Goal: Task Accomplishment & Management: Manage account settings

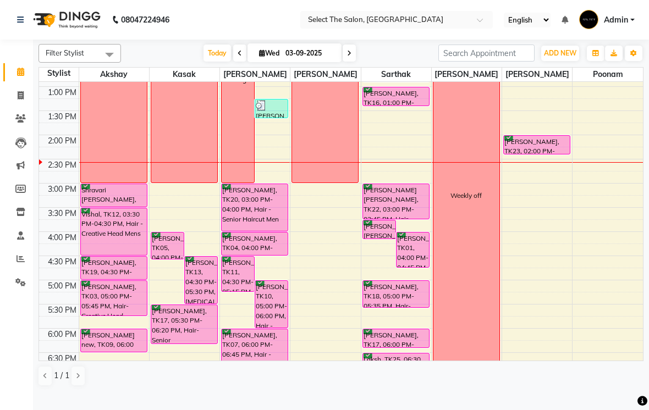
scroll to position [241, 0]
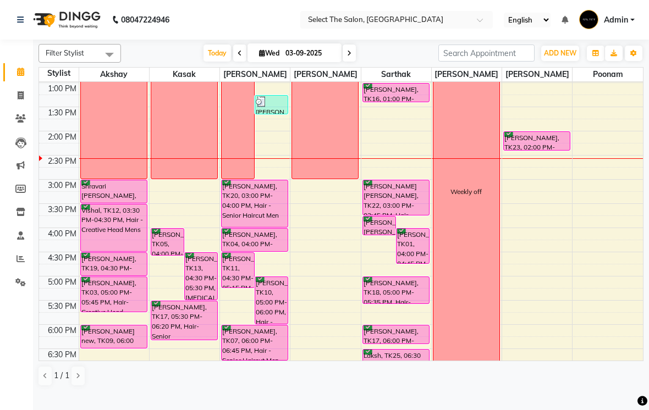
click at [350, 57] on icon at bounding box center [349, 53] width 4 height 7
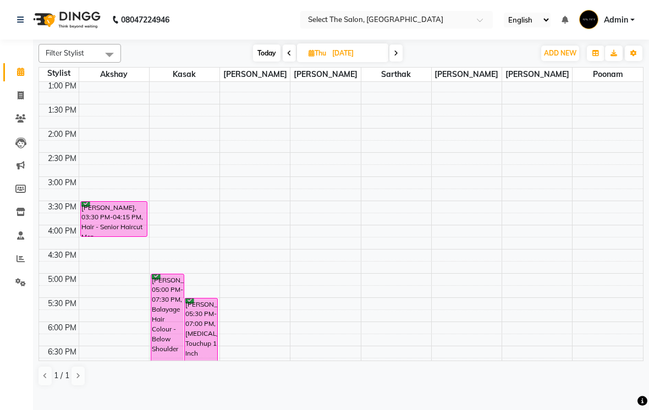
scroll to position [234, 0]
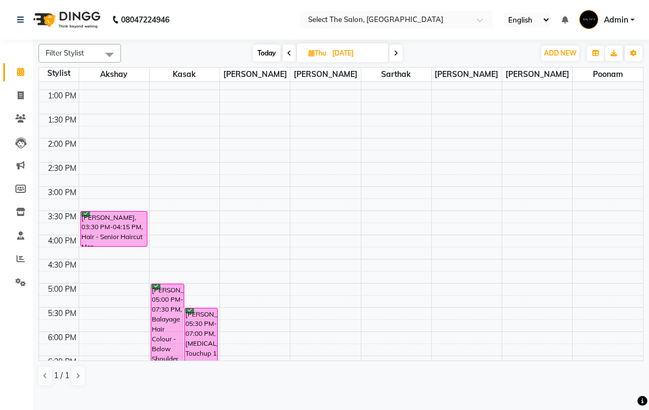
click at [268, 62] on span "Today" at bounding box center [266, 53] width 27 height 17
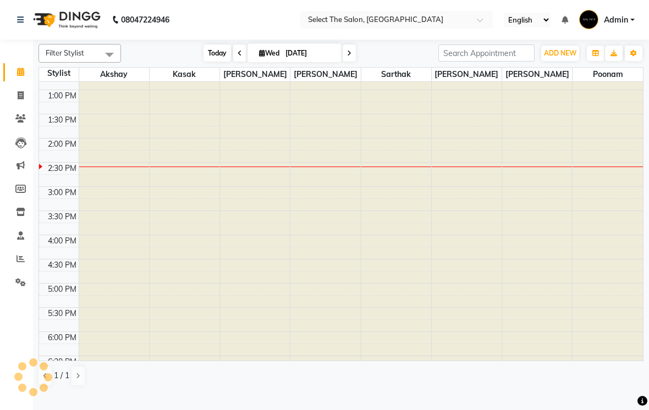
type input "03-09-2025"
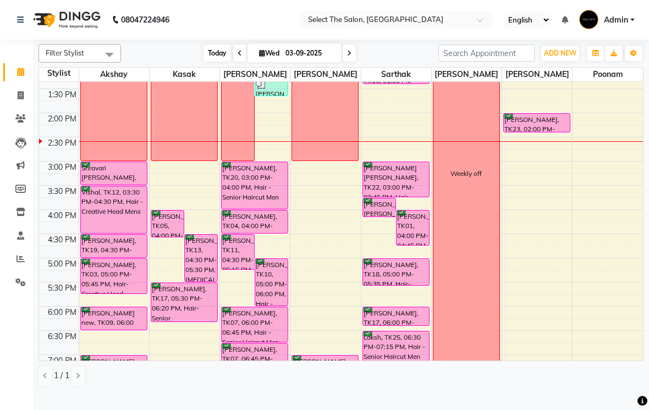
scroll to position [227, 0]
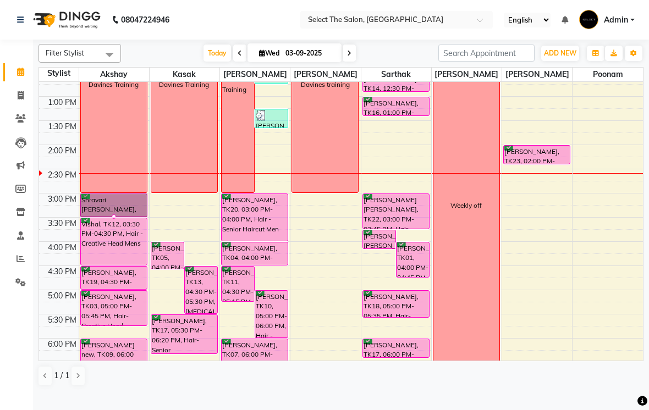
click at [112, 219] on div at bounding box center [114, 216] width 4 height 4
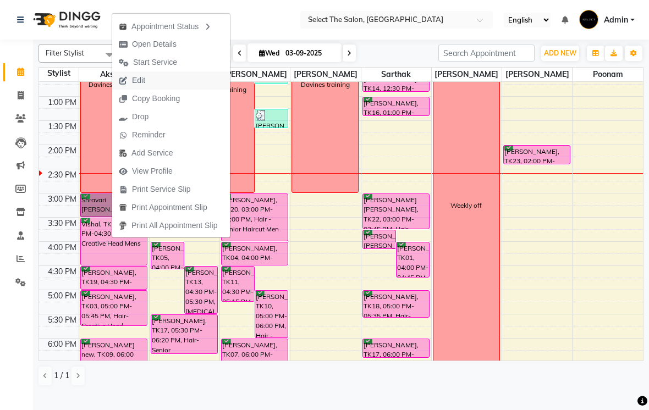
click at [158, 82] on button "Edit" at bounding box center [171, 80] width 118 height 18
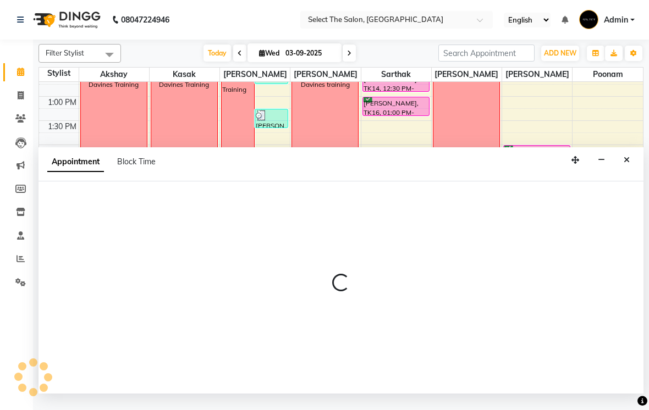
select select "confirm booking"
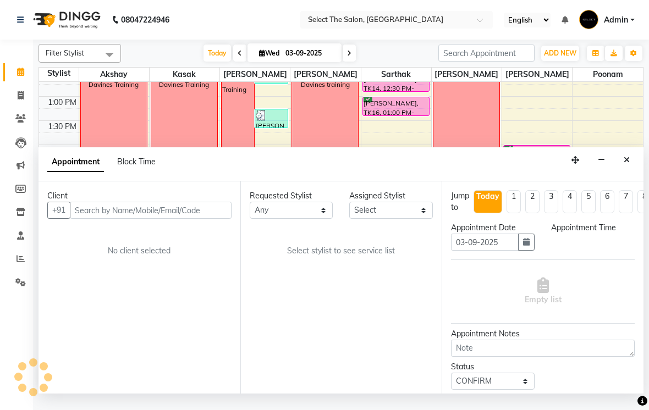
select select "31289"
select select "900"
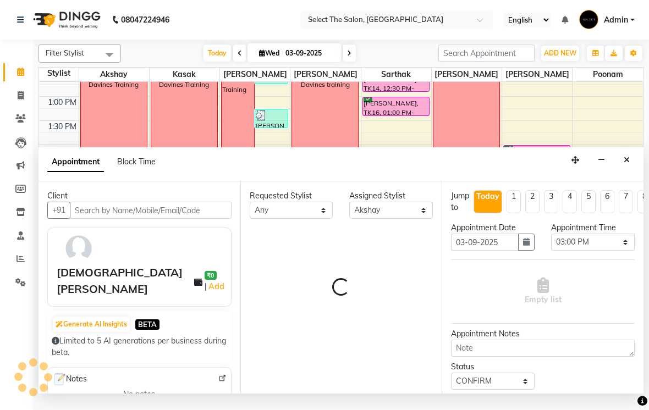
scroll to position [291, 0]
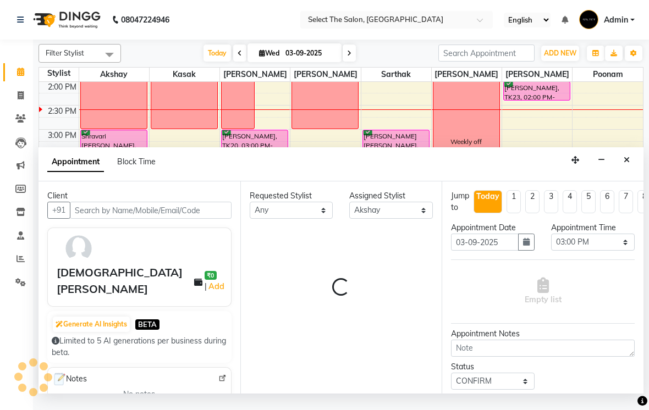
select select "2213"
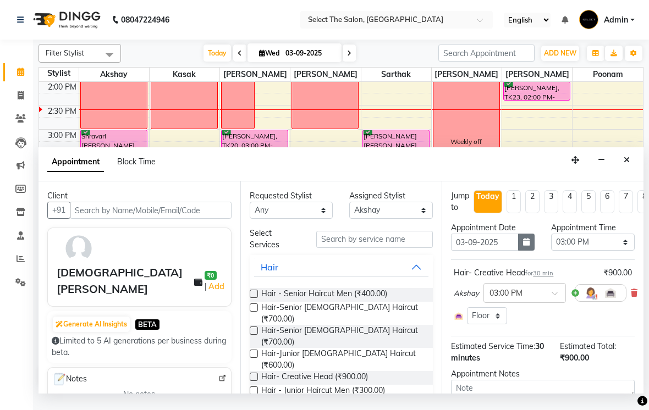
click at [529, 246] on icon "button" at bounding box center [526, 242] width 7 height 8
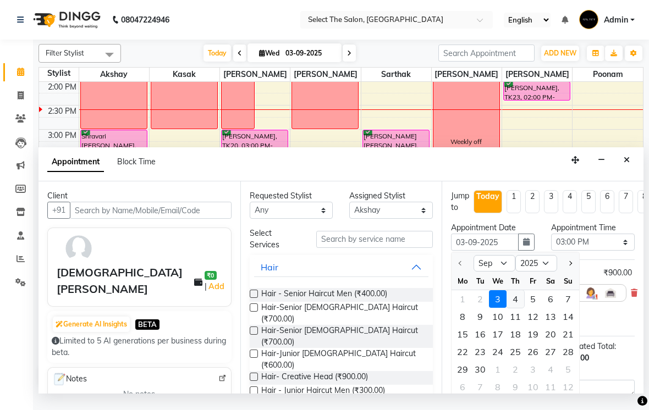
click at [518, 308] on div "4" at bounding box center [515, 299] width 18 height 18
type input "[DATE]"
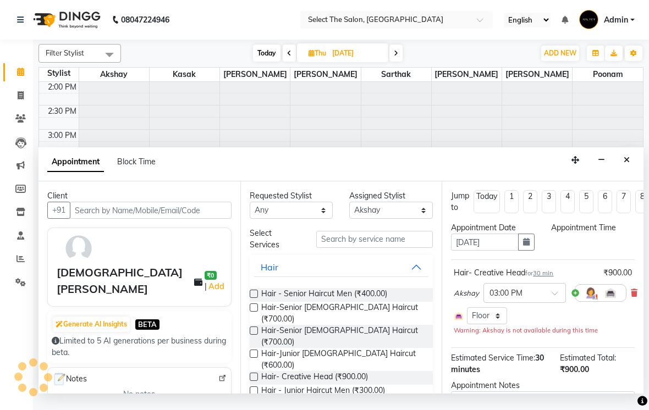
select select "900"
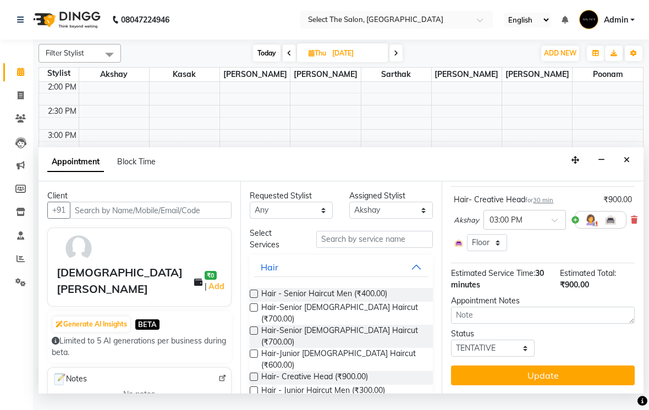
scroll to position [73, 0]
click at [509, 357] on select "Select TENTATIVE CONFIRM UPCOMING" at bounding box center [493, 348] width 84 height 17
select select "confirm booking"
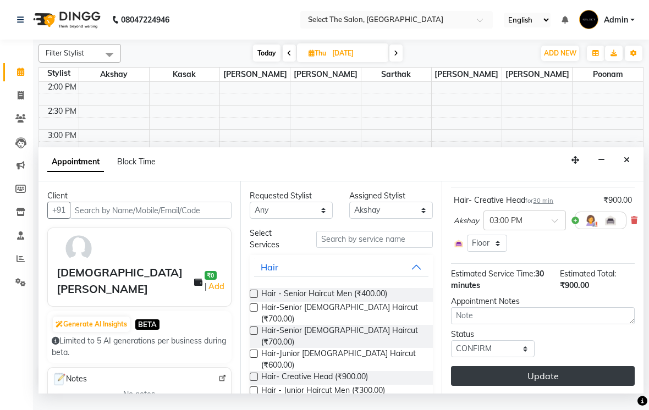
click at [561, 386] on button "Update" at bounding box center [543, 376] width 184 height 20
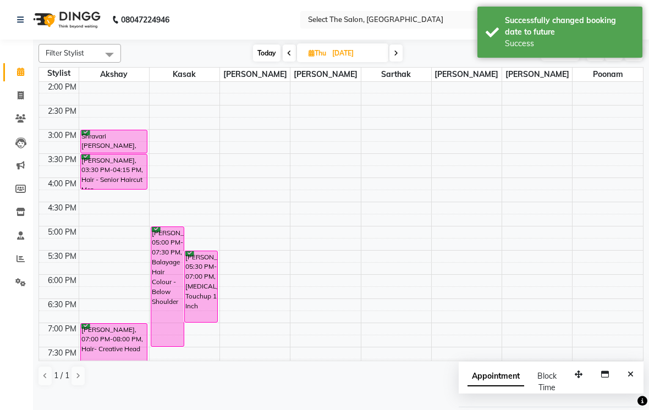
click at [264, 62] on span "Today" at bounding box center [266, 53] width 27 height 17
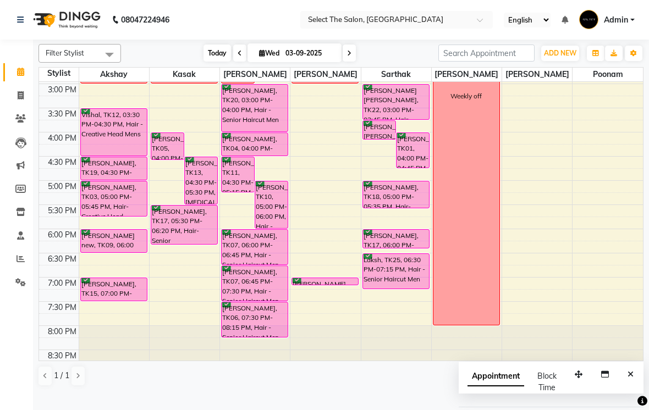
scroll to position [338, 0]
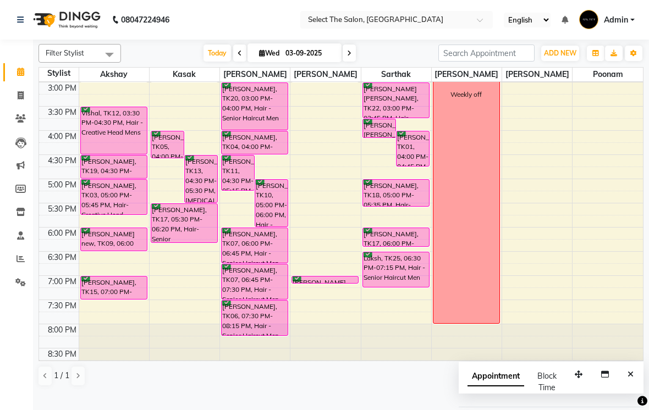
click at [642, 379] on div "Appointment Block Time" at bounding box center [550, 385] width 185 height 46
click at [632, 378] on icon "Close" at bounding box center [630, 374] width 6 height 8
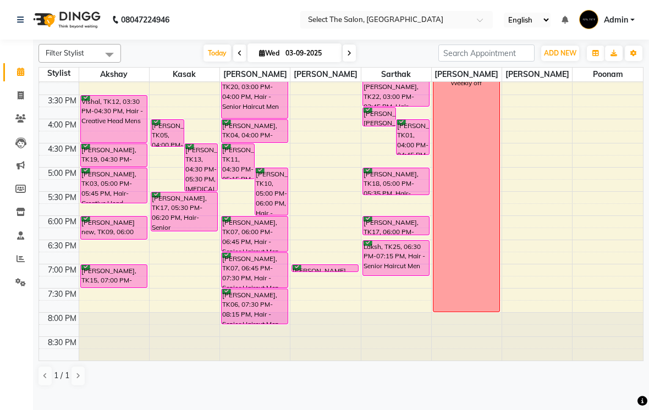
scroll to position [361, 0]
click at [353, 62] on span at bounding box center [348, 53] width 13 height 17
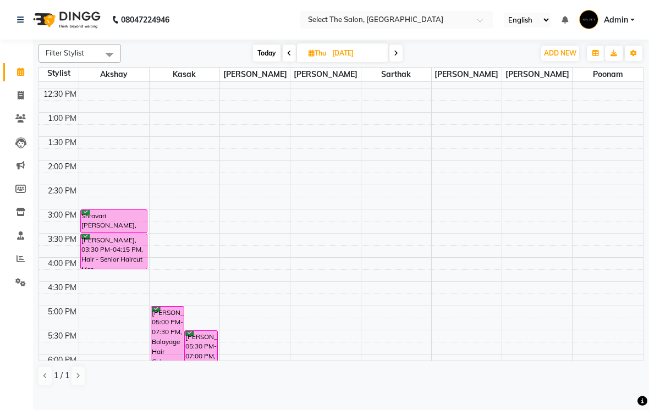
scroll to position [212, 0]
click at [270, 62] on span "Today" at bounding box center [266, 53] width 27 height 17
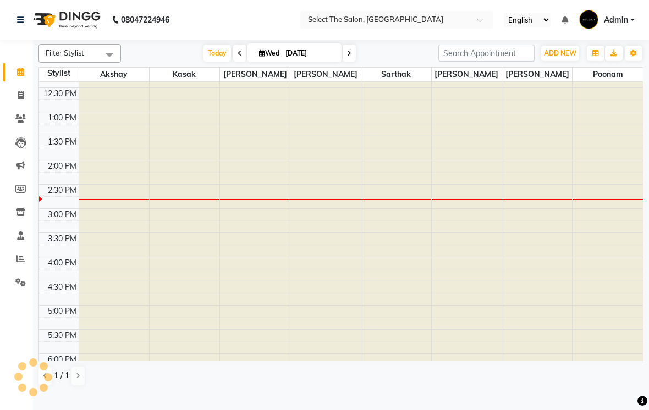
type input "03-09-2025"
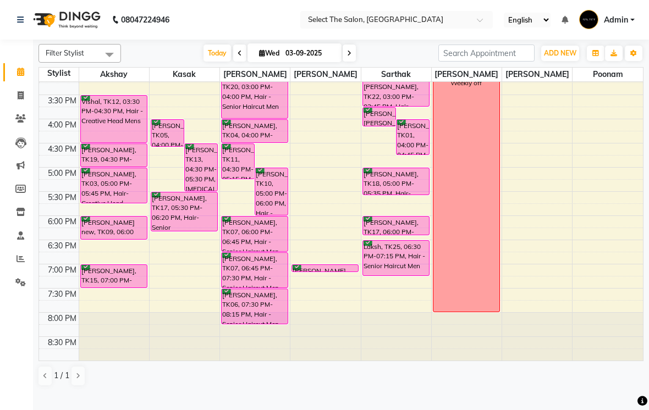
scroll to position [361, 0]
click at [116, 241] on div at bounding box center [114, 239] width 4 height 4
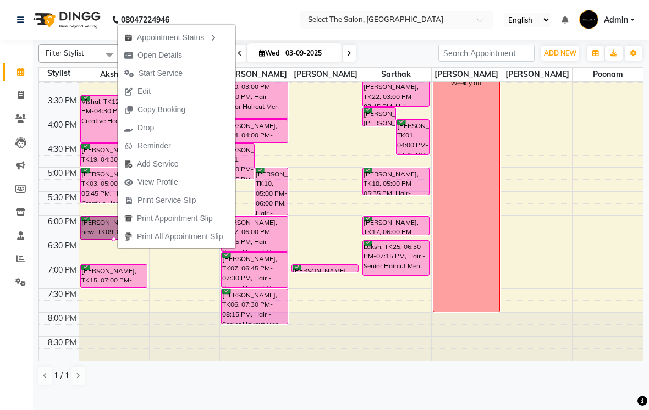
click at [173, 56] on span "Open Details" at bounding box center [159, 55] width 45 height 12
select select "6"
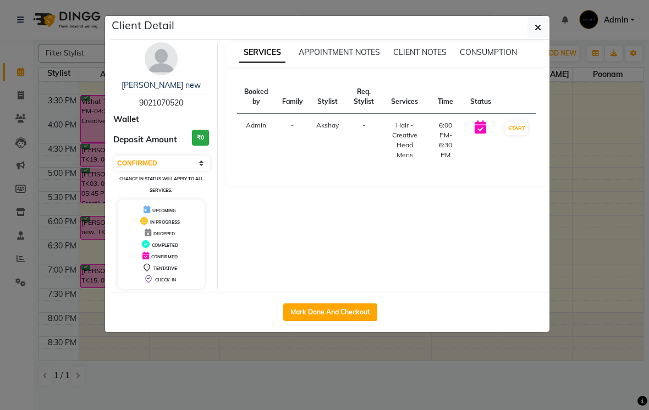
click at [538, 20] on button "button" at bounding box center [537, 27] width 21 height 21
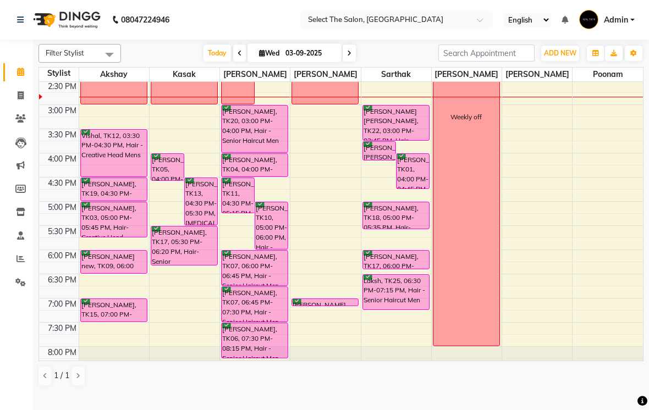
scroll to position [316, 0]
click at [350, 57] on icon at bounding box center [349, 53] width 4 height 7
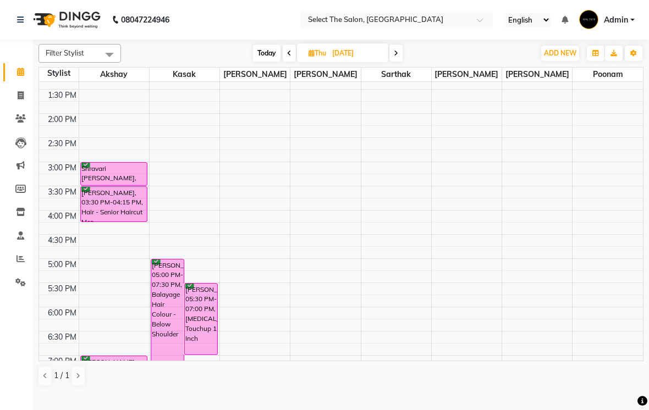
scroll to position [259, 0]
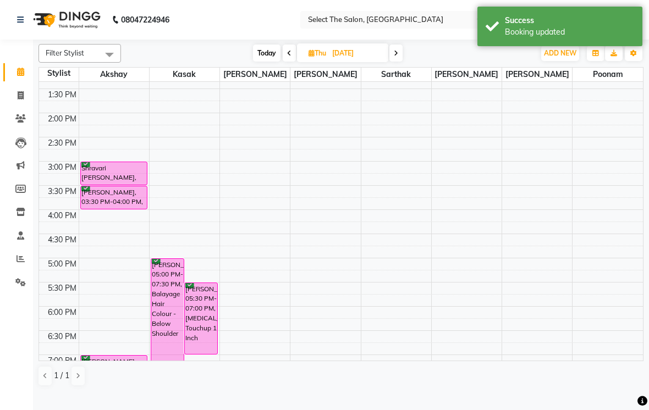
click at [266, 62] on span "Today" at bounding box center [266, 53] width 27 height 17
type input "03-09-2025"
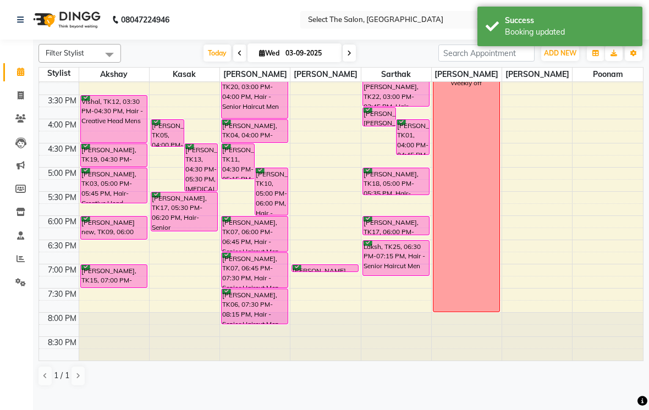
scroll to position [361, 0]
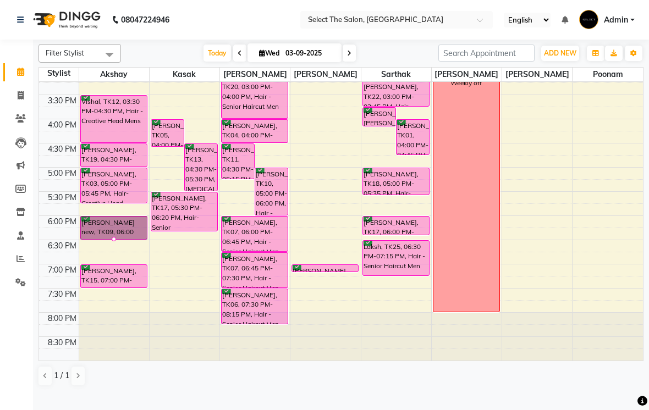
click at [116, 241] on div at bounding box center [114, 239] width 4 height 4
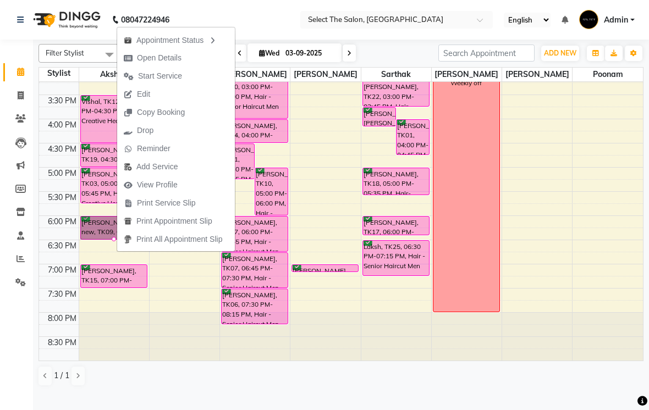
click at [141, 93] on span "Edit" at bounding box center [143, 94] width 13 height 12
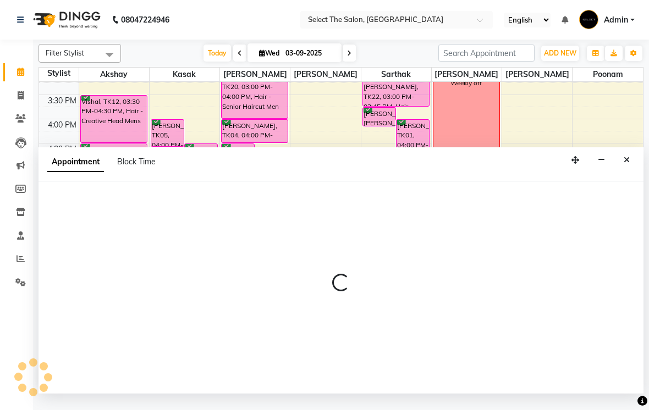
select select "confirm booking"
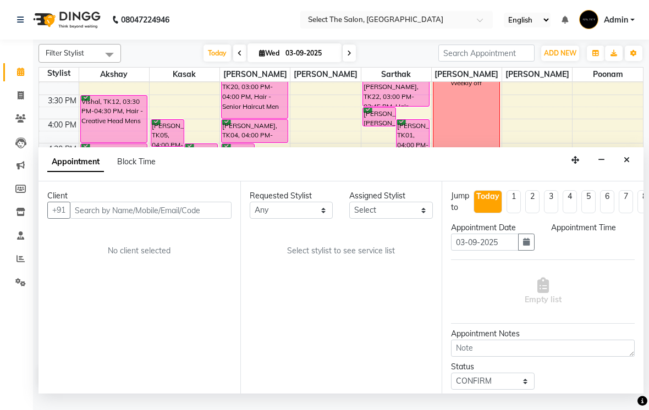
scroll to position [0, 0]
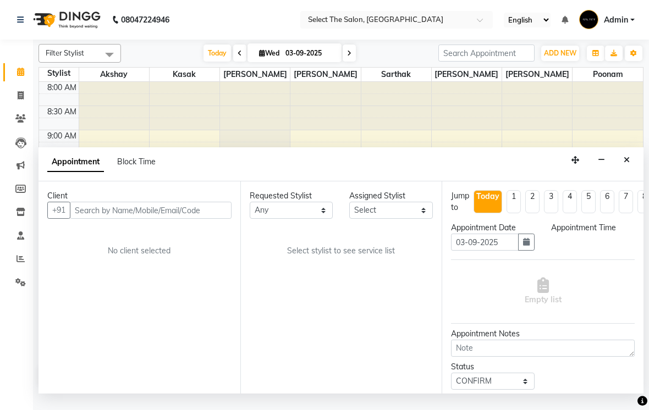
select select "31289"
select select "1080"
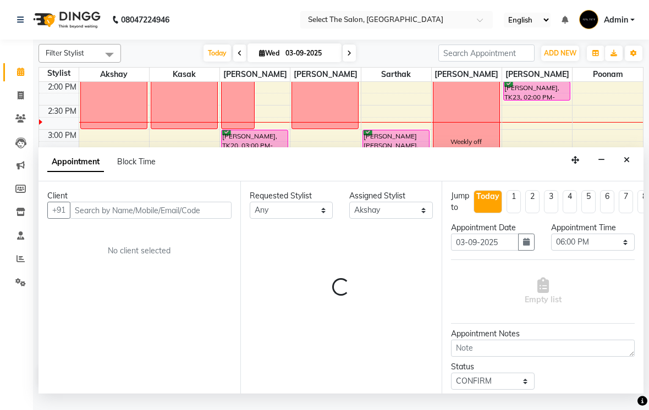
select select "2213"
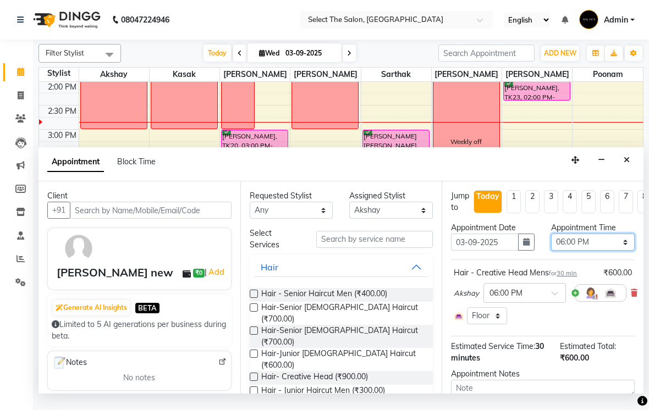
click at [619, 251] on select "Select 09:00 AM 09:15 AM 09:30 AM 09:45 AM 10:00 AM 10:15 AM 10:30 AM 10:45 AM …" at bounding box center [593, 242] width 84 height 17
select select "960"
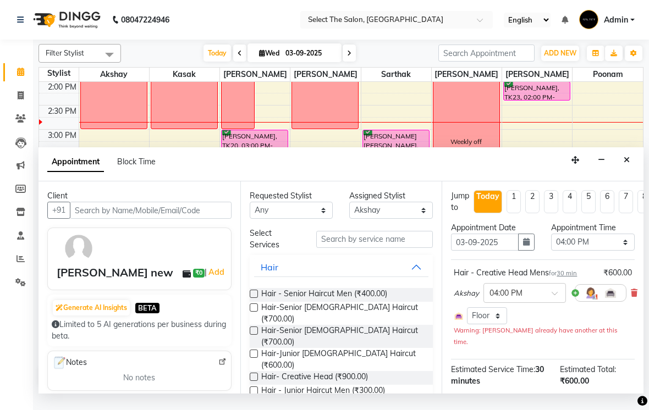
click at [528, 251] on button "button" at bounding box center [526, 242] width 16 height 17
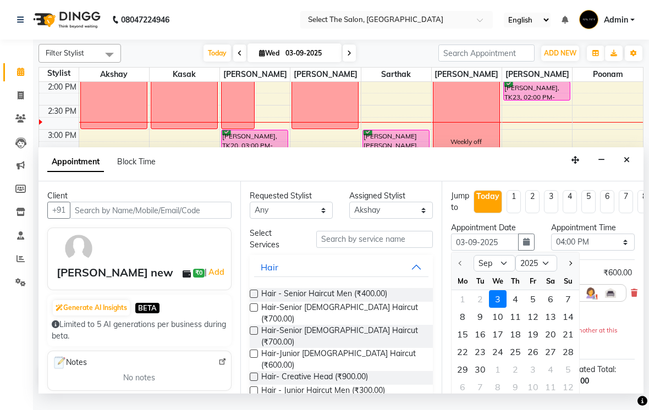
click at [517, 308] on div "4" at bounding box center [515, 299] width 18 height 18
type input "[DATE]"
select select "960"
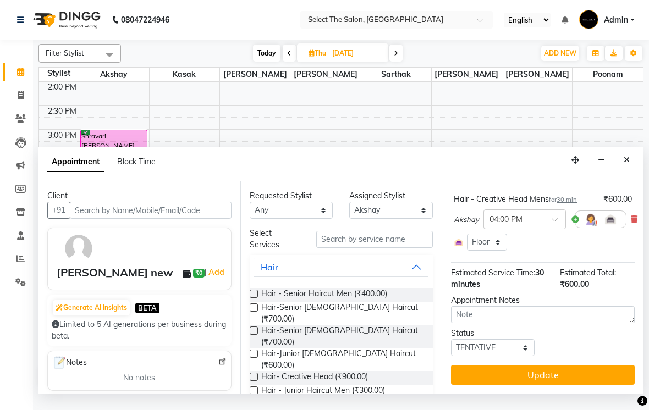
scroll to position [73, 0]
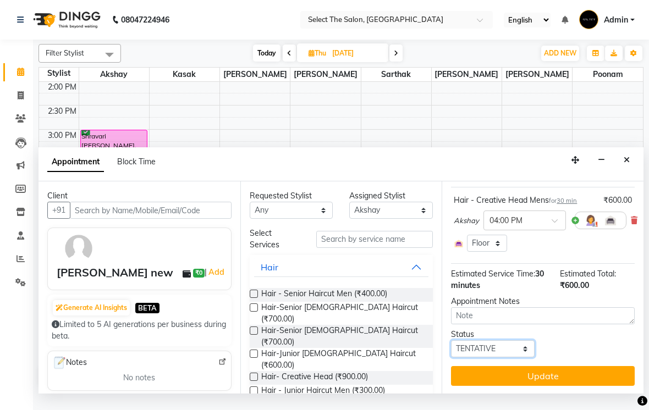
click at [490, 357] on select "Select TENTATIVE CONFIRM UPCOMING" at bounding box center [493, 348] width 84 height 17
select select "confirm booking"
click at [557, 386] on button "Update" at bounding box center [543, 376] width 184 height 20
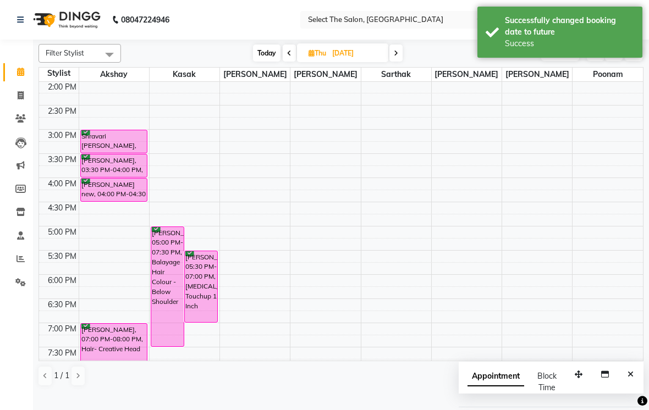
click at [265, 62] on span "Today" at bounding box center [266, 53] width 27 height 17
type input "03-09-2025"
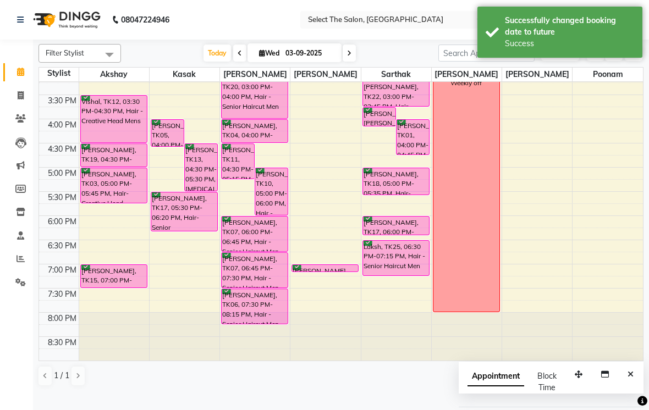
scroll to position [361, 0]
click at [116, 290] on div at bounding box center [114, 287] width 4 height 4
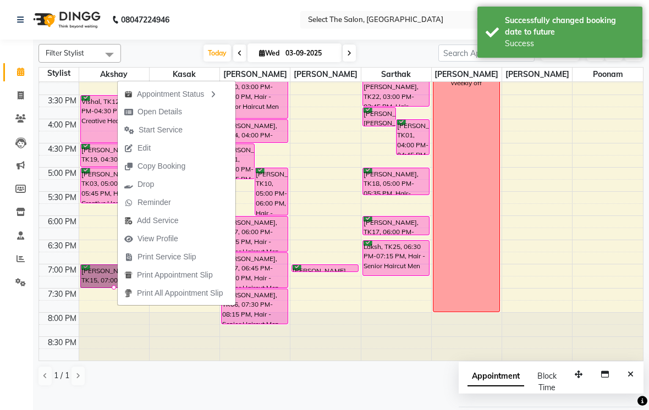
click at [169, 110] on span "Open Details" at bounding box center [159, 112] width 45 height 12
select select "6"
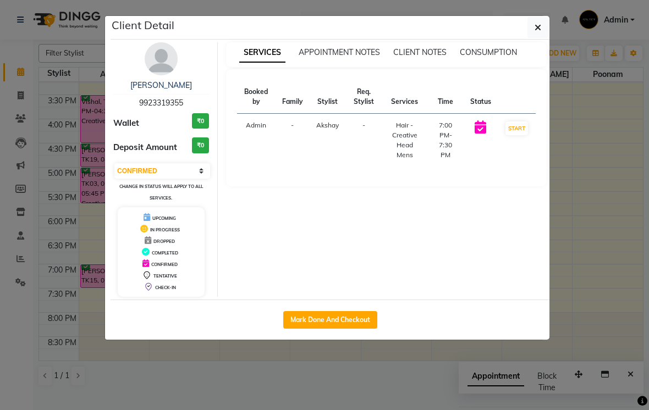
click at [535, 18] on button "button" at bounding box center [537, 27] width 21 height 21
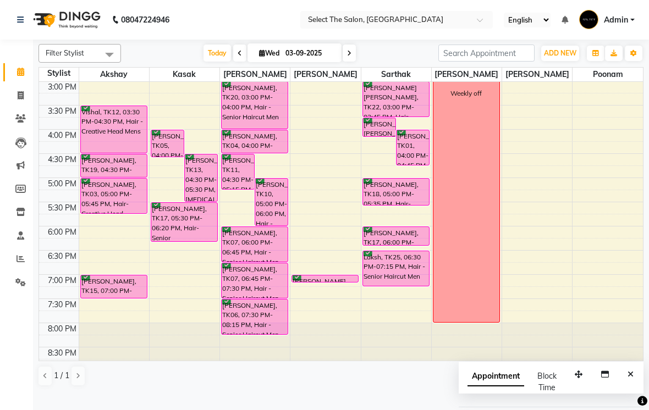
scroll to position [338, 0]
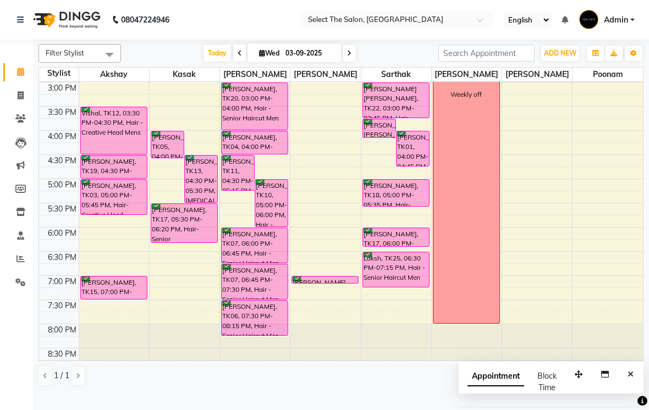
click at [350, 57] on icon at bounding box center [349, 53] width 4 height 7
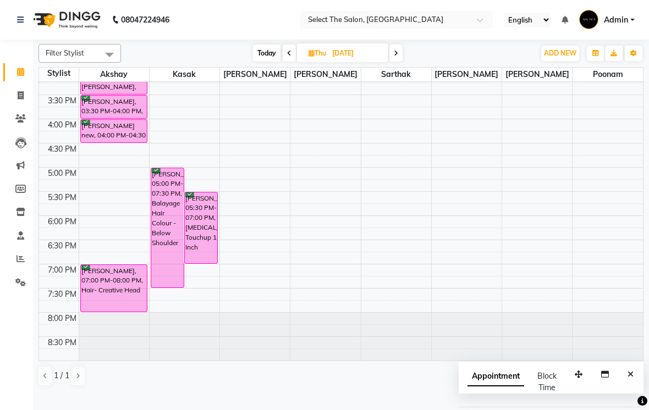
scroll to position [361, 0]
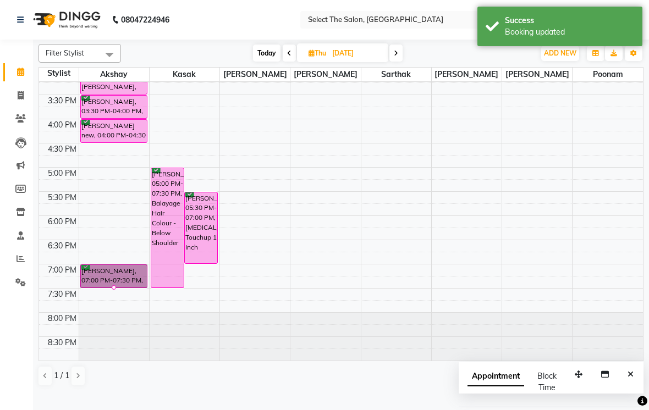
click at [52, 215] on td at bounding box center [59, 209] width 40 height 12
click at [268, 62] on span "Today" at bounding box center [266, 53] width 27 height 17
type input "03-09-2025"
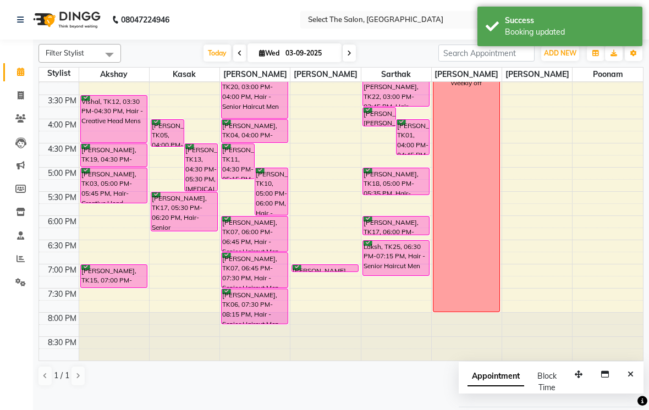
click at [111, 287] on div "[PERSON_NAME], TK15, 07:00 PM-07:30 PM, Hair - Creative Head Mens" at bounding box center [114, 276] width 66 height 23
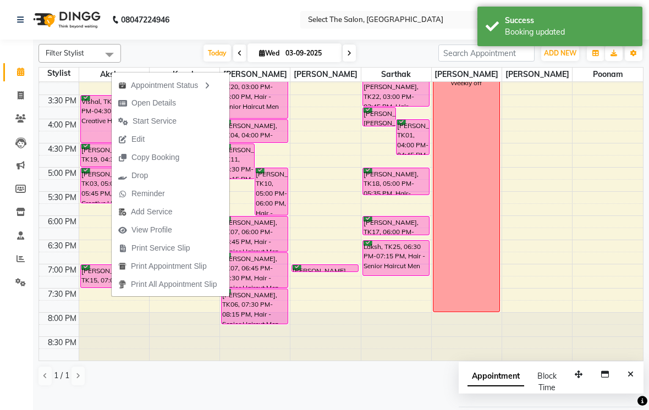
click at [143, 137] on span "Edit" at bounding box center [137, 140] width 13 height 12
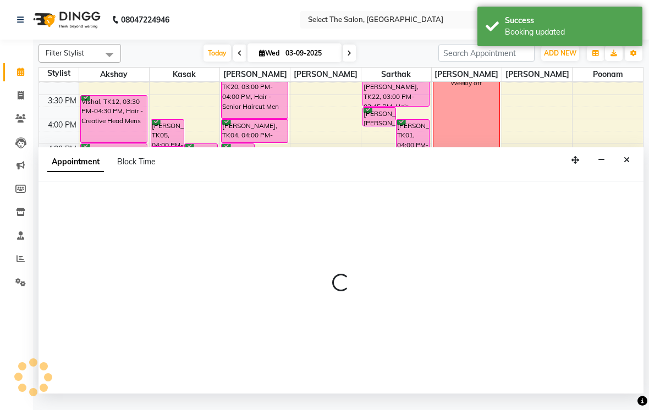
select select "1140"
select select "confirm booking"
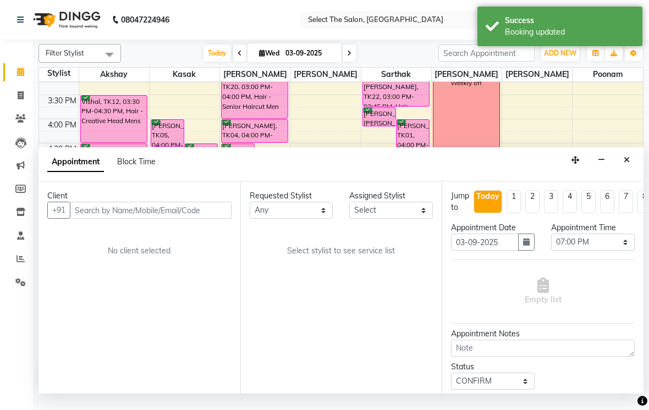
scroll to position [0, 0]
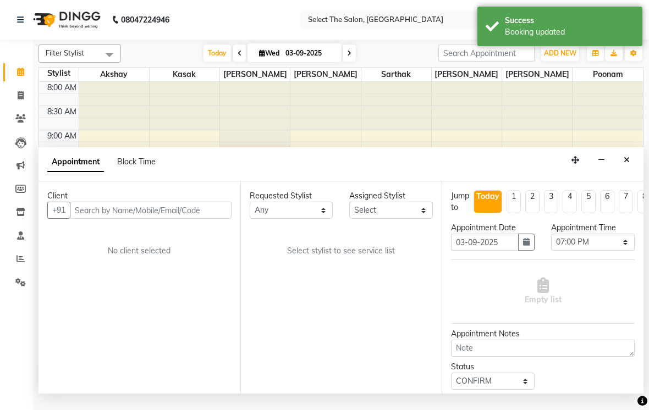
select select "31289"
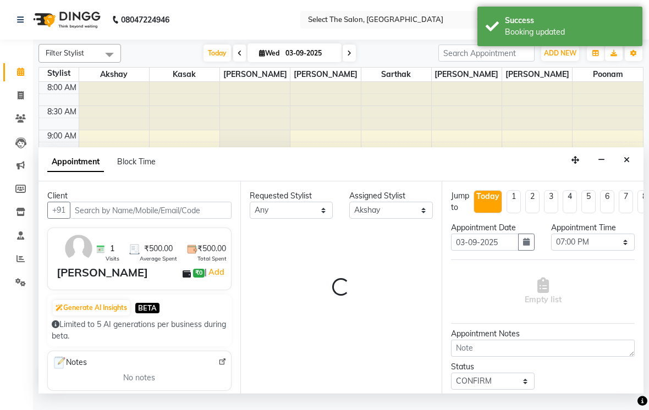
scroll to position [291, 0]
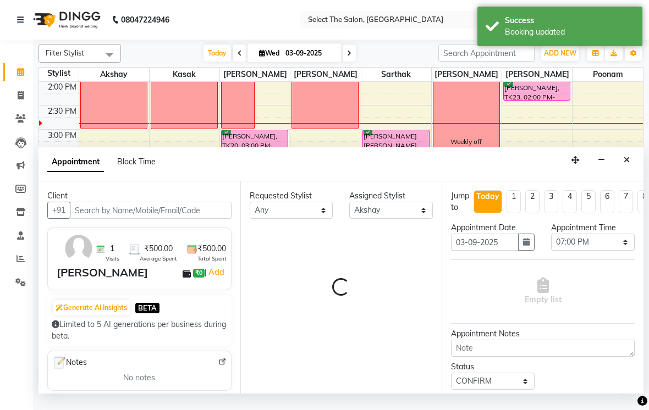
select select "2213"
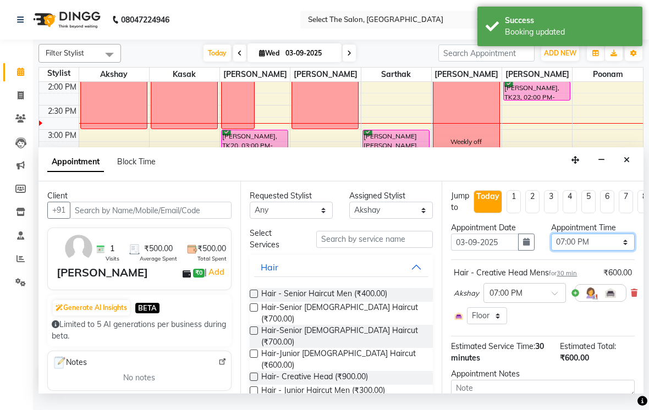
click at [627, 251] on select "Select 09:00 AM 09:15 AM 09:30 AM 09:45 AM 10:00 AM 10:15 AM 10:30 AM 10:45 AM …" at bounding box center [593, 242] width 84 height 17
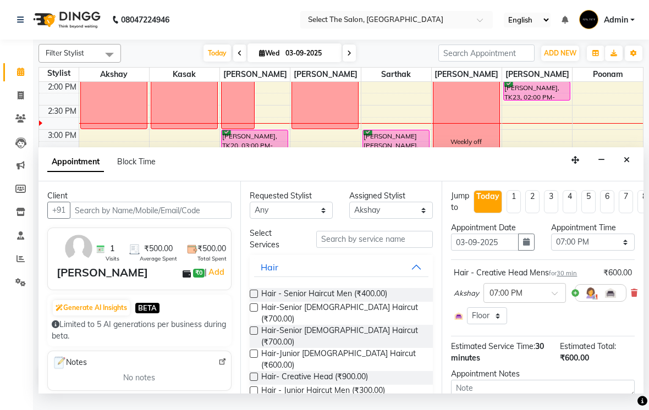
click at [525, 246] on icon "button" at bounding box center [526, 242] width 7 height 8
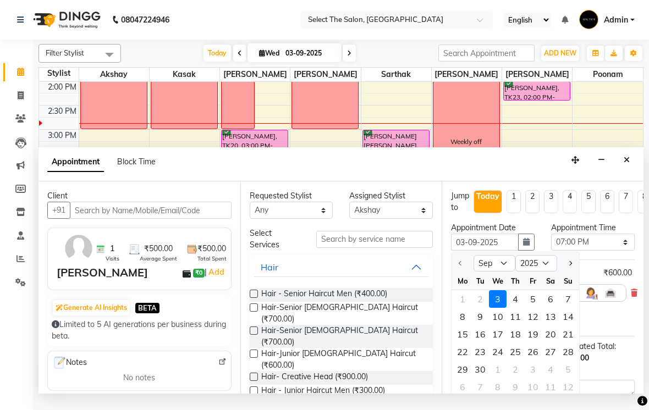
click at [515, 308] on div "4" at bounding box center [515, 299] width 18 height 18
type input "[DATE]"
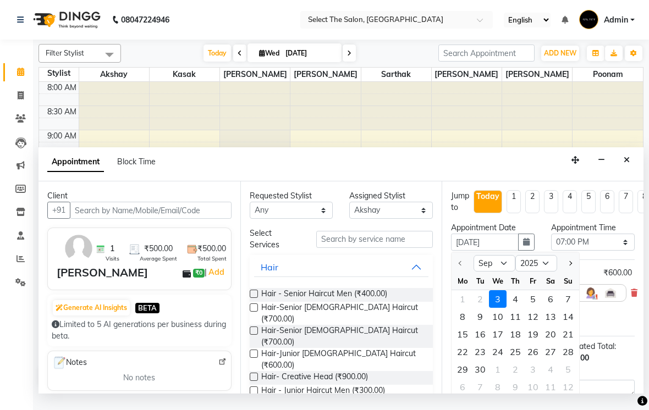
select select "1140"
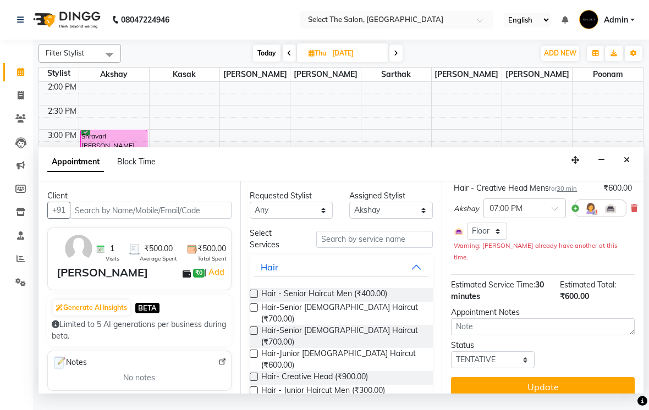
scroll to position [84, 0]
click at [496, 359] on select "Select TENTATIVE CONFIRM UPCOMING" at bounding box center [493, 360] width 84 height 17
select select "confirm booking"
click at [568, 386] on button "Update" at bounding box center [543, 388] width 184 height 20
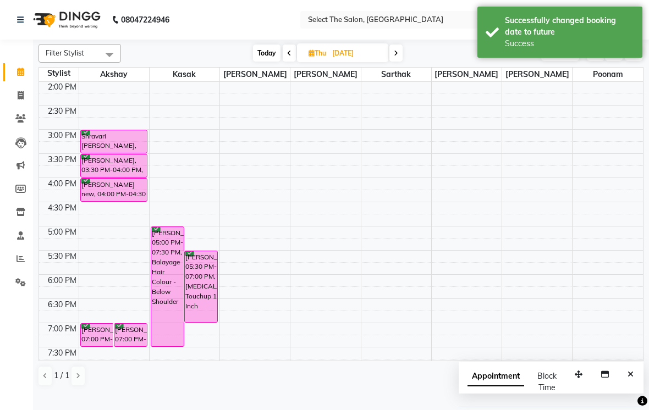
click at [268, 62] on span "Today" at bounding box center [266, 53] width 27 height 17
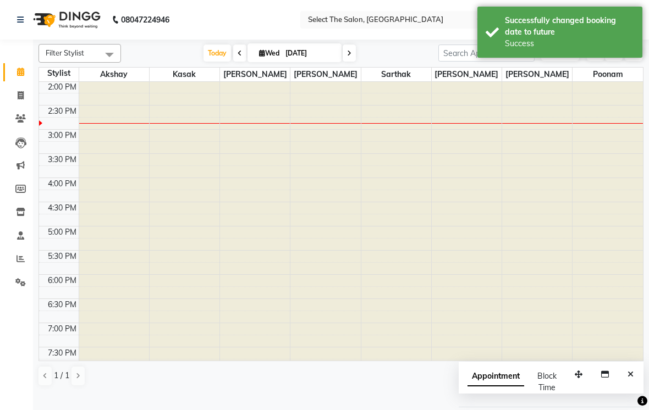
type input "03-09-2025"
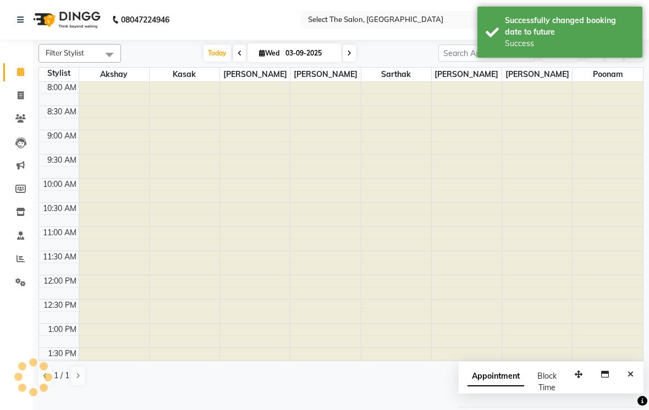
scroll to position [291, 0]
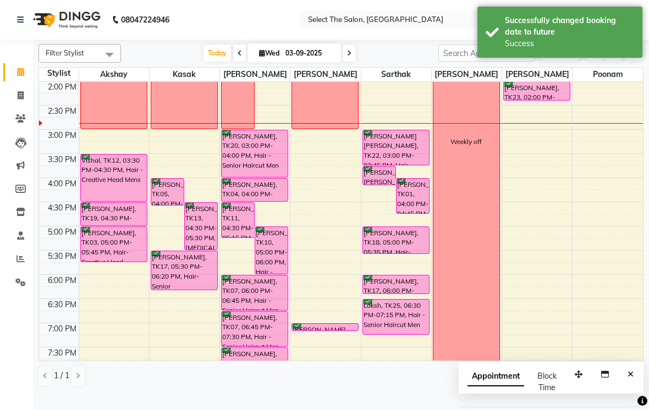
select select "31289"
select select "tentative"
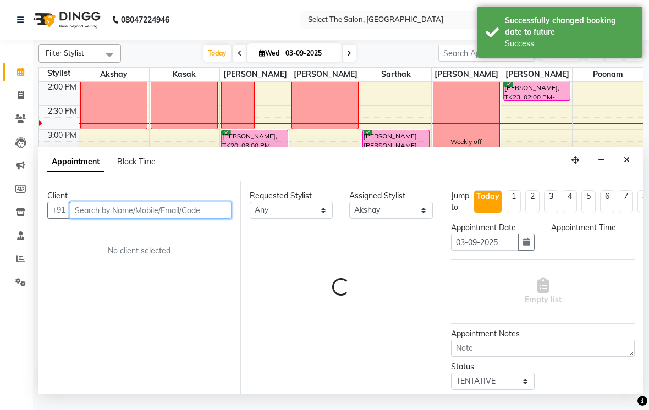
select select "1065"
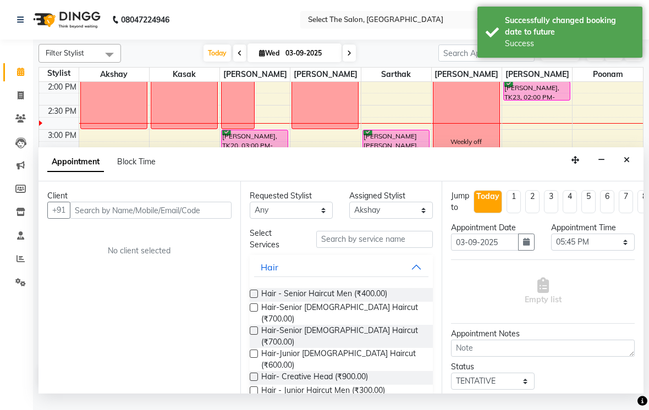
click at [143, 167] on span "Block Time" at bounding box center [136, 162] width 38 height 10
select select "31289"
select select "1065"
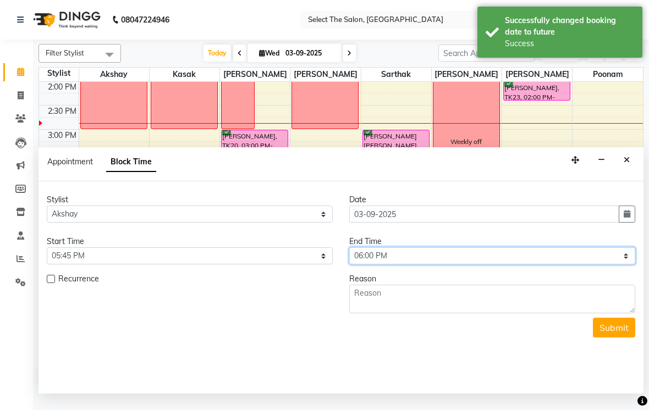
click at [627, 264] on select "Select 09:00 AM 09:15 AM 09:30 AM 09:45 AM 10:00 AM 10:15 AM 10:30 AM 10:45 AM …" at bounding box center [492, 255] width 286 height 17
select select "1200"
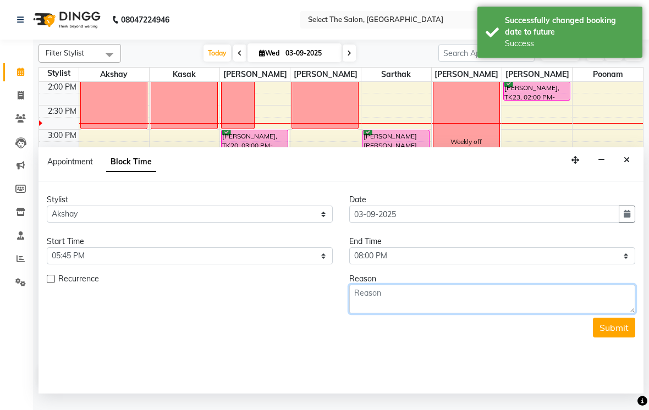
click at [396, 308] on textarea at bounding box center [492, 299] width 286 height 29
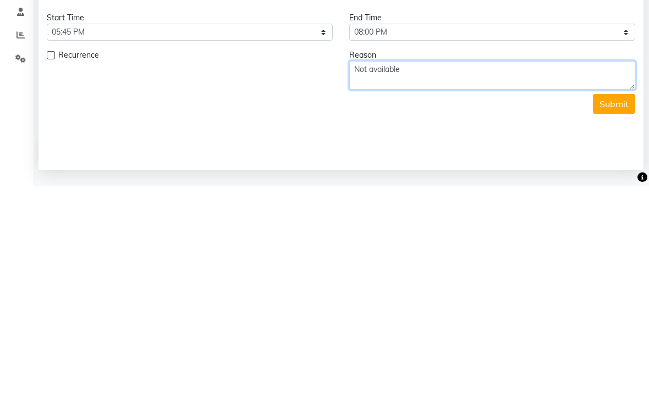
type textarea "Not available"
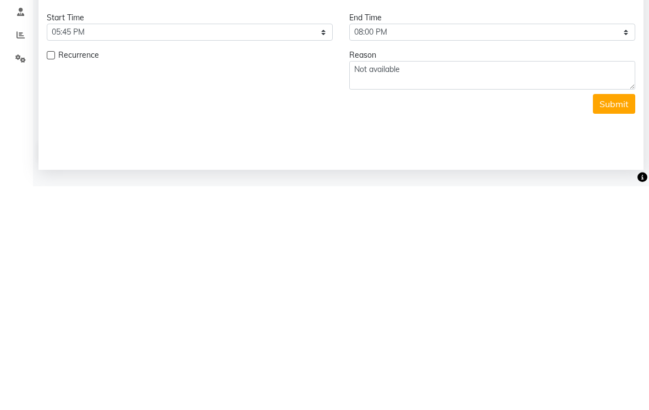
click at [612, 318] on button "Submit" at bounding box center [614, 328] width 42 height 20
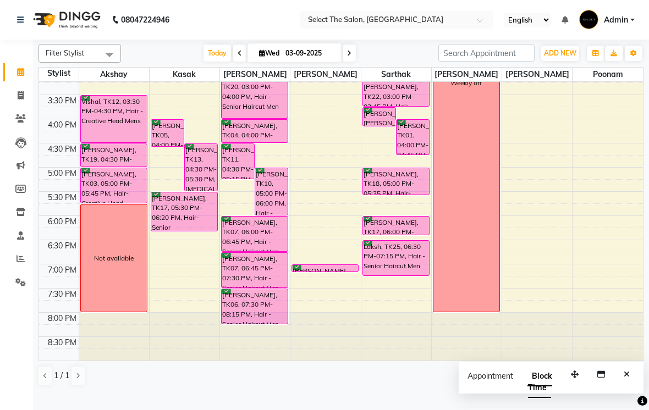
scroll to position [361, 0]
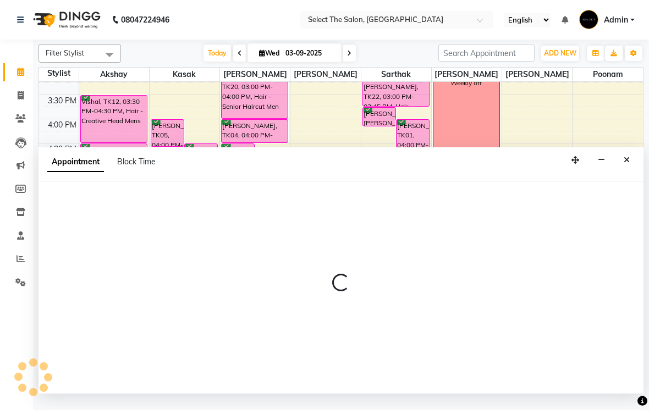
select select "36897"
select select "1140"
select select "tentative"
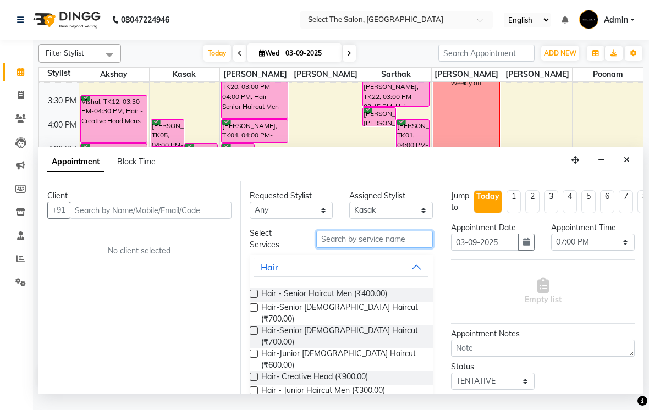
click at [344, 248] on input "text" at bounding box center [374, 239] width 117 height 17
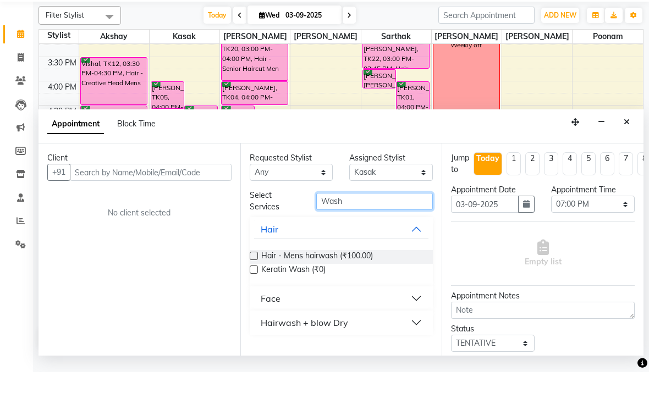
type input "Wash"
click at [356, 351] on button "Hairwash + blow Dry" at bounding box center [341, 361] width 175 height 20
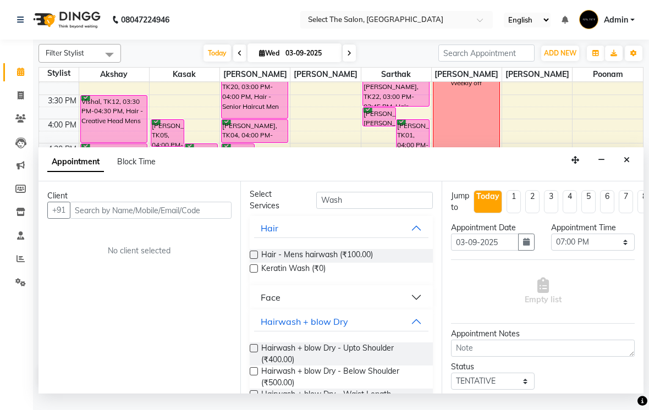
scroll to position [40, 0]
click at [252, 388] on div at bounding box center [253, 377] width 7 height 21
click at [262, 388] on span "Hairwash + blow Dry - Below Shoulder (₹500.00)" at bounding box center [342, 376] width 163 height 23
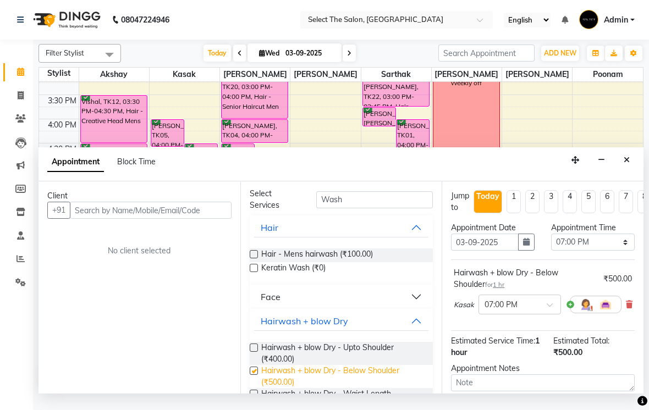
checkbox input "false"
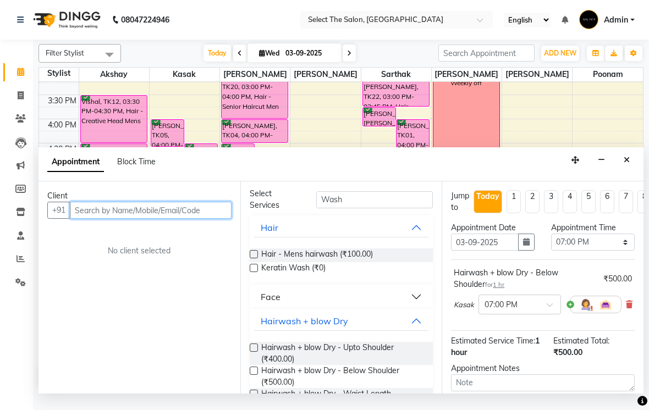
click at [111, 217] on input "text" at bounding box center [151, 210] width 162 height 17
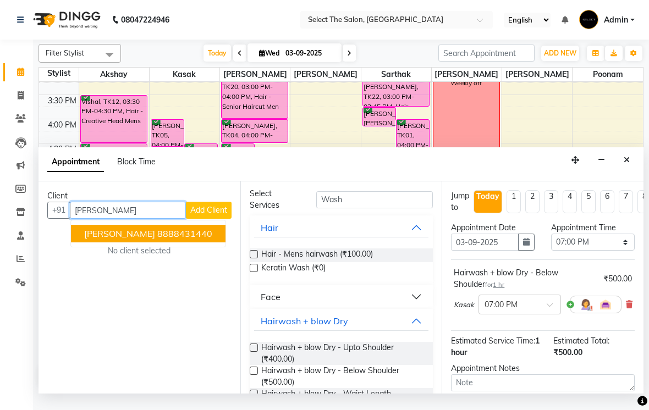
click at [157, 239] on ngb-highlight "8888431440" at bounding box center [184, 233] width 55 height 11
type input "8888431440"
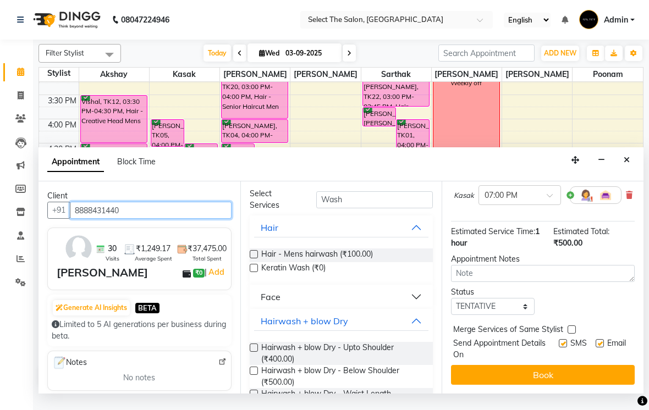
scroll to position [108, 0]
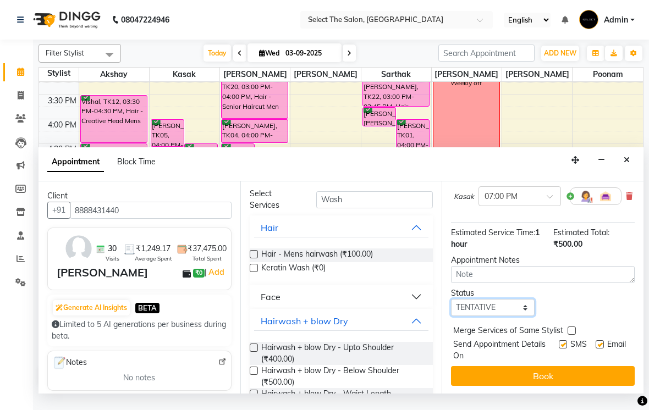
click at [485, 316] on select "Select TENTATIVE CONFIRM CHECK-IN UPCOMING" at bounding box center [493, 307] width 84 height 17
select select "confirm booking"
click at [560, 348] on label at bounding box center [562, 344] width 8 height 8
click at [560, 349] on input "checkbox" at bounding box center [561, 345] width 7 height 7
checkbox input "false"
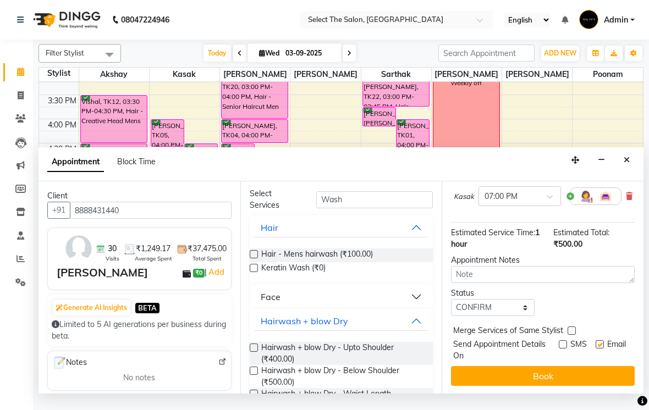
click at [599, 348] on label at bounding box center [599, 344] width 8 height 8
click at [599, 349] on input "checkbox" at bounding box center [598, 345] width 7 height 7
checkbox input "false"
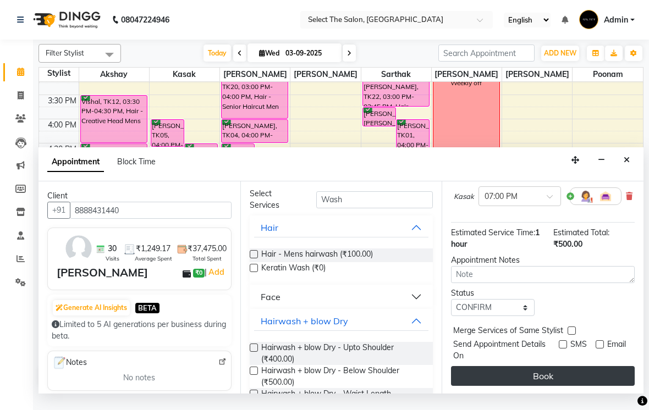
click at [565, 386] on button "Book" at bounding box center [543, 376] width 184 height 20
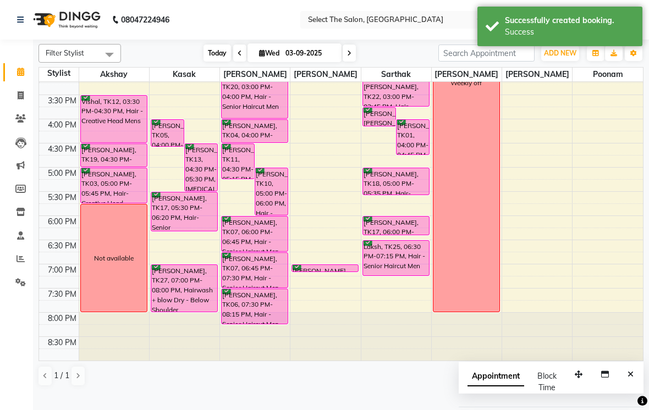
click at [211, 62] on span "Today" at bounding box center [216, 53] width 27 height 17
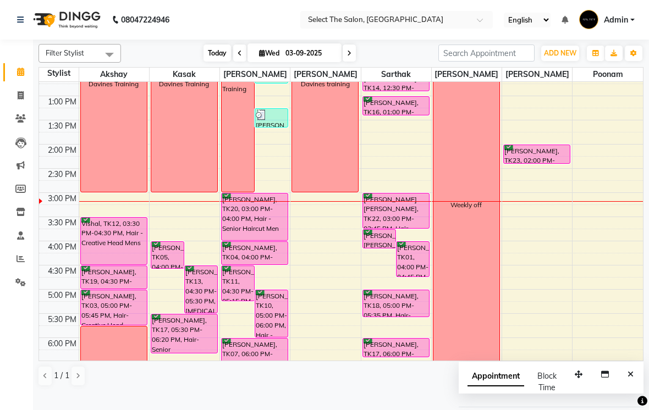
scroll to position [229, 0]
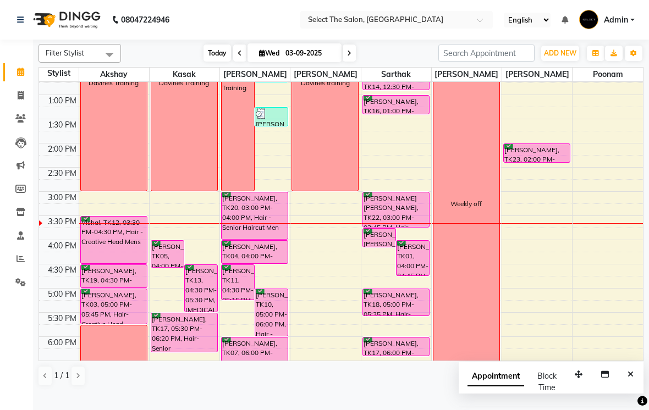
click at [251, 228] on div "[PERSON_NAME], TK20, 03:00 PM-04:00 PM, Hair - Senior Haircut Men" at bounding box center [255, 215] width 66 height 47
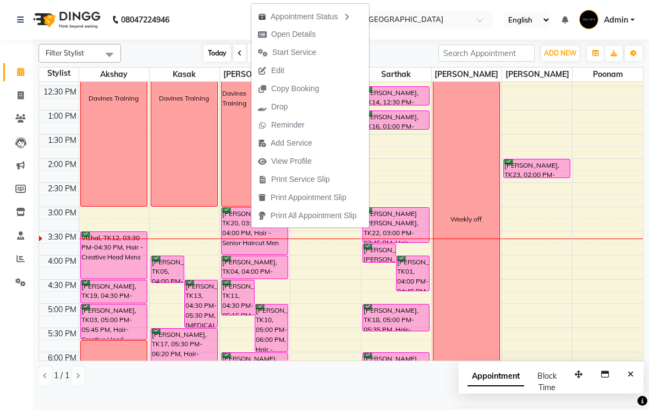
scroll to position [206, 0]
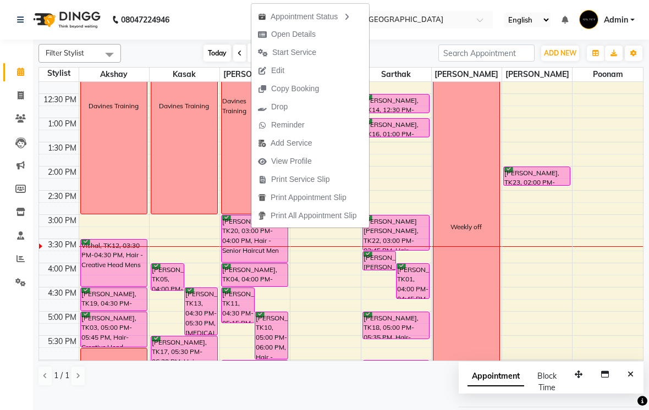
click at [305, 52] on span "Start Service" at bounding box center [294, 53] width 44 height 12
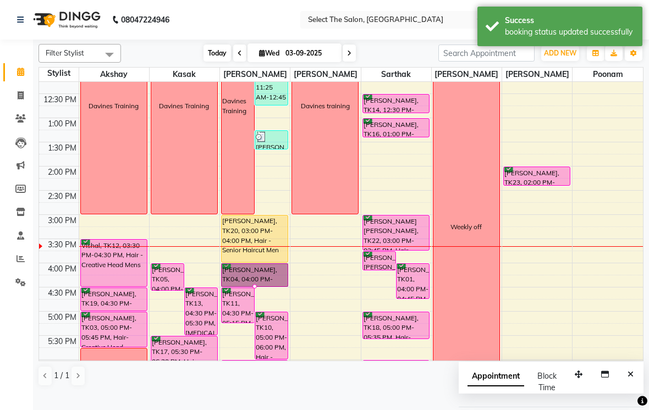
click at [252, 289] on div at bounding box center [254, 286] width 4 height 4
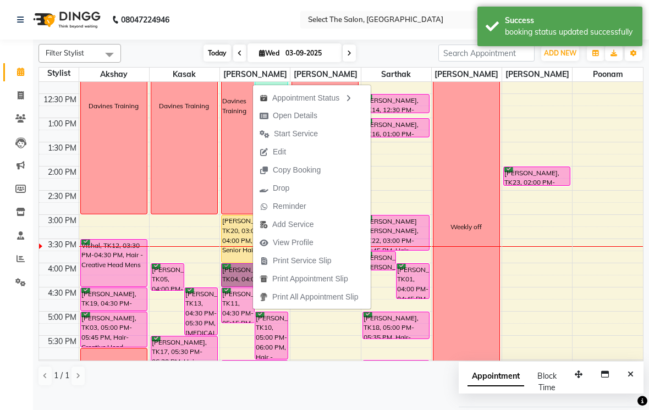
click at [300, 135] on span "Start Service" at bounding box center [296, 134] width 44 height 12
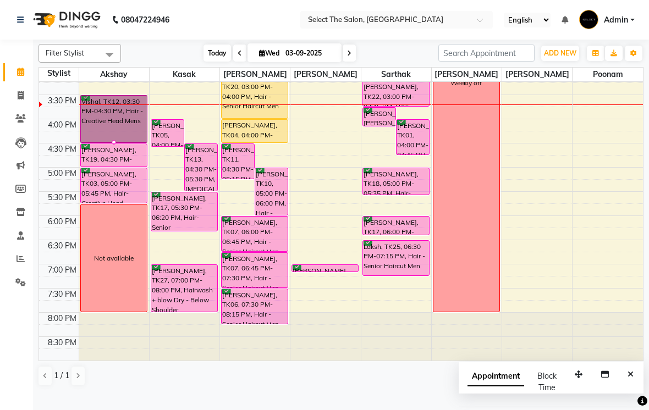
scroll to position [361, 0]
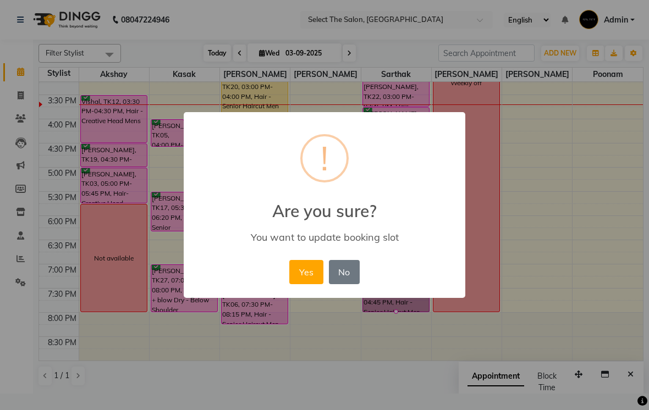
click at [301, 277] on button "Yes" at bounding box center [306, 272] width 34 height 24
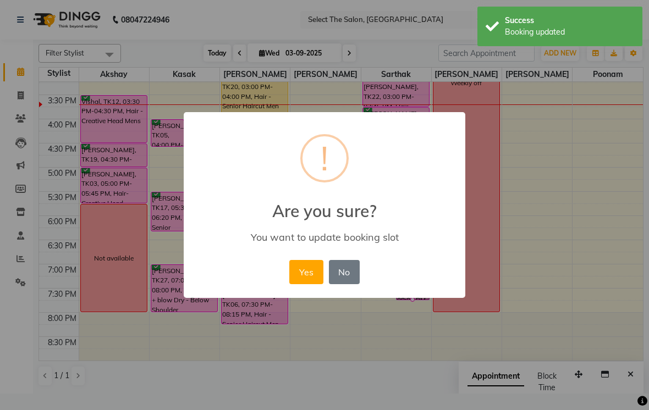
click at [304, 273] on button "Yes" at bounding box center [306, 272] width 34 height 24
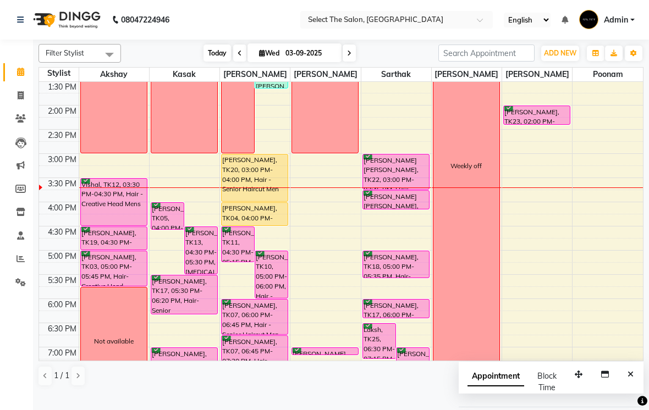
scroll to position [268, 0]
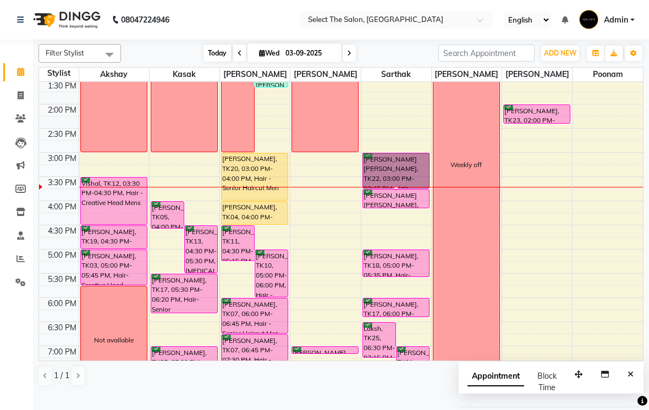
click at [398, 190] on div at bounding box center [396, 188] width 4 height 4
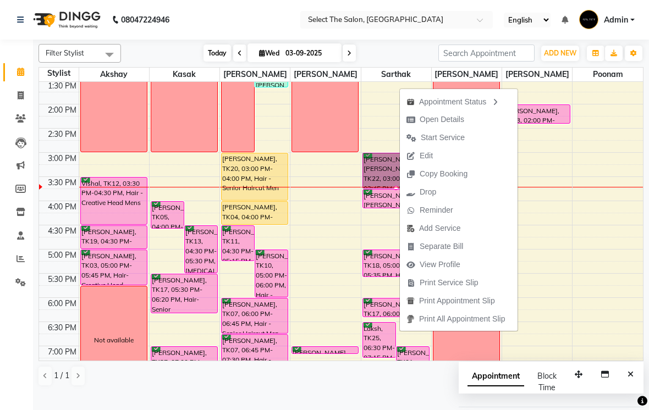
click at [456, 140] on span "Start Service" at bounding box center [442, 138] width 44 height 12
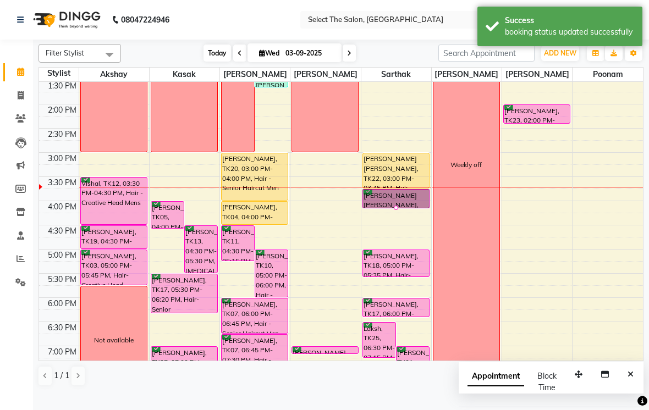
click at [396, 210] on div at bounding box center [396, 208] width 4 height 4
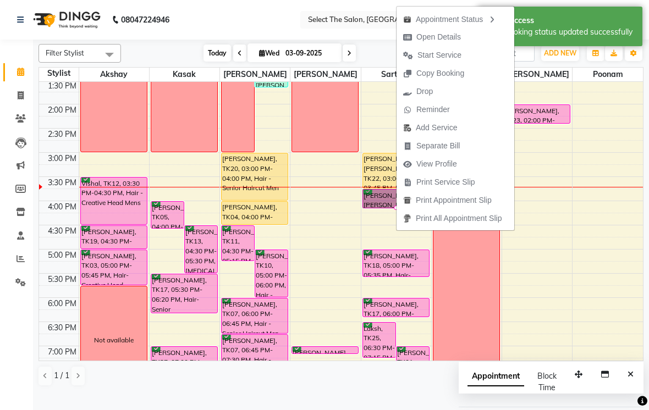
click at [450, 60] on span "Start Service" at bounding box center [439, 55] width 44 height 12
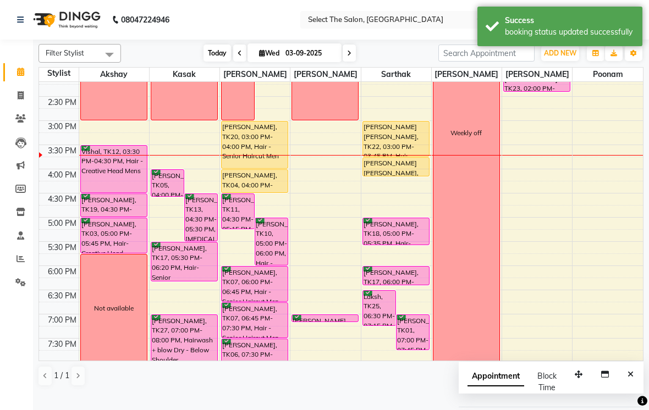
scroll to position [297, 0]
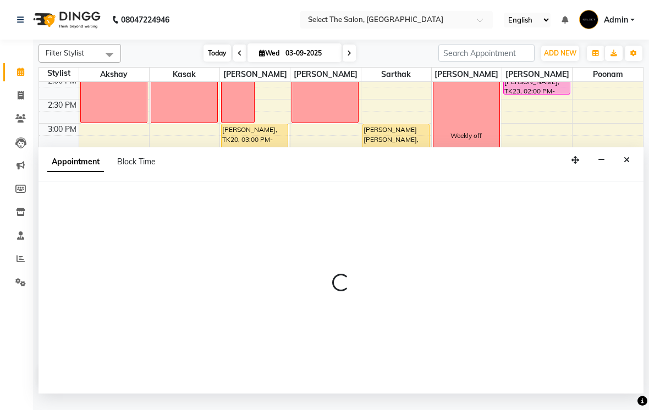
select select "58559"
select select "990"
select select "tentative"
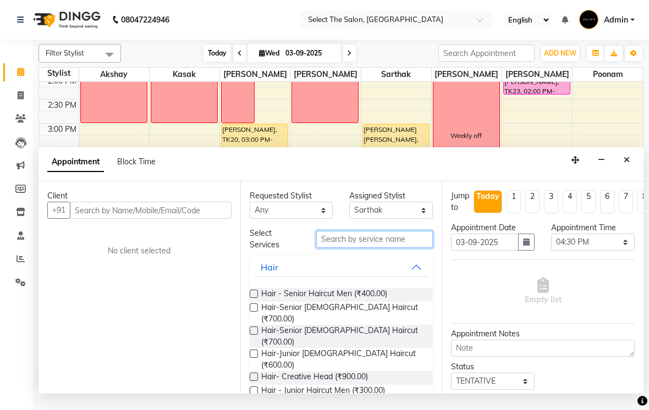
click at [352, 248] on input "text" at bounding box center [374, 239] width 117 height 17
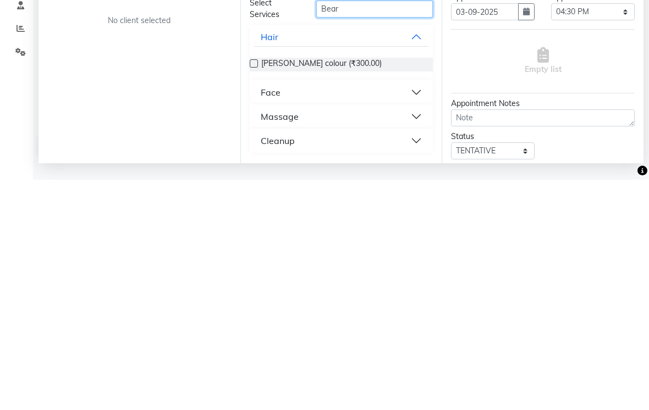
type input "Bear"
click at [311, 313] on button "Face" at bounding box center [341, 323] width 175 height 20
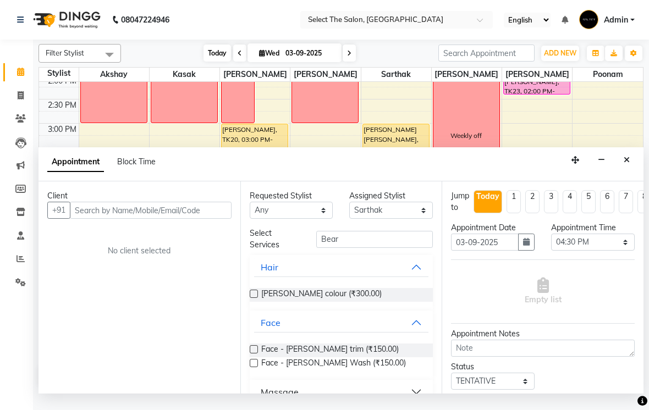
click at [256, 353] on label at bounding box center [254, 349] width 8 height 8
click at [256, 354] on input "checkbox" at bounding box center [253, 350] width 7 height 7
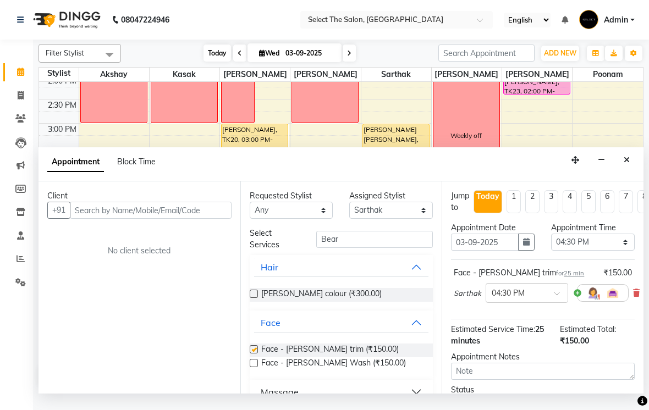
checkbox input "false"
click at [108, 219] on input "text" at bounding box center [151, 210] width 162 height 17
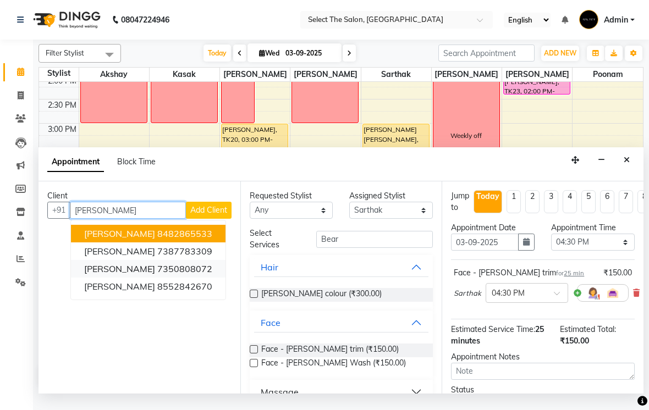
click at [198, 274] on ngb-highlight "7350808072" at bounding box center [184, 268] width 55 height 11
type input "7350808072"
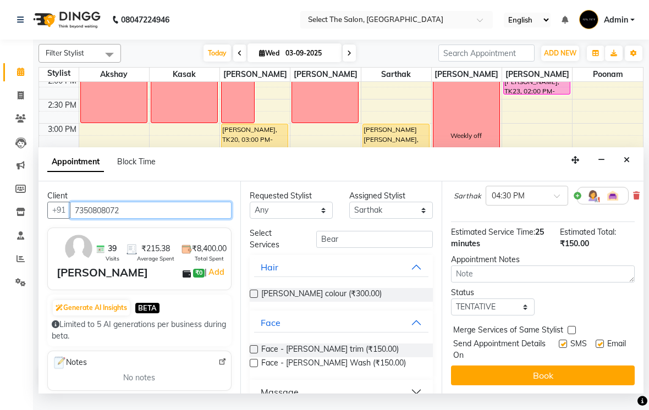
scroll to position [97, 0]
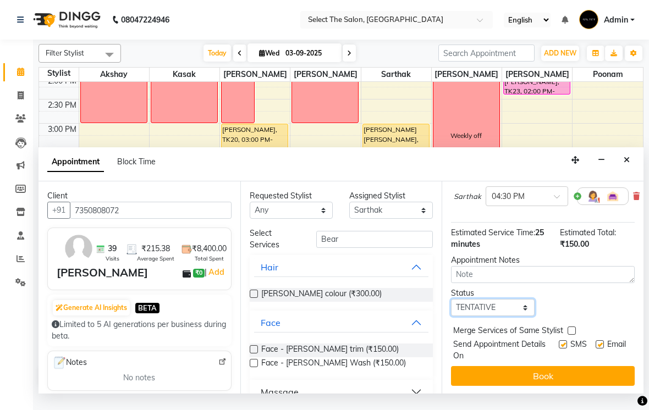
click at [485, 316] on select "Select TENTATIVE CONFIRM CHECK-IN UPCOMING" at bounding box center [493, 307] width 84 height 17
select select "confirm booking"
click at [562, 348] on label at bounding box center [562, 344] width 8 height 8
click at [562, 349] on input "checkbox" at bounding box center [561, 345] width 7 height 7
checkbox input "false"
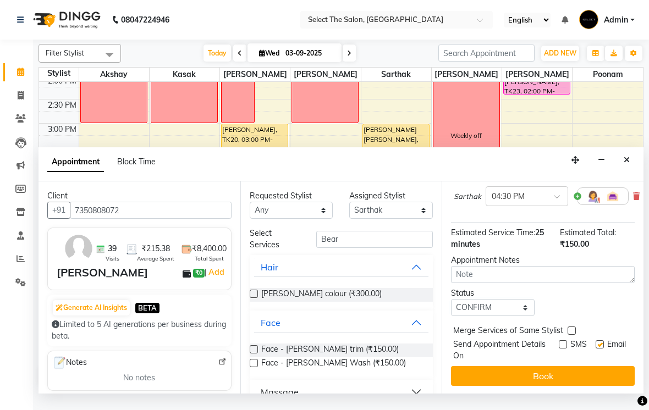
click at [596, 348] on label at bounding box center [599, 344] width 8 height 8
click at [596, 349] on input "checkbox" at bounding box center [598, 345] width 7 height 7
checkbox input "false"
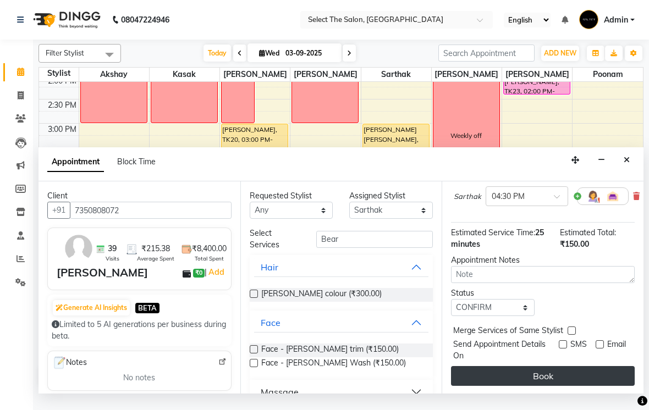
click at [555, 386] on button "Book" at bounding box center [543, 376] width 184 height 20
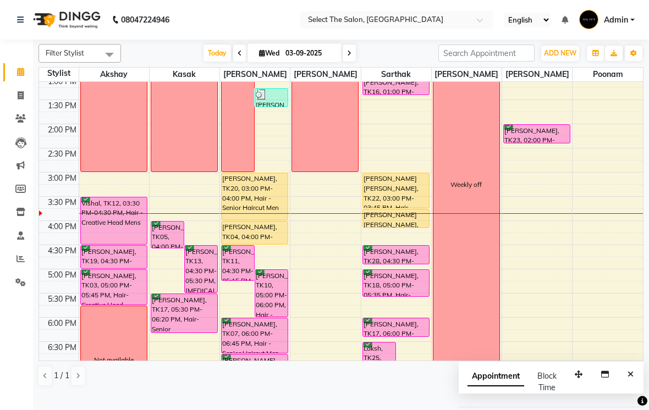
scroll to position [247, 0]
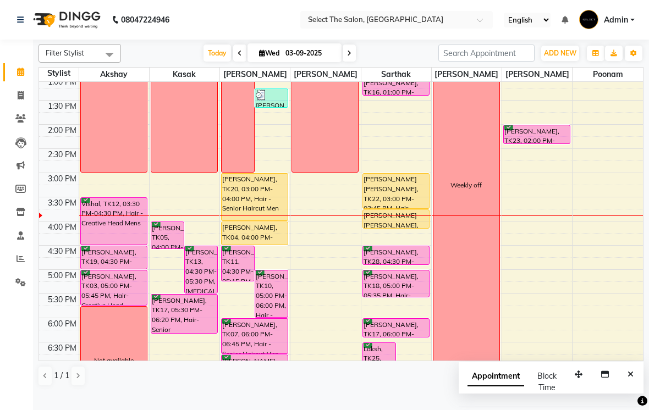
click at [632, 378] on icon "Close" at bounding box center [630, 374] width 6 height 8
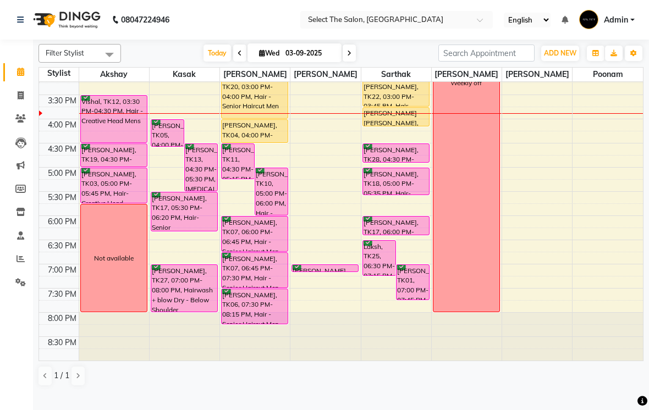
scroll to position [361, 0]
click at [350, 57] on icon at bounding box center [349, 53] width 4 height 7
type input "[DATE]"
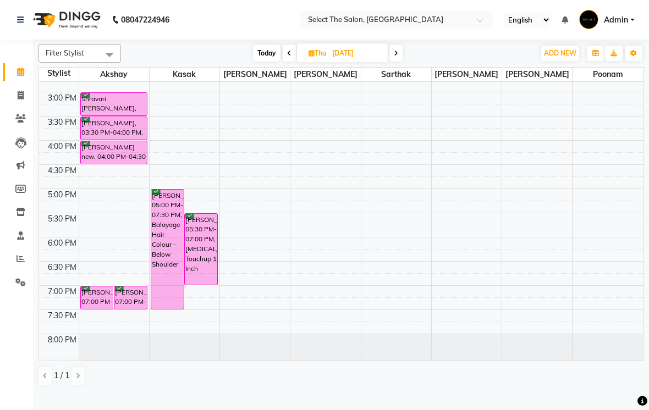
scroll to position [328, 0]
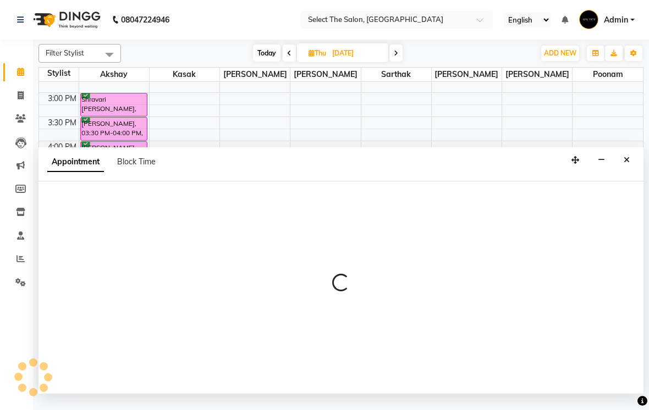
select select "31289"
select select "1110"
select select "tentative"
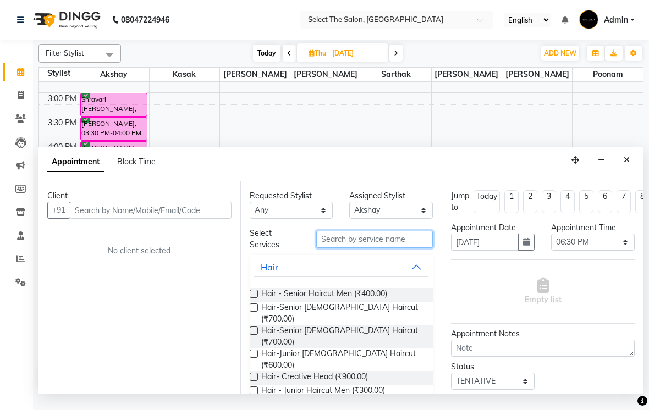
click at [347, 248] on input "text" at bounding box center [374, 239] width 117 height 17
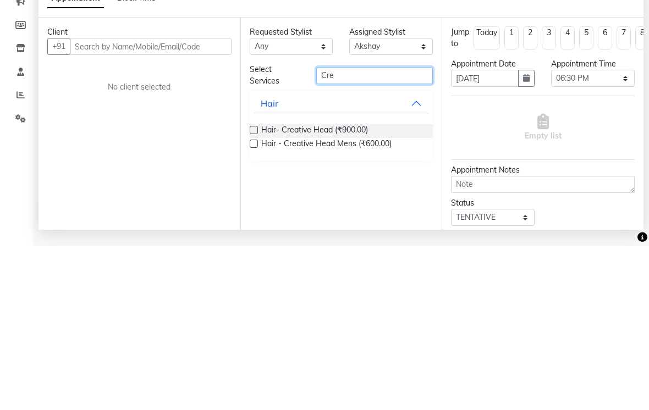
type input "Cre"
click at [254, 303] on label at bounding box center [254, 307] width 8 height 8
click at [254, 305] on input "checkbox" at bounding box center [253, 308] width 7 height 7
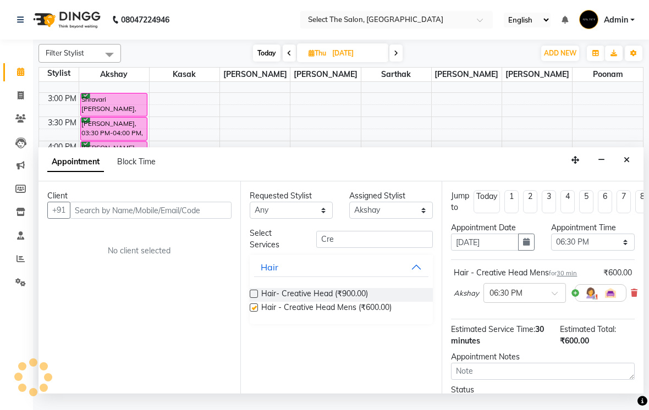
checkbox input "false"
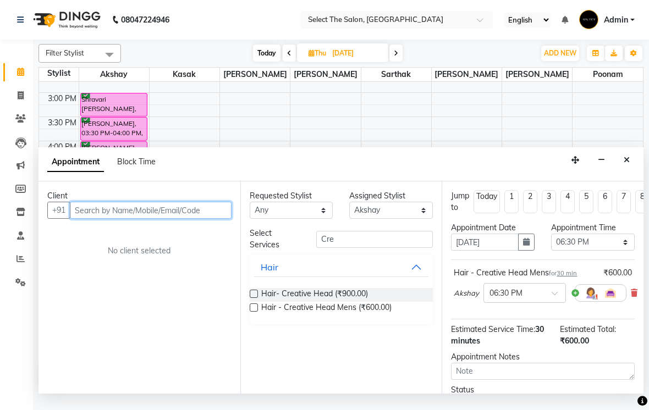
click at [94, 219] on input "text" at bounding box center [151, 210] width 162 height 17
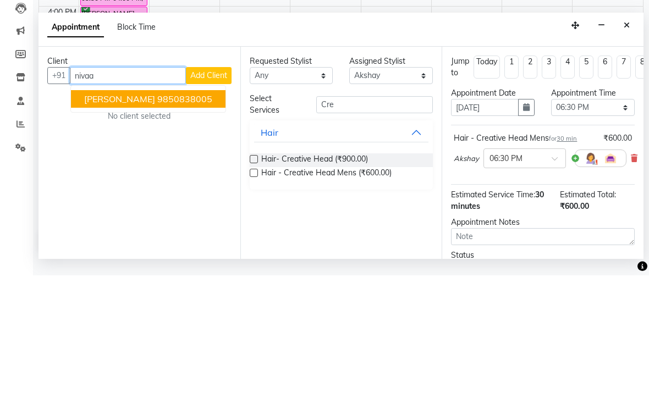
click at [185, 228] on ngb-highlight "9850838005" at bounding box center [184, 233] width 55 height 11
type input "9850838005"
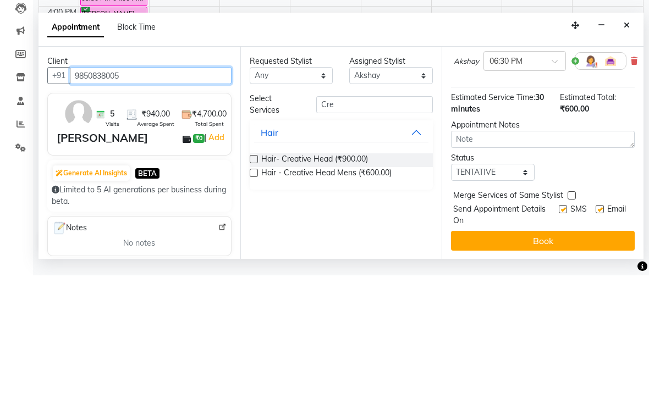
scroll to position [97, 0]
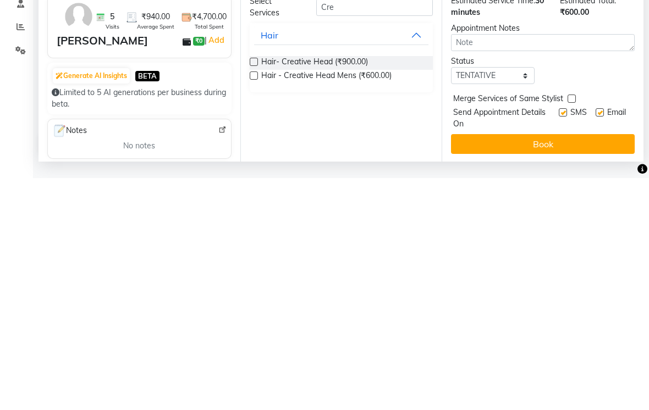
click at [562, 340] on label at bounding box center [562, 344] width 8 height 8
click at [562, 342] on input "checkbox" at bounding box center [561, 345] width 7 height 7
checkbox input "false"
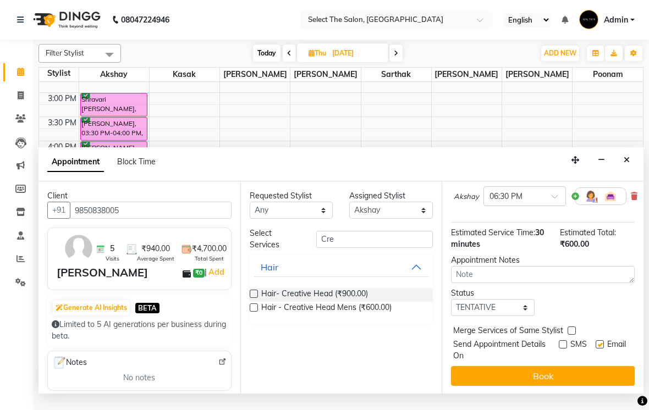
click at [577, 386] on button "Book" at bounding box center [543, 376] width 184 height 20
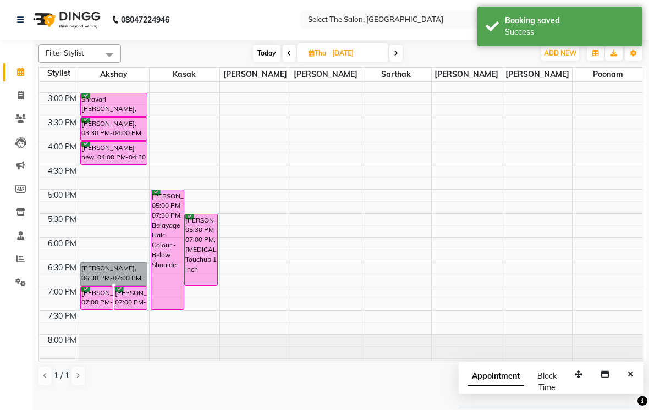
click at [116, 287] on div at bounding box center [114, 285] width 4 height 4
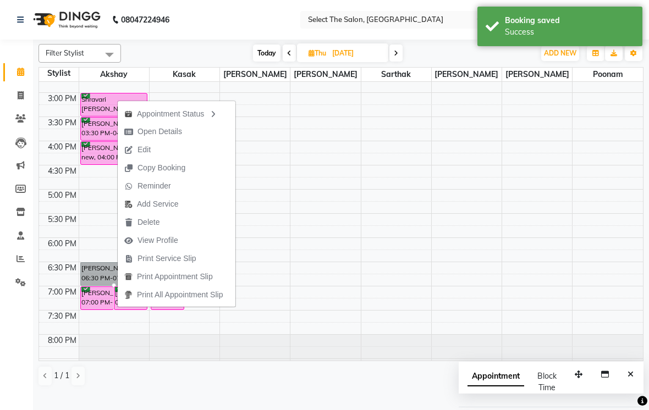
click at [175, 134] on span "Open Details" at bounding box center [159, 132] width 45 height 12
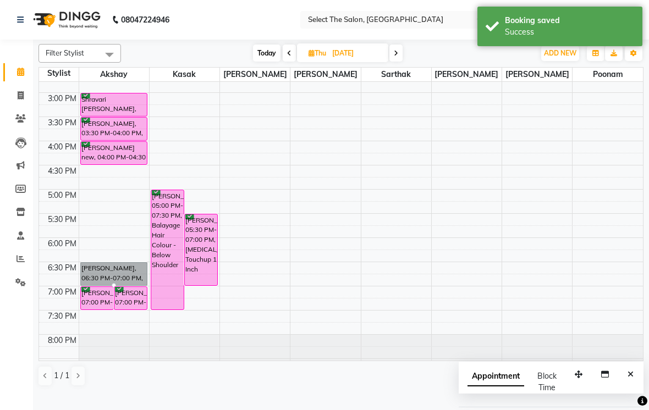
click at [116, 287] on div at bounding box center [114, 285] width 4 height 4
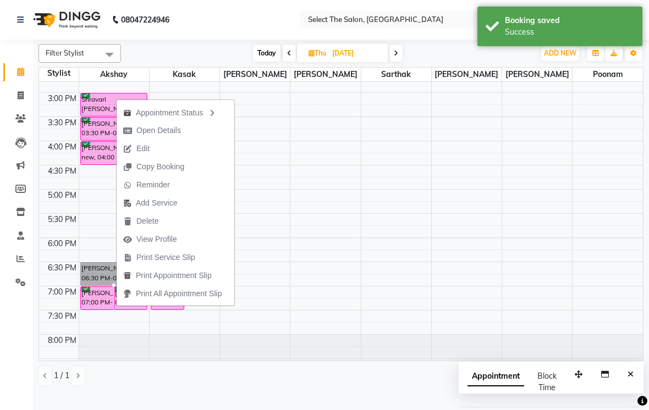
click at [170, 129] on span "Open Details" at bounding box center [158, 131] width 45 height 12
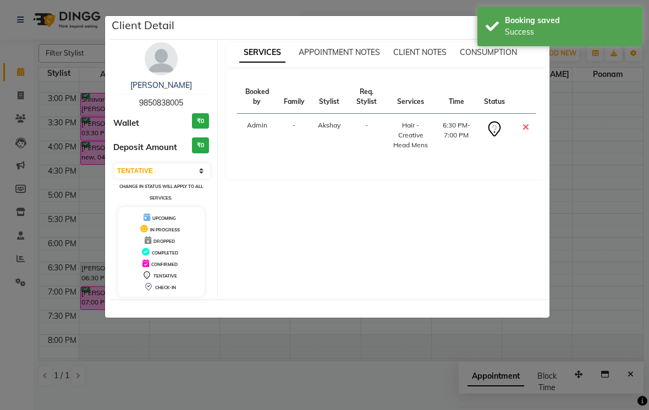
click at [198, 173] on select "Select CONFIRMED TENTATIVE" at bounding box center [162, 170] width 96 height 15
select select "6"
click at [606, 163] on ngb-modal-window "Client Detail [PERSON_NAME] 9850838005 Wallet ₹0 Deposit Amount ₹0 Select CONFI…" at bounding box center [324, 205] width 649 height 410
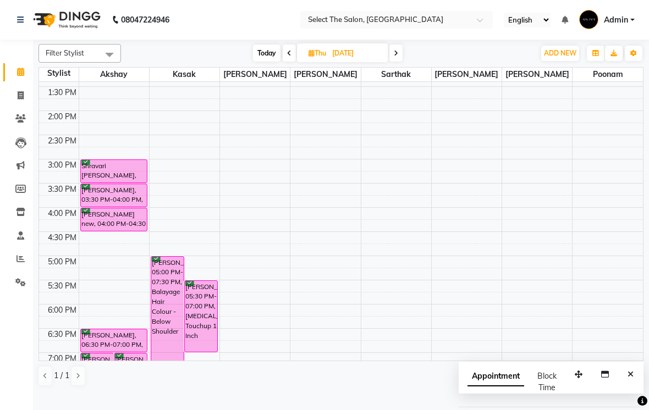
scroll to position [252, 0]
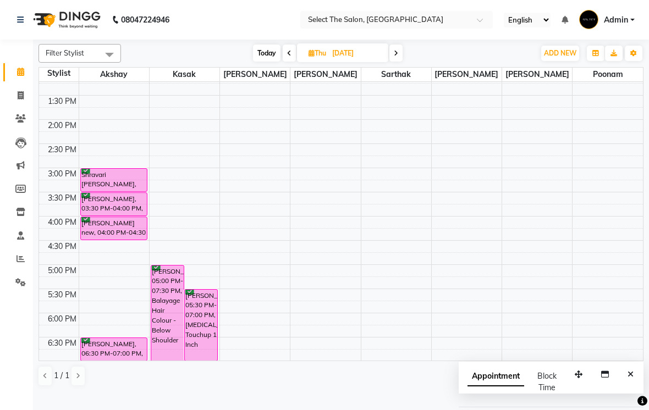
click at [268, 62] on span "Today" at bounding box center [266, 53] width 27 height 17
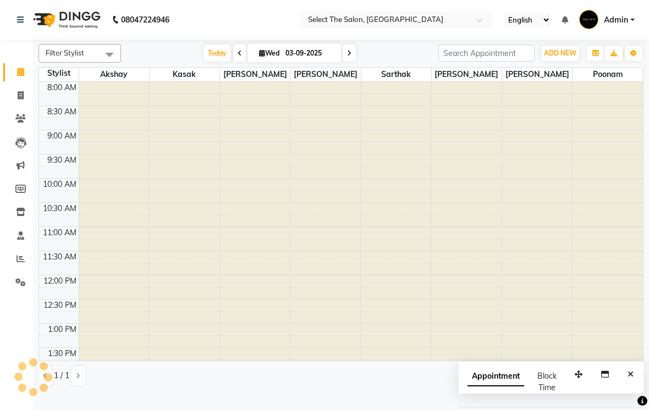
scroll to position [339, 0]
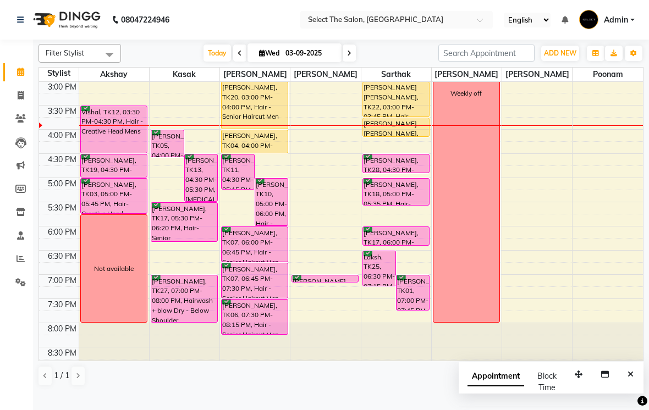
click at [355, 62] on span at bounding box center [348, 53] width 13 height 17
type input "[DATE]"
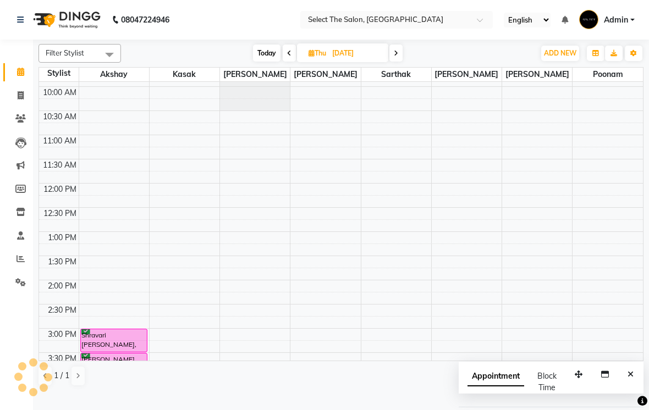
scroll to position [91, 0]
select select "31289"
select select "tentative"
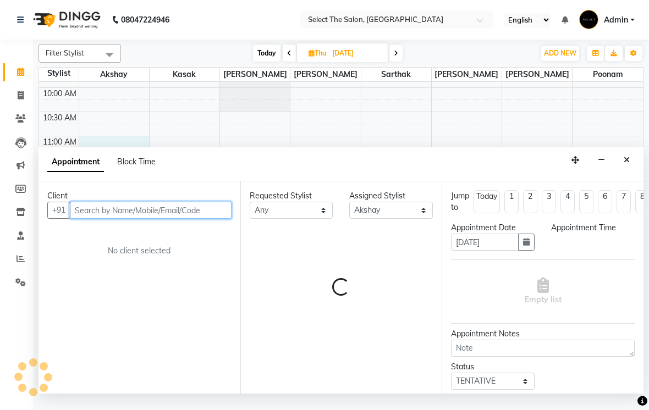
select select "660"
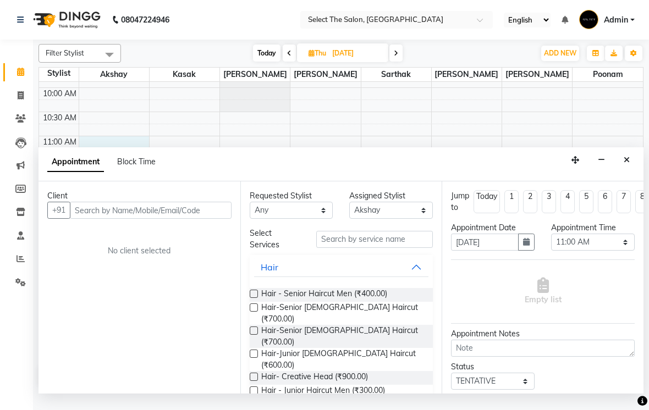
click at [148, 167] on span "Block Time" at bounding box center [136, 162] width 38 height 10
select select "31289"
select select "660"
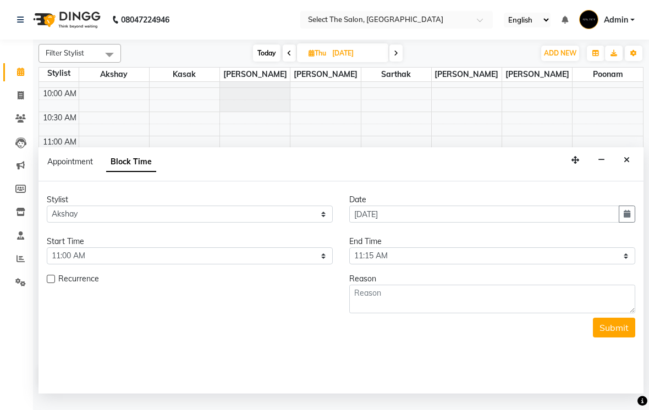
scroll to position [339, 0]
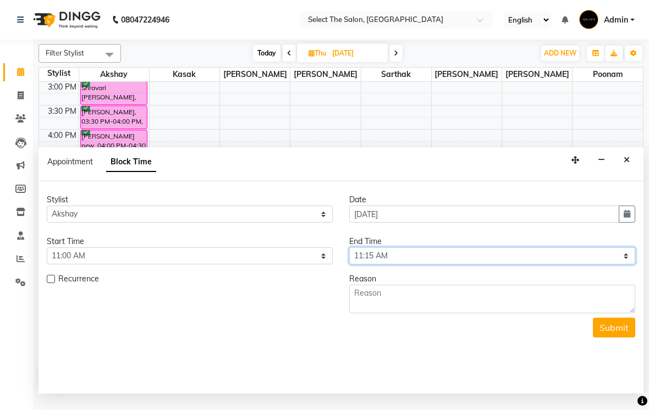
click at [628, 264] on select "Select 09:00 AM 09:15 AM 09:30 AM 09:45 AM 10:00 AM 10:15 AM 10:30 AM 10:45 AM …" at bounding box center [492, 255] width 286 height 17
select select "900"
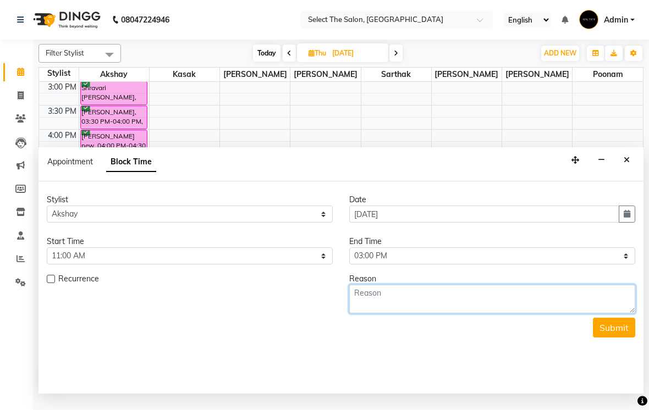
click at [414, 313] on textarea at bounding box center [492, 299] width 286 height 29
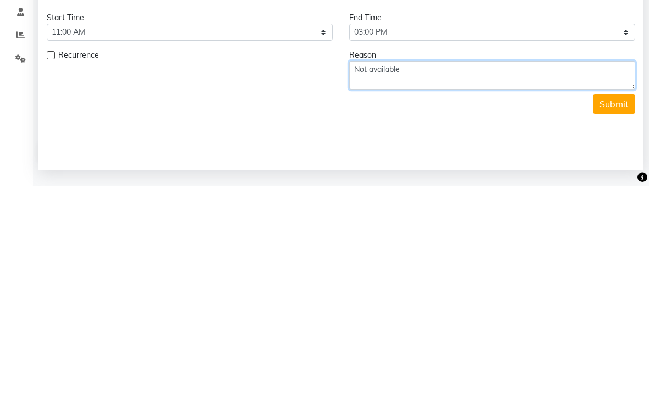
type textarea "Not available"
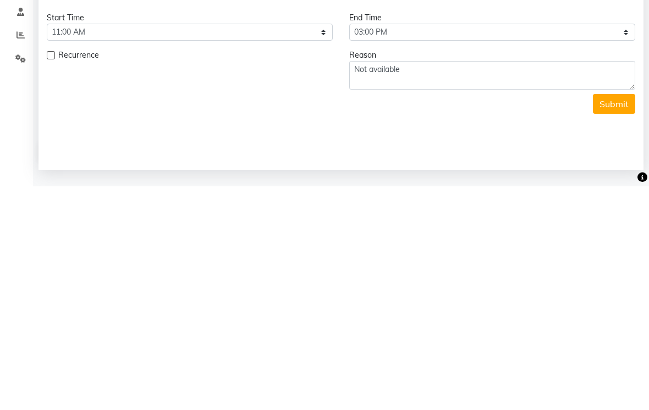
click at [615, 318] on button "Submit" at bounding box center [614, 328] width 42 height 20
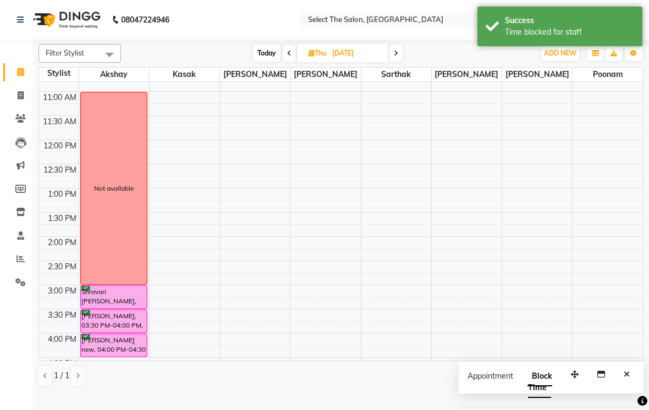
scroll to position [117, 0]
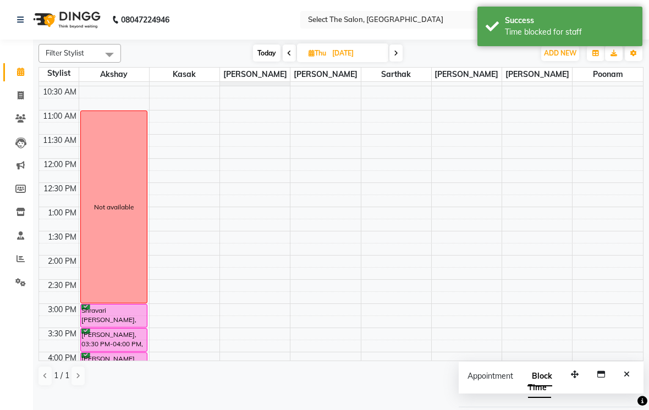
select select "36897"
select select "tentative"
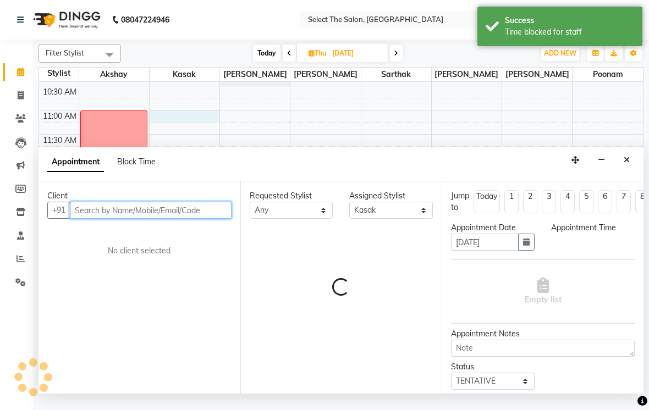
select select "660"
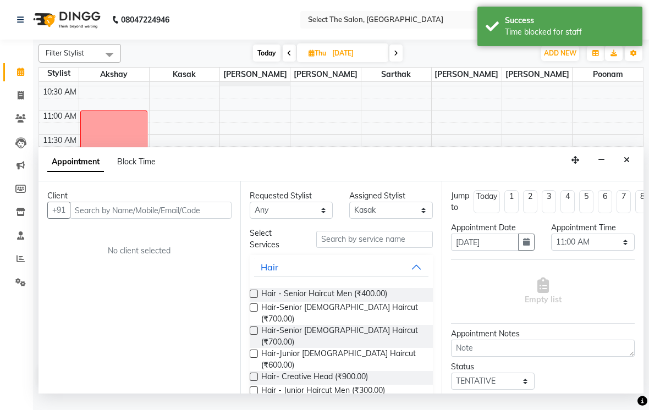
click at [632, 169] on button "Close" at bounding box center [626, 160] width 16 height 17
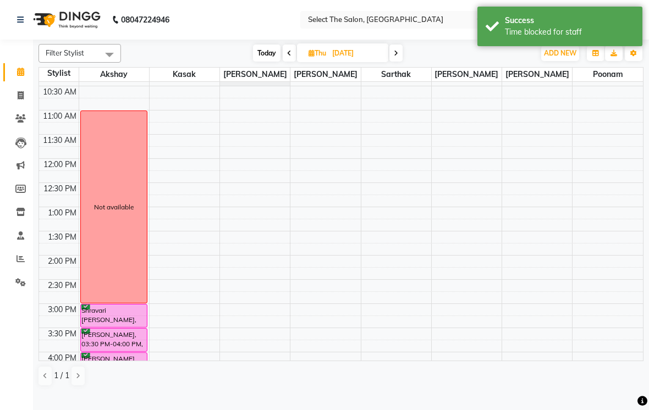
select select "36897"
select select "645"
select select "tentative"
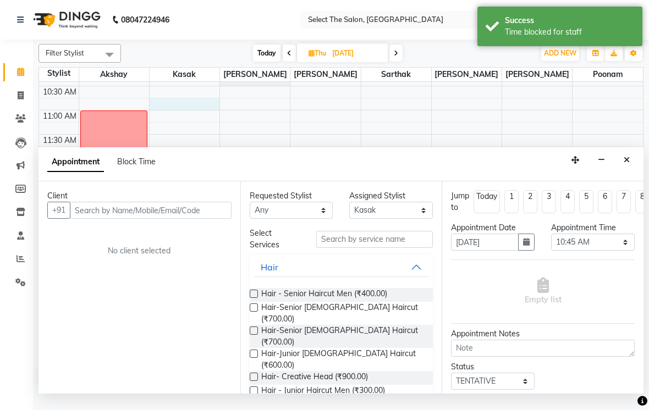
click at [142, 167] on span "Block Time" at bounding box center [136, 162] width 38 height 10
select select "36897"
select select "645"
select select "660"
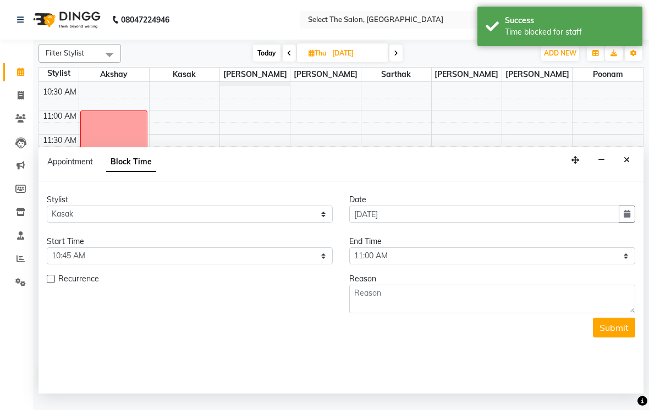
scroll to position [339, 0]
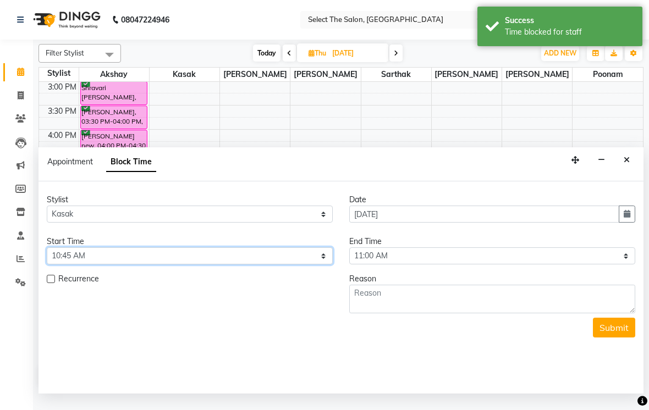
click at [325, 264] on select "Select 09:00 AM 09:15 AM 09:30 AM 09:45 AM 10:00 AM 10:15 AM 10:30 AM 10:45 AM …" at bounding box center [190, 255] width 286 height 17
select select "660"
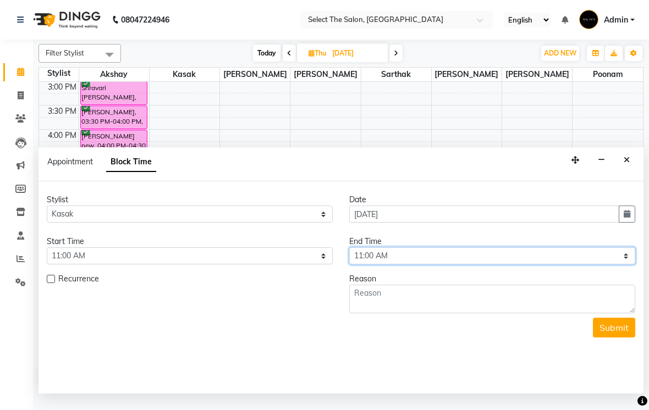
click at [625, 264] on select "Select 09:00 AM 09:15 AM 09:30 AM 09:45 AM 10:00 AM 10:15 AM 10:30 AM 10:45 AM …" at bounding box center [492, 255] width 286 height 17
select select "900"
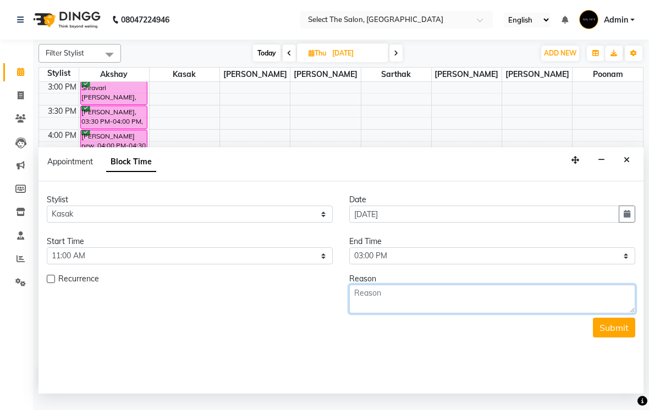
click at [398, 311] on textarea at bounding box center [492, 299] width 286 height 29
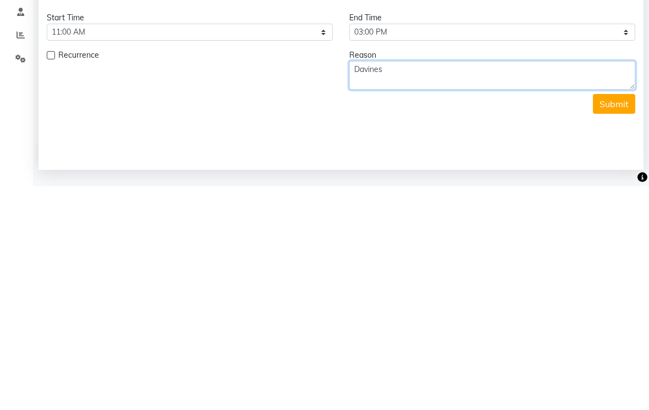
type textarea "Davines"
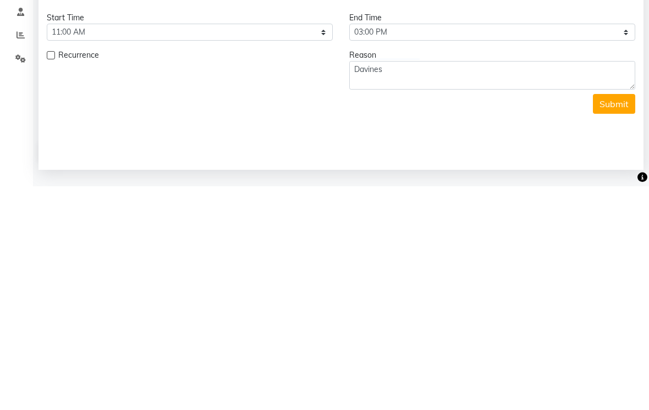
click at [619, 318] on button "Submit" at bounding box center [614, 328] width 42 height 20
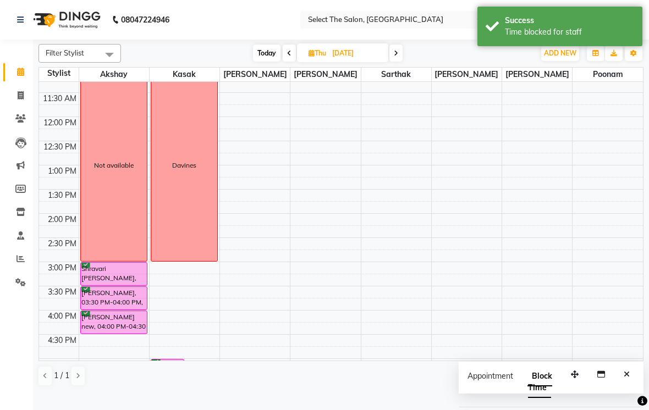
scroll to position [157, 0]
click at [268, 62] on span "Today" at bounding box center [266, 53] width 27 height 17
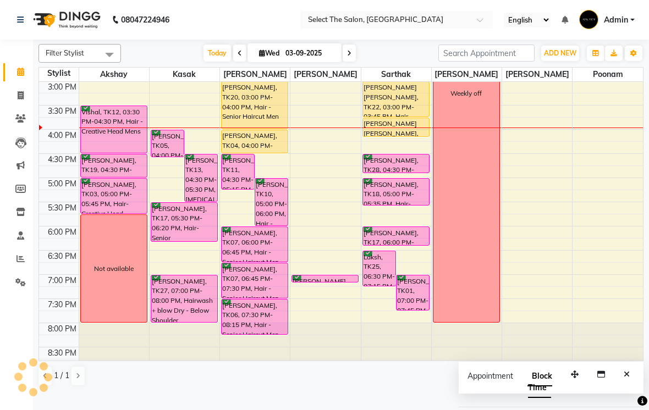
click at [641, 381] on div "Appointment Block Time" at bounding box center [550, 385] width 185 height 46
click at [627, 378] on icon "Close" at bounding box center [626, 374] width 6 height 8
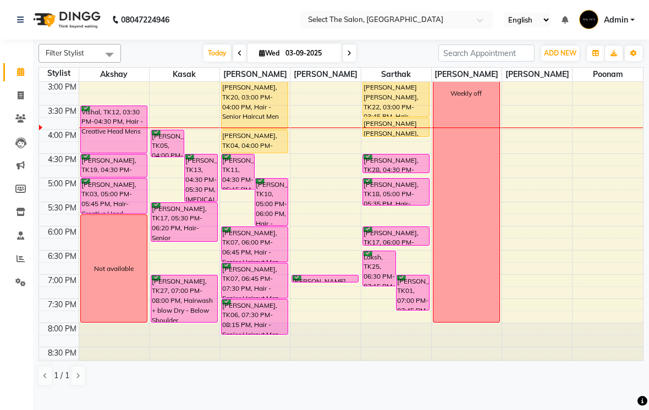
click at [355, 62] on span at bounding box center [348, 53] width 13 height 17
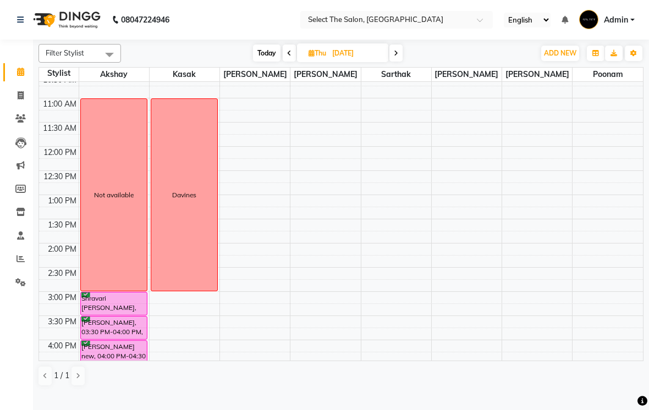
scroll to position [126, 0]
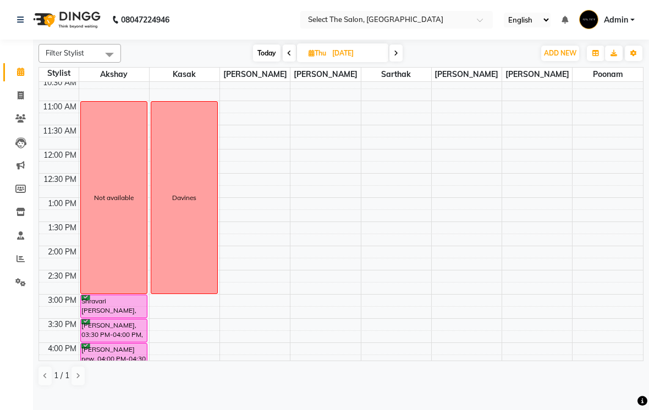
click at [267, 62] on span "Today" at bounding box center [266, 53] width 27 height 17
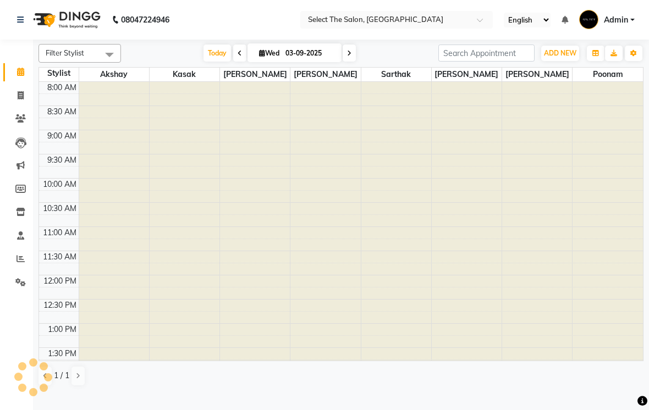
scroll to position [339, 0]
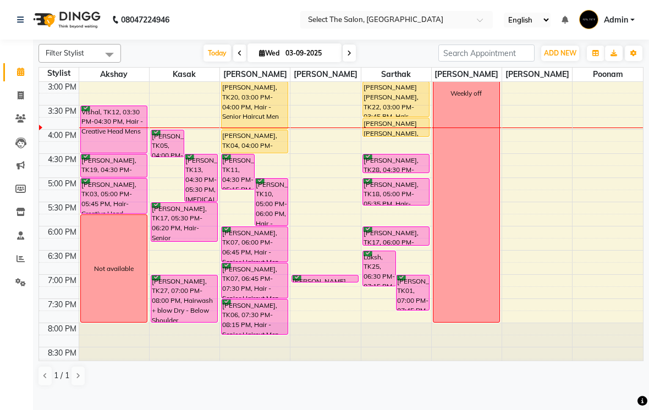
click at [355, 62] on span at bounding box center [348, 53] width 13 height 17
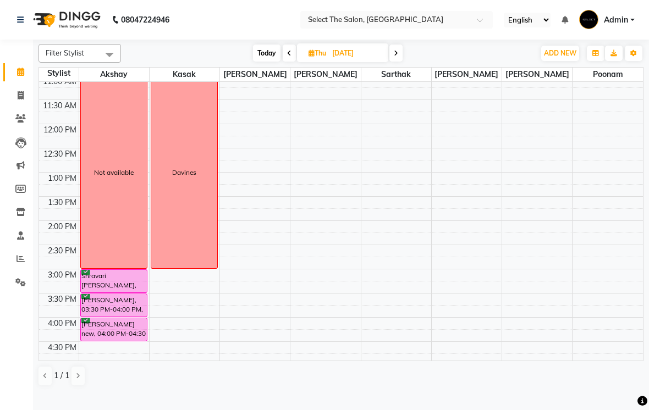
scroll to position [120, 0]
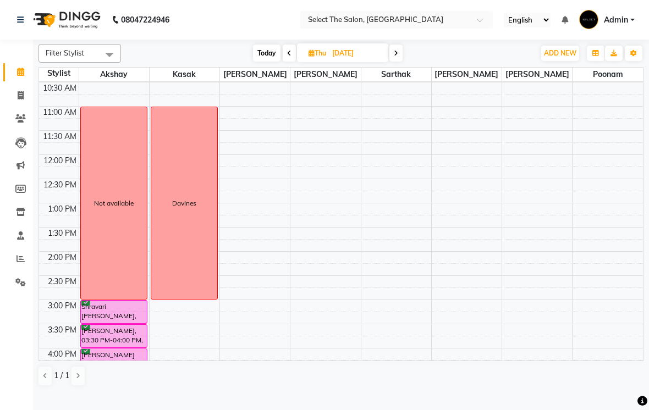
click at [266, 62] on span "Today" at bounding box center [266, 53] width 27 height 17
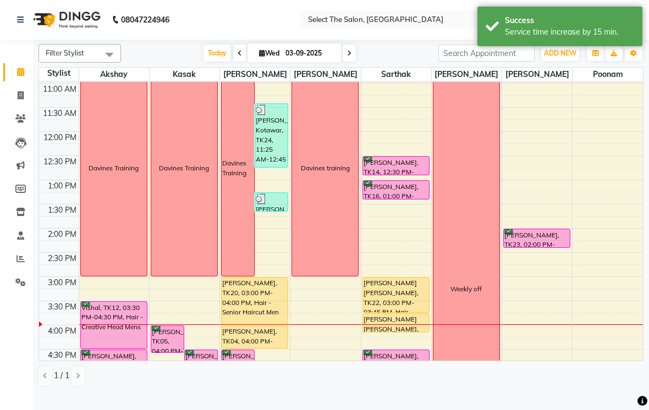
scroll to position [143, 0]
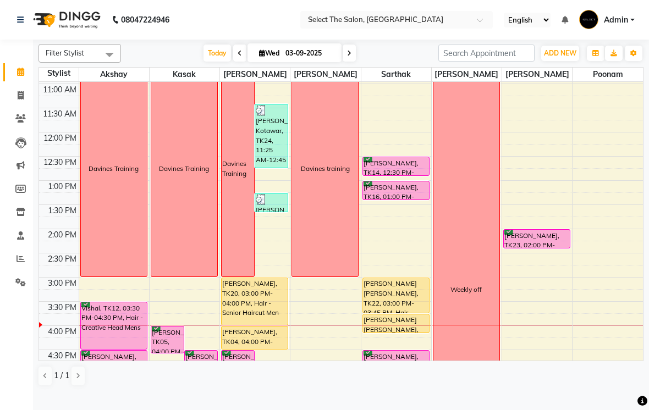
click at [344, 62] on span at bounding box center [348, 53] width 13 height 17
type input "[DATE]"
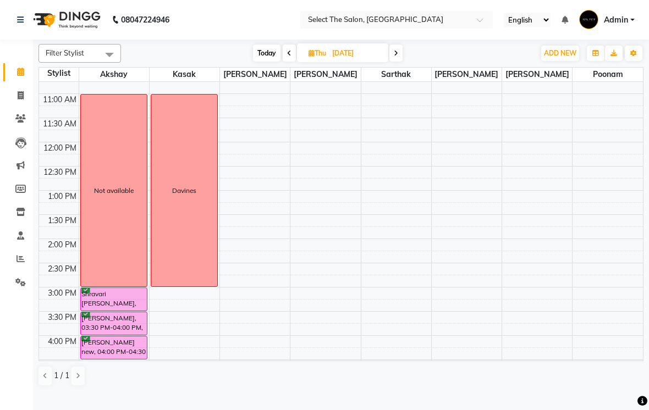
scroll to position [135, 0]
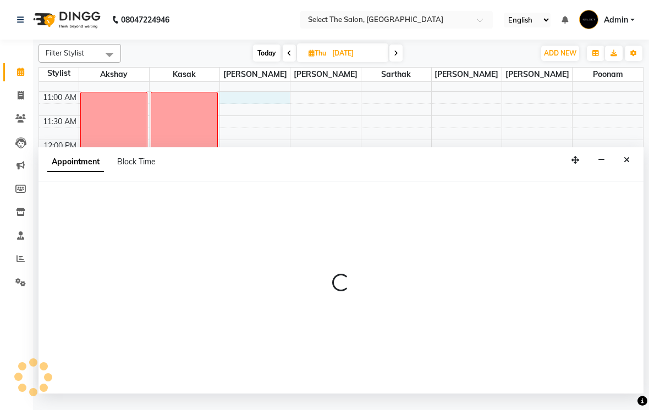
select select "31292"
select select "660"
select select "tentative"
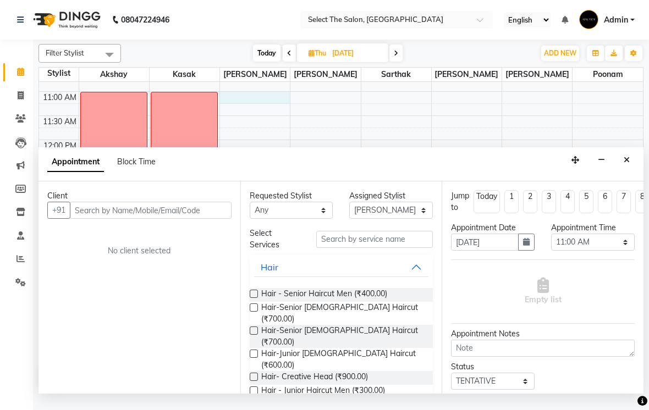
click at [146, 167] on span "Block Time" at bounding box center [136, 162] width 38 height 10
select select "31292"
select select "660"
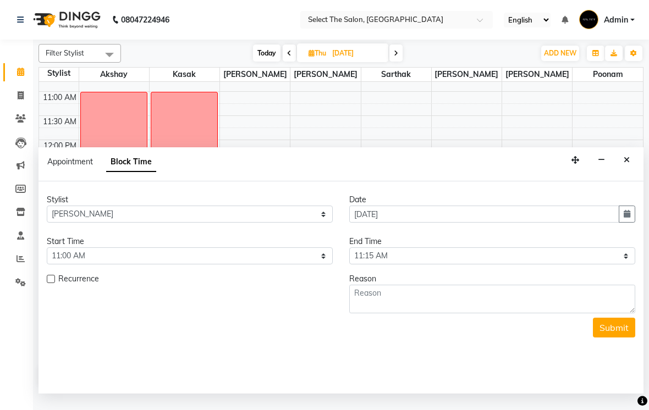
scroll to position [339, 0]
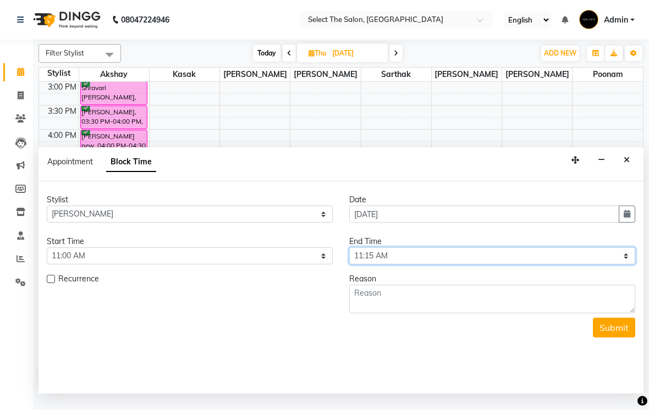
click at [627, 264] on select "Select 09:00 AM 09:15 AM 09:30 AM 09:45 AM 10:00 AM 10:15 AM 10:30 AM 10:45 AM …" at bounding box center [492, 255] width 286 height 17
select select "900"
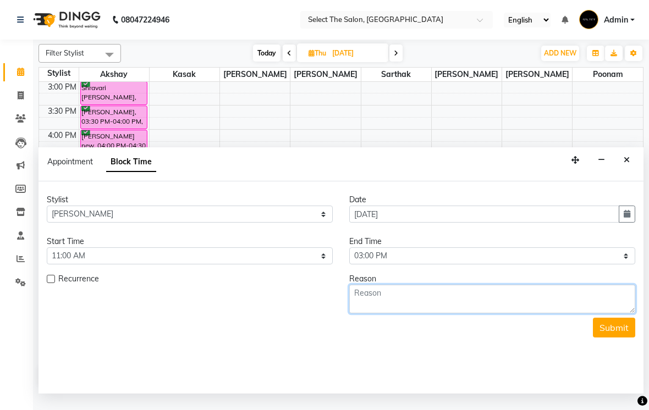
click at [383, 313] on textarea at bounding box center [492, 299] width 286 height 29
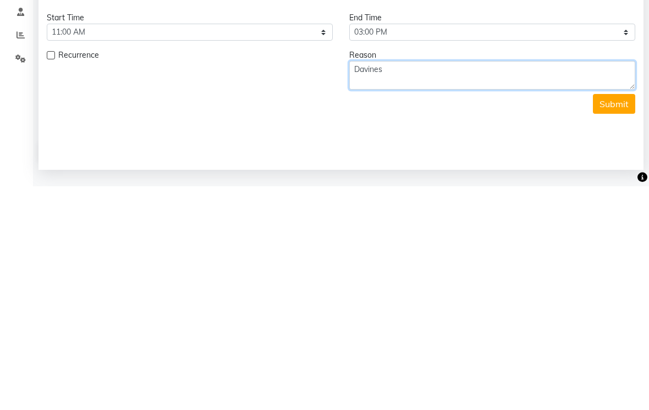
type textarea "Davines"
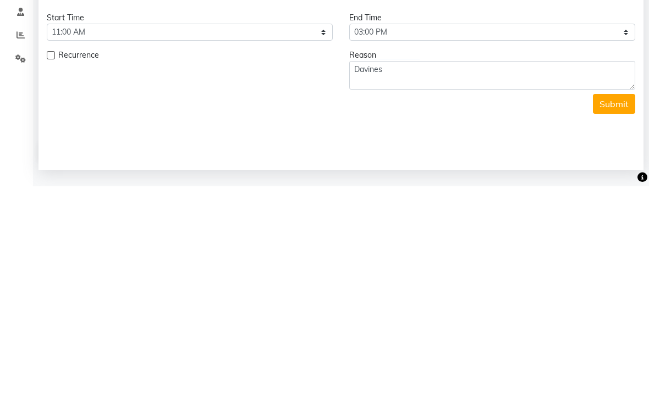
click at [609, 318] on button "Submit" at bounding box center [614, 328] width 42 height 20
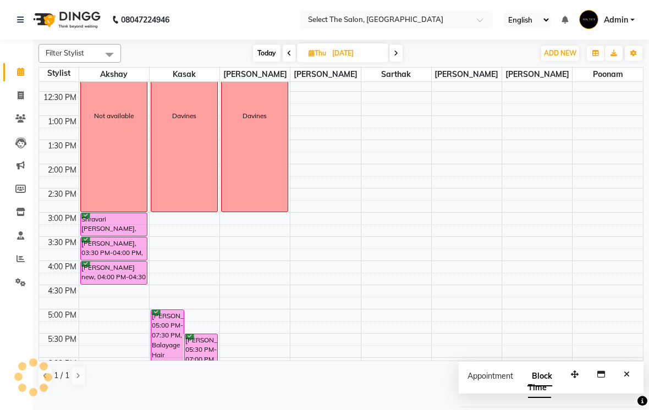
scroll to position [207, 0]
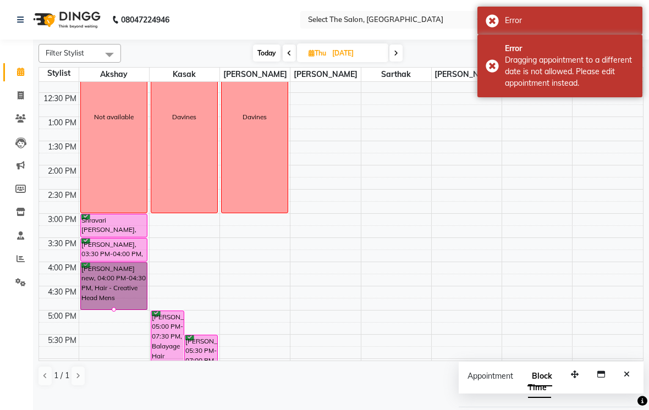
click at [53, 322] on div "5:00 PM" at bounding box center [62, 317] width 33 height 12
click at [57, 298] on div "4:30 PM" at bounding box center [62, 292] width 33 height 12
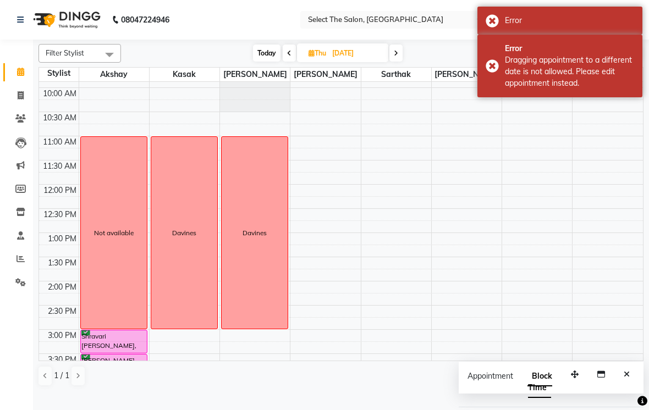
scroll to position [92, 0]
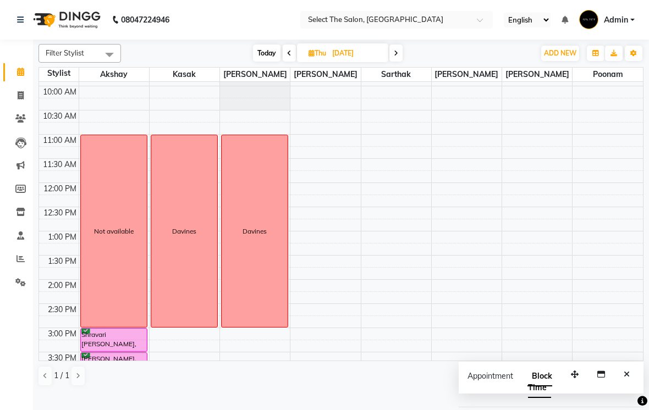
select select "50838"
select select "tentative"
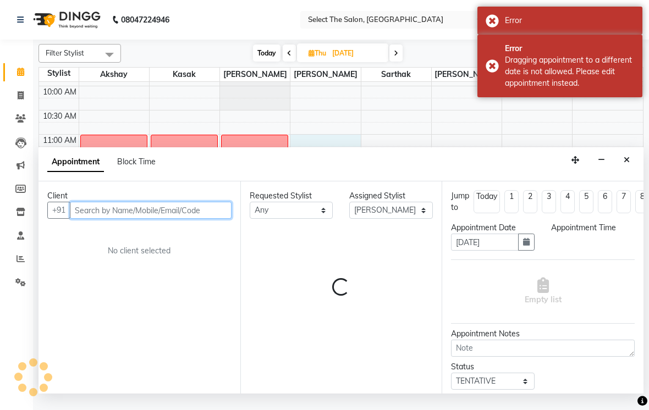
select select "660"
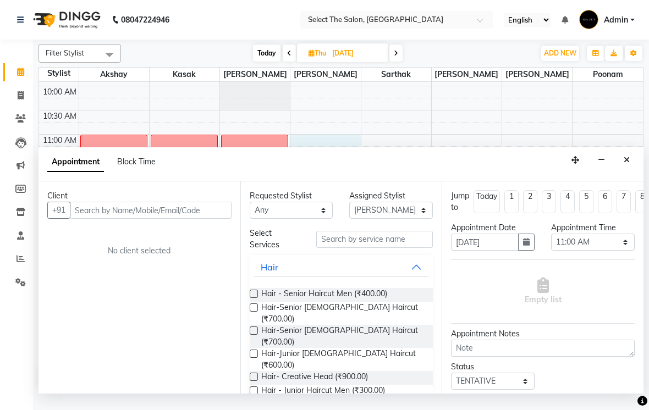
click at [630, 169] on button "Close" at bounding box center [626, 160] width 16 height 17
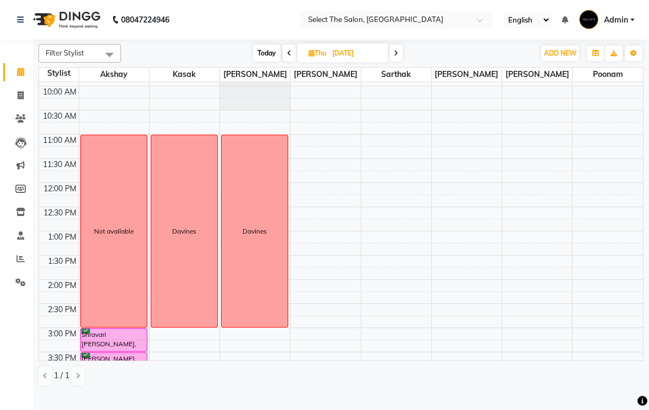
select select "50838"
select select "tentative"
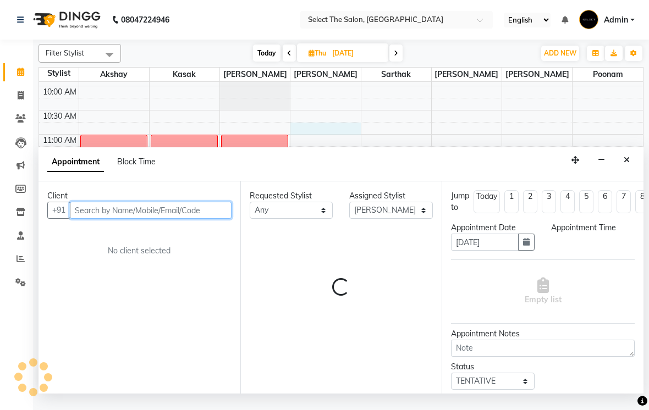
select select "645"
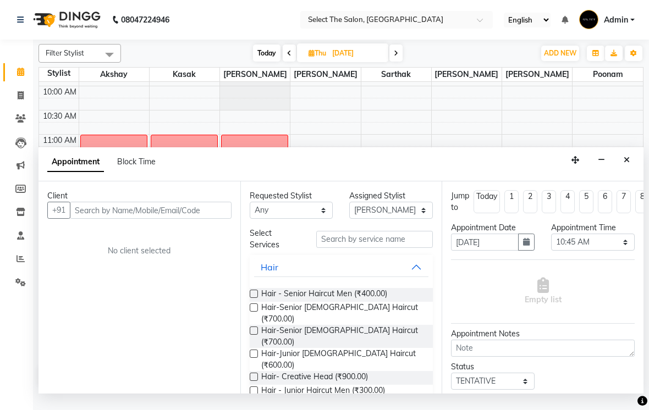
click at [135, 167] on span "Block Time" at bounding box center [136, 162] width 38 height 10
select select "50838"
select select "645"
select select "660"
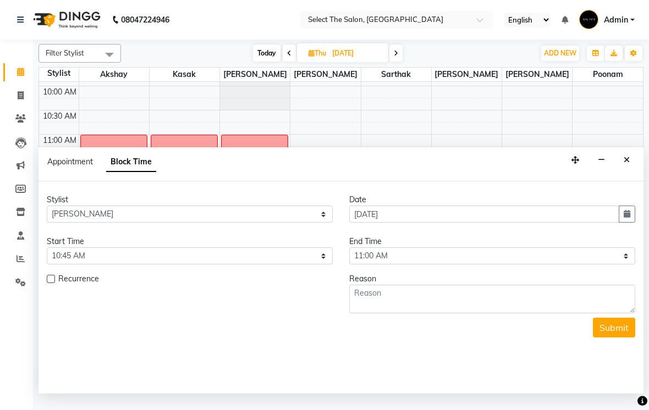
scroll to position [361, 0]
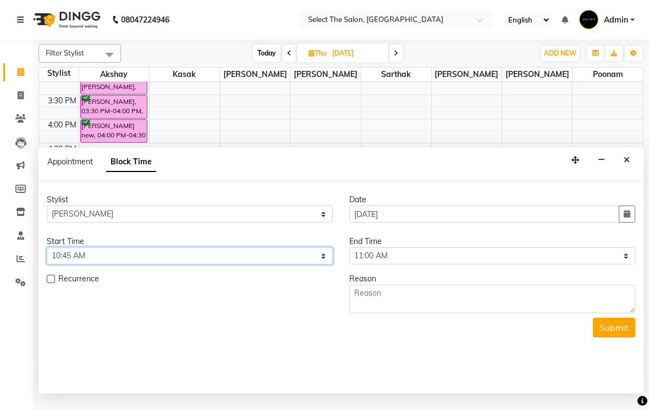
click at [320, 264] on select "Select 09:00 AM 09:15 AM 09:30 AM 09:45 AM 10:00 AM 10:15 AM 10:30 AM 10:45 AM …" at bounding box center [190, 255] width 286 height 17
select select "660"
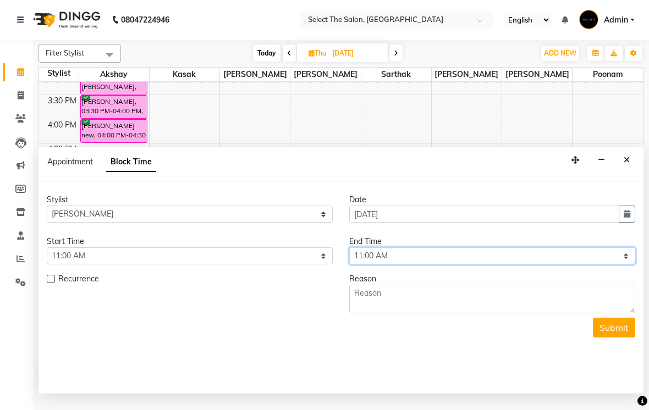
click at [624, 264] on select "Select 09:00 AM 09:15 AM 09:30 AM 09:45 AM 10:00 AM 10:15 AM 10:30 AM 10:45 AM …" at bounding box center [492, 255] width 286 height 17
select select "900"
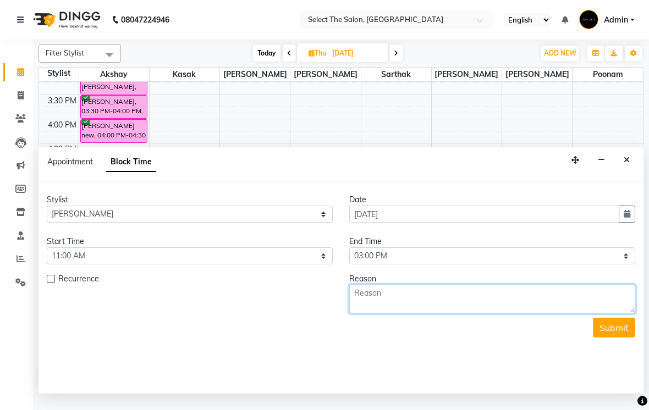
click at [396, 310] on textarea at bounding box center [492, 299] width 286 height 29
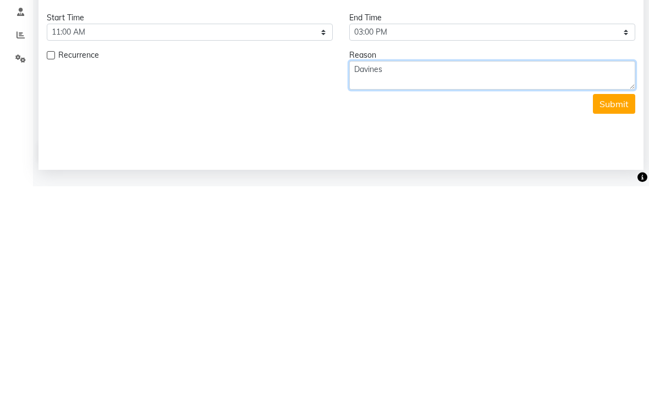
type textarea "Davines"
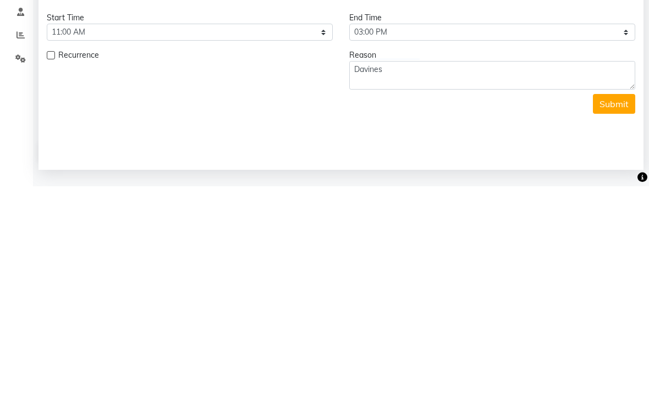
click at [618, 318] on button "Submit" at bounding box center [614, 328] width 42 height 20
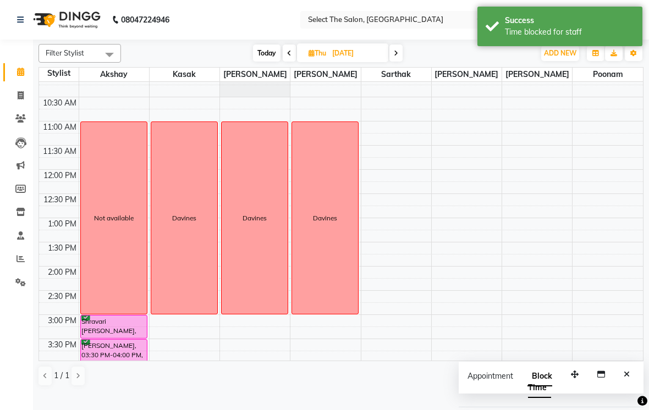
scroll to position [106, 0]
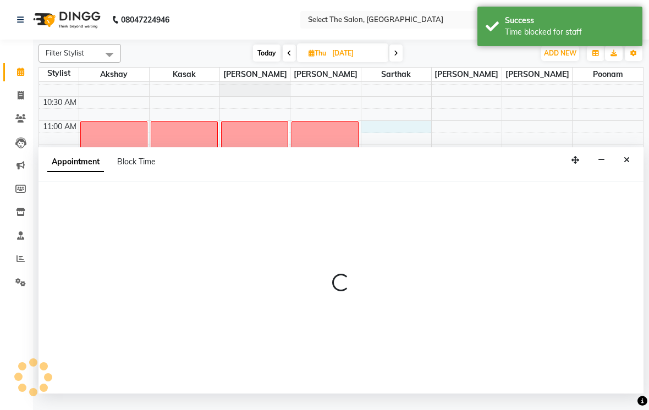
click at [386, 133] on div at bounding box center [396, 127] width 70 height 12
select select "58559"
select select "660"
select select "tentative"
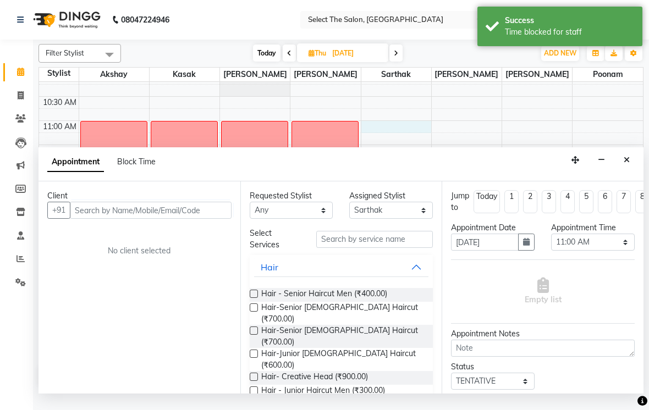
click at [619, 169] on button "Close" at bounding box center [626, 160] width 16 height 17
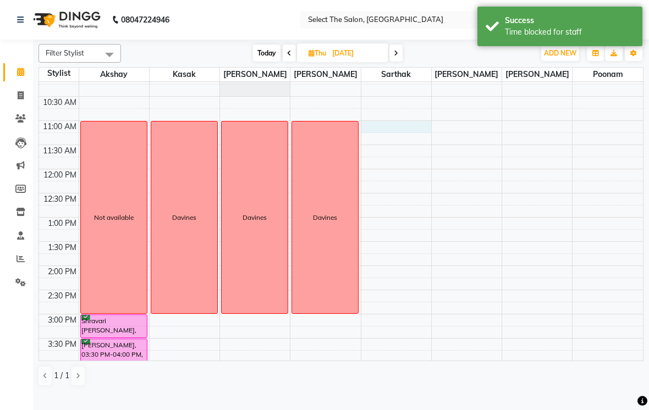
select select "58559"
select select "660"
select select "tentative"
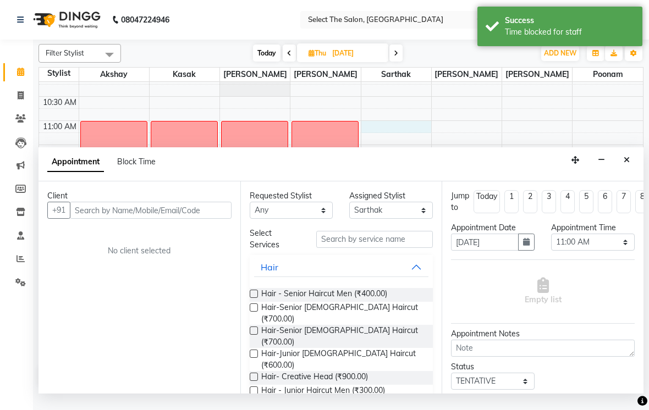
click at [136, 167] on span "Block Time" at bounding box center [136, 162] width 38 height 10
select select "58559"
select select "660"
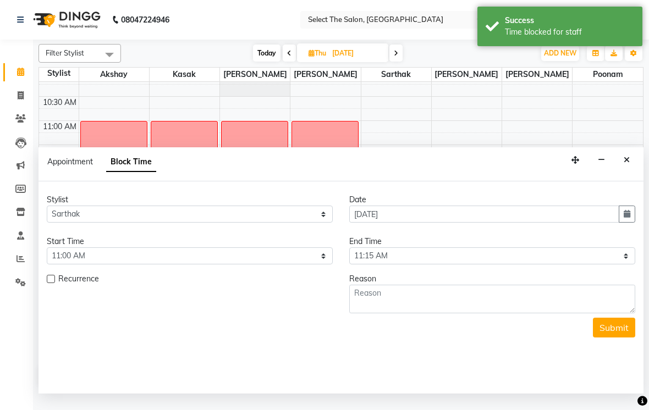
scroll to position [361, 0]
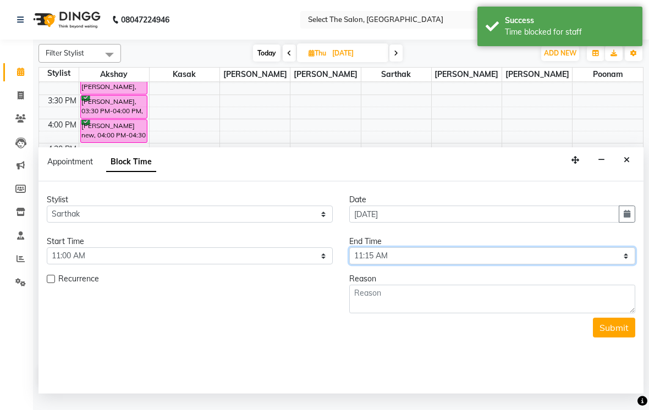
click at [620, 264] on select "Select 09:00 AM 09:15 AM 09:30 AM 09:45 AM 10:00 AM 10:15 AM 10:30 AM 10:45 AM …" at bounding box center [492, 255] width 286 height 17
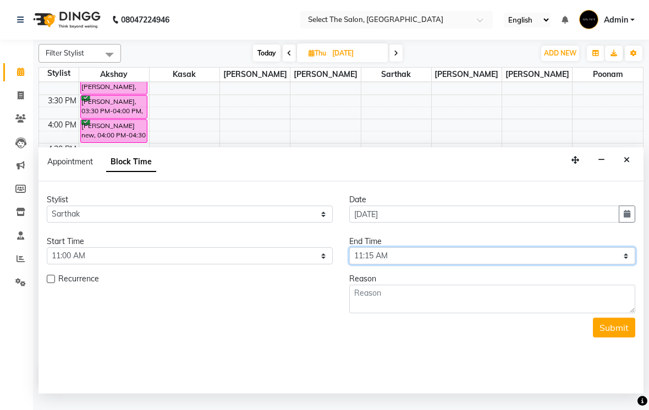
select select "900"
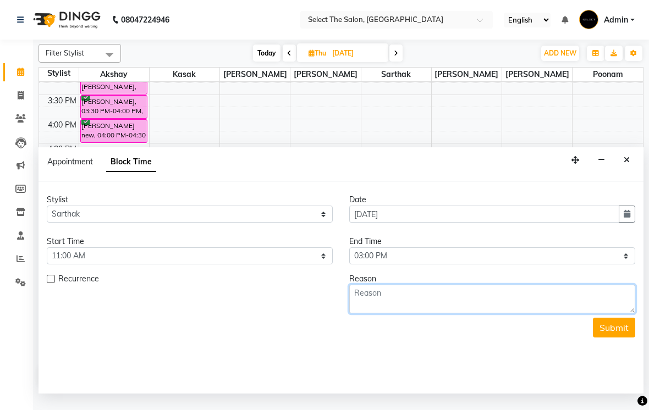
click at [413, 313] on textarea at bounding box center [492, 299] width 286 height 29
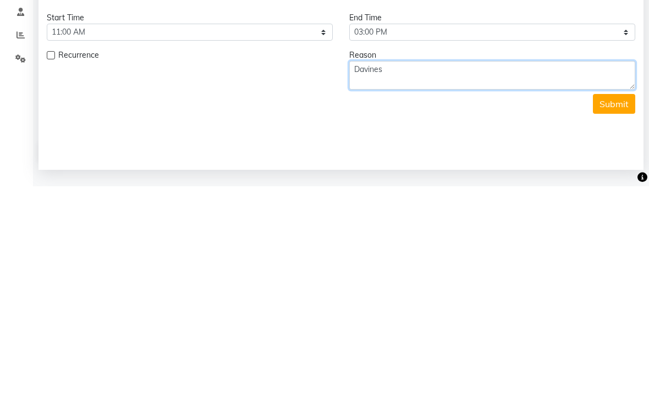
type textarea "Davines"
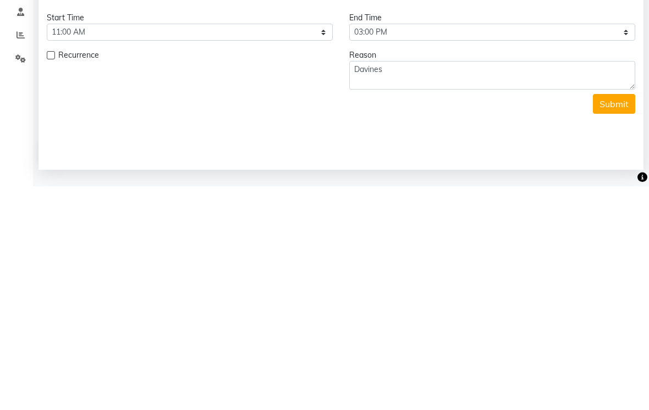
click at [616, 318] on button "Submit" at bounding box center [614, 328] width 42 height 20
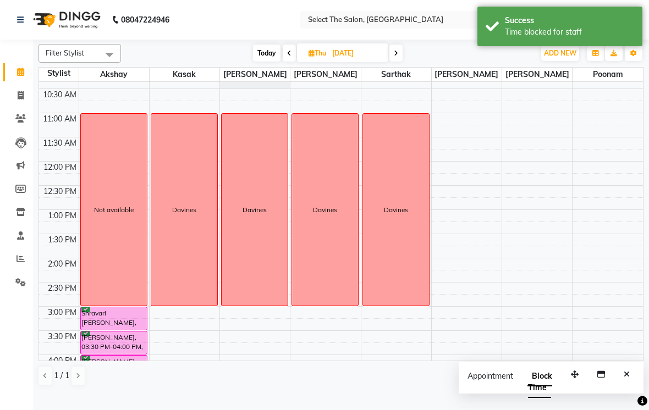
scroll to position [108, 0]
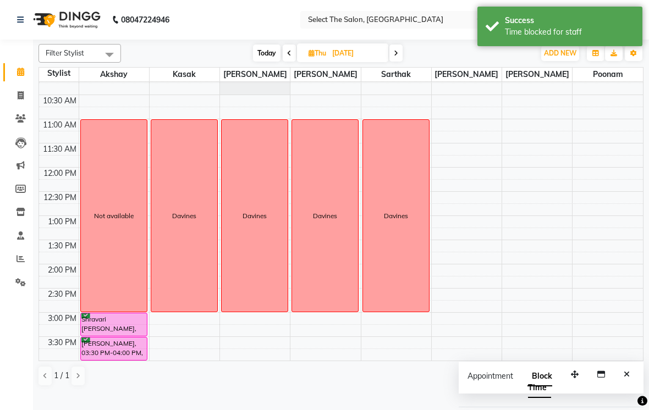
select select "68846"
select select "660"
select select "tentative"
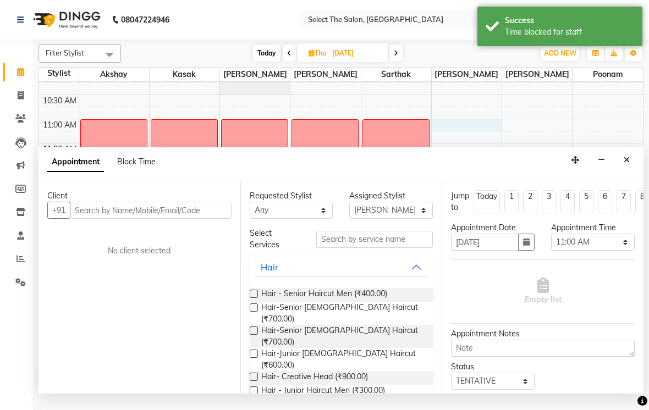
click at [135, 167] on span "Block Time" at bounding box center [136, 162] width 38 height 10
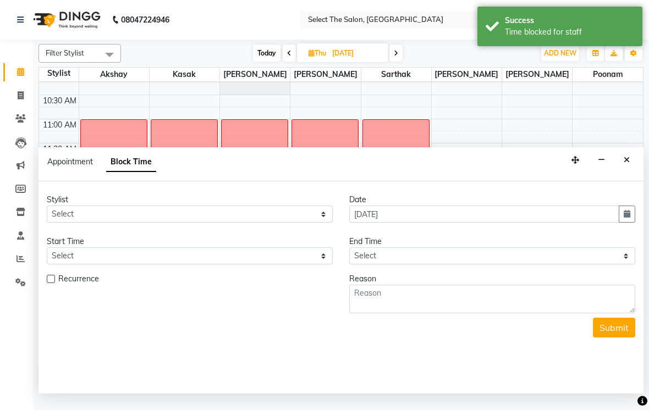
click at [634, 169] on button "Close" at bounding box center [626, 160] width 16 height 17
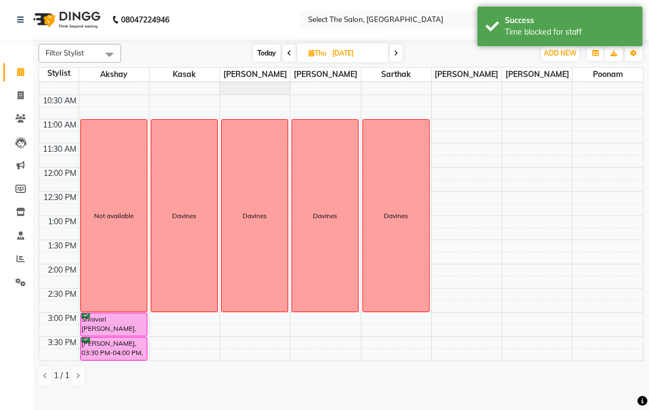
select select "68846"
select select "660"
select select "tentative"
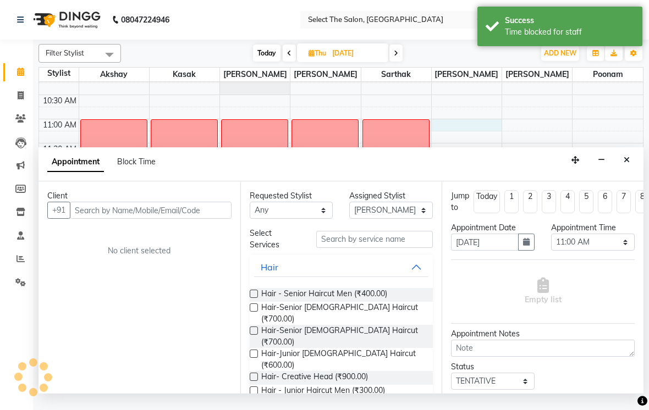
click at [140, 167] on span "Block Time" at bounding box center [136, 162] width 38 height 10
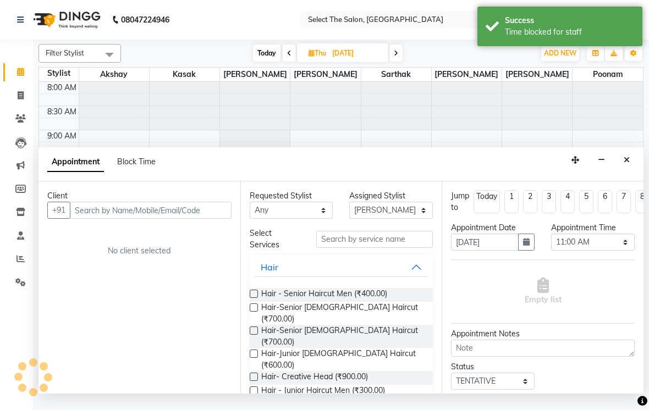
select select "68846"
select select "660"
select select "675"
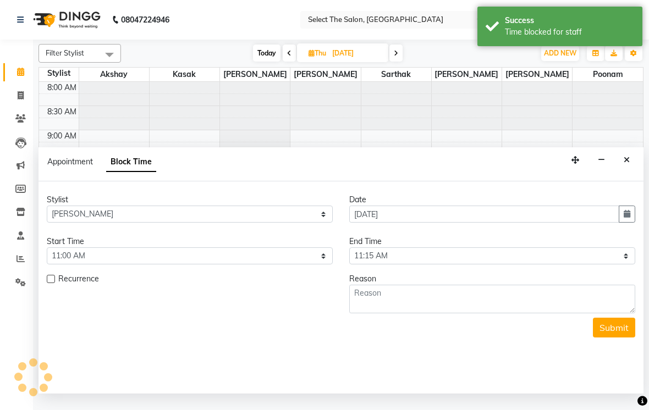
scroll to position [361, 0]
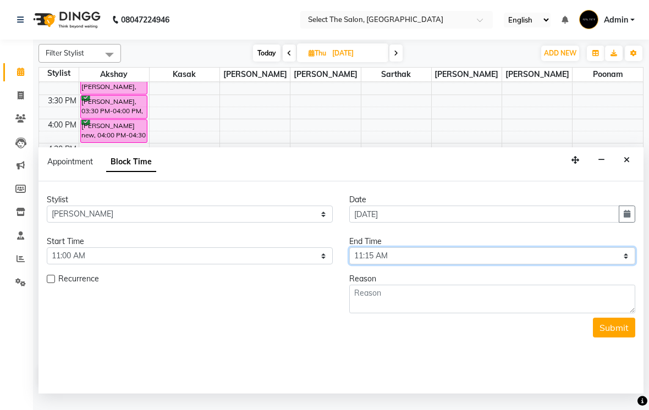
click at [629, 264] on select "Select 09:00 AM 09:15 AM 09:30 AM 09:45 AM 10:00 AM 10:15 AM 10:30 AM 10:45 AM …" at bounding box center [492, 255] width 286 height 17
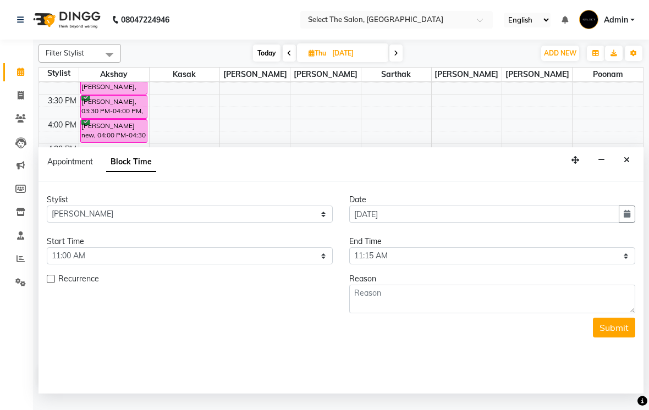
click at [625, 164] on icon "Close" at bounding box center [626, 160] width 6 height 8
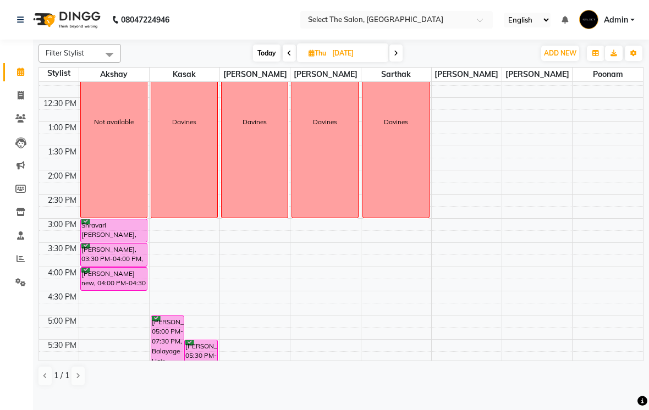
scroll to position [201, 0]
select select "68846"
select select "780"
select select "tentative"
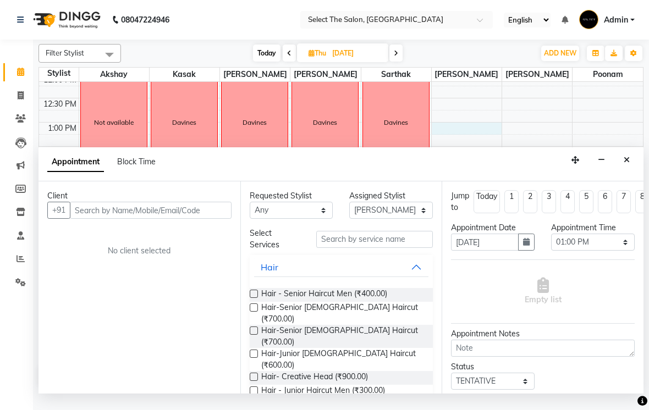
click at [132, 167] on span "Block Time" at bounding box center [136, 162] width 38 height 10
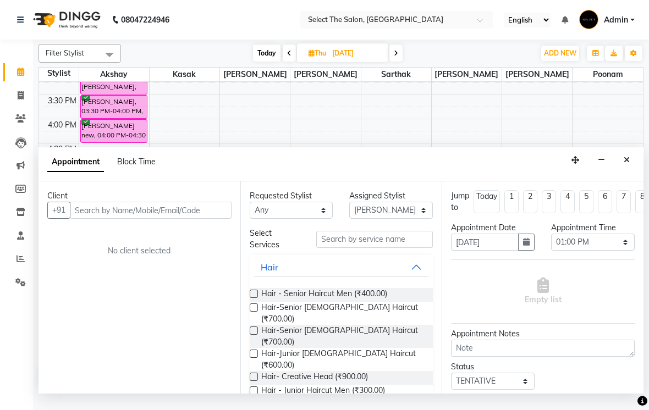
select select "68846"
select select "780"
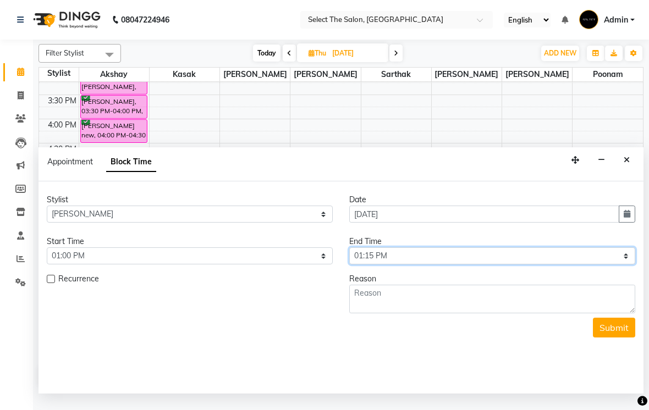
click at [629, 264] on select "Select 09:00 AM 09:15 AM 09:30 AM 09:45 AM 10:00 AM 10:15 AM 10:30 AM 10:45 AM …" at bounding box center [492, 255] width 286 height 17
select select "900"
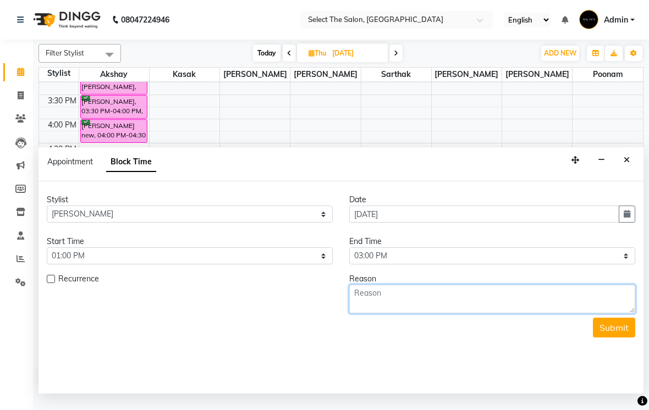
click at [419, 313] on textarea at bounding box center [492, 299] width 286 height 29
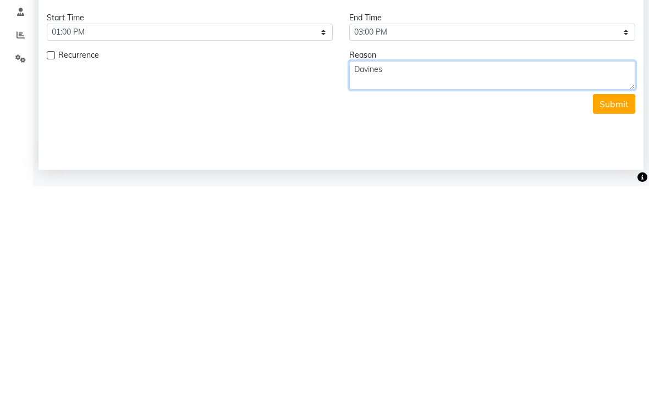
type textarea "Davines"
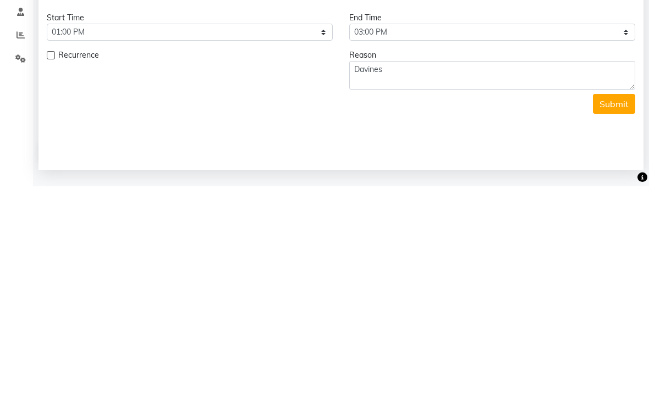
click at [616, 318] on button "Submit" at bounding box center [614, 328] width 42 height 20
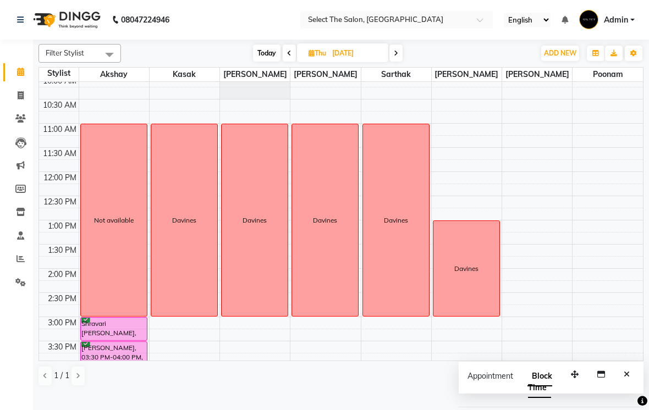
scroll to position [95, 0]
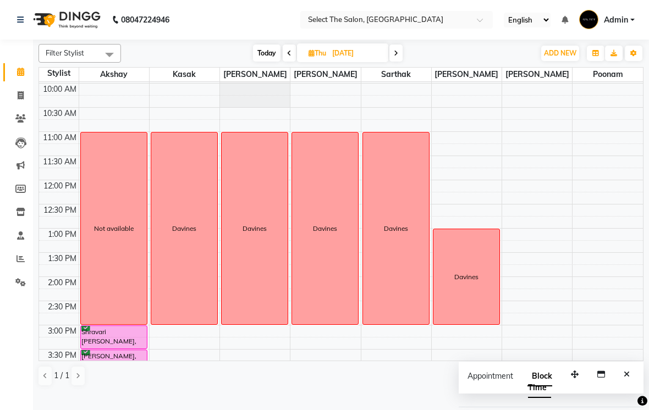
click at [627, 378] on icon "Close" at bounding box center [626, 374] width 6 height 8
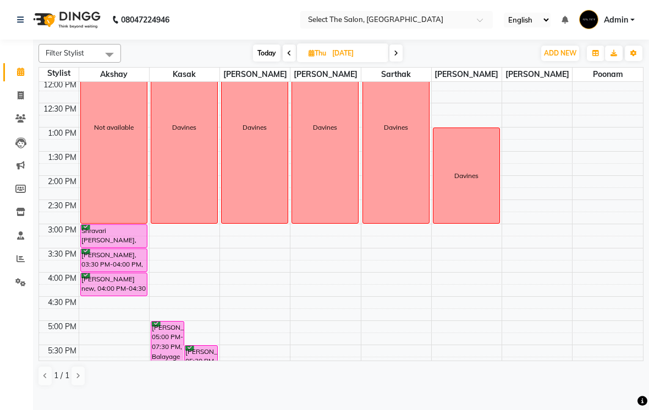
scroll to position [195, 0]
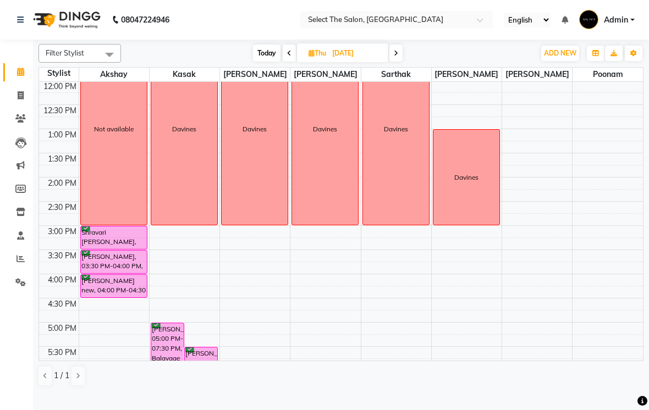
click at [471, 189] on div "Davines" at bounding box center [466, 177] width 66 height 95
click at [545, 224] on span "Delete Block Time" at bounding box center [522, 221] width 62 height 12
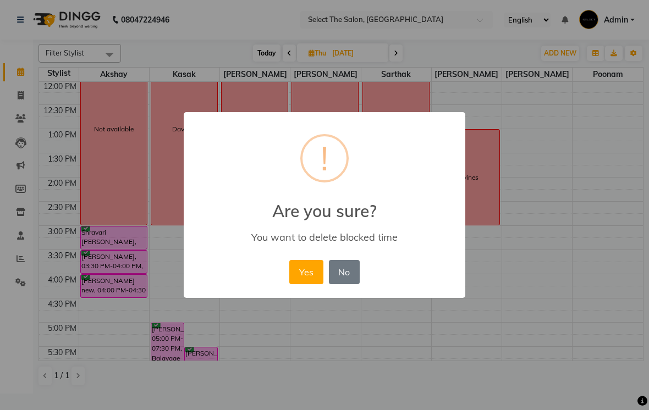
click at [312, 269] on button "Yes" at bounding box center [306, 272] width 34 height 24
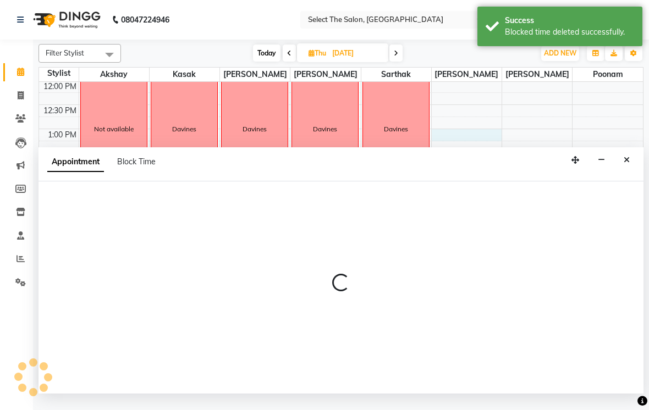
select select "68846"
select select "780"
select select "tentative"
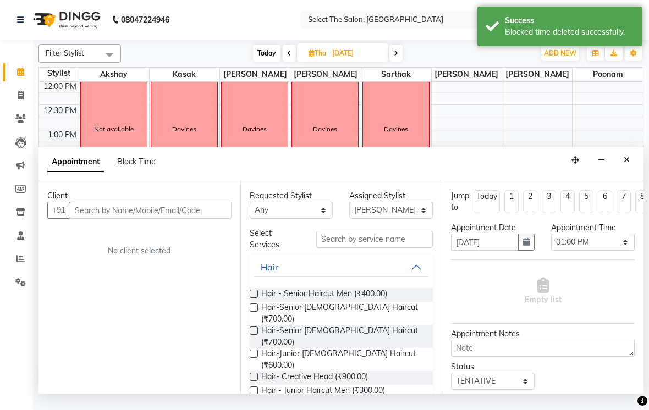
click at [127, 162] on div "Appointment Block Time" at bounding box center [340, 164] width 605 height 34
click at [135, 167] on span "Block Time" at bounding box center [136, 162] width 38 height 10
select select "68846"
select select "780"
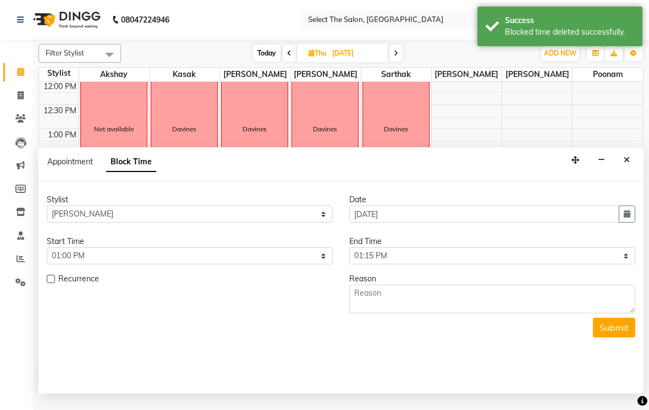
scroll to position [361, 0]
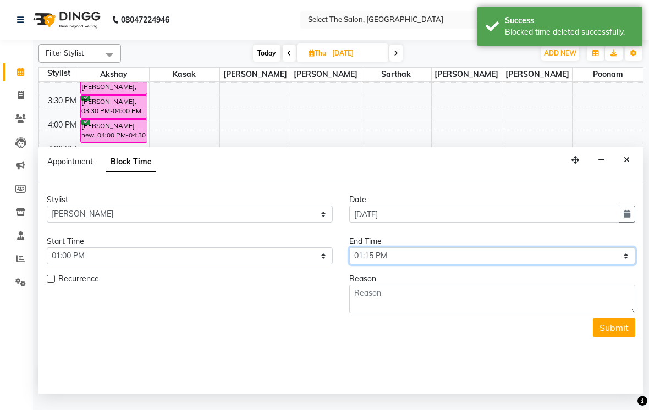
click at [624, 264] on select "Select 09:00 AM 09:15 AM 09:30 AM 09:45 AM 10:00 AM 10:15 AM 10:30 AM 10:45 AM …" at bounding box center [492, 255] width 286 height 17
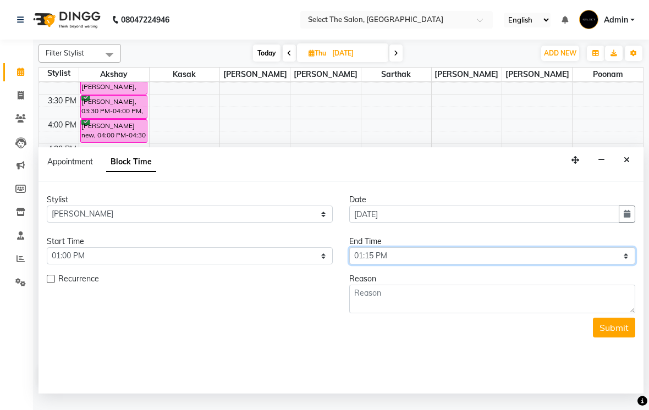
select select "900"
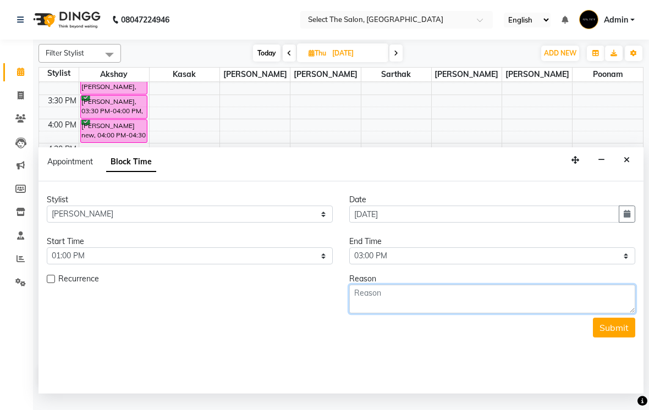
click at [400, 309] on textarea at bounding box center [492, 299] width 286 height 29
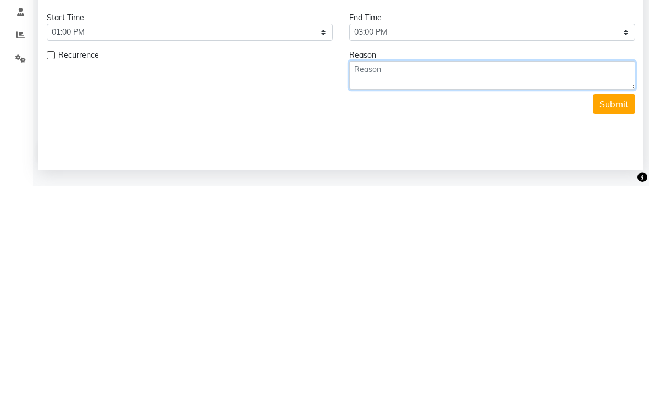
type textarea "S"
type textarea "Skin shoot"
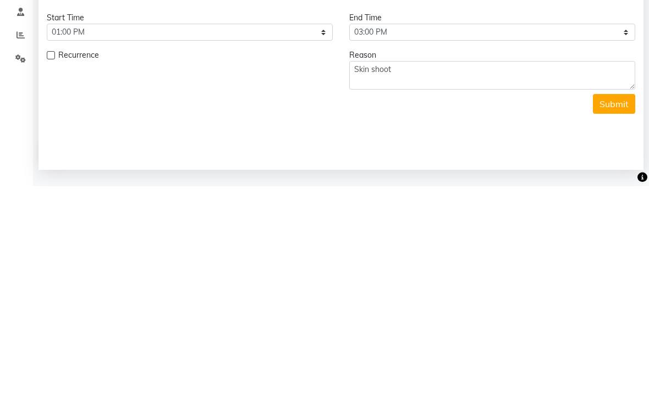
click at [617, 318] on button "Submit" at bounding box center [614, 328] width 42 height 20
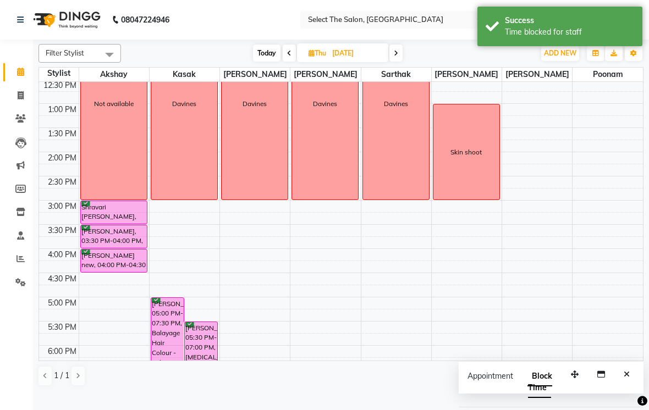
scroll to position [217, 0]
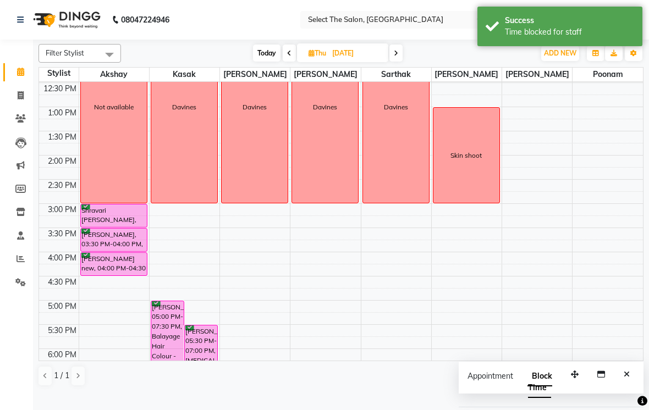
click at [266, 60] on span "Today" at bounding box center [266, 53] width 27 height 17
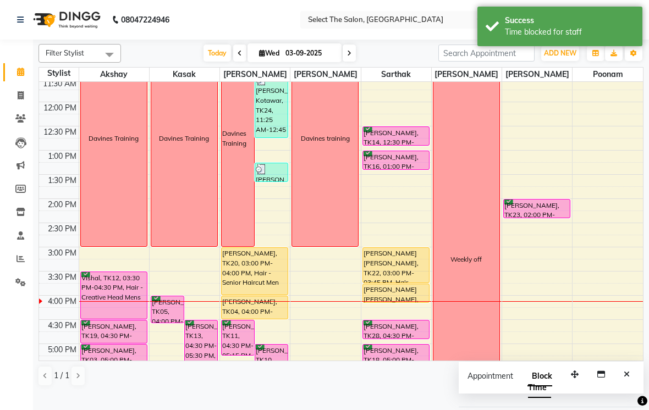
scroll to position [173, 0]
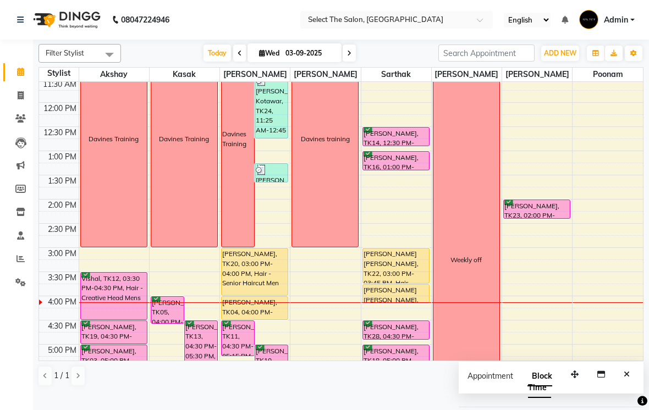
click at [351, 62] on span at bounding box center [348, 53] width 13 height 17
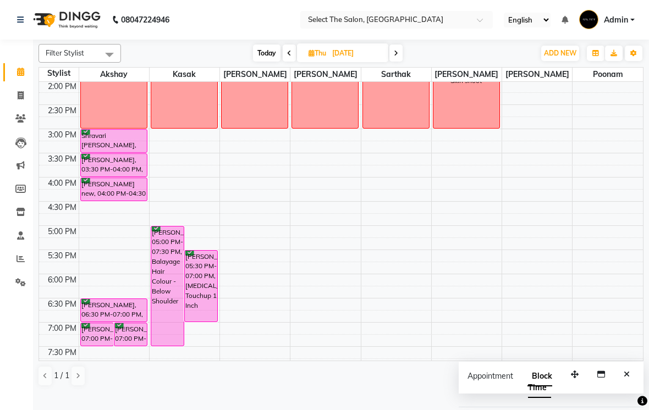
scroll to position [317, 0]
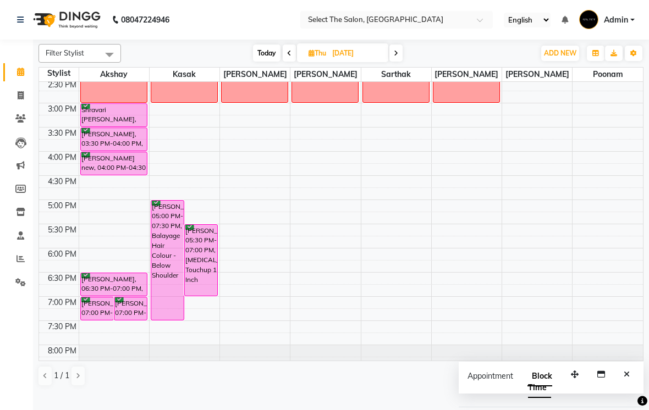
click at [270, 62] on span "Today" at bounding box center [266, 53] width 27 height 17
type input "03-09-2025"
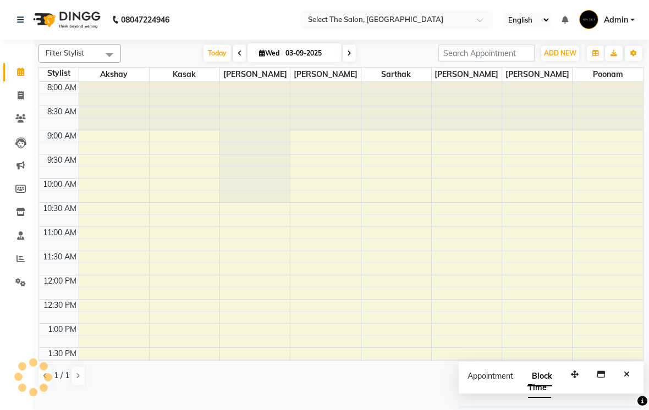
scroll to position [361, 0]
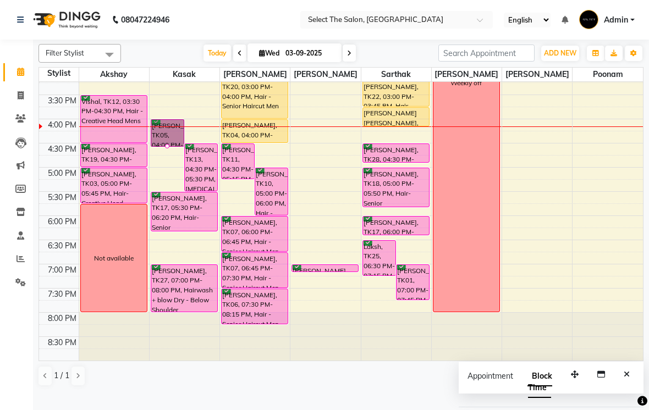
click at [169, 148] on div at bounding box center [167, 146] width 4 height 4
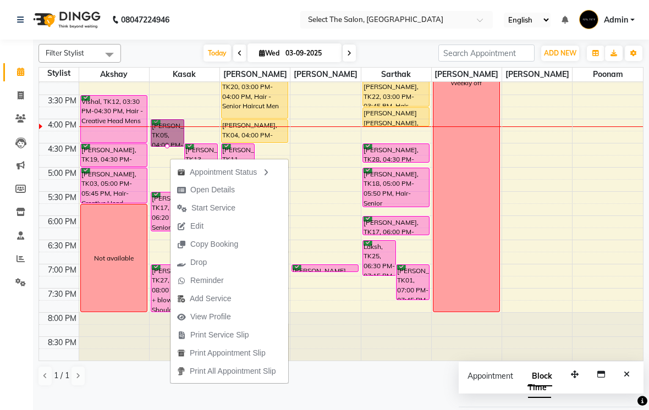
click at [223, 187] on span "Open Details" at bounding box center [212, 190] width 45 height 12
select select "6"
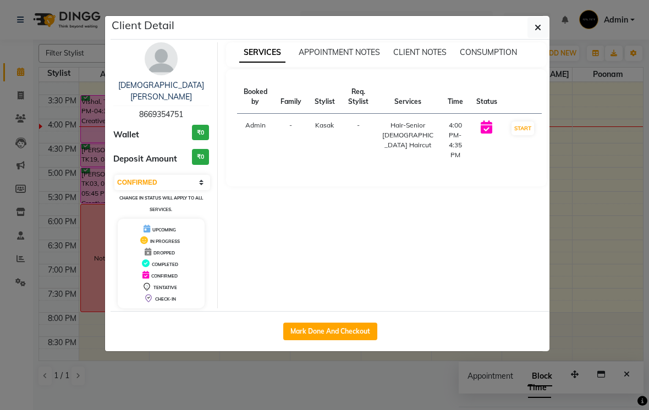
click at [610, 68] on ngb-modal-window "Client Detail [PERSON_NAME] 8669354751 Wallet ₹0 Deposit Amount ₹0 Select IN SE…" at bounding box center [324, 205] width 649 height 410
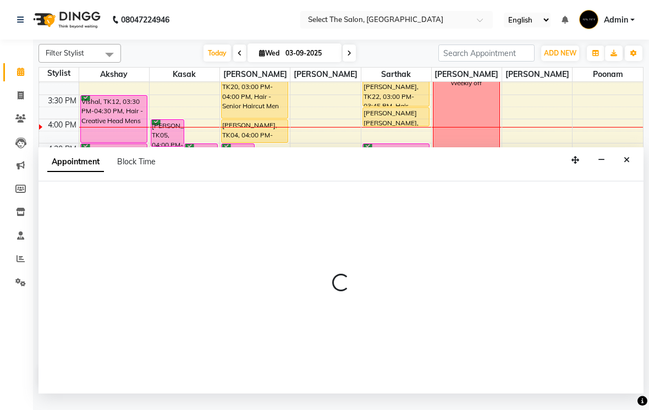
select select "50838"
select select "1140"
select select "tentative"
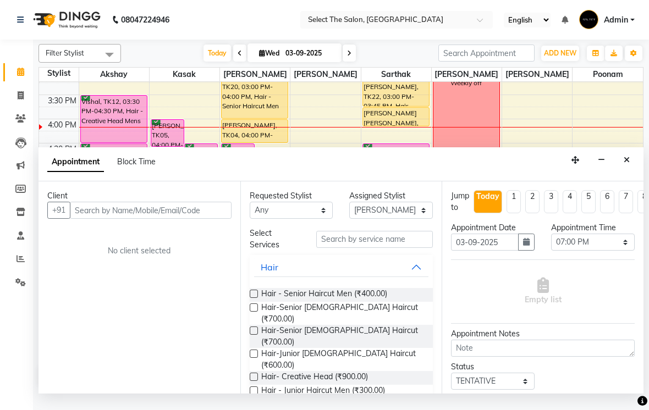
click at [629, 169] on button "Close" at bounding box center [626, 160] width 16 height 17
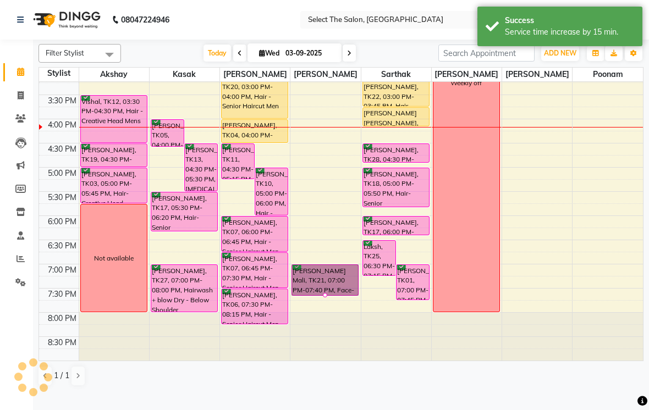
click at [58, 240] on td at bounding box center [59, 234] width 40 height 12
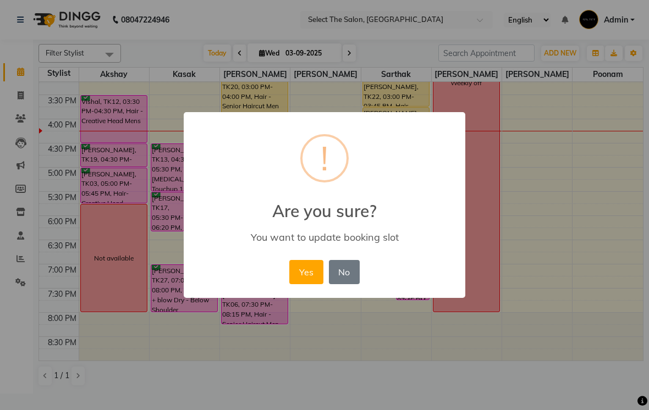
click at [308, 272] on button "Yes" at bounding box center [306, 272] width 34 height 24
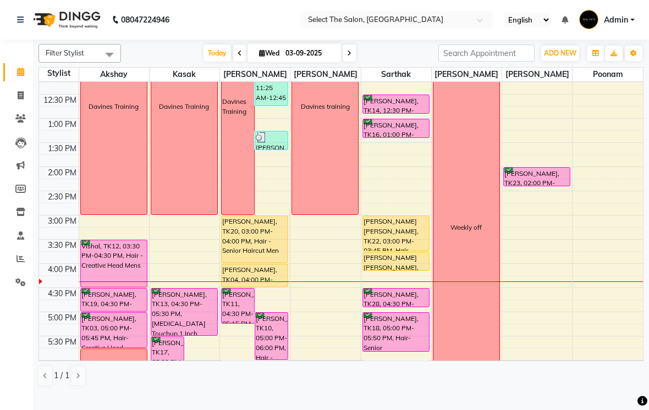
scroll to position [206, 0]
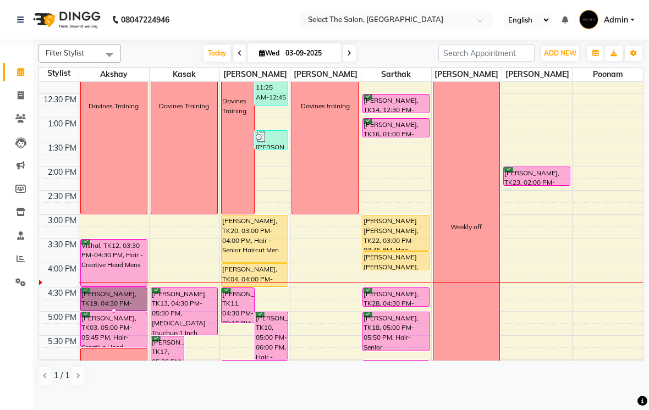
click at [115, 313] on div at bounding box center [114, 310] width 4 height 4
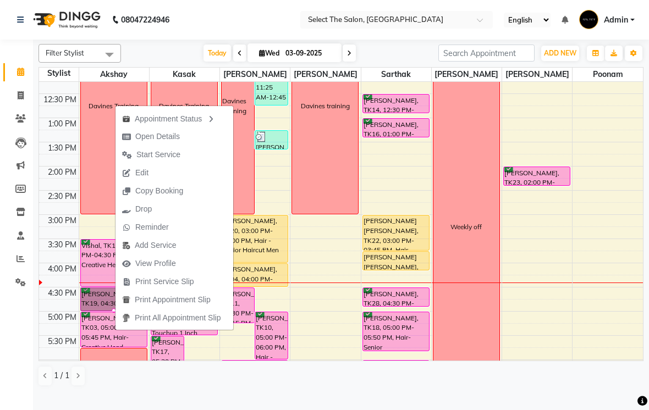
click at [178, 137] on span "Open Details" at bounding box center [157, 137] width 45 height 12
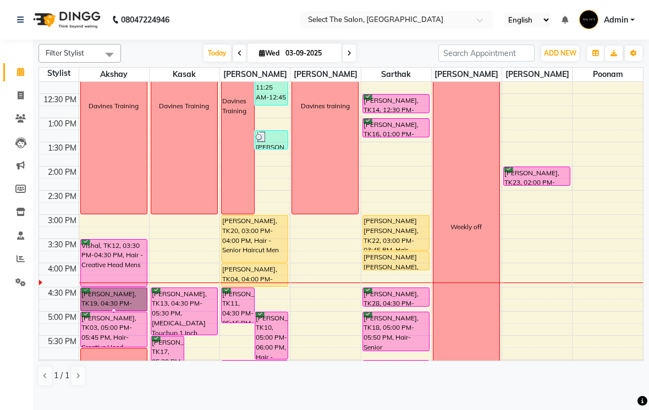
click at [114, 313] on div at bounding box center [114, 310] width 4 height 4
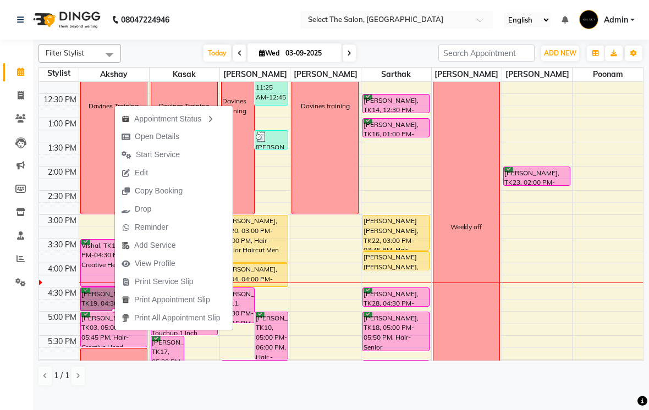
click at [170, 136] on span "Open Details" at bounding box center [157, 137] width 45 height 12
select select "6"
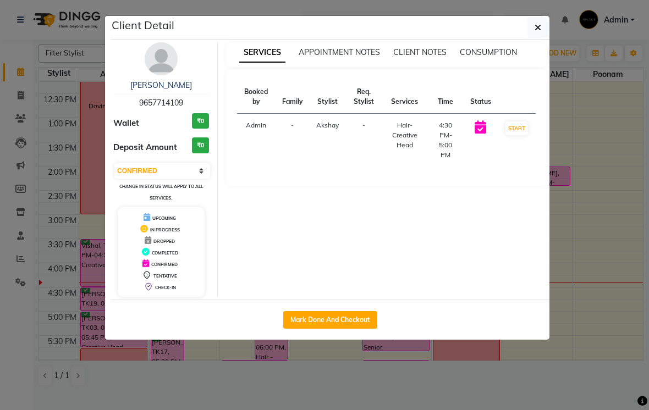
click at [67, 207] on ngb-modal-window "Client Detail [PERSON_NAME] 9657714109 Wallet ₹0 Deposit Amount ₹0 Select IN SE…" at bounding box center [324, 205] width 649 height 410
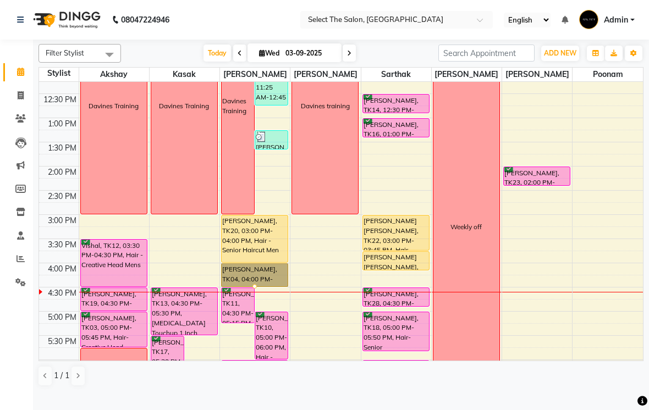
click at [253, 289] on div at bounding box center [254, 286] width 4 height 4
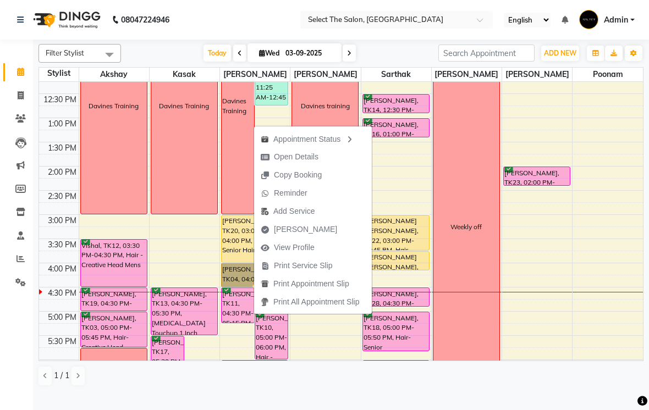
click at [312, 161] on span "Open Details" at bounding box center [296, 157] width 45 height 12
select select "1"
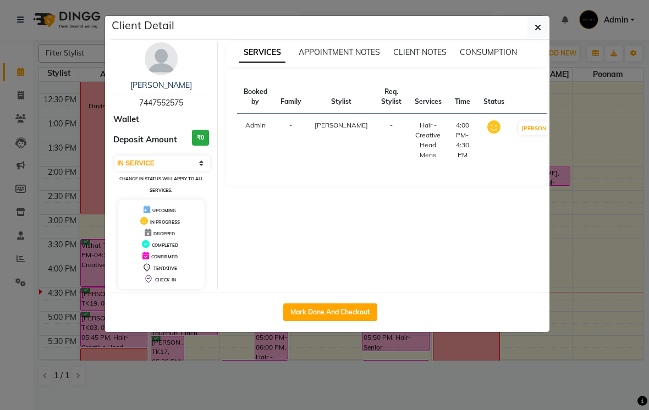
click at [350, 313] on button "Mark Done And Checkout" at bounding box center [330, 312] width 94 height 18
select select "service"
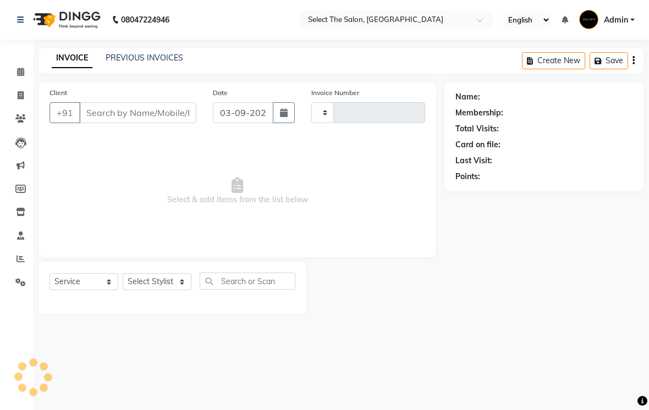
type input "3573"
select select "4969"
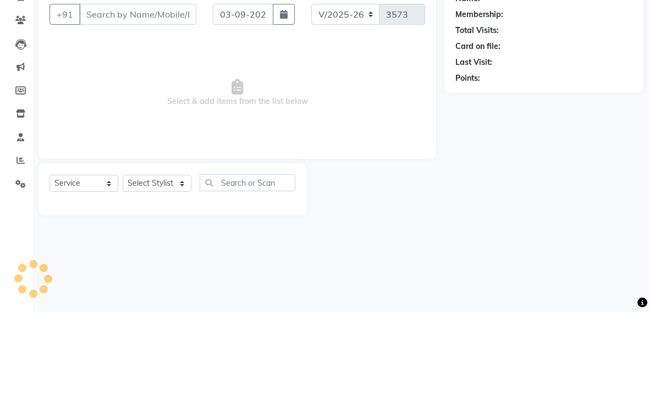
type input "7447552575"
select select "31292"
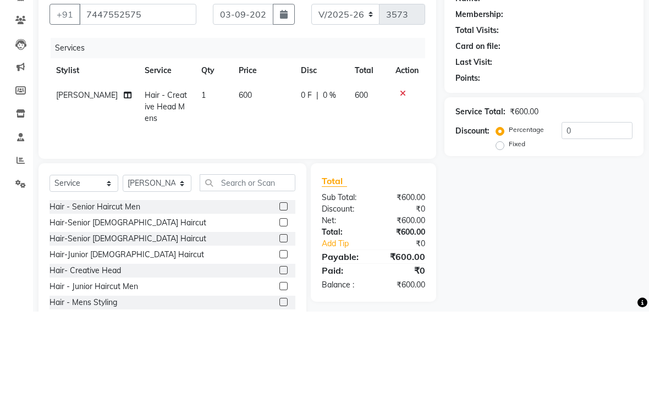
scroll to position [46, 0]
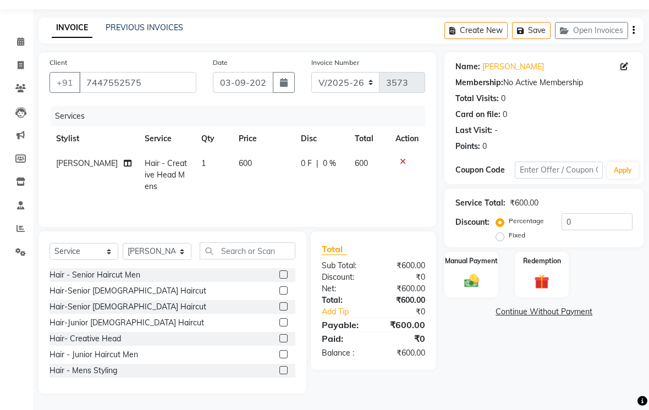
click at [258, 170] on td "600" at bounding box center [263, 175] width 62 height 48
select select "31292"
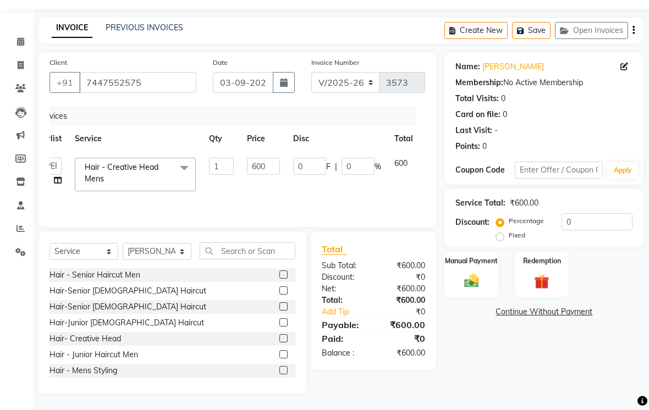
scroll to position [0, 34]
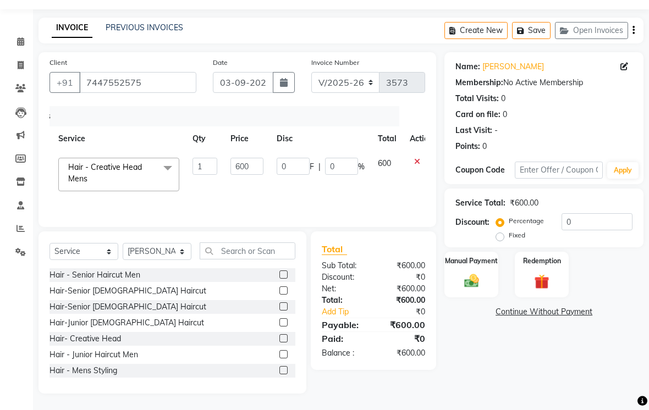
click at [414, 165] on icon at bounding box center [417, 162] width 6 height 8
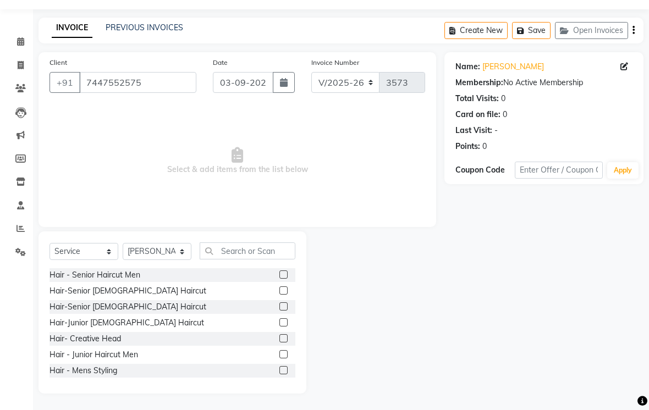
click at [280, 278] on label at bounding box center [283, 274] width 8 height 8
click at [280, 278] on input "checkbox" at bounding box center [282, 275] width 7 height 7
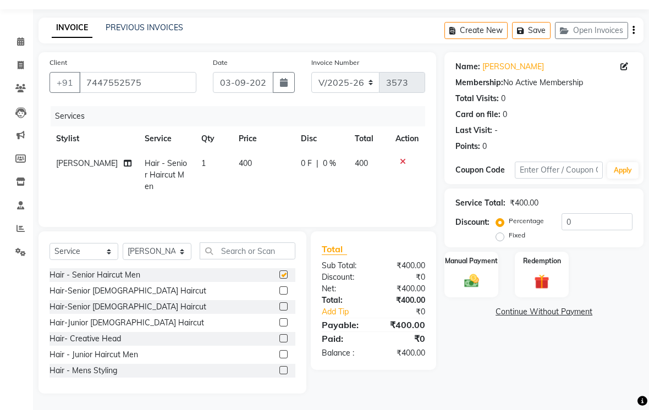
checkbox input "false"
click at [243, 251] on input "text" at bounding box center [248, 250] width 96 height 17
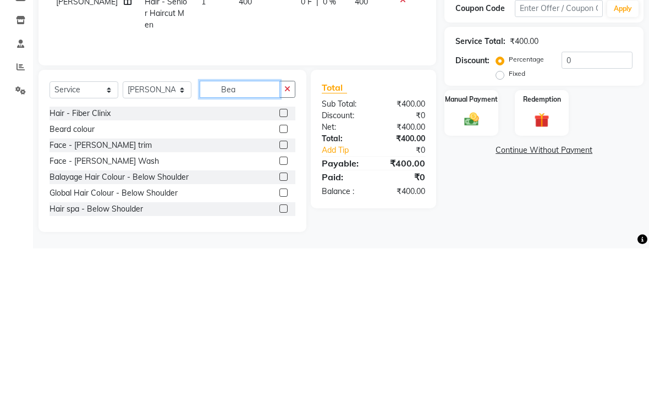
scroll to position [22, 0]
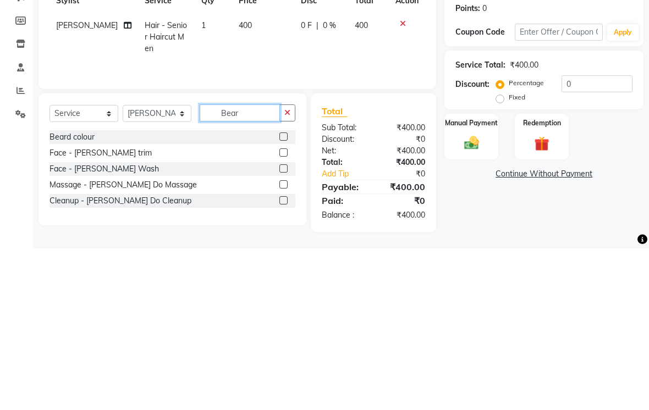
type input "Bear"
click at [289, 308] on div at bounding box center [287, 315] width 16 height 14
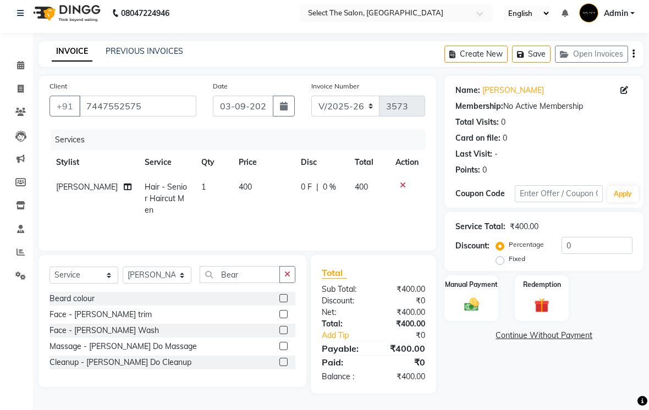
click at [281, 317] on label at bounding box center [283, 314] width 8 height 8
click at [281, 317] on input "checkbox" at bounding box center [282, 314] width 7 height 7
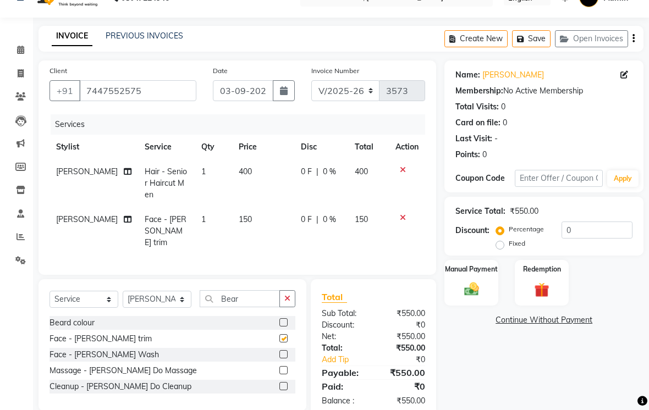
checkbox input "false"
click at [269, 226] on td "150" at bounding box center [263, 231] width 62 height 48
select select "31292"
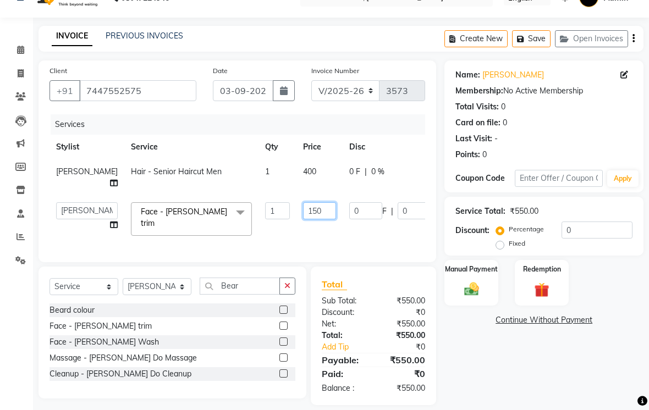
click at [304, 219] on input "150" at bounding box center [319, 210] width 33 height 17
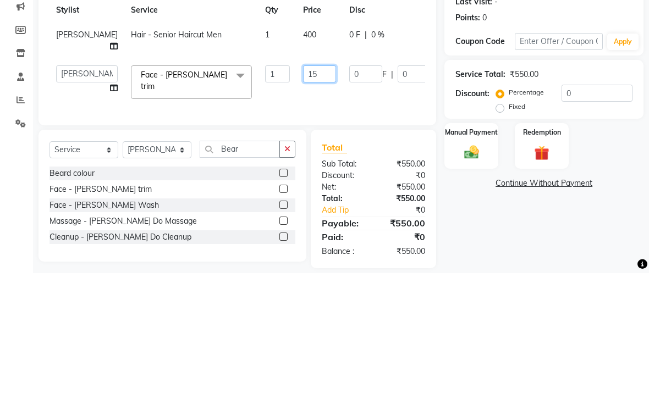
type input "1"
type input "200"
click at [477, 281] on img at bounding box center [472, 289] width 24 height 17
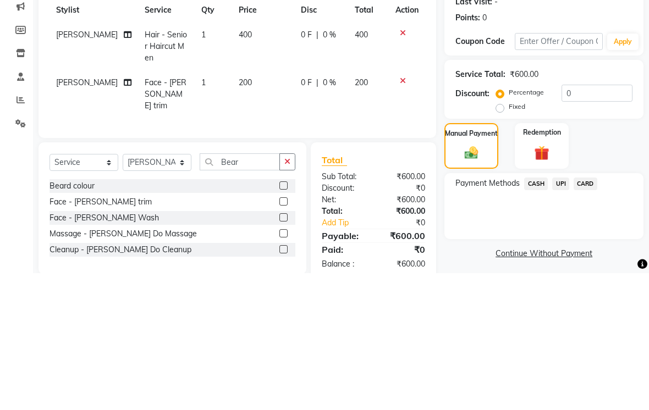
scroll to position [44, 0]
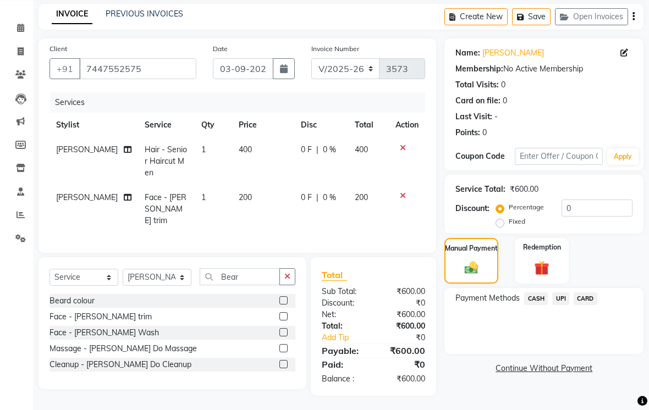
click at [532, 305] on span "CASH" at bounding box center [536, 298] width 24 height 13
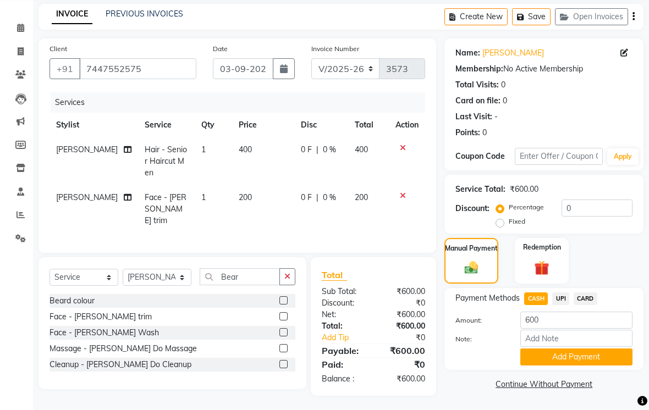
click at [574, 366] on button "Add Payment" at bounding box center [576, 356] width 112 height 17
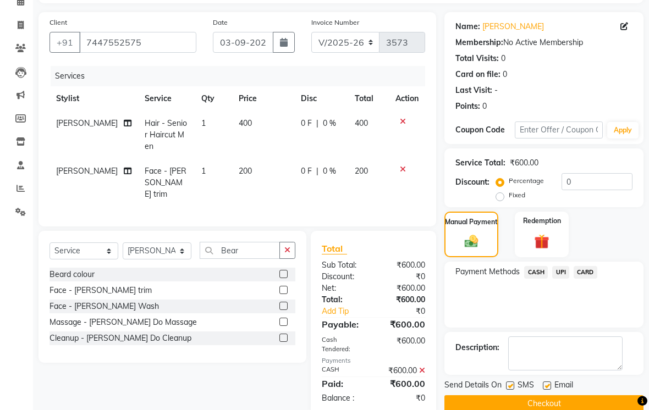
click at [513, 390] on label at bounding box center [510, 386] width 8 height 8
click at [513, 390] on input "checkbox" at bounding box center [509, 386] width 7 height 7
checkbox input "false"
click at [549, 390] on label at bounding box center [547, 385] width 8 height 8
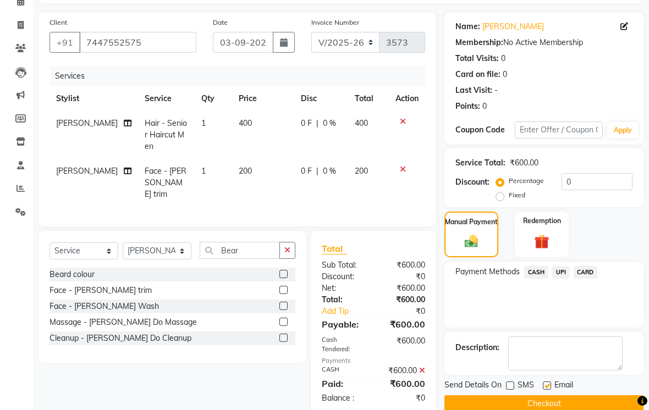
click at [549, 390] on input "checkbox" at bounding box center [546, 386] width 7 height 7
checkbox input "false"
click at [535, 409] on button "Checkout" at bounding box center [543, 403] width 199 height 17
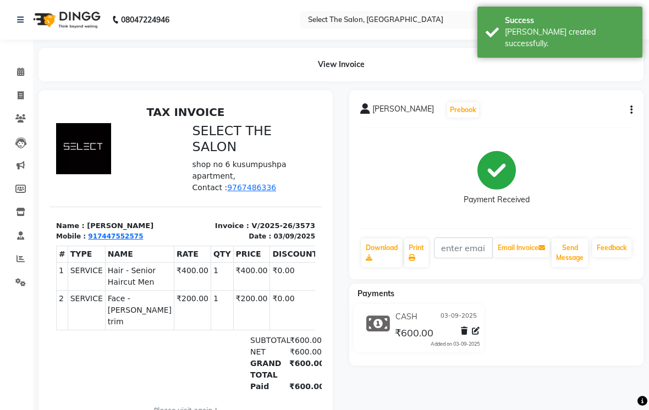
scroll to position [1, 0]
click at [16, 68] on span at bounding box center [20, 71] width 19 height 13
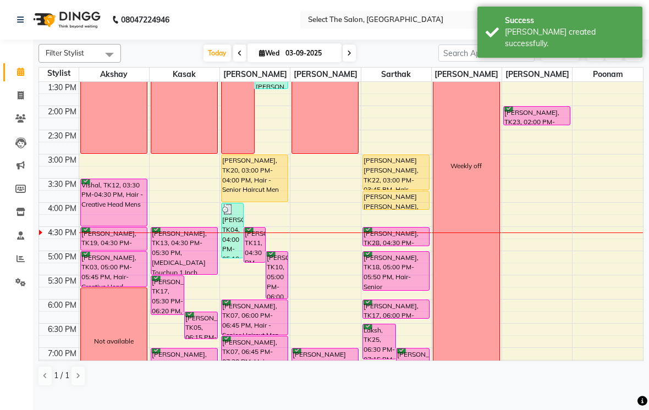
scroll to position [267, 0]
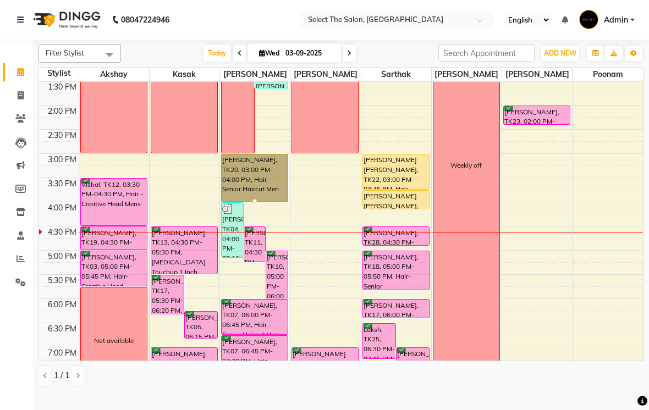
click at [254, 203] on div at bounding box center [254, 201] width 4 height 4
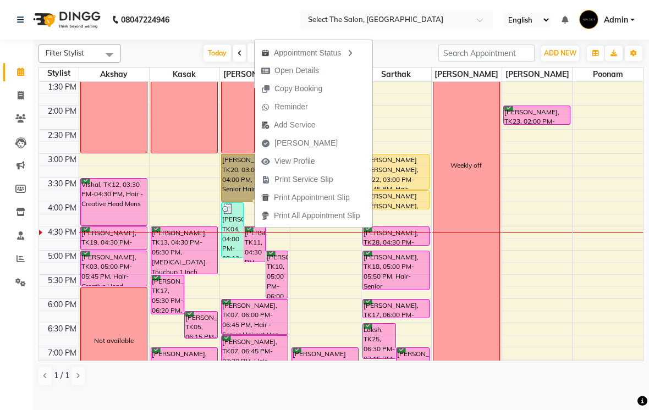
click at [303, 69] on span "Open Details" at bounding box center [296, 71] width 45 height 12
select select "1"
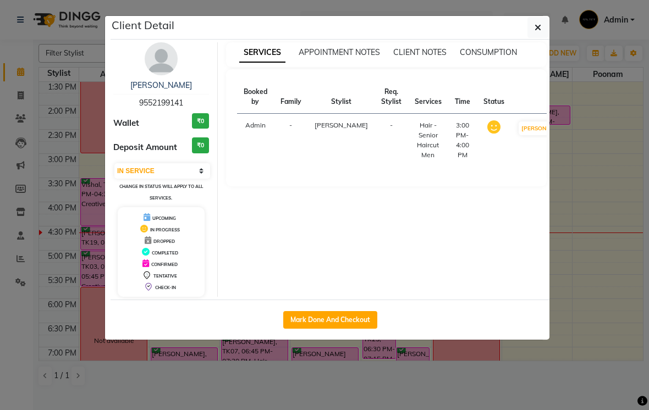
click at [353, 318] on button "Mark Done And Checkout" at bounding box center [330, 320] width 94 height 18
select select "4969"
select select "service"
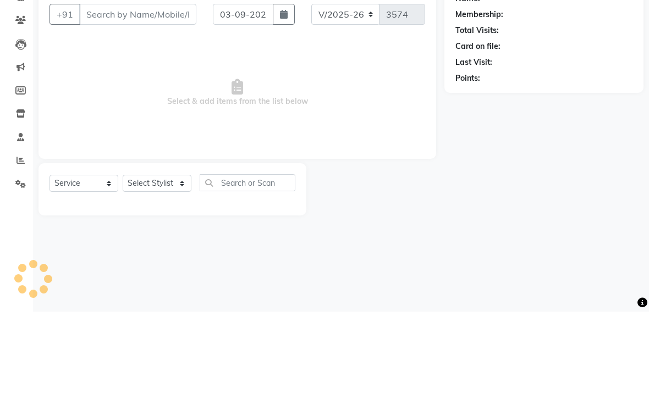
type input "9552199141"
select select "31292"
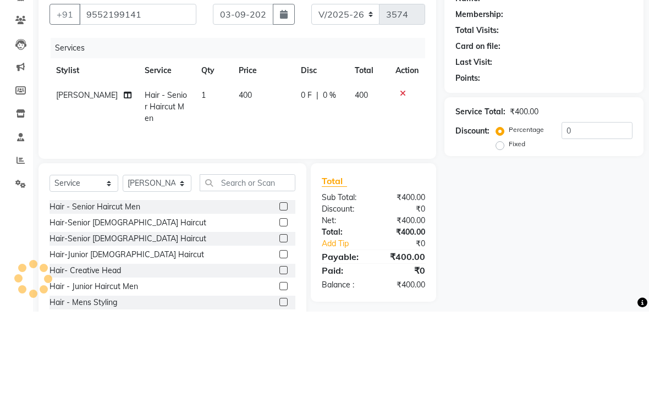
scroll to position [46, 0]
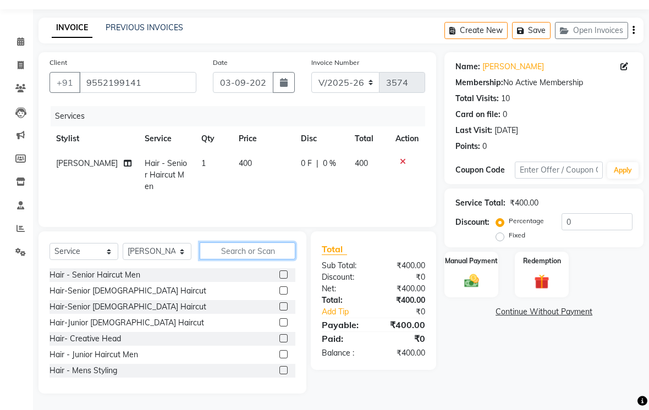
click at [234, 253] on input "text" at bounding box center [248, 250] width 96 height 17
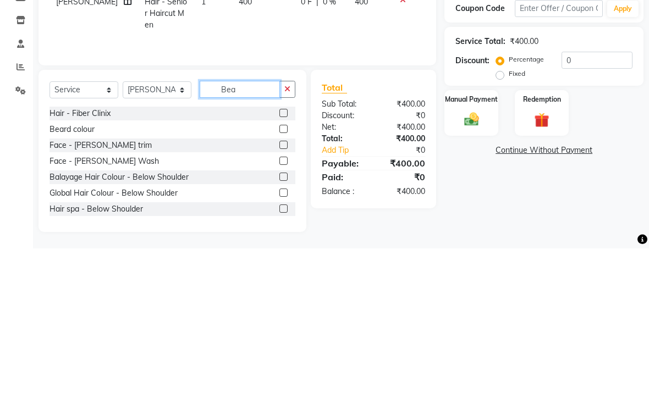
scroll to position [22, 0]
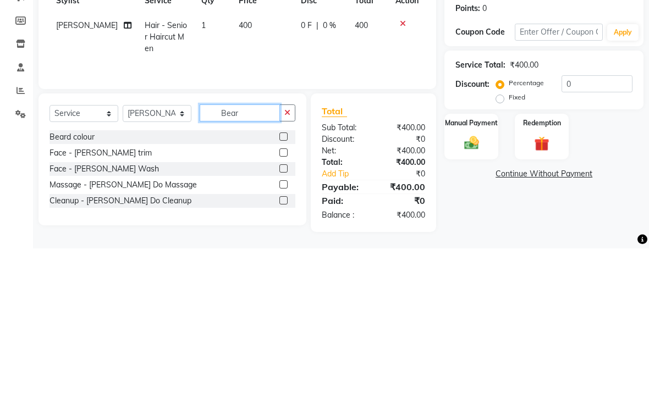
type input "Bear"
click at [280, 310] on label at bounding box center [283, 314] width 8 height 8
click at [280, 311] on input "checkbox" at bounding box center [282, 314] width 7 height 7
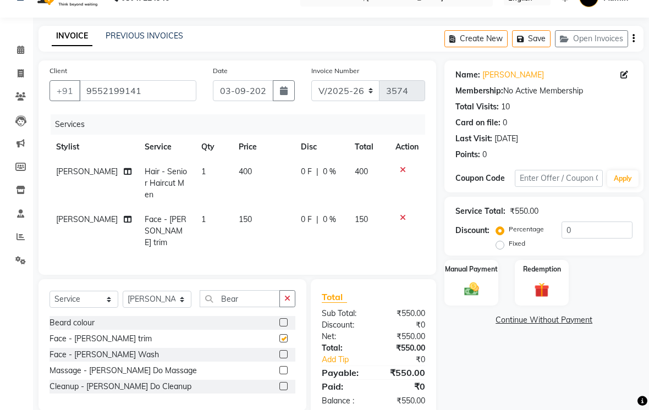
checkbox input "false"
click at [273, 227] on td "150" at bounding box center [263, 231] width 62 height 48
select select "31292"
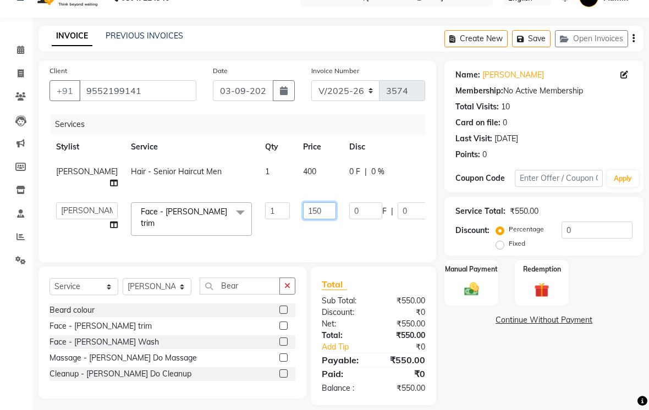
click at [305, 219] on input "150" at bounding box center [319, 210] width 33 height 17
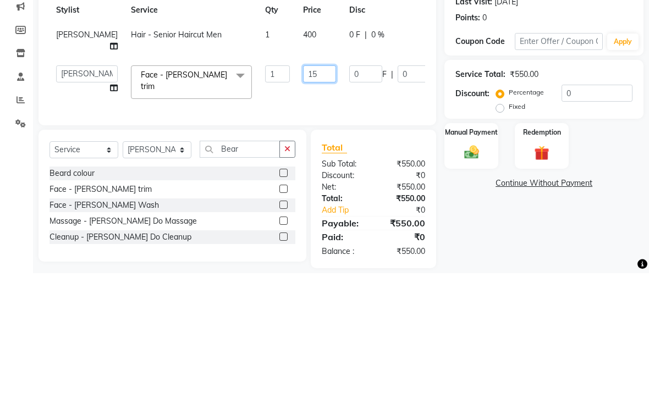
type input "1"
type input "200"
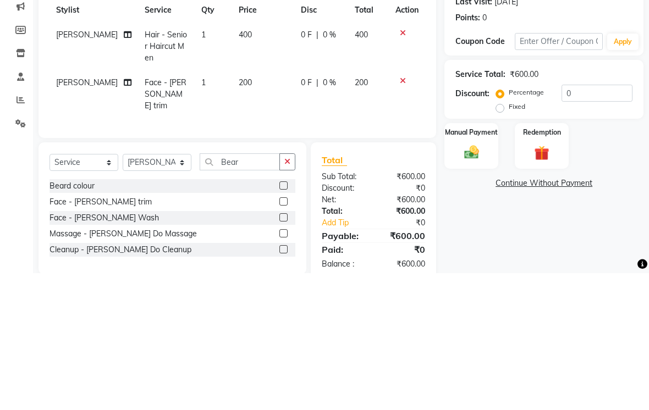
scroll to position [44, 0]
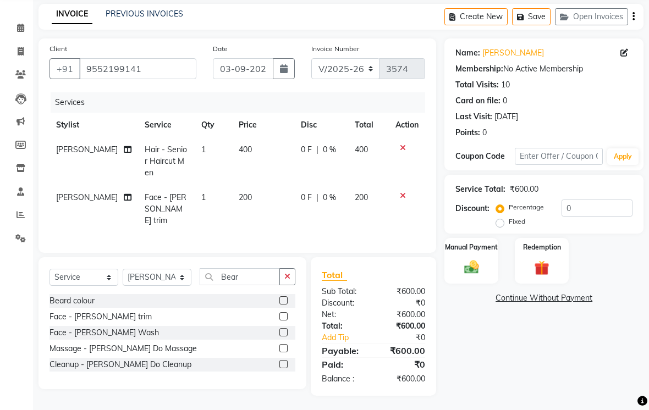
click at [482, 276] on img at bounding box center [472, 267] width 24 height 17
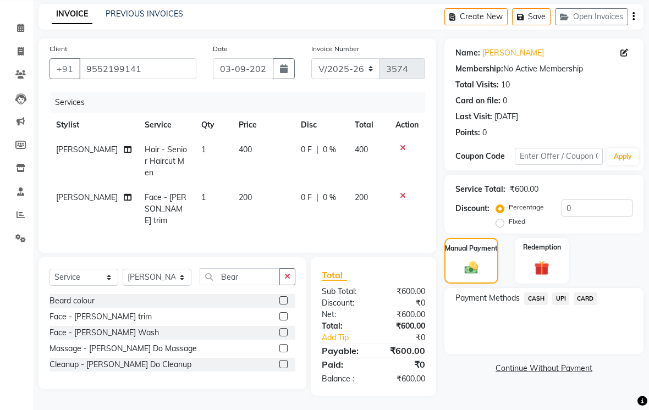
click at [531, 305] on span "CASH" at bounding box center [536, 298] width 24 height 13
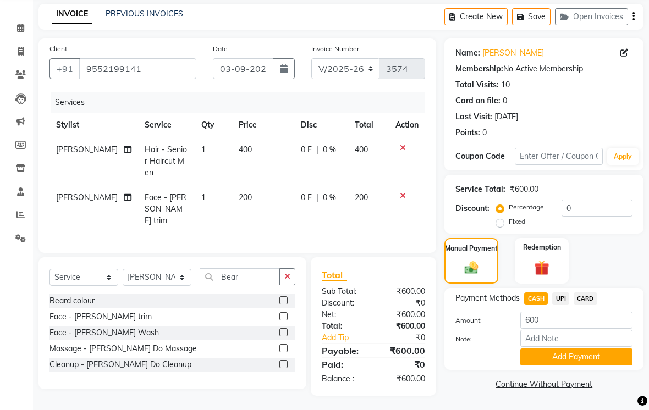
click at [587, 366] on button "Add Payment" at bounding box center [576, 356] width 112 height 17
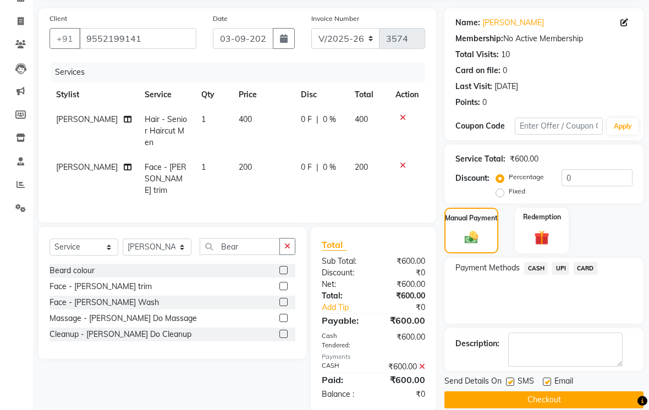
scroll to position [74, 0]
click at [512, 386] on label at bounding box center [510, 382] width 8 height 8
click at [512, 386] on input "checkbox" at bounding box center [509, 382] width 7 height 7
checkbox input "false"
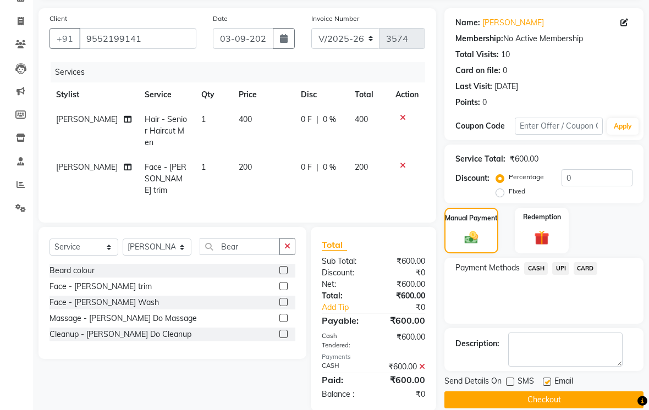
click at [551, 386] on label at bounding box center [547, 382] width 8 height 8
click at [550, 386] on input "checkbox" at bounding box center [546, 382] width 7 height 7
checkbox input "false"
click at [546, 408] on button "Checkout" at bounding box center [543, 399] width 199 height 17
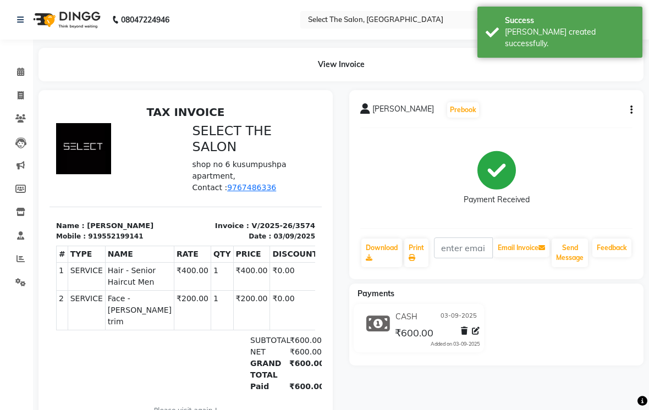
click at [19, 71] on icon at bounding box center [20, 72] width 7 height 8
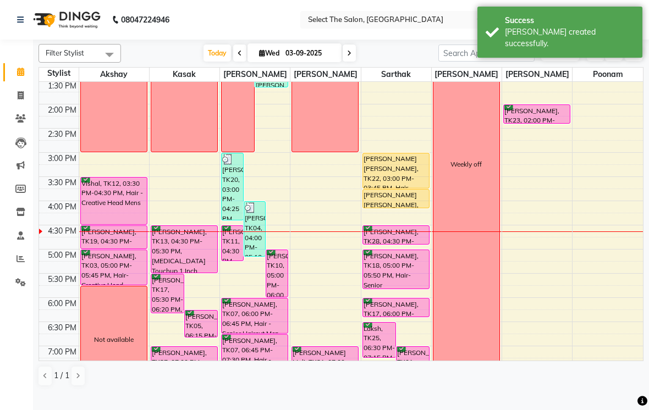
scroll to position [268, 0]
click at [256, 245] on div "[PERSON_NAME], TK04, 04:00 PM-05:10 PM, Hair - Senior Haircut Men,Face - [PERSO…" at bounding box center [254, 228] width 21 height 54
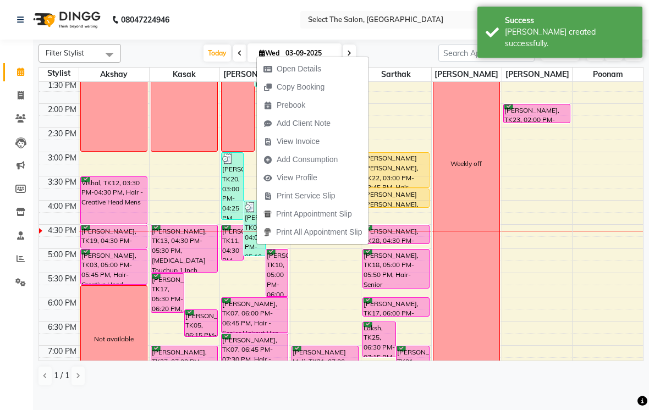
click at [313, 71] on span "Open Details" at bounding box center [298, 69] width 45 height 12
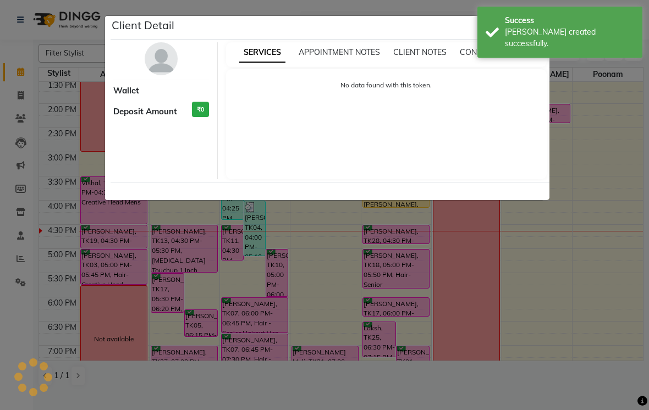
select select "3"
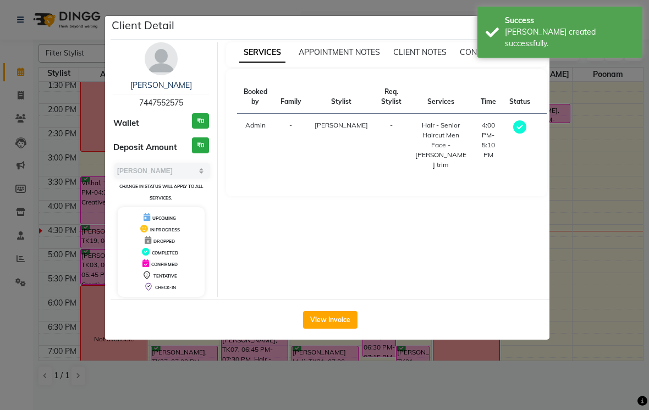
click at [347, 323] on button "View Invoice" at bounding box center [330, 320] width 54 height 18
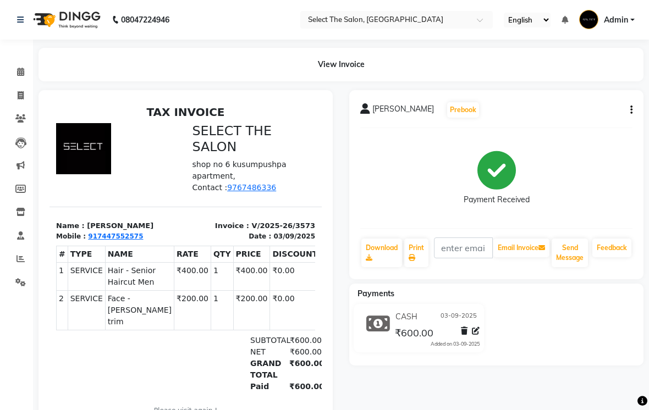
click at [630, 110] on icon "button" at bounding box center [631, 110] width 2 height 1
click at [560, 141] on div "Edit Invoice" at bounding box center [575, 139] width 75 height 14
select select "service"
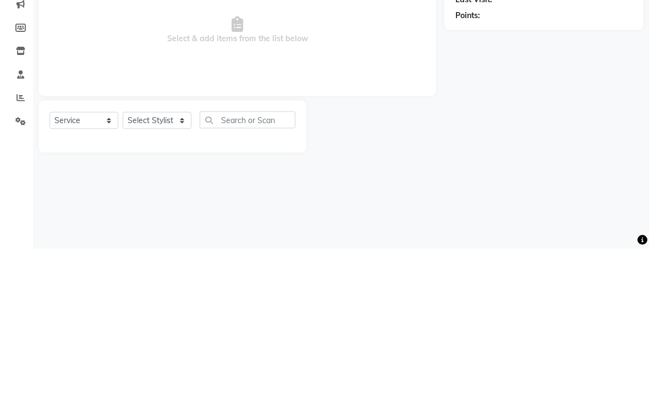
type input "7447552575"
type input "V/2025-26/3573"
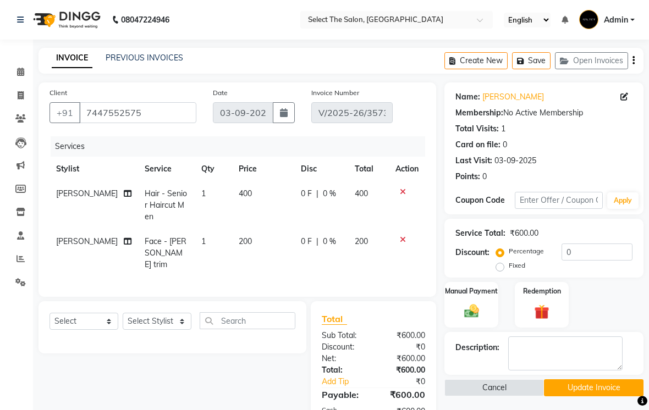
click at [405, 196] on icon at bounding box center [403, 192] width 6 height 8
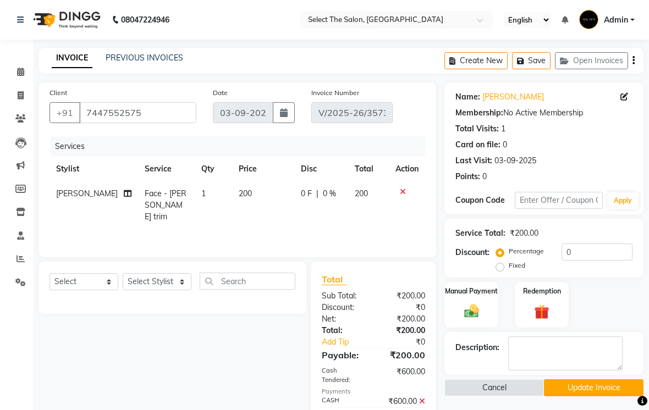
click at [403, 196] on icon at bounding box center [403, 192] width 6 height 8
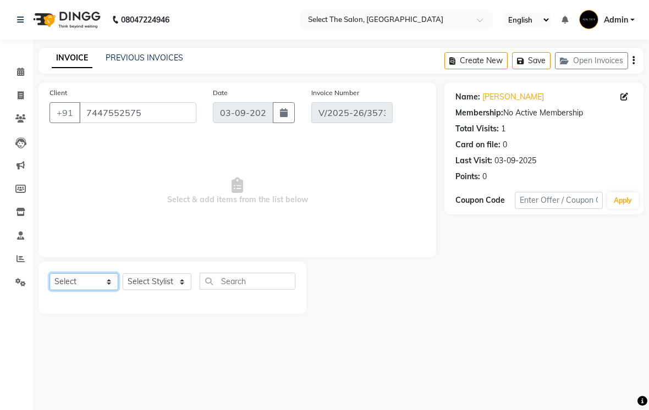
click at [99, 290] on select "Select Service Product Membership Package Voucher Prepaid Gift Card" at bounding box center [83, 281] width 69 height 17
select select "service"
click at [187, 290] on select "Select Stylist Akshay Kasak Poonam Sachin [PERSON_NAME] [PERSON_NAME] [PERSON_N…" at bounding box center [157, 281] width 69 height 17
select select "31292"
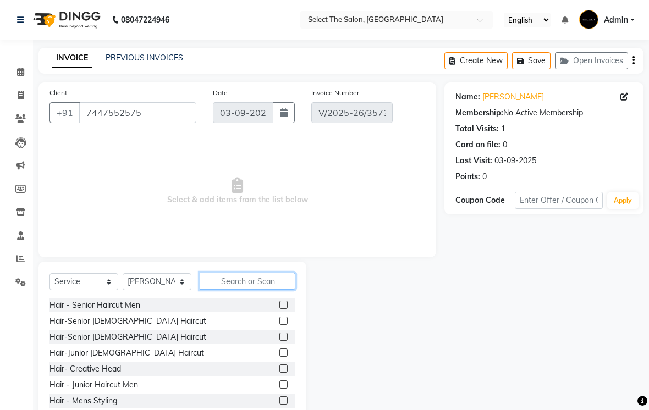
click at [246, 290] on input "text" at bounding box center [248, 281] width 96 height 17
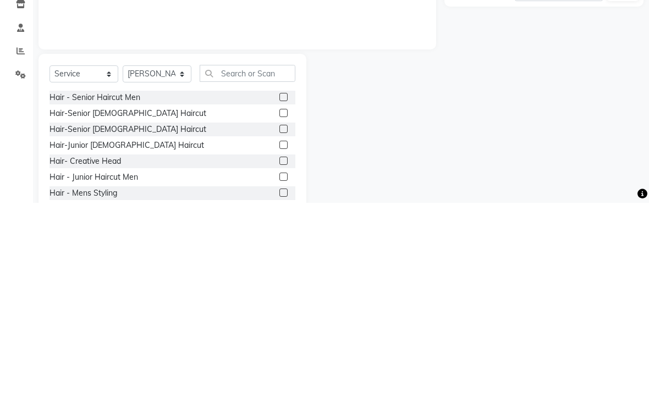
click at [285, 317] on label at bounding box center [283, 321] width 8 height 8
click at [285, 318] on input "checkbox" at bounding box center [282, 321] width 7 height 7
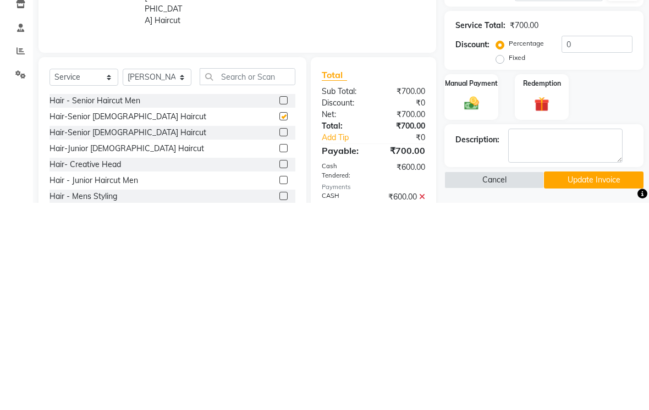
scroll to position [46, 0]
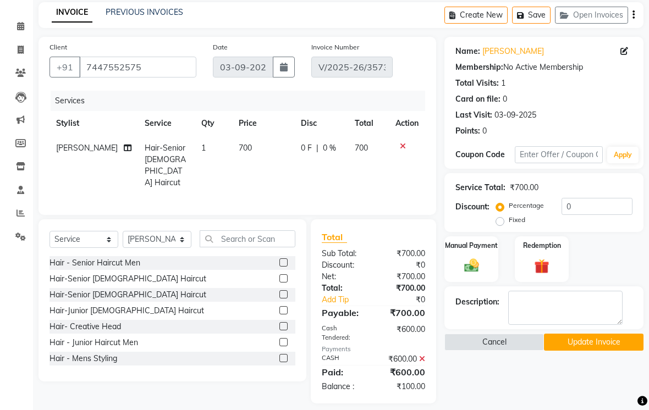
checkbox input "false"
click at [539, 24] on button "Save" at bounding box center [531, 15] width 38 height 17
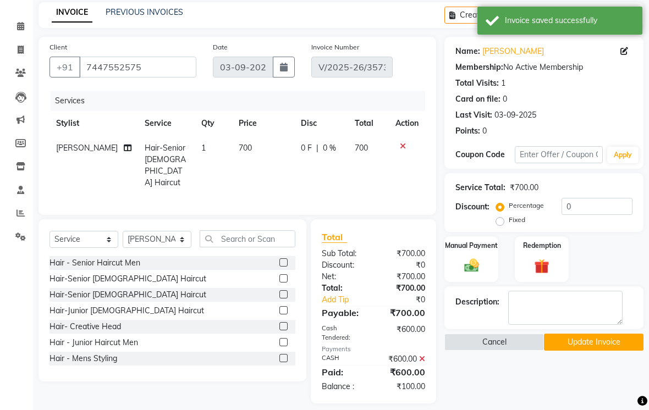
click at [27, 25] on span at bounding box center [20, 26] width 19 height 13
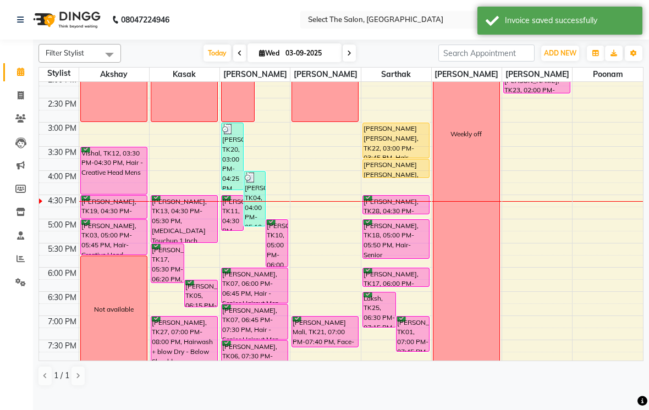
scroll to position [298, 0]
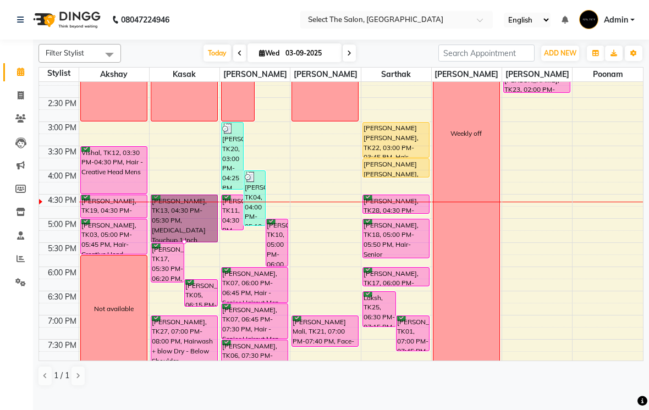
click at [186, 244] on div at bounding box center [184, 242] width 4 height 4
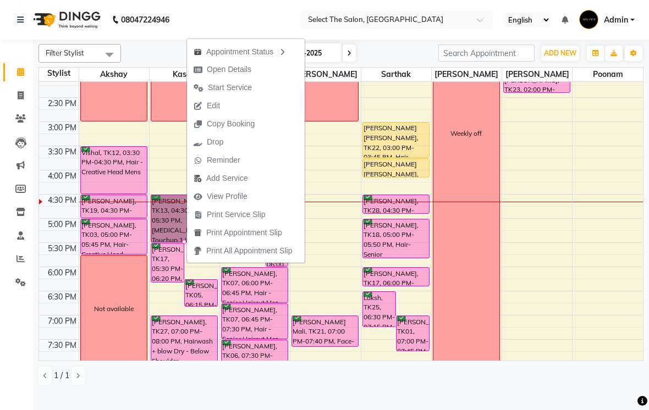
click at [243, 87] on span "Start Service" at bounding box center [230, 88] width 44 height 12
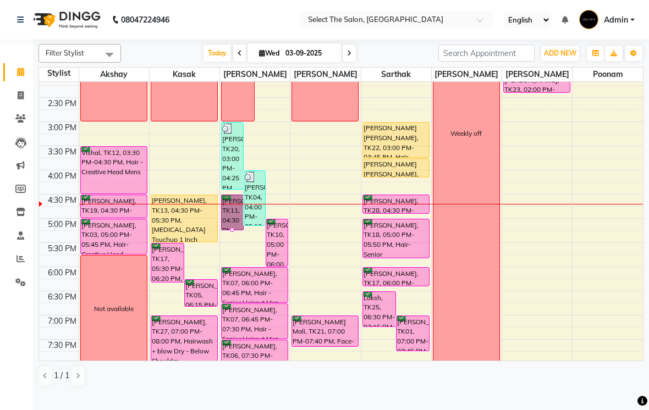
click at [231, 232] on div at bounding box center [232, 230] width 4 height 4
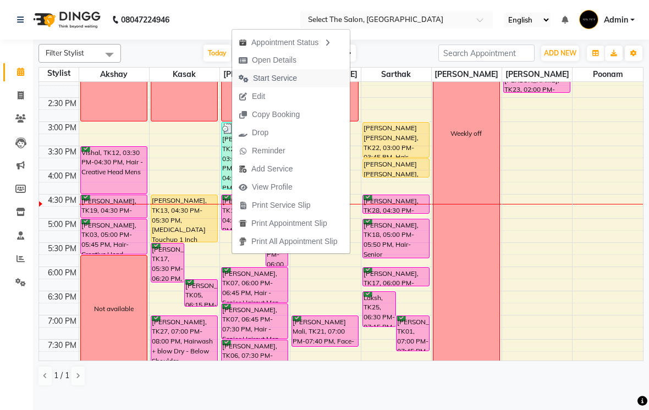
click at [289, 78] on span "Start Service" at bounding box center [275, 79] width 44 height 12
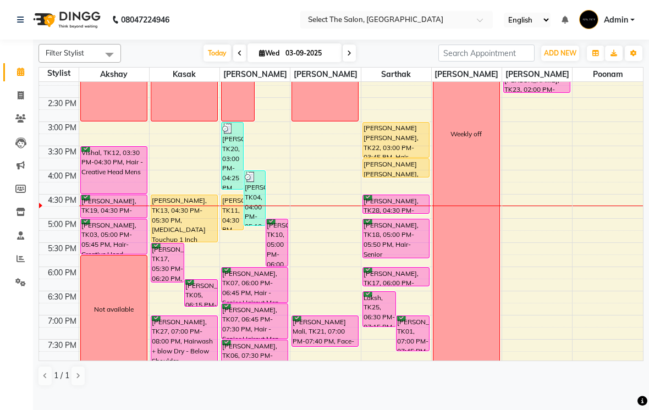
click at [249, 182] on img at bounding box center [250, 176] width 11 height 11
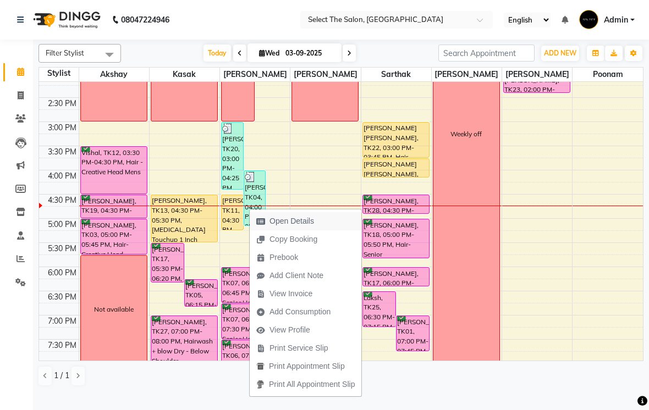
click at [296, 219] on span "Open Details" at bounding box center [291, 221] width 45 height 12
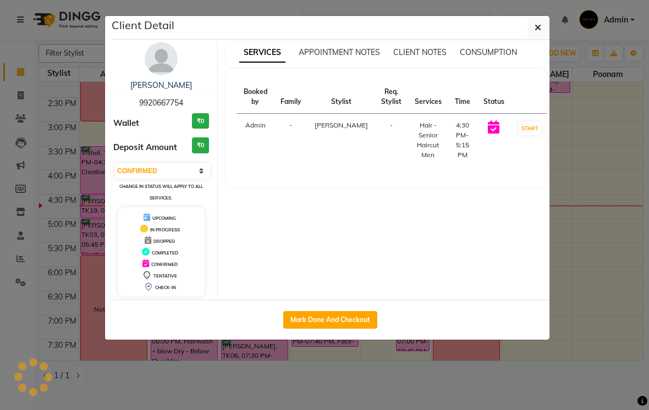
select select "3"
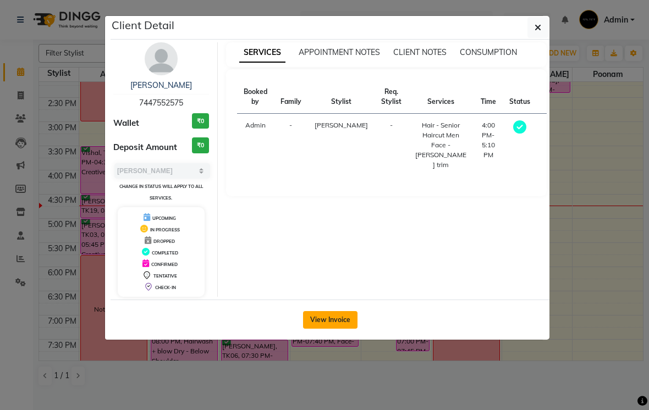
click at [335, 319] on button "View Invoice" at bounding box center [330, 320] width 54 height 18
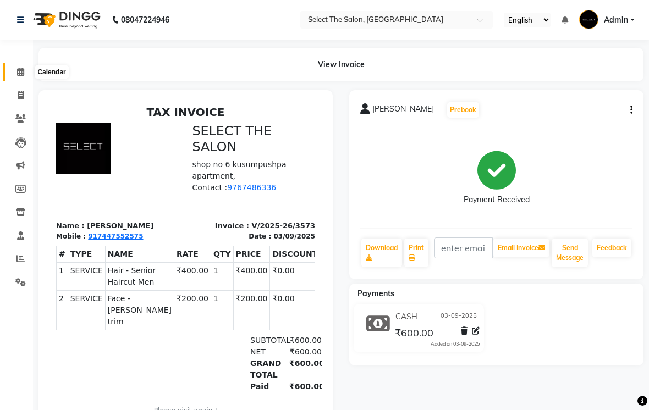
click at [17, 71] on icon at bounding box center [20, 72] width 7 height 8
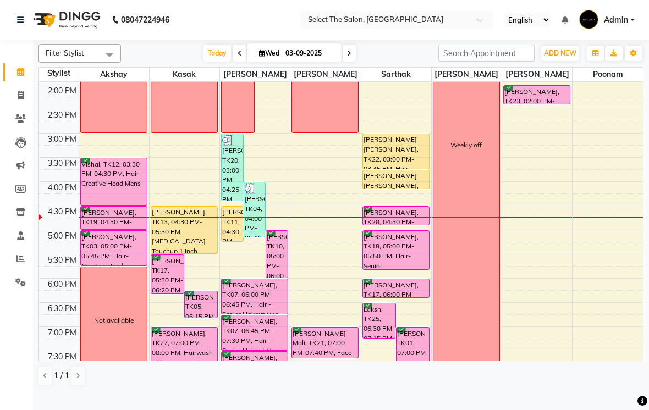
scroll to position [287, 0]
click at [252, 193] on img at bounding box center [250, 187] width 11 height 11
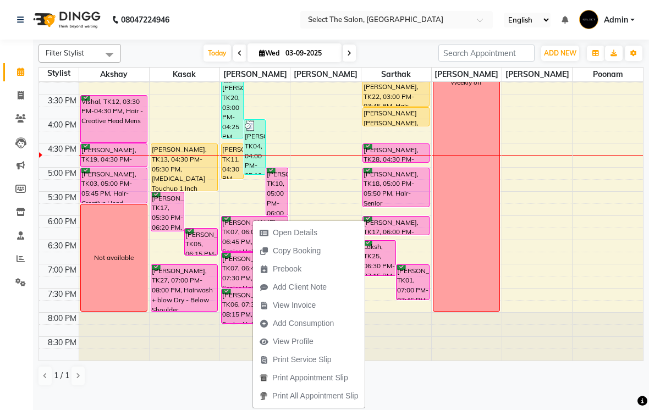
scroll to position [361, 0]
click at [305, 233] on span "Open Details" at bounding box center [295, 233] width 45 height 12
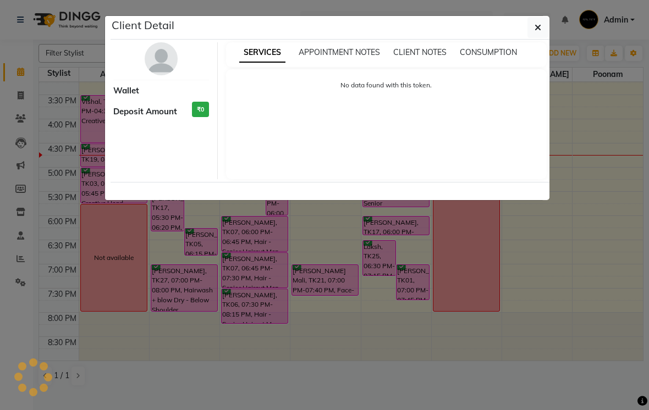
select select "3"
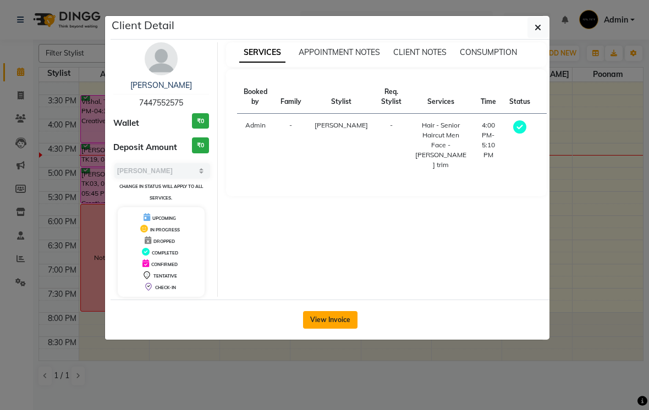
click at [331, 323] on button "View Invoice" at bounding box center [330, 320] width 54 height 18
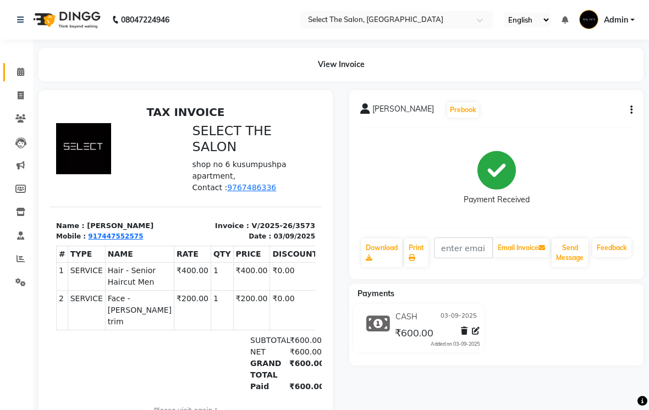
click at [21, 70] on icon at bounding box center [20, 72] width 7 height 8
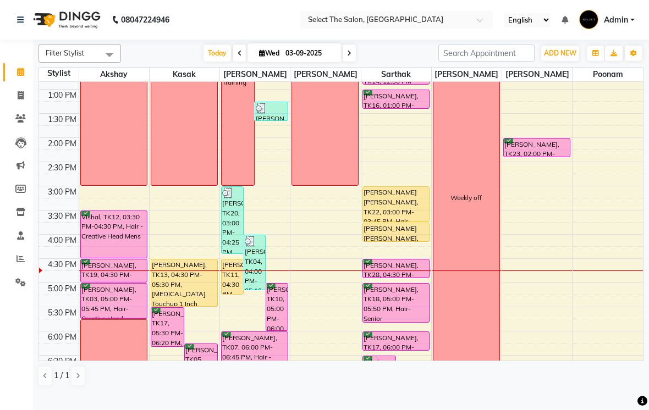
scroll to position [233, 0]
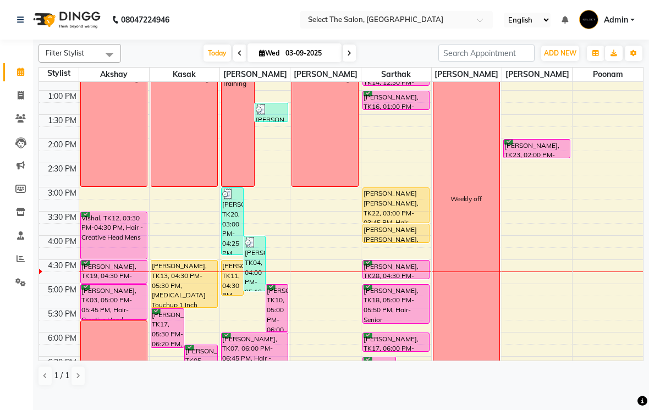
click at [253, 248] on img at bounding box center [250, 242] width 11 height 11
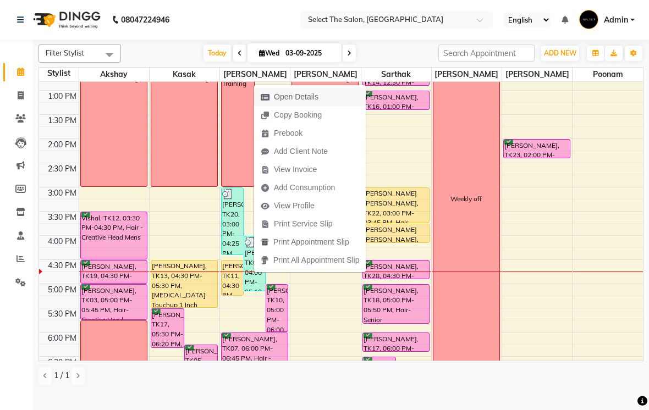
click at [303, 102] on span "Open Details" at bounding box center [296, 97] width 45 height 12
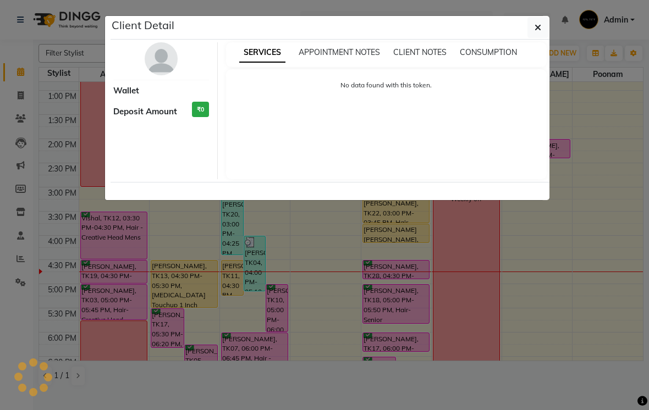
select select "3"
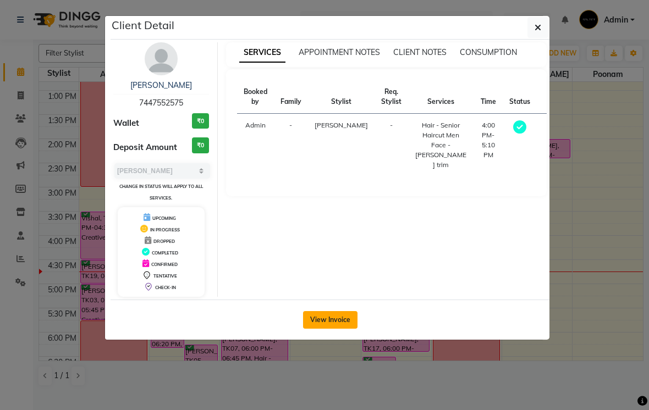
click at [333, 322] on button "View Invoice" at bounding box center [330, 320] width 54 height 18
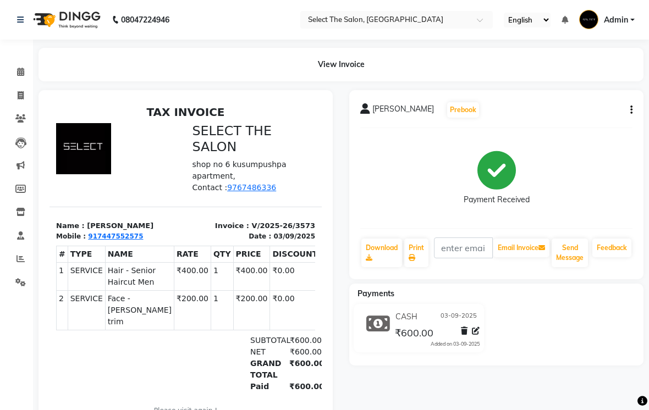
click at [631, 110] on icon "button" at bounding box center [631, 110] width 2 height 1
click at [14, 251] on link "Reports" at bounding box center [16, 259] width 26 height 18
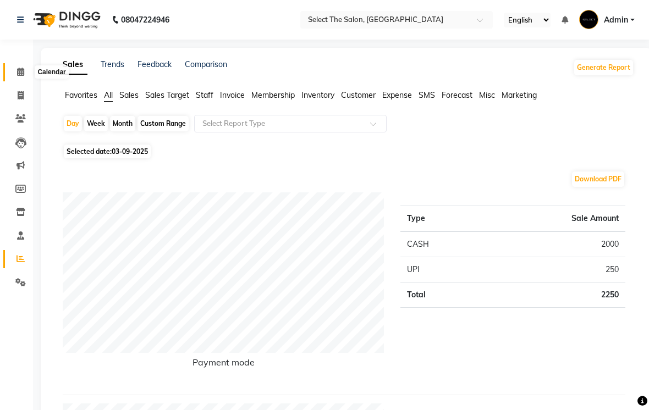
click at [22, 74] on icon at bounding box center [20, 72] width 7 height 8
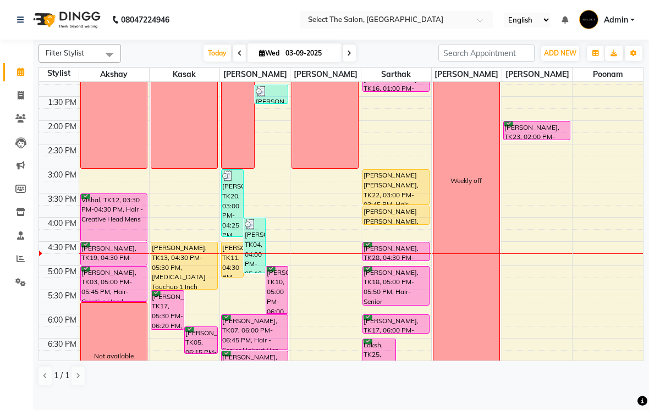
scroll to position [252, 0]
click at [248, 229] on img at bounding box center [250, 223] width 11 height 11
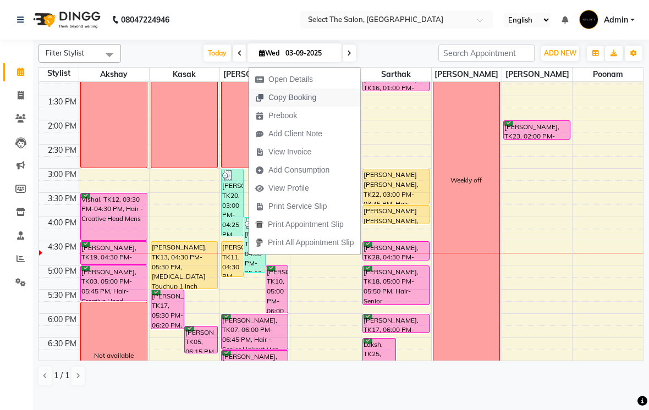
click at [305, 95] on span "Copy Booking" at bounding box center [292, 98] width 48 height 12
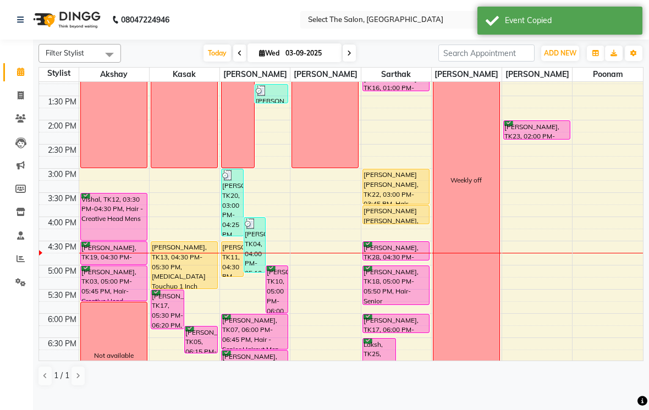
click at [254, 229] on img at bounding box center [250, 223] width 11 height 11
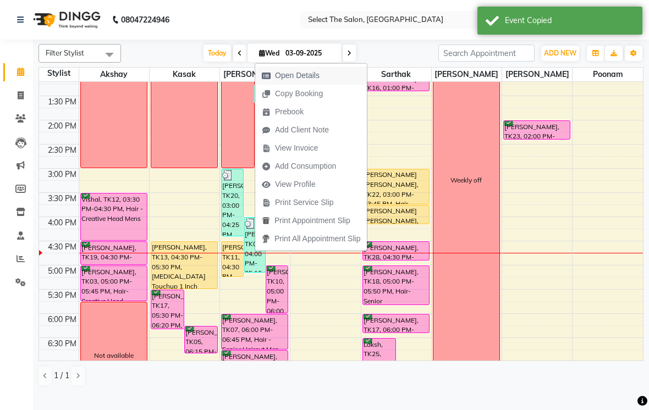
click at [305, 74] on span "Open Details" at bounding box center [297, 76] width 45 height 12
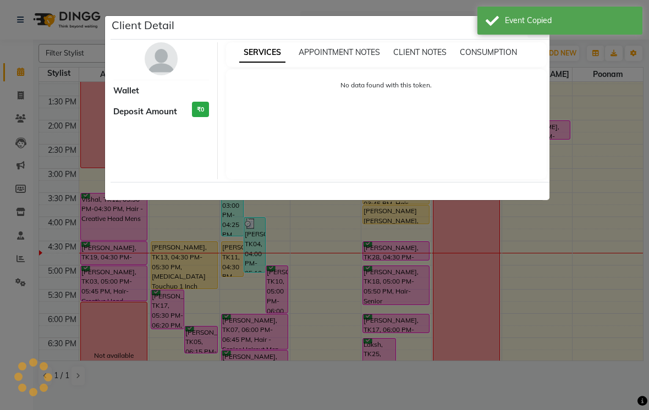
select select "3"
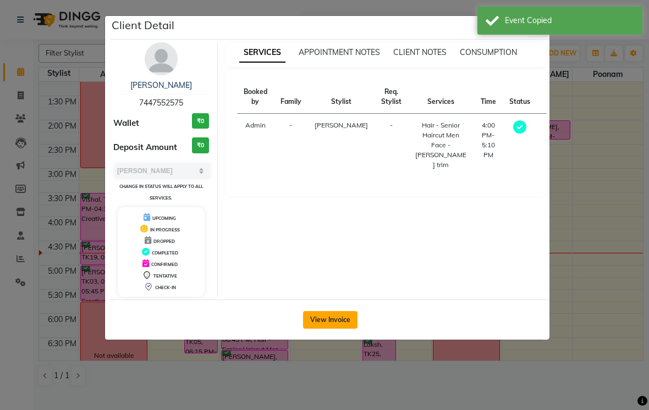
click at [327, 316] on button "View Invoice" at bounding box center [330, 320] width 54 height 18
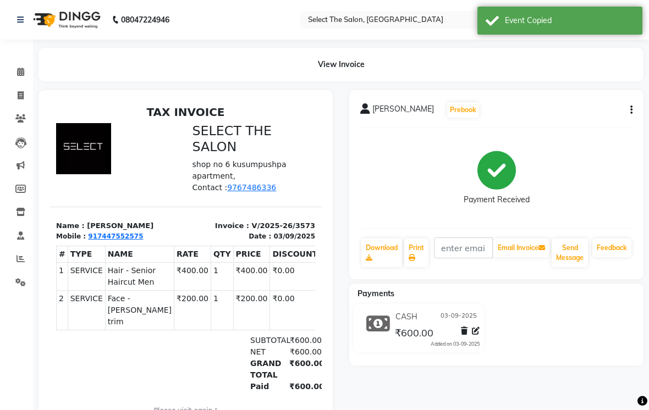
click at [635, 119] on div "[PERSON_NAME] Prebook Payment Received Download Print Email Invoice Send Messag…" at bounding box center [496, 184] width 294 height 189
click at [632, 110] on icon "button" at bounding box center [631, 110] width 2 height 1
click at [562, 140] on div "Edit Invoice" at bounding box center [575, 139] width 75 height 14
select select "service"
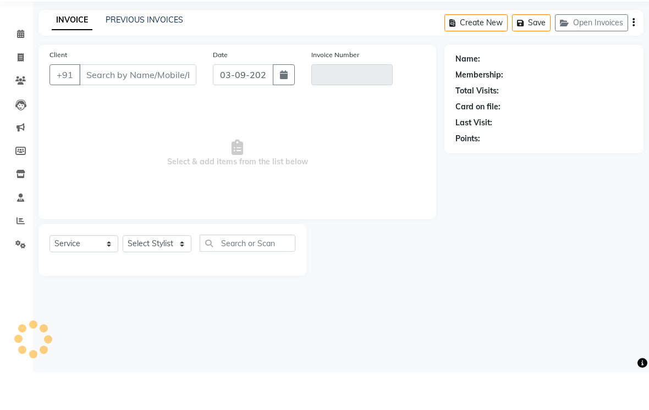
type input "7447552575"
type input "V/2025-26/3573"
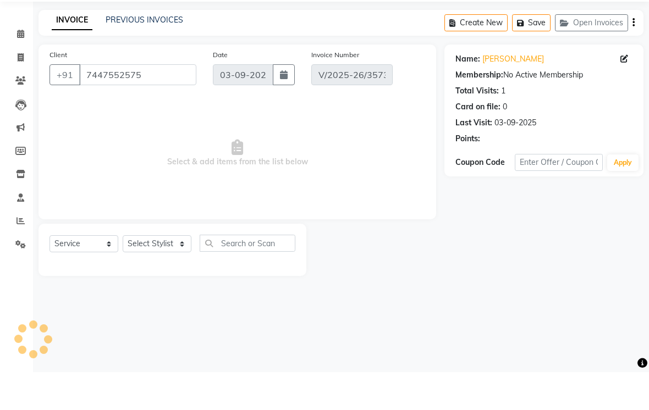
select select "select"
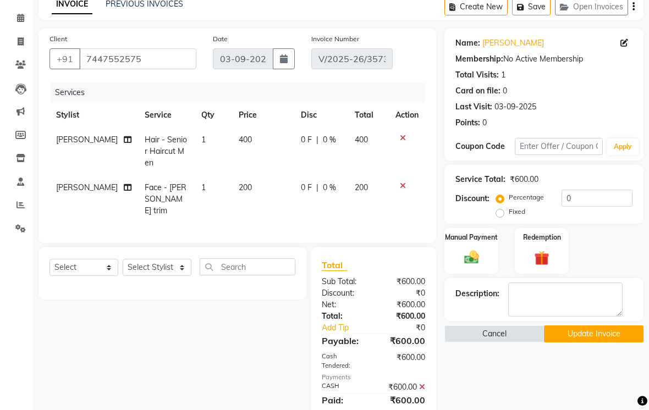
scroll to position [66, 0]
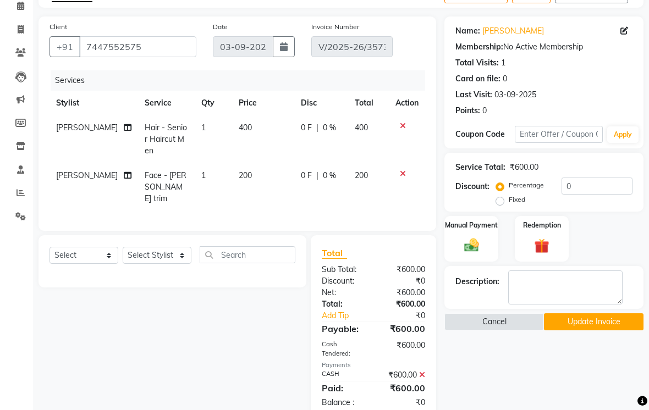
click at [421, 371] on icon at bounding box center [422, 375] width 6 height 8
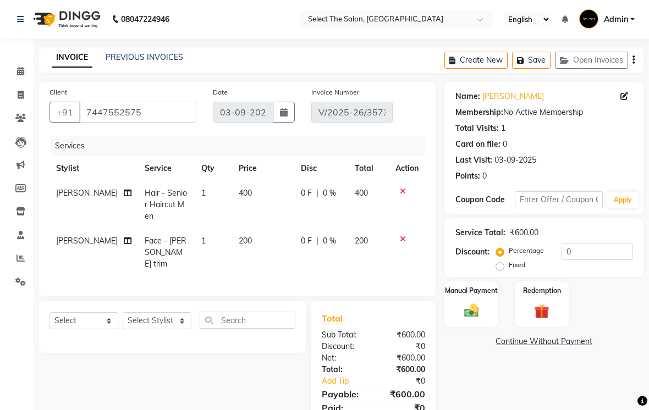
scroll to position [0, 0]
click at [18, 71] on icon at bounding box center [20, 72] width 7 height 8
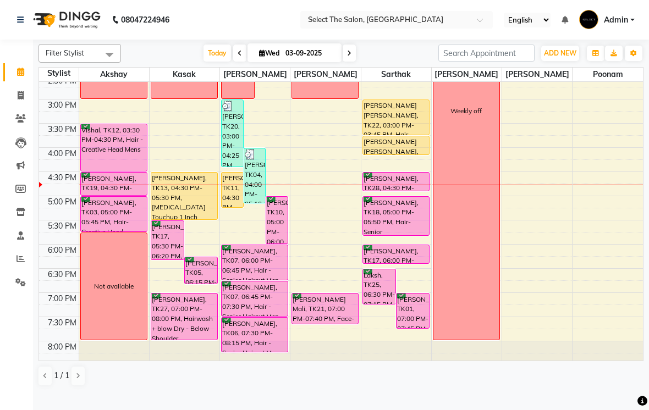
scroll to position [322, 0]
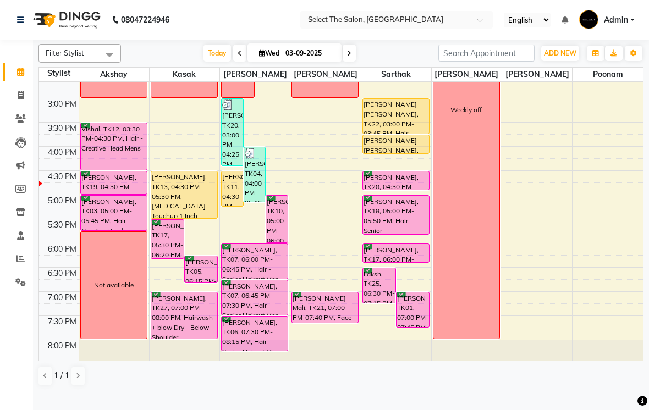
click at [254, 159] on img at bounding box center [250, 153] width 11 height 11
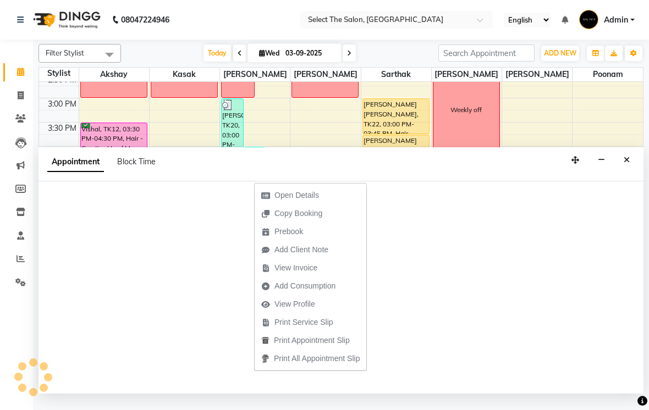
select select "36897"
select select "960"
select select "tentative"
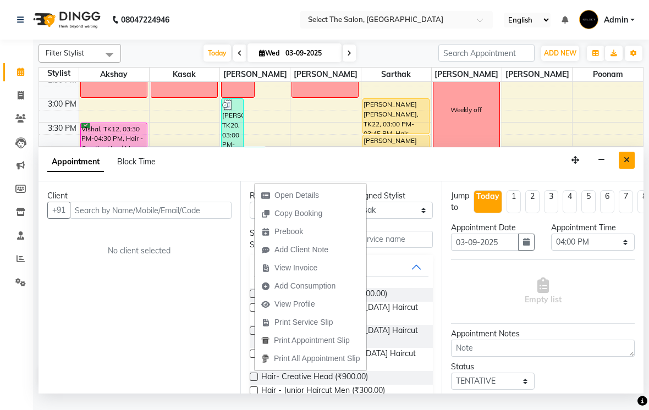
click at [624, 164] on icon "Close" at bounding box center [626, 160] width 6 height 8
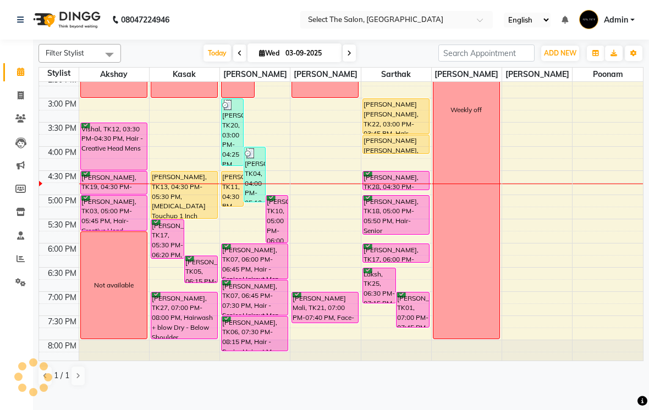
click at [231, 148] on div "[PERSON_NAME], TK20, 03:00 PM-04:25 PM, Hair - Senior Haircut Men,Face - [PERSO…" at bounding box center [232, 132] width 21 height 67
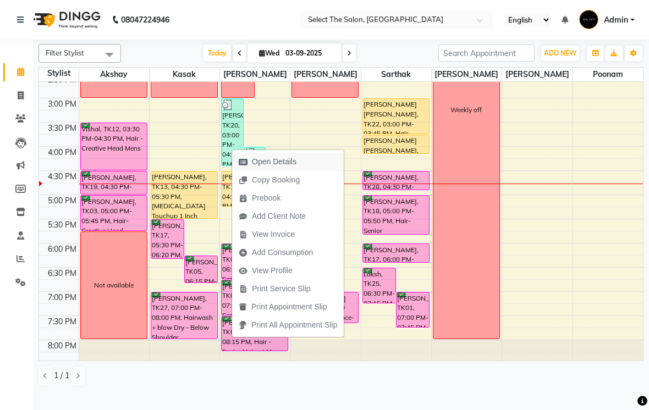
click at [288, 158] on span "Open Details" at bounding box center [274, 162] width 45 height 12
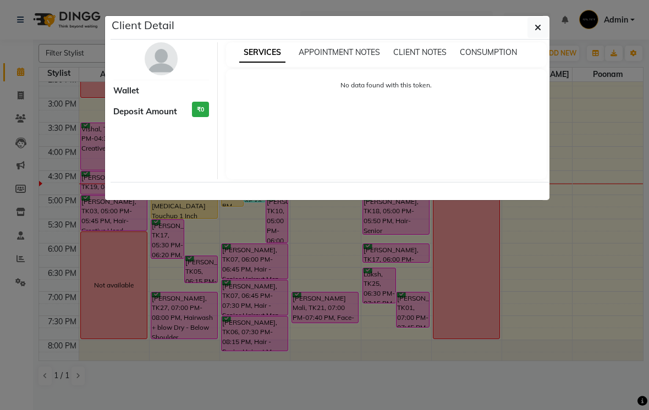
select select "3"
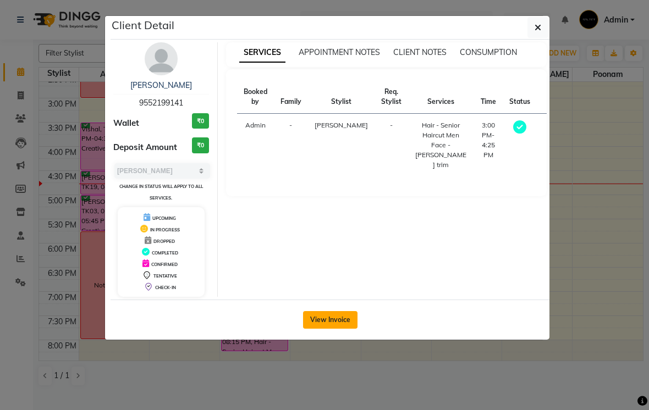
click at [339, 311] on button "View Invoice" at bounding box center [330, 320] width 54 height 18
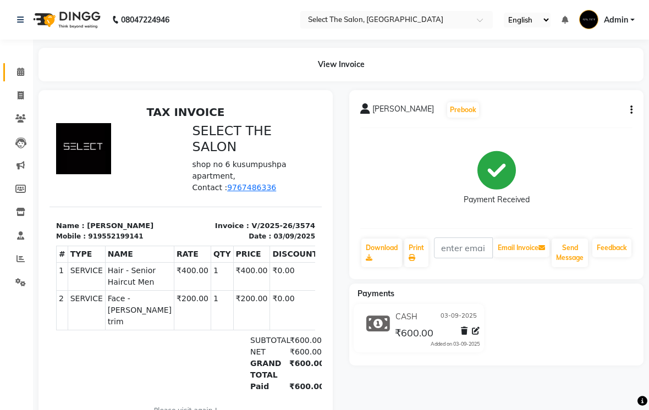
click at [22, 70] on icon at bounding box center [20, 72] width 7 height 8
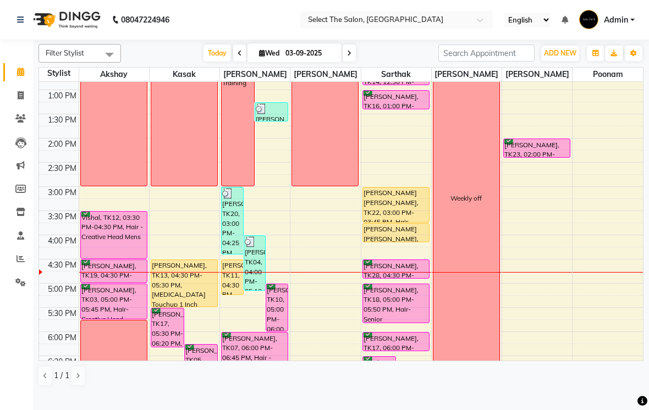
scroll to position [241, 0]
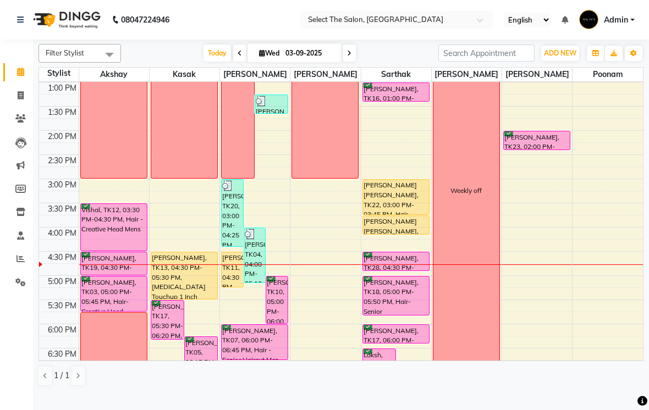
click at [254, 240] on img at bounding box center [250, 234] width 11 height 11
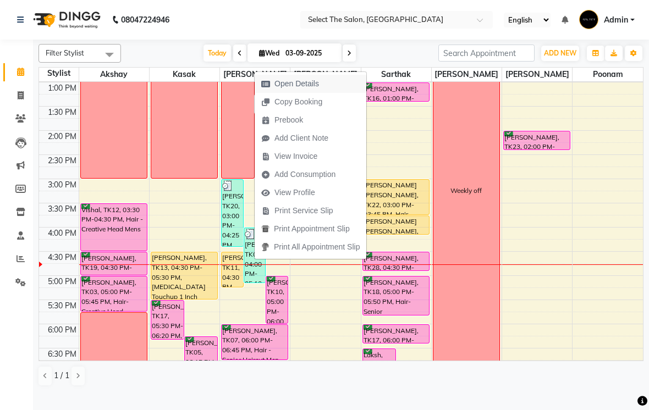
click at [303, 85] on span "Open Details" at bounding box center [296, 84] width 45 height 12
select select "3"
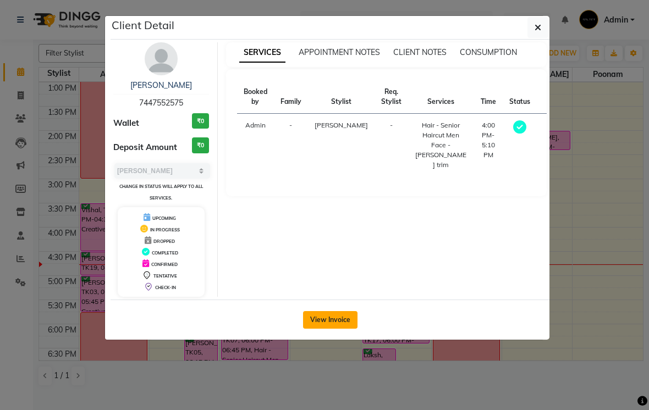
click at [335, 321] on button "View Invoice" at bounding box center [330, 320] width 54 height 18
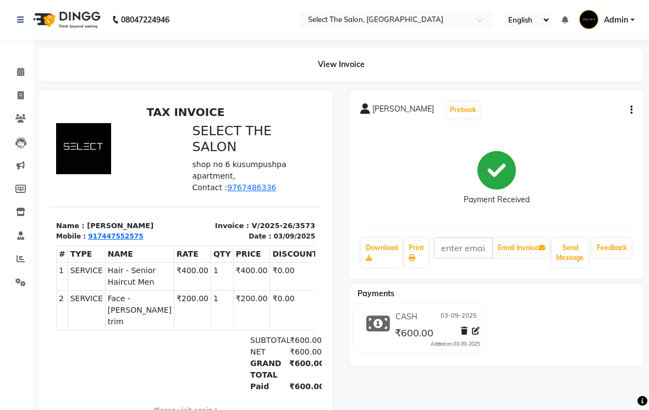
click at [623, 119] on div "[PERSON_NAME] Prebook" at bounding box center [496, 110] width 272 height 18
click at [631, 110] on icon "button" at bounding box center [631, 110] width 2 height 1
click at [572, 94] on div "Cancel Invoice" at bounding box center [575, 98] width 75 height 14
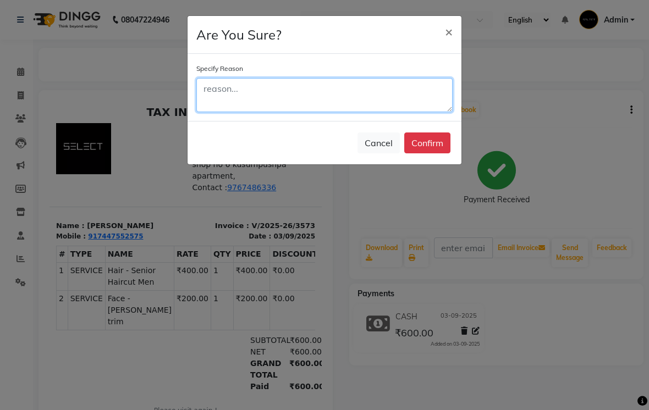
click at [260, 87] on textarea at bounding box center [324, 95] width 256 height 34
type textarea "Yes"
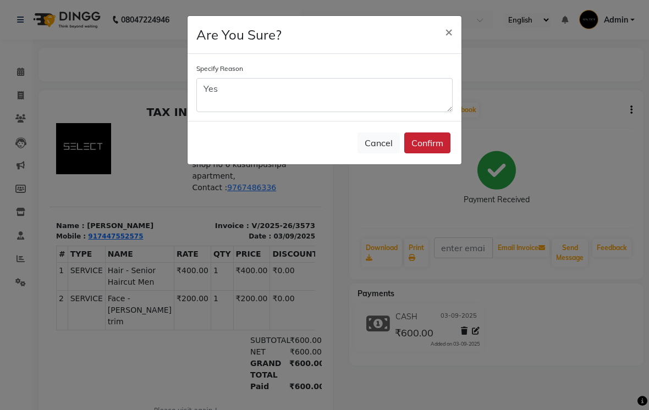
click at [429, 141] on button "Confirm" at bounding box center [427, 142] width 46 height 21
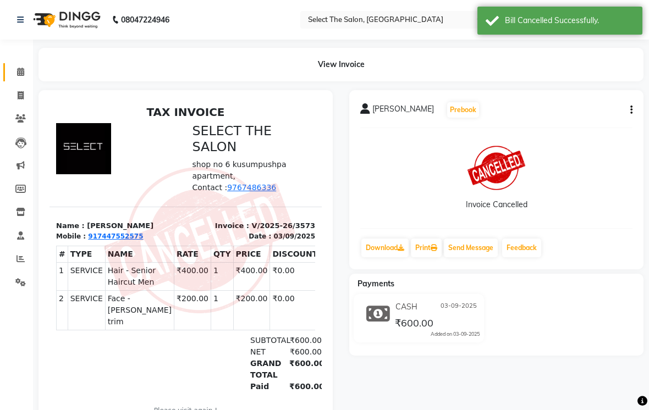
click at [18, 70] on icon at bounding box center [20, 72] width 7 height 8
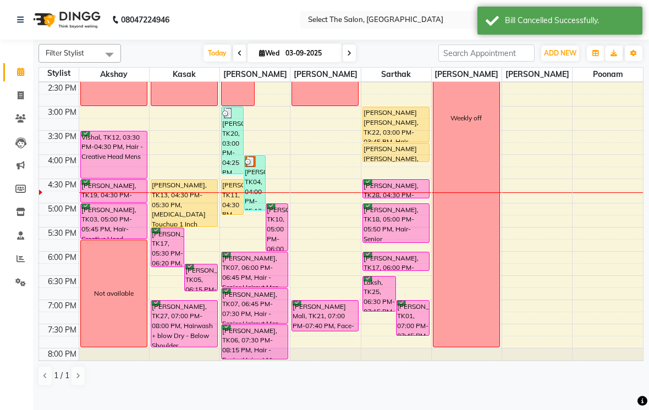
scroll to position [309, 0]
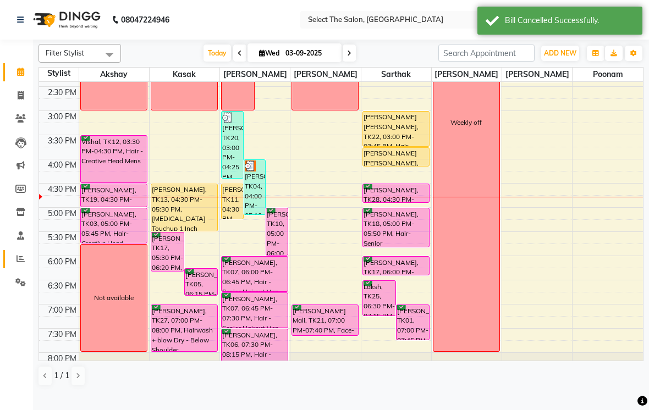
click at [19, 254] on icon at bounding box center [20, 258] width 8 height 8
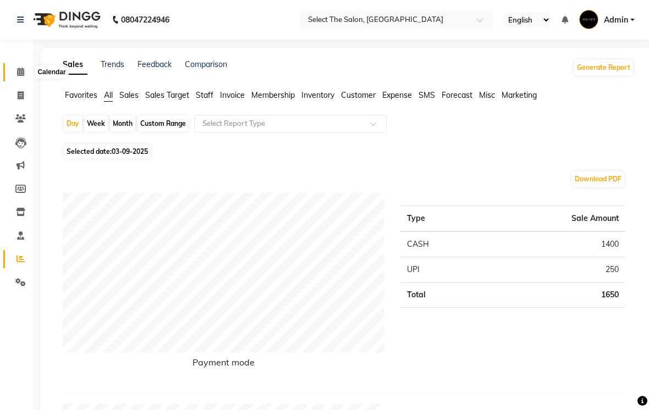
click at [18, 69] on icon at bounding box center [20, 72] width 7 height 8
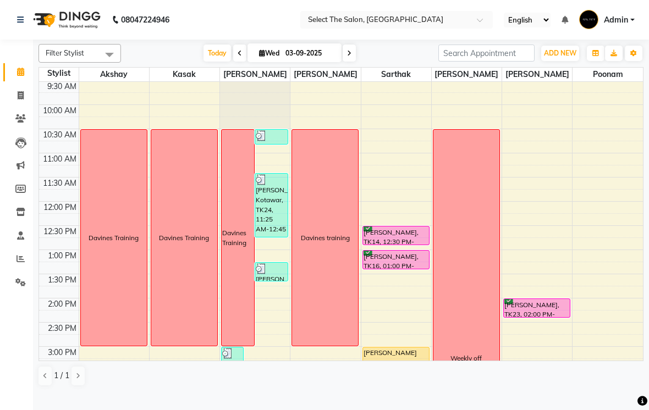
scroll to position [74, 0]
click at [269, 222] on div "[PERSON_NAME] Kotawar, TK24, 11:25 AM-12:45 PM, Hair - Senior Haircut Men,Face …" at bounding box center [271, 204] width 32 height 63
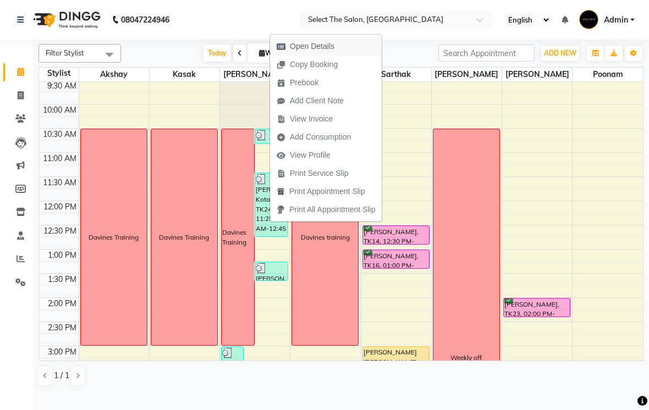
click at [297, 42] on span "Open Details" at bounding box center [312, 47] width 45 height 12
select select "3"
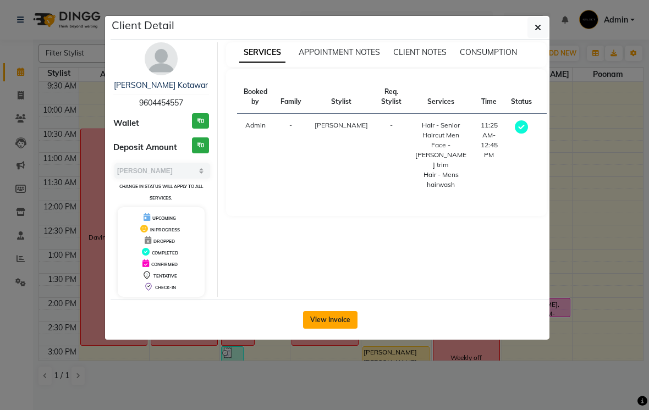
click at [339, 315] on button "View Invoice" at bounding box center [330, 320] width 54 height 18
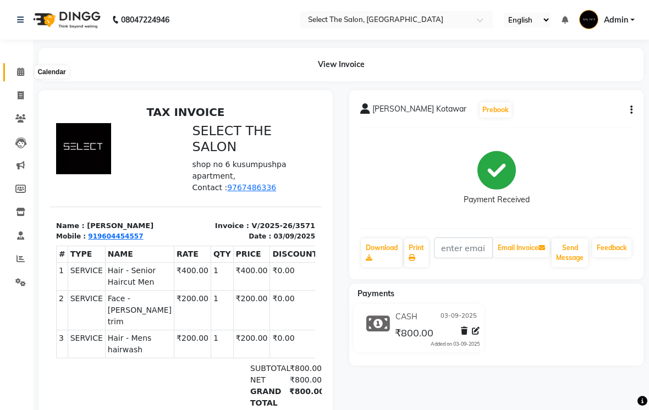
click at [23, 77] on span at bounding box center [20, 72] width 19 height 13
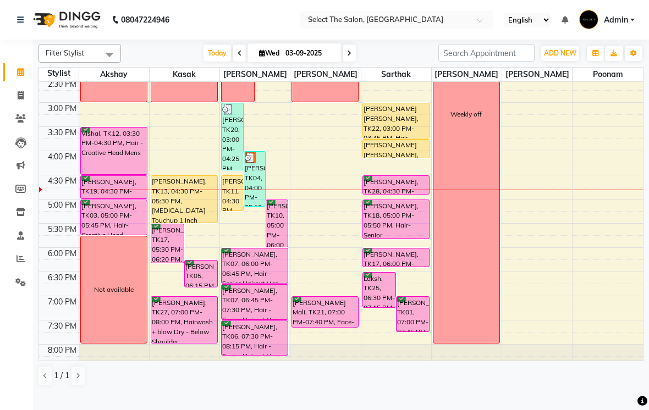
scroll to position [319, 0]
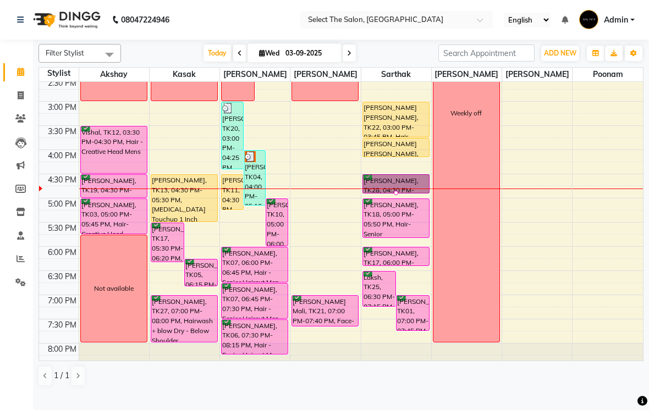
click at [394, 195] on div at bounding box center [396, 193] width 4 height 4
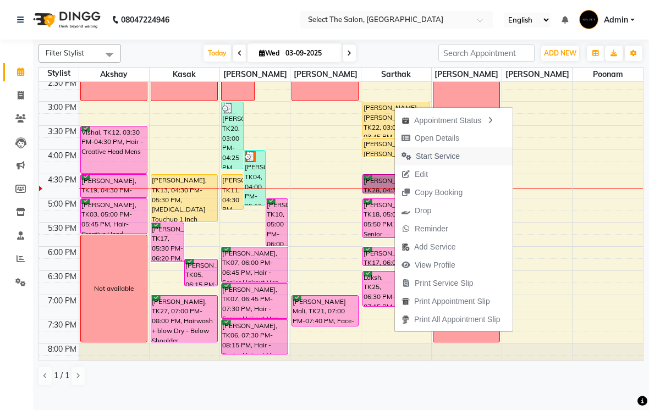
click at [444, 158] on span "Start Service" at bounding box center [438, 157] width 44 height 12
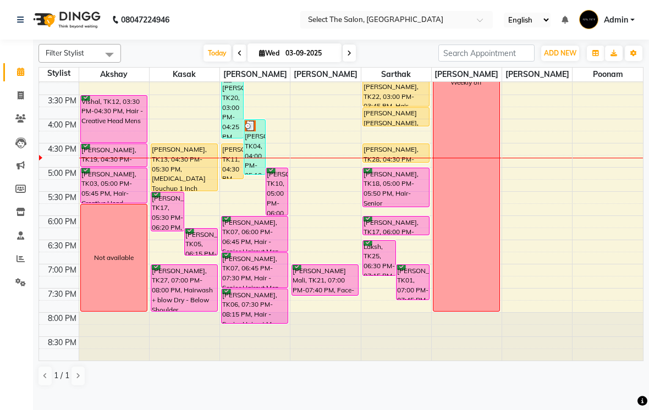
scroll to position [361, 0]
click at [22, 214] on icon at bounding box center [20, 212] width 9 height 8
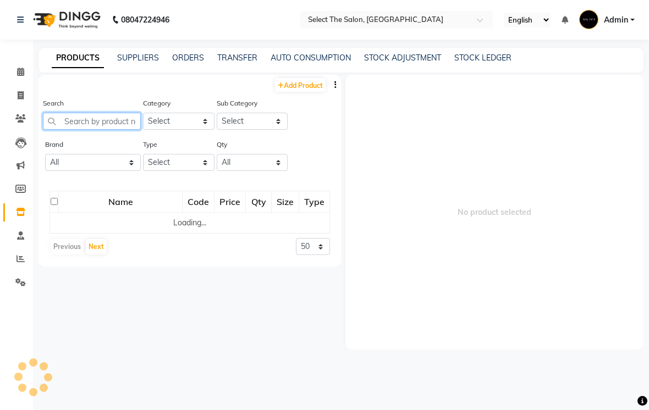
click at [96, 130] on input "text" at bounding box center [92, 121] width 98 height 17
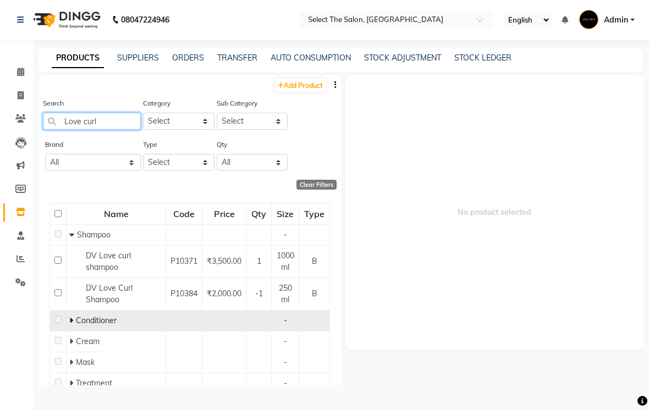
type input "Love curl"
click at [67, 331] on td at bounding box center [58, 320] width 16 height 21
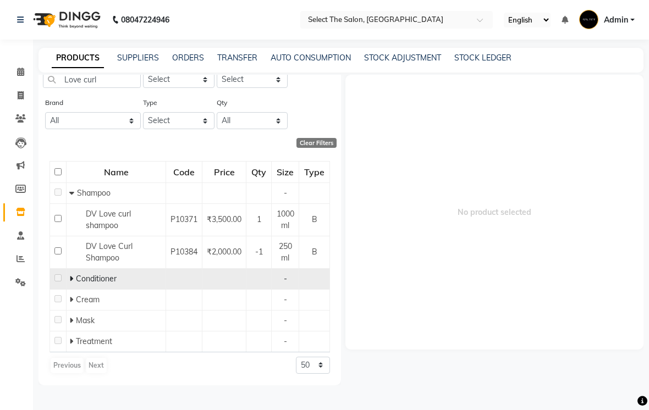
scroll to position [41, 0]
click at [73, 283] on icon at bounding box center [71, 279] width 4 height 8
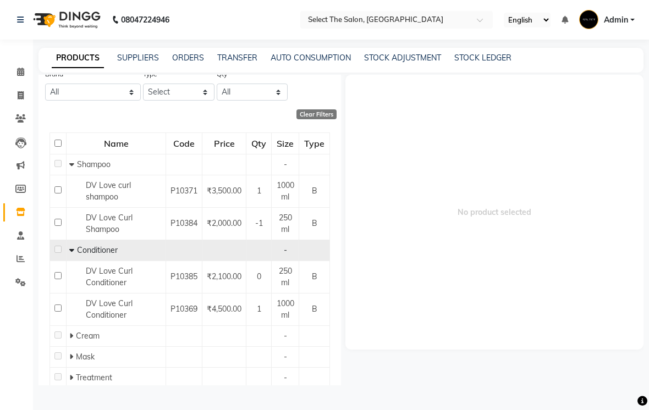
scroll to position [88, 0]
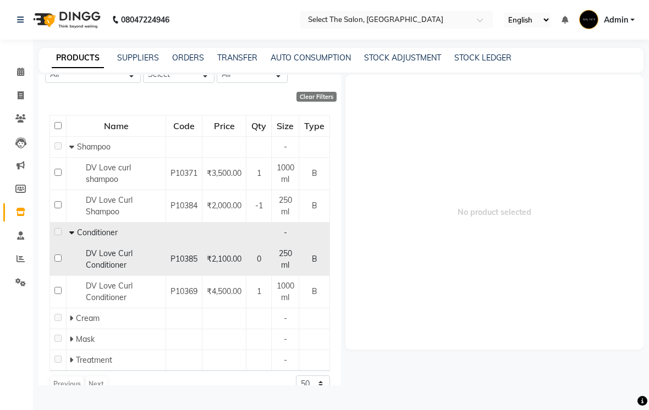
click at [54, 262] on input "checkbox" at bounding box center [57, 257] width 7 height 7
checkbox input "true"
select select
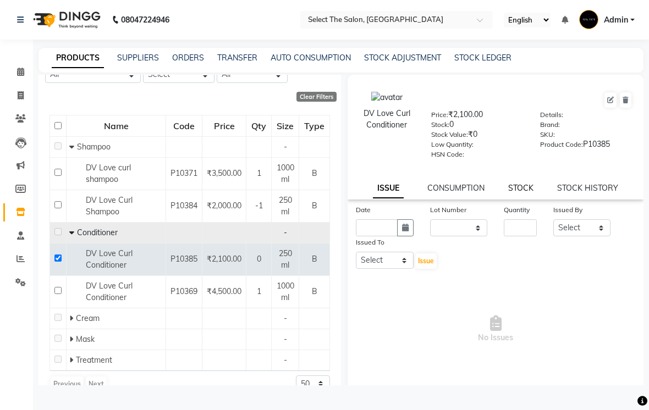
click at [525, 193] on link "STOCK" at bounding box center [520, 188] width 25 height 10
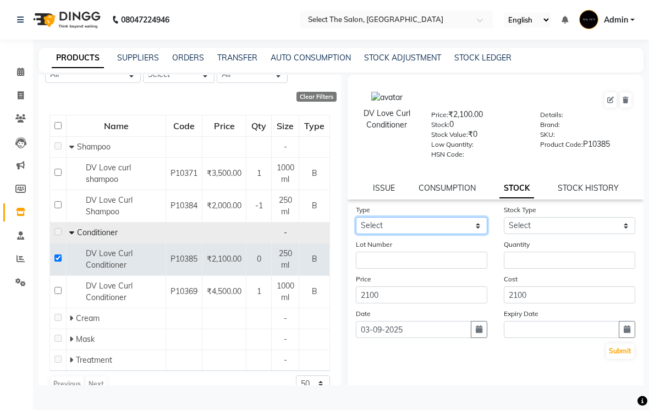
click at [438, 234] on select "Select In Out" at bounding box center [421, 225] width 131 height 17
select select "in"
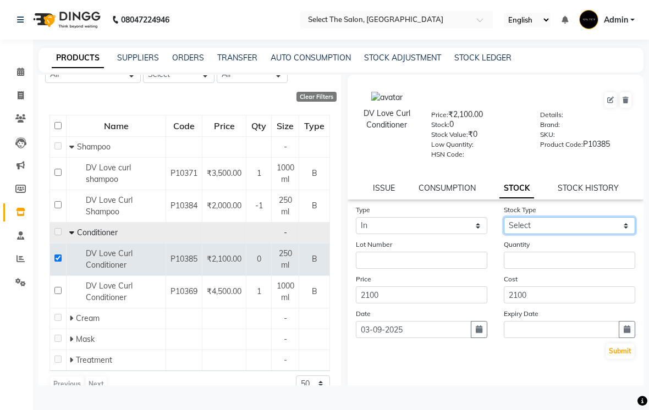
click at [625, 234] on select "Select New Stock Adjustment Return Other" at bounding box center [568, 225] width 131 height 17
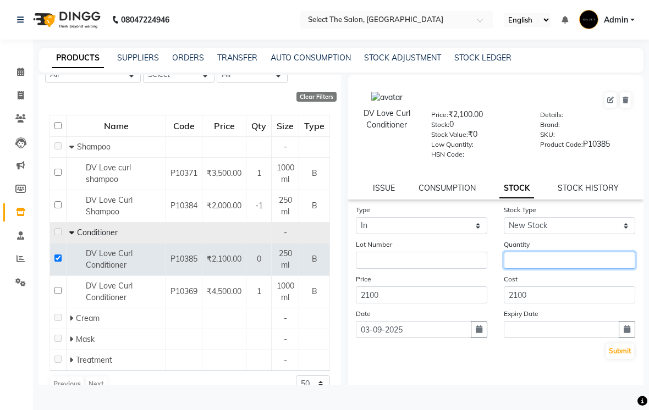
click at [551, 269] on input "number" at bounding box center [568, 260] width 131 height 17
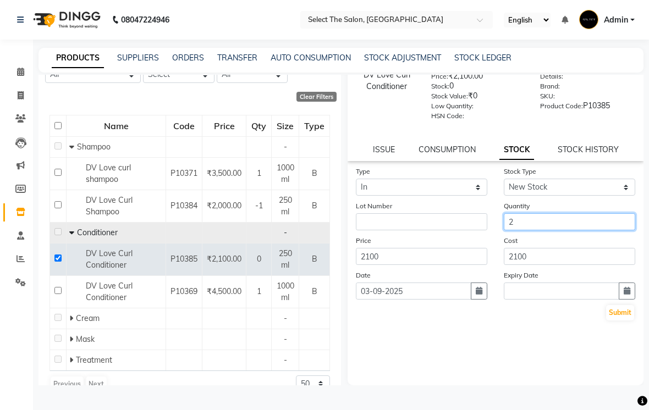
scroll to position [38, 0]
click at [621, 320] on button "Submit" at bounding box center [620, 312] width 28 height 15
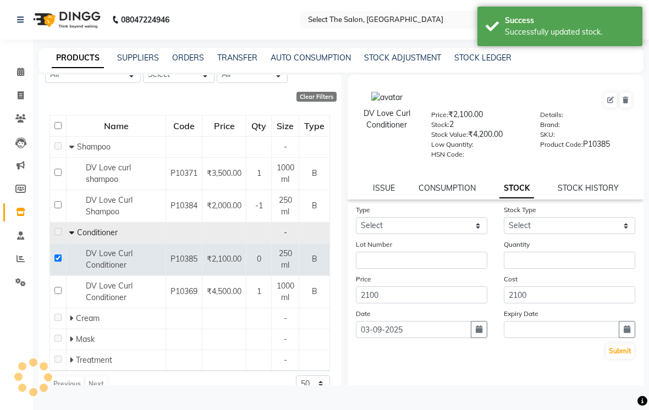
scroll to position [0, 0]
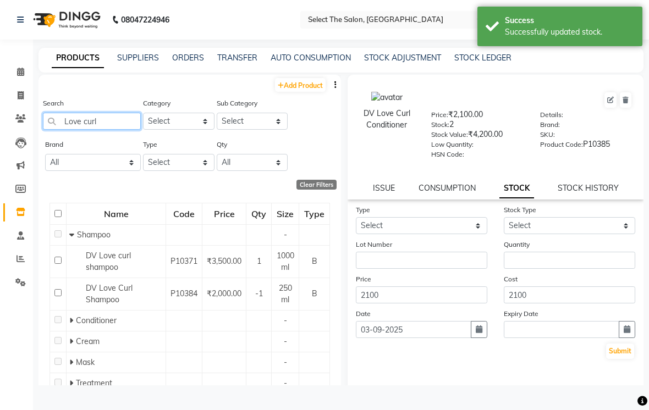
click at [121, 130] on input "Love curl" at bounding box center [92, 121] width 98 height 17
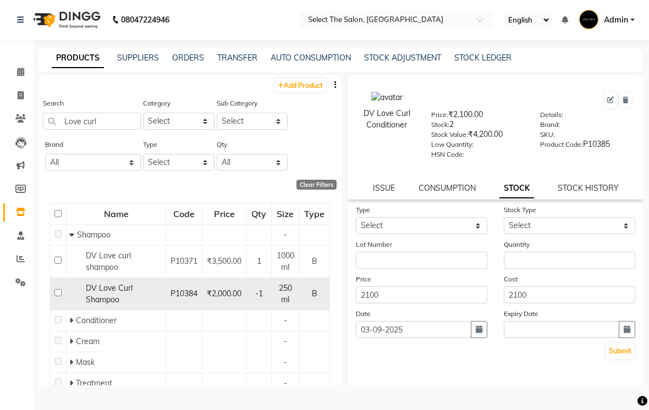
click at [62, 296] on input "checkbox" at bounding box center [57, 292] width 7 height 7
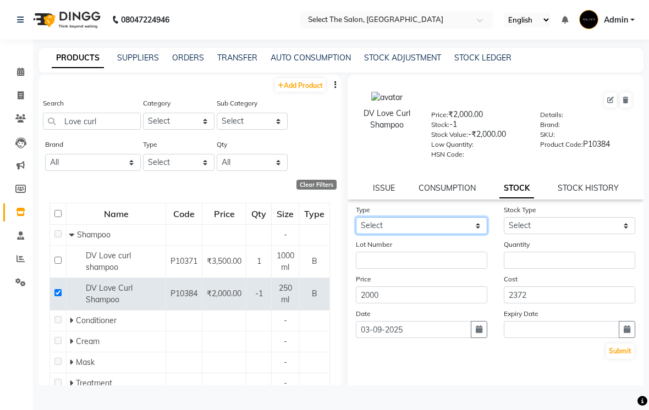
click at [486, 234] on select "Select In Out" at bounding box center [421, 225] width 131 height 17
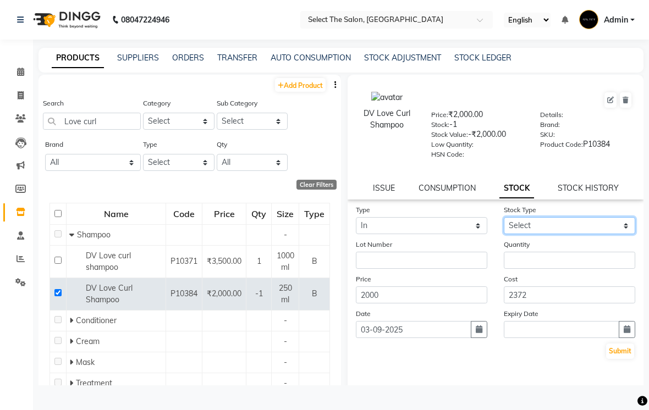
click at [624, 234] on select "Select New Stock Adjustment Return Other" at bounding box center [568, 225] width 131 height 17
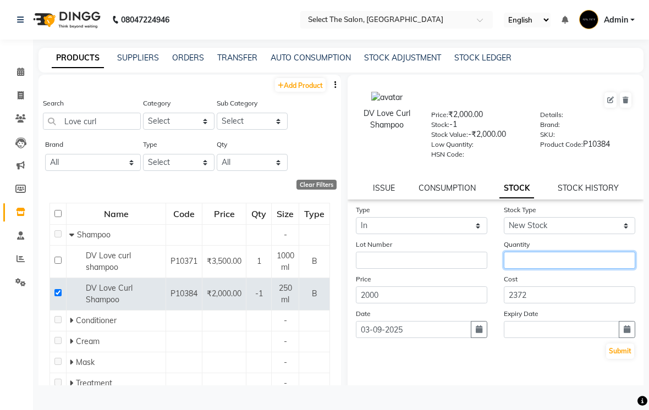
click at [546, 269] on input "number" at bounding box center [568, 260] width 131 height 17
click at [622, 359] on button "Submit" at bounding box center [620, 351] width 28 height 15
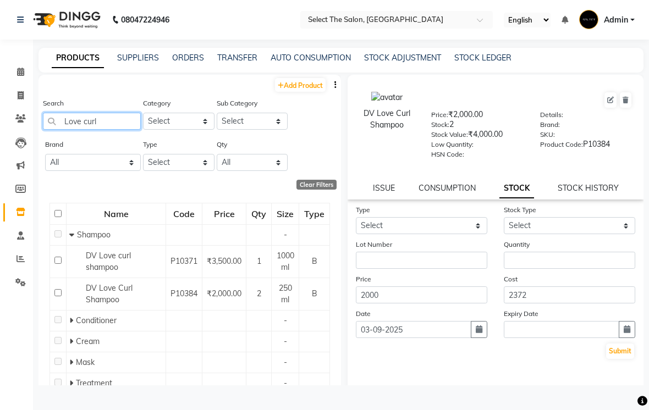
click at [111, 130] on input "Love curl" at bounding box center [92, 121] width 98 height 17
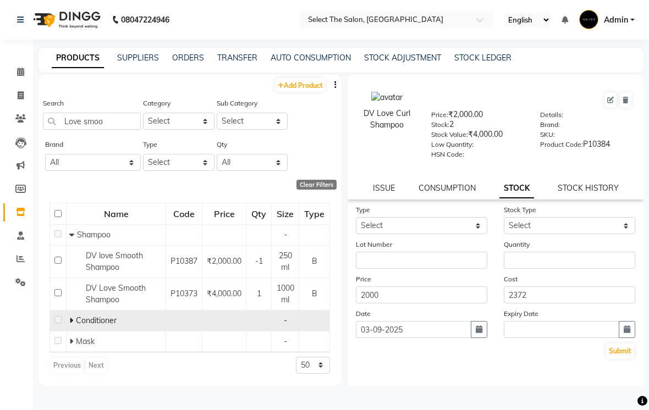
click at [64, 331] on td at bounding box center [58, 320] width 16 height 21
click at [110, 325] on span "Conditioner" at bounding box center [96, 321] width 41 height 10
click at [73, 324] on icon at bounding box center [71, 321] width 4 height 8
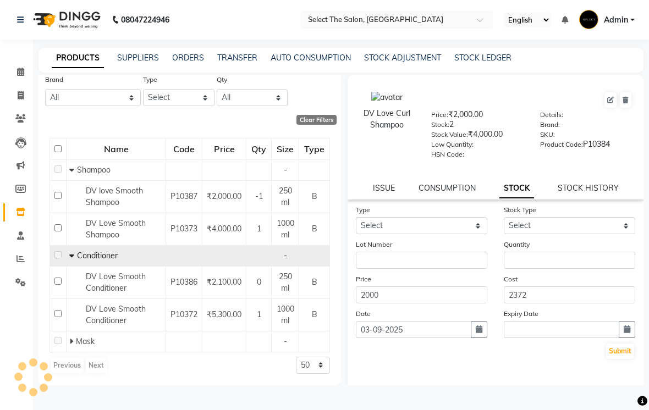
scroll to position [64, 0]
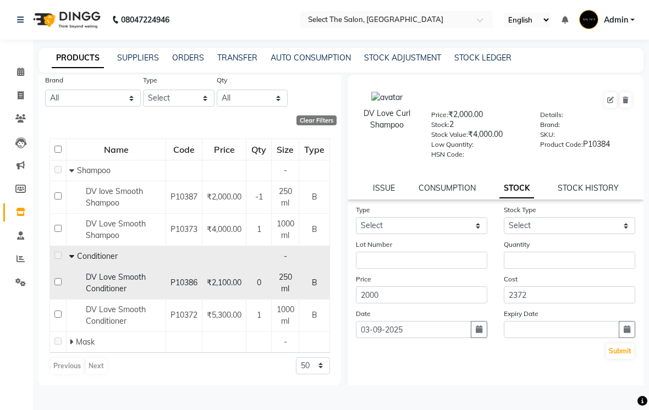
click at [58, 285] on input "checkbox" at bounding box center [57, 281] width 7 height 7
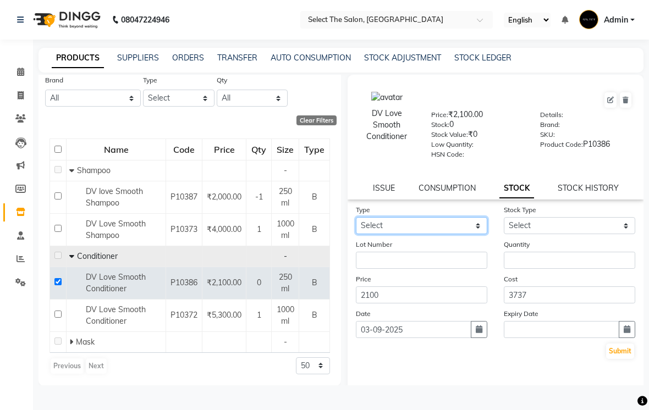
click at [477, 234] on select "Select In Out" at bounding box center [421, 225] width 131 height 17
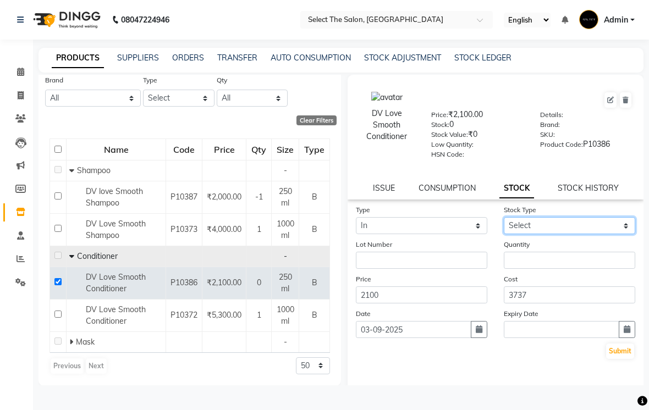
click at [622, 234] on select "Select New Stock Adjustment Return Other" at bounding box center [568, 225] width 131 height 17
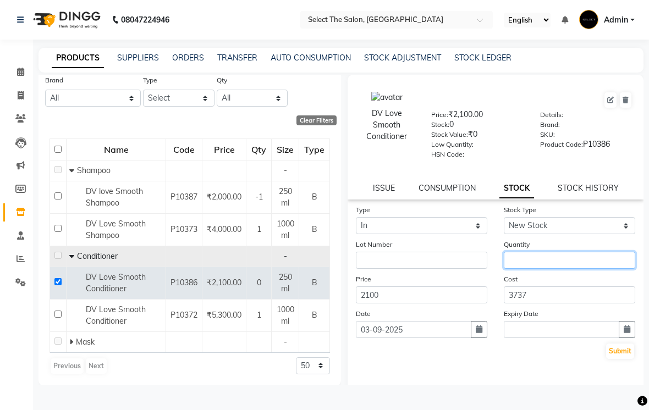
click at [548, 269] on input "number" at bounding box center [568, 260] width 131 height 17
click at [619, 359] on button "Submit" at bounding box center [620, 351] width 28 height 15
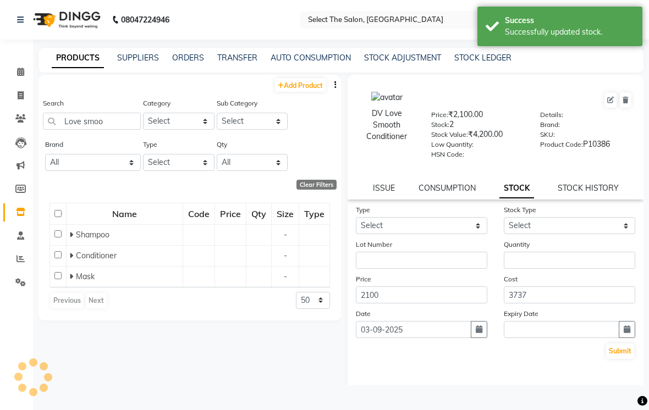
scroll to position [0, 0]
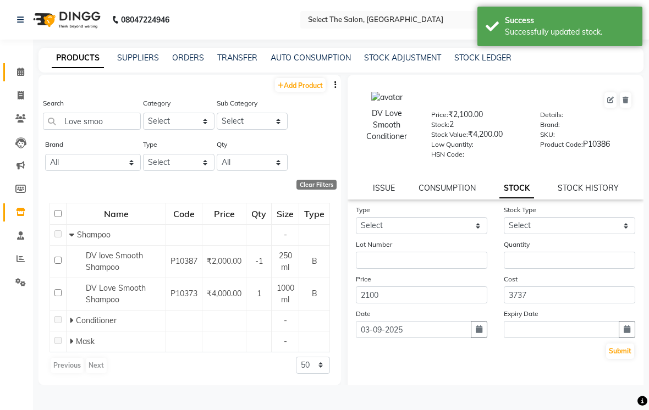
click at [22, 80] on link "Calendar" at bounding box center [16, 72] width 26 height 18
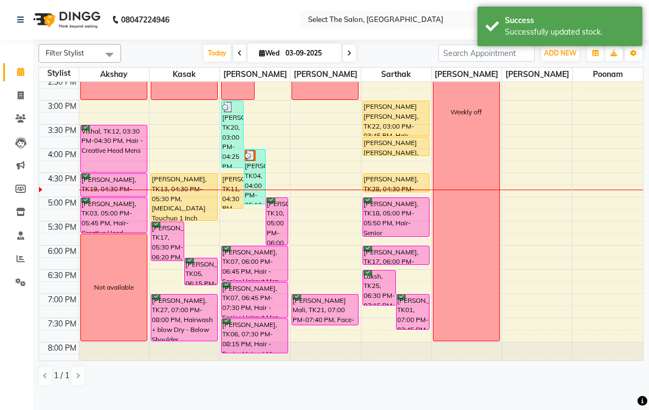
scroll to position [308, 0]
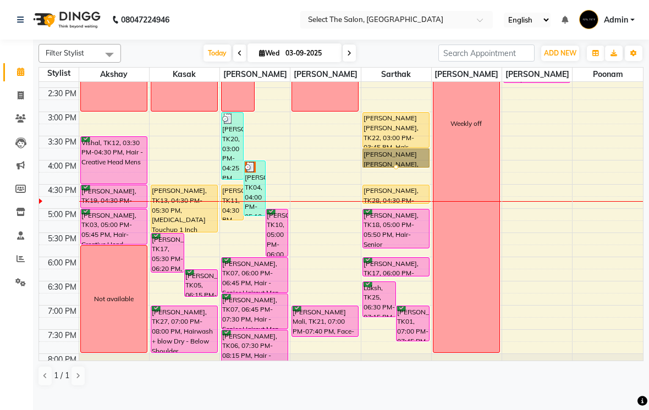
click at [396, 169] on div at bounding box center [396, 167] width 4 height 4
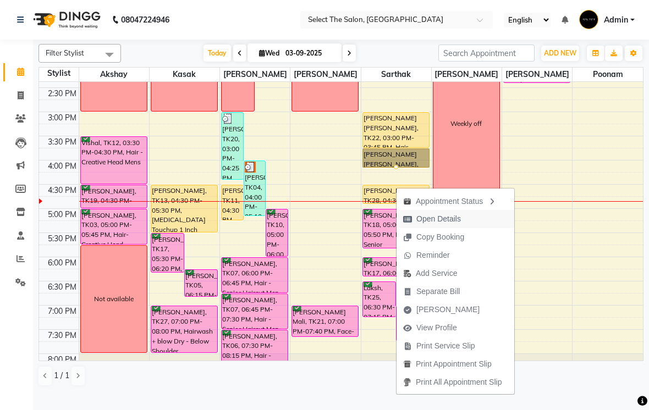
click at [445, 220] on span "Open Details" at bounding box center [438, 219] width 45 height 12
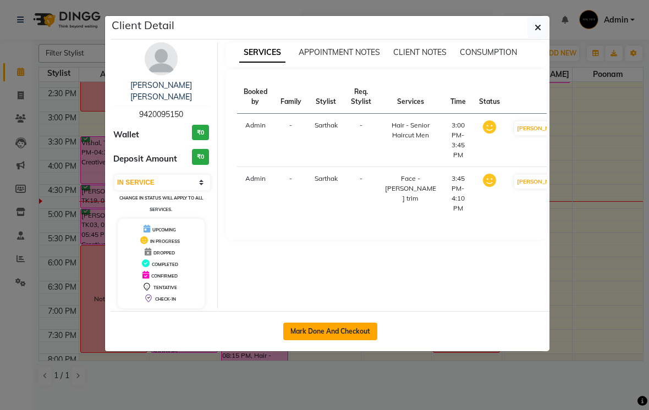
click at [322, 323] on button "Mark Done And Checkout" at bounding box center [330, 332] width 94 height 18
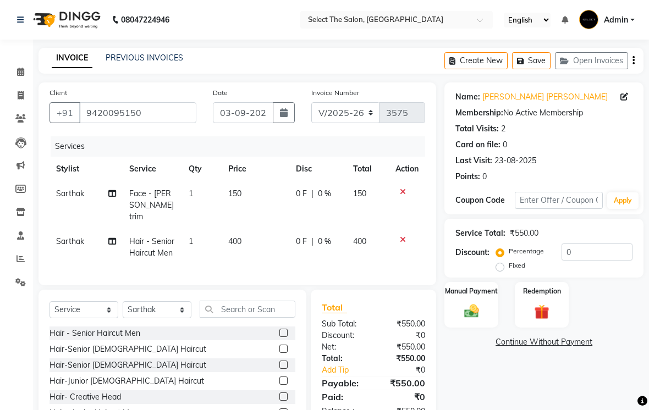
click at [259, 211] on td "150" at bounding box center [256, 205] width 68 height 48
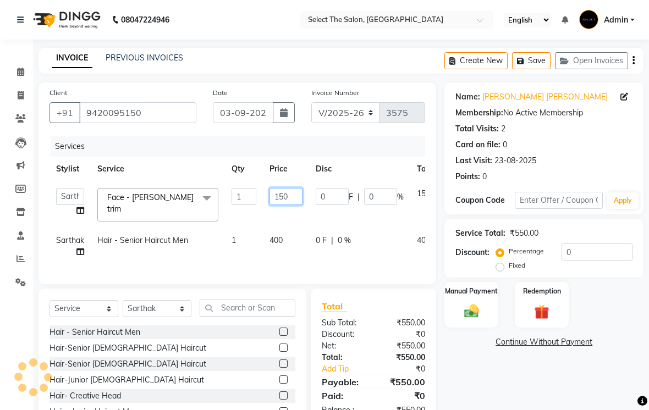
click at [286, 205] on input "150" at bounding box center [285, 196] width 33 height 17
click at [477, 318] on img at bounding box center [471, 311] width 25 height 18
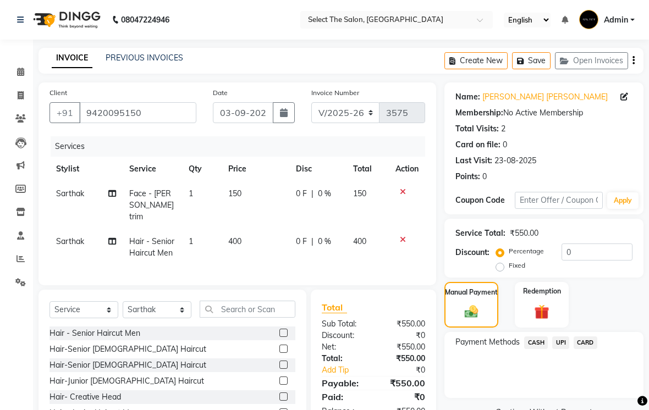
click at [246, 206] on td "150" at bounding box center [256, 205] width 68 height 48
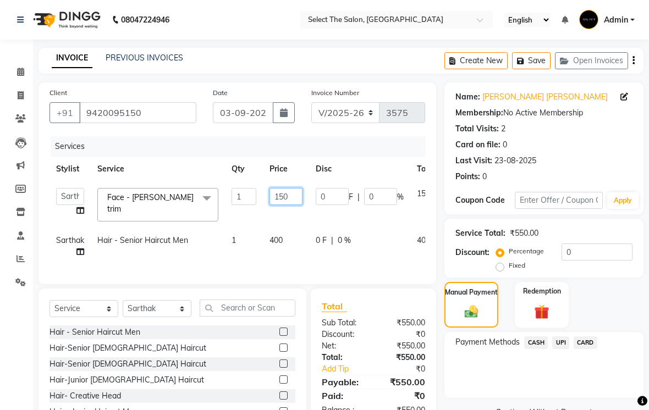
click at [295, 205] on input "150" at bounding box center [285, 196] width 33 height 17
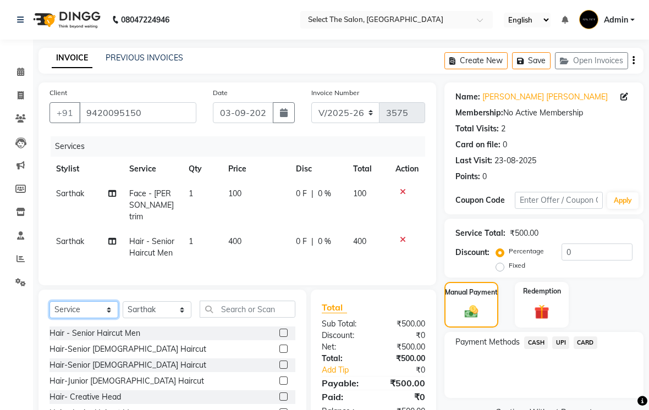
click at [107, 318] on select "Select Service Product Membership Package Voucher Prepaid Gift Card" at bounding box center [83, 309] width 69 height 17
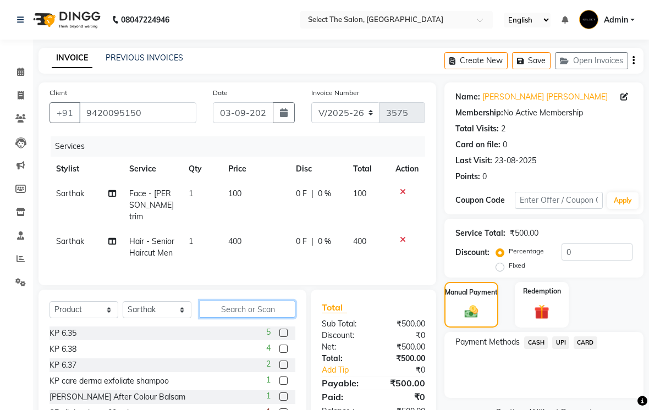
click at [247, 315] on input "text" at bounding box center [248, 309] width 96 height 17
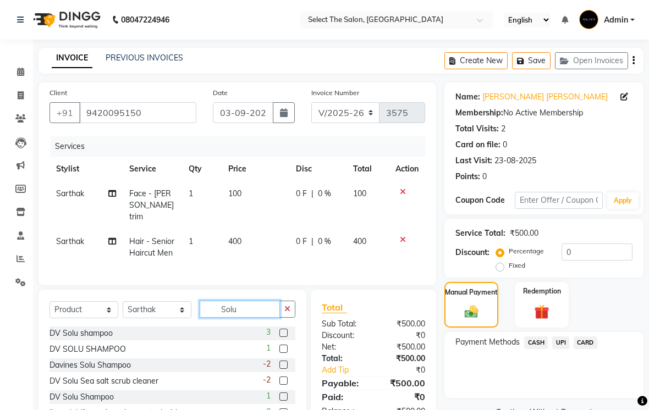
scroll to position [36, 0]
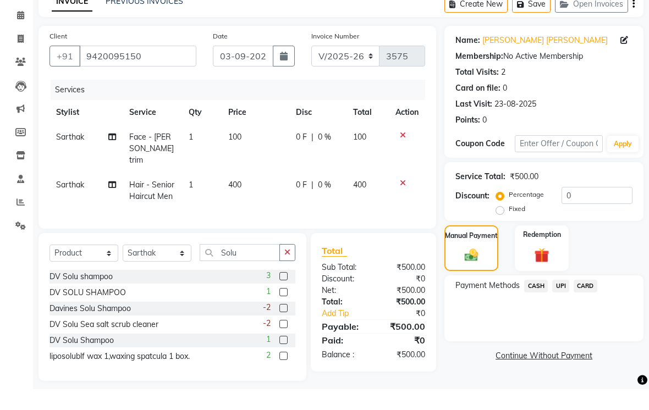
click at [280, 341] on label at bounding box center [283, 345] width 8 height 8
click at [280, 342] on input "checkbox" at bounding box center [282, 345] width 7 height 7
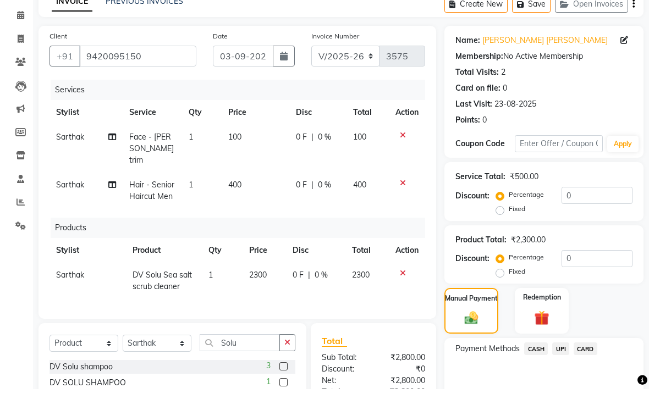
scroll to position [57, 0]
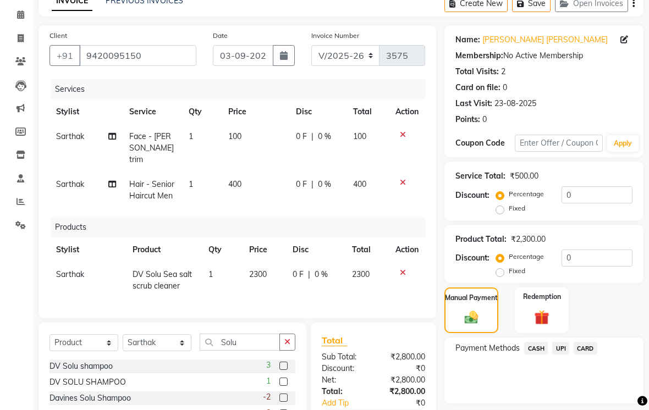
click at [529, 355] on span "CASH" at bounding box center [536, 348] width 24 height 13
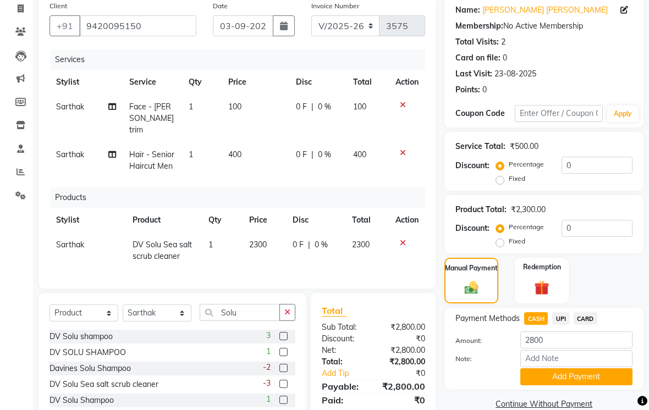
scroll to position [121, 0]
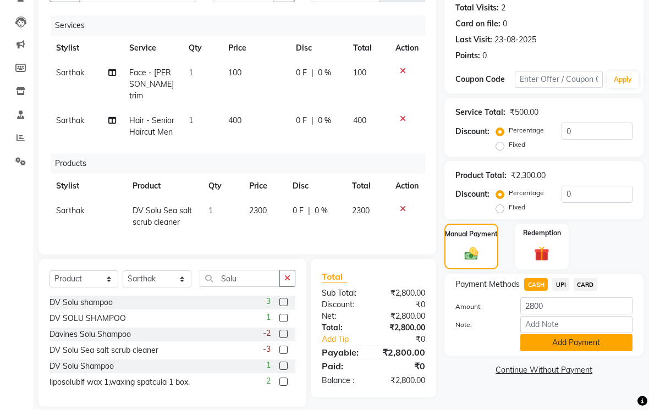
click at [549, 351] on button "Add Payment" at bounding box center [576, 342] width 112 height 17
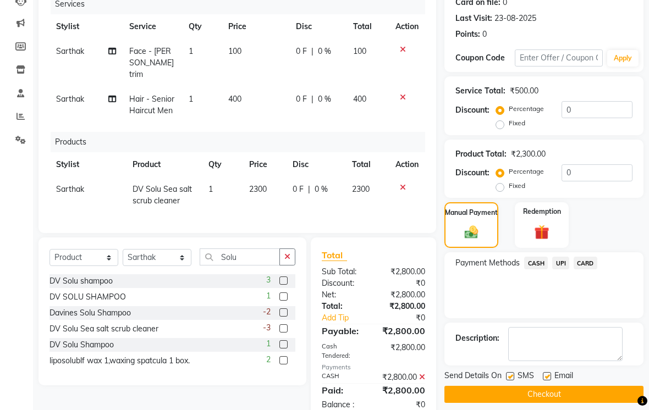
scroll to position [168, 0]
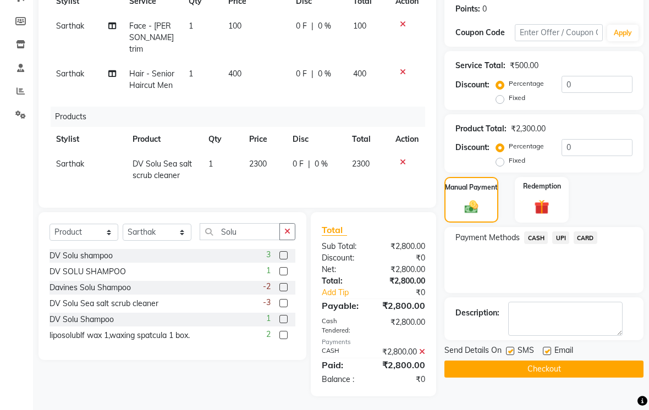
click at [509, 355] on label at bounding box center [510, 351] width 8 height 8
click at [509, 355] on input "checkbox" at bounding box center [509, 351] width 7 height 7
click at [551, 355] on label at bounding box center [547, 351] width 8 height 8
click at [550, 355] on input "checkbox" at bounding box center [546, 351] width 7 height 7
click at [543, 378] on button "Checkout" at bounding box center [543, 369] width 199 height 17
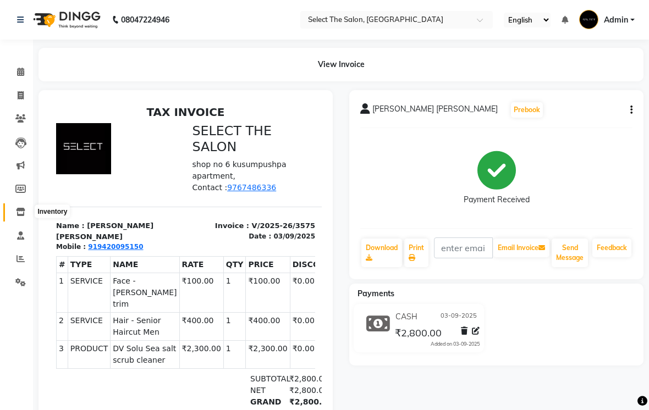
click at [20, 215] on icon at bounding box center [20, 212] width 9 height 8
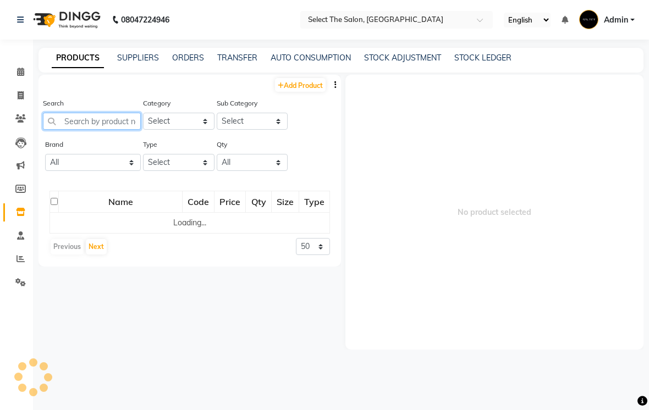
click at [91, 130] on input "text" at bounding box center [92, 121] width 98 height 17
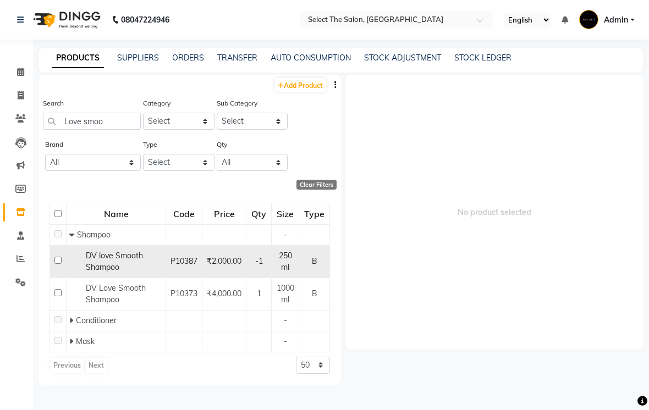
click at [61, 264] on input "checkbox" at bounding box center [57, 260] width 7 height 7
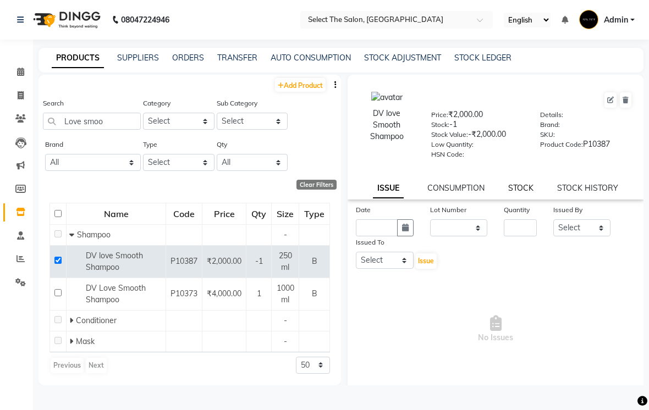
click at [523, 193] on link "STOCK" at bounding box center [520, 188] width 25 height 10
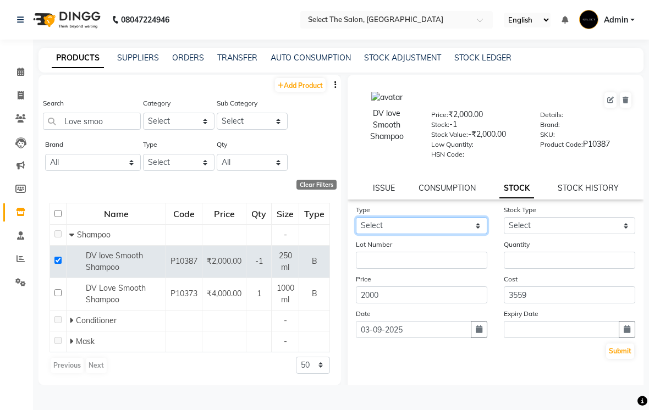
click at [476, 234] on select "Select In Out" at bounding box center [421, 225] width 131 height 17
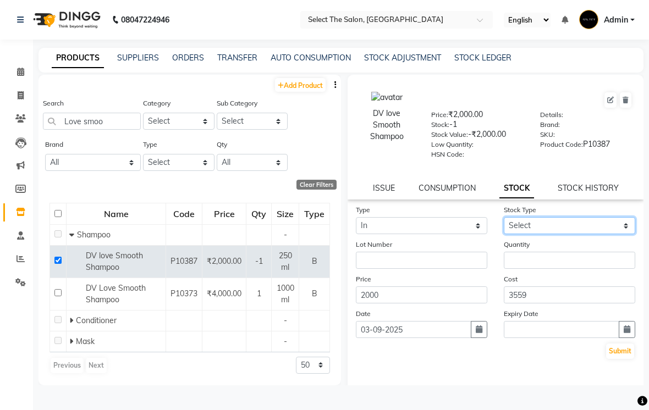
click at [628, 234] on select "Select New Stock Adjustment Return Other" at bounding box center [568, 225] width 131 height 17
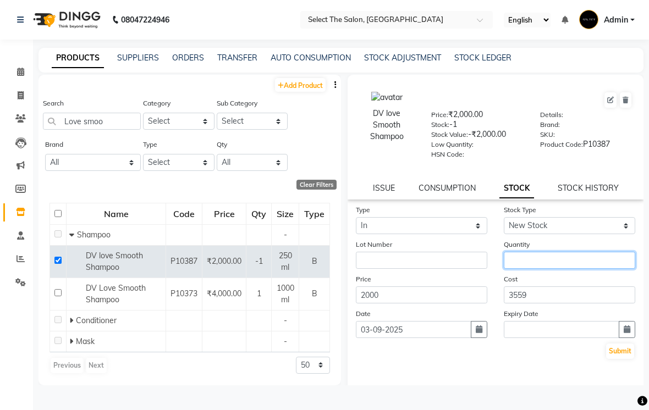
click at [539, 269] on input "number" at bounding box center [568, 260] width 131 height 17
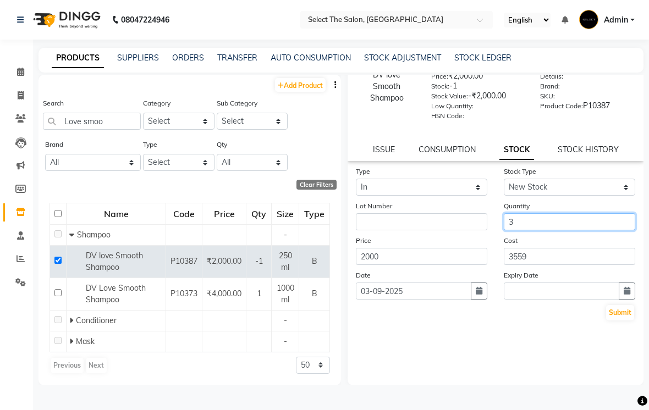
scroll to position [49, 0]
click at [625, 320] on button "Submit" at bounding box center [620, 312] width 28 height 15
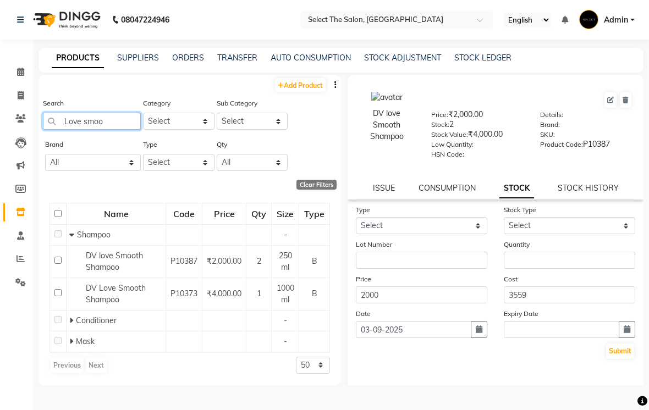
click at [110, 130] on input "Love smoo" at bounding box center [92, 121] width 98 height 17
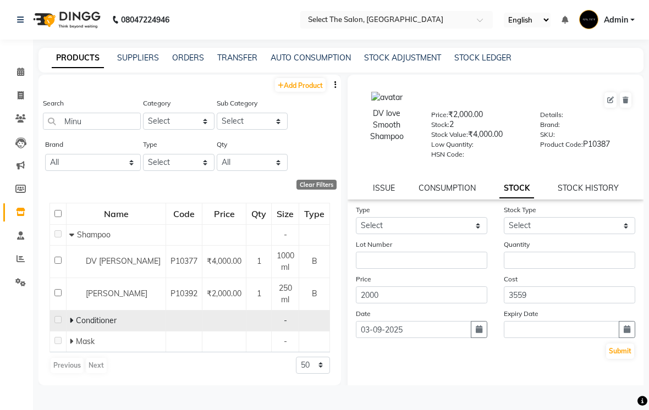
click at [76, 325] on span at bounding box center [72, 321] width 7 height 10
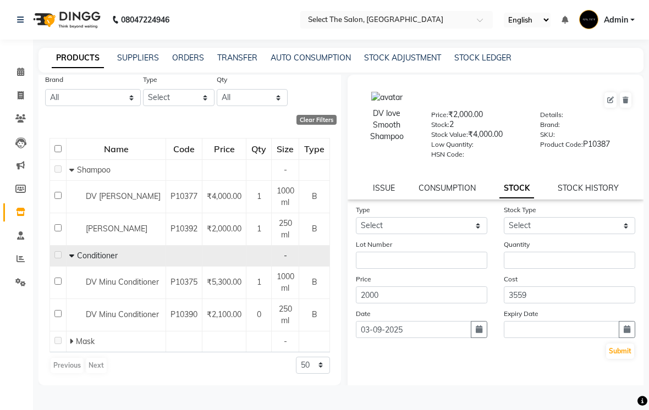
scroll to position [64, 0]
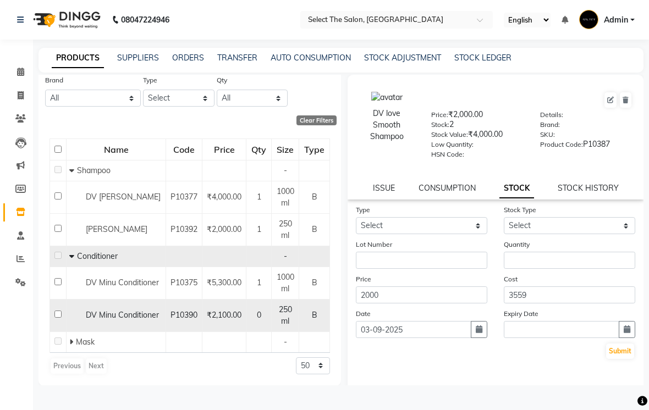
click at [59, 318] on input "checkbox" at bounding box center [57, 314] width 7 height 7
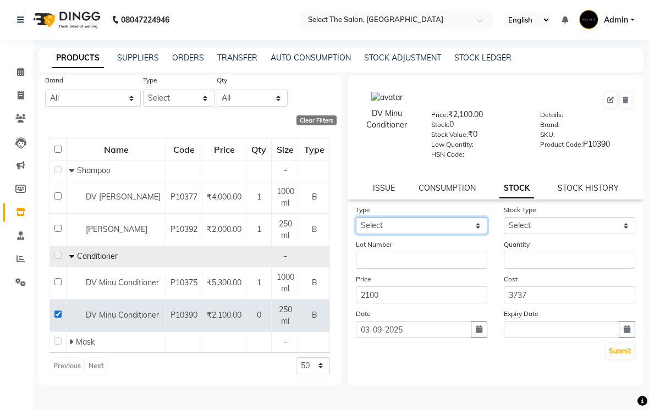
click at [479, 234] on select "Select In Out" at bounding box center [421, 225] width 131 height 17
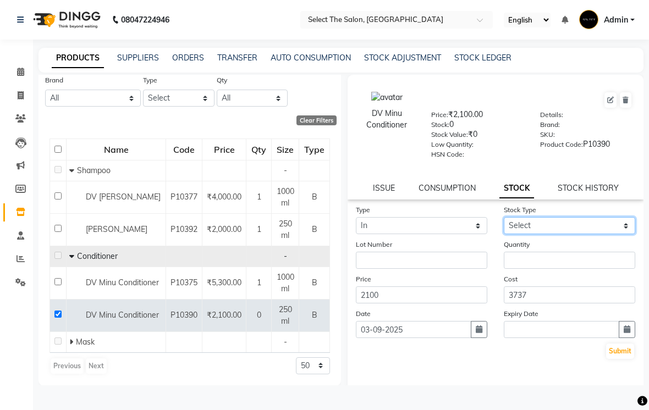
click at [622, 234] on select "Select New Stock Adjustment Return Other" at bounding box center [568, 225] width 131 height 17
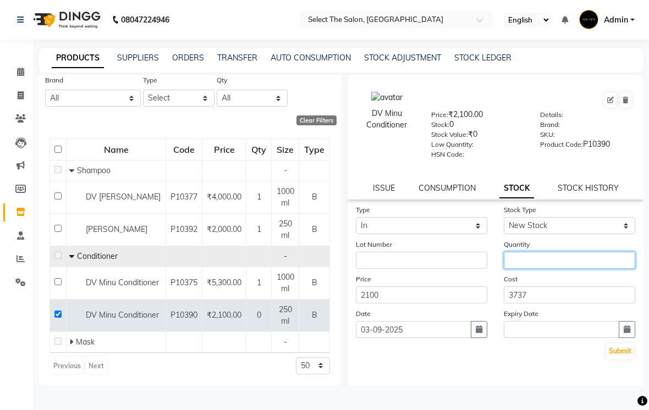
click at [552, 269] on input "number" at bounding box center [568, 260] width 131 height 17
click at [618, 359] on button "Submit" at bounding box center [620, 351] width 28 height 15
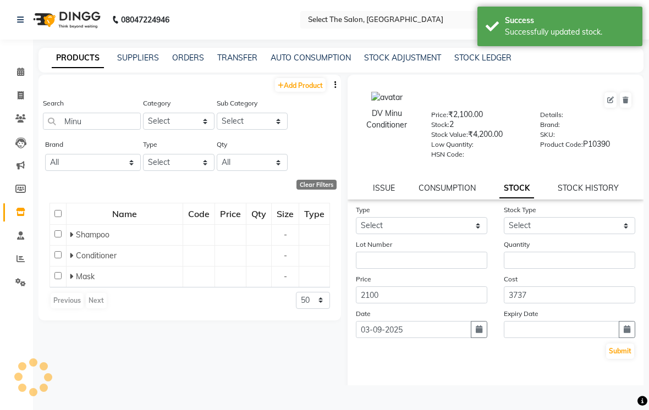
scroll to position [0, 0]
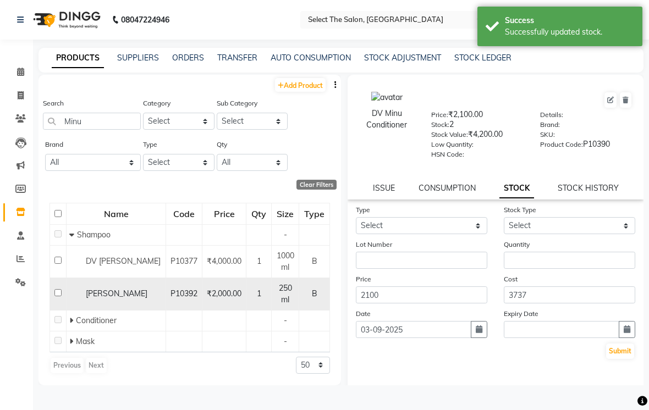
click at [62, 296] on input "checkbox" at bounding box center [57, 292] width 7 height 7
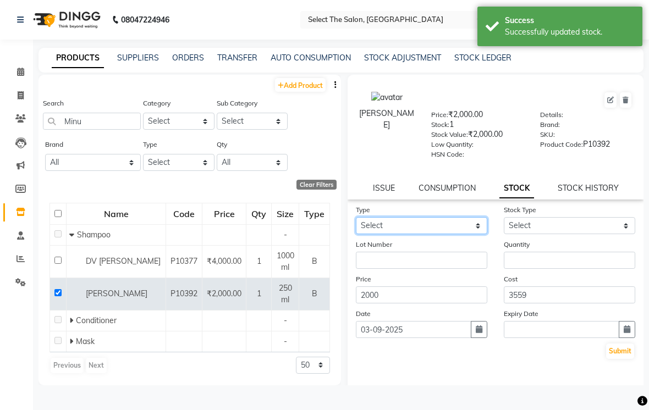
click at [479, 234] on select "Select In Out" at bounding box center [421, 225] width 131 height 17
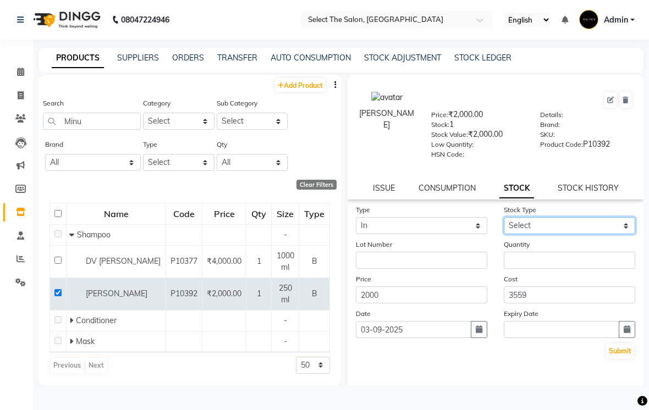
click at [623, 234] on select "Select New Stock Adjustment Return Other" at bounding box center [568, 225] width 131 height 17
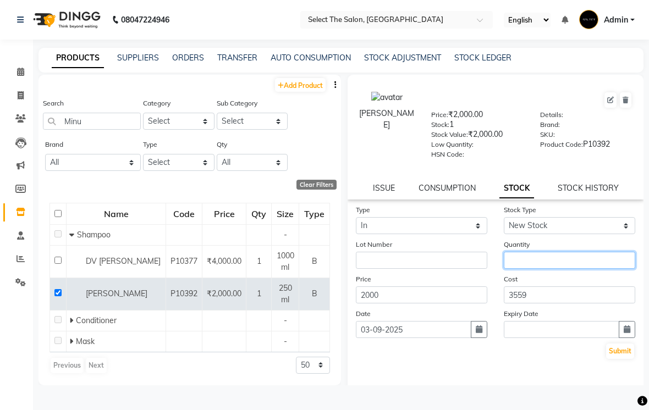
click at [534, 269] on input "number" at bounding box center [568, 260] width 131 height 17
click at [619, 359] on button "Submit" at bounding box center [620, 351] width 28 height 15
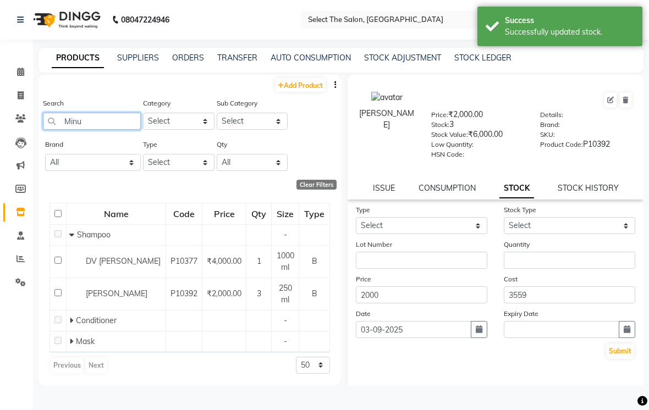
click at [106, 130] on input "Minu" at bounding box center [92, 121] width 98 height 17
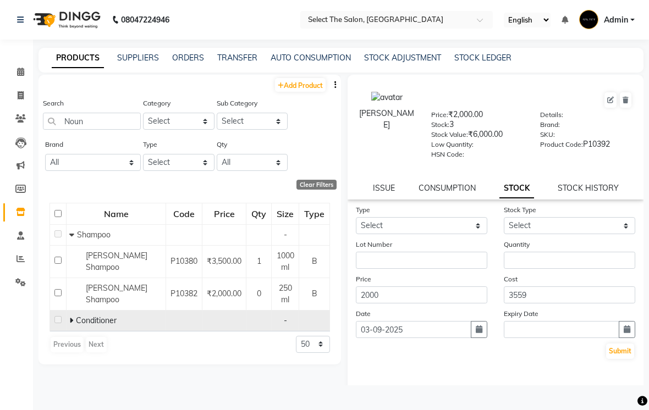
click at [65, 331] on td at bounding box center [58, 320] width 16 height 21
click at [64, 331] on td at bounding box center [58, 320] width 16 height 21
click at [65, 331] on td at bounding box center [58, 320] width 16 height 21
click at [85, 326] on div "Conditioner" at bounding box center [115, 321] width 93 height 12
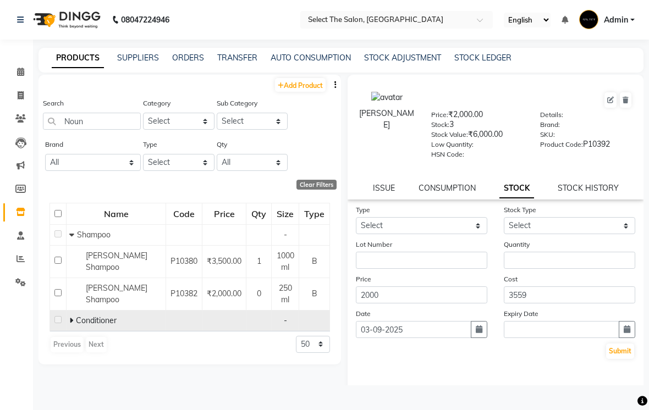
click at [76, 325] on span at bounding box center [72, 321] width 7 height 10
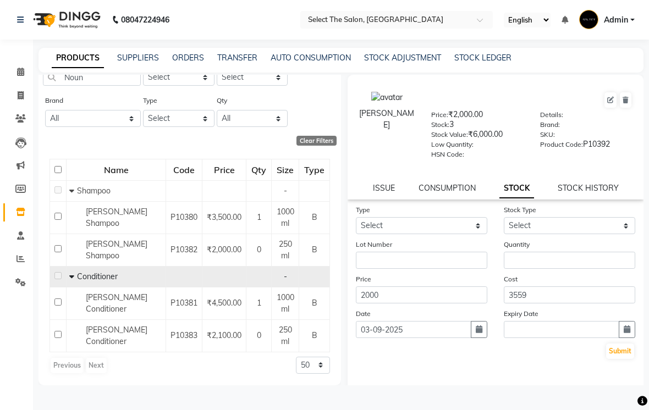
scroll to position [43, 0]
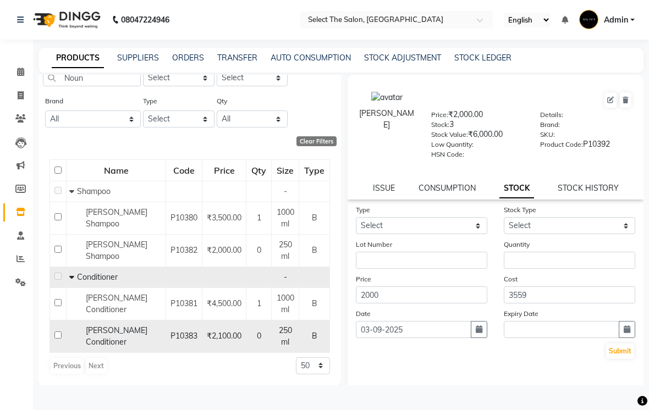
click at [62, 339] on input "checkbox" at bounding box center [57, 334] width 7 height 7
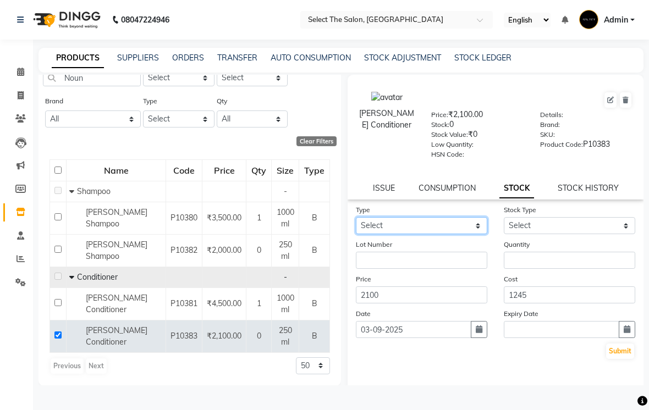
click at [480, 234] on select "Select In Out" at bounding box center [421, 225] width 131 height 17
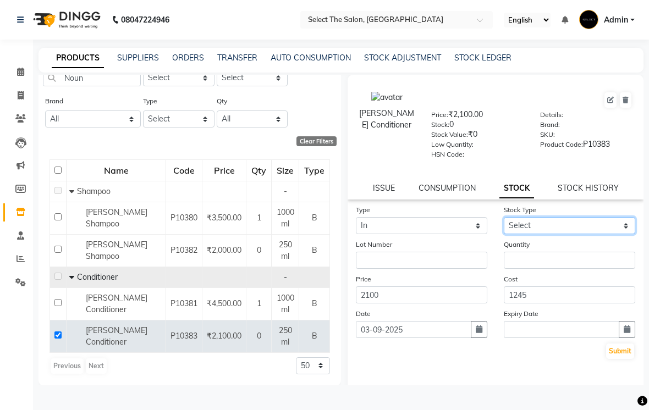
click at [624, 234] on select "Select New Stock Adjustment Return Other" at bounding box center [568, 225] width 131 height 17
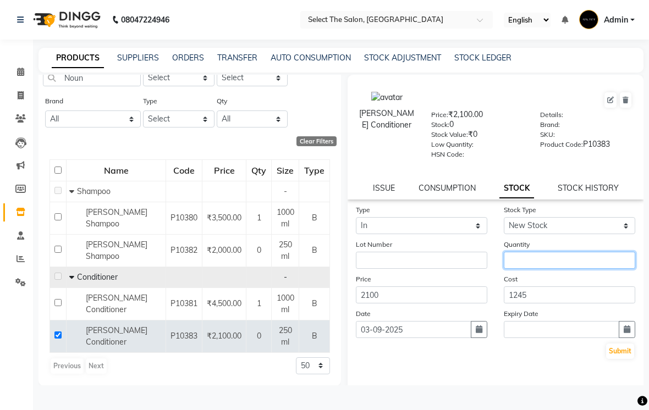
click at [549, 268] on input "number" at bounding box center [568, 260] width 131 height 17
click at [615, 359] on button "Submit" at bounding box center [620, 351] width 28 height 15
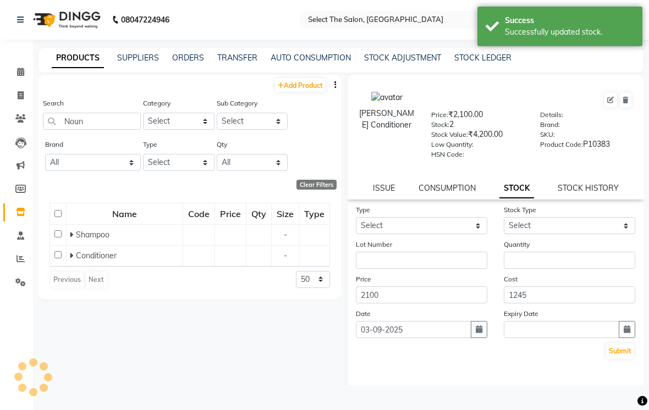
scroll to position [0, 0]
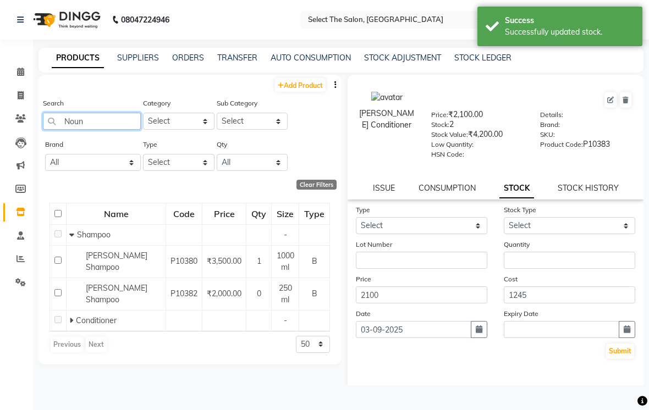
click at [112, 130] on input "Noun" at bounding box center [92, 121] width 98 height 17
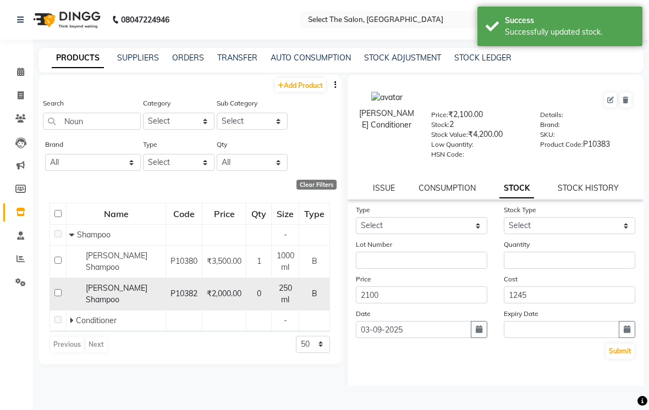
click at [62, 296] on input "checkbox" at bounding box center [57, 292] width 7 height 7
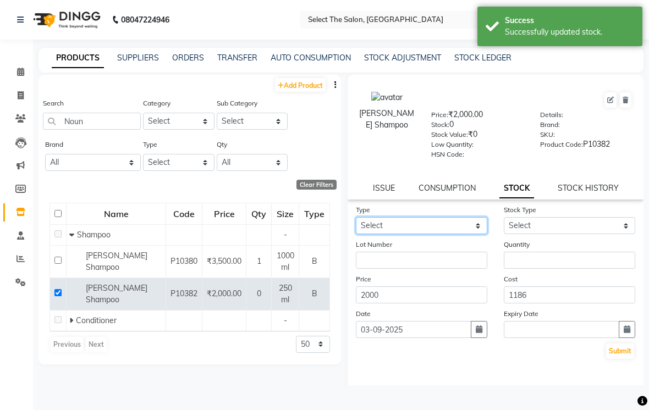
click at [467, 234] on select "Select In Out" at bounding box center [421, 225] width 131 height 17
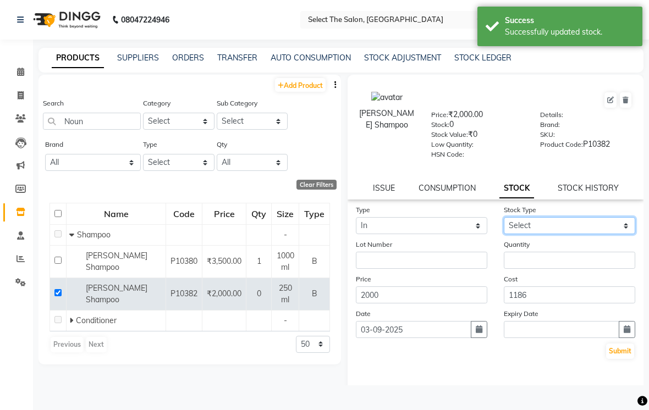
click at [624, 234] on select "Select New Stock Adjustment Return Other" at bounding box center [568, 225] width 131 height 17
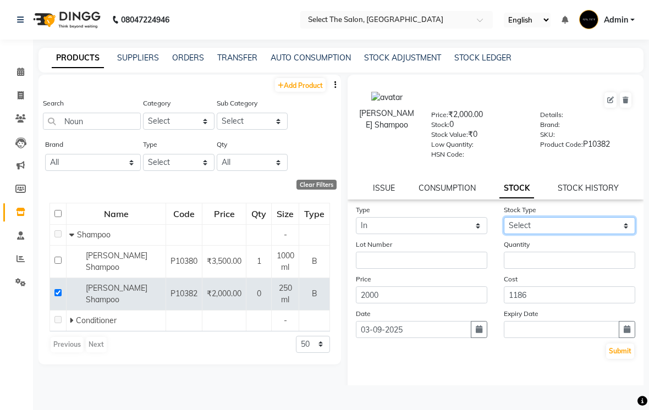
click at [625, 234] on select "Select New Stock Adjustment Return Other" at bounding box center [568, 225] width 131 height 17
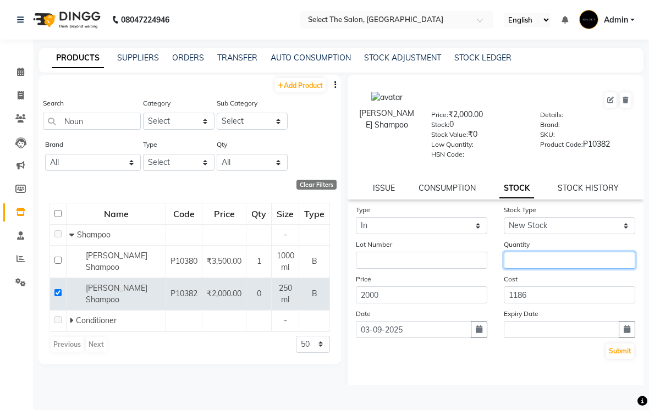
click at [529, 269] on input "number" at bounding box center [568, 260] width 131 height 17
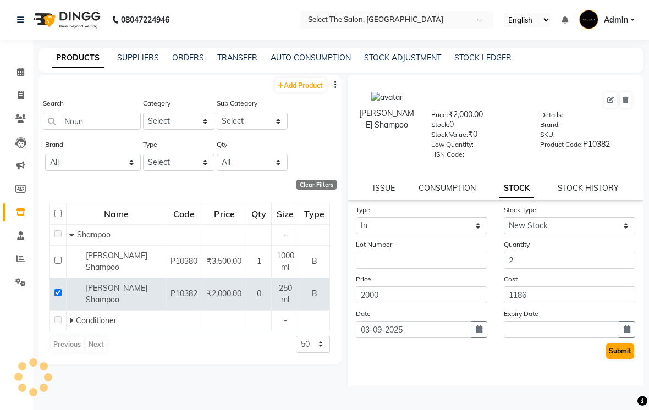
click at [616, 359] on button "Submit" at bounding box center [620, 351] width 28 height 15
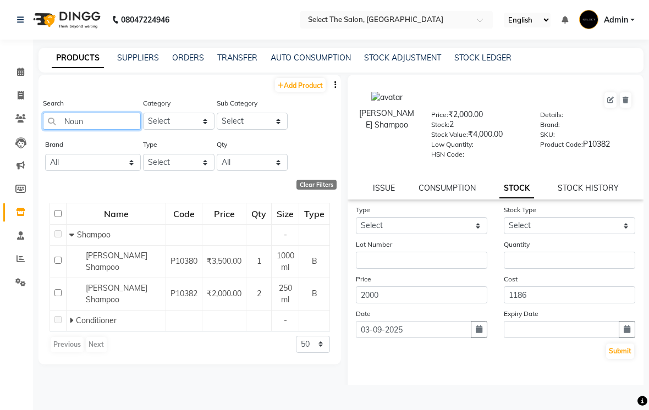
click at [105, 130] on input "Noun" at bounding box center [92, 121] width 98 height 17
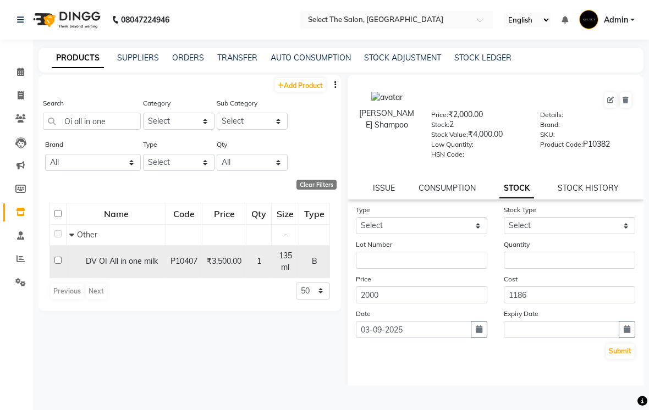
click at [62, 264] on input "checkbox" at bounding box center [57, 260] width 7 height 7
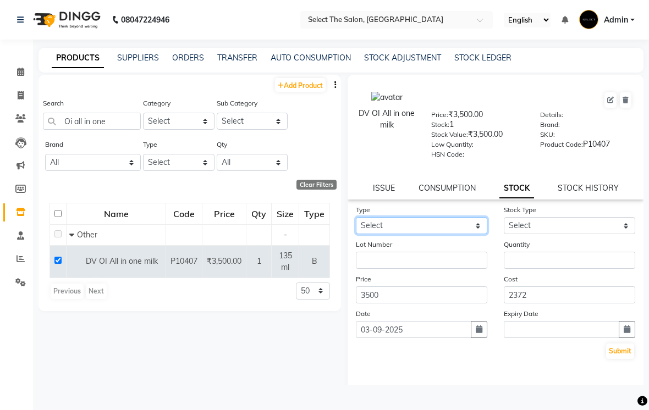
click at [479, 234] on select "Select In Out" at bounding box center [421, 225] width 131 height 17
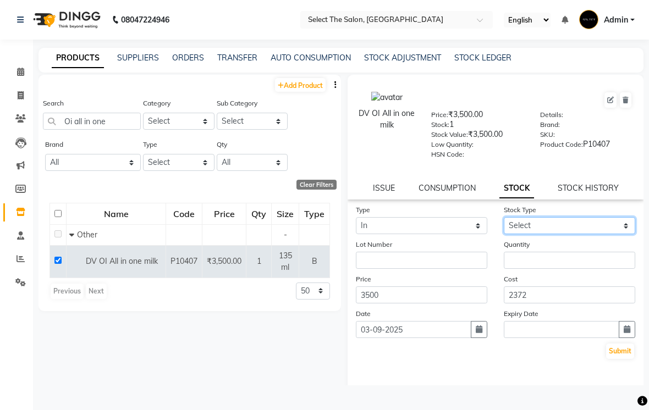
click at [632, 234] on select "Select New Stock Adjustment Return Other" at bounding box center [568, 225] width 131 height 17
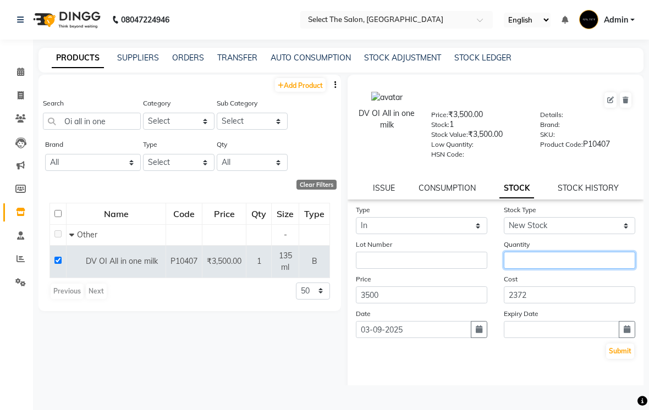
click at [540, 269] on input "number" at bounding box center [568, 260] width 131 height 17
click at [619, 359] on button "Submit" at bounding box center [620, 351] width 28 height 15
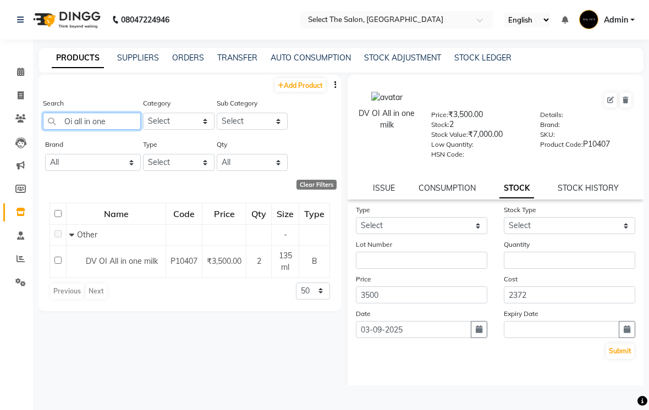
click at [125, 129] on input "Oi all in one" at bounding box center [92, 121] width 98 height 17
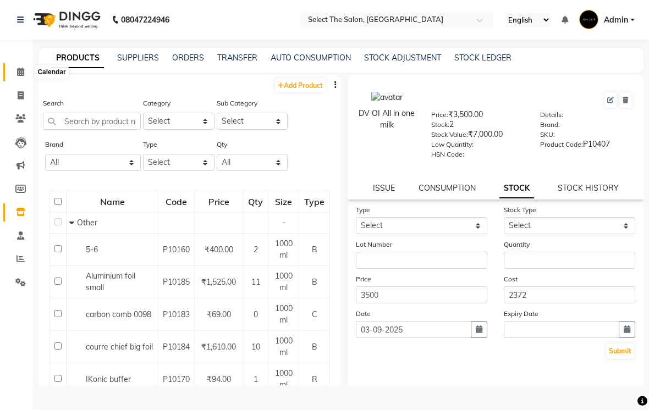
click at [20, 69] on icon at bounding box center [20, 72] width 7 height 8
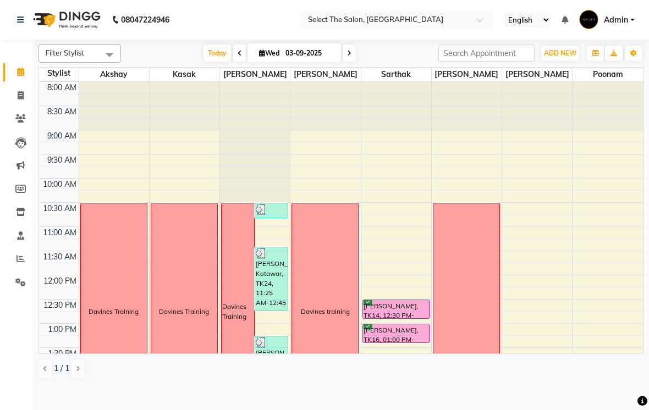
click at [354, 62] on span at bounding box center [348, 53] width 13 height 17
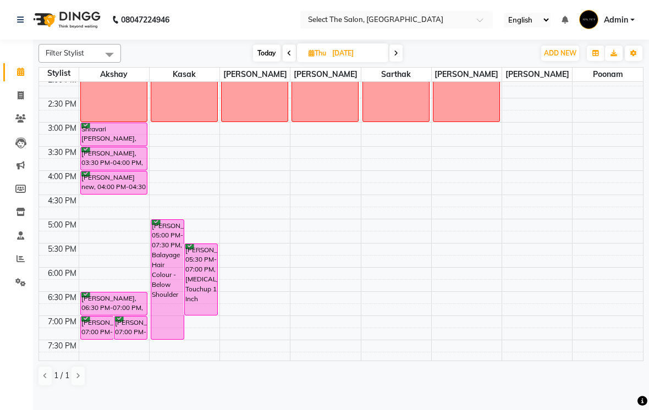
scroll to position [287, 0]
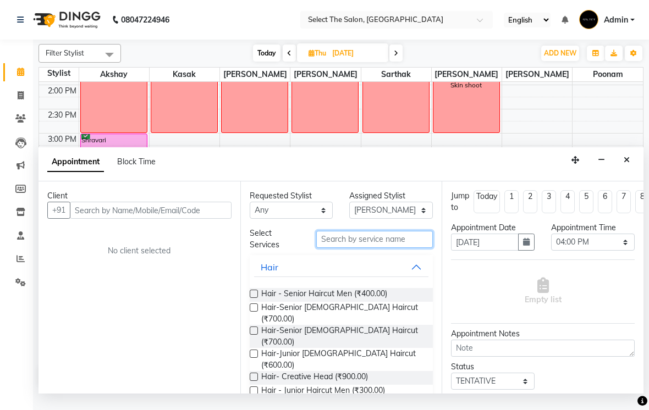
click at [346, 248] on input "text" at bounding box center [374, 239] width 117 height 17
click at [256, 312] on label at bounding box center [254, 307] width 8 height 8
click at [256, 312] on input "checkbox" at bounding box center [253, 308] width 7 height 7
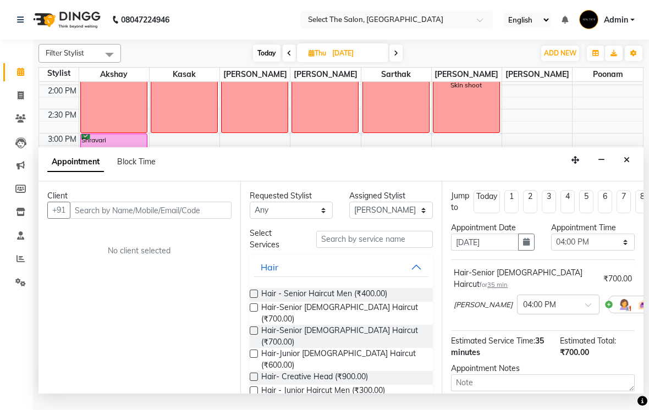
click at [250, 312] on label at bounding box center [254, 307] width 8 height 8
click at [250, 312] on input "checkbox" at bounding box center [253, 308] width 7 height 7
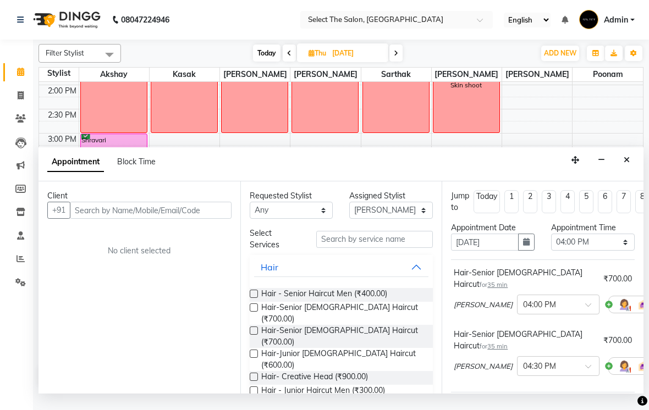
scroll to position [3, 26]
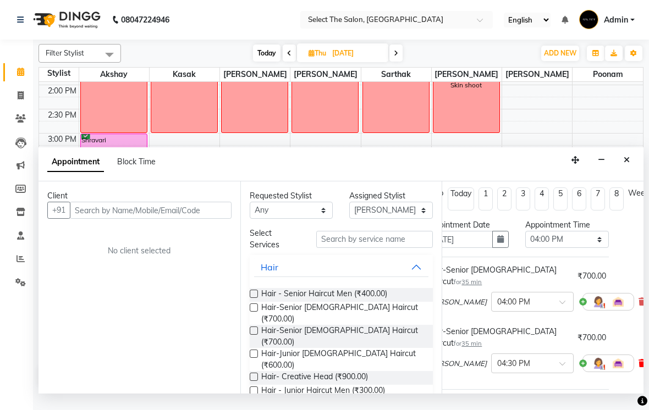
click at [638, 359] on icon at bounding box center [641, 363] width 7 height 8
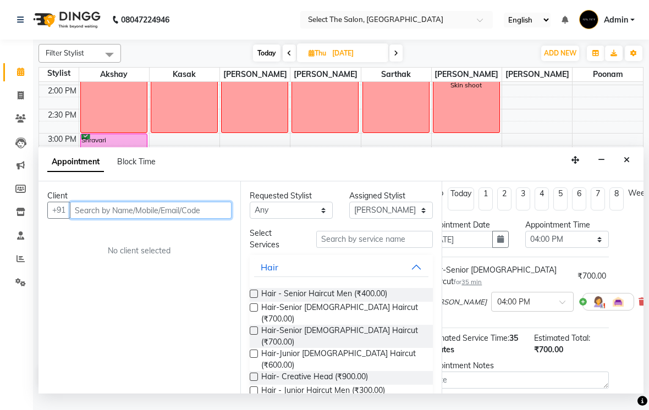
click at [102, 219] on input "text" at bounding box center [151, 210] width 162 height 17
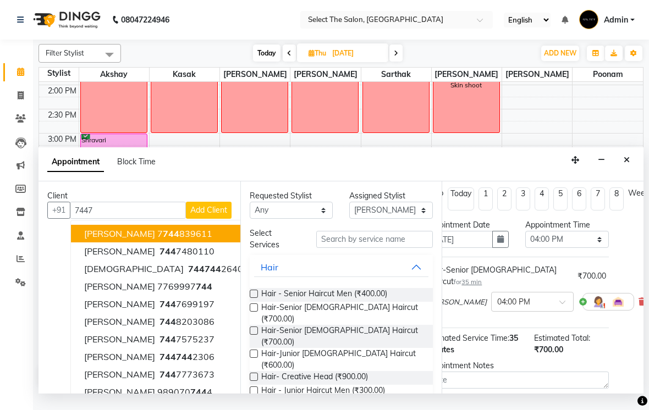
click at [0, 37] on nav "08047224946 Select Location × Select The Salon, Jehan Circle Gangapur Road Nash…" at bounding box center [324, 20] width 649 height 40
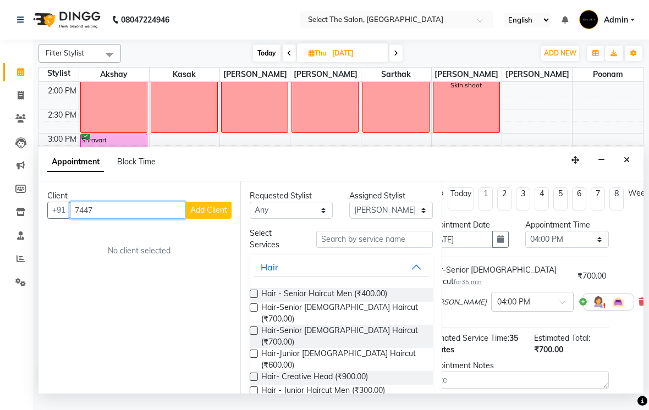
click at [115, 219] on input "7447" at bounding box center [128, 210] width 116 height 17
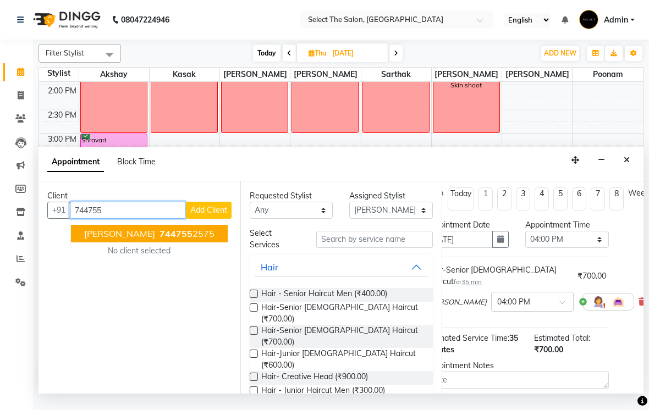
click at [188, 239] on ngb-highlight "744755 2575" at bounding box center [185, 233] width 57 height 11
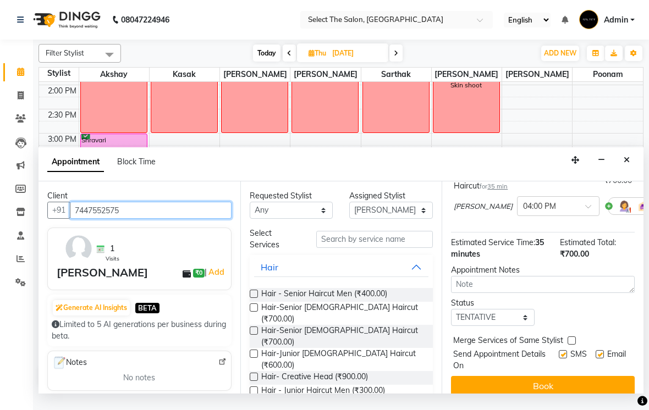
scroll to position [98, 0]
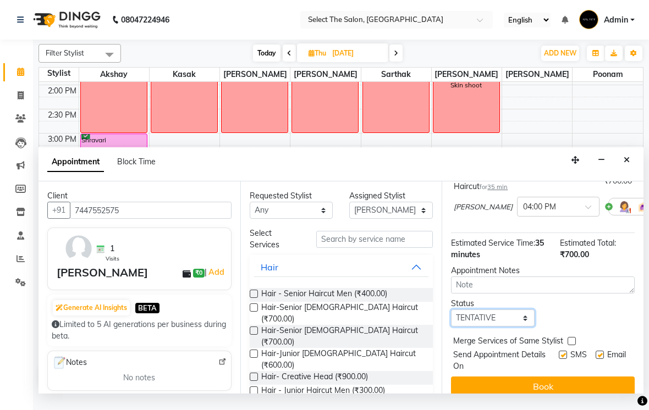
click at [486, 323] on select "Select TENTATIVE CONFIRM UPCOMING" at bounding box center [493, 317] width 84 height 17
click at [551, 358] on div "Send Appointment Details On SMS Email" at bounding box center [543, 360] width 181 height 23
click at [554, 362] on div "Send Appointment Details On SMS Email" at bounding box center [543, 360] width 181 height 23
click at [558, 357] on label at bounding box center [562, 355] width 8 height 8
click at [558, 357] on input "checkbox" at bounding box center [561, 355] width 7 height 7
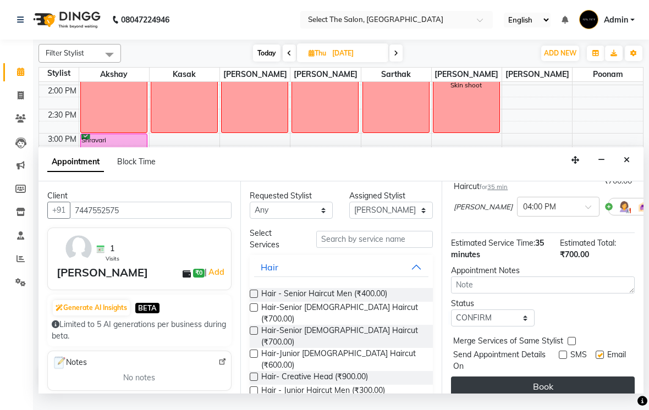
click at [572, 395] on button "Book" at bounding box center [543, 387] width 184 height 20
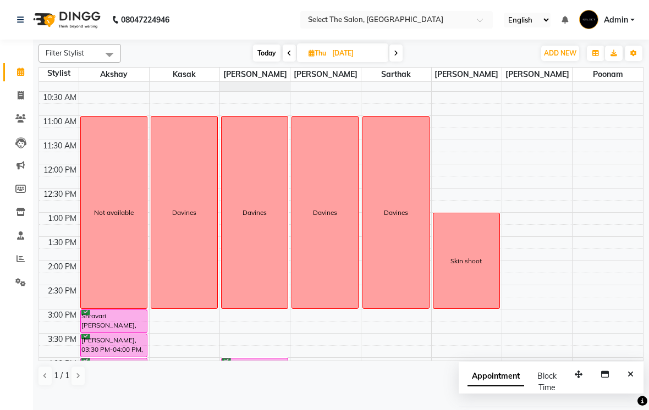
scroll to position [109, 0]
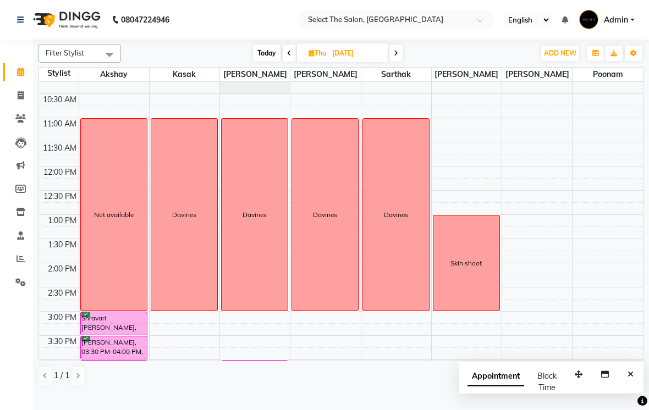
click at [269, 62] on span "Today" at bounding box center [266, 53] width 27 height 17
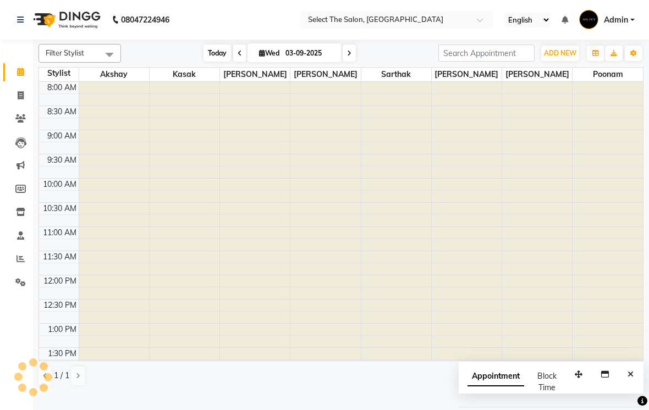
scroll to position [361, 0]
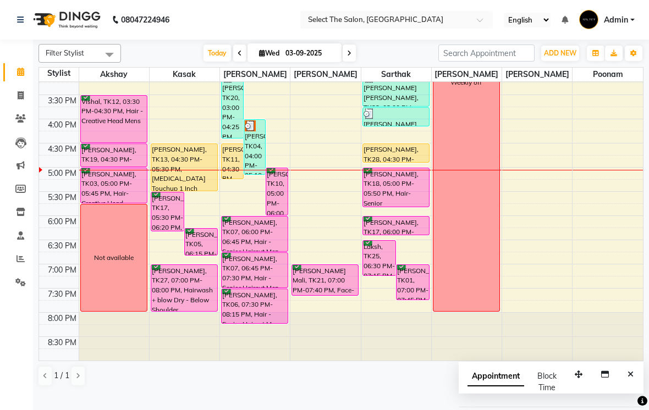
click at [102, 201] on div "[PERSON_NAME], TK03, 05:00 PM-05:45 PM, Hair- Creative Head" at bounding box center [114, 185] width 66 height 35
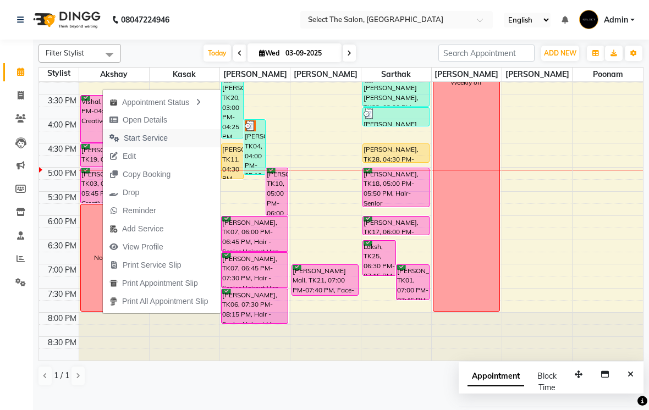
click at [152, 142] on span "Start Service" at bounding box center [146, 138] width 44 height 12
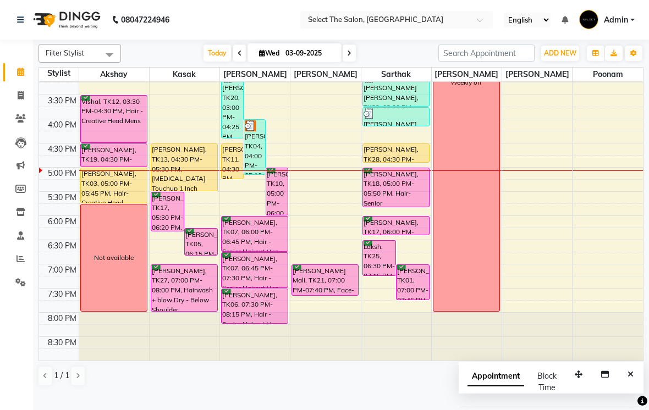
click at [352, 62] on span at bounding box center [348, 53] width 13 height 17
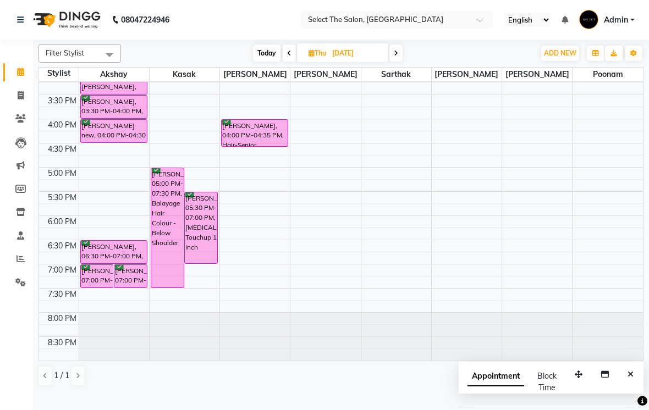
click at [271, 62] on span "Today" at bounding box center [266, 53] width 27 height 17
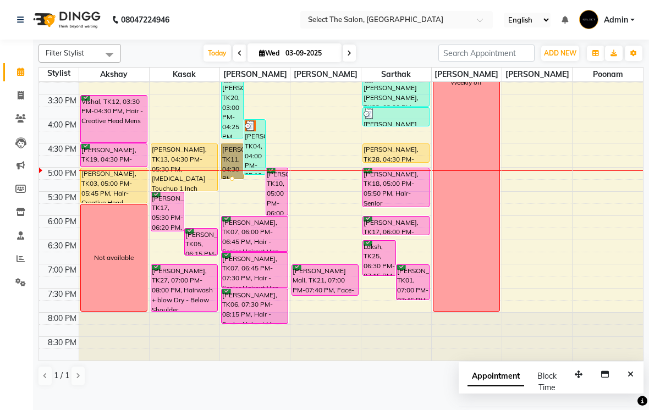
click at [233, 181] on div at bounding box center [232, 178] width 4 height 4
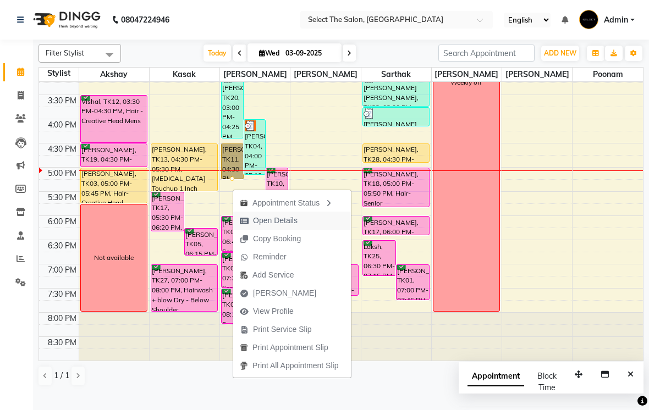
click at [280, 222] on span "Open Details" at bounding box center [275, 221] width 45 height 12
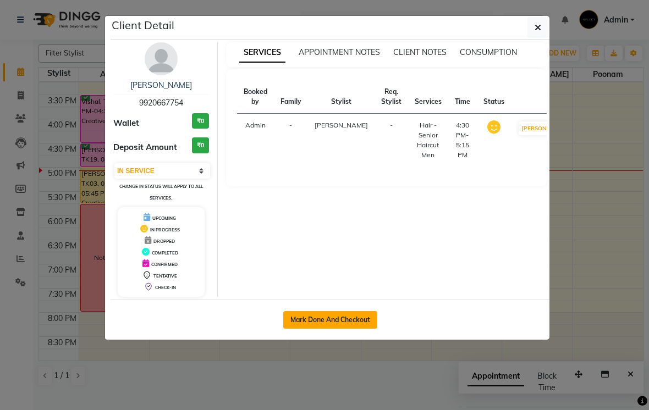
click at [329, 320] on button "Mark Done And Checkout" at bounding box center [330, 320] width 94 height 18
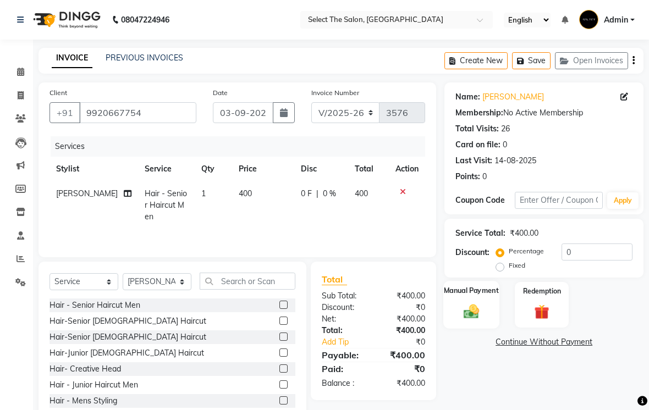
click at [479, 320] on img at bounding box center [471, 311] width 25 height 18
click at [536, 349] on span "CASH" at bounding box center [536, 342] width 24 height 13
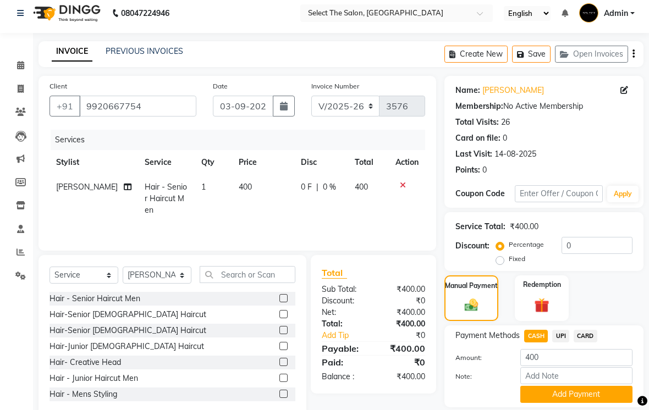
scroll to position [42, 0]
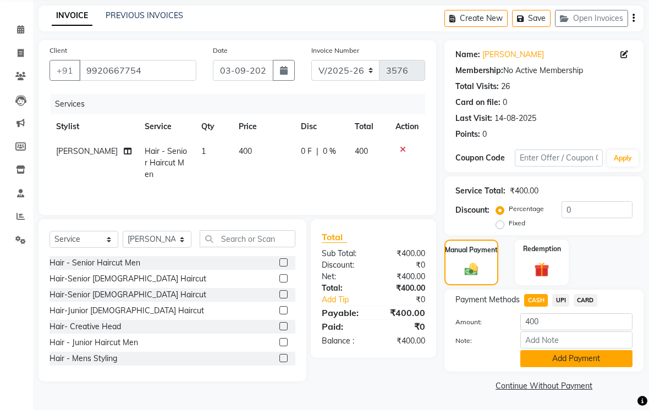
click at [578, 367] on button "Add Payment" at bounding box center [576, 358] width 112 height 17
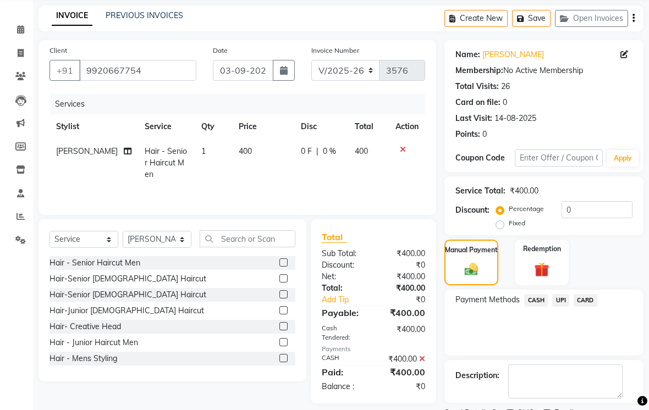
scroll to position [88, 0]
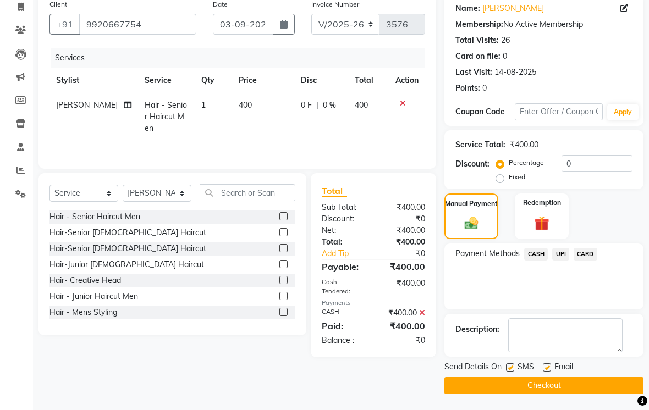
click at [508, 372] on label at bounding box center [510, 367] width 8 height 8
click at [508, 372] on input "checkbox" at bounding box center [509, 367] width 7 height 7
click at [546, 372] on label at bounding box center [547, 367] width 8 height 8
click at [546, 372] on input "checkbox" at bounding box center [546, 367] width 7 height 7
click at [536, 394] on button "Checkout" at bounding box center [543, 385] width 199 height 17
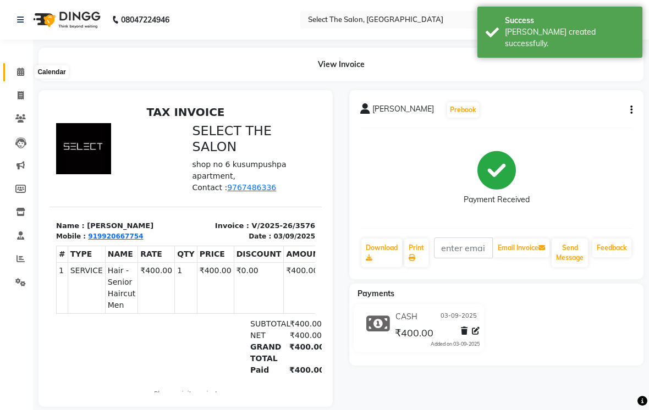
click at [24, 74] on icon at bounding box center [20, 72] width 7 height 8
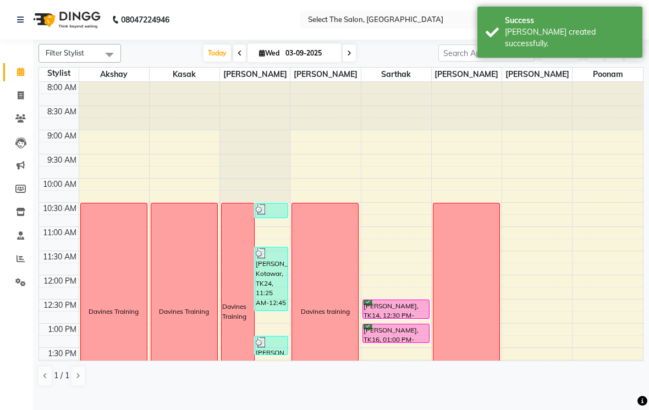
click at [351, 62] on span at bounding box center [348, 53] width 13 height 17
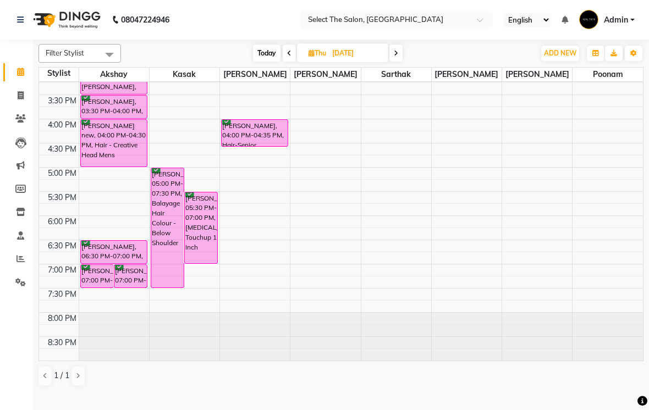
scroll to position [361, 0]
click at [268, 62] on span "Today" at bounding box center [266, 53] width 27 height 17
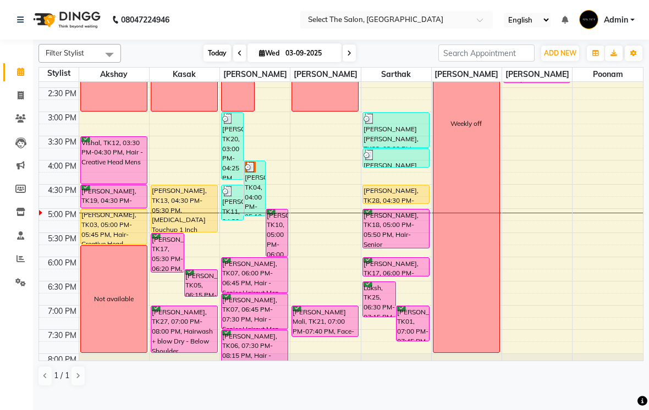
scroll to position [318, 0]
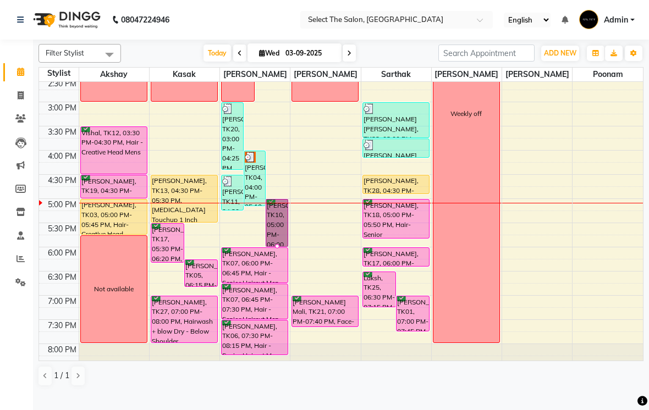
click at [276, 248] on div at bounding box center [277, 246] width 4 height 4
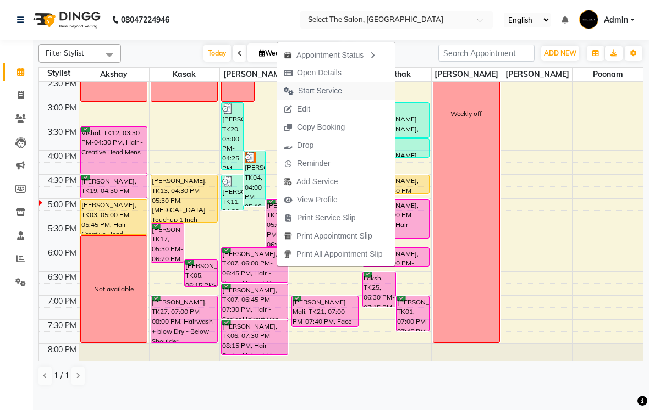
click at [334, 92] on span "Start Service" at bounding box center [320, 91] width 44 height 12
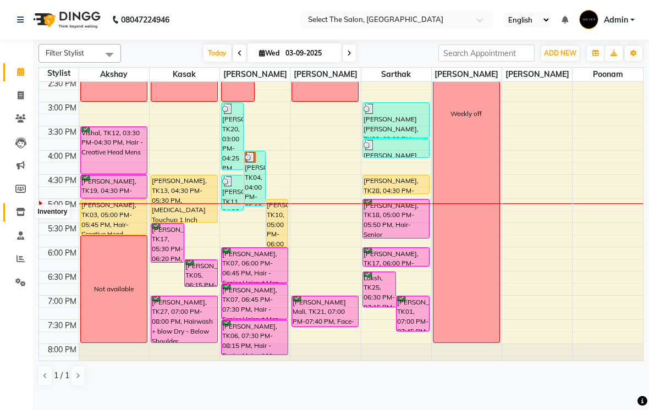
click at [22, 214] on icon at bounding box center [20, 212] width 9 height 8
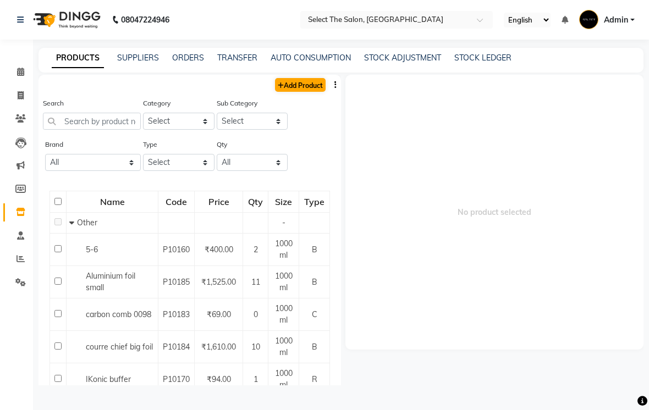
click at [311, 92] on link "Add Product" at bounding box center [300, 85] width 51 height 14
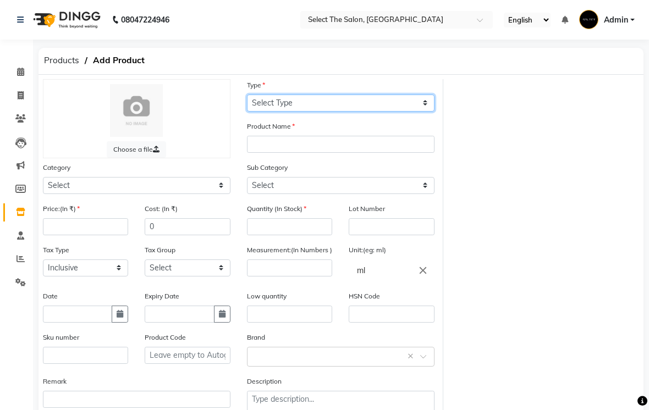
click at [315, 112] on select "Select Type Both Retail Consumable" at bounding box center [340, 103] width 187 height 17
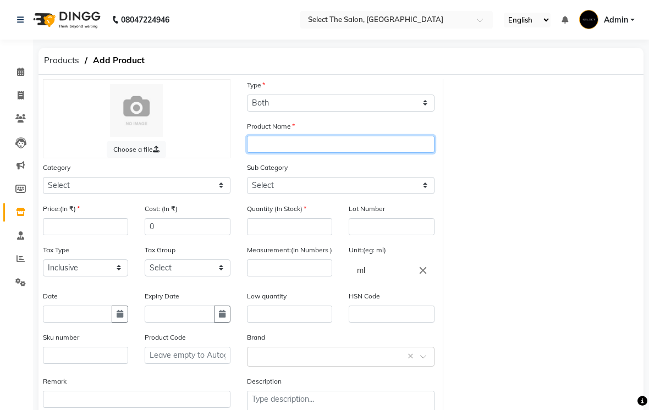
click at [306, 153] on input "text" at bounding box center [340, 144] width 187 height 17
click at [277, 153] on input "D" at bounding box center [340, 144] width 187 height 17
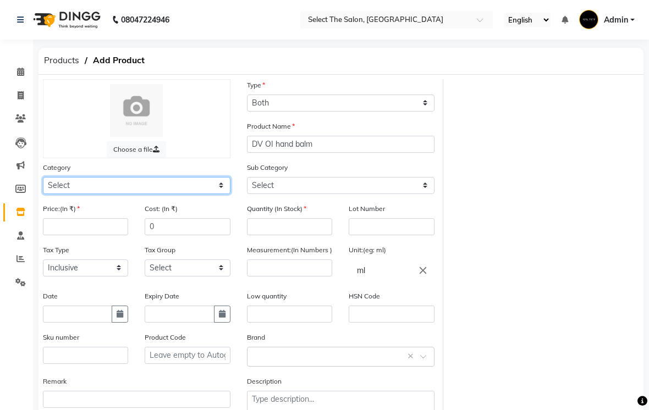
click at [134, 192] on select "Select Hair Skin Makeup Personal Care Appliances [PERSON_NAME] Waxing Disposabl…" at bounding box center [136, 185] width 187 height 17
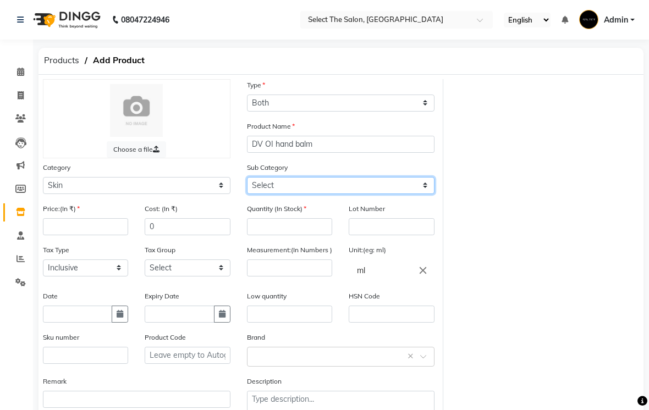
click at [290, 194] on select "Select Cleanser Facial Moisturiser Serum Toner Sun Care Masks Lip Care Eye Care…" at bounding box center [340, 185] width 187 height 17
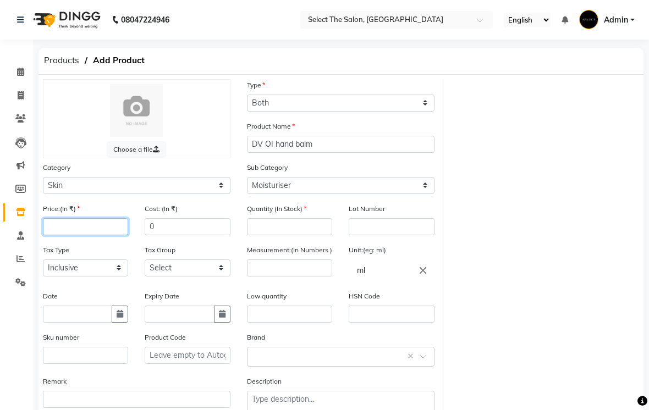
click at [79, 235] on input "number" at bounding box center [85, 226] width 85 height 17
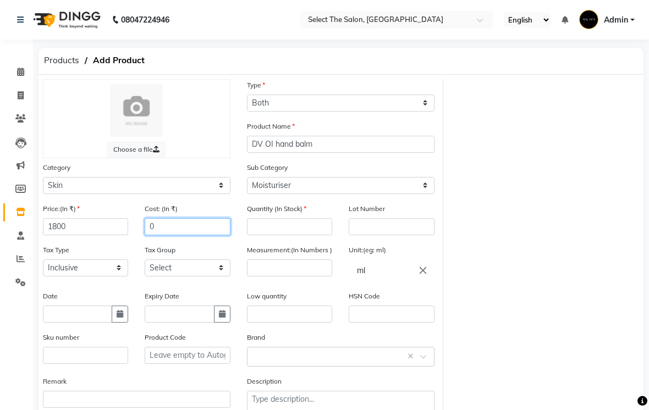
click at [168, 235] on input "0" at bounding box center [187, 226] width 85 height 17
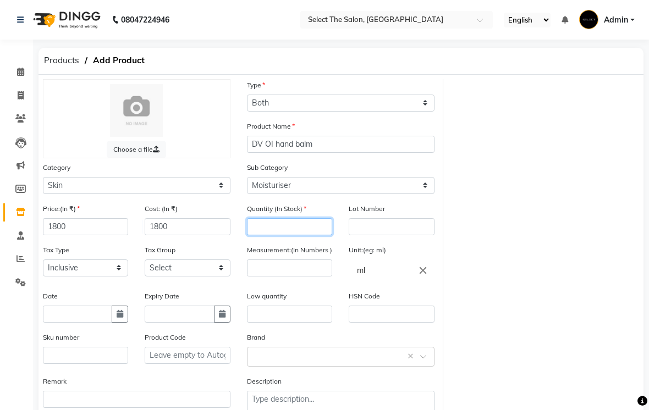
click at [263, 235] on input "number" at bounding box center [289, 226] width 85 height 17
click at [265, 276] on input "number" at bounding box center [289, 267] width 85 height 17
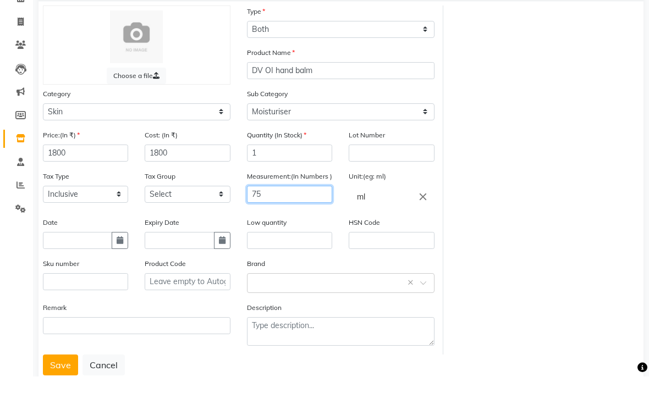
scroll to position [44, 0]
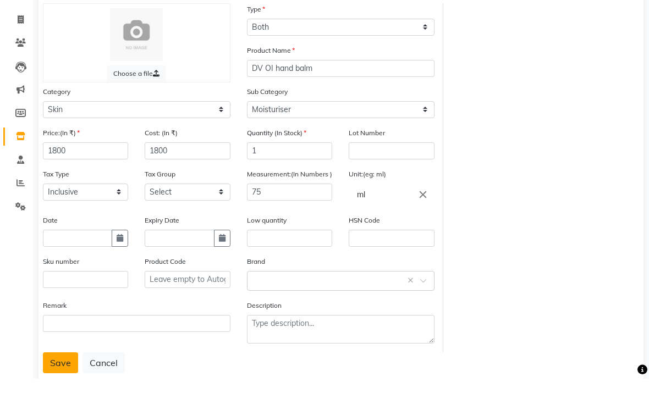
click at [63, 384] on button "Save" at bounding box center [60, 394] width 35 height 21
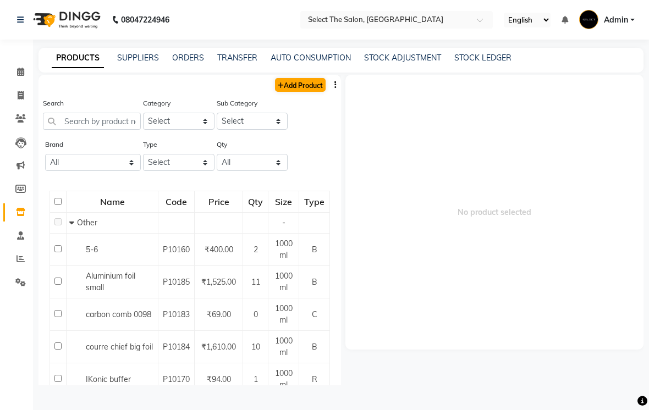
click at [303, 92] on link "Add Product" at bounding box center [300, 85] width 51 height 14
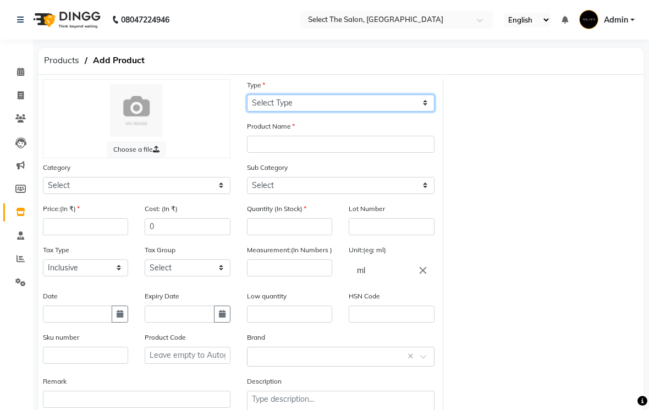
click at [369, 112] on select "Select Type Both Retail Consumable" at bounding box center [340, 103] width 187 height 17
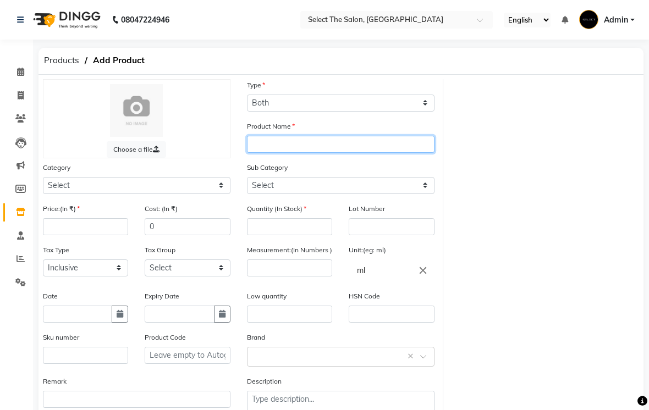
click at [290, 153] on input "text" at bounding box center [340, 144] width 187 height 17
click at [303, 153] on input "DV" at bounding box center [340, 144] width 187 height 17
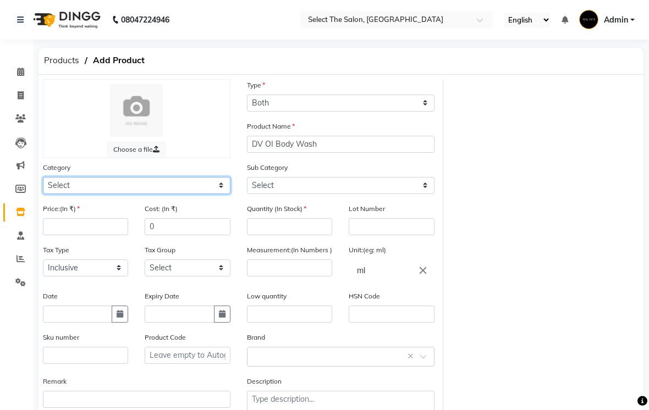
click at [224, 194] on select "Select Hair Skin Makeup Personal Care Appliances [PERSON_NAME] Waxing Disposabl…" at bounding box center [136, 185] width 187 height 17
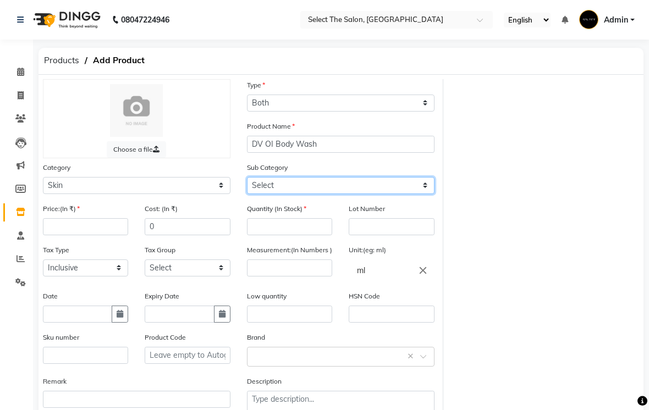
click at [421, 194] on select "Select Cleanser Facial Moisturiser Serum Toner Sun Care Masks Lip Care Eye Care…" at bounding box center [340, 185] width 187 height 17
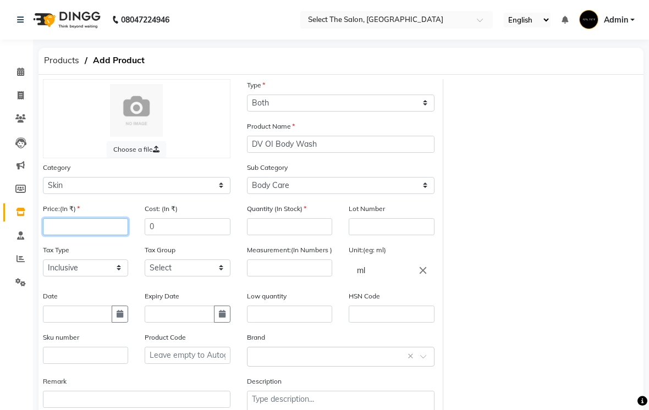
click at [110, 234] on input "number" at bounding box center [85, 226] width 85 height 17
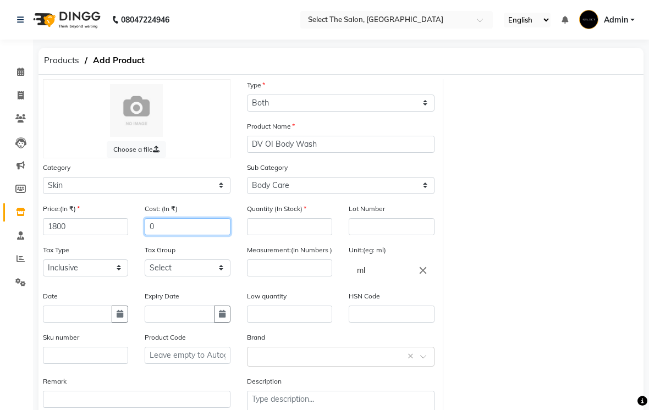
click at [176, 235] on input "0" at bounding box center [187, 226] width 85 height 17
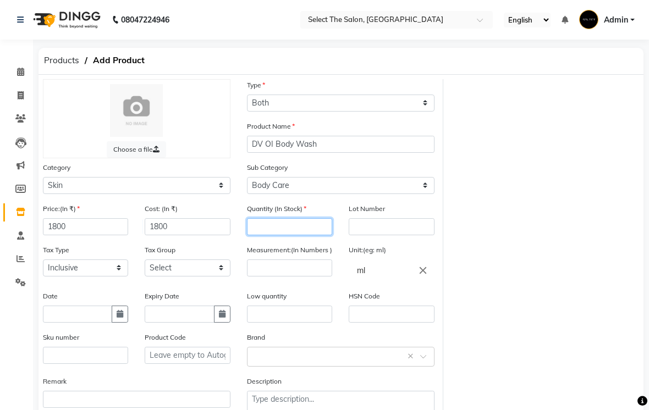
click at [272, 235] on input "number" at bounding box center [289, 226] width 85 height 17
click at [282, 276] on input "number" at bounding box center [289, 267] width 85 height 17
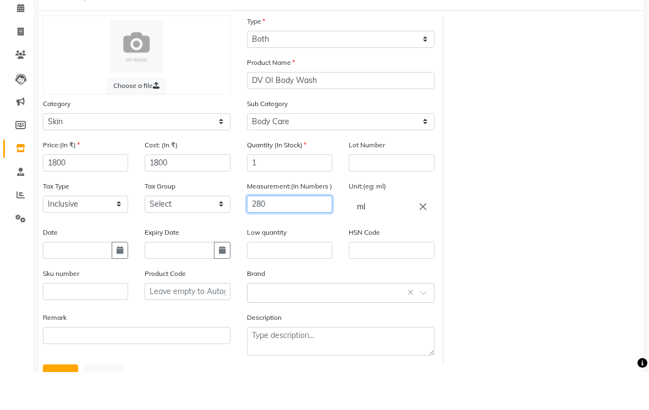
scroll to position [32, 0]
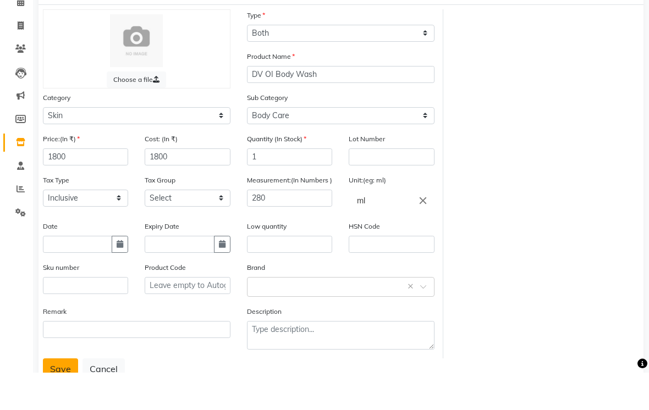
click at [63, 396] on button "Save" at bounding box center [60, 406] width 35 height 21
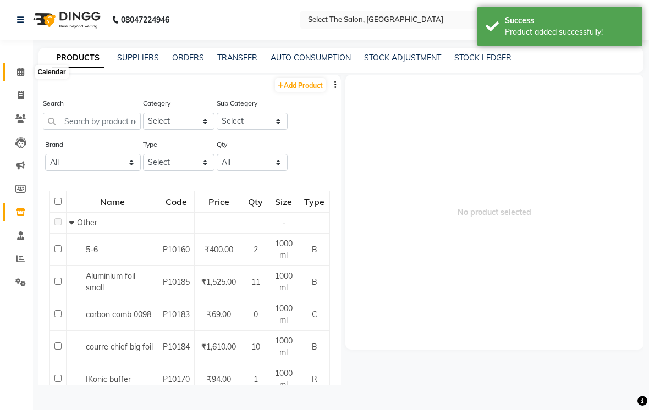
click at [20, 76] on icon at bounding box center [20, 72] width 7 height 8
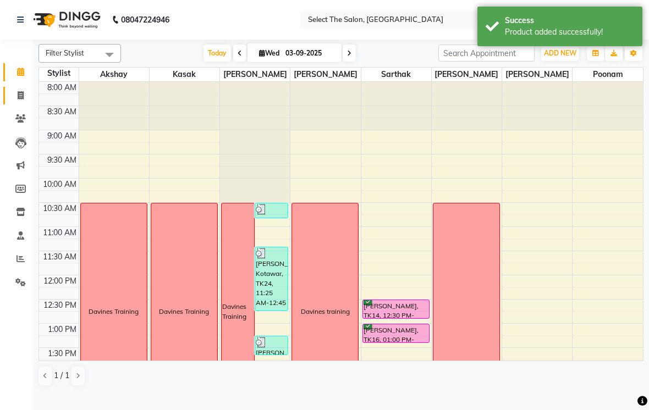
click at [20, 94] on icon at bounding box center [21, 95] width 6 height 8
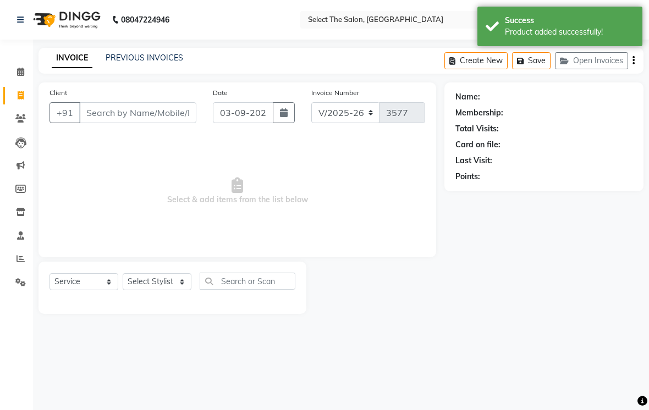
click at [118, 123] on input "Client" at bounding box center [137, 112] width 117 height 21
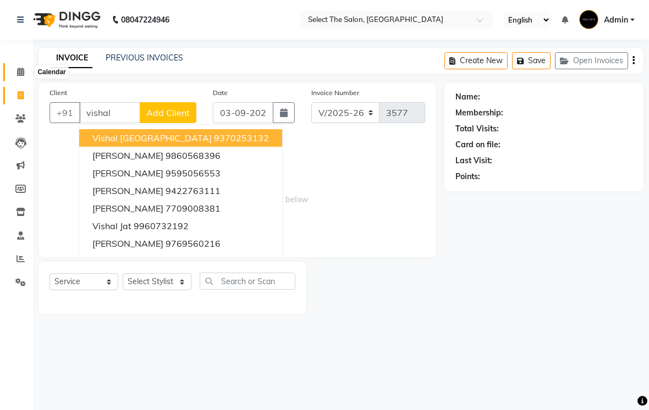
click at [26, 74] on span at bounding box center [20, 72] width 19 height 13
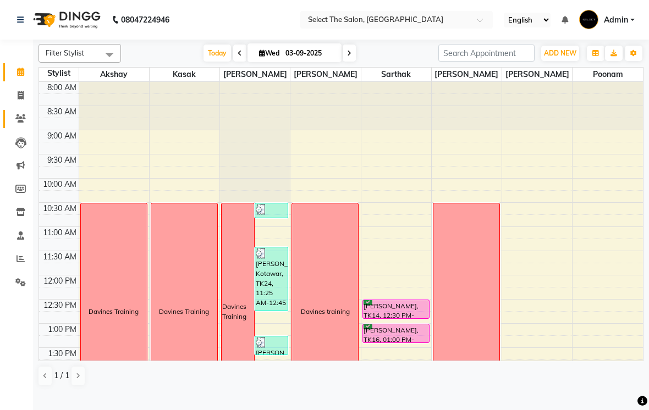
click at [19, 117] on icon at bounding box center [20, 118] width 10 height 8
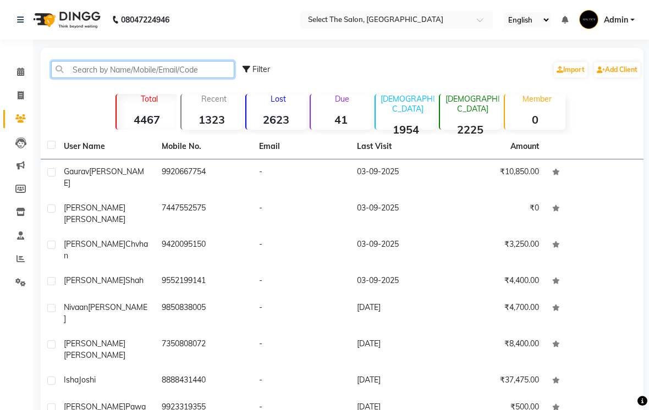
click at [90, 78] on input "text" at bounding box center [142, 69] width 183 height 17
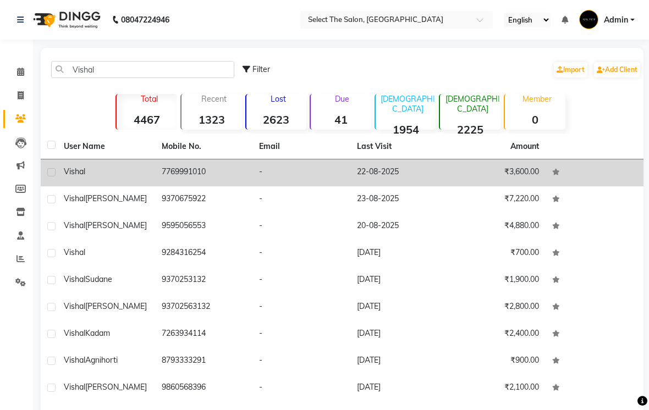
click at [532, 184] on td "₹3,600.00" at bounding box center [497, 172] width 98 height 27
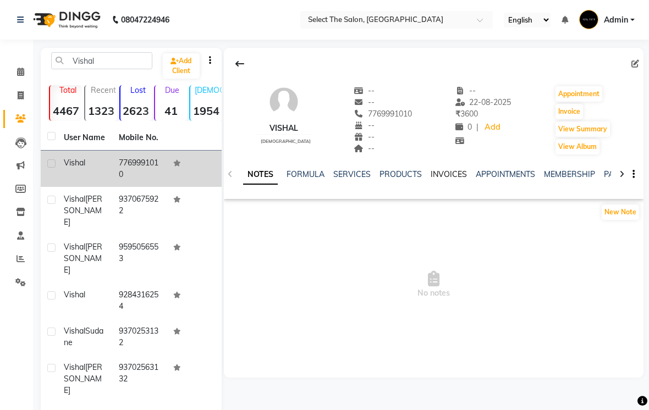
click at [444, 179] on link "INVOICES" at bounding box center [448, 174] width 36 height 10
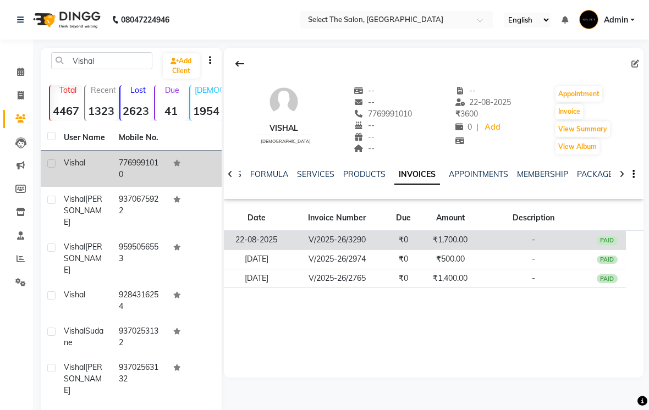
click at [612, 245] on div "PAID" at bounding box center [606, 240] width 21 height 9
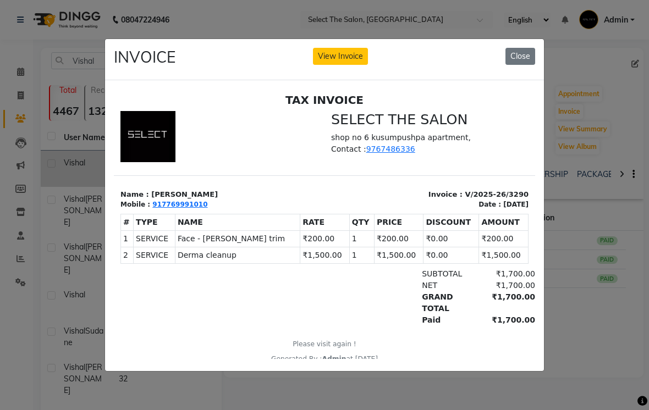
click at [563, 198] on ngb-modal-window "INVOICE View Invoice Close" at bounding box center [324, 205] width 649 height 410
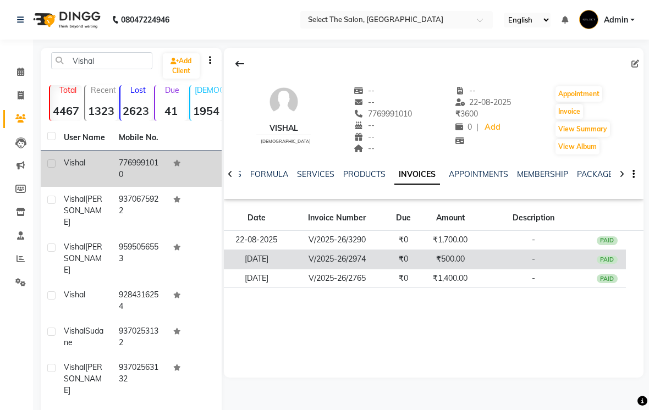
click at [606, 269] on td "PAID" at bounding box center [606, 259] width 37 height 19
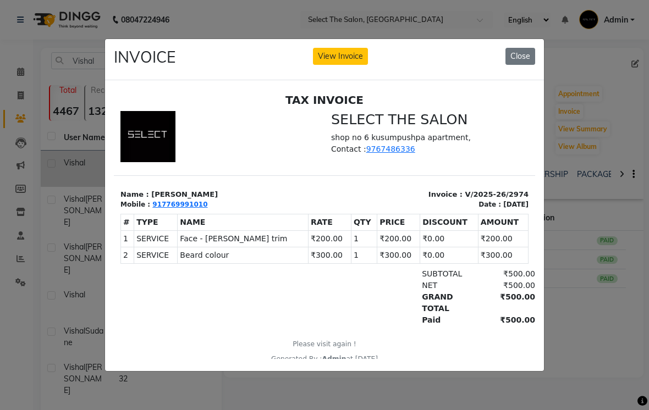
click at [560, 267] on ngb-modal-window "INVOICE View Invoice Close" at bounding box center [324, 205] width 649 height 410
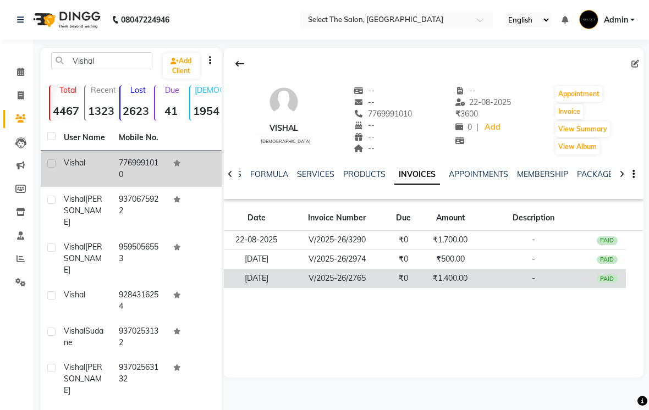
click at [607, 288] on td "PAID" at bounding box center [606, 278] width 37 height 19
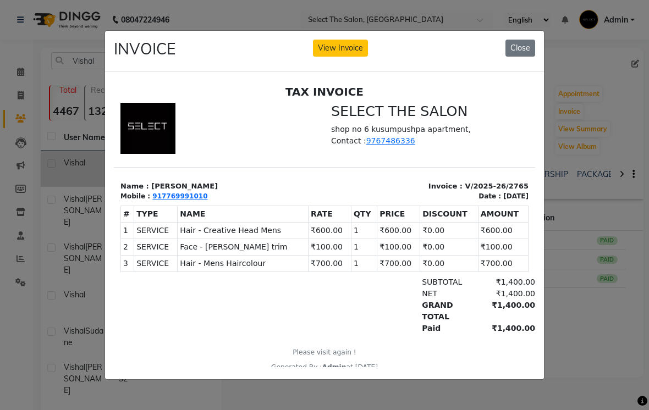
click at [82, 281] on ngb-modal-window "INVOICE View Invoice Close" at bounding box center [324, 205] width 649 height 410
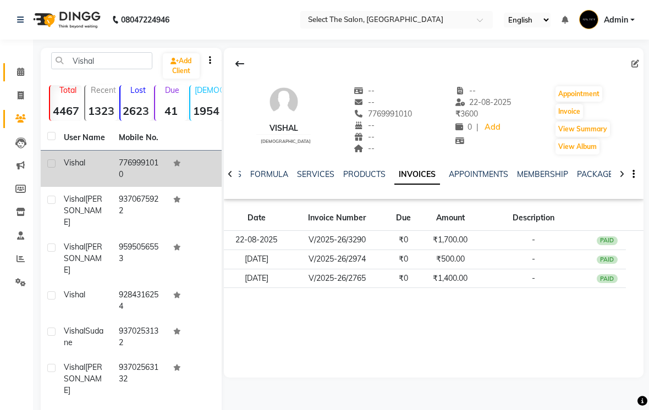
click at [24, 73] on icon at bounding box center [20, 72] width 7 height 8
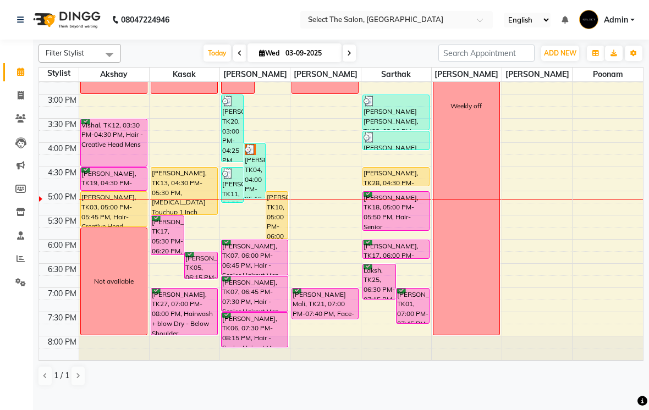
scroll to position [327, 0]
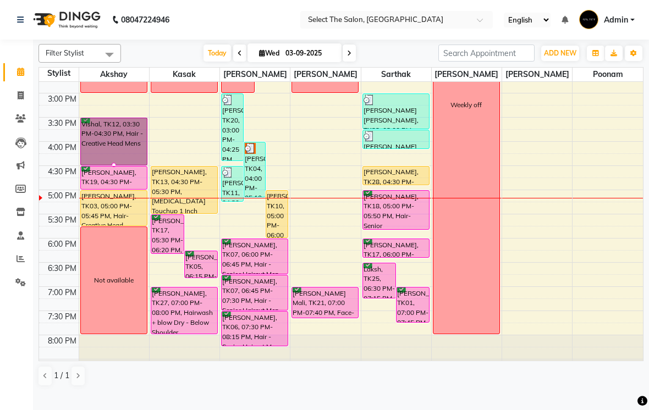
click at [114, 167] on div at bounding box center [114, 165] width 4 height 4
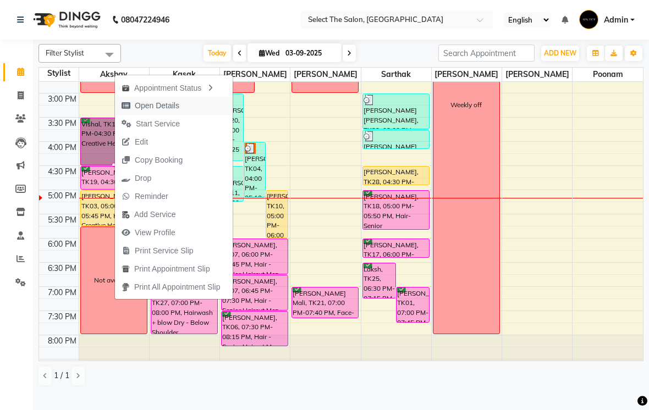
click at [161, 105] on span "Open Details" at bounding box center [157, 106] width 45 height 12
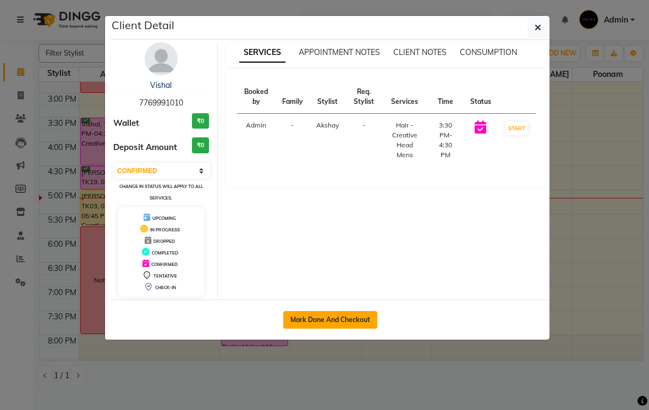
click at [329, 322] on button "Mark Done And Checkout" at bounding box center [330, 320] width 94 height 18
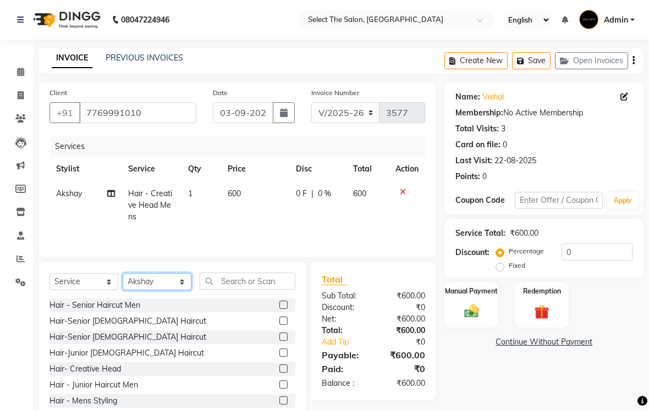
click at [181, 290] on select "Select Stylist Akshay Kasak Poonam Sachin [PERSON_NAME] [PERSON_NAME] [PERSON_N…" at bounding box center [157, 281] width 69 height 17
click at [478, 320] on img at bounding box center [471, 311] width 25 height 18
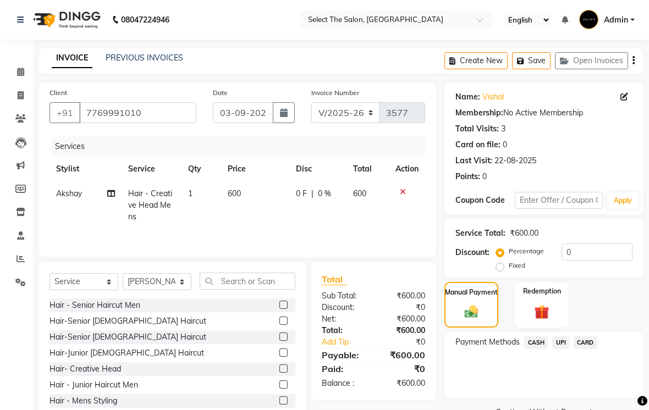
click at [559, 349] on span "UPI" at bounding box center [560, 342] width 17 height 13
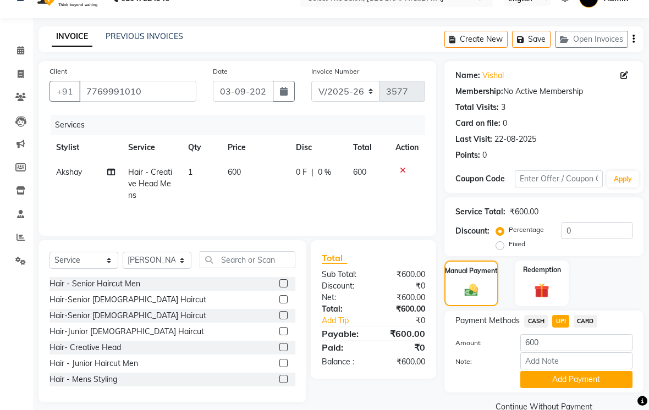
scroll to position [23, 0]
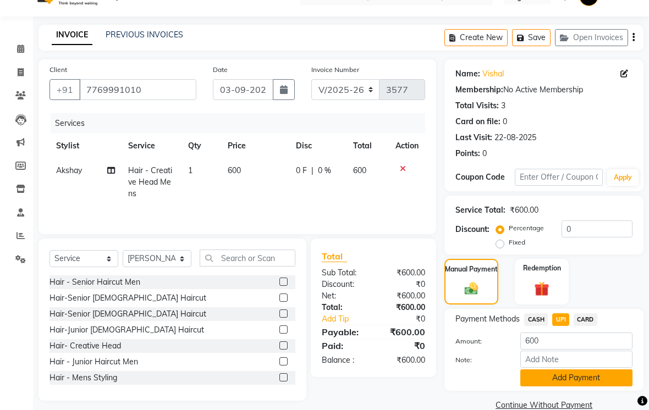
click at [585, 386] on button "Add Payment" at bounding box center [576, 377] width 112 height 17
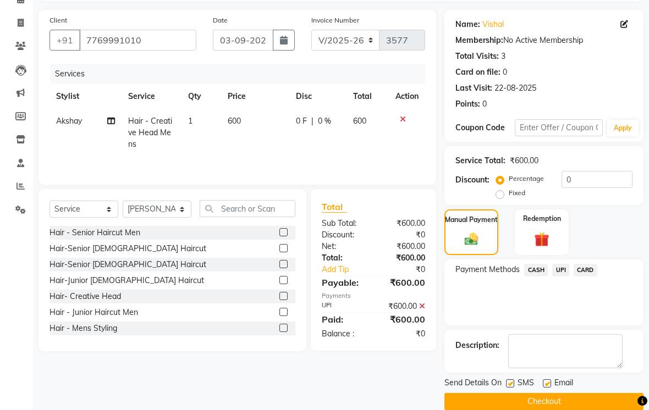
scroll to position [74, 0]
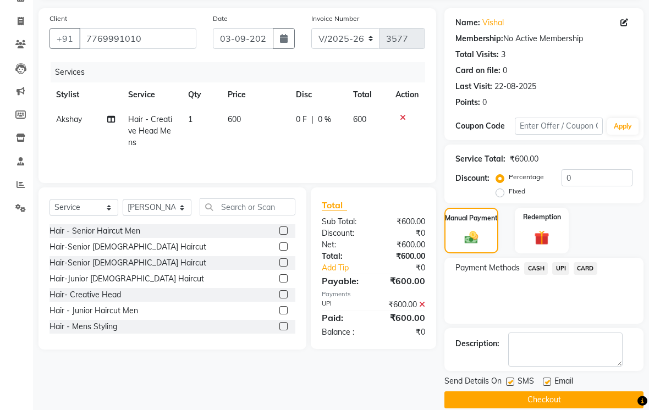
click at [508, 386] on label at bounding box center [510, 382] width 8 height 8
click at [508, 386] on input "checkbox" at bounding box center [509, 382] width 7 height 7
click at [547, 386] on label at bounding box center [547, 382] width 8 height 8
click at [547, 386] on input "checkbox" at bounding box center [546, 382] width 7 height 7
click at [535, 408] on button "Checkout" at bounding box center [543, 399] width 199 height 17
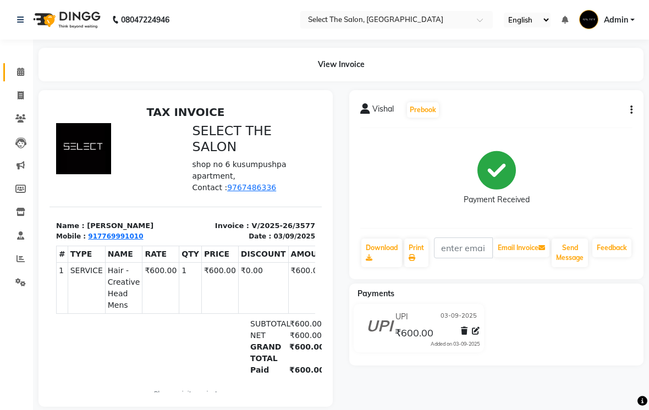
click at [19, 80] on link "Calendar" at bounding box center [16, 72] width 26 height 18
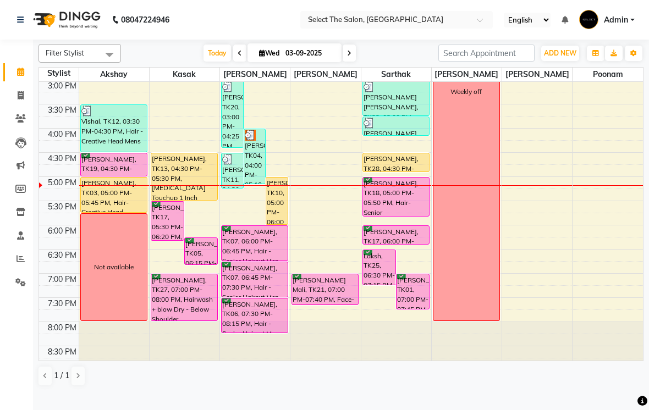
scroll to position [353, 0]
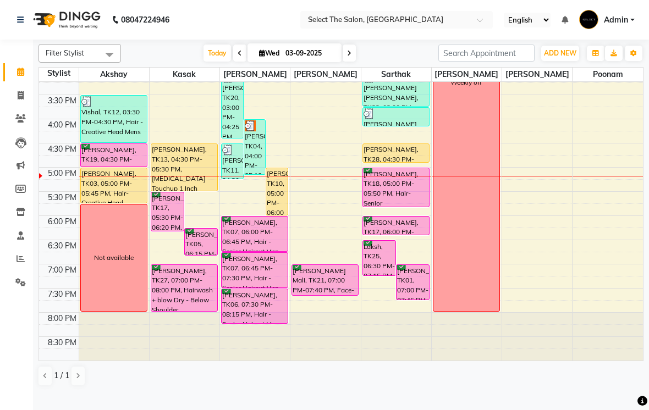
click at [353, 62] on span at bounding box center [348, 53] width 13 height 17
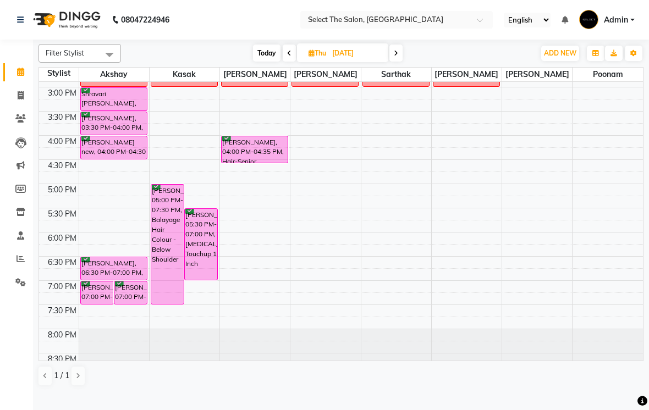
scroll to position [332, 0]
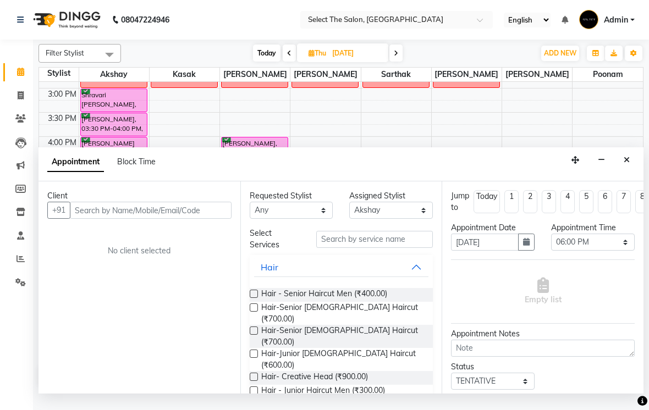
click at [99, 219] on input "text" at bounding box center [151, 210] width 162 height 17
click at [352, 248] on input "text" at bounding box center [374, 239] width 117 height 17
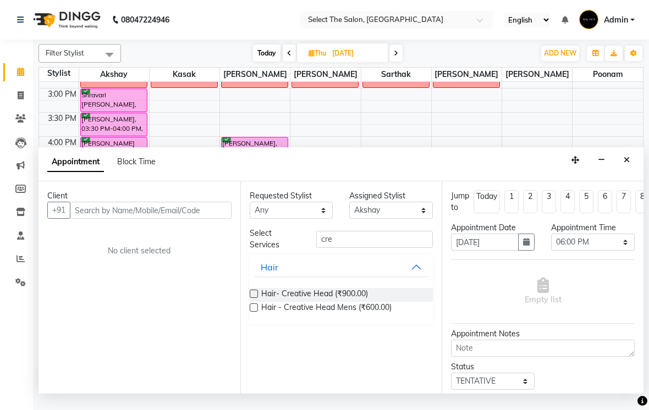
click at [256, 312] on label at bounding box center [254, 307] width 8 height 8
click at [256, 312] on input "checkbox" at bounding box center [253, 308] width 7 height 7
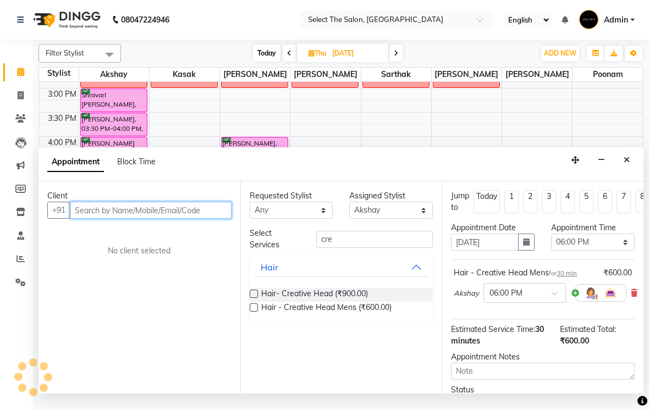
click at [91, 219] on input "text" at bounding box center [151, 210] width 162 height 17
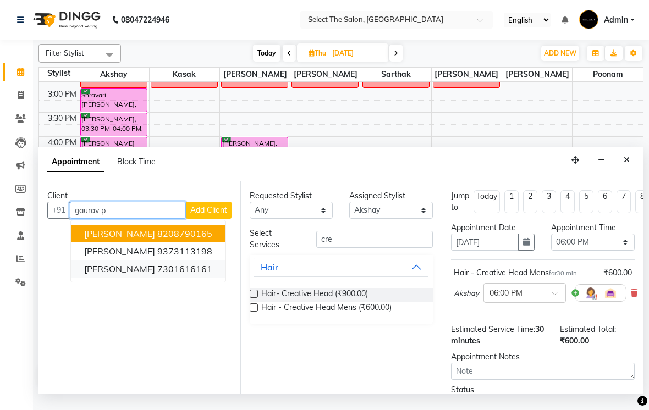
click at [182, 274] on ngb-highlight "7301616161" at bounding box center [184, 268] width 55 height 11
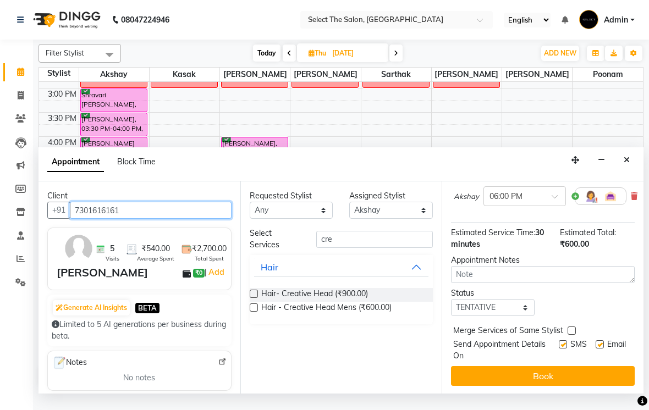
scroll to position [97, 0]
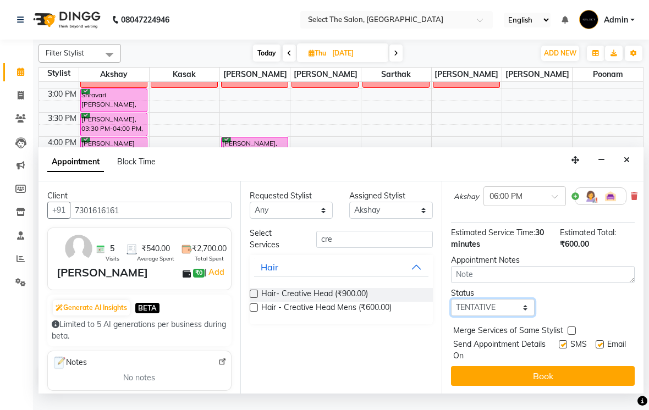
click at [488, 316] on select "Select TENTATIVE CONFIRM UPCOMING" at bounding box center [493, 307] width 84 height 17
click at [561, 348] on label at bounding box center [562, 344] width 8 height 8
click at [561, 349] on input "checkbox" at bounding box center [561, 345] width 7 height 7
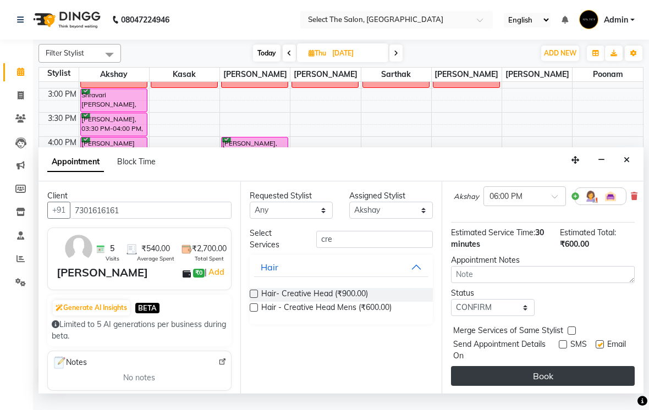
click at [575, 386] on button "Book" at bounding box center [543, 376] width 184 height 20
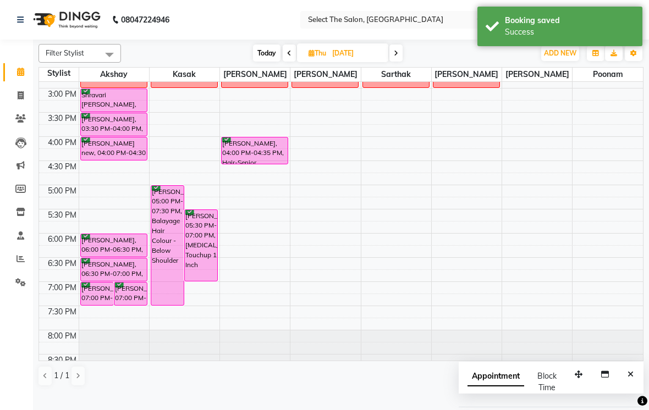
click at [273, 59] on span "Today" at bounding box center [266, 53] width 27 height 17
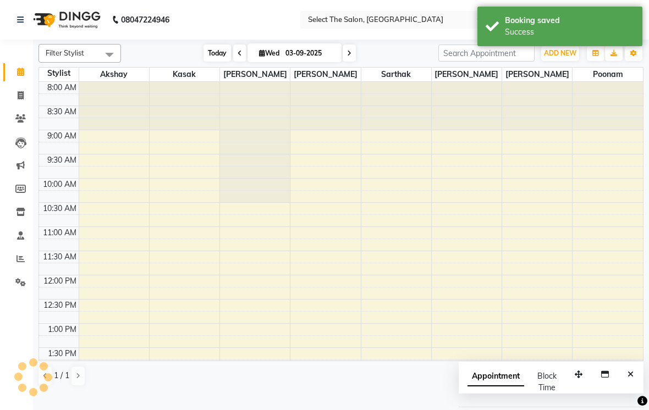
scroll to position [361, 0]
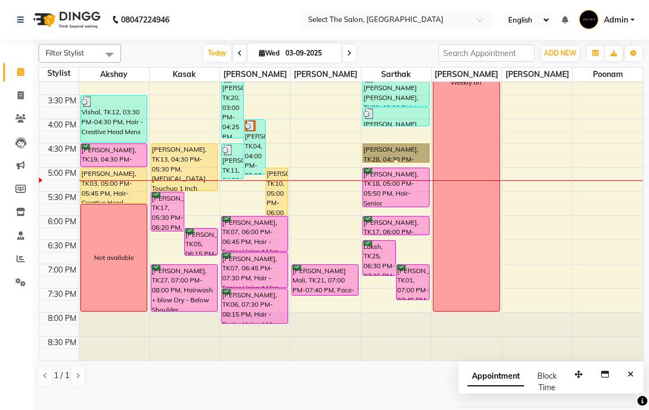
click at [394, 164] on div at bounding box center [396, 162] width 4 height 4
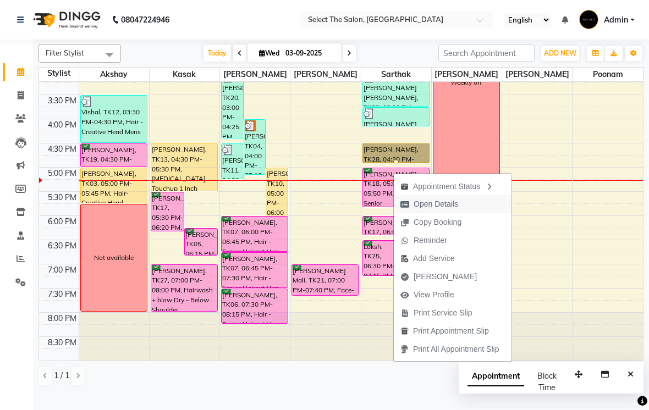
click at [443, 203] on span "Open Details" at bounding box center [435, 204] width 45 height 12
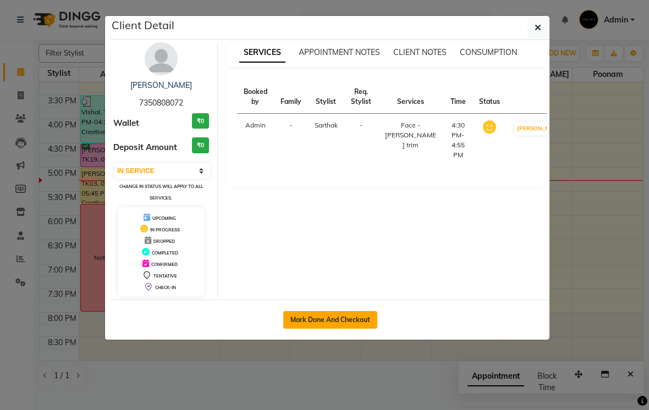
click at [351, 323] on button "Mark Done And Checkout" at bounding box center [330, 320] width 94 height 18
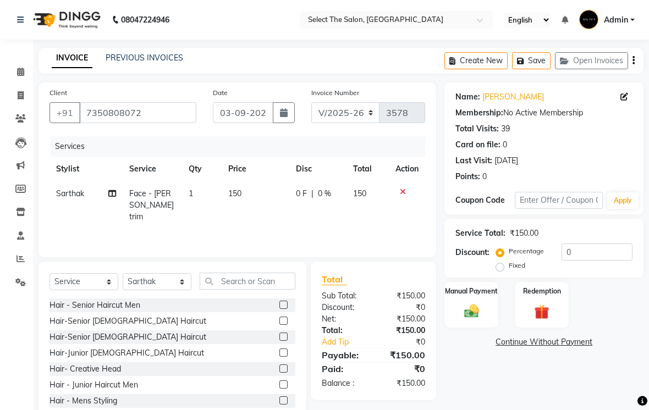
click at [256, 212] on td "150" at bounding box center [256, 205] width 68 height 48
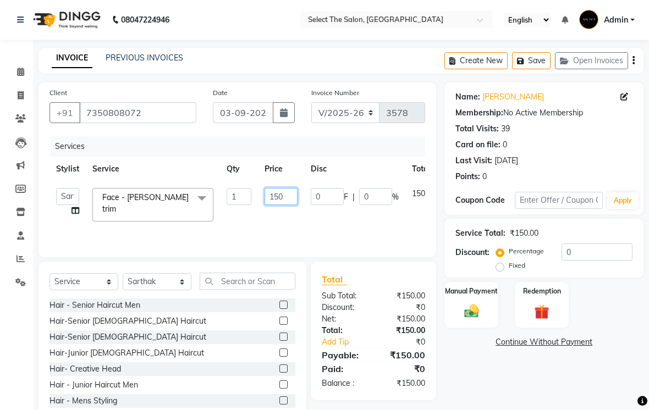
click at [288, 205] on input "150" at bounding box center [280, 196] width 33 height 17
click at [483, 316] on div "Manual Payment" at bounding box center [471, 305] width 56 height 48
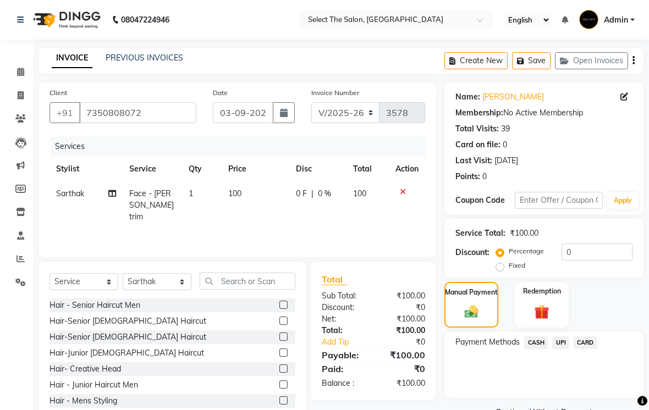
click at [564, 349] on span "UPI" at bounding box center [560, 342] width 17 height 13
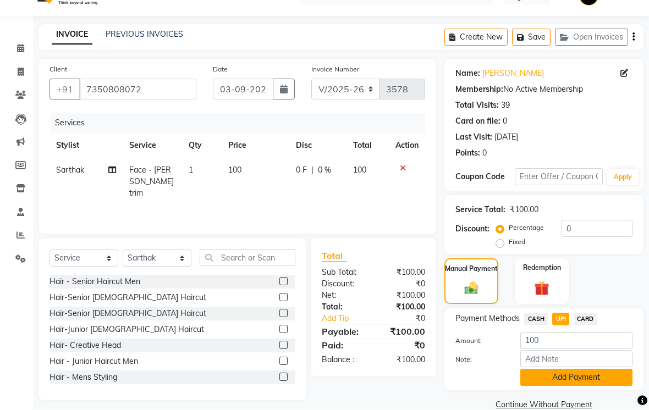
click at [574, 386] on button "Add Payment" at bounding box center [576, 377] width 112 height 17
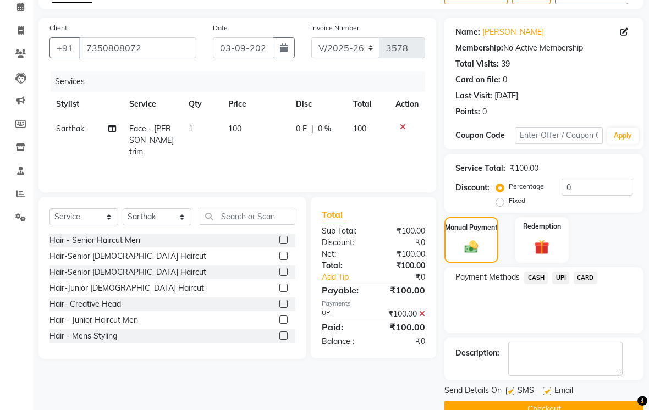
scroll to position [75, 0]
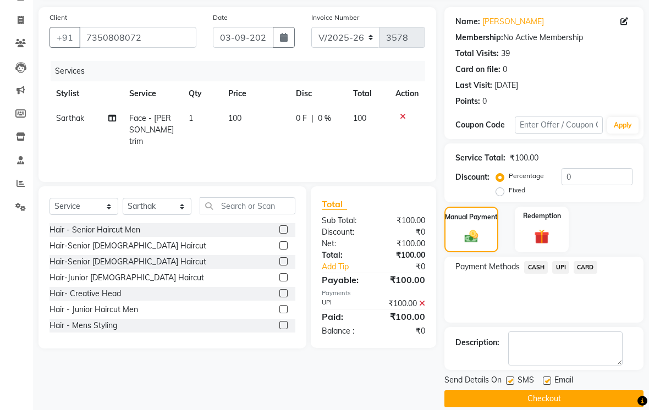
click at [511, 385] on label at bounding box center [510, 381] width 8 height 8
click at [511, 385] on input "checkbox" at bounding box center [509, 381] width 7 height 7
click at [551, 385] on label at bounding box center [547, 381] width 8 height 8
click at [550, 385] on input "checkbox" at bounding box center [546, 381] width 7 height 7
click at [541, 407] on button "Checkout" at bounding box center [543, 398] width 199 height 17
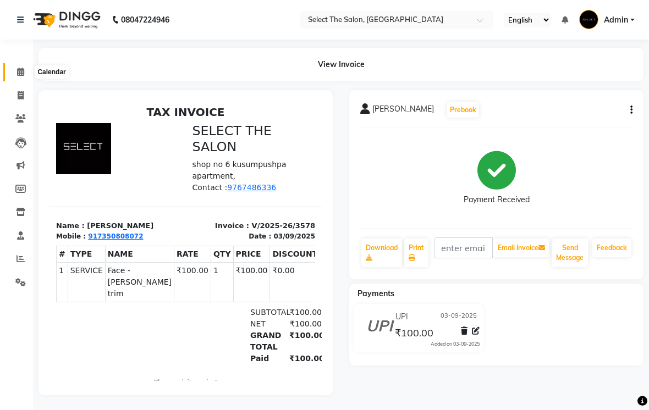
click at [24, 71] on icon at bounding box center [20, 72] width 7 height 8
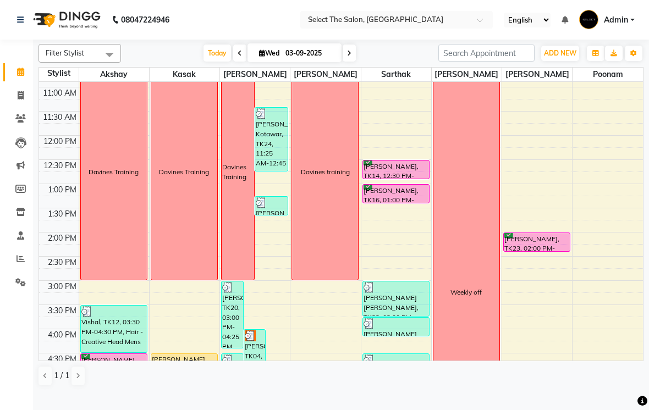
scroll to position [140, 0]
click at [21, 211] on icon at bounding box center [20, 212] width 9 height 8
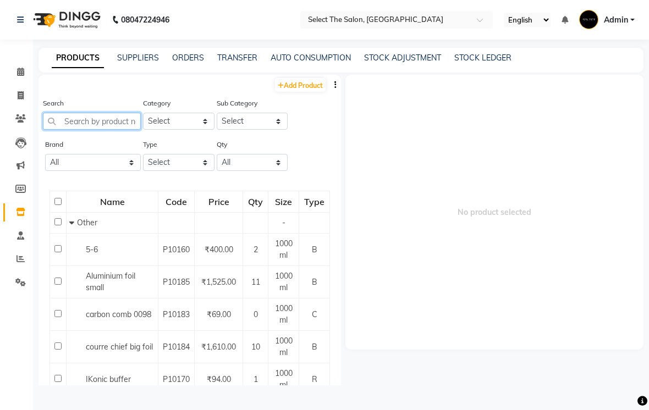
click at [96, 130] on input "text" at bounding box center [92, 121] width 98 height 17
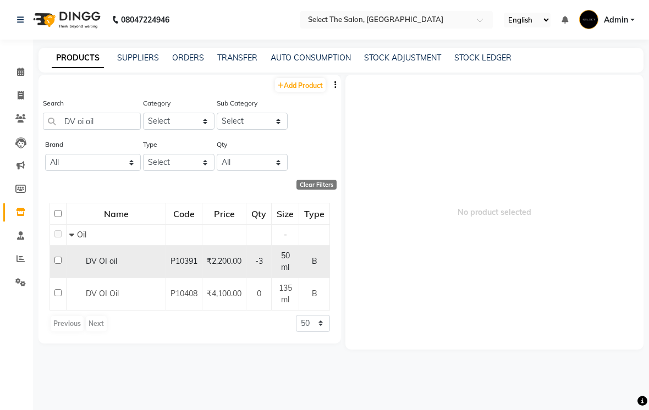
click at [57, 264] on input "checkbox" at bounding box center [57, 260] width 7 height 7
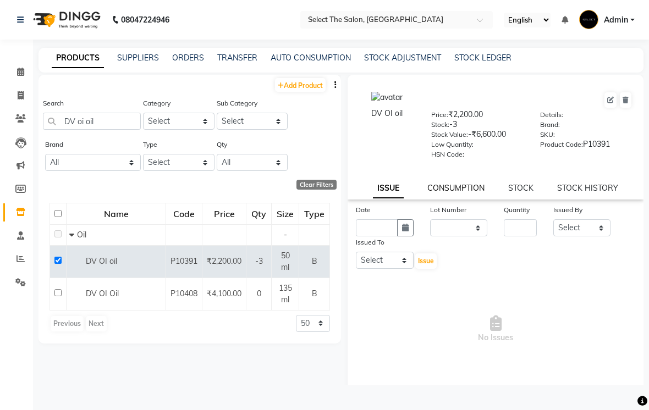
click at [477, 193] on link "CONSUMPTION" at bounding box center [455, 188] width 57 height 10
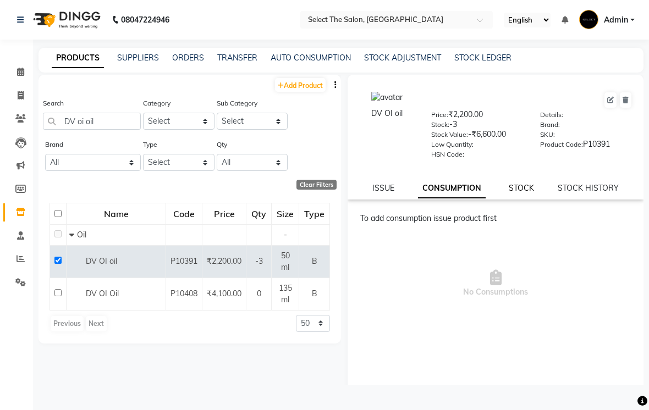
click at [530, 193] on link "STOCK" at bounding box center [520, 188] width 25 height 10
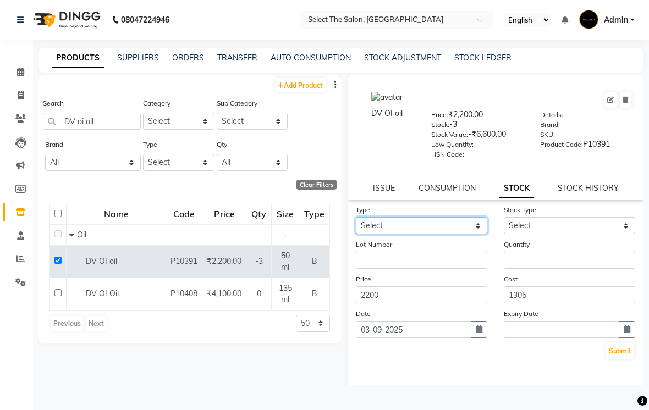
click at [477, 234] on select "Select In Out" at bounding box center [421, 225] width 131 height 17
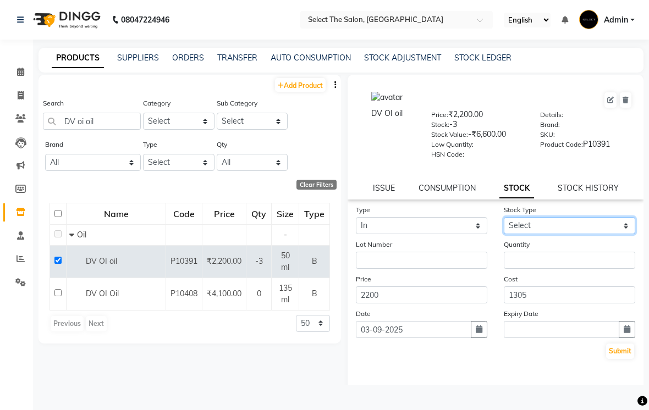
click at [628, 234] on select "Select New Stock Adjustment Return Other" at bounding box center [568, 225] width 131 height 17
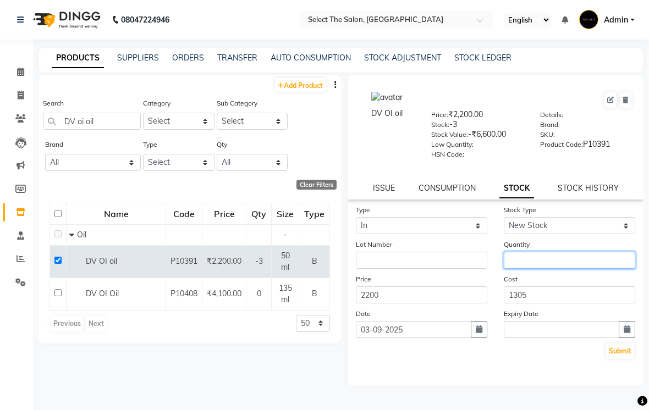
click at [562, 269] on input "number" at bounding box center [568, 260] width 131 height 17
click at [621, 359] on button "Submit" at bounding box center [620, 351] width 28 height 15
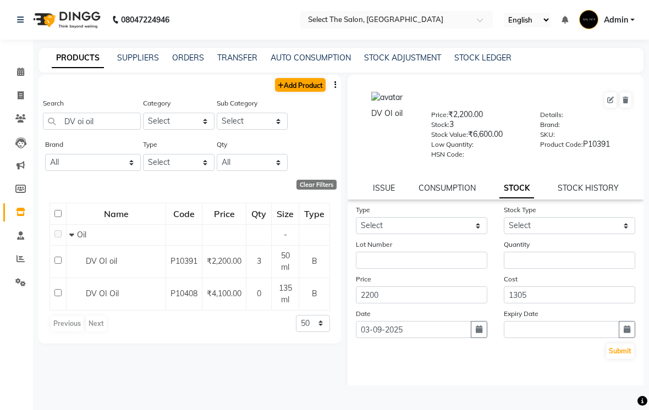
click at [306, 92] on link "Add Product" at bounding box center [300, 85] width 51 height 14
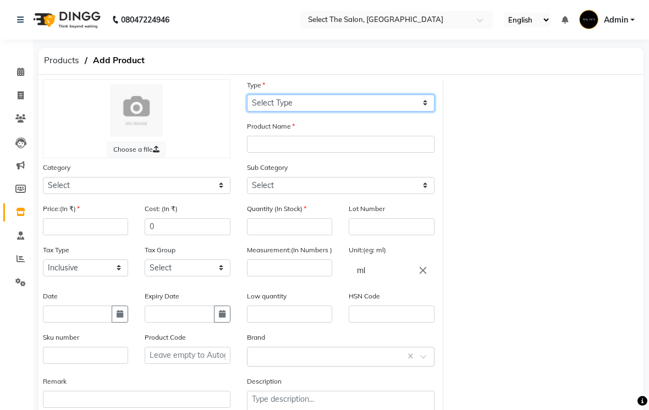
click at [313, 112] on select "Select Type Both Retail Consumable" at bounding box center [340, 103] width 187 height 17
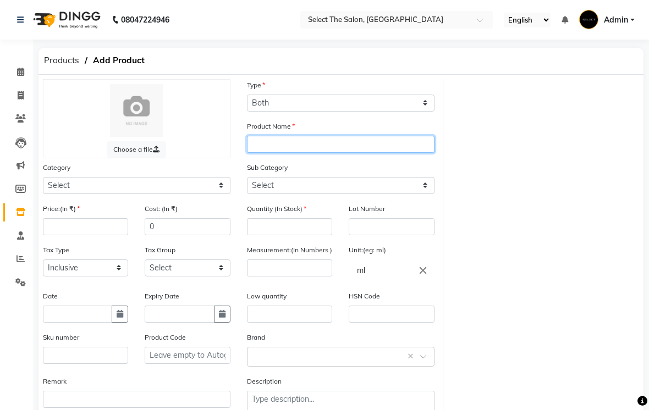
click at [290, 153] on input "text" at bounding box center [340, 144] width 187 height 17
click at [287, 153] on input "DV" at bounding box center [340, 144] width 187 height 17
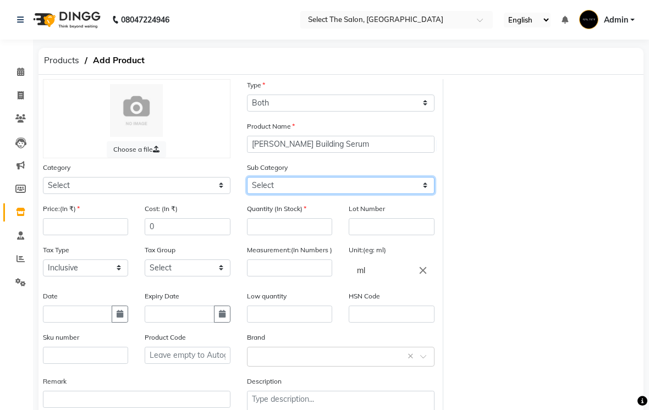
click at [277, 194] on select "Select" at bounding box center [340, 185] width 187 height 17
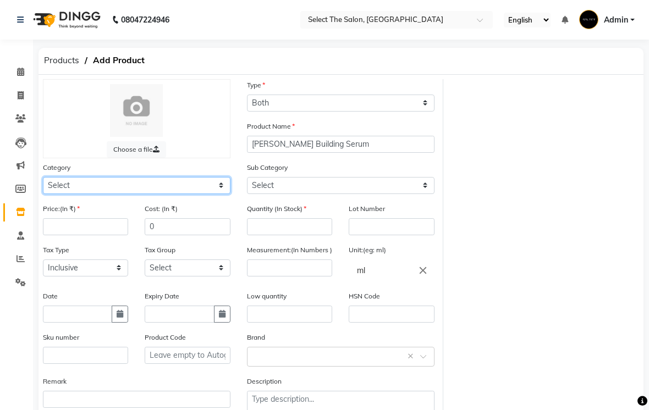
click at [217, 194] on select "Select Hair Skin Makeup Personal Care Appliances [PERSON_NAME] Waxing Disposabl…" at bounding box center [136, 185] width 187 height 17
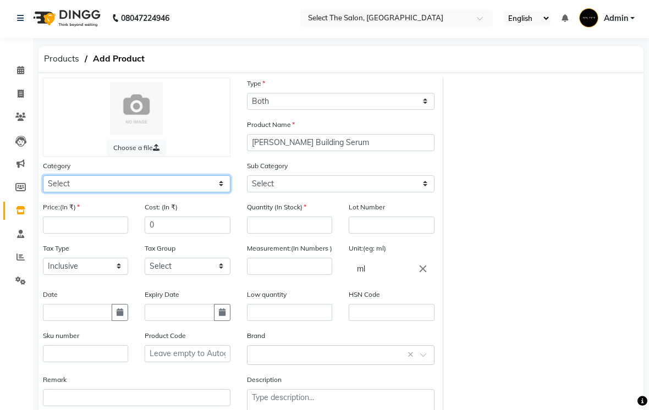
scroll to position [5, 0]
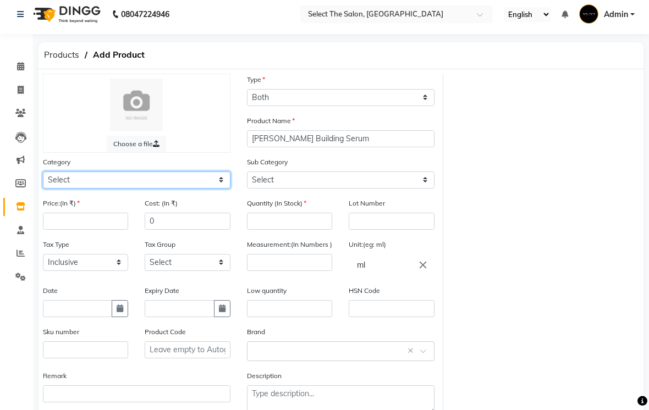
click at [224, 189] on select "Select Hair Skin Makeup Personal Care Appliances [PERSON_NAME] Waxing Disposabl…" at bounding box center [136, 179] width 187 height 17
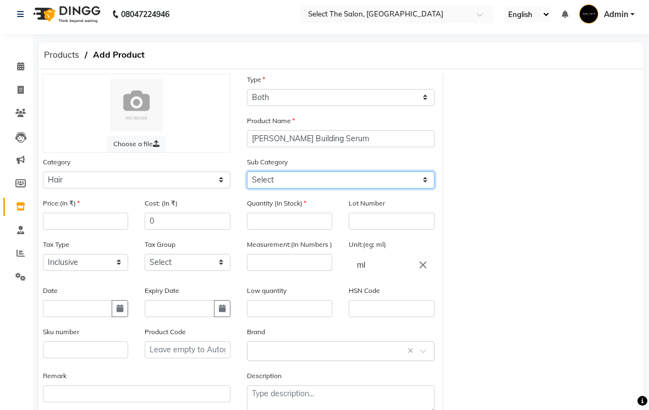
click at [421, 189] on select "Select Shampoo Conditioner Cream Mask Oil Serum Color Appliances Treatment Styl…" at bounding box center [340, 179] width 187 height 17
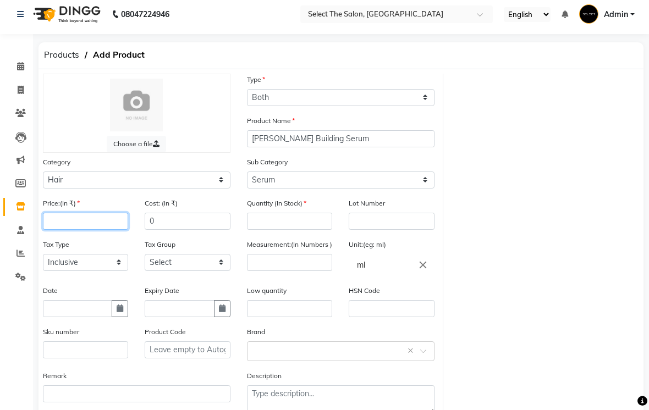
click at [112, 230] on input "number" at bounding box center [85, 221] width 85 height 17
click at [171, 230] on input "0" at bounding box center [187, 221] width 85 height 17
click at [270, 230] on input "number" at bounding box center [289, 221] width 85 height 17
click at [268, 272] on input "number" at bounding box center [289, 262] width 85 height 17
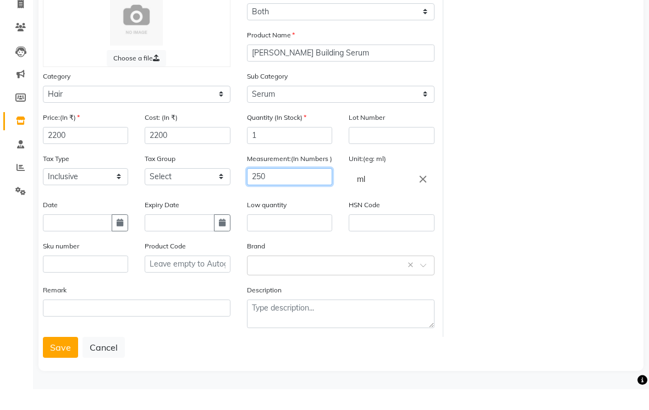
scroll to position [86, 0]
click at [66, 357] on button "Save" at bounding box center [60, 367] width 35 height 21
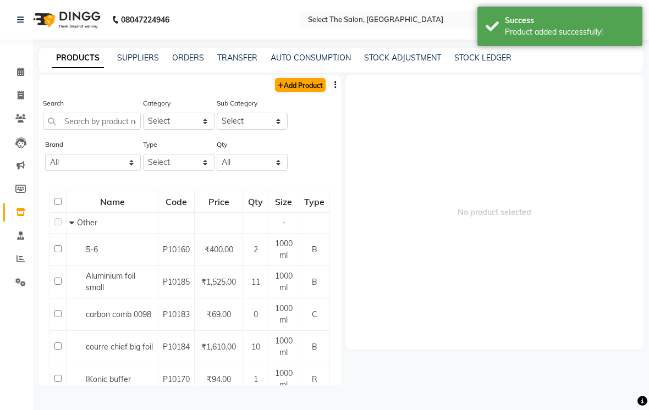
click at [292, 92] on link "Add Product" at bounding box center [300, 85] width 51 height 14
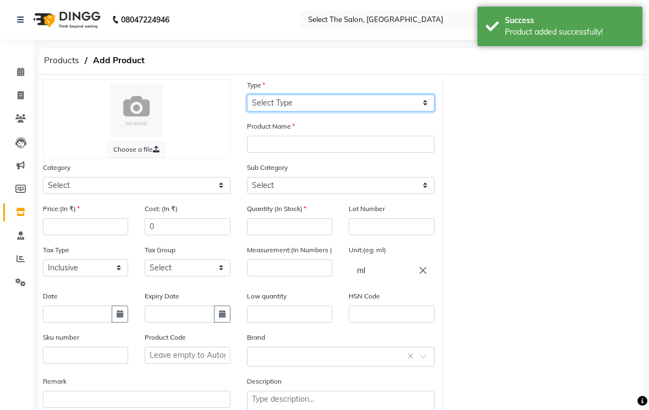
click at [290, 112] on select "Select Type Both Retail Consumable" at bounding box center [340, 103] width 187 height 17
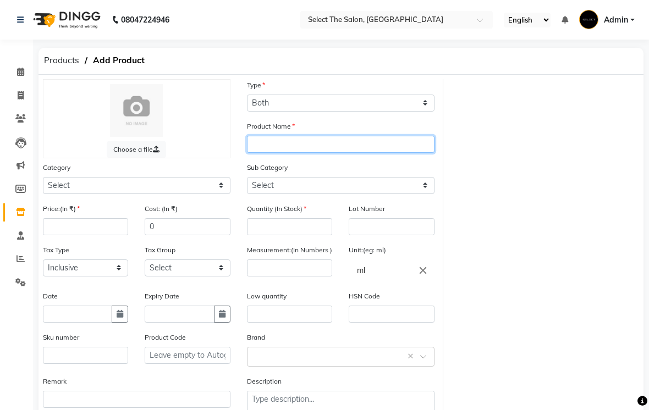
click at [290, 153] on input "text" at bounding box center [340, 144] width 187 height 17
click at [284, 153] on input "DV" at bounding box center [340, 144] width 187 height 17
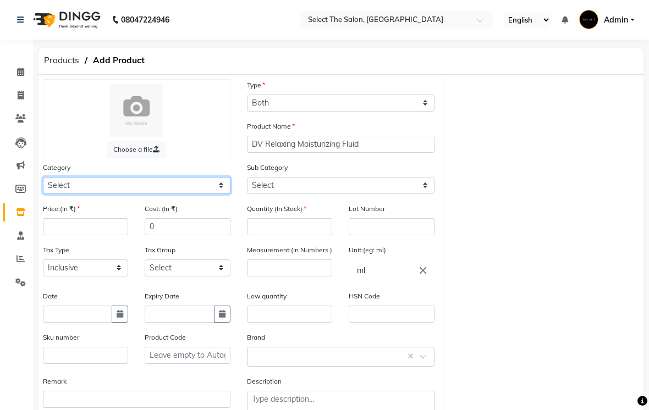
click at [219, 194] on select "Select Hair Skin Makeup Personal Care Appliances [PERSON_NAME] Waxing Disposabl…" at bounding box center [136, 185] width 187 height 17
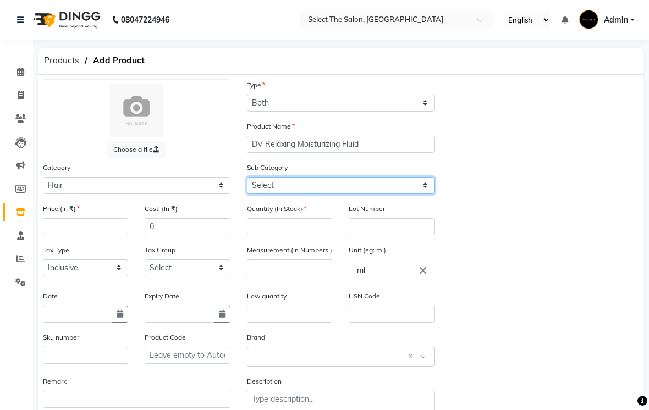
click at [418, 194] on select "Select Shampoo Conditioner Cream Mask Oil Serum Color Appliances Treatment Styl…" at bounding box center [340, 185] width 187 height 17
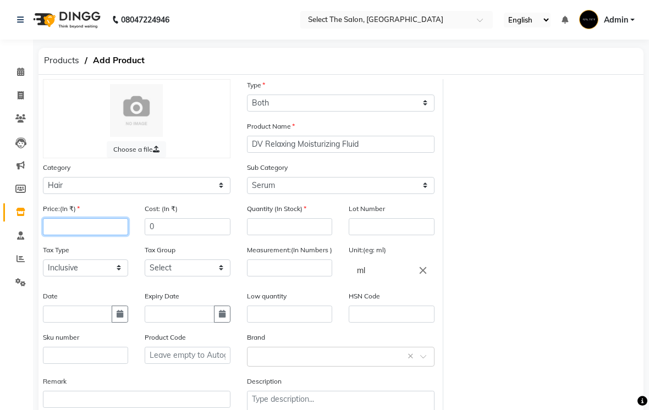
click at [103, 235] on input "number" at bounding box center [85, 226] width 85 height 17
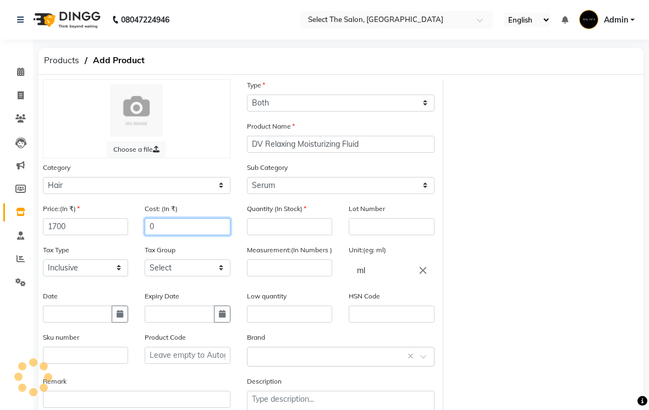
click at [164, 235] on input "0" at bounding box center [187, 226] width 85 height 17
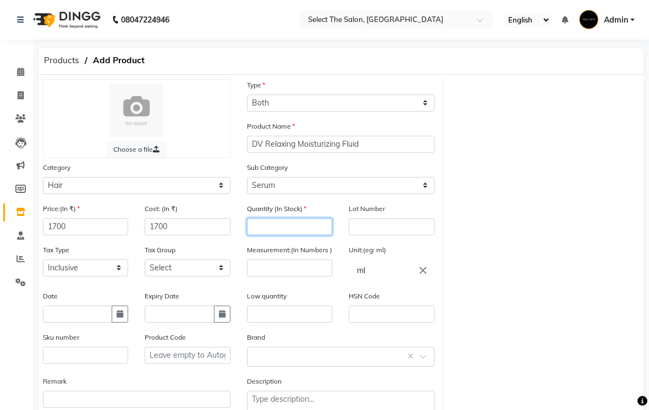
click at [272, 235] on input "number" at bounding box center [289, 226] width 85 height 17
click at [270, 276] on input "number" at bounding box center [289, 267] width 85 height 17
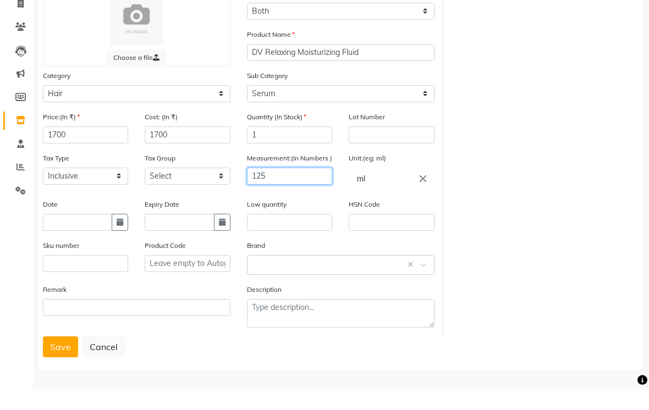
scroll to position [85, 0]
click at [64, 357] on button "Save" at bounding box center [60, 367] width 35 height 21
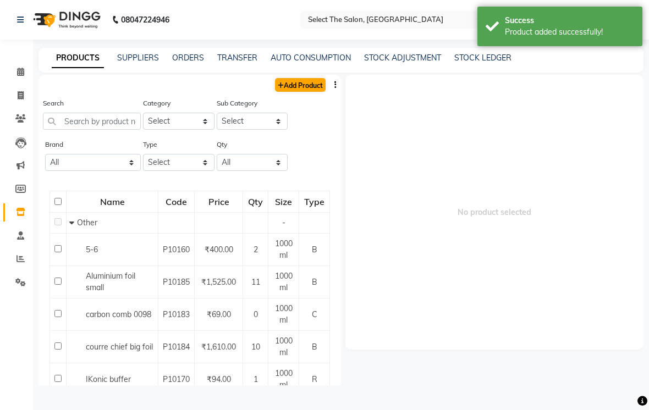
click at [308, 92] on link "Add Product" at bounding box center [300, 85] width 51 height 14
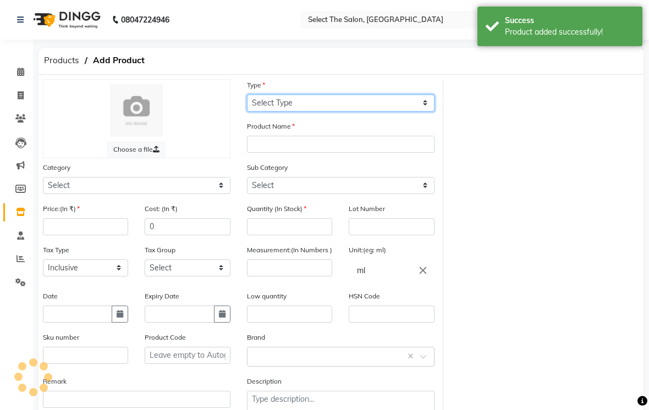
click at [306, 112] on select "Select Type Both Retail Consumable" at bounding box center [340, 103] width 187 height 17
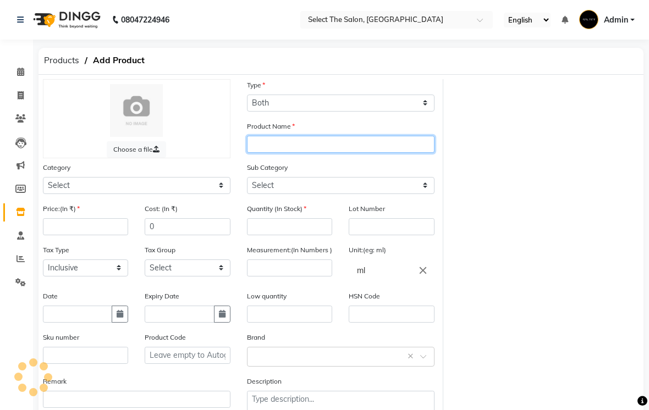
click at [276, 153] on input "text" at bounding box center [340, 144] width 187 height 17
click at [284, 153] on input "DV" at bounding box center [340, 144] width 187 height 17
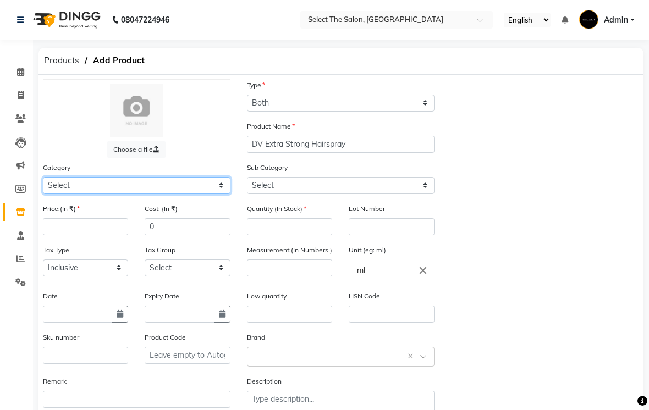
click at [219, 194] on select "Select Hair Skin Makeup Personal Care Appliances [PERSON_NAME] Waxing Disposabl…" at bounding box center [136, 185] width 187 height 17
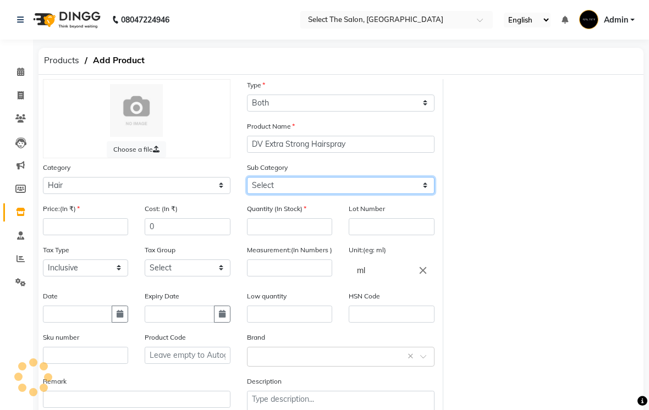
click at [425, 194] on select "Select" at bounding box center [340, 185] width 187 height 17
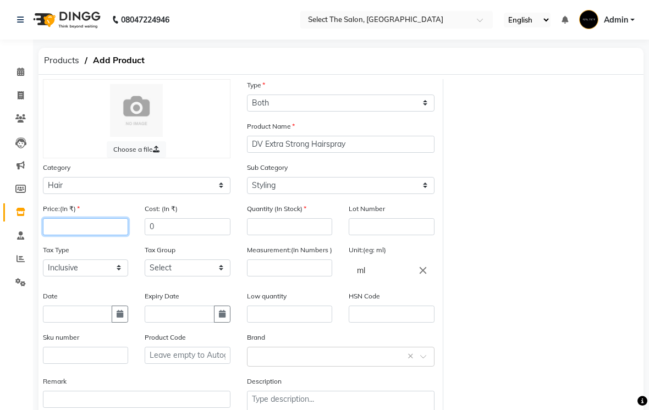
click at [103, 235] on input "number" at bounding box center [85, 226] width 85 height 17
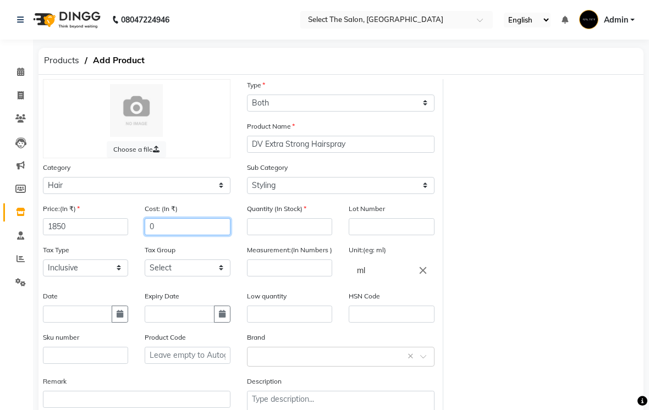
click at [174, 235] on input "0" at bounding box center [187, 226] width 85 height 17
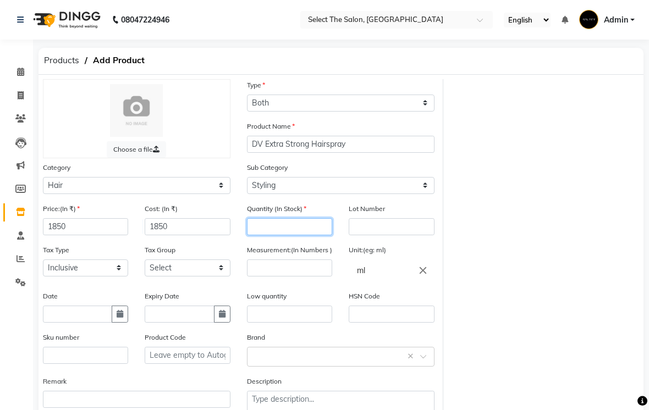
click at [270, 235] on input "number" at bounding box center [289, 226] width 85 height 17
click at [283, 276] on input "number" at bounding box center [289, 267] width 85 height 17
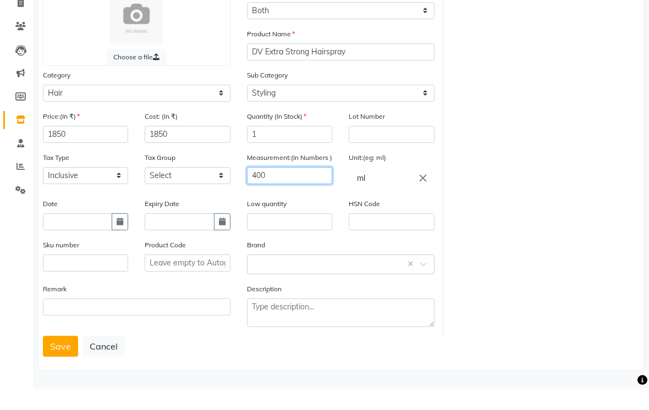
scroll to position [86, 0]
click at [68, 357] on button "Save" at bounding box center [60, 367] width 35 height 21
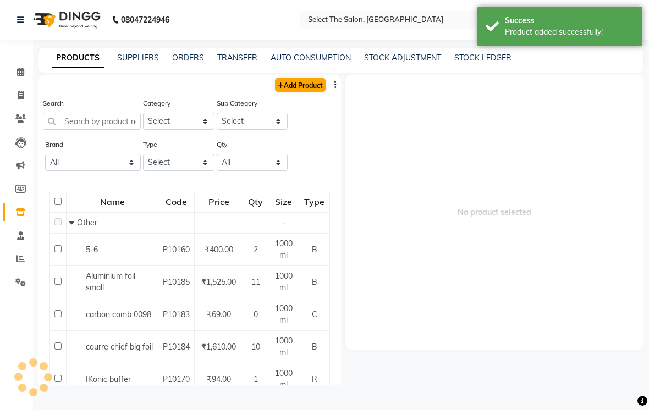
click at [306, 92] on link "Add Product" at bounding box center [300, 85] width 51 height 14
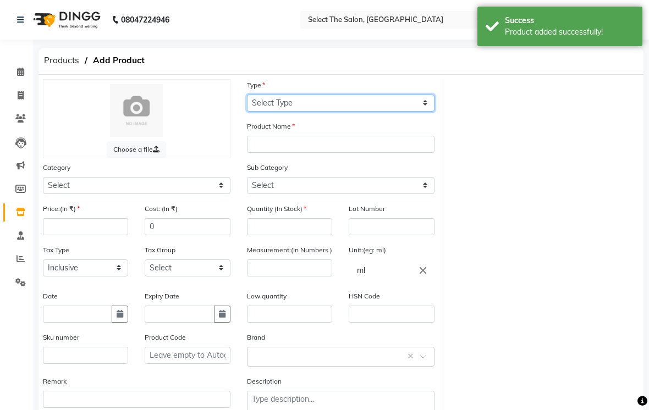
click at [311, 112] on select "Select Type Both Retail Consumable" at bounding box center [340, 103] width 187 height 17
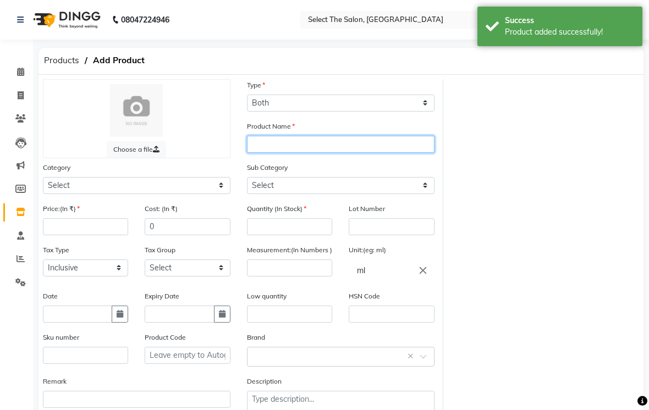
click at [296, 153] on input "text" at bounding box center [340, 144] width 187 height 17
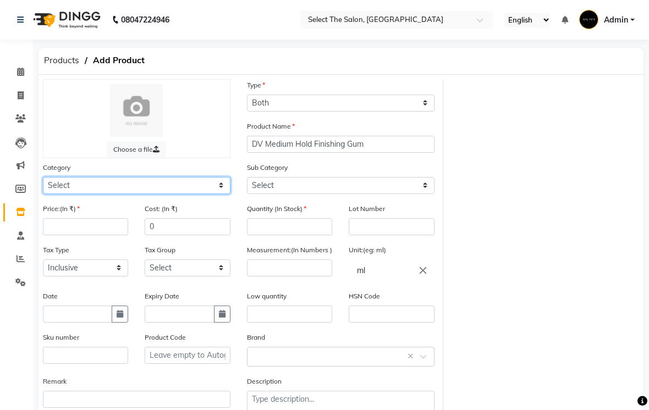
click at [228, 194] on select "Select Hair Skin Makeup Personal Care Appliances [PERSON_NAME] Waxing Disposabl…" at bounding box center [136, 185] width 187 height 17
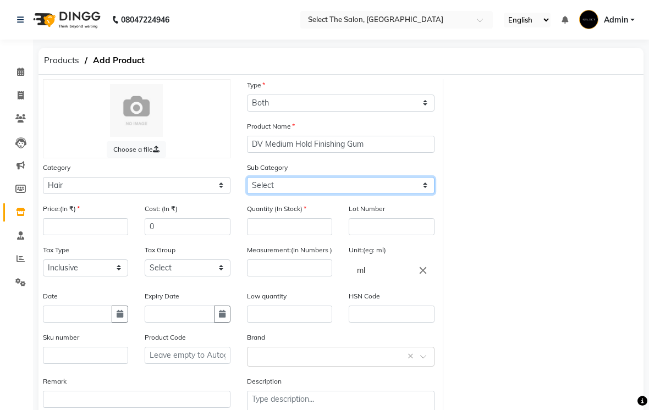
click at [422, 194] on select "Select Shampoo Conditioner Cream Mask Oil Serum Color Appliances Treatment Styl…" at bounding box center [340, 185] width 187 height 17
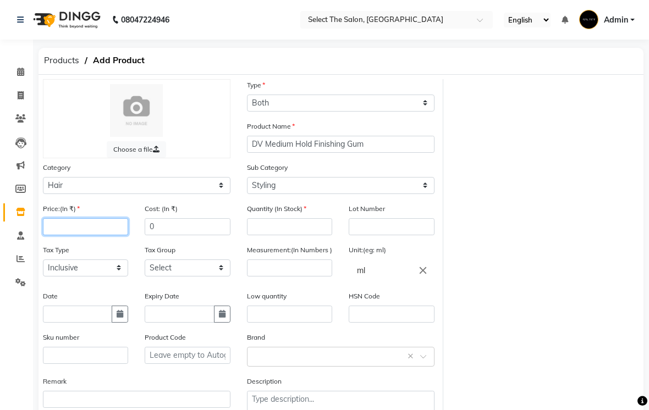
click at [99, 235] on input "number" at bounding box center [85, 226] width 85 height 17
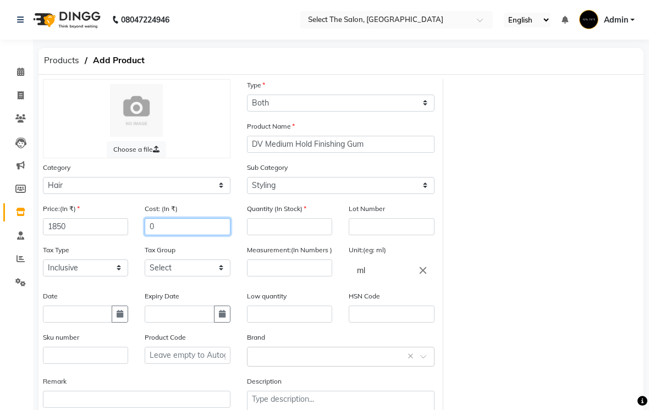
click at [171, 235] on input "0" at bounding box center [187, 226] width 85 height 17
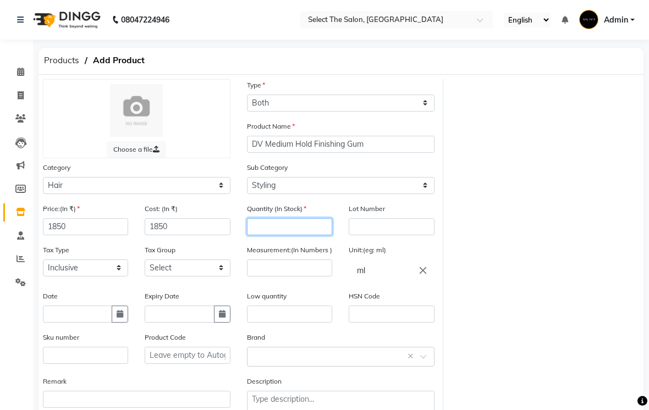
click at [268, 235] on input "number" at bounding box center [289, 226] width 85 height 17
click at [273, 276] on input "number" at bounding box center [289, 267] width 85 height 17
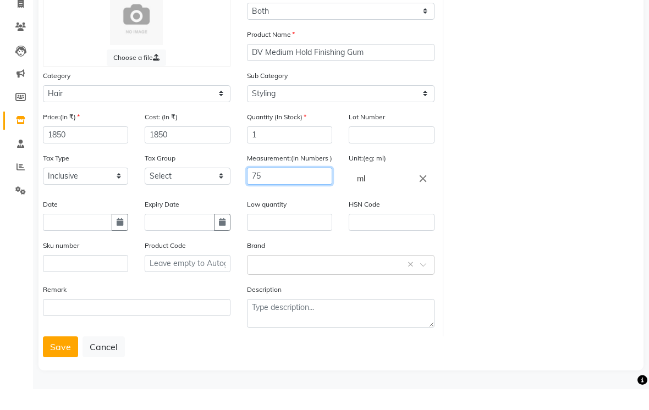
scroll to position [86, 0]
click at [62, 357] on button "Save" at bounding box center [60, 367] width 35 height 21
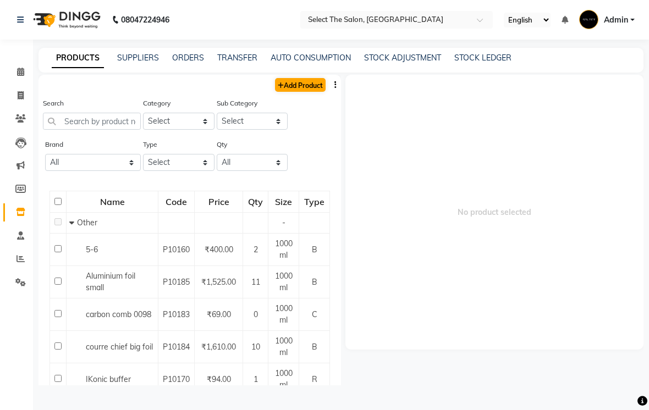
click at [300, 92] on link "Add Product" at bounding box center [300, 85] width 51 height 14
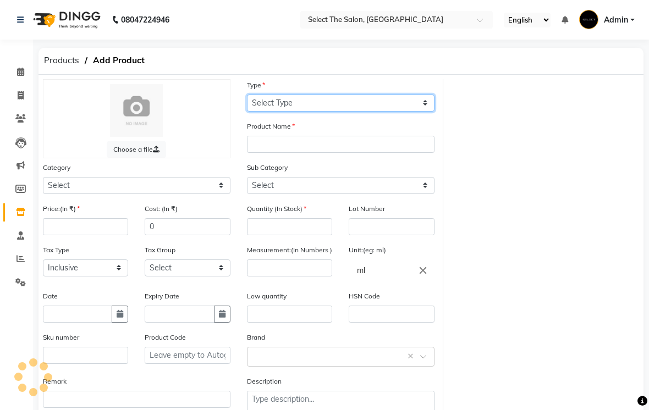
click at [320, 112] on select "Select Type Both Retail Consumable" at bounding box center [340, 103] width 187 height 17
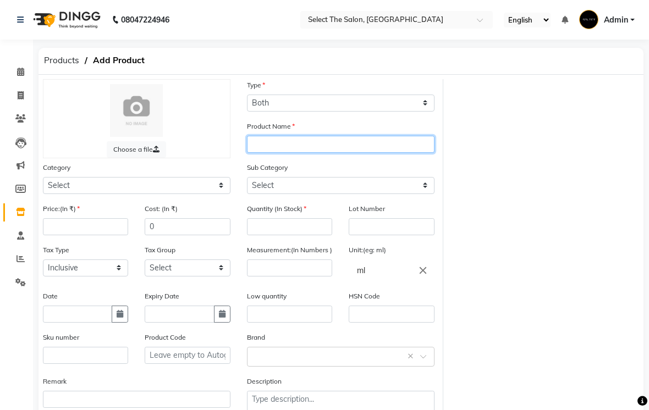
click at [294, 153] on input "text" at bounding box center [340, 144] width 187 height 17
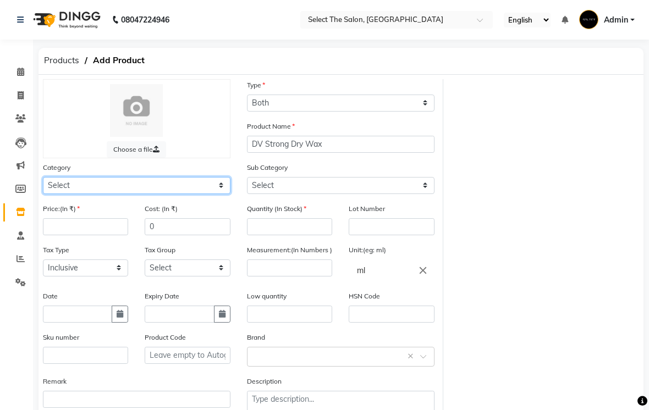
click at [218, 194] on select "Select Hair Skin Makeup Personal Care Appliances [PERSON_NAME] Waxing Disposabl…" at bounding box center [136, 185] width 187 height 17
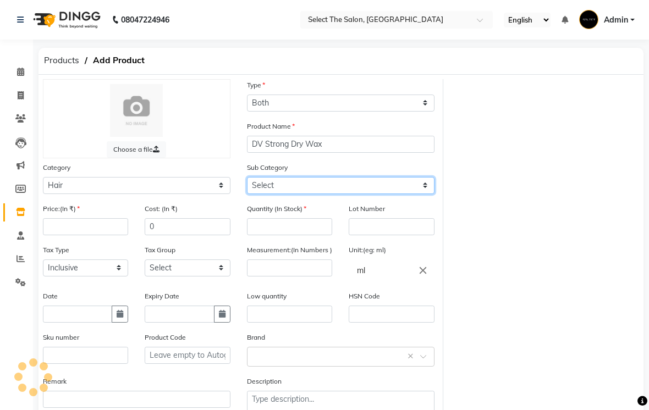
click at [422, 194] on select "Select" at bounding box center [340, 185] width 187 height 17
click at [383, 194] on select "Select Shampoo Conditioner Cream Mask Oil Serum Color Appliances Treatment Styl…" at bounding box center [340, 185] width 187 height 17
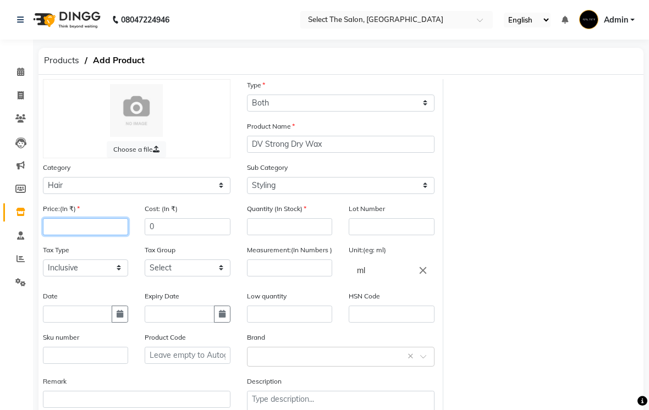
click at [94, 235] on input "number" at bounding box center [85, 226] width 85 height 17
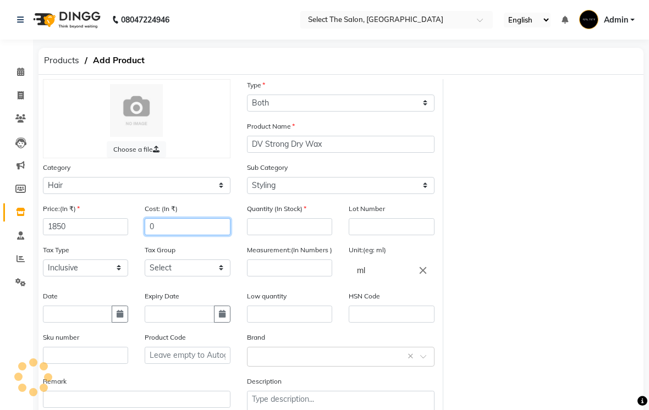
click at [175, 235] on input "0" at bounding box center [187, 226] width 85 height 17
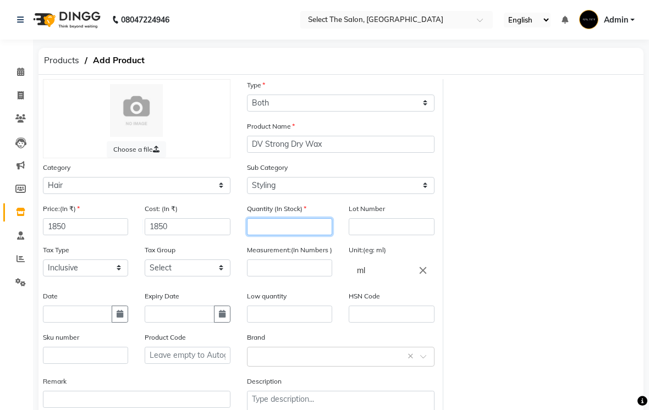
click at [276, 235] on input "number" at bounding box center [289, 226] width 85 height 17
click at [281, 276] on input "number" at bounding box center [289, 267] width 85 height 17
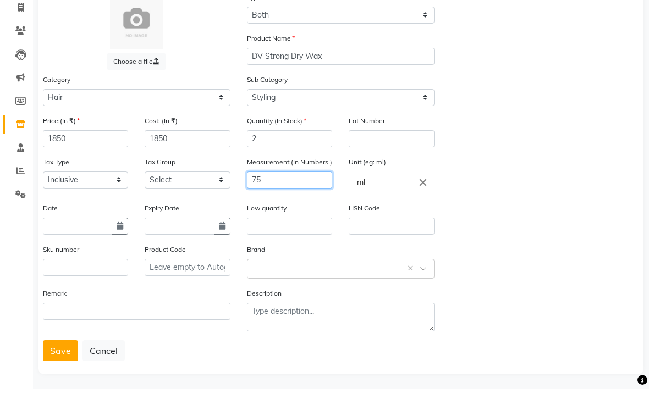
scroll to position [86, 0]
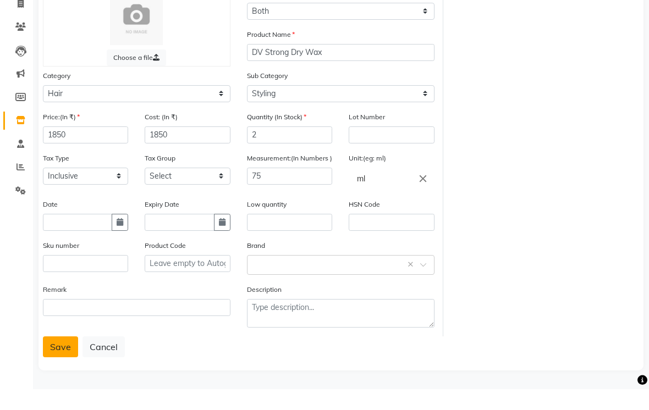
click at [63, 357] on button "Save" at bounding box center [60, 367] width 35 height 21
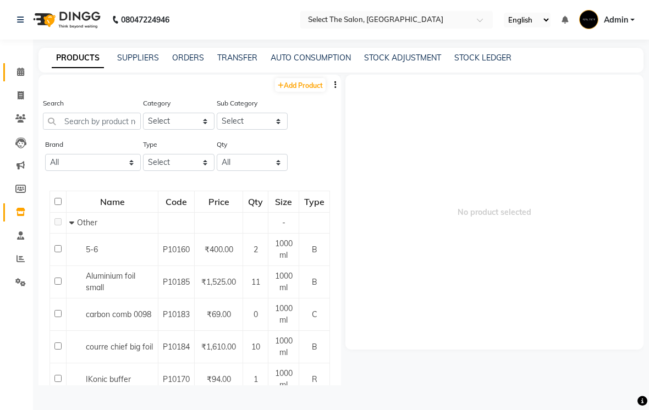
click at [21, 74] on icon at bounding box center [20, 72] width 7 height 8
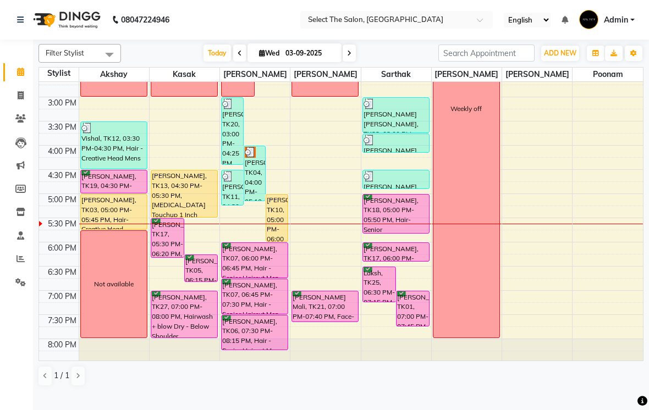
scroll to position [324, 0]
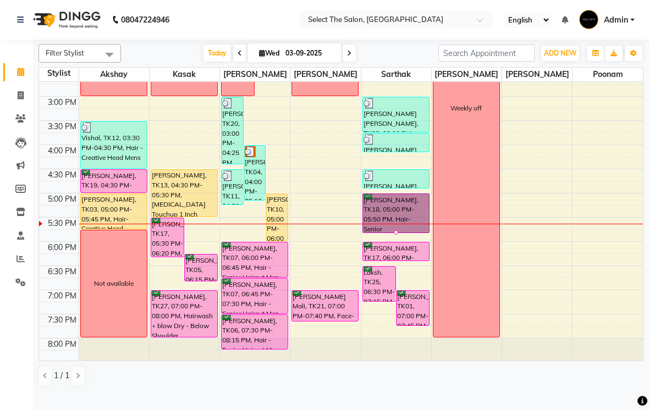
click at [398, 235] on div at bounding box center [396, 232] width 4 height 4
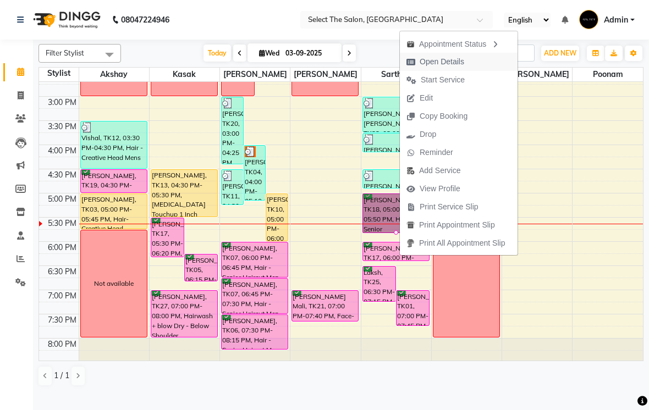
click at [448, 64] on span "Open Details" at bounding box center [441, 62] width 45 height 12
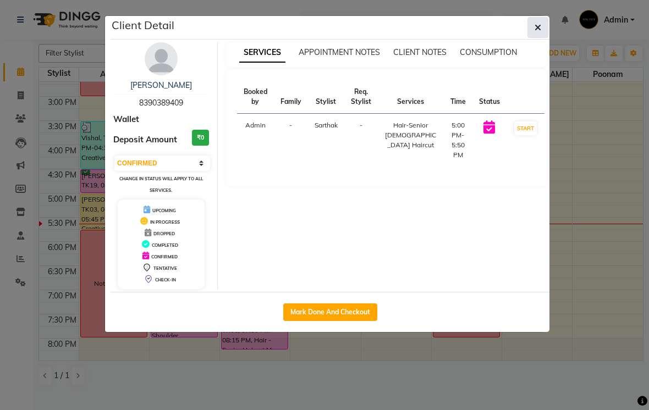
click at [541, 28] on button "button" at bounding box center [537, 27] width 21 height 21
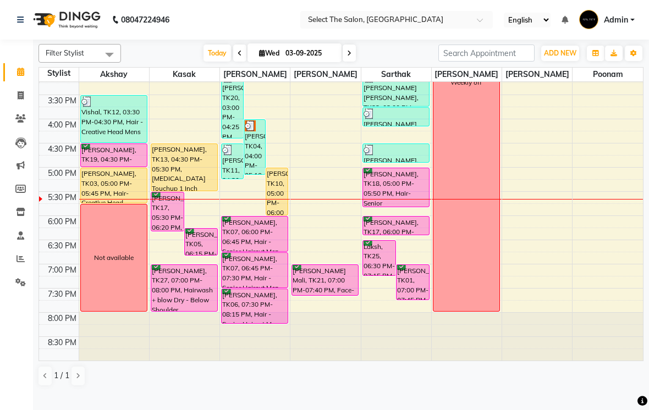
scroll to position [361, 0]
click at [355, 62] on span at bounding box center [348, 53] width 13 height 17
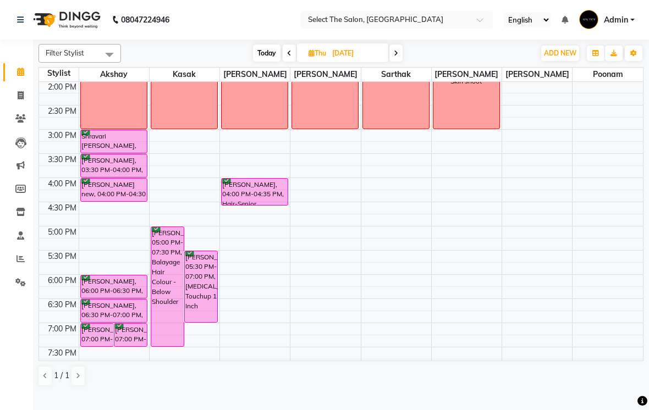
scroll to position [264, 0]
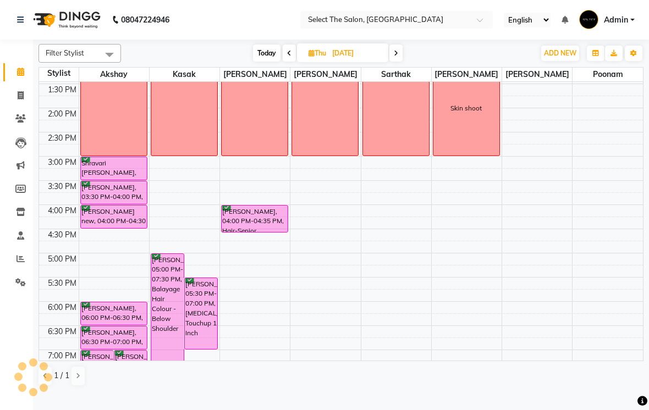
click at [260, 62] on span "Today" at bounding box center [266, 53] width 27 height 17
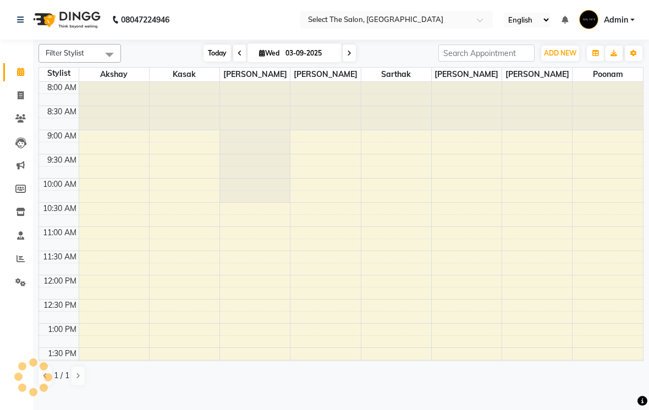
scroll to position [361, 0]
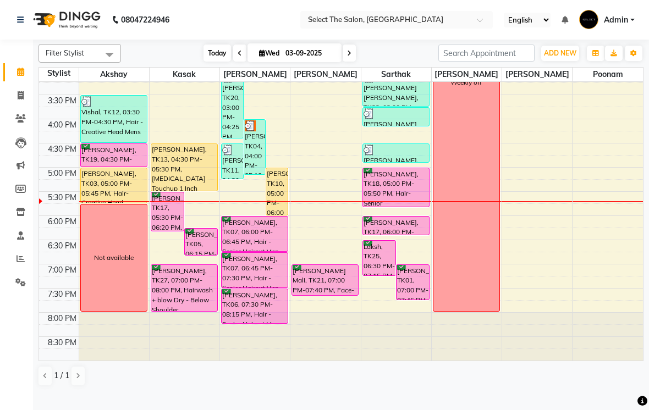
click at [355, 62] on span at bounding box center [348, 53] width 13 height 17
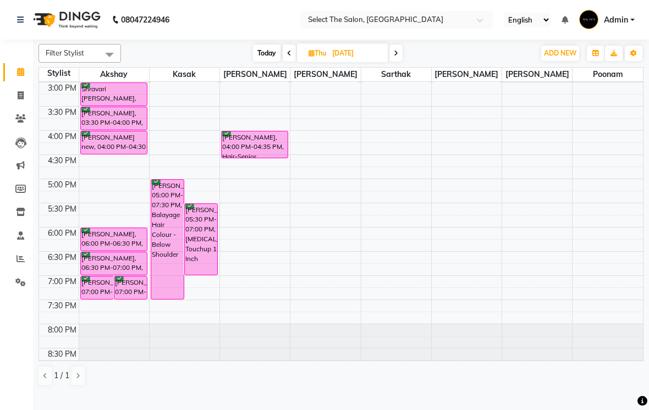
scroll to position [344, 0]
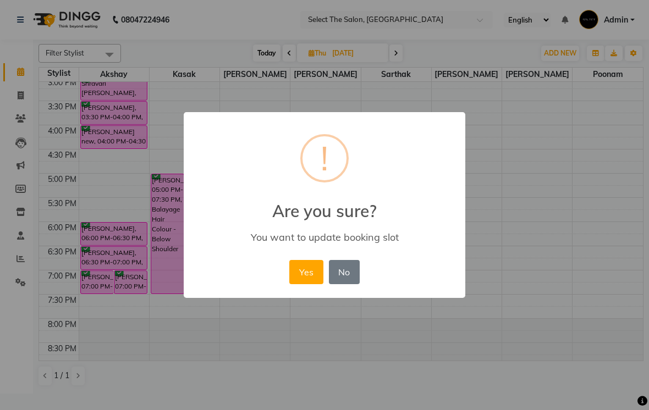
click at [314, 278] on button "Yes" at bounding box center [306, 272] width 34 height 24
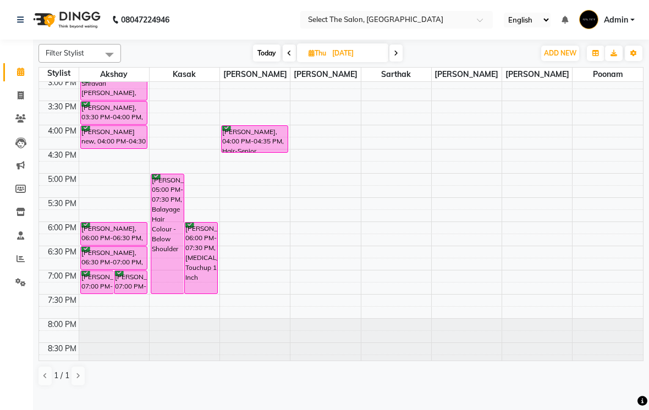
click at [270, 62] on span "Today" at bounding box center [266, 53] width 27 height 17
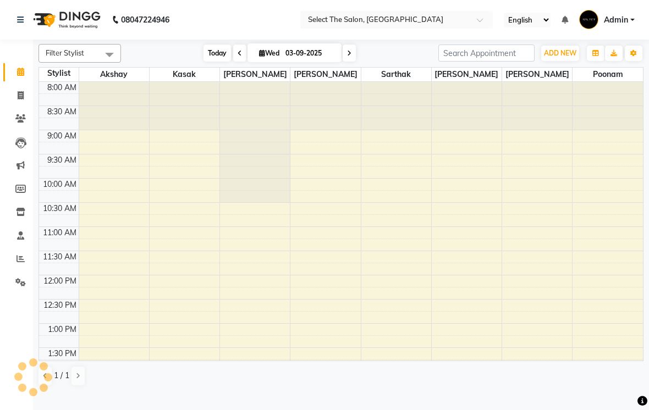
scroll to position [361, 0]
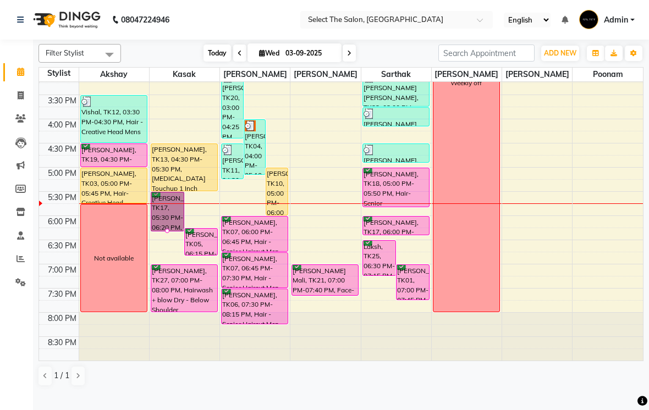
click at [165, 233] on div at bounding box center [167, 231] width 4 height 4
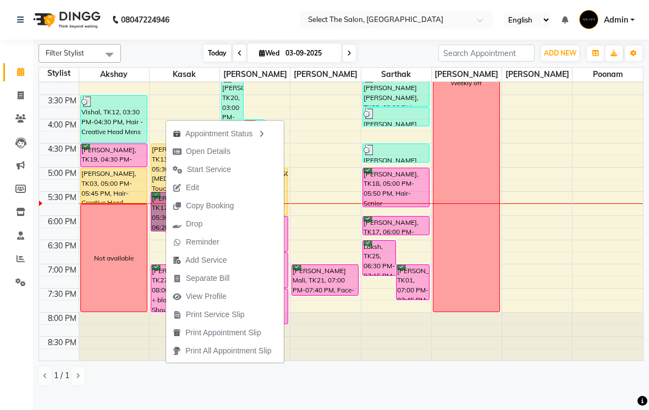
click at [207, 172] on span "Start Service" at bounding box center [209, 170] width 44 height 12
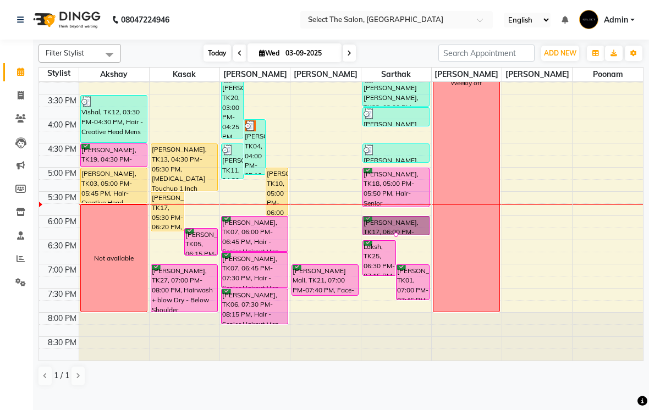
click at [394, 237] on div at bounding box center [396, 235] width 4 height 4
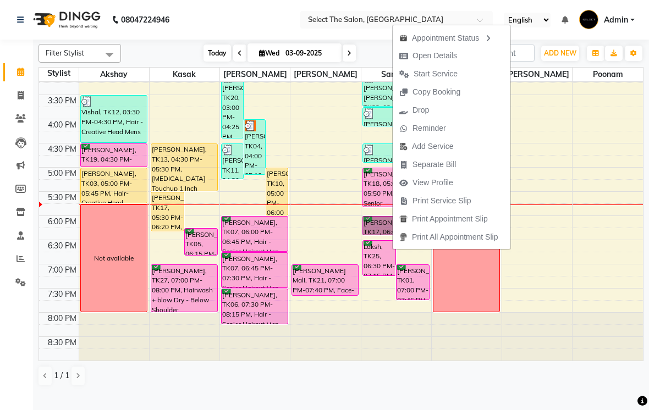
click at [434, 74] on span "Start Service" at bounding box center [435, 74] width 44 height 12
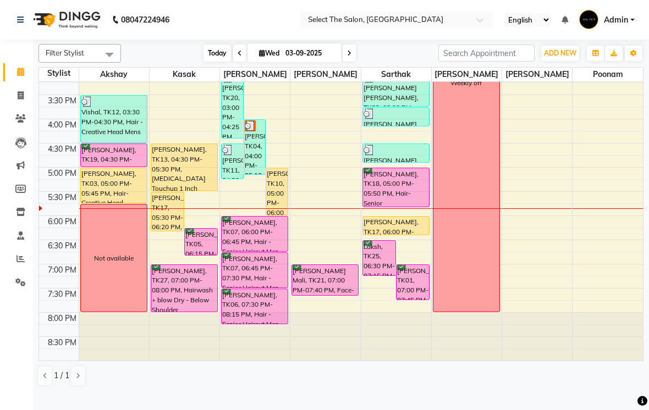
click at [353, 62] on span at bounding box center [348, 53] width 13 height 17
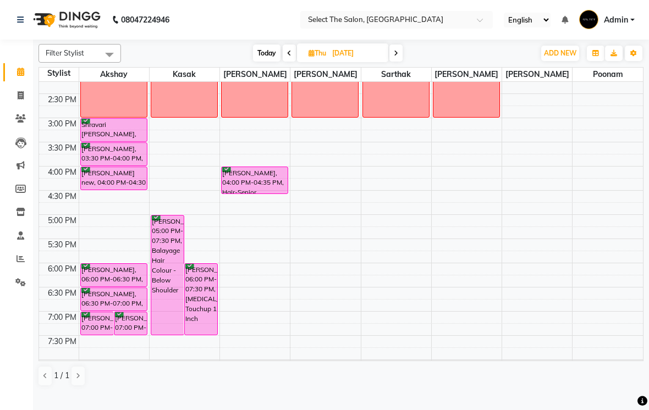
scroll to position [305, 0]
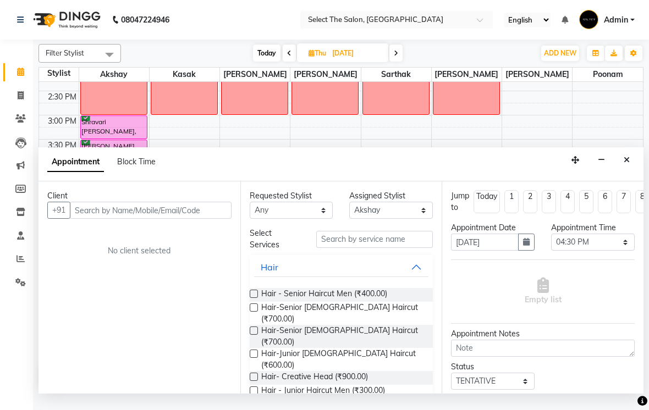
click at [100, 219] on input "text" at bounding box center [151, 210] width 162 height 17
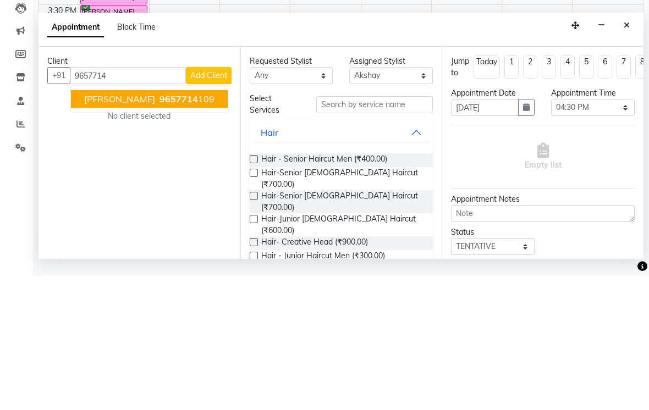
click at [192, 228] on span "9657714" at bounding box center [178, 233] width 38 height 11
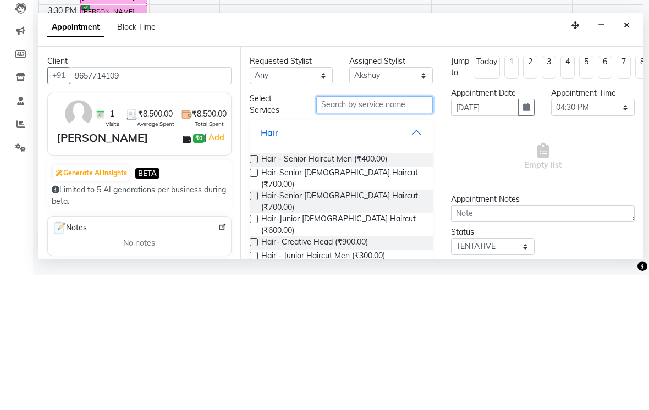
click at [346, 231] on input "text" at bounding box center [374, 239] width 117 height 17
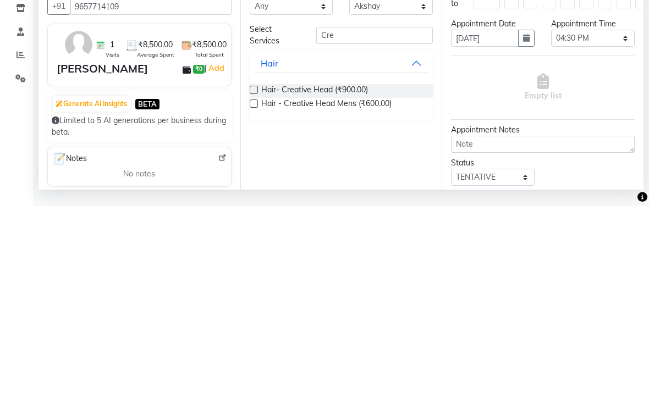
click at [254, 303] on label at bounding box center [254, 307] width 8 height 8
click at [254, 305] on input "checkbox" at bounding box center [253, 308] width 7 height 7
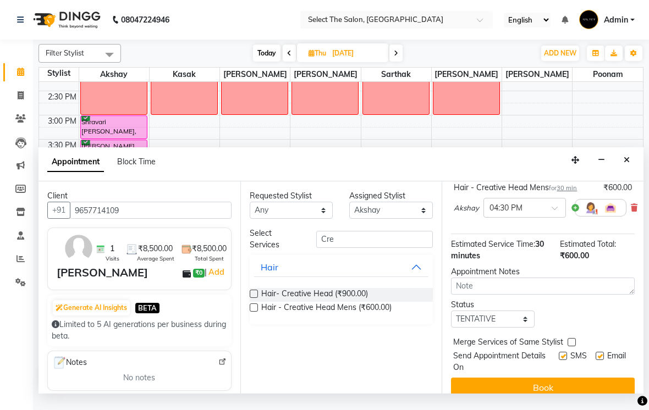
scroll to position [86, 0]
click at [488, 327] on select "Select TENTATIVE CONFIRM UPCOMING" at bounding box center [493, 318] width 84 height 17
click at [559, 359] on label at bounding box center [562, 355] width 8 height 8
click at [559, 360] on input "checkbox" at bounding box center [561, 356] width 7 height 7
click at [568, 397] on button "Book" at bounding box center [543, 387] width 184 height 20
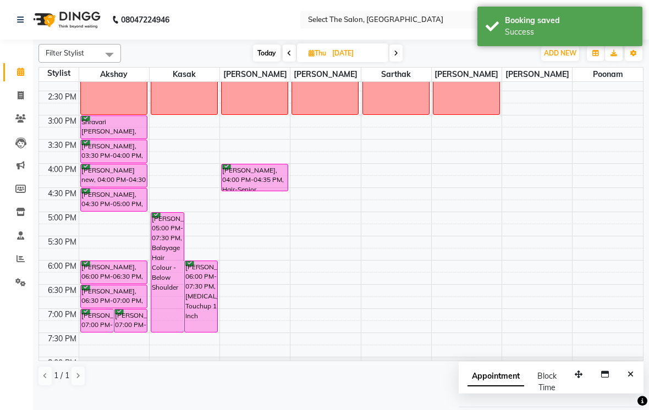
click at [268, 62] on span "Today" at bounding box center [266, 53] width 27 height 17
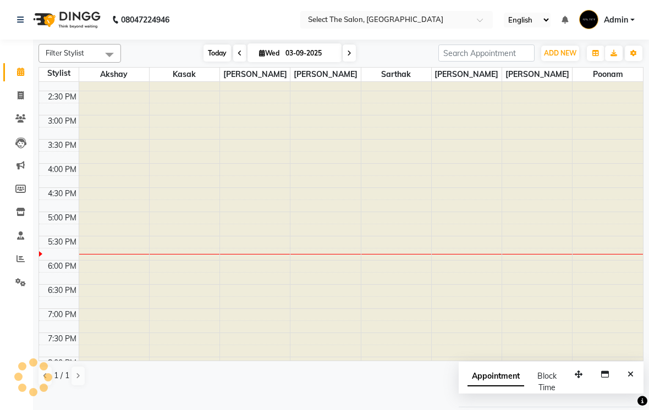
scroll to position [361, 0]
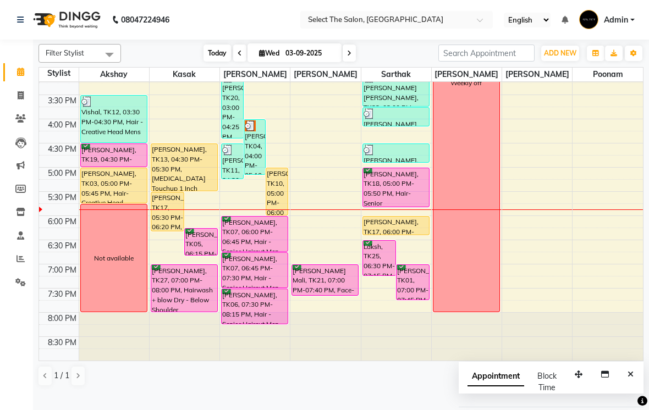
click at [19, 96] on icon at bounding box center [21, 95] width 6 height 8
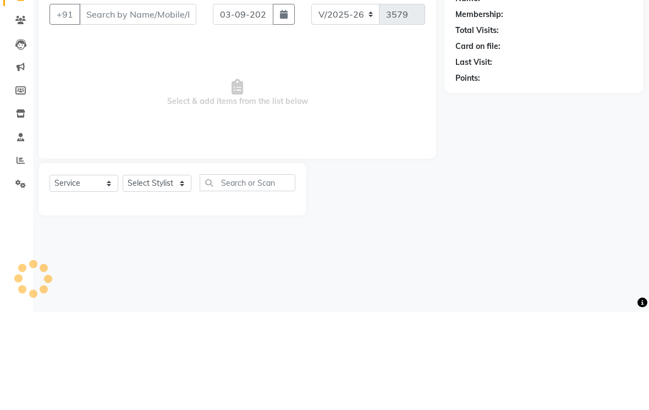
click at [100, 102] on input "Client" at bounding box center [137, 112] width 117 height 21
click at [168, 107] on span "Add Client" at bounding box center [167, 112] width 43 height 11
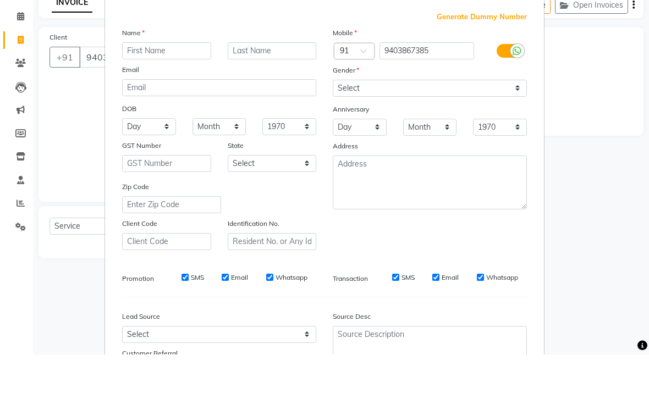
click at [154, 98] on input "text" at bounding box center [166, 106] width 89 height 17
click at [241, 98] on input "text" at bounding box center [272, 106] width 89 height 17
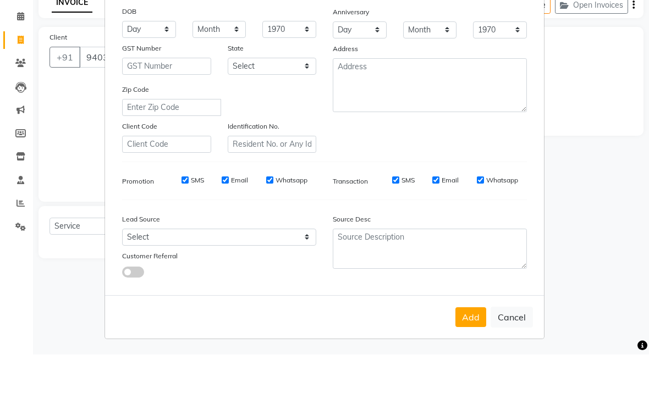
scroll to position [97, 0]
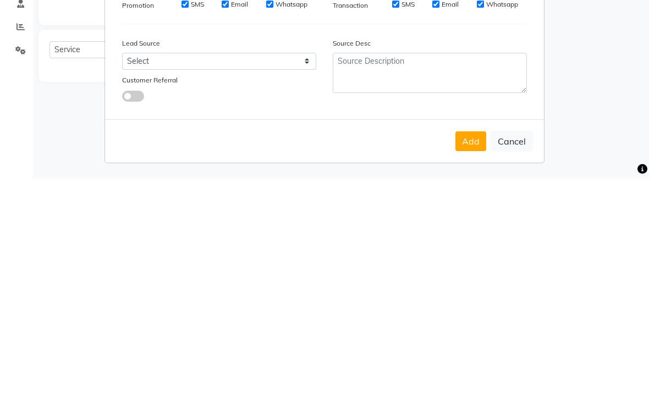
click at [472, 363] on button "Add" at bounding box center [470, 373] width 31 height 20
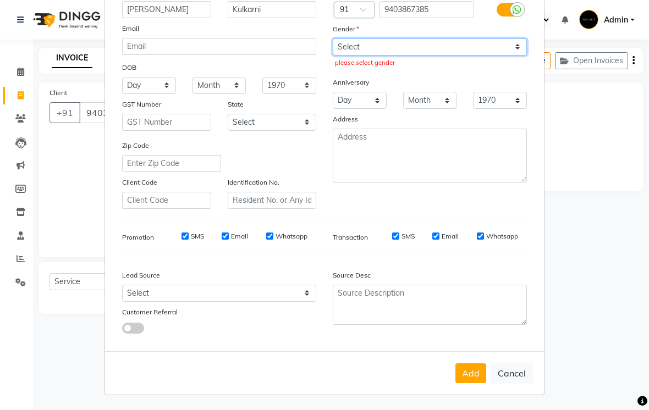
click at [370, 47] on select "Select [DEMOGRAPHIC_DATA] [DEMOGRAPHIC_DATA] Other Prefer Not To Say" at bounding box center [430, 46] width 194 height 17
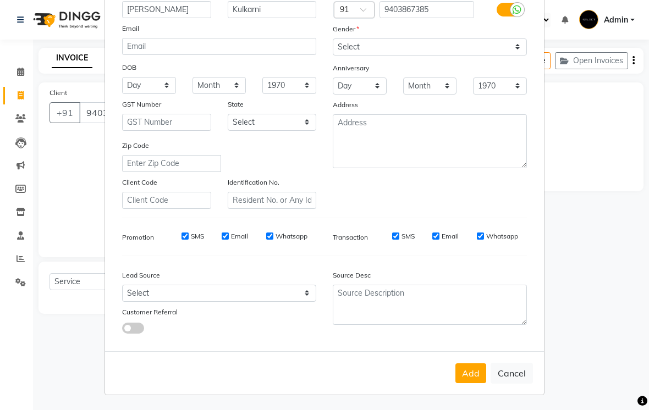
click at [475, 375] on button "Add" at bounding box center [470, 373] width 31 height 20
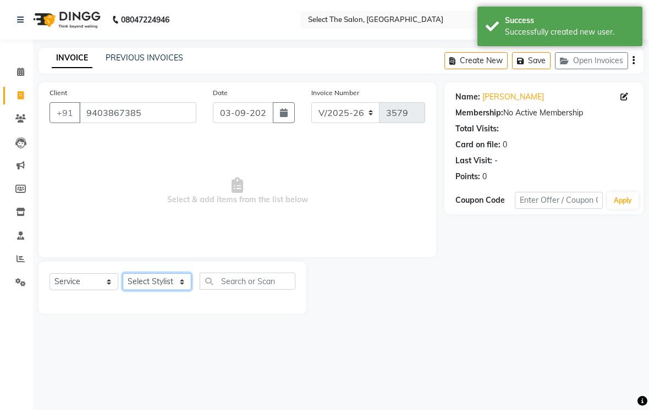
click at [178, 290] on select "Select Stylist Akshay Kasak Poonam Sachin [PERSON_NAME] [PERSON_NAME] [PERSON_N…" at bounding box center [157, 281] width 69 height 17
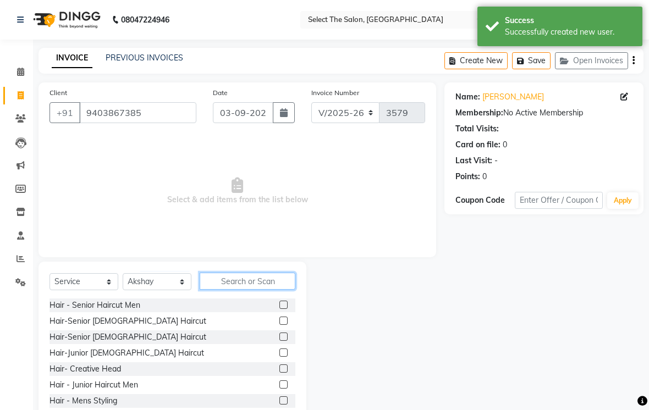
click at [246, 290] on input "text" at bounding box center [248, 281] width 96 height 17
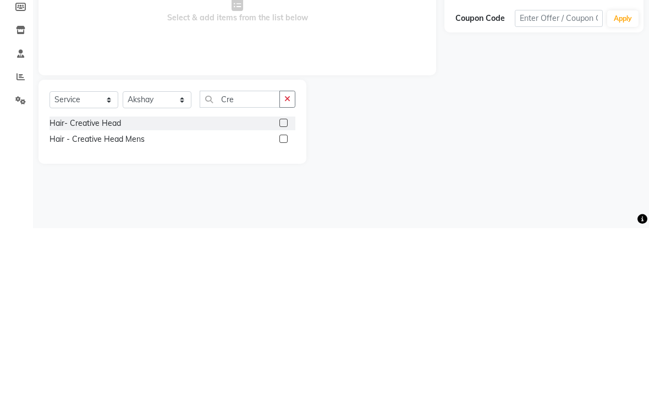
click at [283, 301] on label at bounding box center [283, 305] width 8 height 8
click at [283, 302] on input "checkbox" at bounding box center [282, 305] width 7 height 7
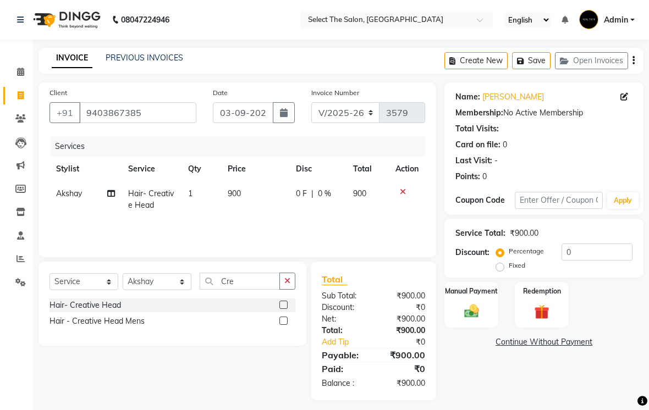
click at [479, 320] on img at bounding box center [472, 311] width 24 height 17
click at [558, 349] on span "UPI" at bounding box center [560, 342] width 17 height 13
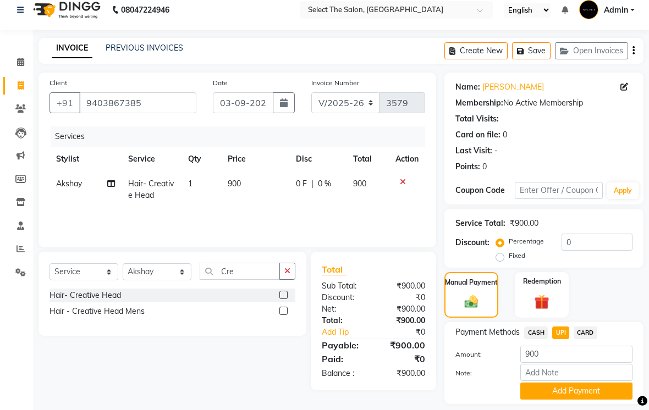
scroll to position [26, 0]
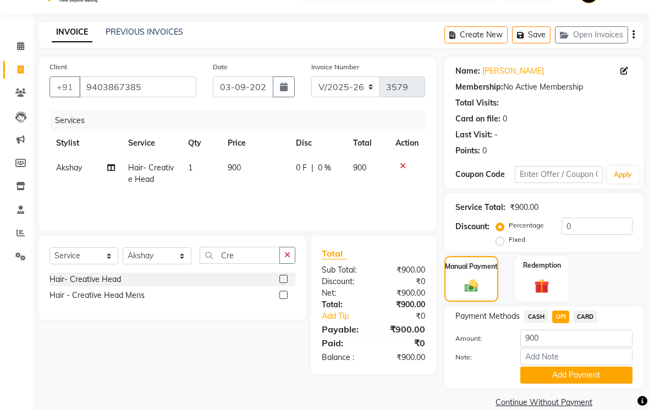
click at [586, 384] on button "Add Payment" at bounding box center [576, 375] width 112 height 17
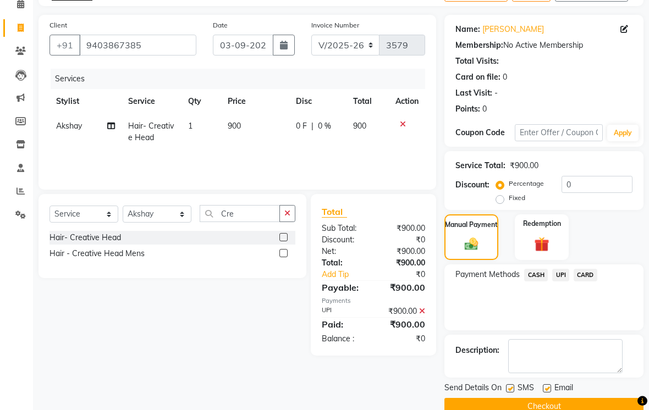
scroll to position [88, 0]
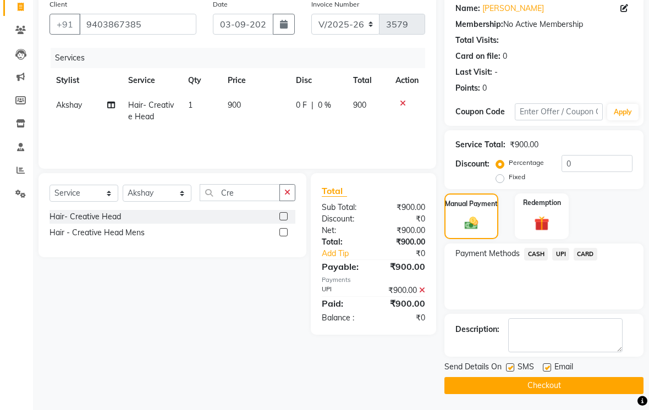
click at [508, 372] on label at bounding box center [510, 367] width 8 height 8
click at [508, 372] on input "checkbox" at bounding box center [509, 367] width 7 height 7
click at [551, 372] on label at bounding box center [547, 367] width 8 height 8
click at [550, 372] on input "checkbox" at bounding box center [546, 367] width 7 height 7
click at [532, 394] on button "Checkout" at bounding box center [543, 385] width 199 height 17
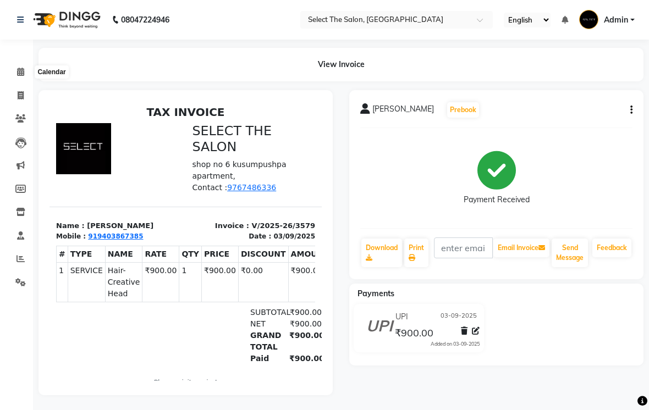
click at [28, 74] on span at bounding box center [20, 72] width 19 height 13
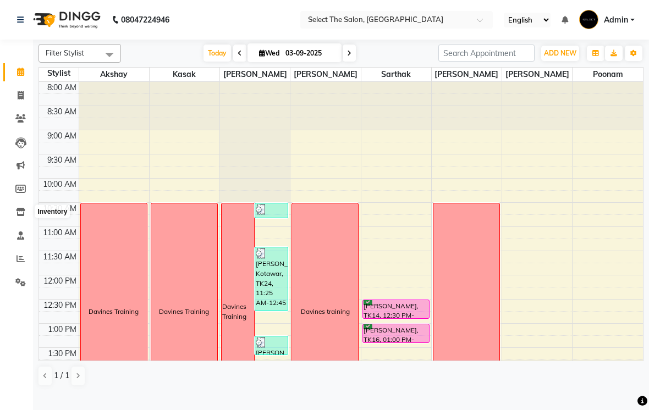
click at [26, 217] on span at bounding box center [20, 212] width 19 height 13
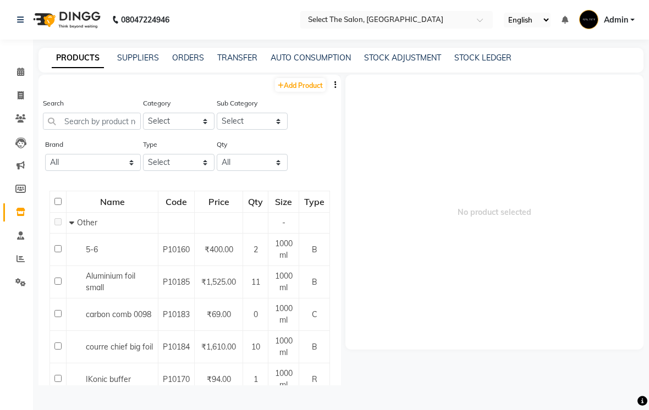
click at [291, 92] on link "Add Product" at bounding box center [300, 85] width 51 height 14
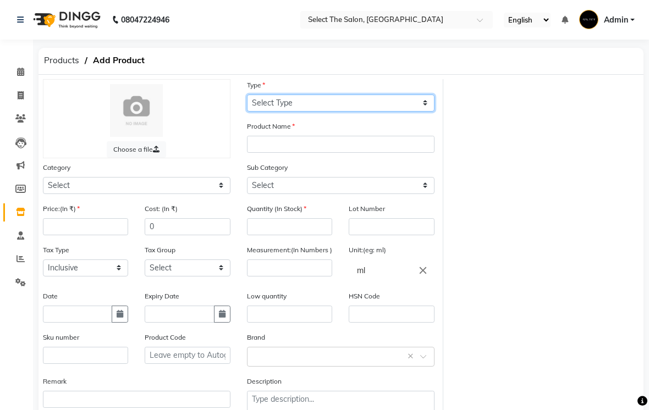
click at [300, 112] on select "Select Type Both Retail Consumable" at bounding box center [340, 103] width 187 height 17
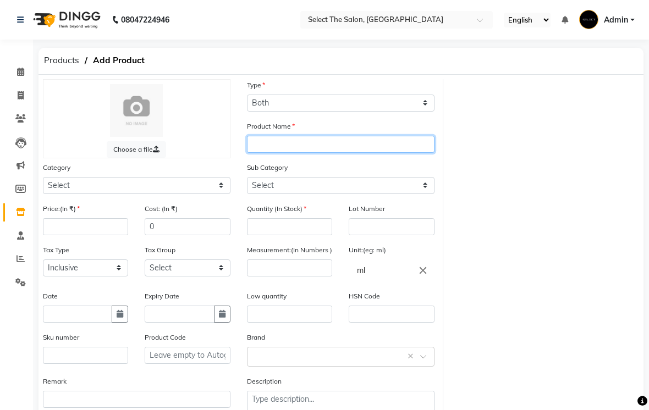
click at [276, 153] on input "text" at bounding box center [340, 144] width 187 height 17
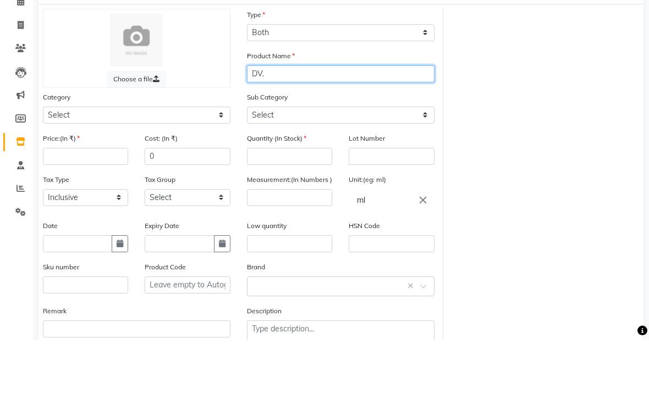
click at [279, 136] on input "DV." at bounding box center [340, 144] width 187 height 17
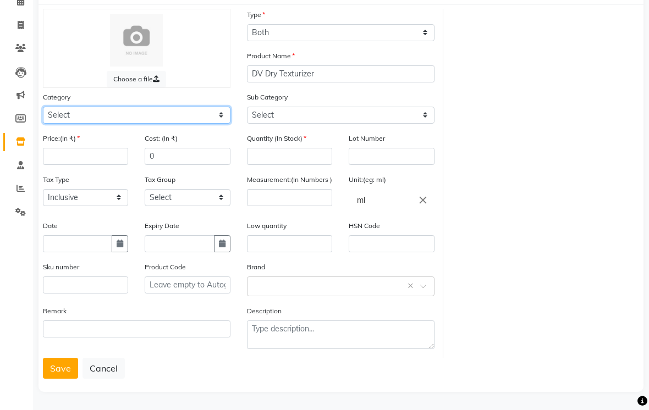
click at [224, 124] on select "Select Hair Skin Makeup Personal Care Appliances [PERSON_NAME] Waxing Disposabl…" at bounding box center [136, 115] width 187 height 17
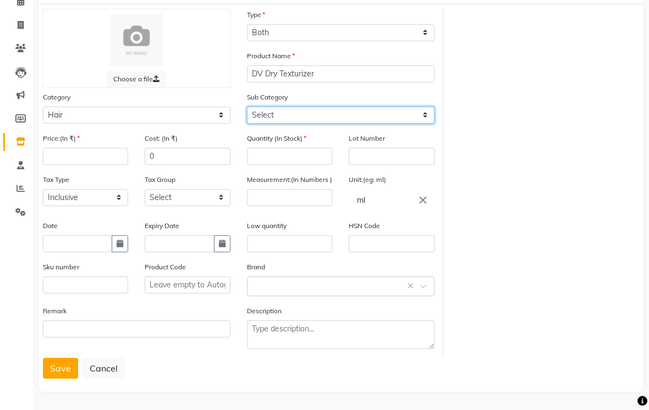
click at [420, 124] on select "Select Shampoo Conditioner Cream Mask Oil Serum Color Appliances Treatment Styl…" at bounding box center [340, 115] width 187 height 17
click at [424, 124] on select "Select Shampoo Conditioner Cream Mask Oil Serum Color Appliances Treatment Styl…" at bounding box center [340, 115] width 187 height 17
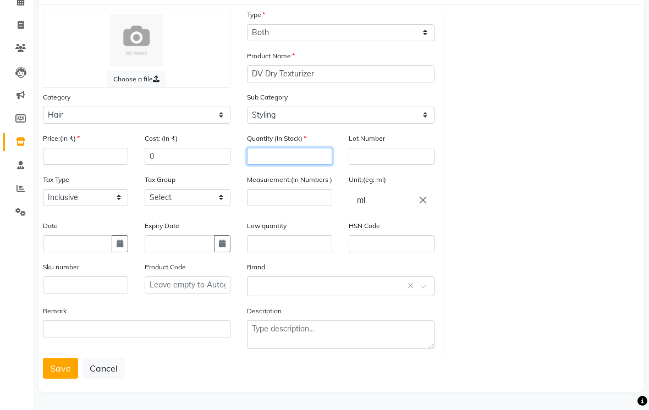
click at [295, 165] on input "number" at bounding box center [289, 156] width 85 height 17
click at [95, 165] on input "number" at bounding box center [85, 156] width 85 height 17
click at [178, 174] on div "Cost: (In ₹) 0" at bounding box center [187, 152] width 102 height 41
click at [182, 165] on input "0" at bounding box center [187, 156] width 85 height 17
click at [279, 206] on input "number" at bounding box center [289, 197] width 85 height 17
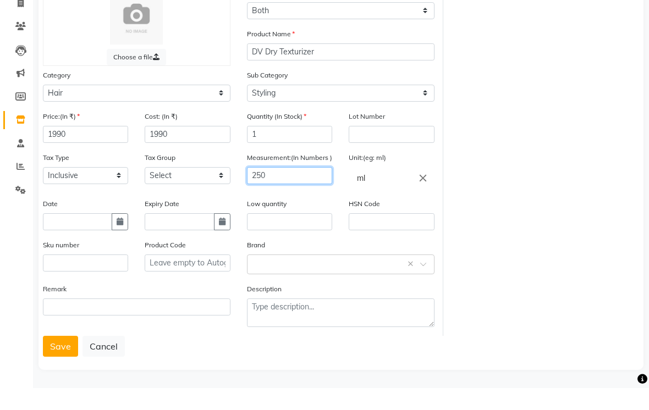
scroll to position [79, 0]
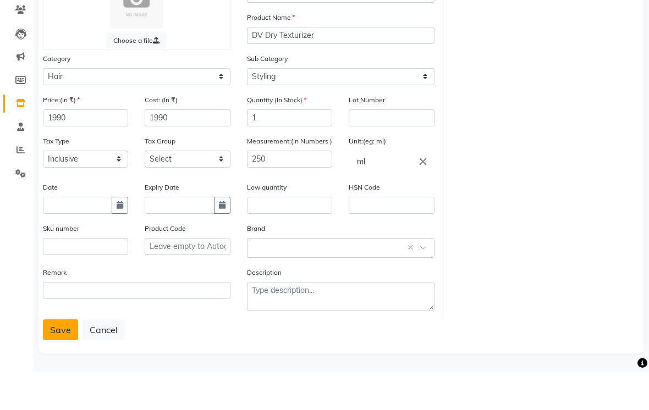
click at [63, 357] on button "Save" at bounding box center [60, 367] width 35 height 21
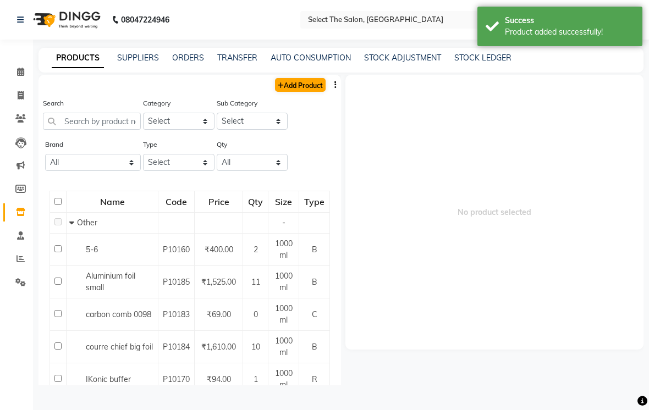
click at [303, 92] on link "Add Product" at bounding box center [300, 85] width 51 height 14
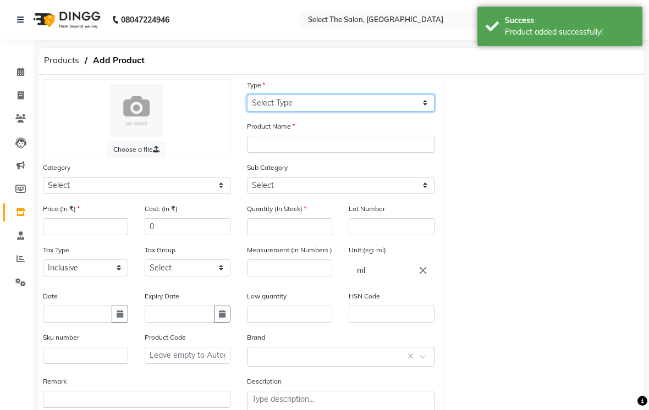
click at [316, 112] on select "Select Type Both Retail Consumable" at bounding box center [340, 103] width 187 height 17
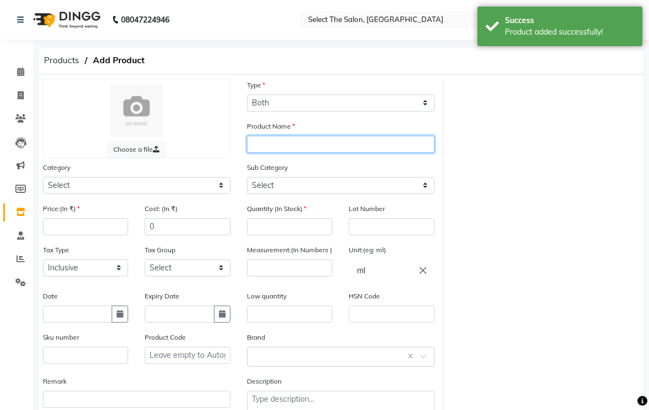
click at [306, 153] on input "text" at bounding box center [340, 144] width 187 height 17
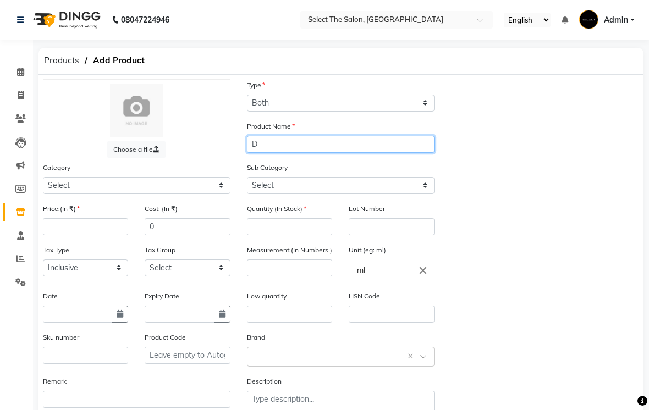
click at [279, 153] on input "D" at bounding box center [340, 144] width 187 height 17
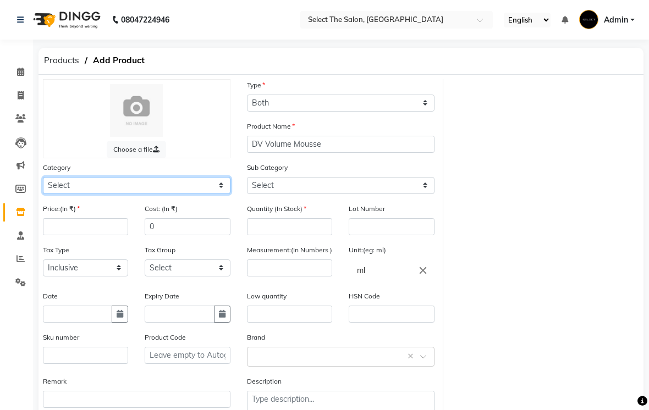
click at [225, 194] on select "Select Hair Skin Makeup Personal Care Appliances [PERSON_NAME] Waxing Disposabl…" at bounding box center [136, 185] width 187 height 17
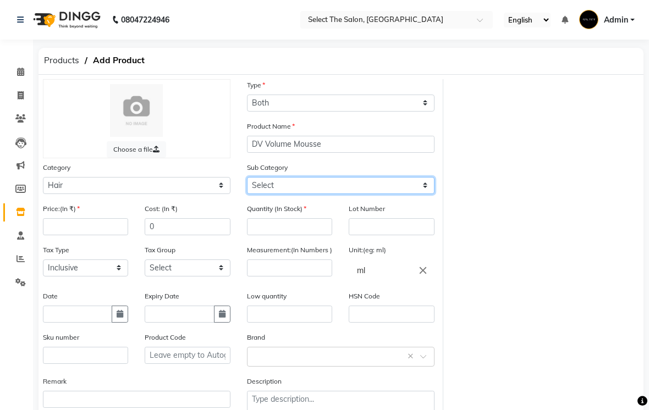
click at [415, 194] on select "Select Shampoo Conditioner Cream Mask Oil Serum Color Appliances Treatment Styl…" at bounding box center [340, 185] width 187 height 17
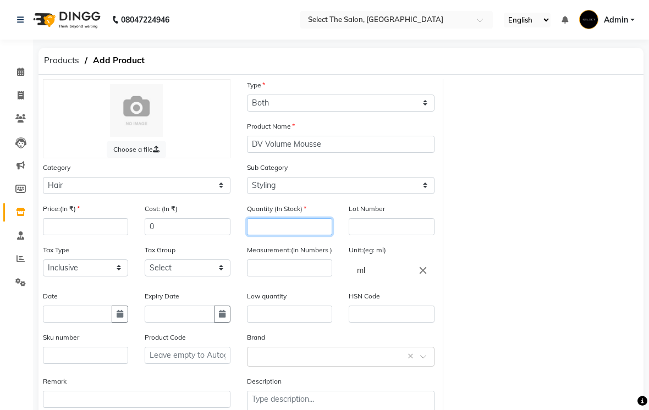
click at [284, 235] on input "number" at bounding box center [289, 226] width 85 height 17
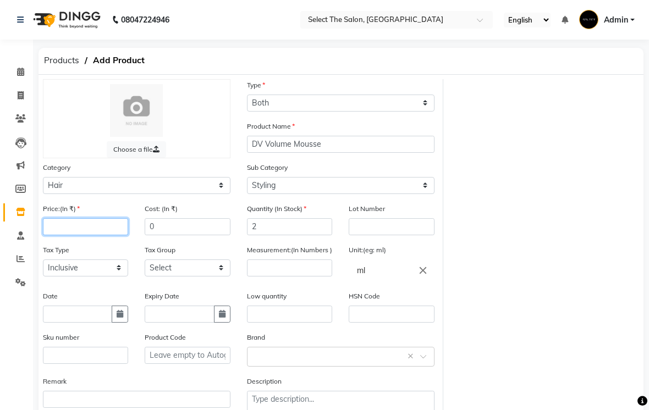
click at [98, 235] on input "number" at bounding box center [85, 226] width 85 height 17
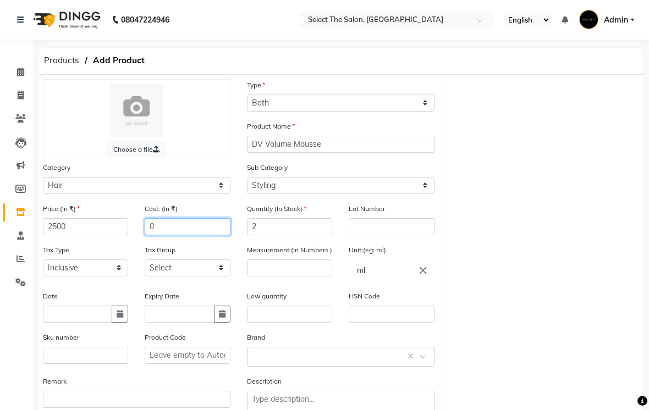
click at [174, 235] on input "0" at bounding box center [187, 226] width 85 height 17
click at [274, 276] on input "number" at bounding box center [289, 267] width 85 height 17
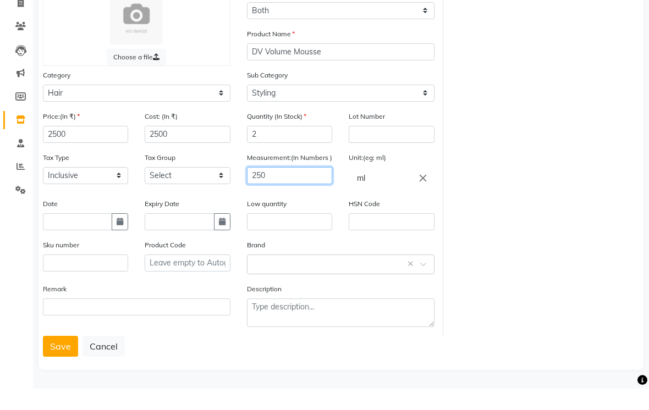
scroll to position [86, 0]
click at [70, 357] on button "Save" at bounding box center [60, 367] width 35 height 21
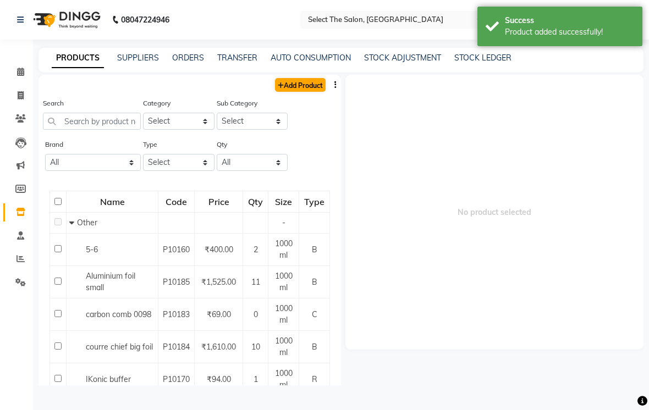
click at [306, 92] on link "Add Product" at bounding box center [300, 85] width 51 height 14
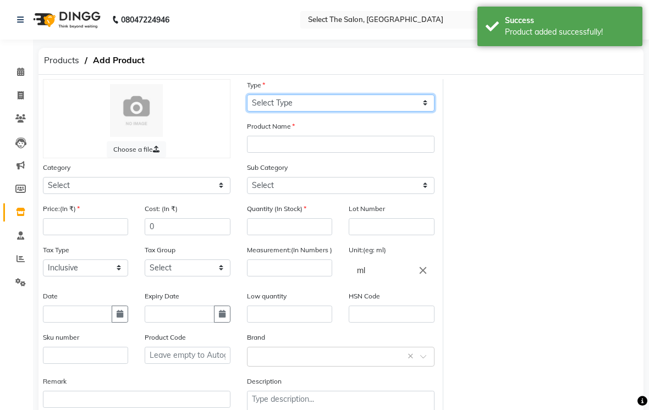
click at [307, 112] on select "Select Type Both Retail Consumable" at bounding box center [340, 103] width 187 height 17
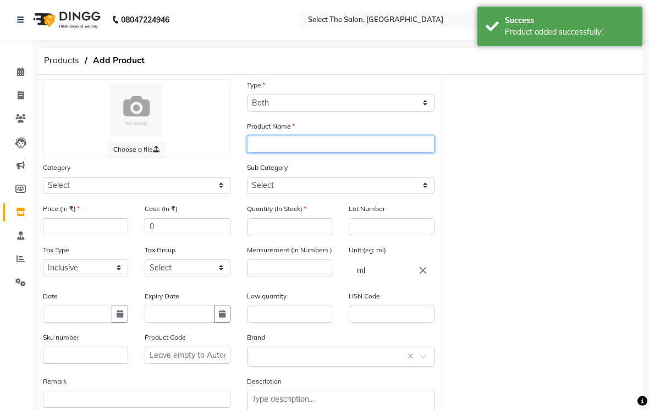
click at [297, 153] on input "text" at bounding box center [340, 144] width 187 height 17
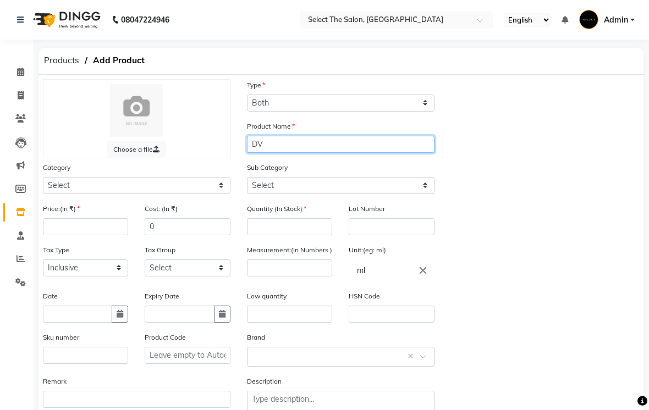
click at [296, 153] on input "DV" at bounding box center [340, 144] width 187 height 17
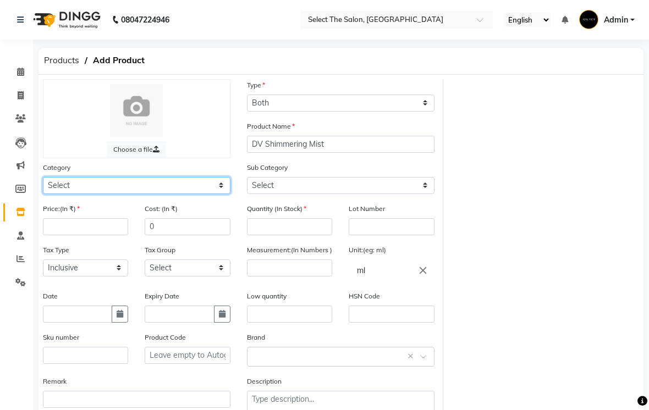
click at [222, 194] on select "Select Hair Skin Makeup Personal Care Appliances [PERSON_NAME] Waxing Disposabl…" at bounding box center [136, 185] width 187 height 17
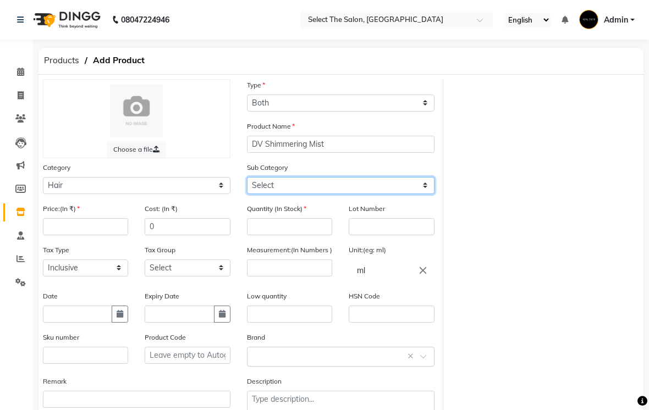
click at [426, 194] on select "Select Shampoo Conditioner Cream Mask Oil Serum Color Appliances Treatment Styl…" at bounding box center [340, 185] width 187 height 17
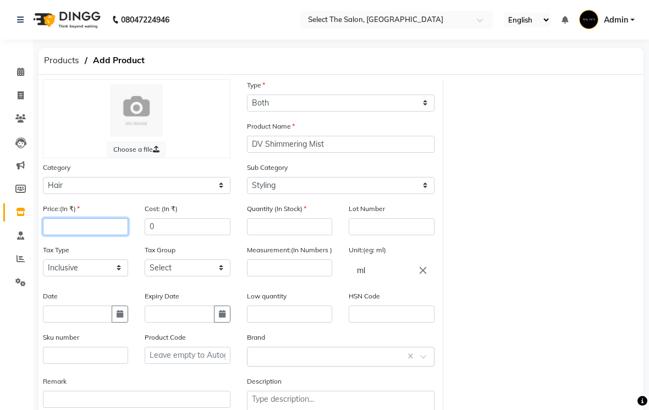
click at [109, 235] on input "number" at bounding box center [85, 226] width 85 height 17
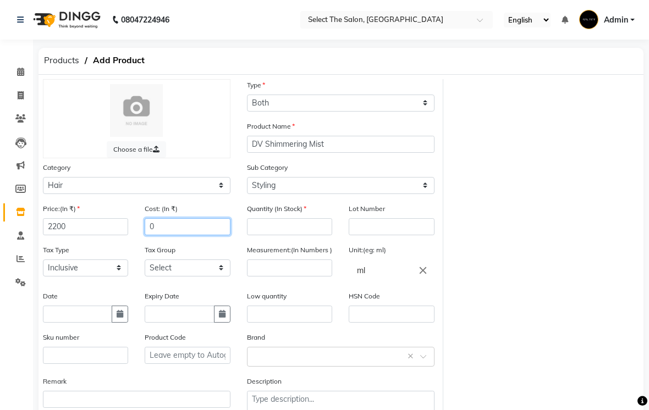
click at [167, 235] on input "0" at bounding box center [187, 226] width 85 height 17
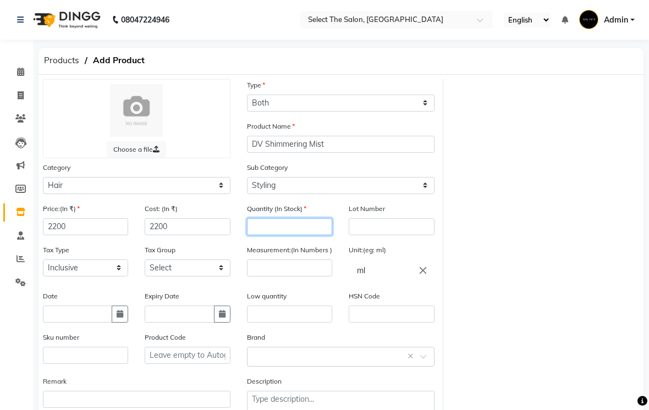
click at [269, 235] on input "number" at bounding box center [289, 226] width 85 height 17
click at [278, 276] on input "number" at bounding box center [289, 267] width 85 height 17
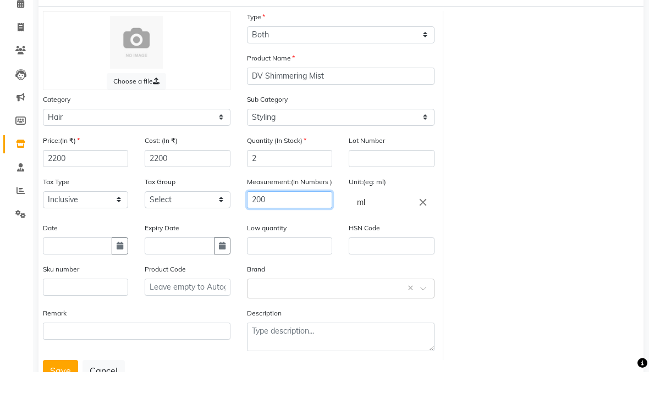
scroll to position [86, 0]
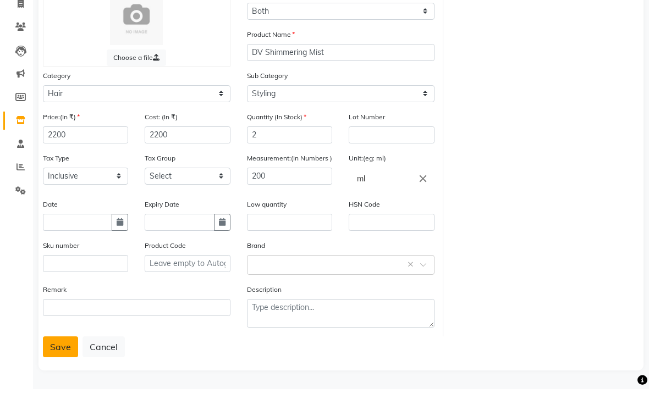
click at [65, 357] on button "Save" at bounding box center [60, 367] width 35 height 21
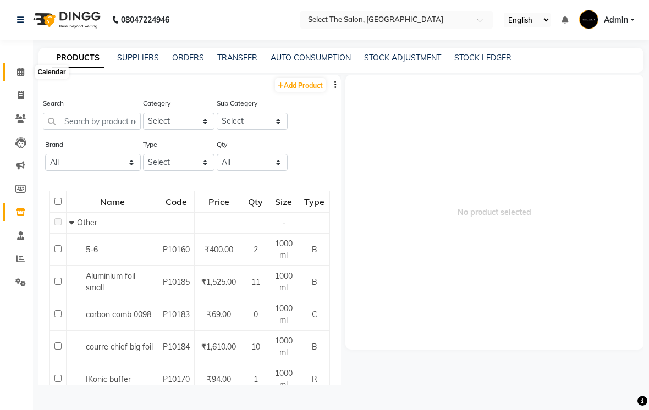
click at [26, 78] on span at bounding box center [20, 72] width 19 height 13
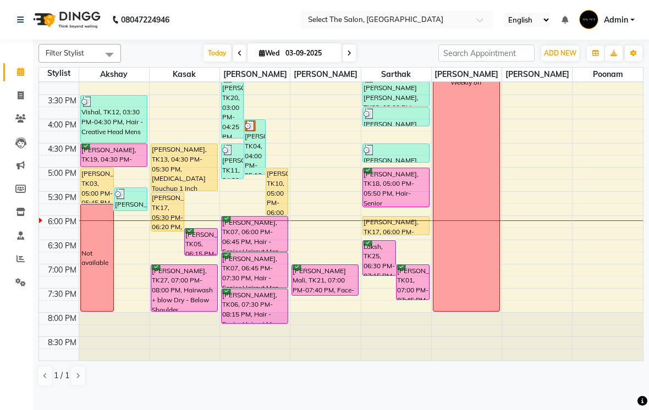
scroll to position [361, 0]
click at [253, 253] on div at bounding box center [254, 251] width 4 height 4
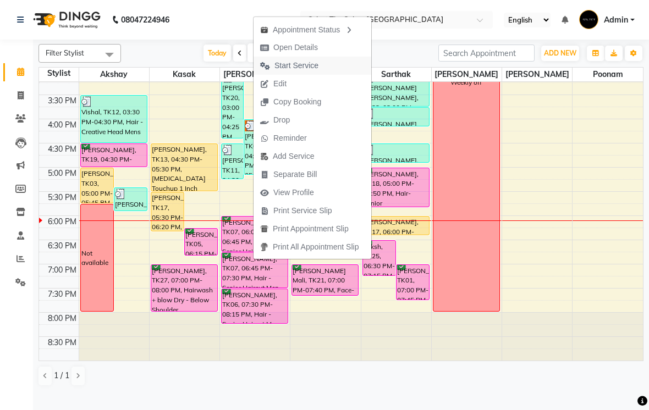
click at [308, 67] on span "Start Service" at bounding box center [296, 66] width 44 height 12
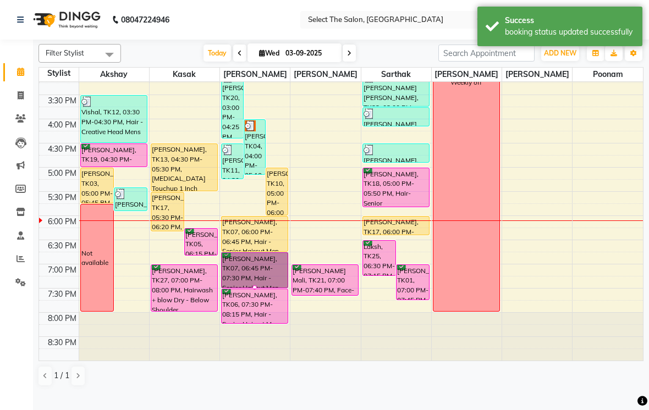
click at [252, 290] on div at bounding box center [254, 287] width 4 height 4
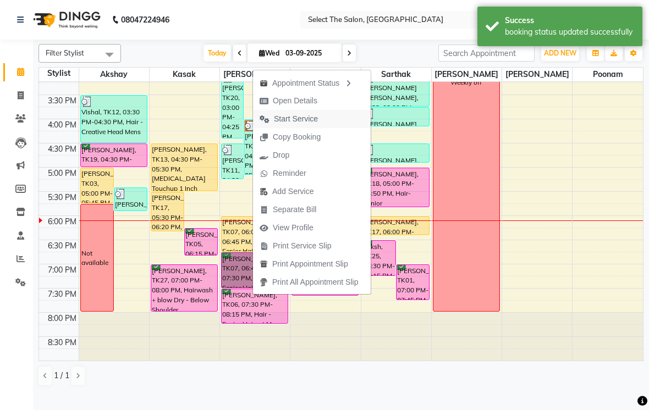
click at [301, 120] on span "Start Service" at bounding box center [296, 119] width 44 height 12
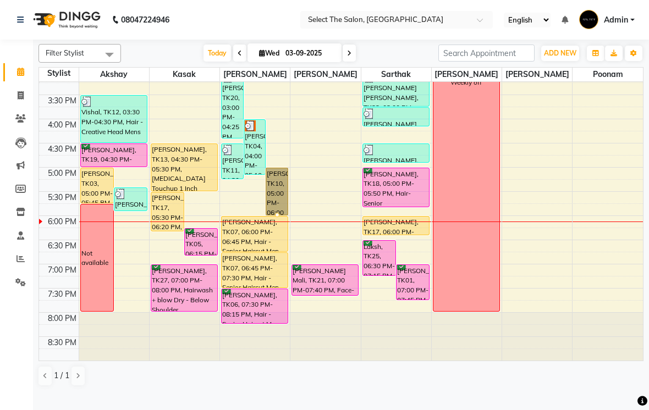
click at [277, 217] on div at bounding box center [277, 215] width 4 height 4
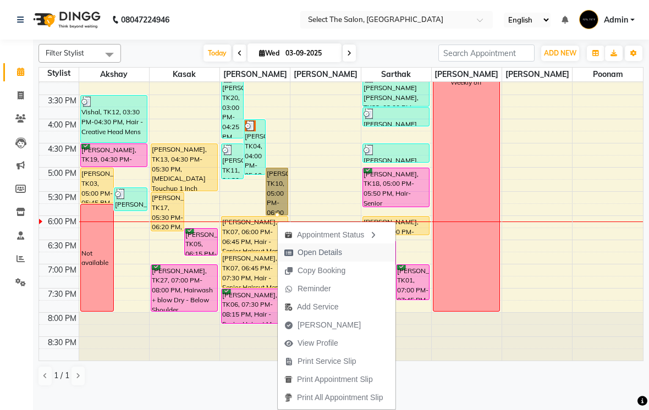
click at [325, 250] on span "Open Details" at bounding box center [319, 253] width 45 height 12
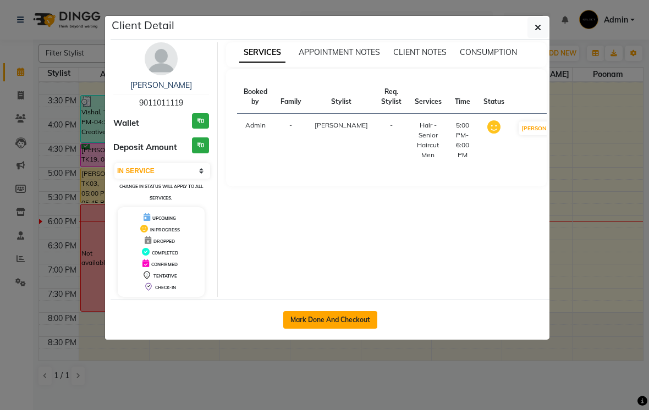
click at [343, 320] on button "Mark Done And Checkout" at bounding box center [330, 320] width 94 height 18
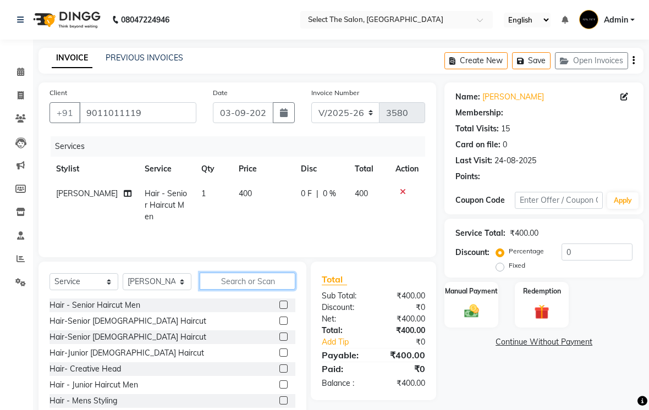
click at [236, 290] on input "text" at bounding box center [248, 281] width 96 height 17
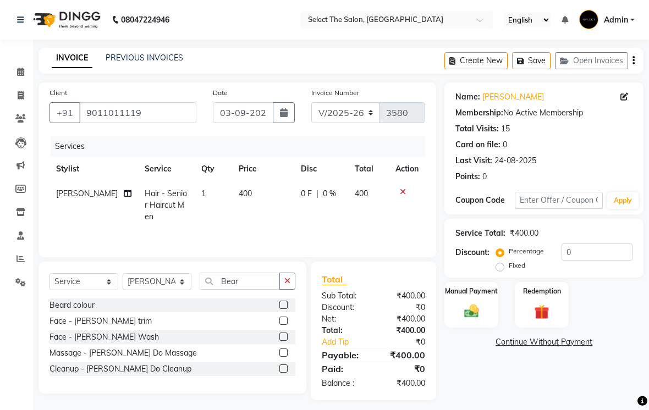
click at [283, 325] on label at bounding box center [283, 321] width 8 height 8
click at [283, 325] on input "checkbox" at bounding box center [282, 321] width 7 height 7
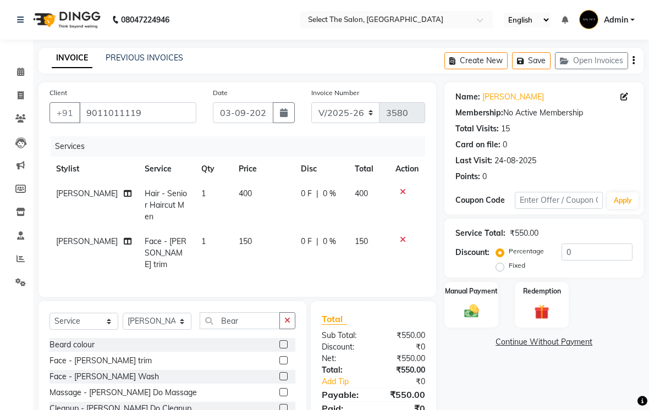
click at [261, 240] on td "150" at bounding box center [263, 253] width 62 height 48
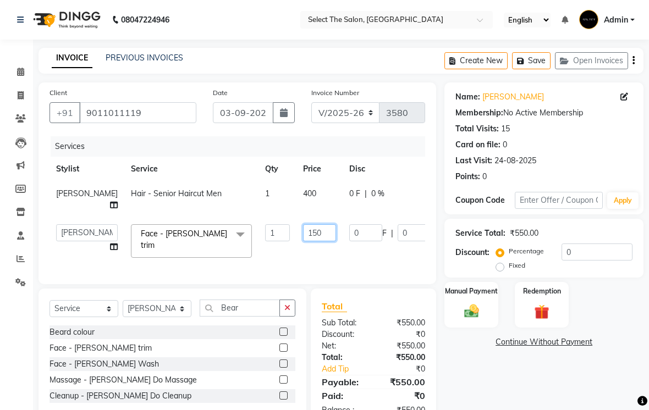
click at [303, 241] on input "150" at bounding box center [319, 232] width 33 height 17
click at [474, 320] on img at bounding box center [471, 311] width 25 height 18
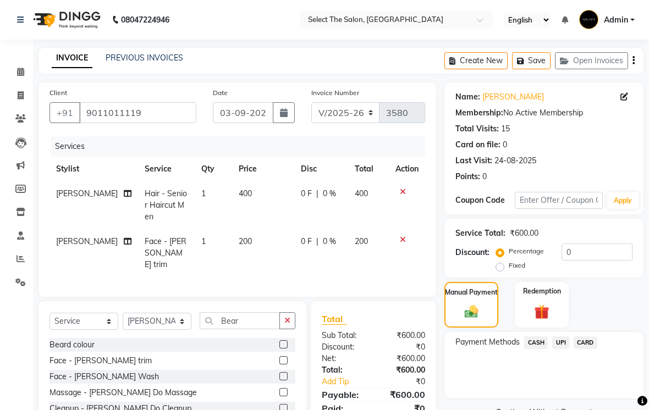
click at [538, 349] on span "CASH" at bounding box center [536, 342] width 24 height 13
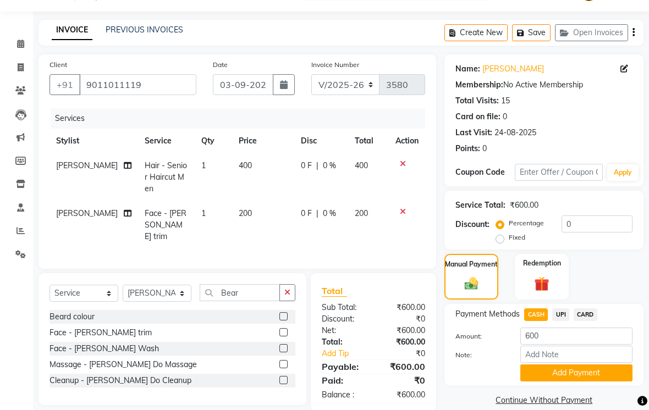
scroll to position [42, 0]
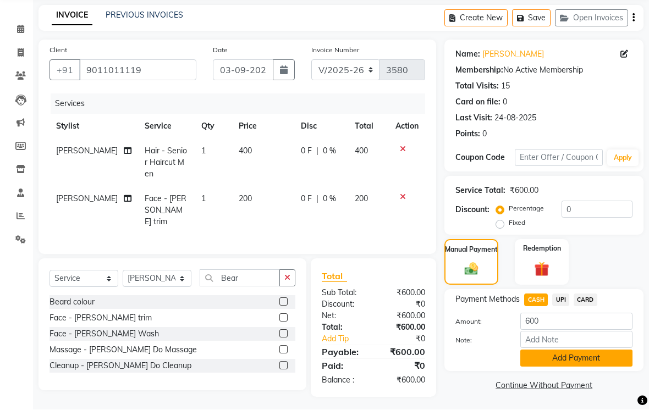
click at [587, 367] on button "Add Payment" at bounding box center [576, 358] width 112 height 17
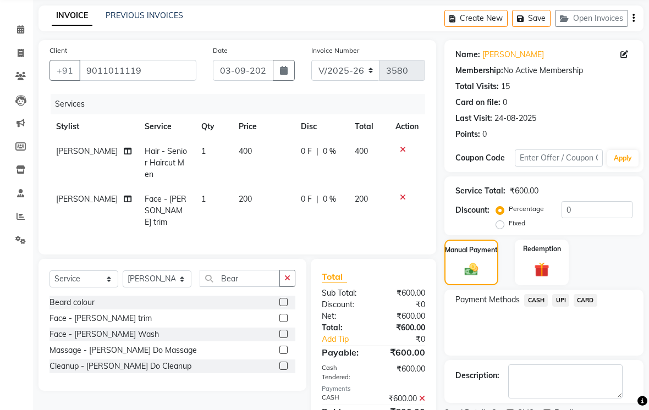
scroll to position [88, 0]
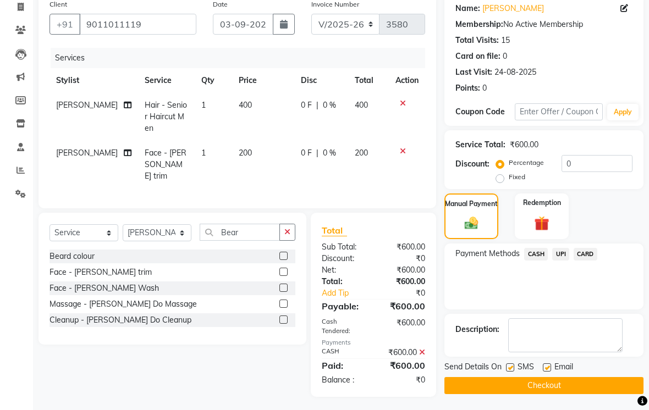
click at [510, 372] on label at bounding box center [510, 367] width 8 height 8
click at [510, 372] on input "checkbox" at bounding box center [509, 367] width 7 height 7
click at [547, 372] on label at bounding box center [547, 367] width 8 height 8
click at [547, 372] on input "checkbox" at bounding box center [546, 367] width 7 height 7
click at [546, 394] on button "Checkout" at bounding box center [543, 385] width 199 height 17
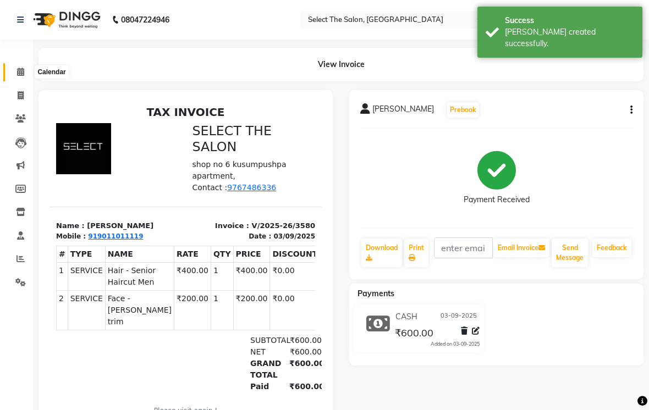
click at [15, 74] on span at bounding box center [20, 72] width 19 height 13
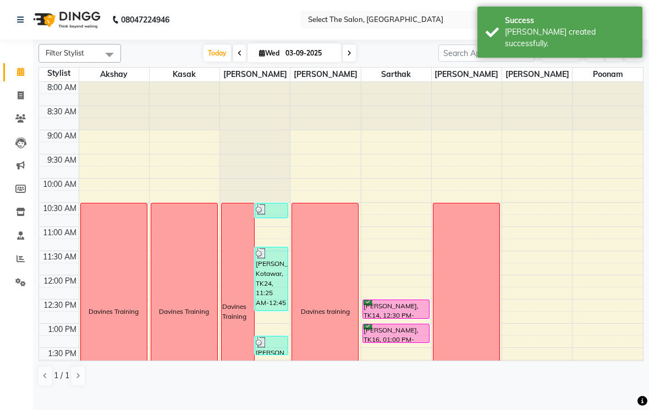
click at [344, 62] on span at bounding box center [348, 53] width 13 height 17
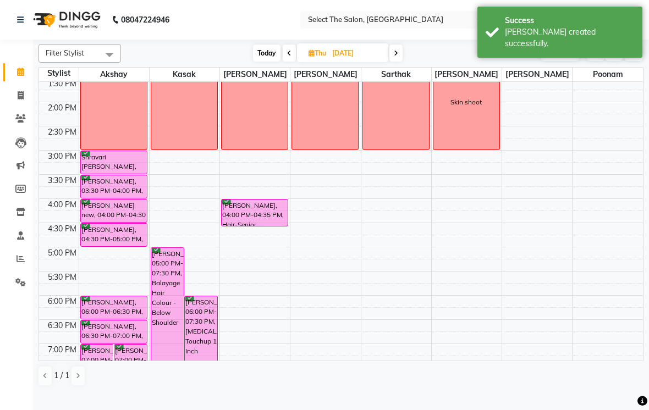
scroll to position [268, 0]
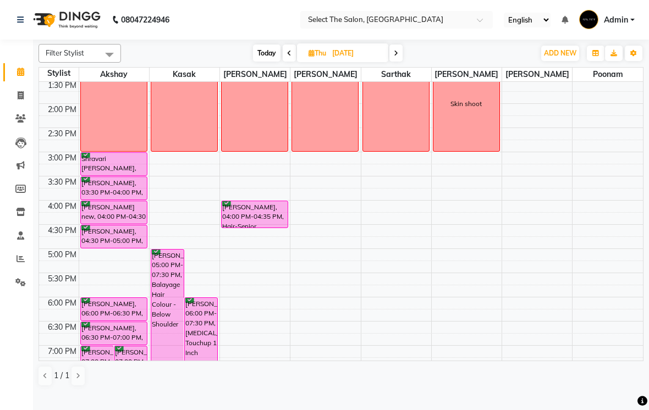
click at [267, 62] on span "Today" at bounding box center [266, 53] width 27 height 17
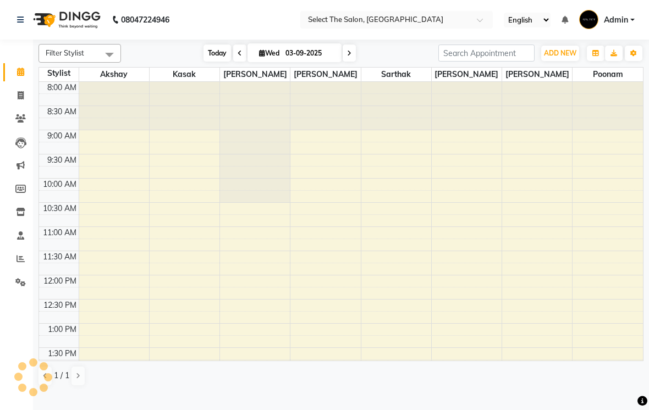
scroll to position [361, 0]
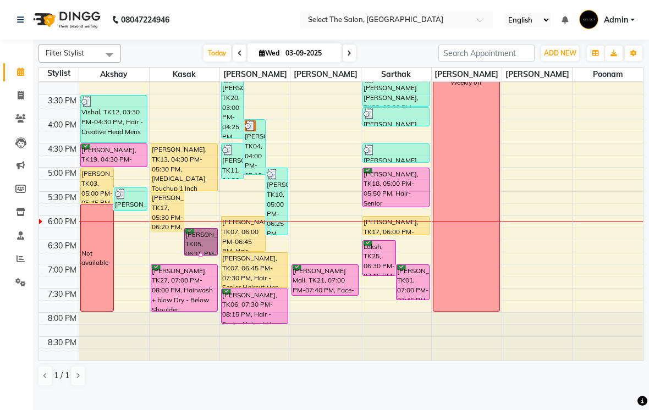
click at [202, 257] on div at bounding box center [200, 255] width 4 height 4
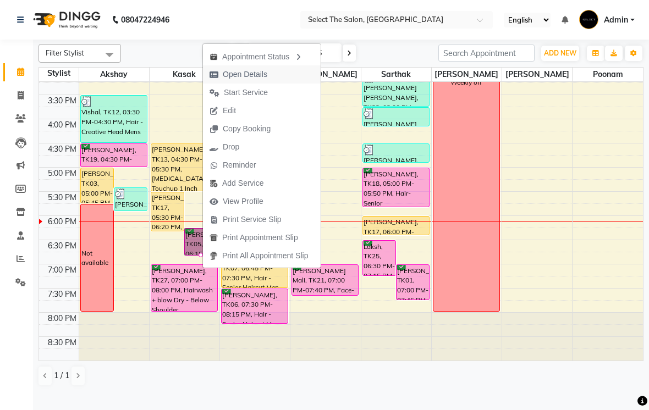
click at [256, 73] on span "Open Details" at bounding box center [245, 75] width 45 height 12
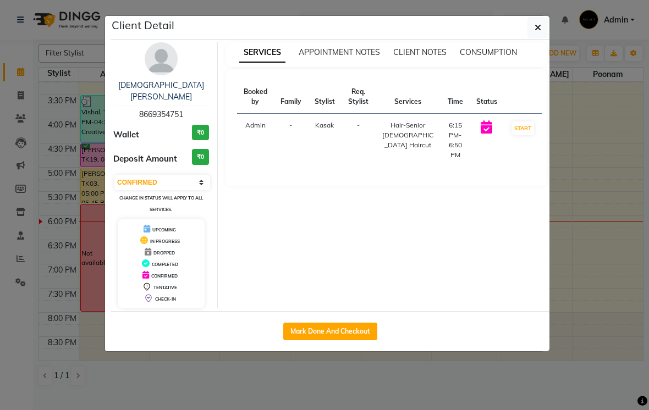
click at [595, 181] on ngb-modal-window "Client Detail [PERSON_NAME] 8669354751 Wallet ₹0 Deposit Amount ₹0 Select IN SE…" at bounding box center [324, 205] width 649 height 410
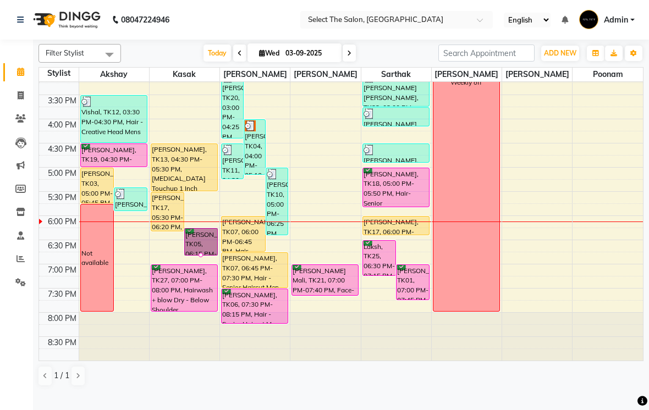
click at [200, 257] on div at bounding box center [200, 255] width 4 height 4
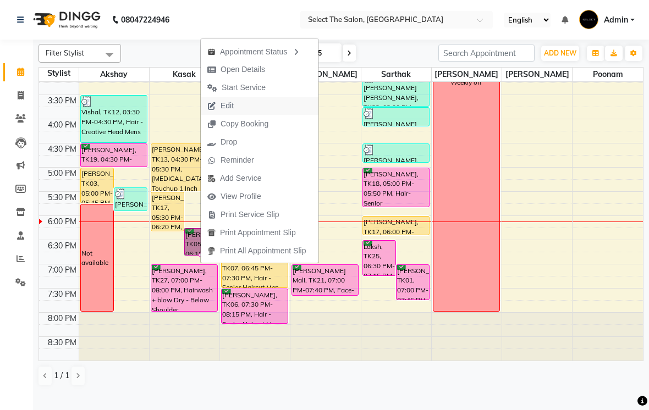
click at [222, 107] on span "Edit" at bounding box center [226, 106] width 13 height 12
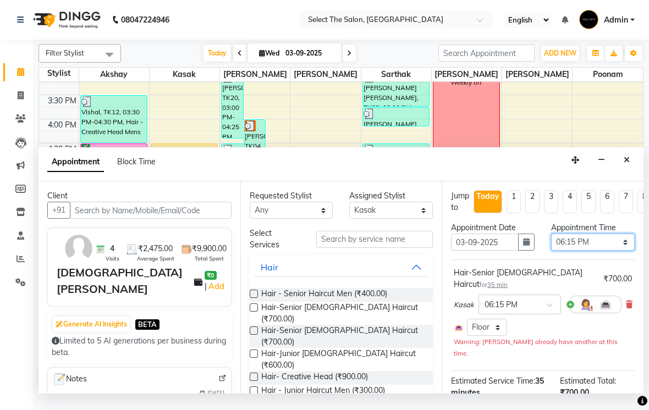
click at [629, 251] on select "Select 09:00 AM 09:15 AM 09:30 AM 09:45 AM 10:00 AM 10:15 AM 10:30 AM 10:45 AM …" at bounding box center [593, 242] width 84 height 17
click at [529, 246] on icon "button" at bounding box center [526, 242] width 7 height 8
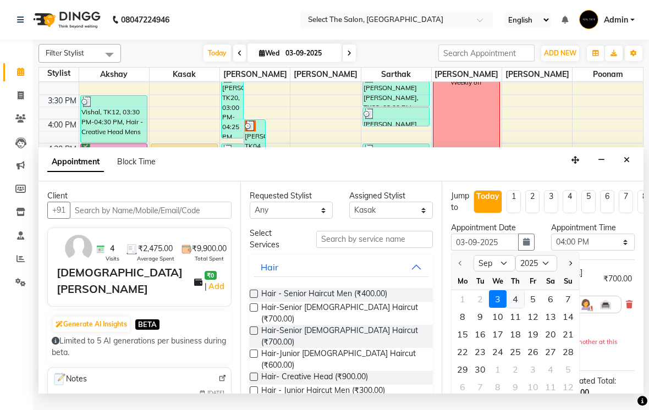
click at [514, 308] on div "4" at bounding box center [515, 299] width 18 height 18
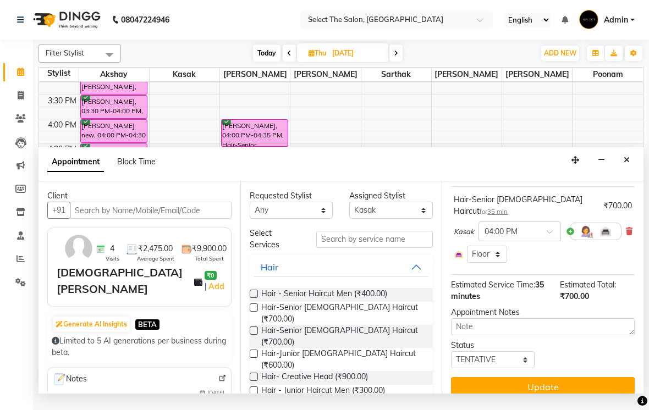
scroll to position [73, 0]
click at [480, 362] on select "Select TENTATIVE CONFIRM UPCOMING" at bounding box center [493, 360] width 84 height 17
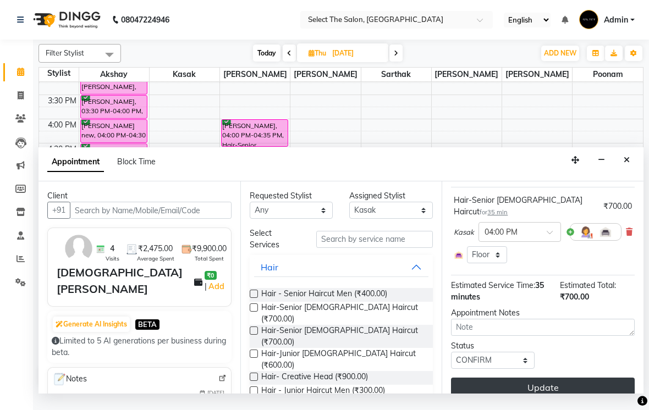
click at [559, 389] on button "Update" at bounding box center [543, 388] width 184 height 20
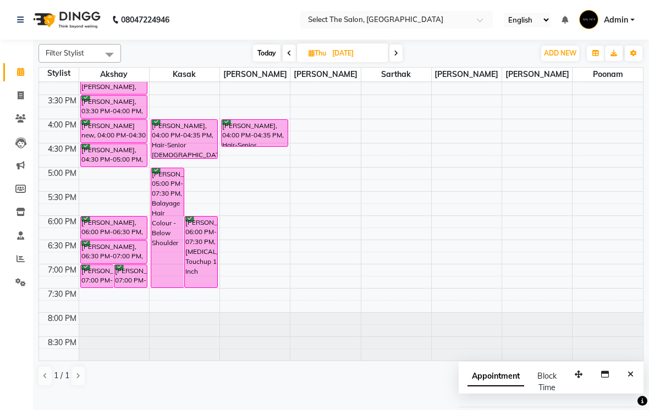
click at [259, 62] on span "Today" at bounding box center [266, 53] width 27 height 17
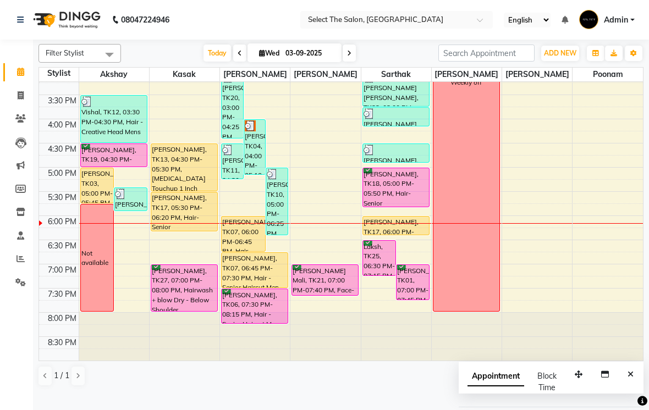
click at [348, 59] on span at bounding box center [348, 53] width 13 height 17
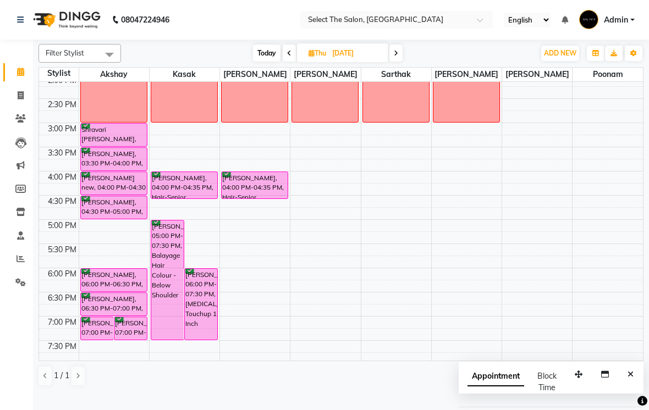
scroll to position [294, 0]
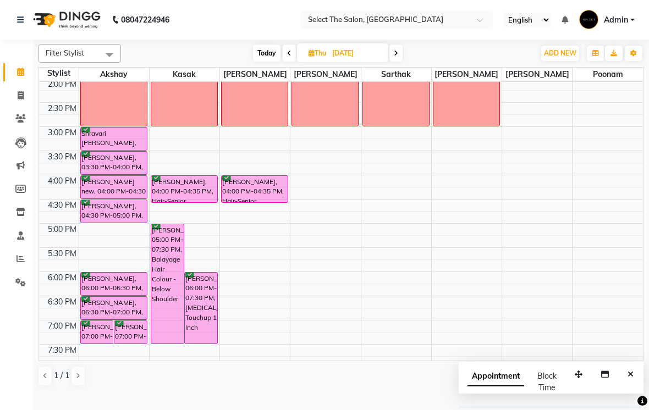
click at [402, 62] on span at bounding box center [395, 53] width 13 height 17
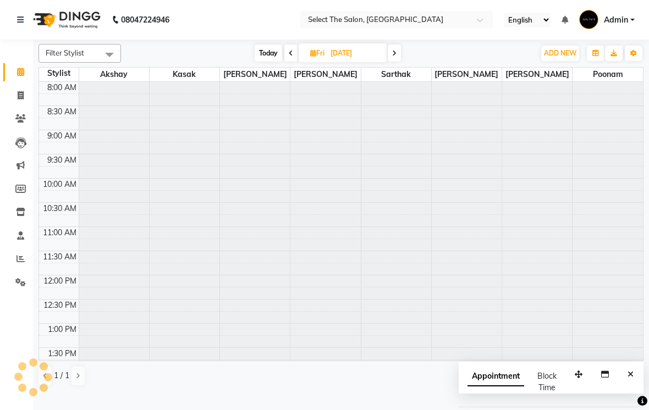
scroll to position [361, 0]
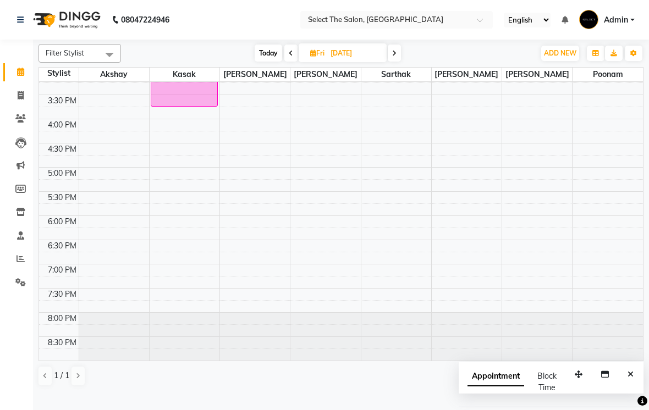
click at [268, 62] on span "Today" at bounding box center [267, 53] width 27 height 17
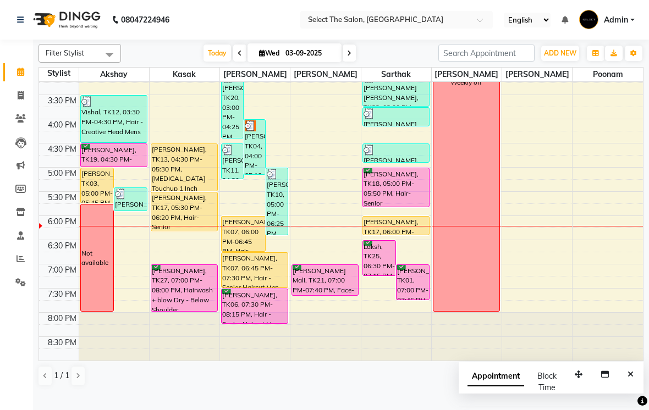
click at [170, 187] on div "[PERSON_NAME], TK13, 04:30 PM-05:30 PM, [MEDICAL_DATA] Touchup 1 Inch" at bounding box center [184, 167] width 66 height 47
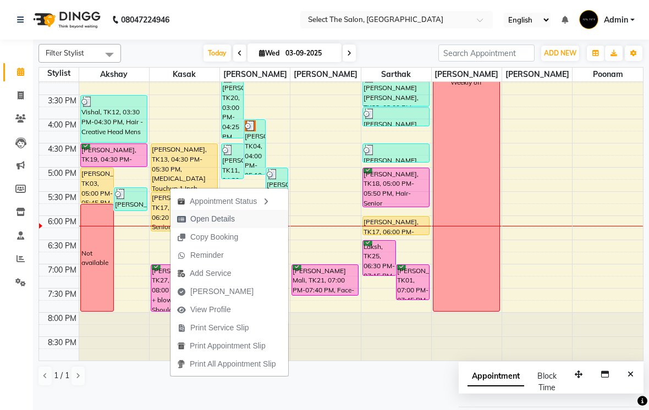
click at [223, 222] on span "Open Details" at bounding box center [212, 219] width 45 height 12
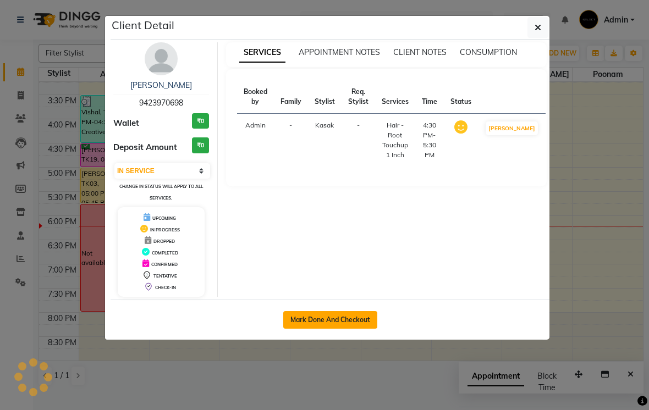
click at [346, 321] on button "Mark Done And Checkout" at bounding box center [330, 320] width 94 height 18
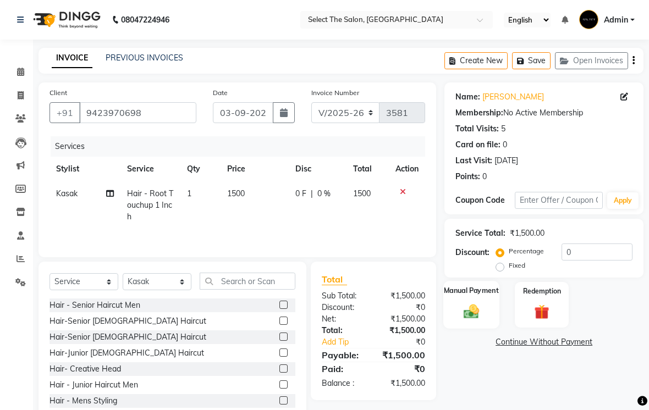
click at [475, 320] on img at bounding box center [471, 311] width 25 height 18
click at [536, 349] on span "CASH" at bounding box center [536, 342] width 24 height 13
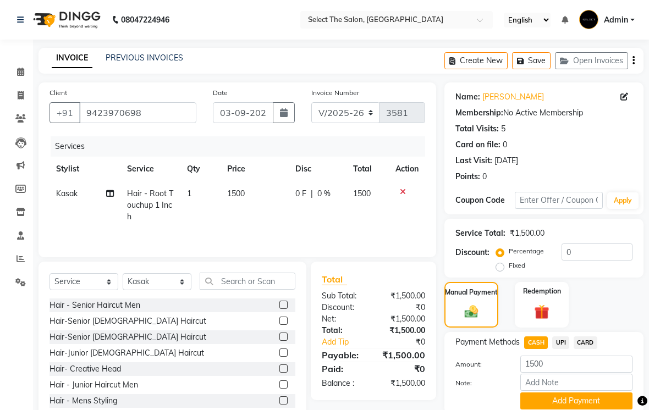
click at [561, 349] on span "UPI" at bounding box center [560, 342] width 17 height 13
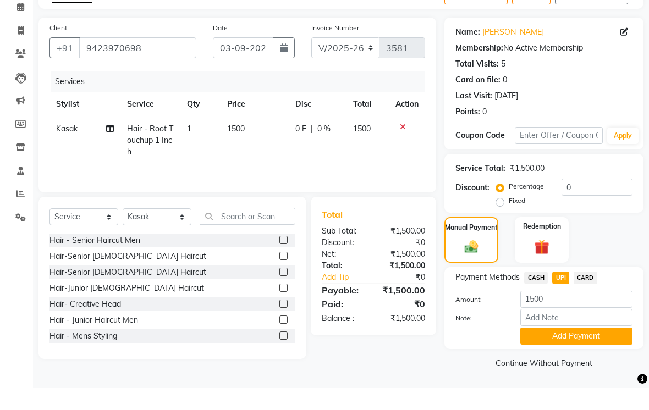
scroll to position [42, 0]
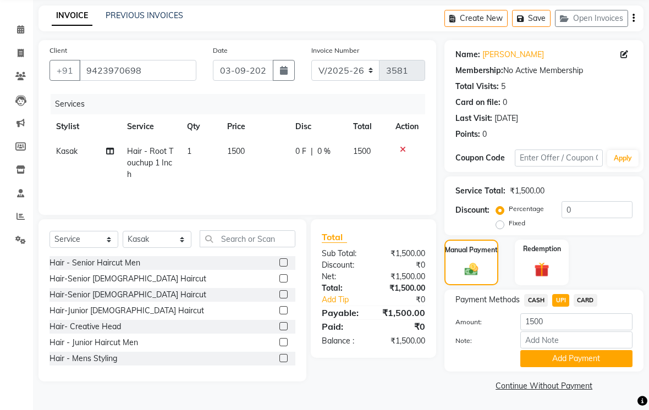
click at [541, 307] on span "CASH" at bounding box center [536, 300] width 24 height 13
click at [545, 367] on button "Add Payment" at bounding box center [576, 358] width 112 height 17
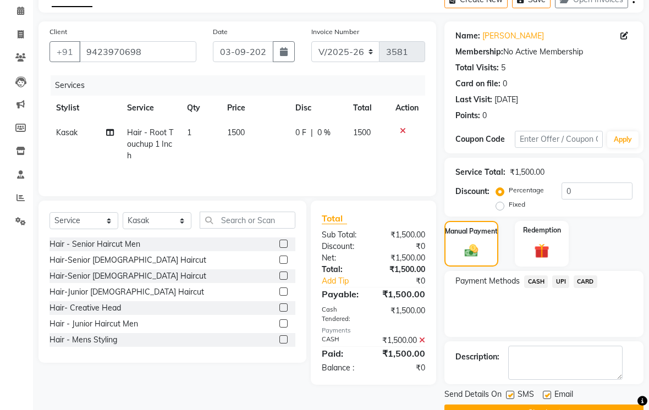
scroll to position [88, 0]
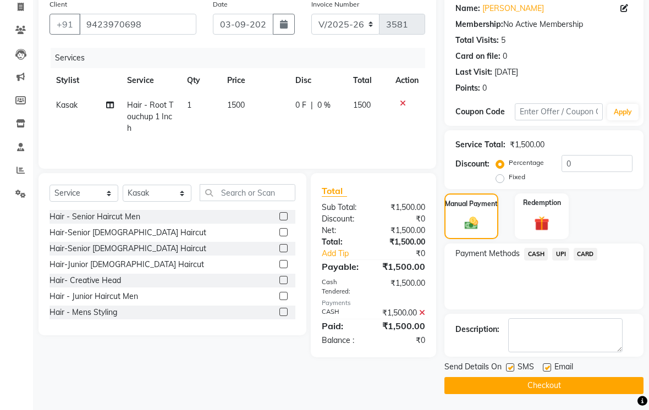
click at [550, 372] on label at bounding box center [547, 367] width 8 height 8
click at [550, 372] on input "checkbox" at bounding box center [546, 367] width 7 height 7
click at [507, 375] on div at bounding box center [509, 369] width 7 height 12
click at [506, 375] on div at bounding box center [509, 369] width 7 height 12
click at [507, 372] on label at bounding box center [510, 367] width 8 height 8
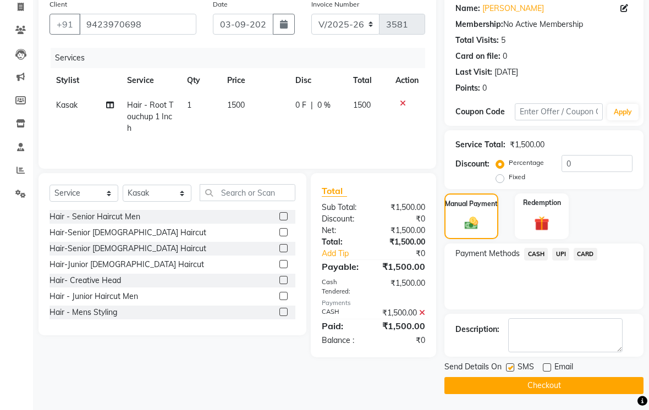
click at [507, 372] on input "checkbox" at bounding box center [509, 367] width 7 height 7
click at [538, 394] on button "Checkout" at bounding box center [543, 385] width 199 height 17
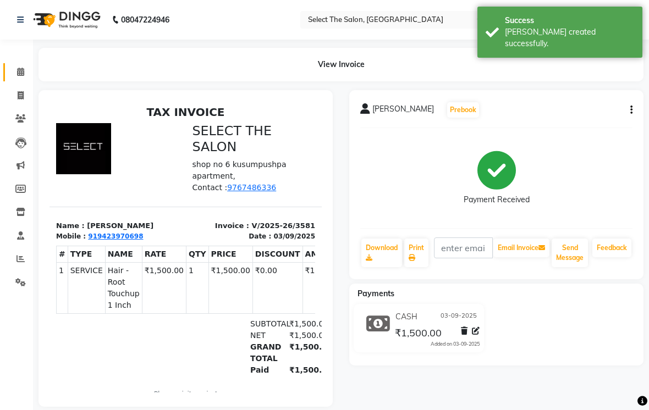
click at [23, 80] on link "Calendar" at bounding box center [16, 72] width 26 height 18
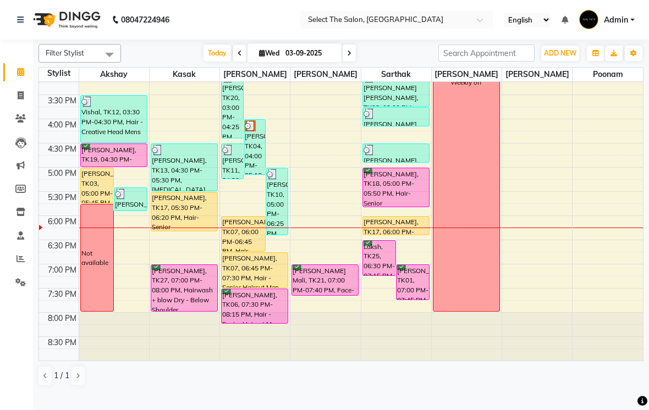
scroll to position [361, 0]
click at [18, 125] on link "Clients" at bounding box center [16, 119] width 26 height 18
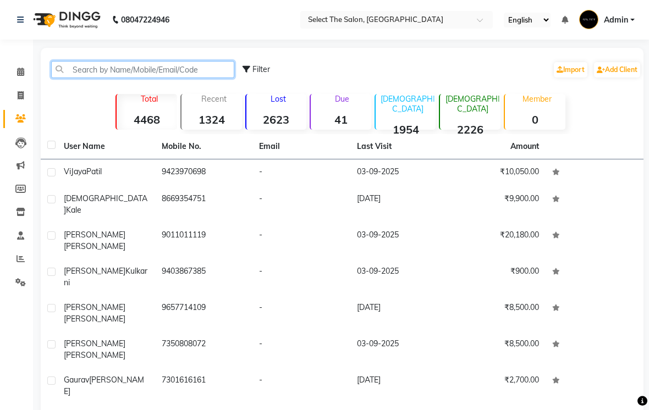
click at [87, 78] on input "text" at bounding box center [142, 69] width 183 height 17
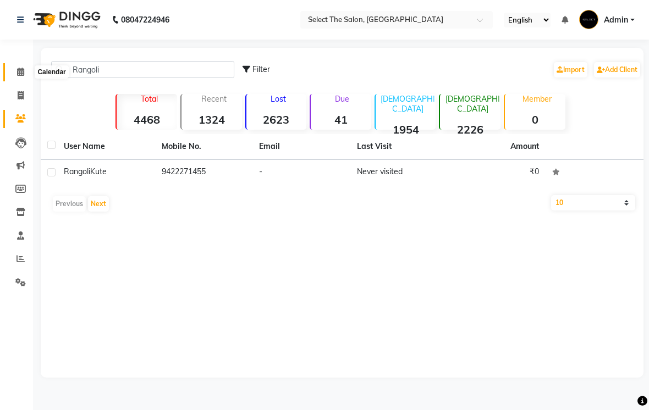
click at [22, 71] on icon at bounding box center [20, 72] width 7 height 8
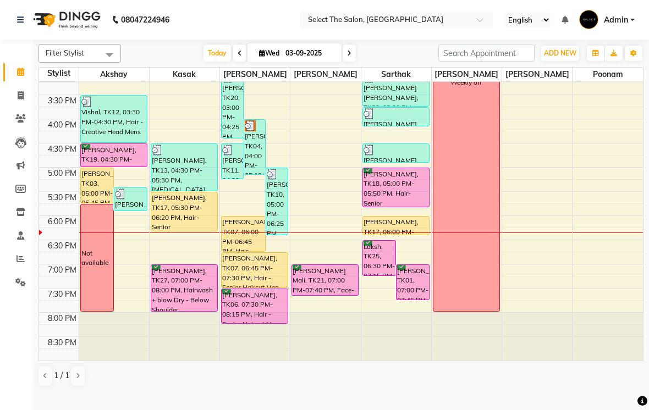
scroll to position [361, 0]
click at [99, 205] on div at bounding box center [97, 203] width 4 height 4
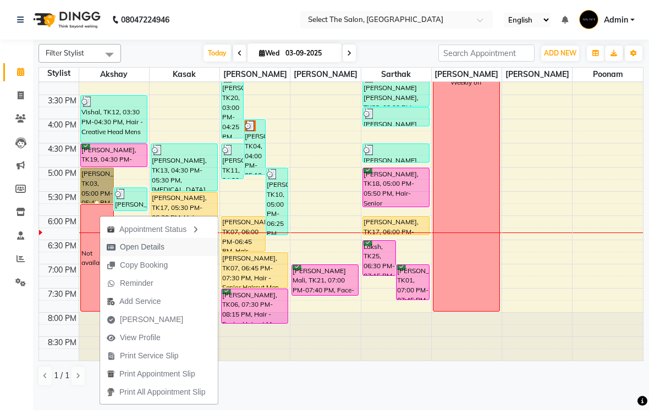
click at [157, 247] on span "Open Details" at bounding box center [142, 247] width 45 height 12
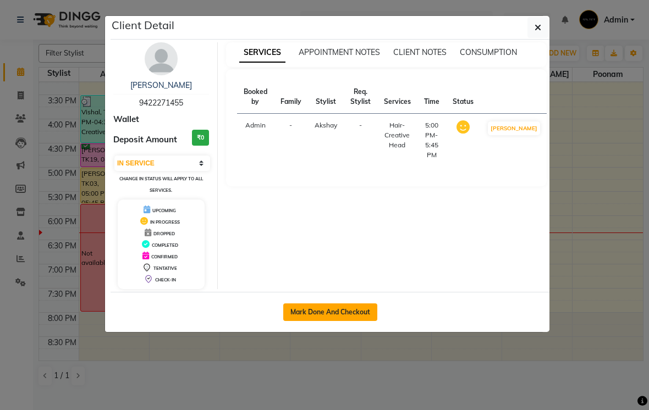
click at [334, 316] on button "Mark Done And Checkout" at bounding box center [330, 312] width 94 height 18
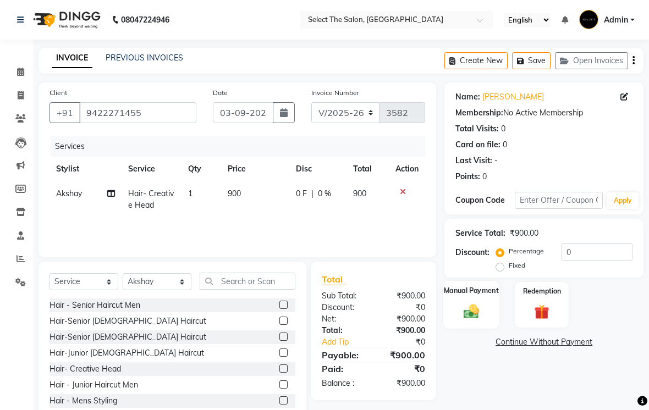
click at [468, 320] on img at bounding box center [471, 311] width 25 height 18
click at [534, 349] on span "CASH" at bounding box center [536, 342] width 24 height 13
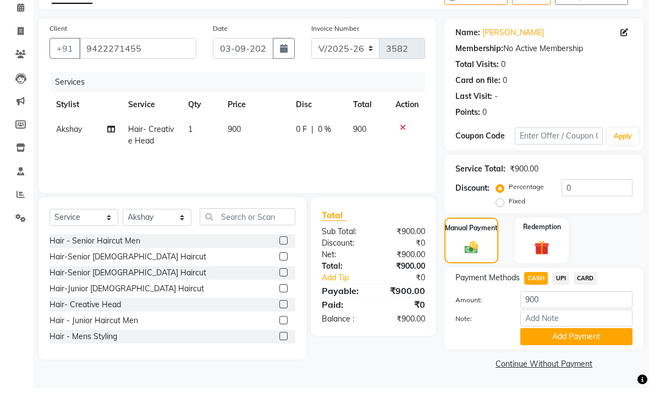
scroll to position [42, 0]
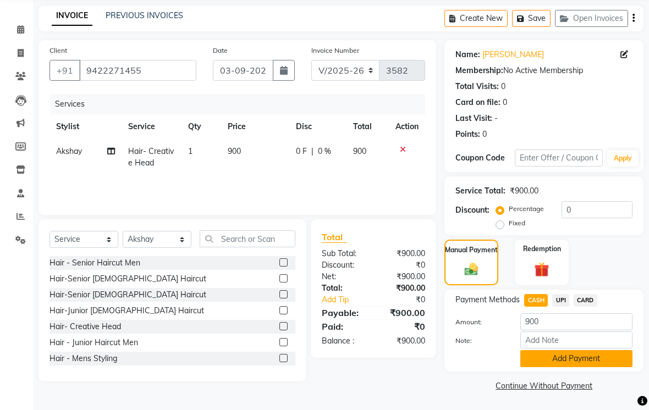
click at [540, 367] on button "Add Payment" at bounding box center [576, 358] width 112 height 17
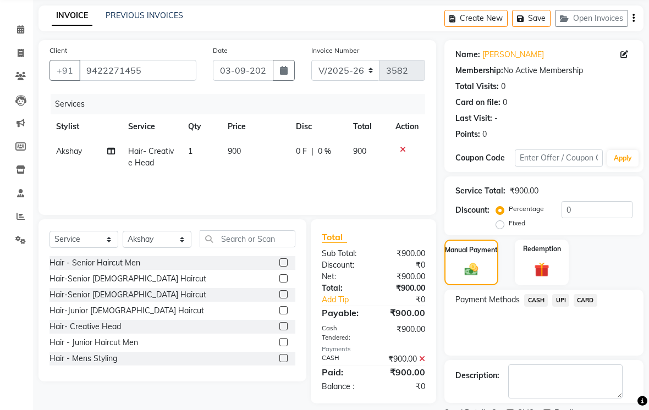
scroll to position [88, 0]
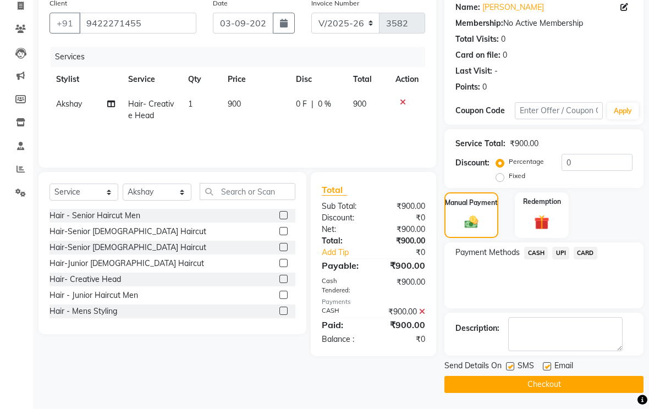
click at [551, 372] on label at bounding box center [547, 367] width 8 height 8
click at [550, 372] on input "checkbox" at bounding box center [546, 367] width 7 height 7
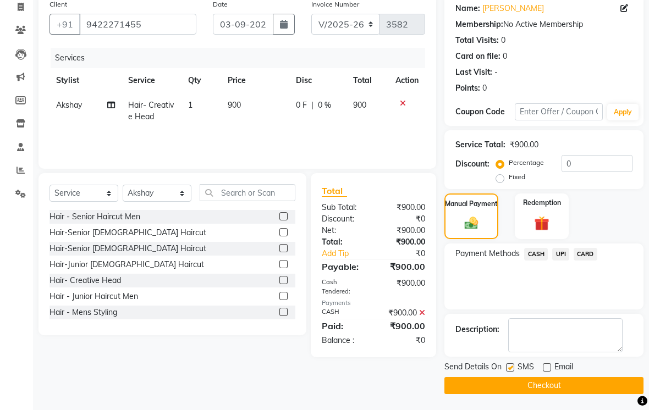
click at [504, 375] on div "Send Details On SMS Email" at bounding box center [543, 368] width 199 height 14
click at [551, 372] on label at bounding box center [547, 367] width 8 height 8
click at [550, 372] on input "checkbox" at bounding box center [546, 367] width 7 height 7
click at [514, 372] on label at bounding box center [510, 367] width 8 height 8
click at [513, 372] on input "checkbox" at bounding box center [509, 367] width 7 height 7
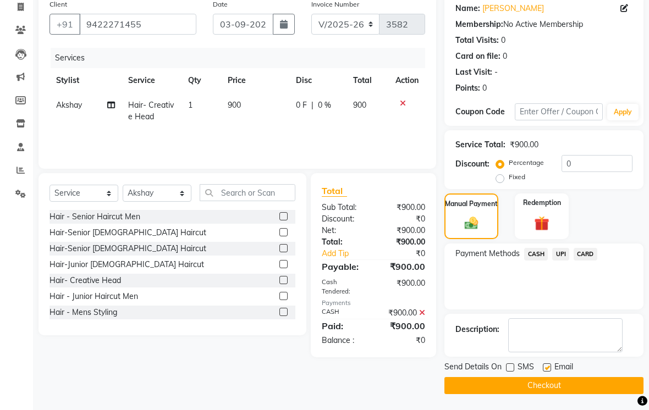
click at [551, 372] on label at bounding box center [547, 367] width 8 height 8
click at [550, 372] on input "checkbox" at bounding box center [546, 367] width 7 height 7
click at [546, 394] on button "Checkout" at bounding box center [543, 385] width 199 height 17
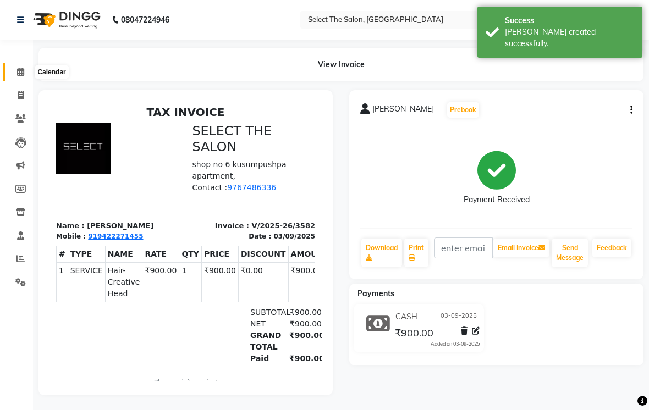
click at [29, 71] on span at bounding box center [20, 72] width 19 height 13
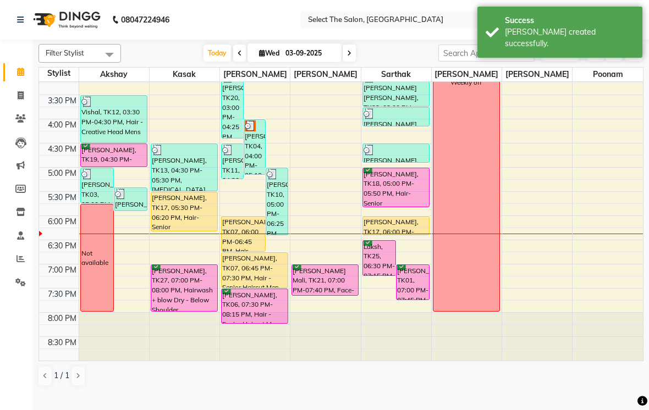
scroll to position [361, 0]
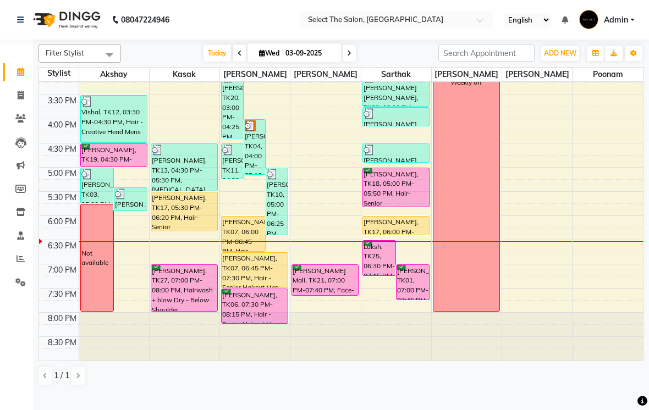
click at [353, 62] on span at bounding box center [348, 53] width 13 height 17
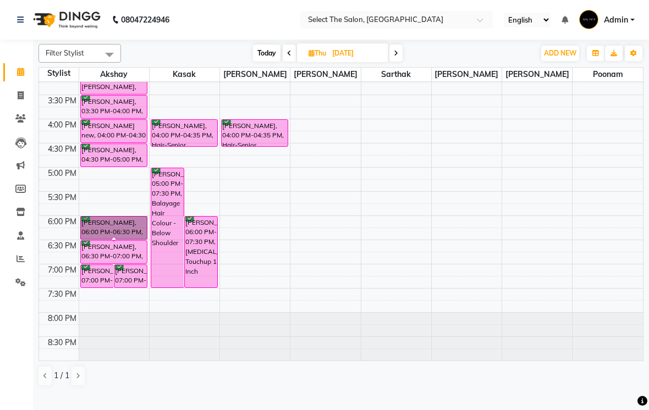
click at [116, 241] on div at bounding box center [114, 239] width 4 height 4
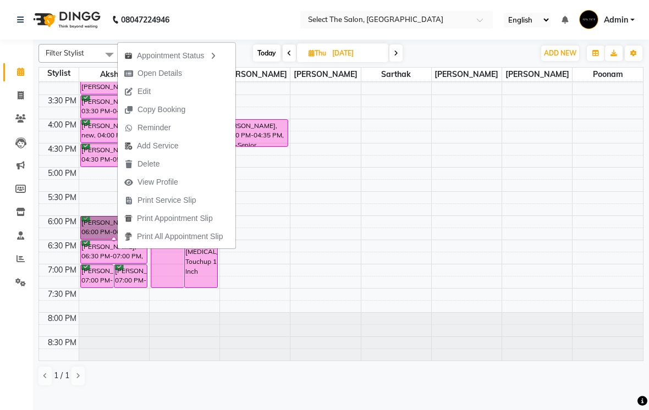
click at [139, 86] on span "Edit" at bounding box center [143, 92] width 13 height 12
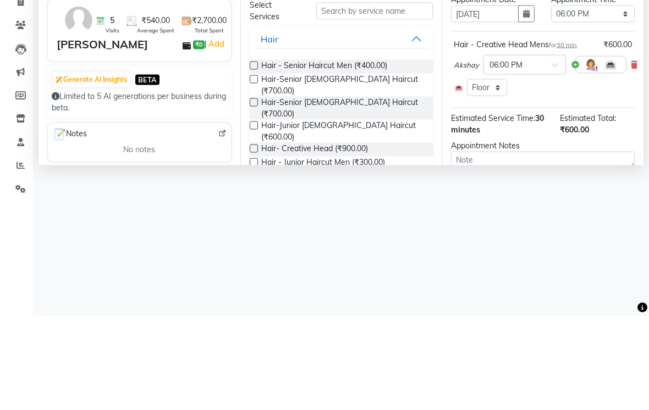
click at [523, 103] on icon "button" at bounding box center [526, 107] width 7 height 8
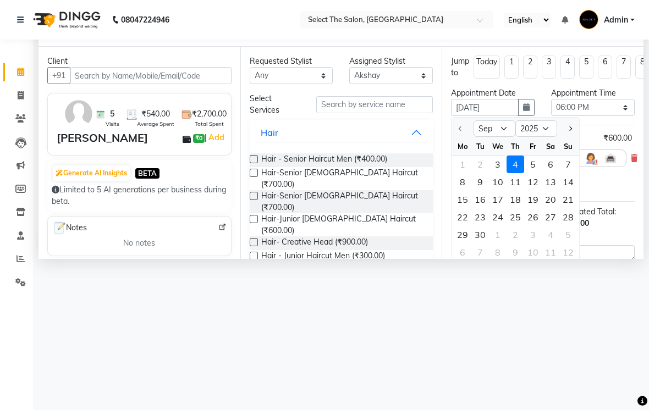
click at [497, 173] on div "3" at bounding box center [498, 165] width 18 height 18
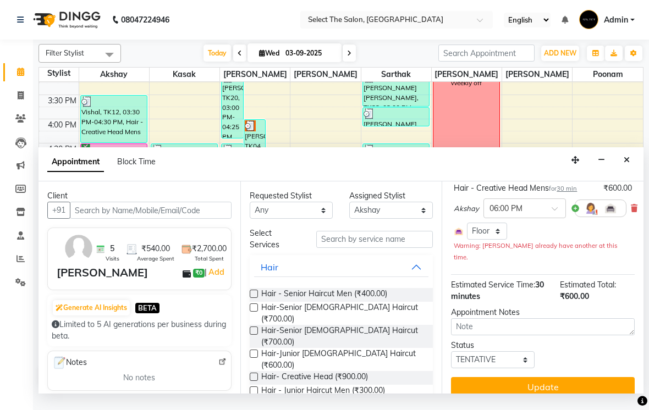
scroll to position [84, 0]
click at [495, 362] on select "Select TENTATIVE CONFIRM CHECK-IN UPCOMING" at bounding box center [493, 360] width 84 height 17
click at [555, 391] on button "Update" at bounding box center [543, 388] width 184 height 20
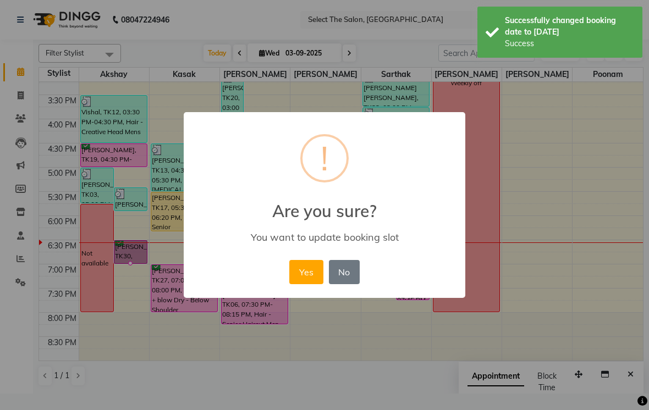
click at [306, 271] on button "Yes" at bounding box center [306, 272] width 34 height 24
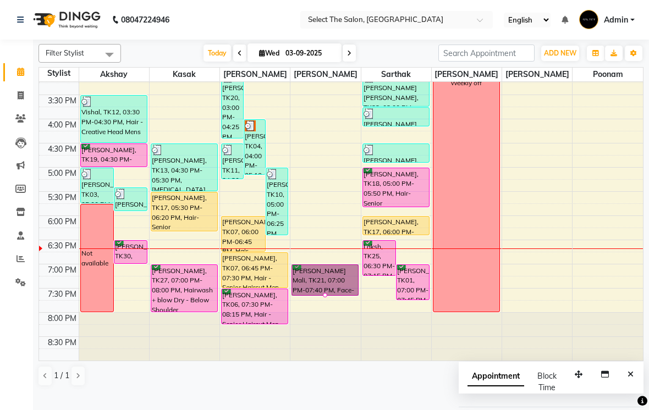
click at [324, 297] on div at bounding box center [325, 295] width 4 height 4
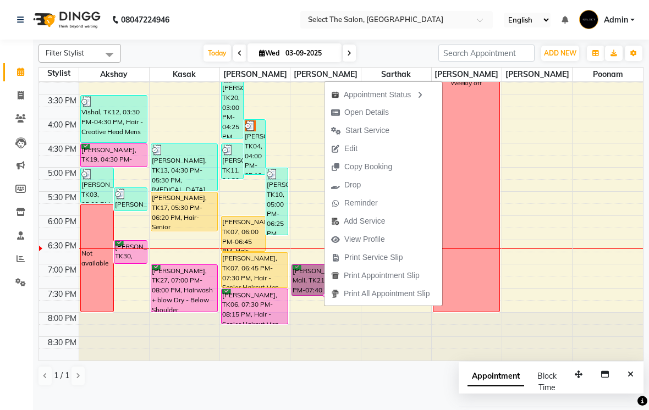
click at [374, 128] on span "Start Service" at bounding box center [367, 131] width 44 height 12
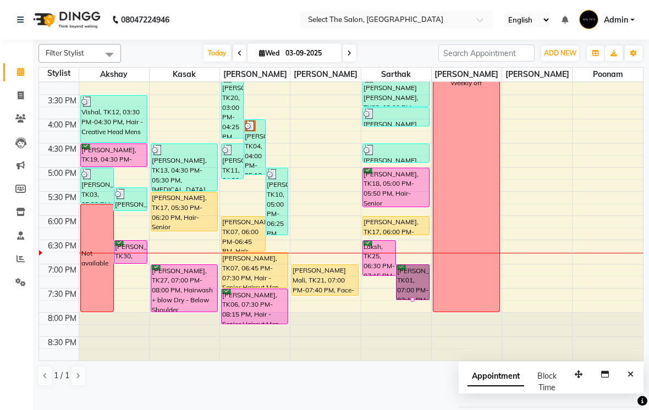
click at [414, 302] on div at bounding box center [412, 299] width 4 height 4
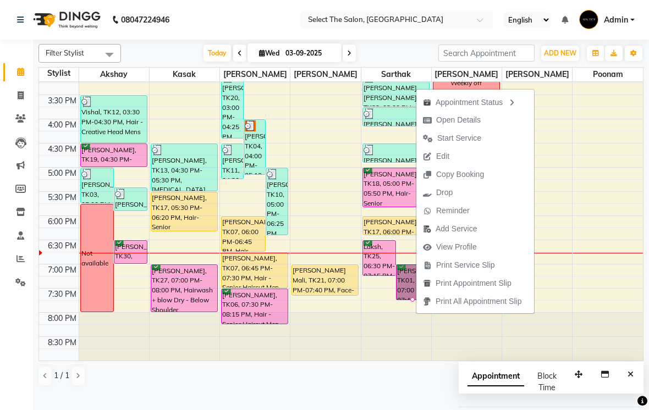
click at [475, 143] on span "Start Service" at bounding box center [459, 138] width 44 height 12
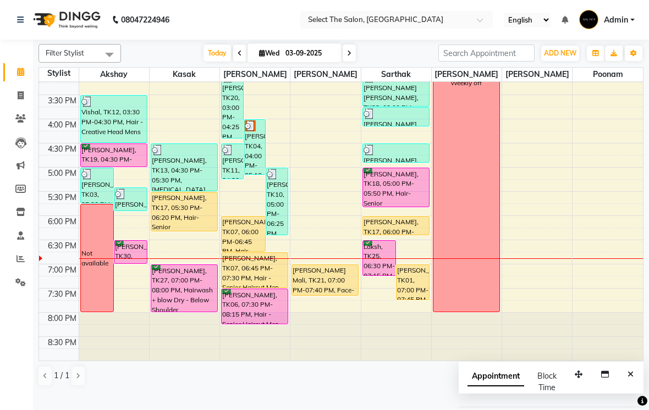
click at [557, 60] on button "ADD NEW Toggle Dropdown" at bounding box center [560, 53] width 38 height 15
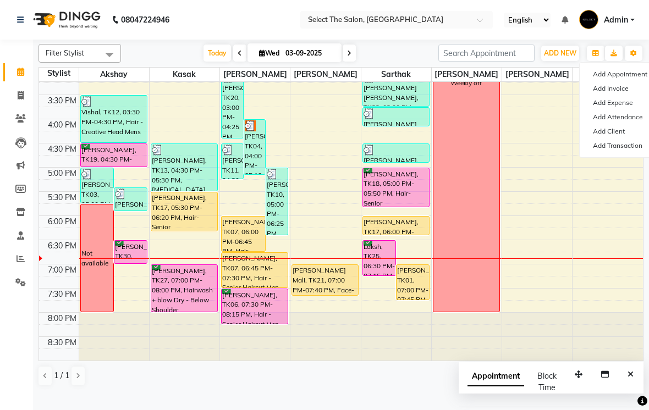
click at [616, 110] on link "Add Expense" at bounding box center [622, 103] width 87 height 14
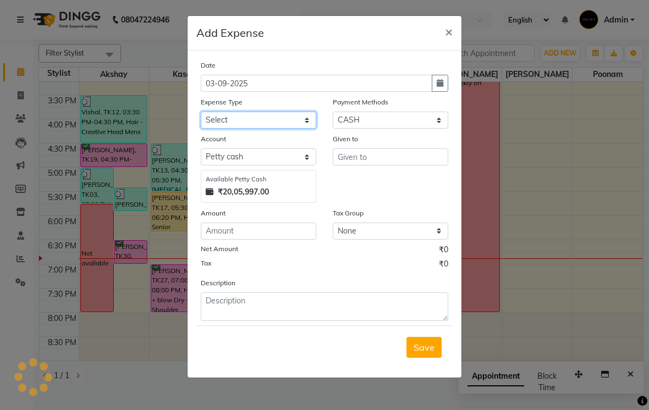
click at [309, 121] on select "Select Advance Salary Akshay Home Akshay Investment Akshay Mom Akshay Personal …" at bounding box center [258, 120] width 115 height 17
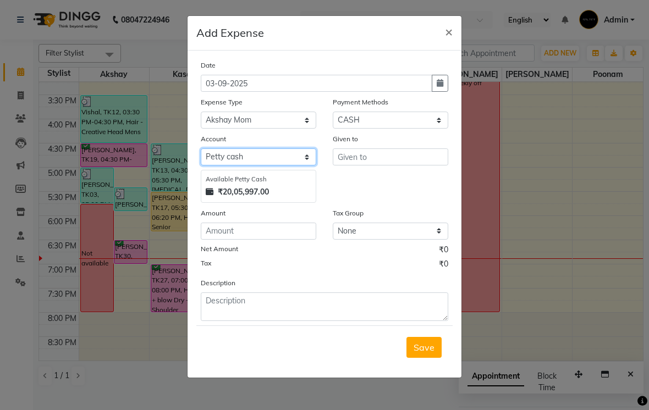
click at [272, 157] on select "Select Petty cash Default account" at bounding box center [258, 156] width 115 height 17
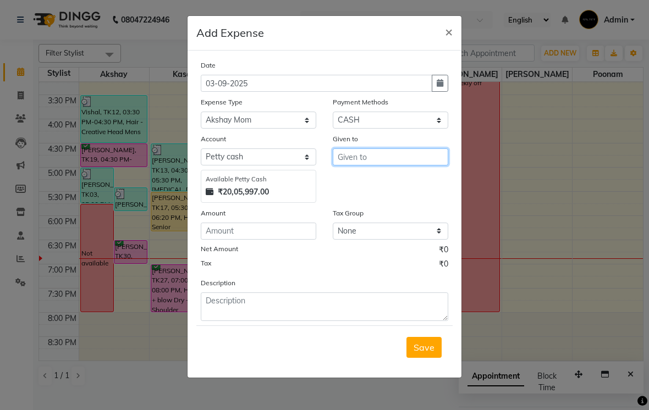
click at [380, 156] on input "text" at bounding box center [390, 156] width 115 height 17
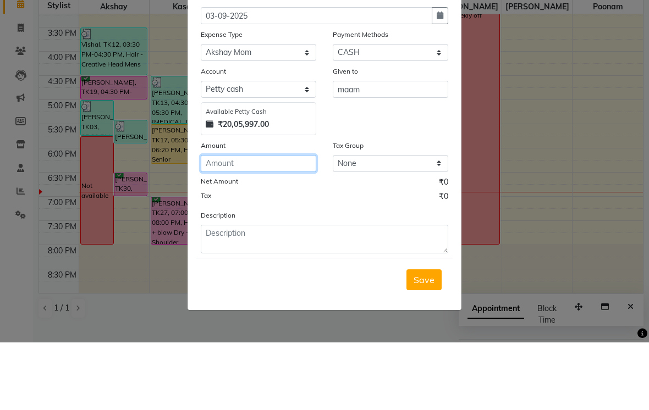
click at [238, 223] on input "number" at bounding box center [258, 231] width 115 height 17
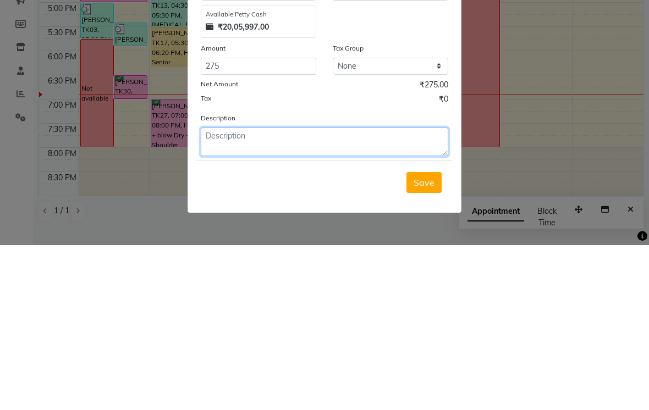
click at [235, 292] on textarea at bounding box center [324, 306] width 247 height 29
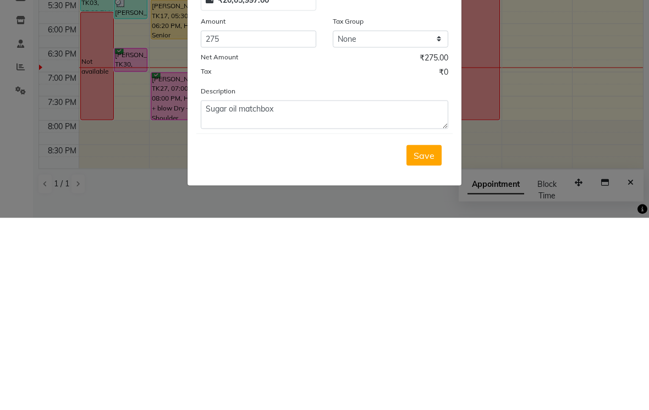
click at [422, 342] on span "Save" at bounding box center [423, 347] width 21 height 11
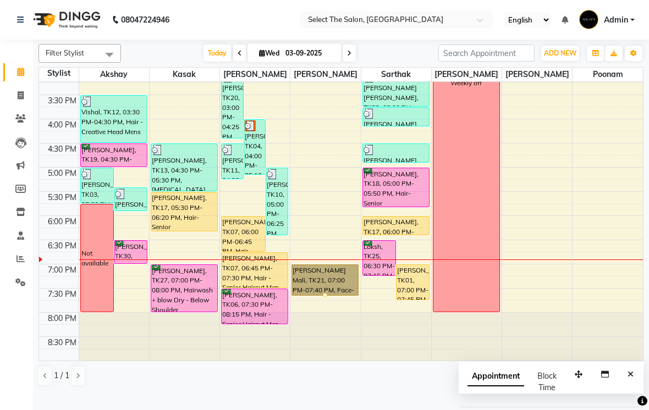
click at [327, 297] on div at bounding box center [325, 295] width 4 height 4
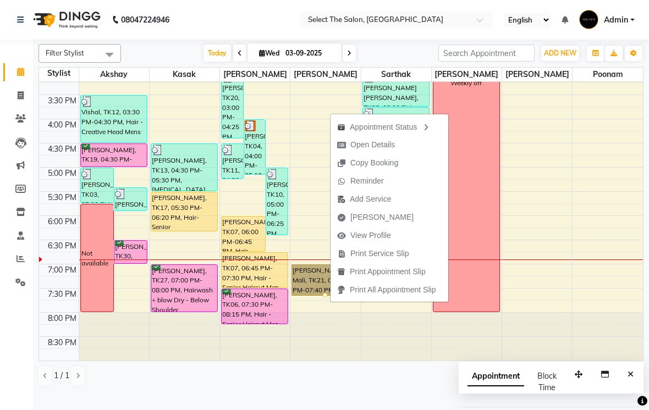
click at [379, 147] on span "Open Details" at bounding box center [372, 145] width 45 height 12
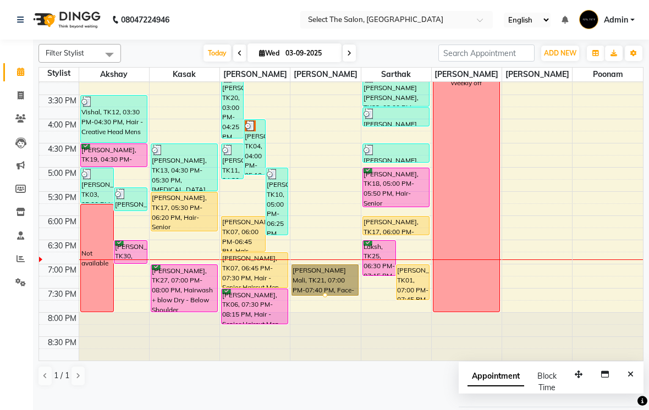
click at [323, 297] on div at bounding box center [325, 295] width 4 height 4
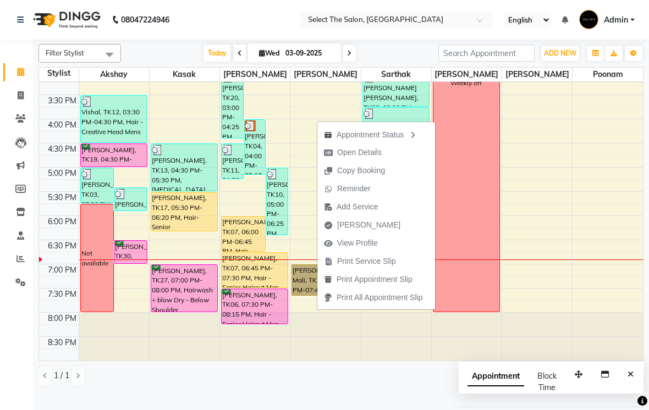
click at [379, 156] on span "Open Details" at bounding box center [359, 153] width 45 height 12
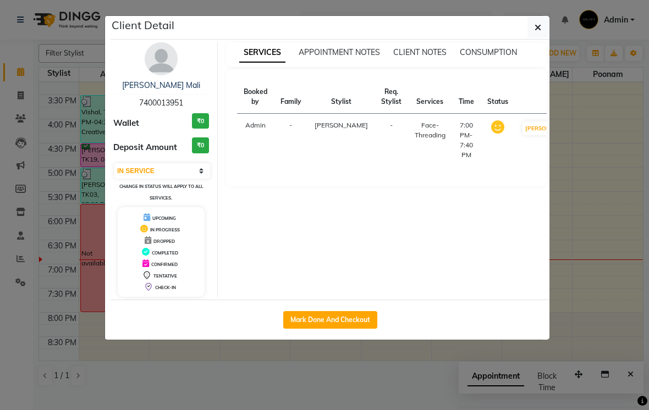
click at [329, 315] on button "Mark Done And Checkout" at bounding box center [330, 320] width 94 height 18
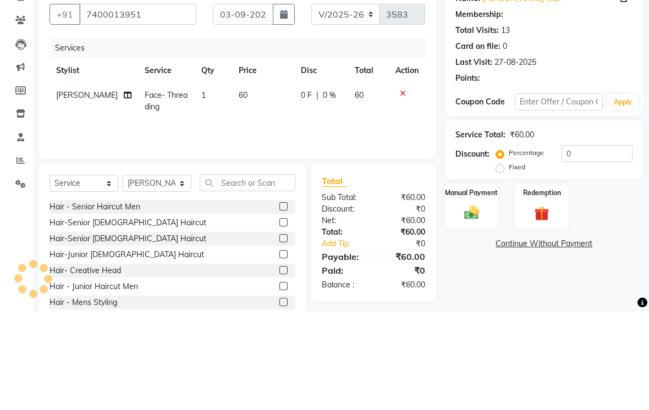
scroll to position [46, 0]
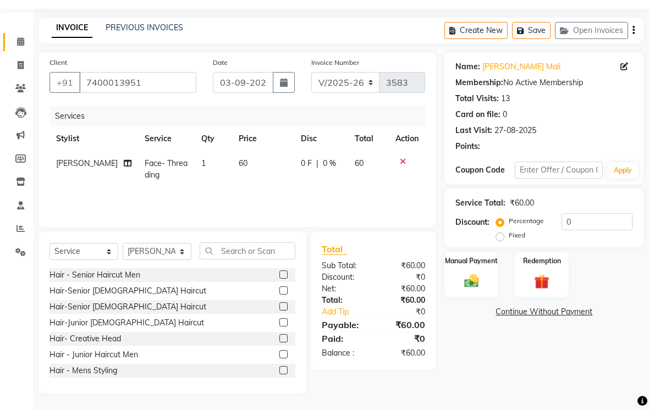
click at [471, 279] on img at bounding box center [472, 281] width 24 height 17
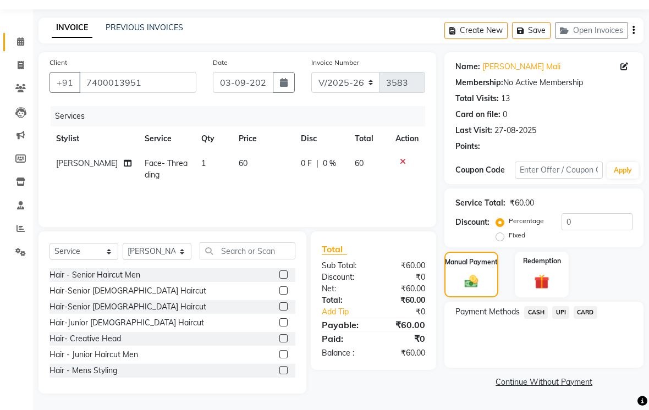
click at [556, 312] on span "UPI" at bounding box center [560, 312] width 17 height 13
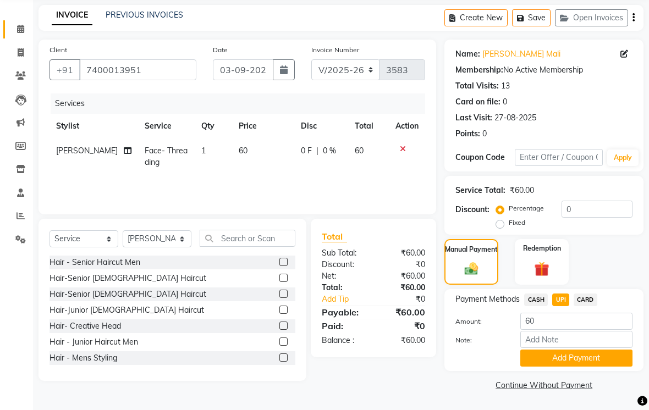
click at [536, 367] on button "Add Payment" at bounding box center [576, 358] width 112 height 17
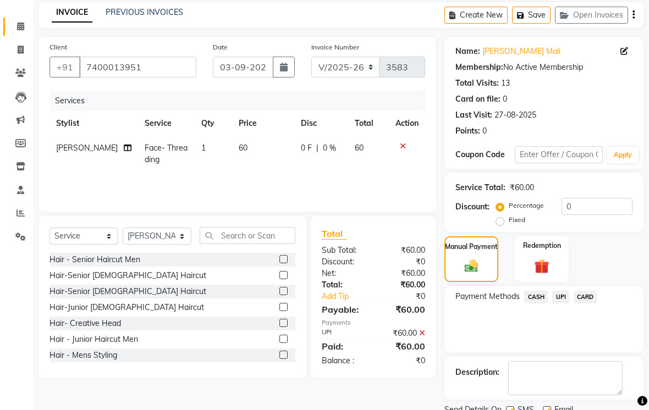
scroll to position [88, 0]
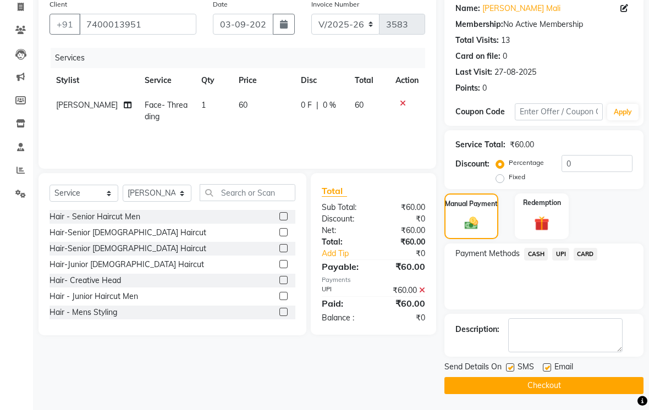
click at [505, 375] on div "Send Details On SMS Email" at bounding box center [543, 368] width 199 height 14
click at [549, 372] on label at bounding box center [547, 367] width 8 height 8
click at [549, 372] on input "checkbox" at bounding box center [546, 367] width 7 height 7
click at [504, 394] on button "Checkout" at bounding box center [543, 385] width 199 height 17
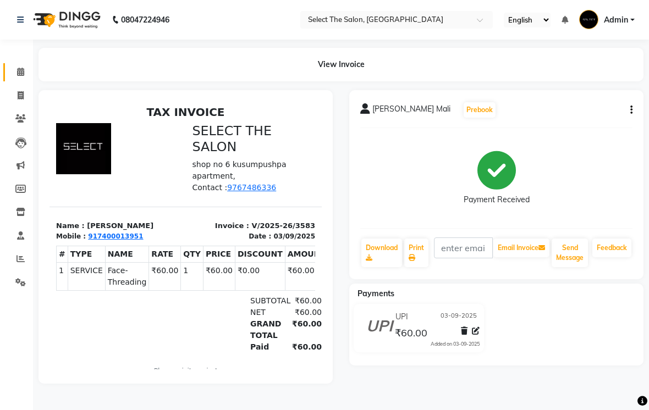
click at [19, 74] on icon at bounding box center [20, 72] width 7 height 8
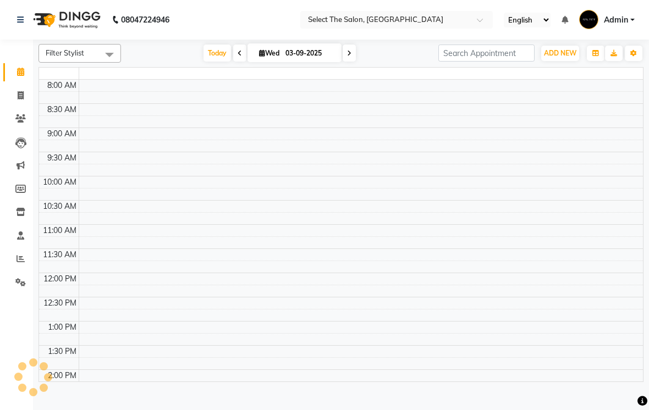
scroll to position [340, 0]
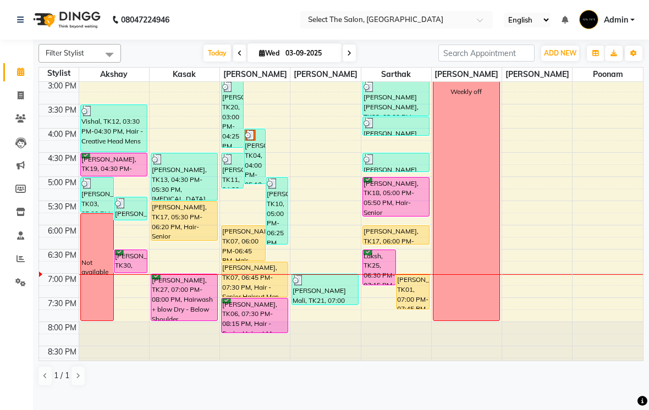
click at [351, 62] on span at bounding box center [348, 53] width 13 height 17
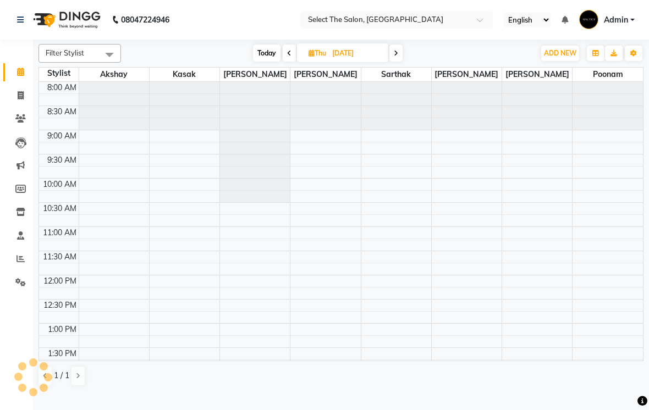
scroll to position [361, 0]
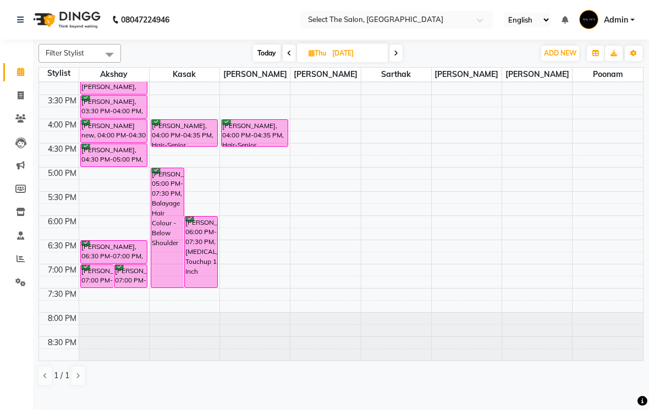
click at [264, 62] on span "Today" at bounding box center [266, 53] width 27 height 17
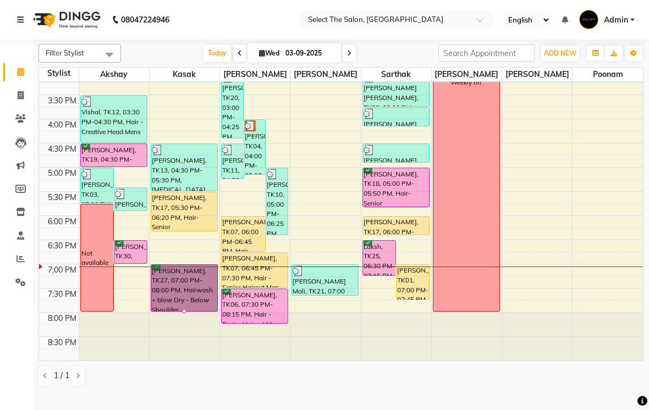
click at [182, 313] on div at bounding box center [184, 311] width 4 height 4
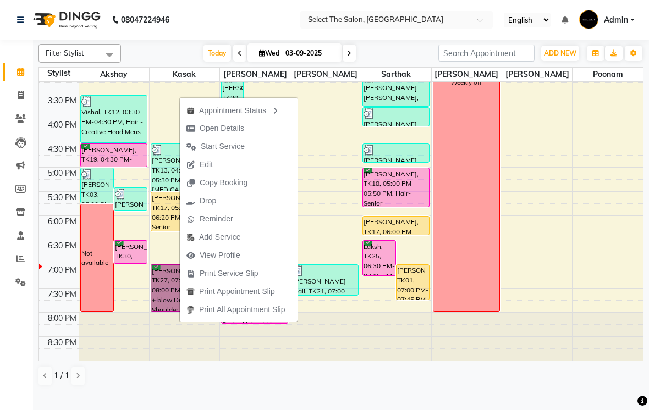
click at [234, 146] on span "Start Service" at bounding box center [223, 147] width 44 height 12
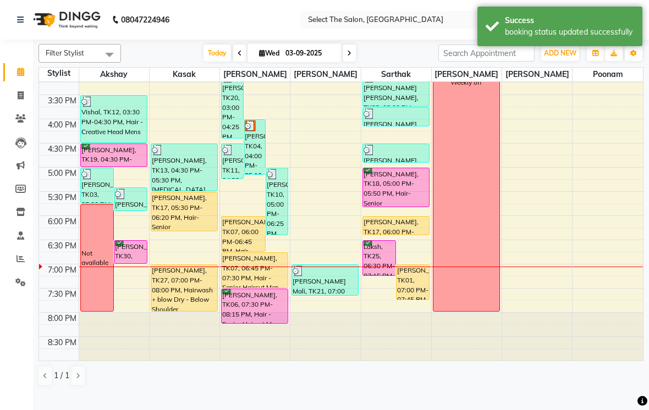
click at [350, 57] on icon at bounding box center [349, 53] width 4 height 7
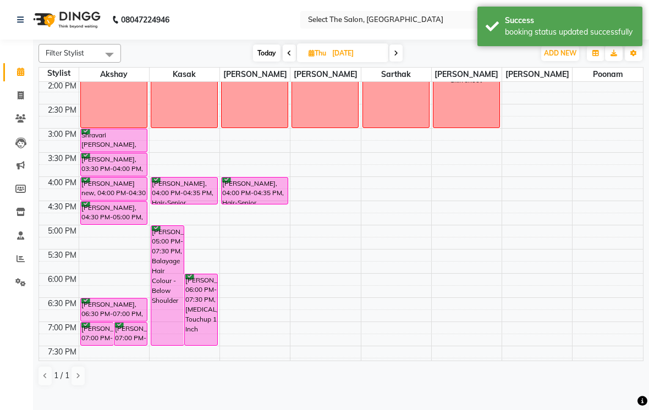
scroll to position [290, 0]
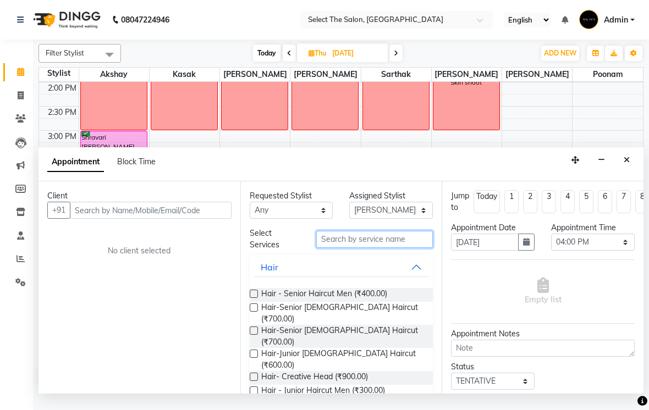
click at [348, 248] on input "text" at bounding box center [374, 239] width 117 height 17
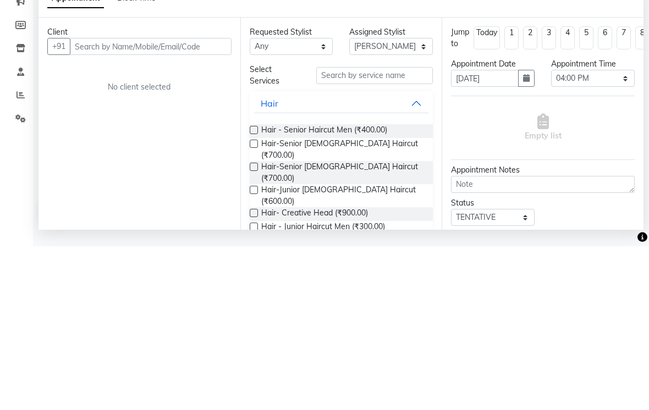
click at [250, 290] on label at bounding box center [254, 294] width 8 height 8
click at [250, 291] on input "checkbox" at bounding box center [253, 294] width 7 height 7
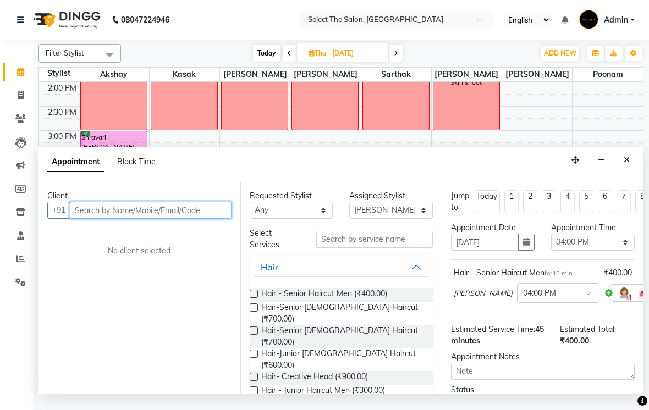
click at [96, 219] on input "text" at bounding box center [151, 210] width 162 height 17
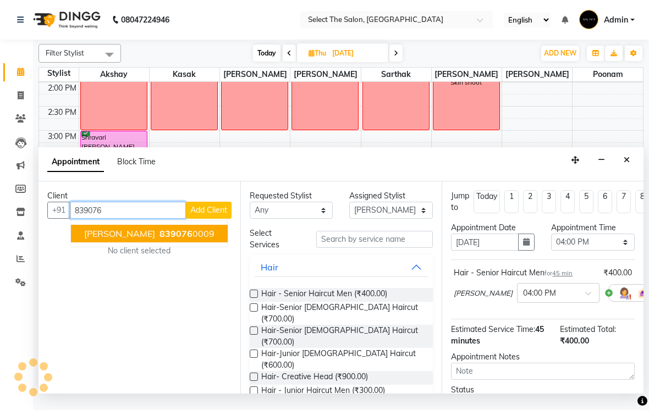
click at [159, 239] on span "839076" at bounding box center [175, 233] width 33 height 11
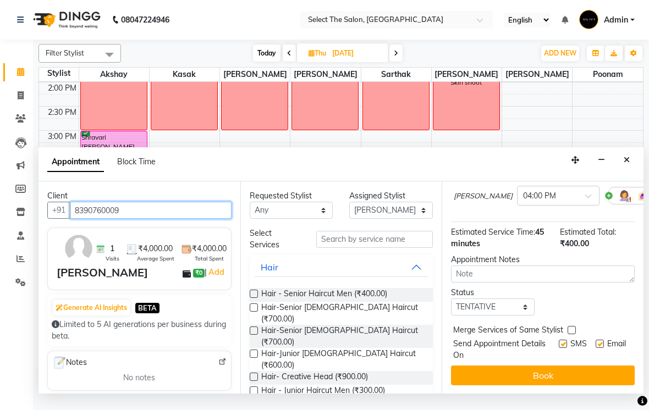
scroll to position [97, 0]
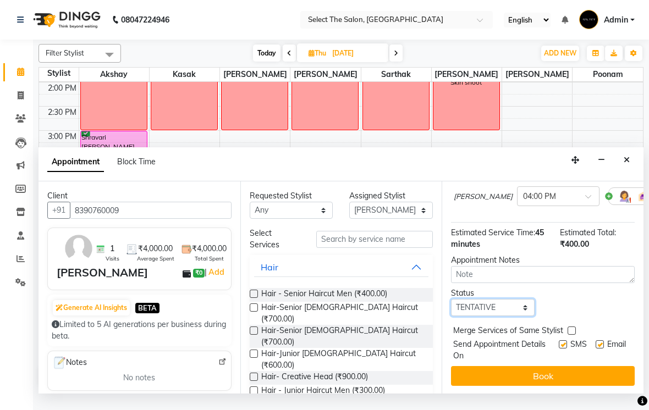
click at [478, 316] on select "Select TENTATIVE CONFIRM UPCOMING" at bounding box center [493, 307] width 84 height 17
click at [558, 348] on label at bounding box center [562, 344] width 8 height 8
click at [558, 349] on input "checkbox" at bounding box center [561, 345] width 7 height 7
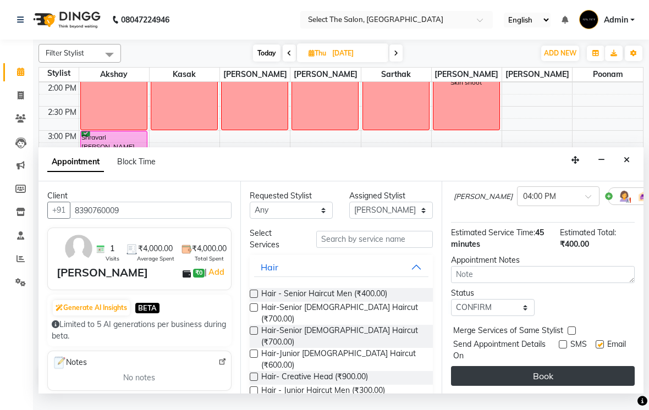
click at [552, 386] on button "Book" at bounding box center [543, 376] width 184 height 20
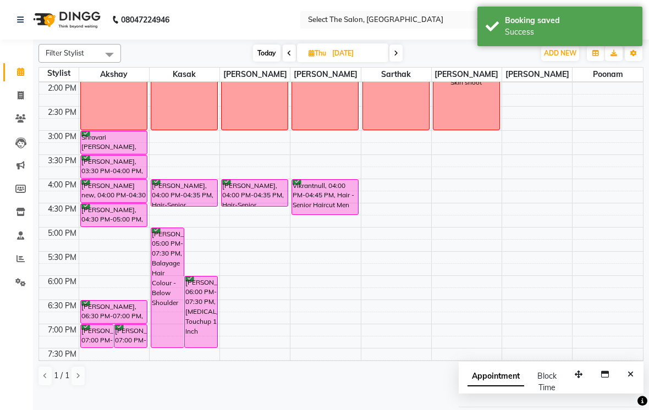
click at [271, 62] on span "Today" at bounding box center [266, 53] width 27 height 17
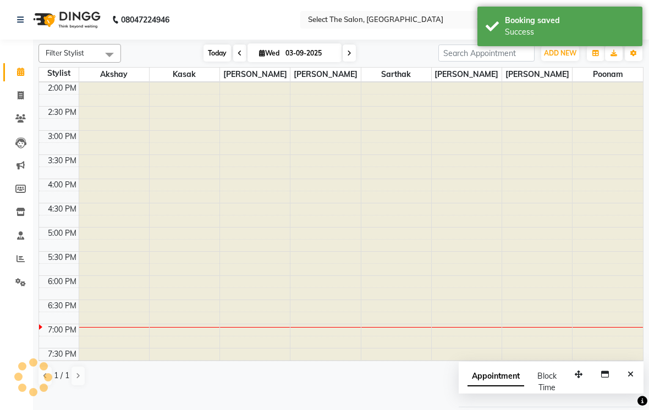
scroll to position [361, 0]
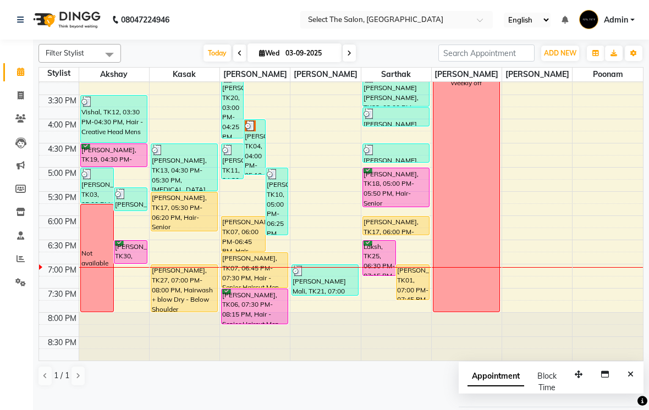
click at [353, 62] on span at bounding box center [348, 53] width 13 height 17
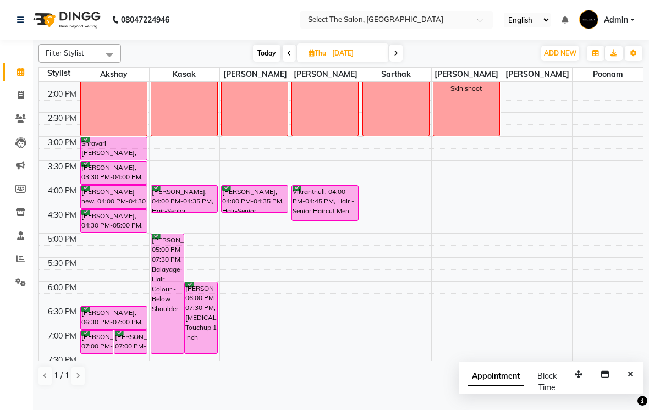
scroll to position [291, 0]
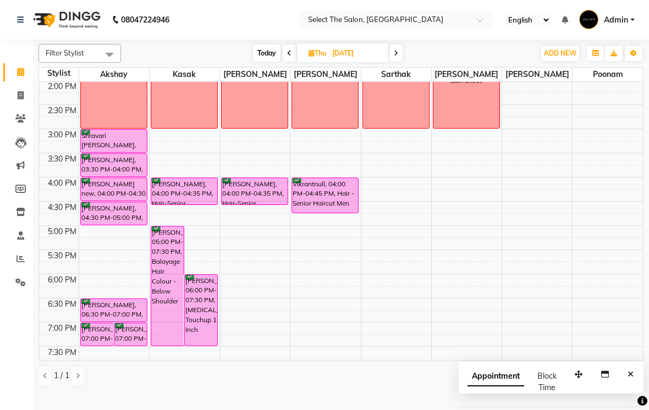
click at [267, 62] on span "Today" at bounding box center [266, 53] width 27 height 17
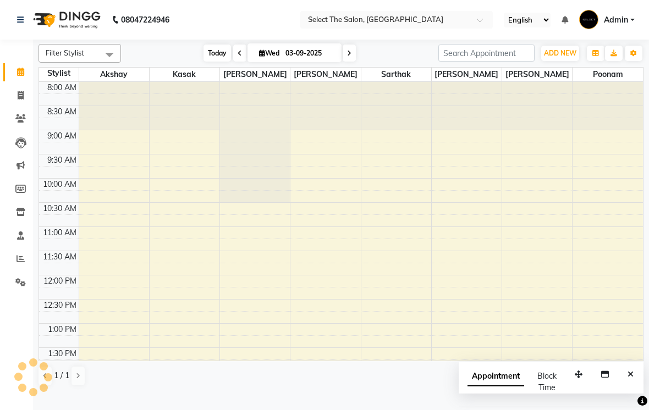
scroll to position [361, 0]
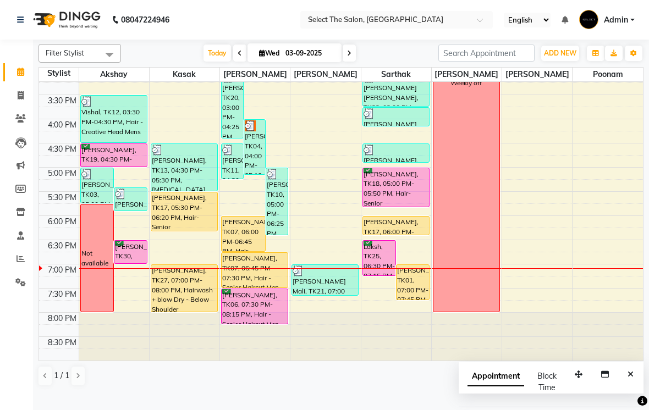
click at [353, 62] on span at bounding box center [348, 53] width 13 height 17
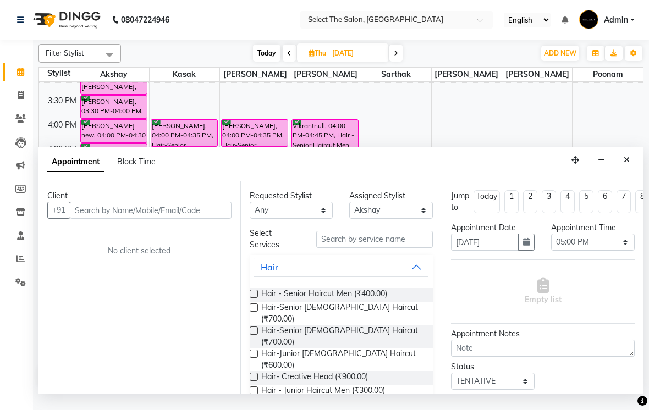
click at [108, 219] on input "text" at bounding box center [151, 210] width 162 height 17
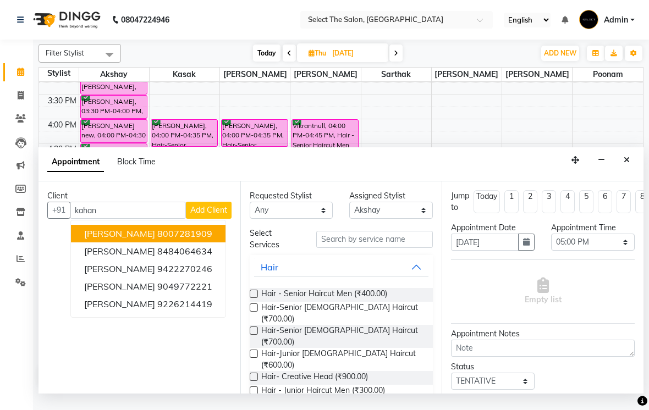
click at [186, 239] on ngb-highlight "8007281909" at bounding box center [184, 233] width 55 height 11
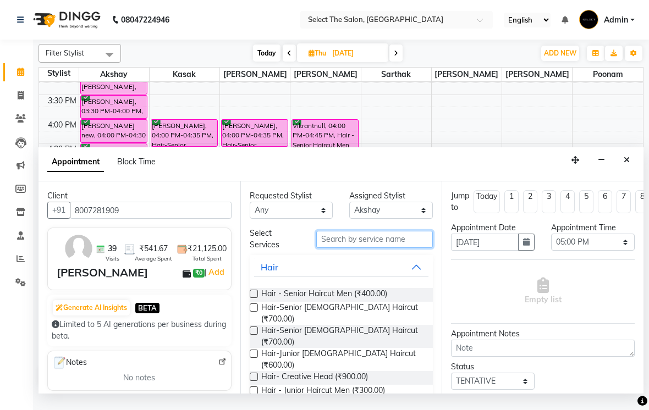
click at [356, 248] on input "text" at bounding box center [374, 239] width 117 height 17
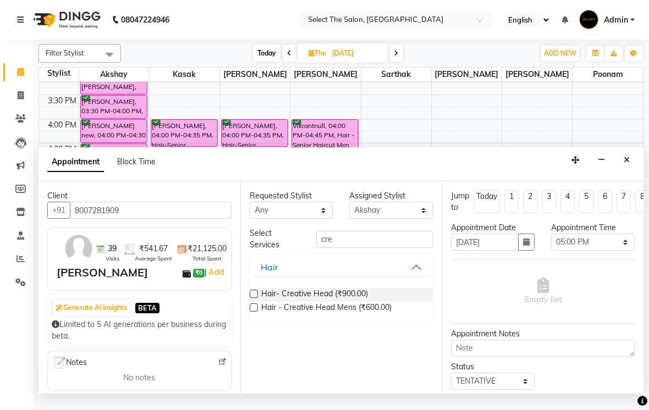
click at [257, 312] on label at bounding box center [254, 307] width 8 height 8
click at [257, 312] on input "checkbox" at bounding box center [253, 308] width 7 height 7
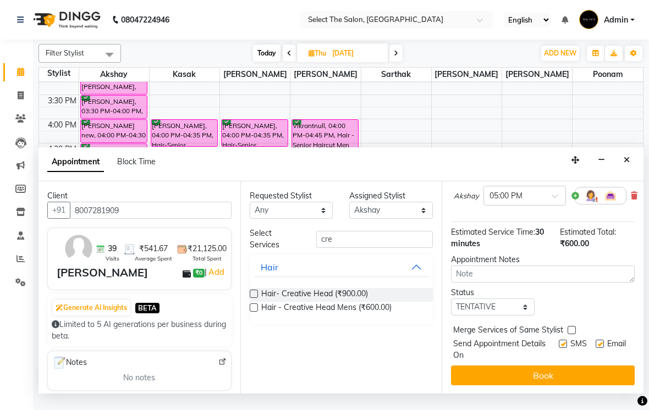
scroll to position [97, 0]
click at [489, 316] on select "Select TENTATIVE CONFIRM UPCOMING" at bounding box center [493, 307] width 84 height 17
click at [558, 348] on label at bounding box center [562, 344] width 8 height 8
click at [558, 349] on input "checkbox" at bounding box center [561, 345] width 7 height 7
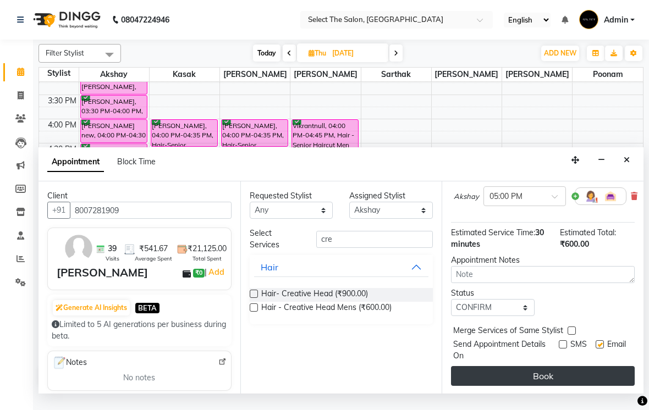
click at [560, 386] on button "Book" at bounding box center [543, 376] width 184 height 20
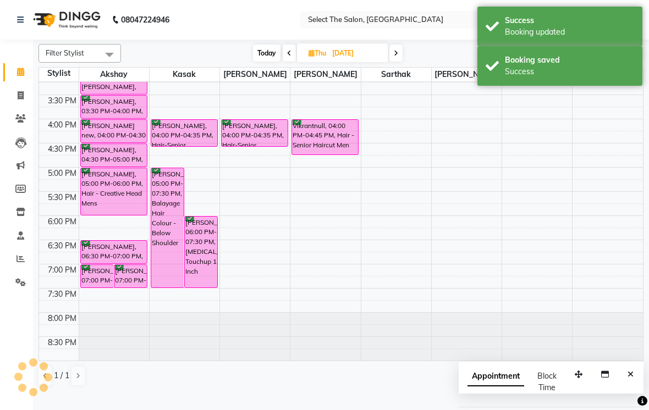
click at [58, 240] on td at bounding box center [59, 234] width 40 height 12
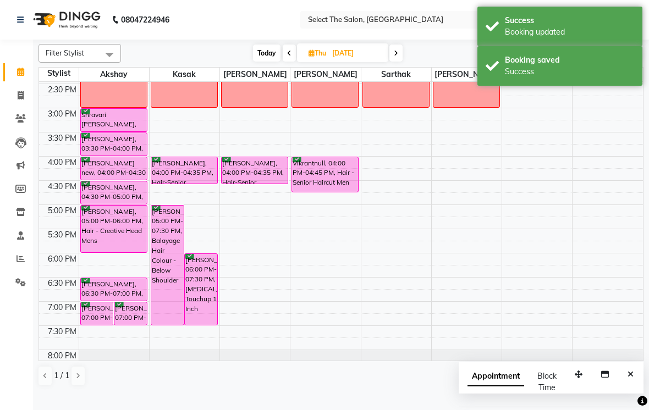
scroll to position [301, 0]
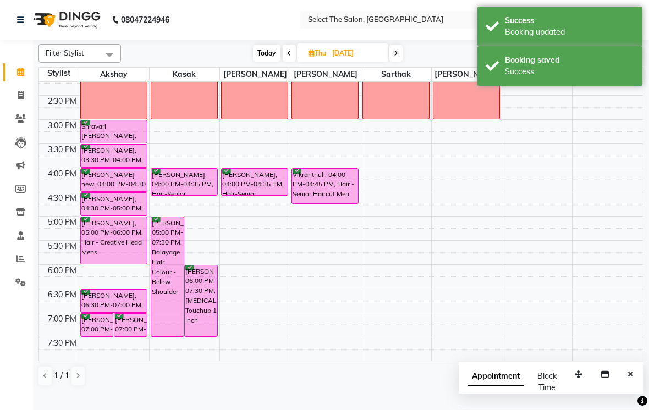
click at [263, 62] on span "Today" at bounding box center [266, 53] width 27 height 17
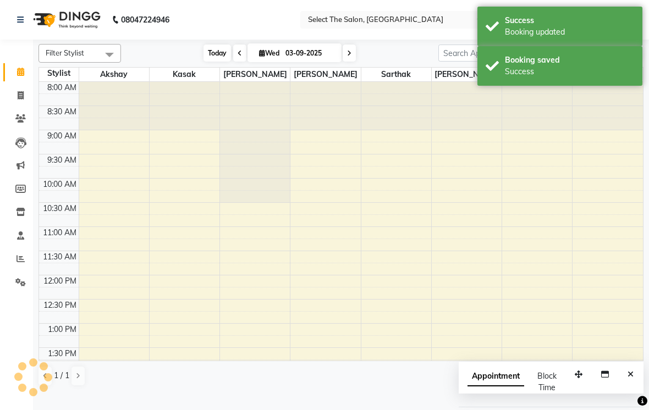
scroll to position [361, 0]
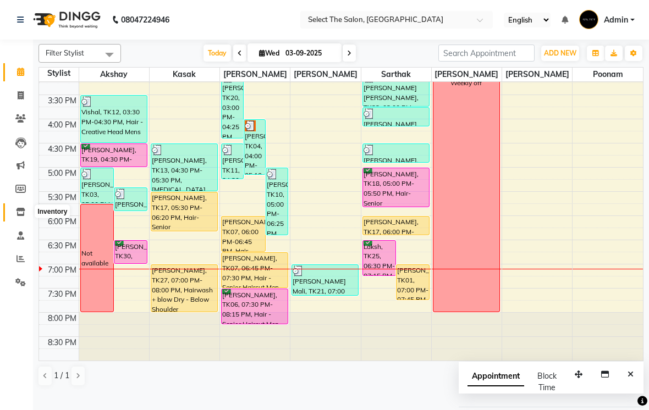
click at [25, 215] on icon at bounding box center [20, 212] width 9 height 8
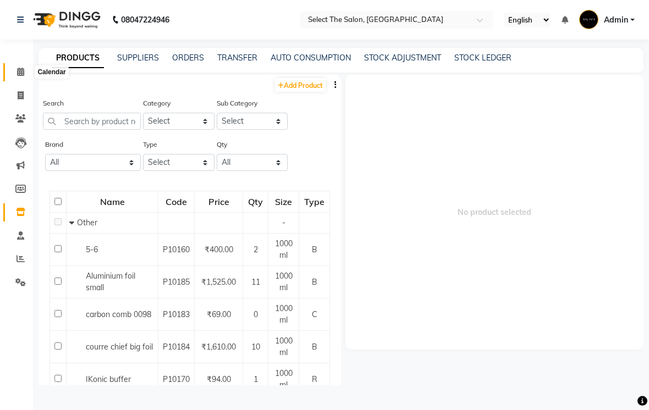
click at [26, 72] on span at bounding box center [20, 72] width 19 height 13
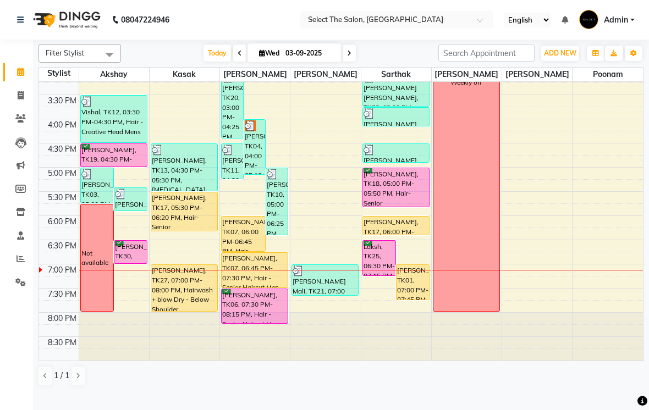
scroll to position [361, 0]
click at [132, 265] on div at bounding box center [130, 263] width 4 height 4
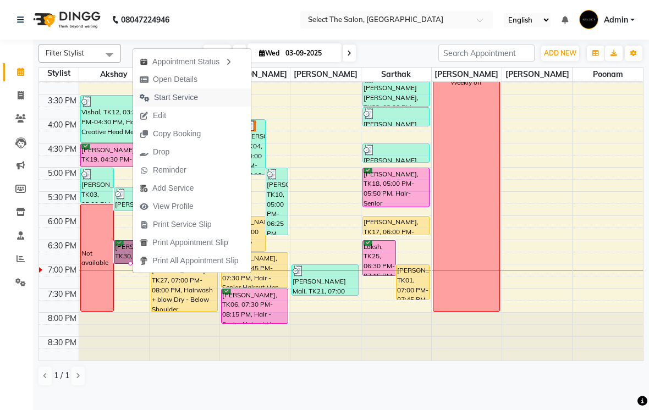
click at [192, 99] on span "Start Service" at bounding box center [176, 98] width 44 height 12
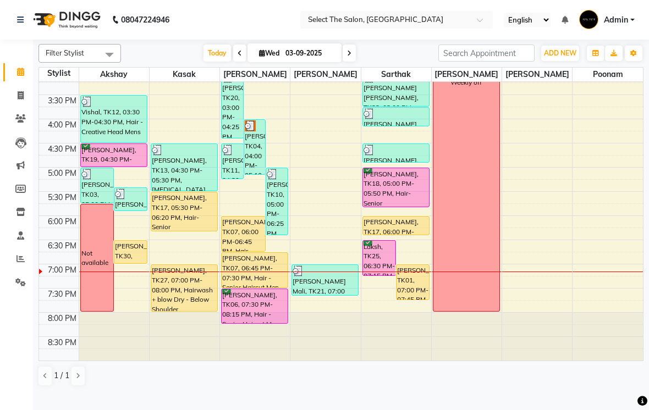
click at [243, 247] on div "[PERSON_NAME], TK07, 06:00 PM-06:45 PM, Hair - Senior Haircut Men" at bounding box center [243, 234] width 43 height 35
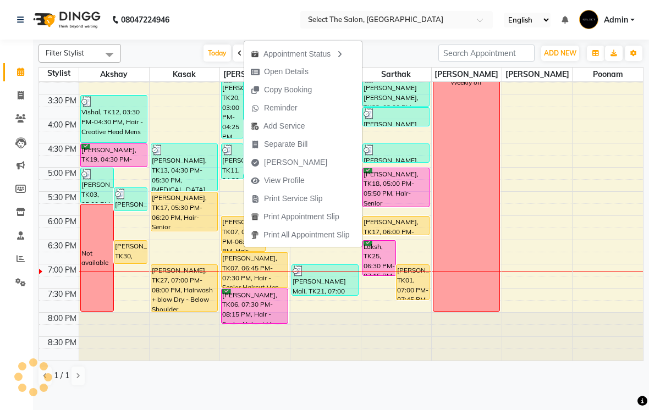
click at [245, 245] on ul "Appointment Status Open Details Copy Booking Reminder Add Service Separate Bill…" at bounding box center [302, 144] width 119 height 207
click at [298, 71] on span "Open Details" at bounding box center [286, 72] width 45 height 12
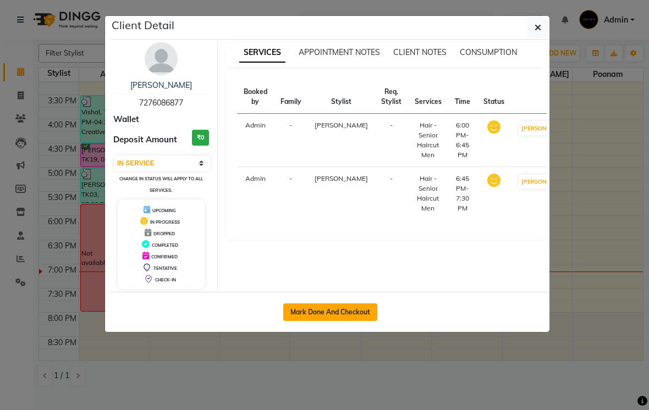
click at [335, 310] on button "Mark Done And Checkout" at bounding box center [330, 312] width 94 height 18
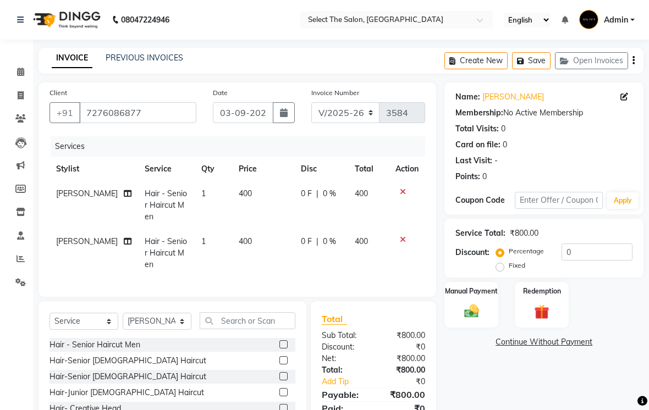
click at [403, 243] on icon at bounding box center [403, 240] width 6 height 8
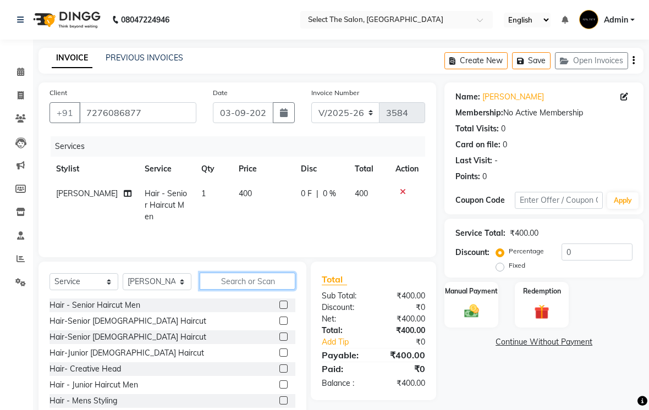
click at [243, 290] on input "text" at bounding box center [248, 281] width 96 height 17
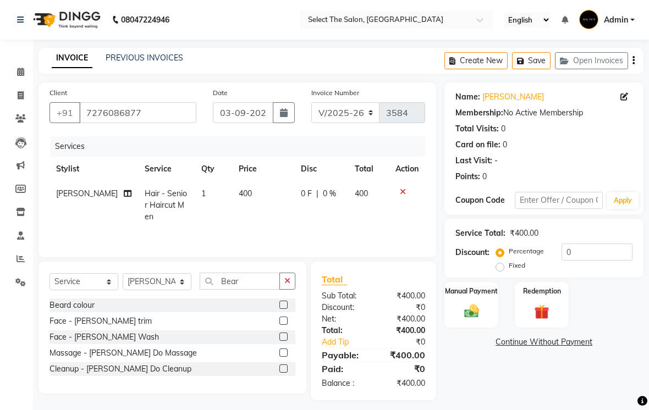
click at [286, 325] on label at bounding box center [283, 321] width 8 height 8
click at [286, 325] on input "checkbox" at bounding box center [282, 321] width 7 height 7
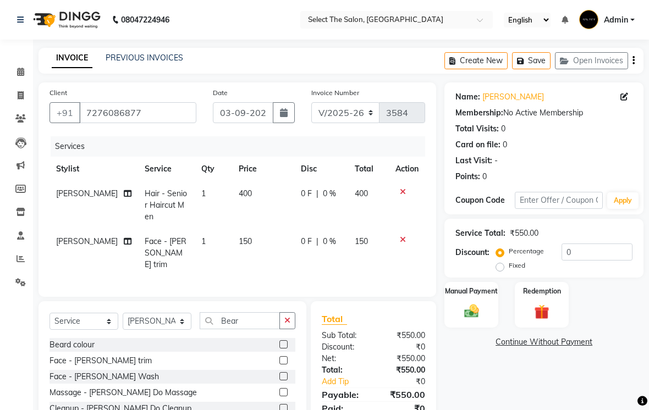
click at [252, 252] on td "150" at bounding box center [263, 253] width 62 height 48
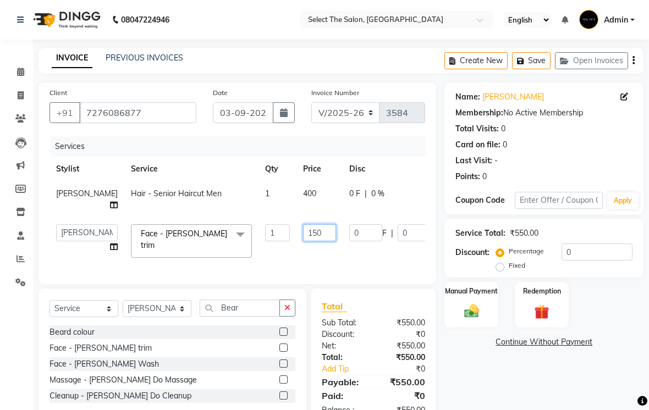
click at [303, 241] on input "150" at bounding box center [319, 232] width 33 height 17
click at [535, 69] on button "Save" at bounding box center [531, 60] width 38 height 17
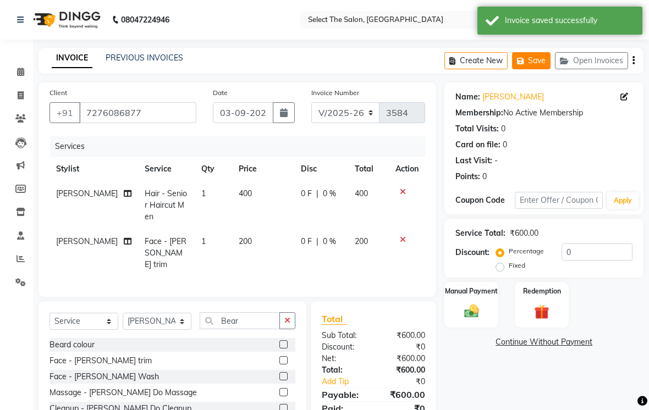
click at [532, 69] on button "Save" at bounding box center [531, 60] width 38 height 17
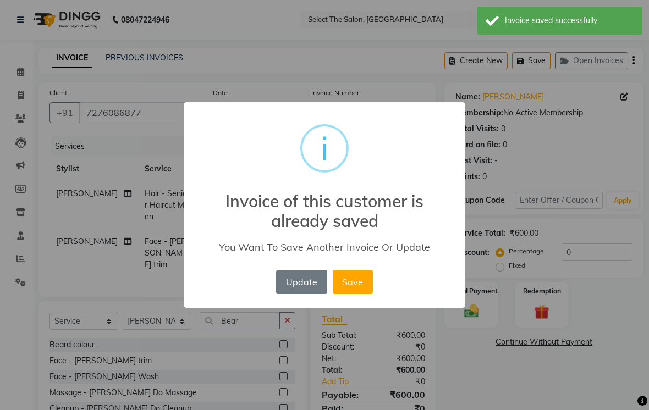
click at [25, 78] on div "× i Invoice of this customer is already saved You Want To Save Another Invoice …" at bounding box center [324, 205] width 649 height 410
click at [299, 281] on button "Update" at bounding box center [301, 282] width 51 height 24
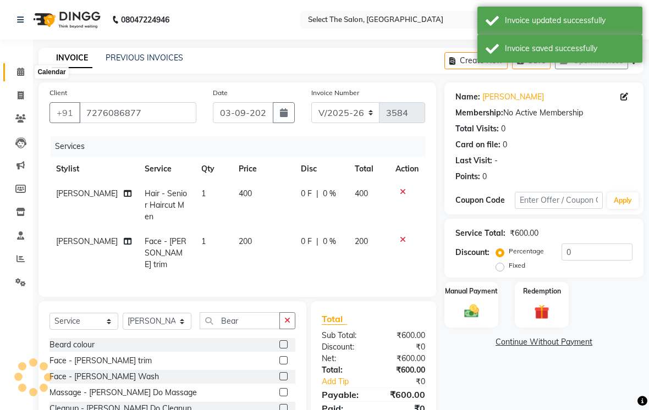
click at [24, 75] on icon at bounding box center [20, 72] width 7 height 8
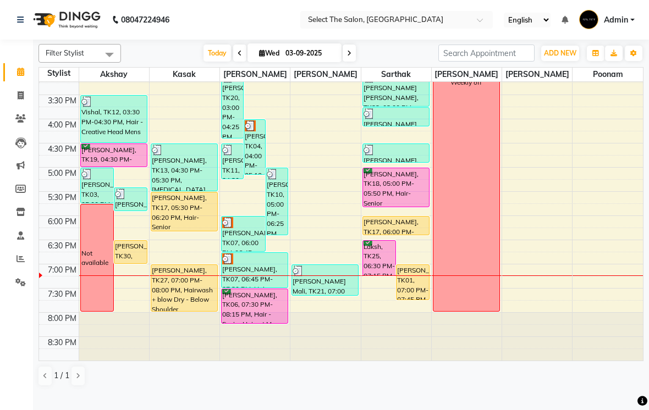
scroll to position [361, 0]
click at [351, 62] on span at bounding box center [348, 53] width 13 height 17
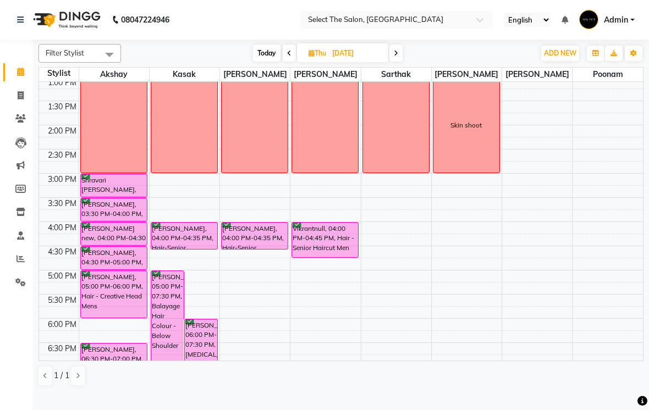
scroll to position [245, 0]
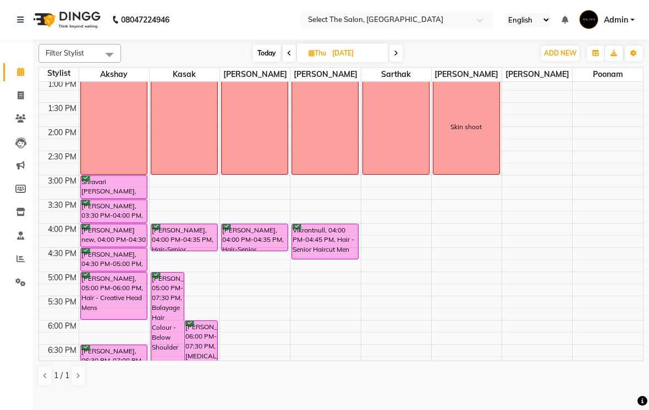
click at [77, 163] on div "2:30 PM" at bounding box center [62, 157] width 33 height 12
click at [145, 174] on div "Not available" at bounding box center [114, 78] width 66 height 192
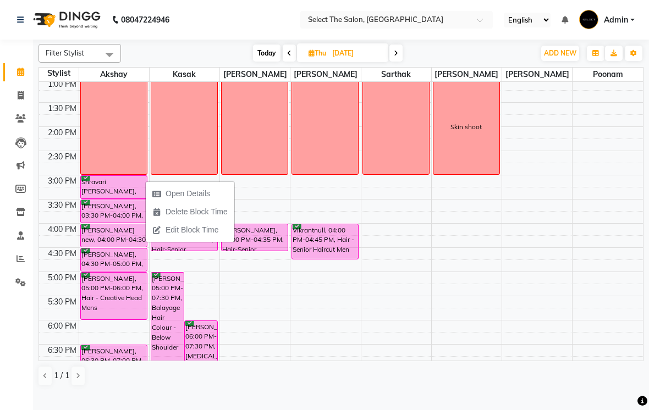
click at [73, 163] on div "2:30 PM" at bounding box center [62, 157] width 33 height 12
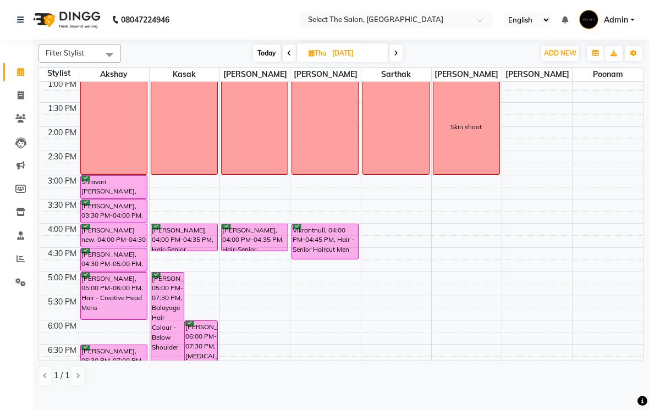
click at [146, 174] on div "Not available" at bounding box center [114, 78] width 66 height 192
click at [189, 209] on span "Delete Block Time" at bounding box center [197, 212] width 62 height 12
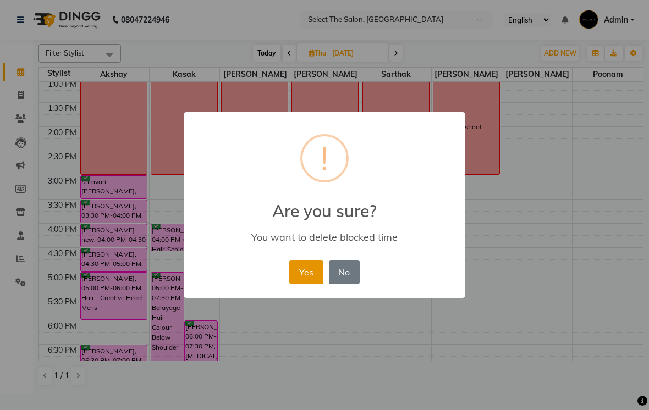
click at [300, 273] on button "Yes" at bounding box center [306, 272] width 34 height 24
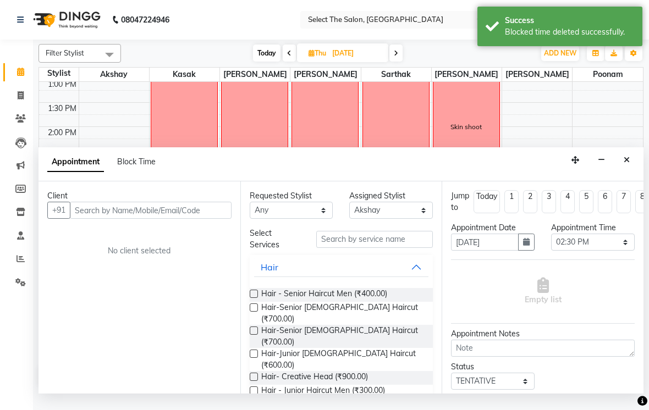
click at [134, 166] on div "Appointment Block Time" at bounding box center [107, 164] width 121 height 25
click at [134, 167] on span "Block Time" at bounding box center [136, 162] width 38 height 10
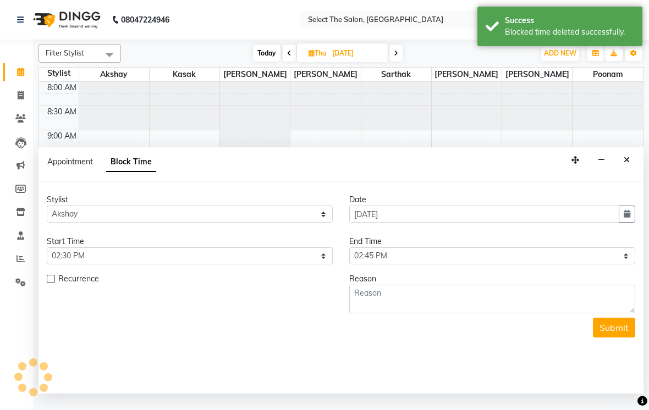
scroll to position [361, 0]
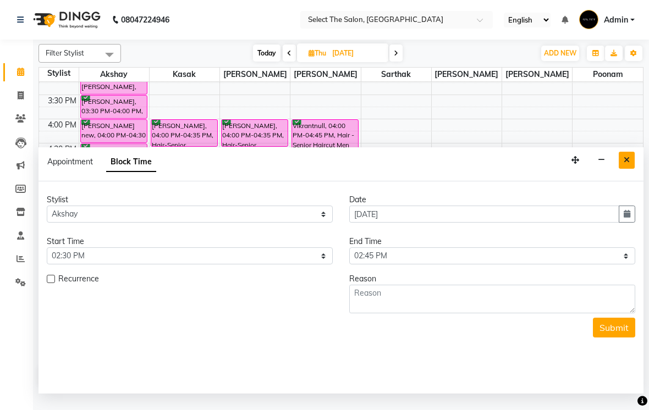
click at [625, 164] on icon "Close" at bounding box center [626, 160] width 6 height 8
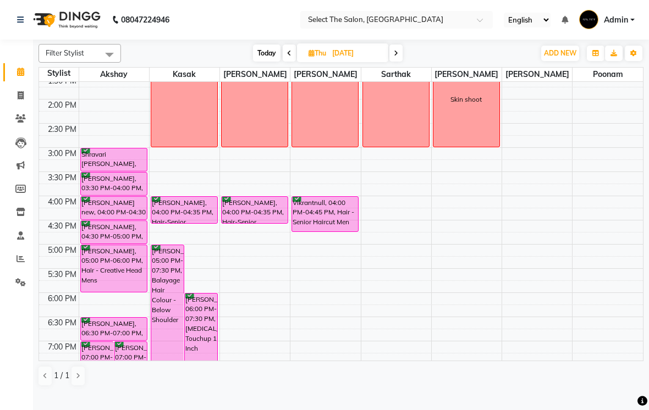
scroll to position [273, 0]
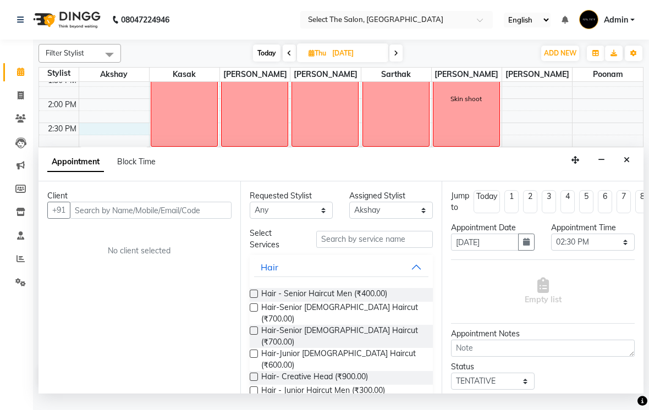
click at [110, 219] on input "text" at bounding box center [151, 210] width 162 height 17
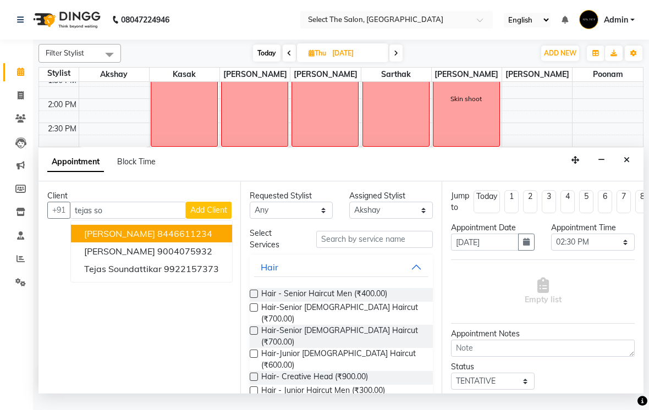
click at [193, 239] on ngb-highlight "8446611234" at bounding box center [184, 233] width 55 height 11
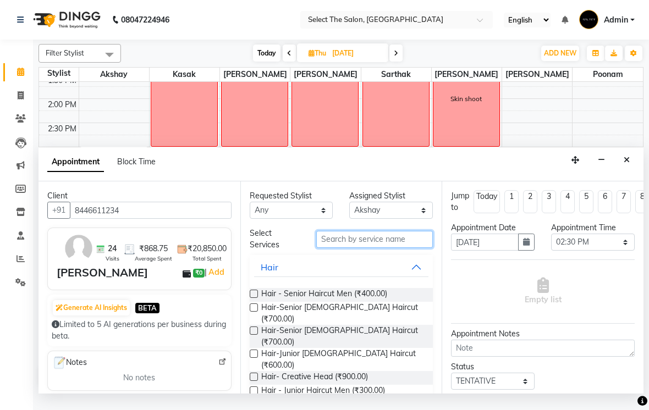
click at [357, 248] on input "text" at bounding box center [374, 239] width 117 height 17
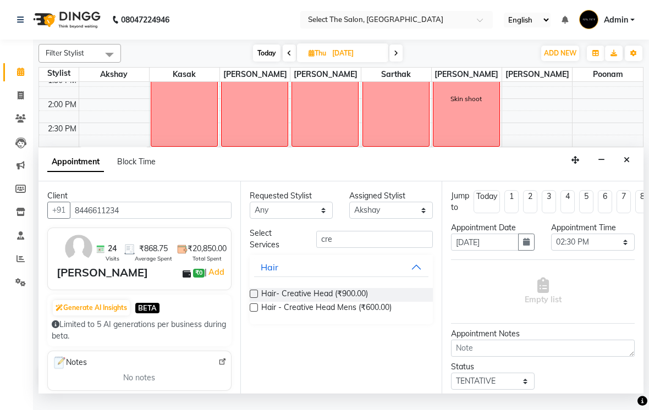
click at [251, 312] on label at bounding box center [254, 307] width 8 height 8
click at [251, 312] on input "checkbox" at bounding box center [253, 308] width 7 height 7
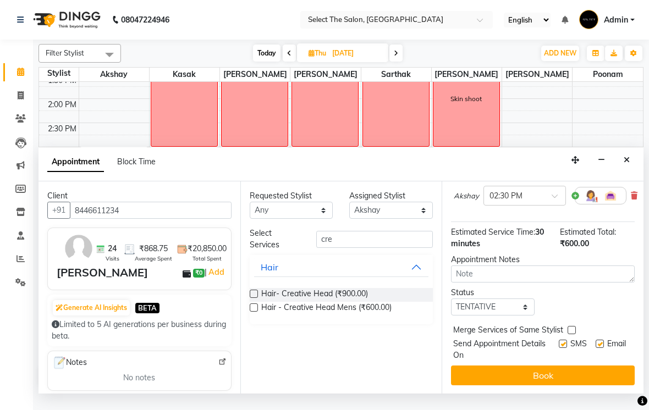
scroll to position [97, 0]
click at [500, 316] on select "Select TENTATIVE CONFIRM UPCOMING" at bounding box center [493, 307] width 84 height 17
click at [560, 348] on label at bounding box center [562, 344] width 8 height 8
click at [560, 349] on input "checkbox" at bounding box center [561, 345] width 7 height 7
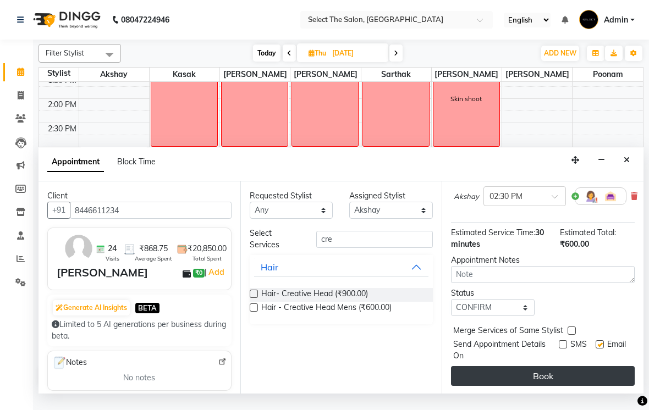
click at [572, 386] on button "Book" at bounding box center [543, 376] width 184 height 20
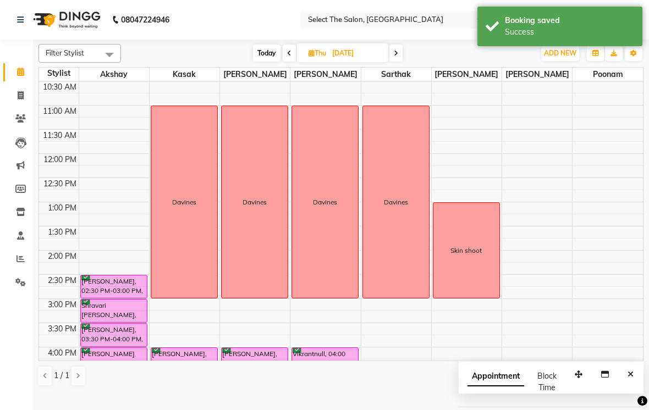
scroll to position [106, 0]
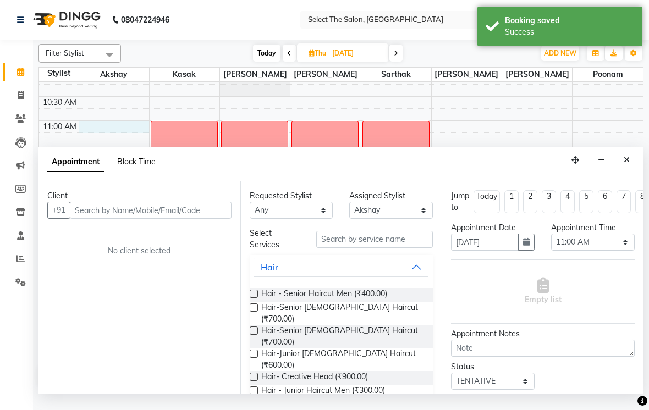
click at [143, 167] on span "Block Time" at bounding box center [136, 162] width 38 height 10
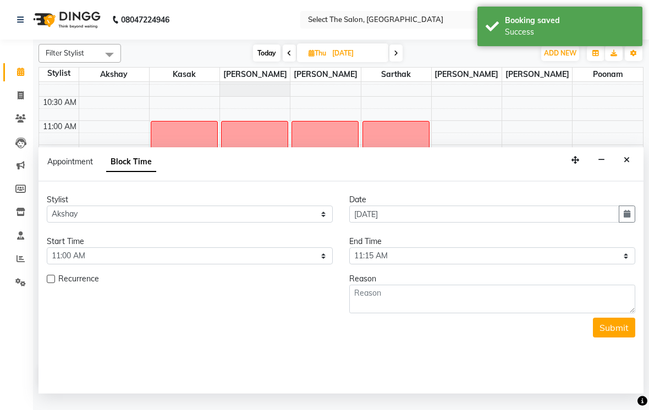
scroll to position [361, 0]
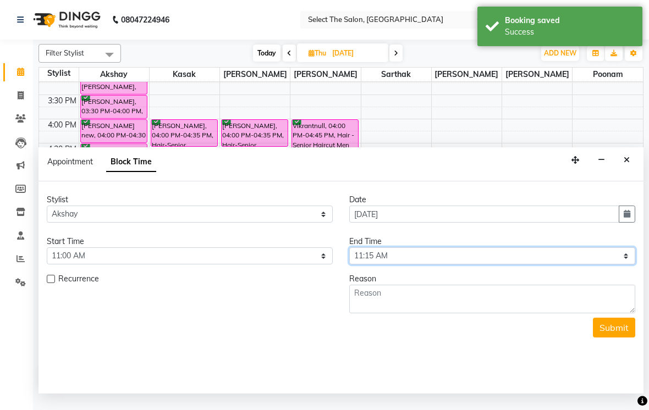
click at [625, 264] on select "Select 09:00 AM 09:15 AM 09:30 AM 09:45 AM 10:00 AM 10:15 AM 10:30 AM 10:45 AM …" at bounding box center [492, 255] width 286 height 17
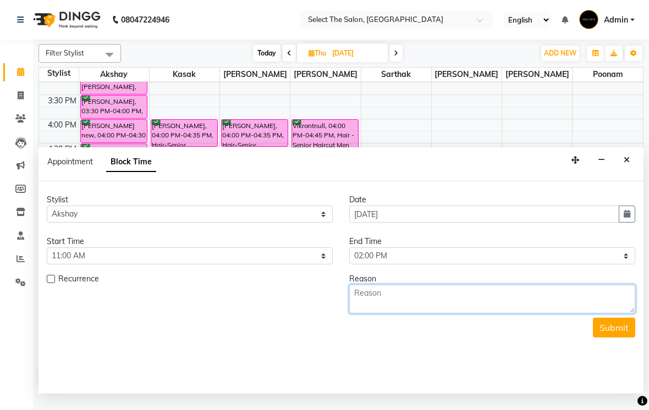
click at [386, 308] on textarea at bounding box center [492, 299] width 286 height 29
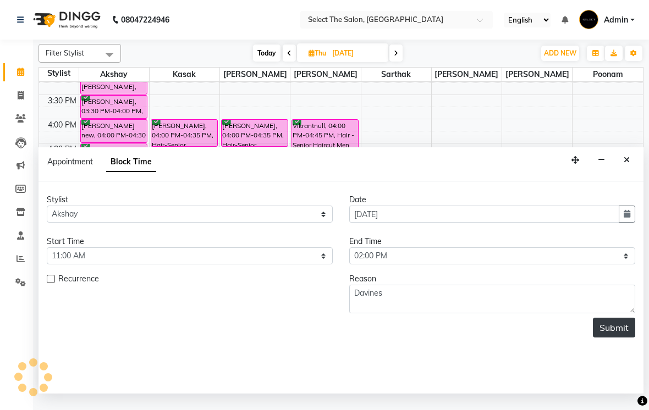
click at [612, 337] on button "Submit" at bounding box center [614, 328] width 42 height 20
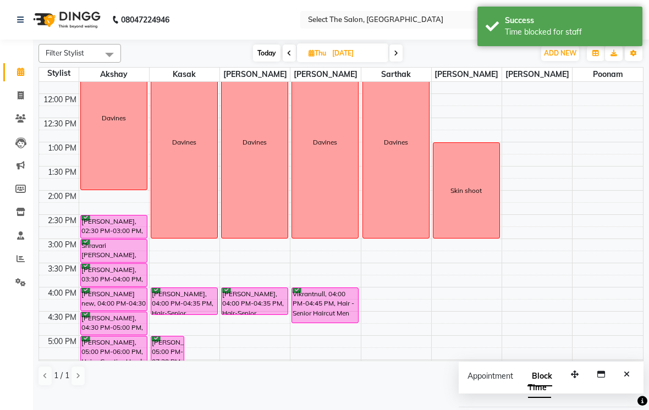
scroll to position [180, 0]
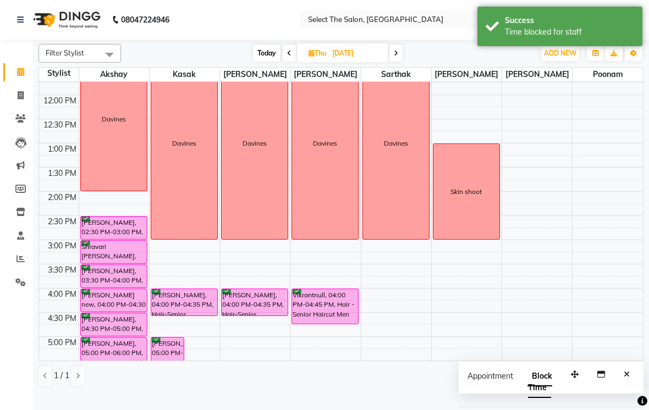
click at [97, 175] on div "Davines" at bounding box center [114, 118] width 66 height 143
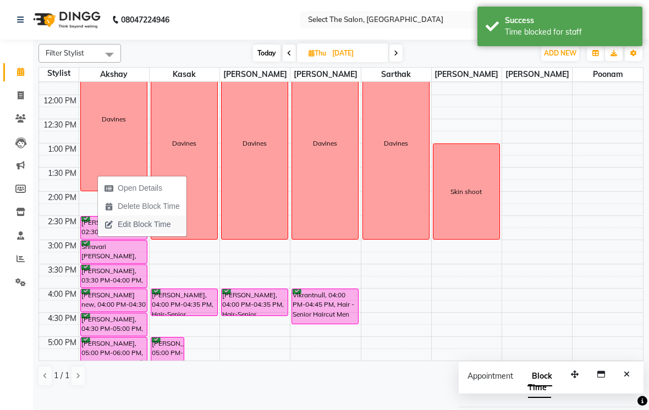
click at [159, 224] on span "Edit Block Time" at bounding box center [144, 225] width 53 height 12
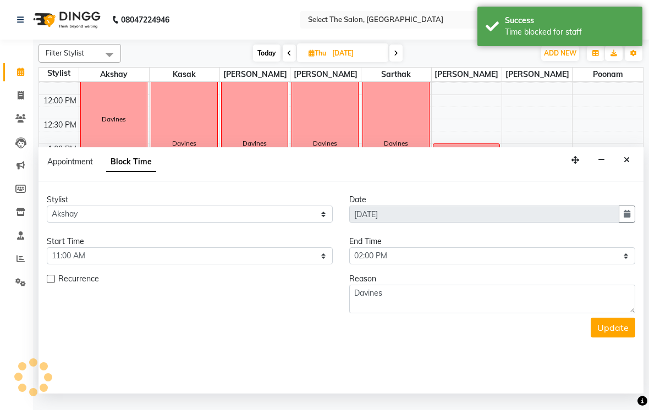
scroll to position [361, 0]
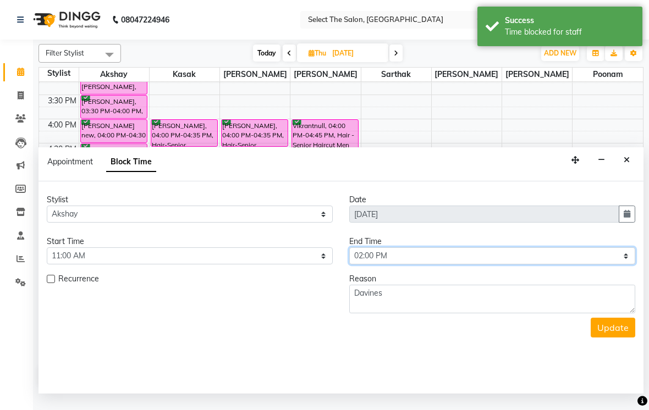
click at [615, 264] on select "Select 09:00 AM 09:15 AM 09:30 AM 09:45 AM 10:00 AM 10:15 AM 10:30 AM 10:45 AM …" at bounding box center [492, 255] width 286 height 17
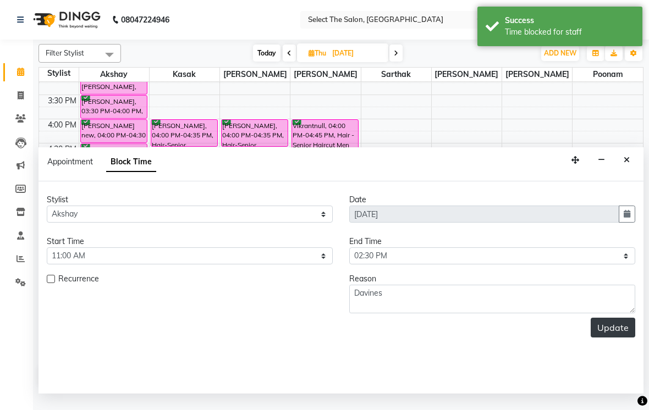
click at [615, 337] on button "Update" at bounding box center [612, 328] width 45 height 20
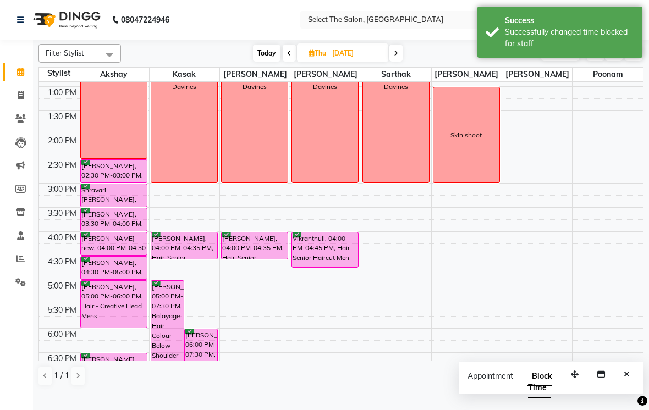
scroll to position [236, 0]
click at [267, 62] on span "Today" at bounding box center [266, 53] width 27 height 17
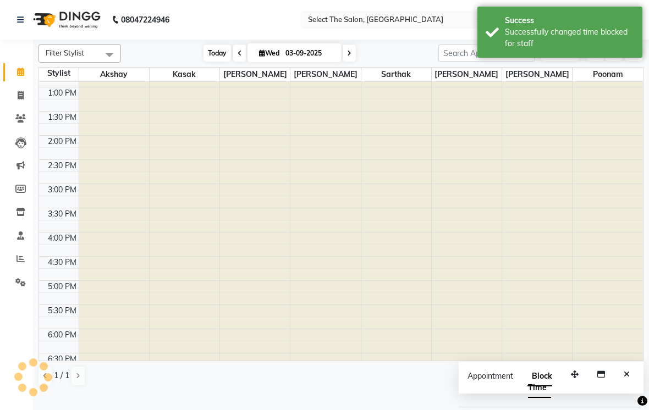
scroll to position [361, 0]
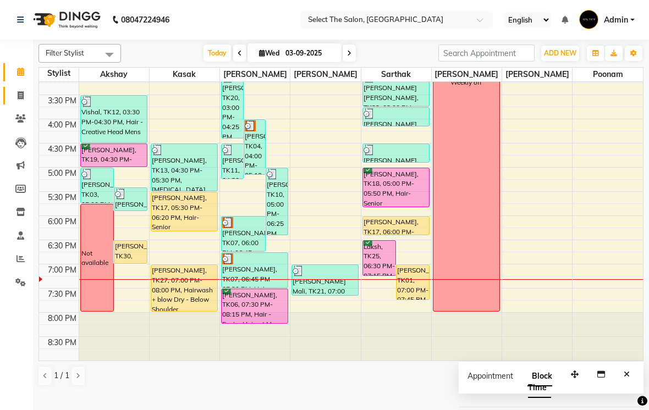
click at [16, 88] on link "Invoice" at bounding box center [16, 96] width 26 height 18
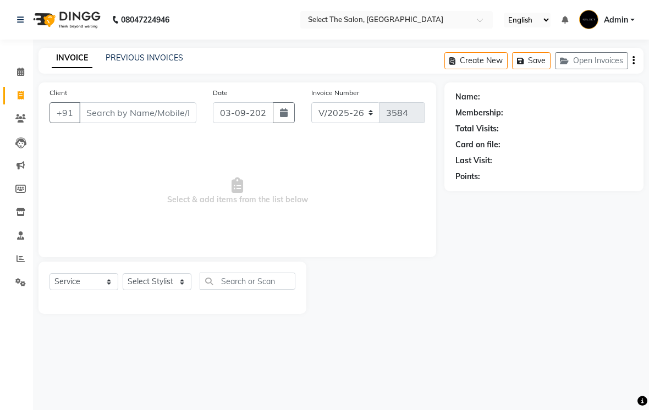
click at [136, 123] on input "Client" at bounding box center [137, 112] width 117 height 21
click at [503, 27] on select "English ENGLISH Español العربية मराठी हिंदी ગુજરાતી தமிழ் 中文" at bounding box center [526, 20] width 47 height 15
click at [123, 118] on input "shreya Pand" at bounding box center [109, 112] width 61 height 21
click at [117, 121] on input "shreya Pand" at bounding box center [109, 112] width 61 height 21
click at [123, 123] on input "shreya Pand" at bounding box center [109, 112] width 61 height 21
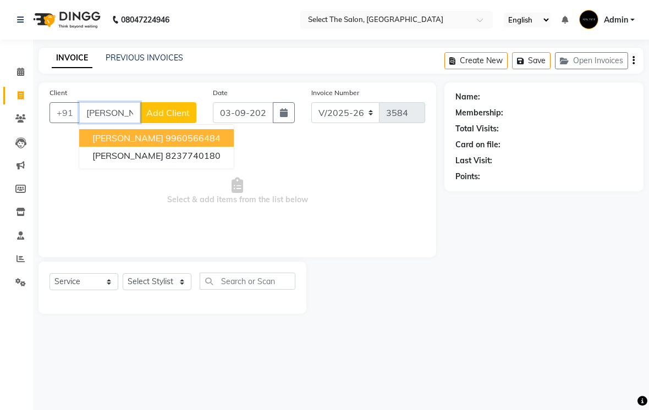
click at [165, 143] on ngb-highlight "9960566484" at bounding box center [192, 137] width 55 height 11
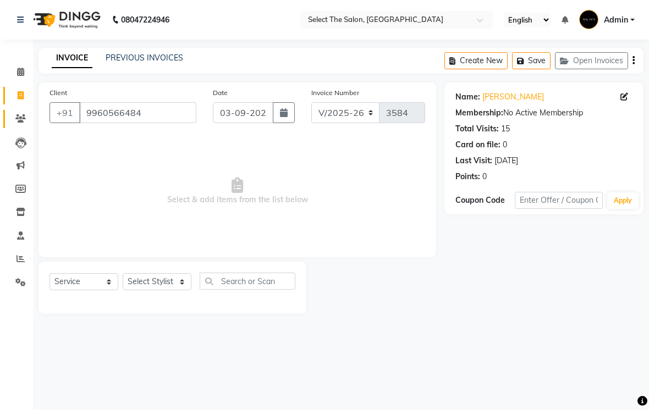
click at [17, 112] on link "Clients" at bounding box center [16, 119] width 26 height 18
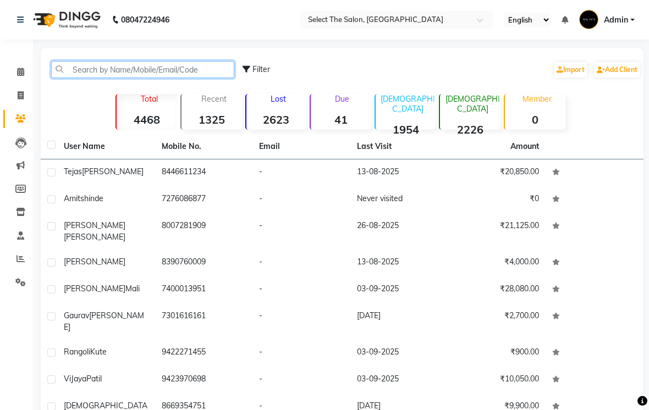
click at [115, 78] on input "text" at bounding box center [142, 69] width 183 height 17
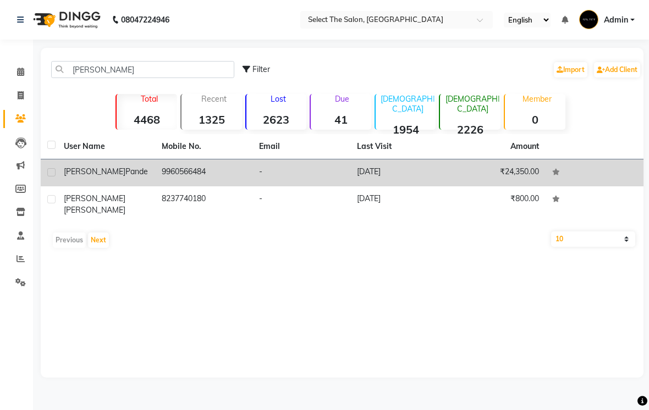
click at [206, 186] on td "9960566484" at bounding box center [204, 172] width 98 height 27
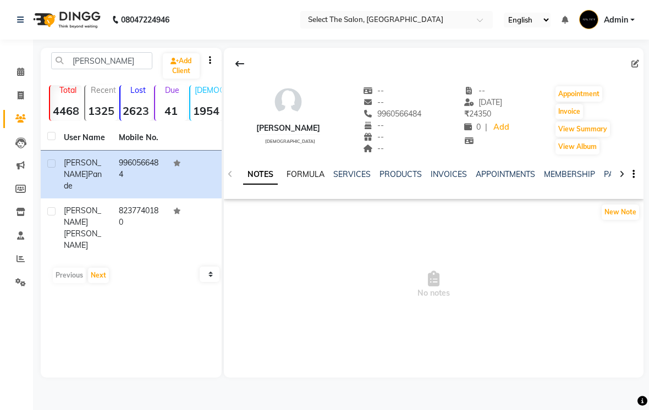
click at [302, 179] on link "FORMULA" at bounding box center [305, 174] width 38 height 10
click at [244, 179] on link "NOTES" at bounding box center [255, 174] width 25 height 10
click at [263, 185] on link "NOTES" at bounding box center [260, 175] width 35 height 20
click at [360, 179] on link "SERVICES" at bounding box center [351, 174] width 37 height 10
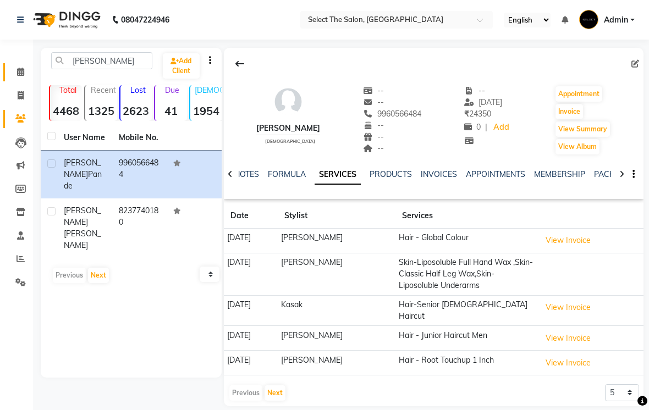
click at [23, 74] on icon at bounding box center [20, 72] width 7 height 8
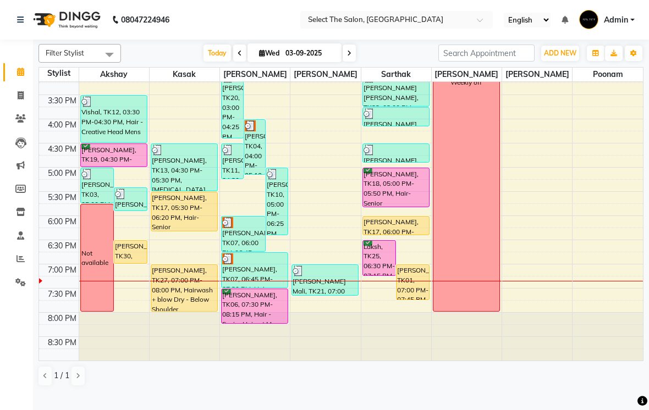
scroll to position [361, 0]
click at [255, 325] on div at bounding box center [254, 323] width 4 height 4
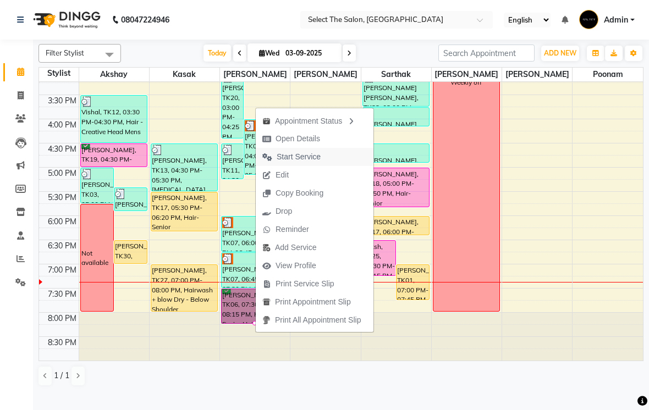
click at [312, 157] on span "Start Service" at bounding box center [298, 157] width 44 height 12
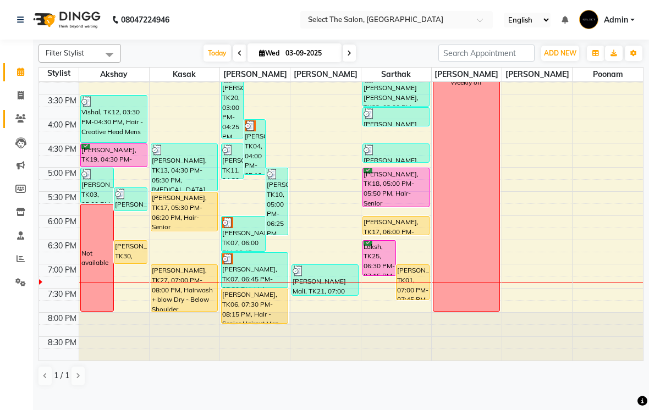
click at [23, 121] on icon at bounding box center [20, 118] width 10 height 8
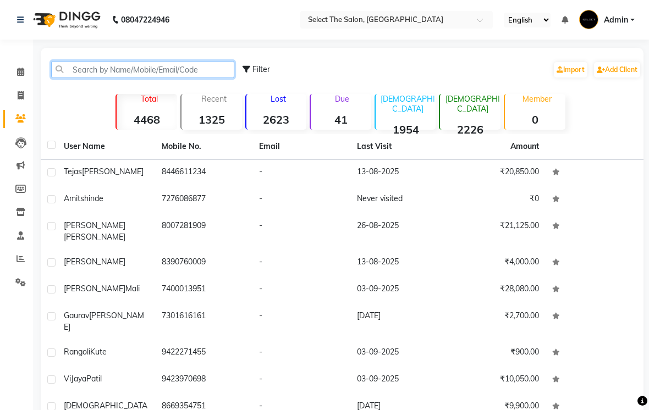
click at [104, 78] on input "text" at bounding box center [142, 69] width 183 height 17
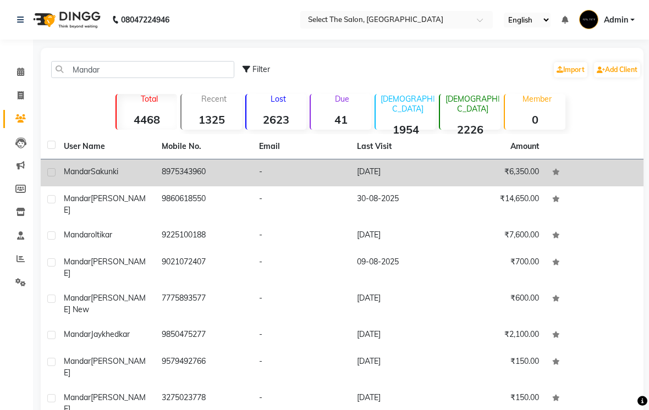
click at [522, 186] on td "₹6,350.00" at bounding box center [497, 172] width 98 height 27
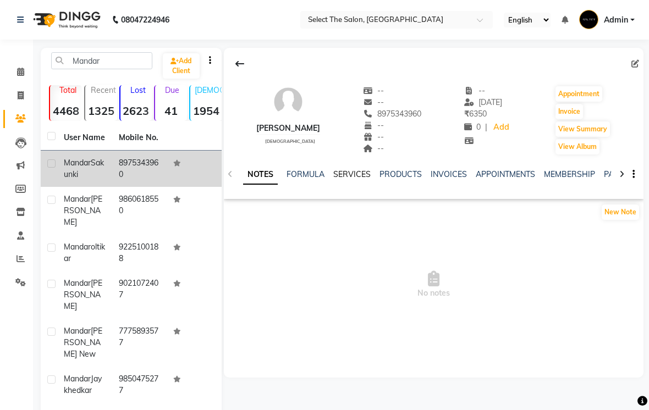
click at [350, 179] on link "SERVICES" at bounding box center [351, 174] width 37 height 10
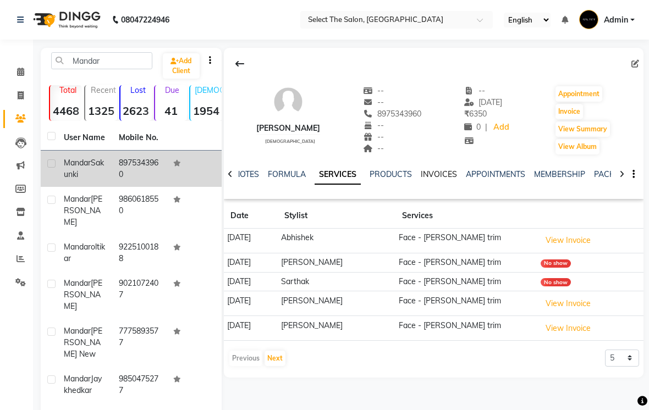
click at [430, 179] on link "INVOICES" at bounding box center [438, 174] width 36 height 10
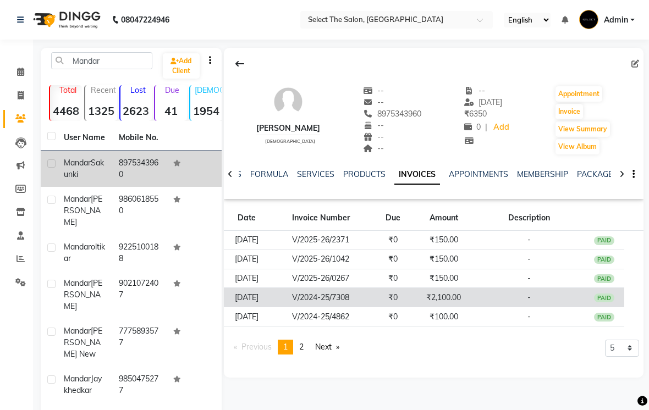
click at [612, 307] on td "PAID" at bounding box center [604, 297] width 40 height 19
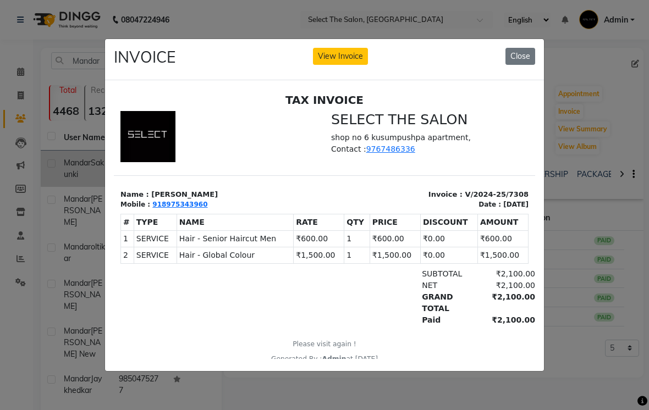
click at [46, 250] on ngb-modal-window "INVOICE View Invoice Close" at bounding box center [324, 205] width 649 height 410
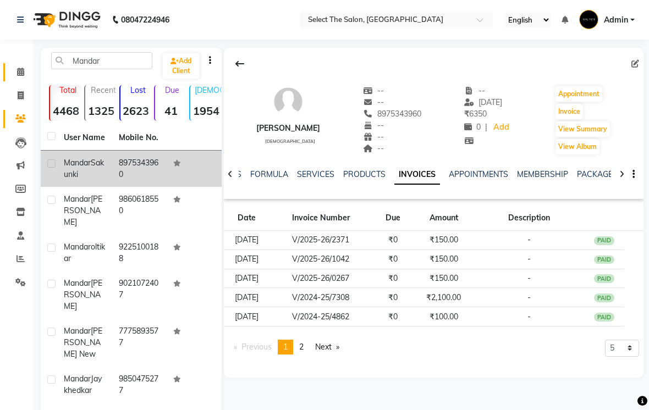
click at [15, 64] on link "Calendar" at bounding box center [16, 72] width 26 height 18
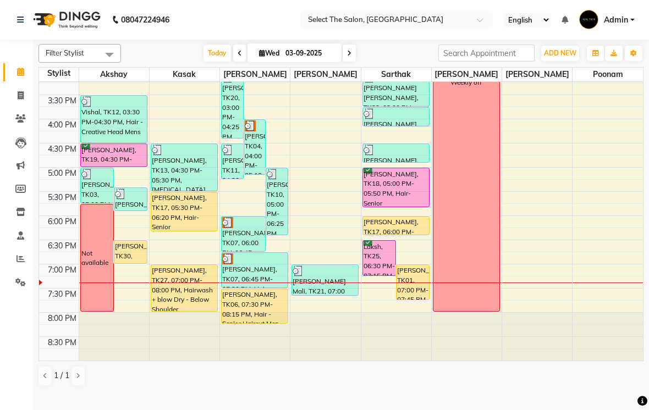
scroll to position [361, 0]
click at [184, 233] on div at bounding box center [184, 231] width 4 height 4
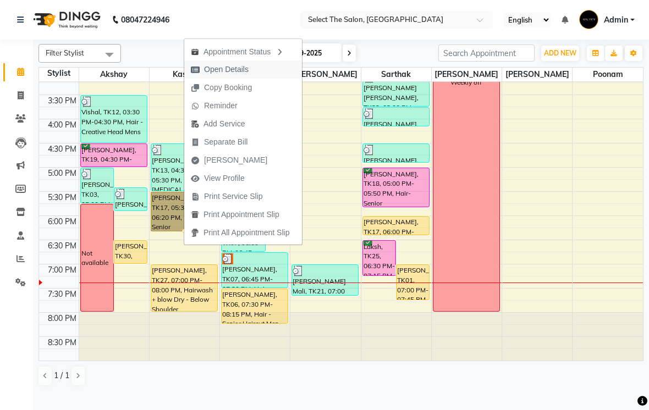
click at [226, 70] on span "Open Details" at bounding box center [226, 70] width 45 height 12
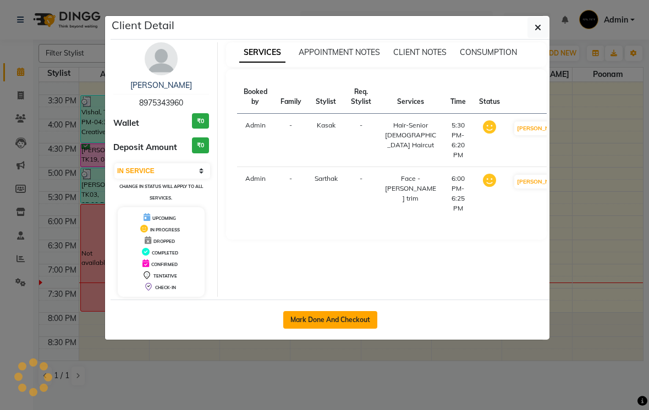
click at [347, 323] on button "Mark Done And Checkout" at bounding box center [330, 320] width 94 height 18
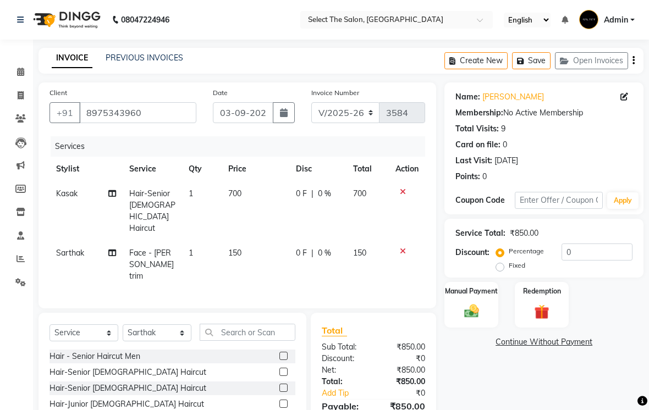
click at [245, 260] on td "150" at bounding box center [256, 265] width 68 height 48
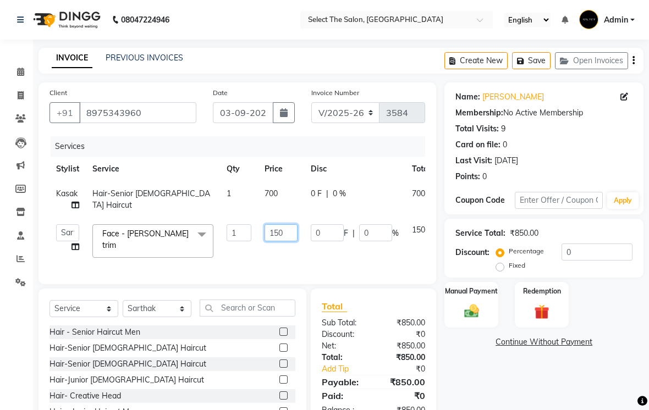
click at [291, 241] on input "150" at bounding box center [280, 232] width 33 height 17
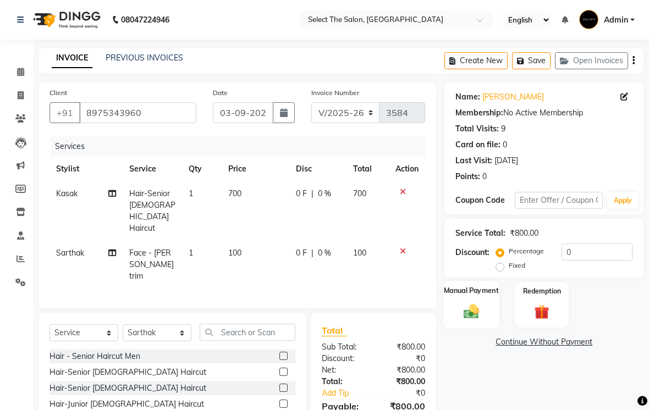
click at [475, 320] on img at bounding box center [471, 311] width 25 height 18
click at [561, 349] on span "UPI" at bounding box center [560, 342] width 17 height 13
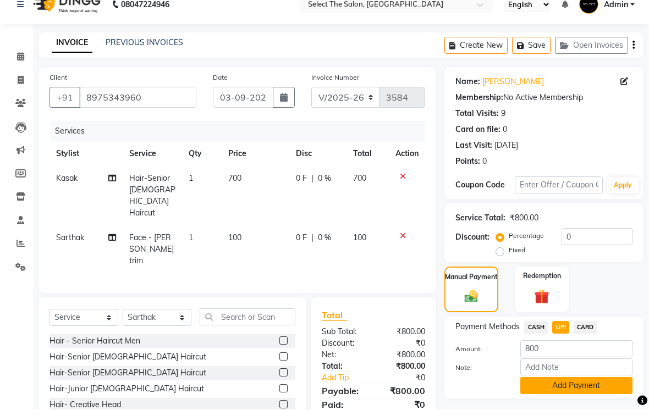
click at [583, 395] on button "Add Payment" at bounding box center [576, 386] width 112 height 17
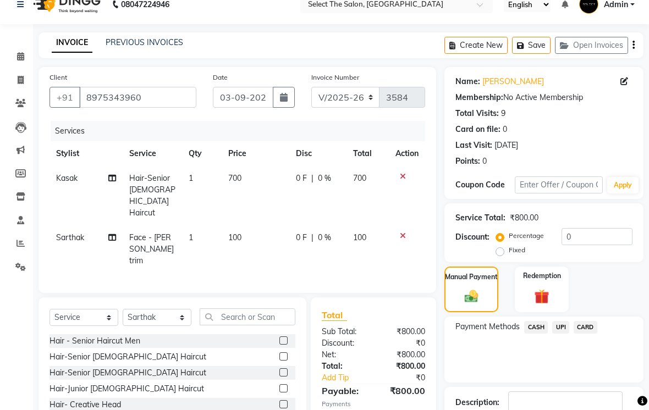
scroll to position [88, 0]
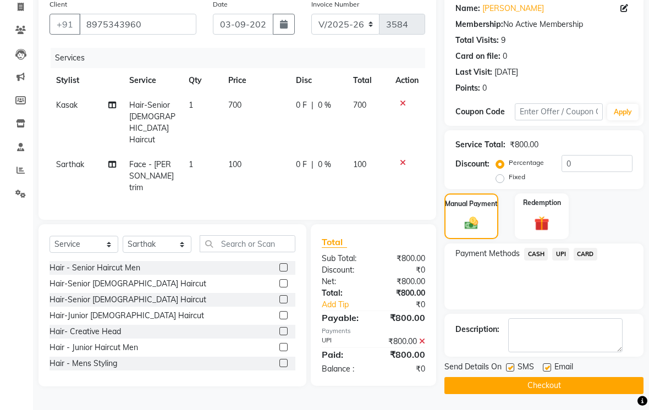
click at [508, 372] on label at bounding box center [510, 367] width 8 height 8
click at [508, 372] on input "checkbox" at bounding box center [509, 367] width 7 height 7
click at [546, 372] on label at bounding box center [547, 367] width 8 height 8
click at [546, 372] on input "checkbox" at bounding box center [546, 367] width 7 height 7
click at [543, 394] on button "Checkout" at bounding box center [543, 385] width 199 height 17
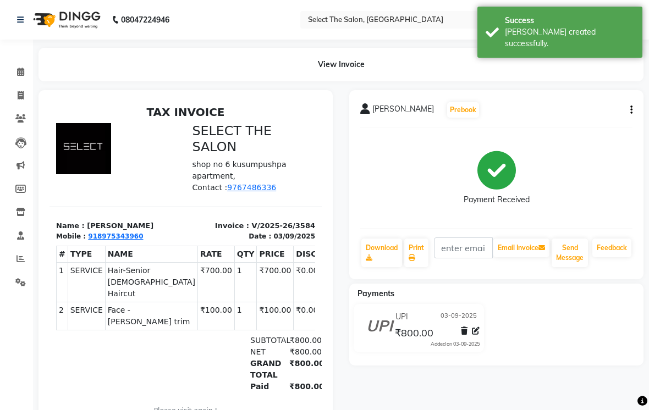
click at [632, 115] on div "[PERSON_NAME] Prebook Payment Received Download Print Email Invoice Send Messag…" at bounding box center [496, 184] width 294 height 189
click at [621, 119] on div "[PERSON_NAME] Prebook" at bounding box center [496, 110] width 272 height 18
click at [630, 110] on icon "button" at bounding box center [631, 110] width 2 height 1
click at [560, 140] on div "Edit Invoice" at bounding box center [575, 139] width 75 height 14
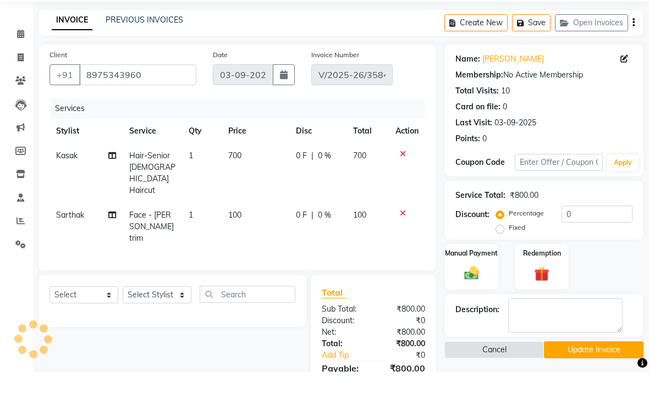
scroll to position [38, 0]
click at [599, 358] on button "Update Invoice" at bounding box center [593, 349] width 99 height 17
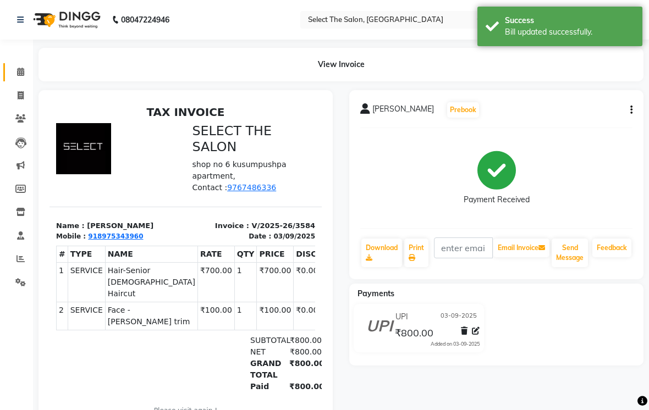
click at [17, 76] on icon at bounding box center [20, 72] width 7 height 8
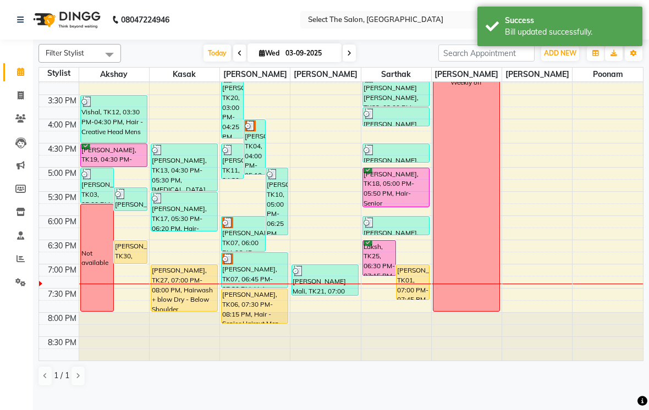
scroll to position [361, 0]
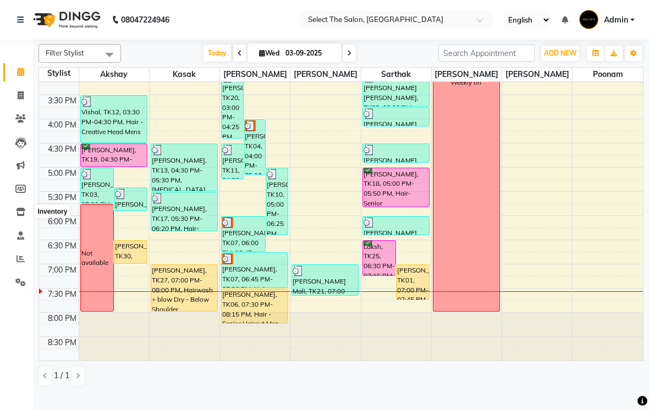
click at [18, 210] on icon at bounding box center [20, 212] width 9 height 8
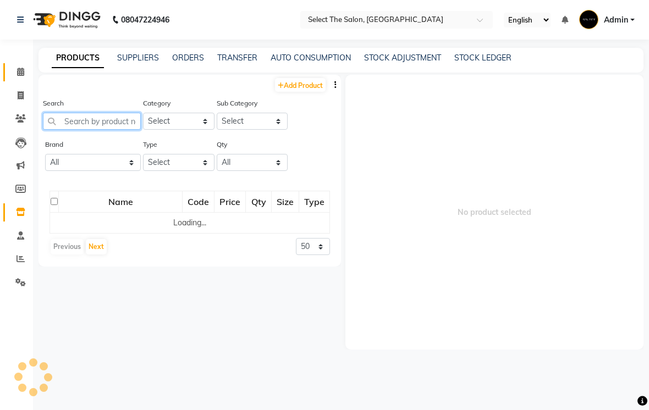
click at [90, 130] on input "text" at bounding box center [92, 121] width 98 height 17
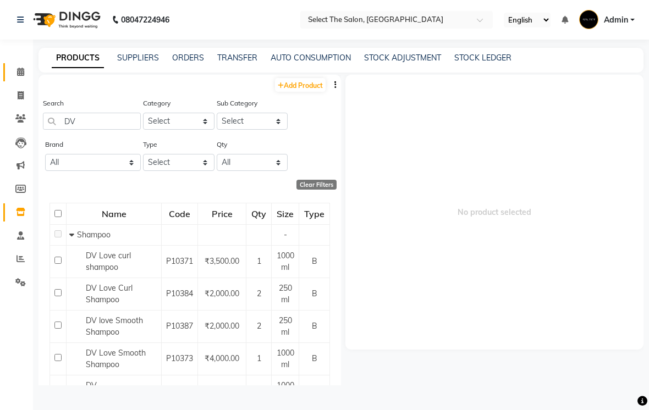
click at [306, 92] on link "Add Product" at bounding box center [300, 85] width 51 height 14
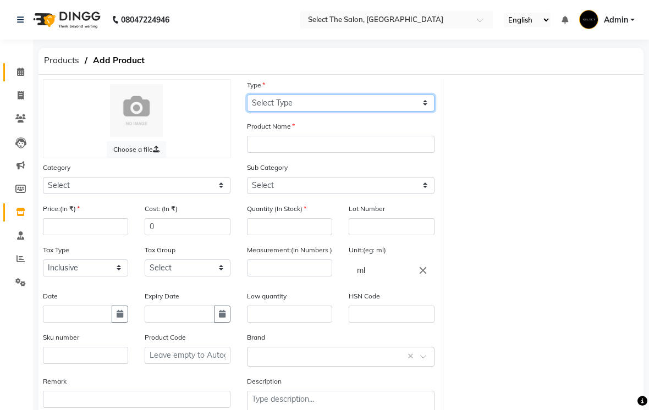
click at [270, 112] on select "Select Type Both Retail Consumable" at bounding box center [340, 103] width 187 height 17
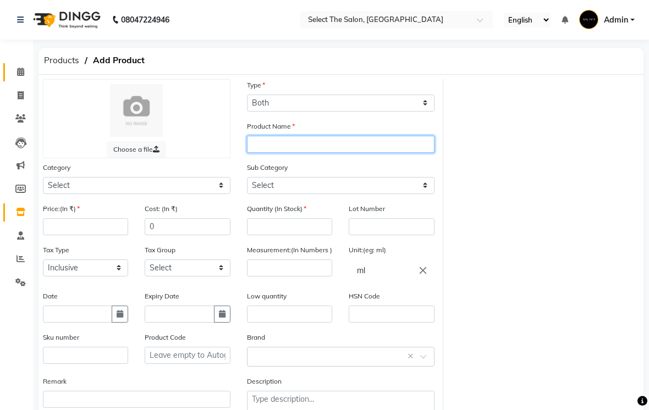
click at [286, 153] on input "text" at bounding box center [340, 144] width 187 height 17
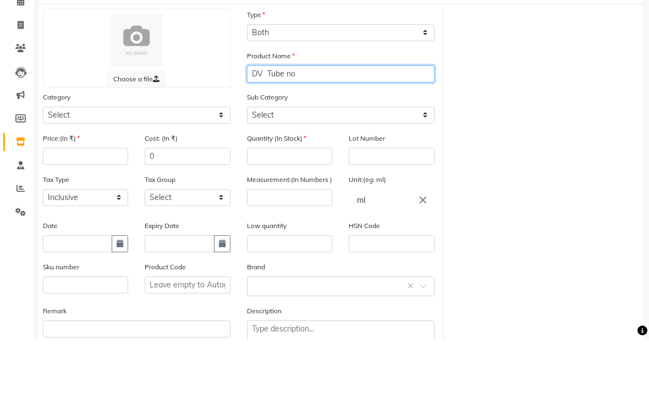
scroll to position [70, 0]
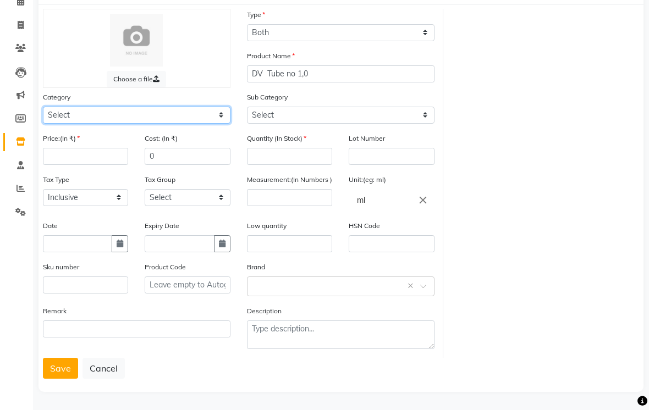
click at [223, 124] on select "Select Hair Skin Makeup Personal Care Appliances [PERSON_NAME] Waxing Disposabl…" at bounding box center [136, 115] width 187 height 17
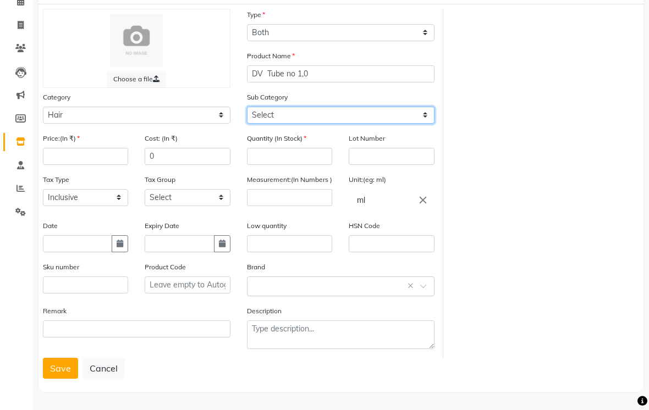
click at [422, 124] on select "Select Shampoo Conditioner Cream Mask Oil Serum Color Appliances Treatment Styl…" at bounding box center [340, 115] width 187 height 17
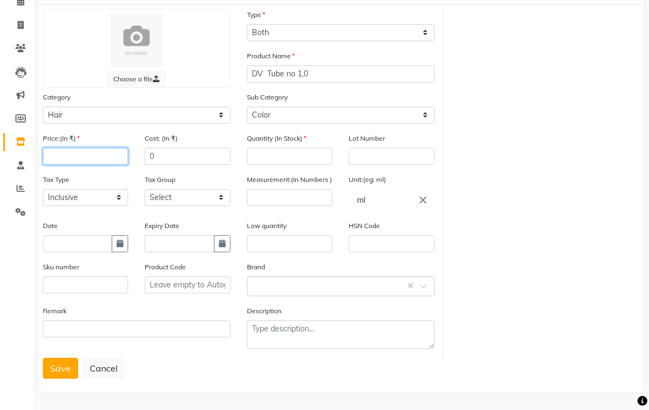
click at [79, 165] on input "number" at bounding box center [85, 156] width 85 height 17
click at [164, 165] on input "0" at bounding box center [187, 156] width 85 height 17
click at [278, 165] on input "number" at bounding box center [289, 156] width 85 height 17
click at [273, 206] on input "number" at bounding box center [289, 197] width 85 height 17
click at [63, 379] on button "Save" at bounding box center [60, 368] width 35 height 21
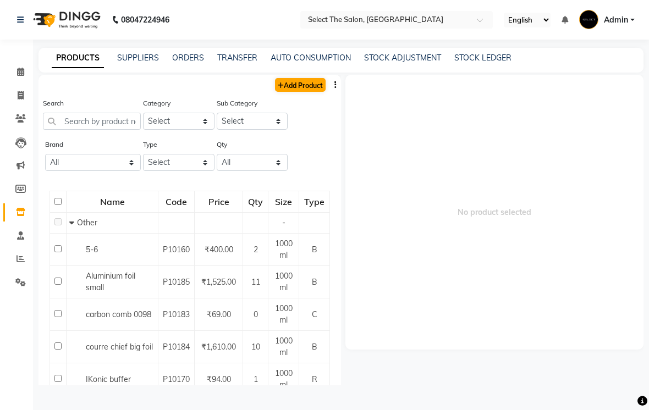
click at [301, 92] on link "Add Product" at bounding box center [300, 85] width 51 height 14
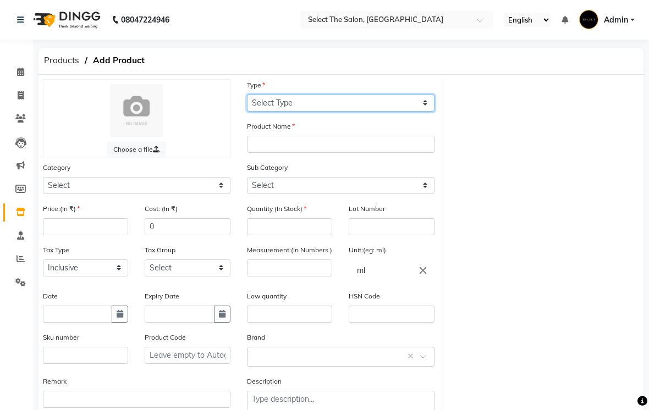
click at [304, 112] on select "Select Type Both Retail Consumable" at bounding box center [340, 103] width 187 height 17
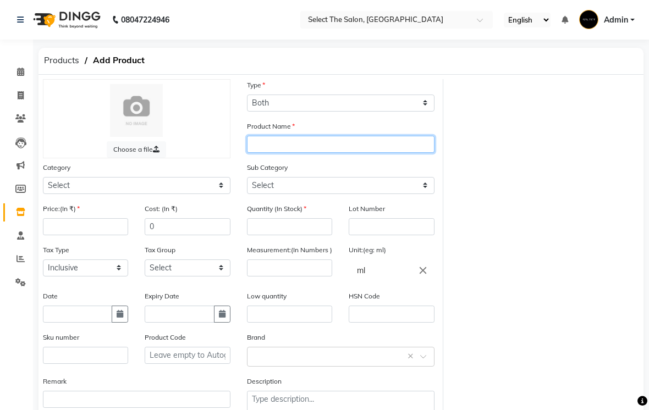
click at [280, 153] on input "text" at bounding box center [340, 144] width 187 height 17
click at [277, 153] on input "DV" at bounding box center [340, 144] width 187 height 17
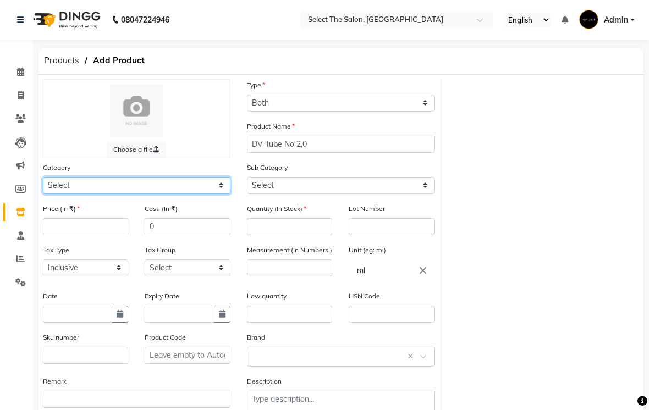
click at [229, 194] on select "Select Hair Skin Makeup Personal Care Appliances [PERSON_NAME] Waxing Disposabl…" at bounding box center [136, 185] width 187 height 17
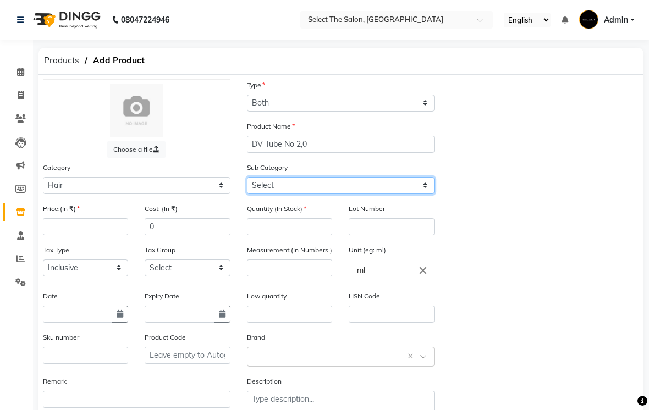
click at [427, 194] on select "Select Shampoo Conditioner Cream Mask Oil Serum Color Appliances Treatment Styl…" at bounding box center [340, 185] width 187 height 17
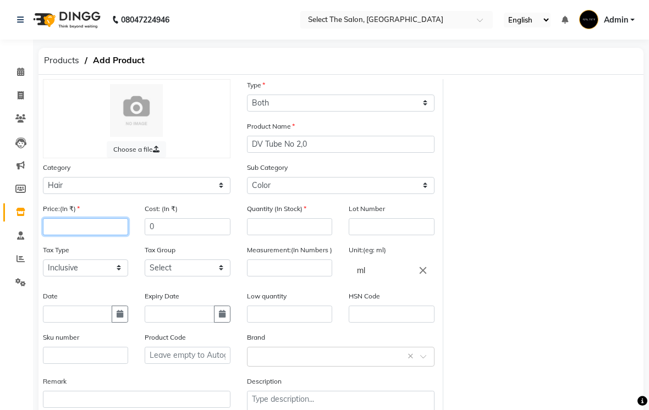
click at [81, 235] on input "number" at bounding box center [85, 226] width 85 height 17
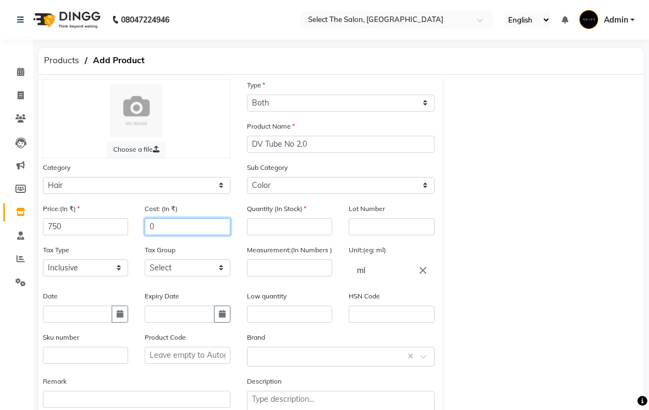
click at [179, 235] on input "0" at bounding box center [187, 226] width 85 height 17
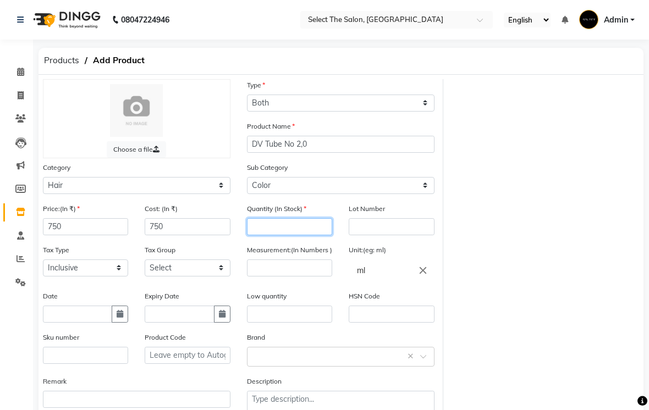
click at [272, 235] on input "number" at bounding box center [289, 226] width 85 height 17
click at [275, 276] on input "number" at bounding box center [289, 267] width 85 height 17
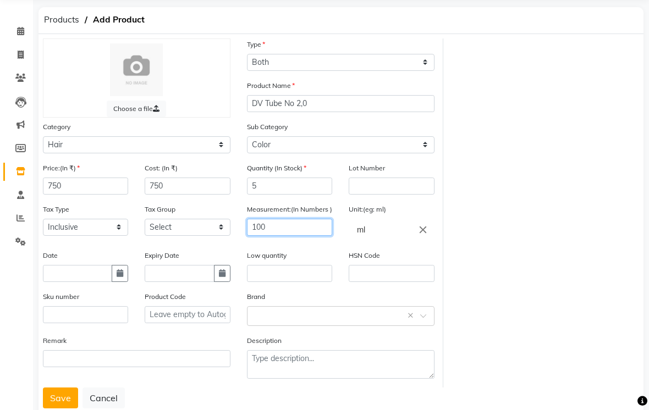
scroll to position [40, 0]
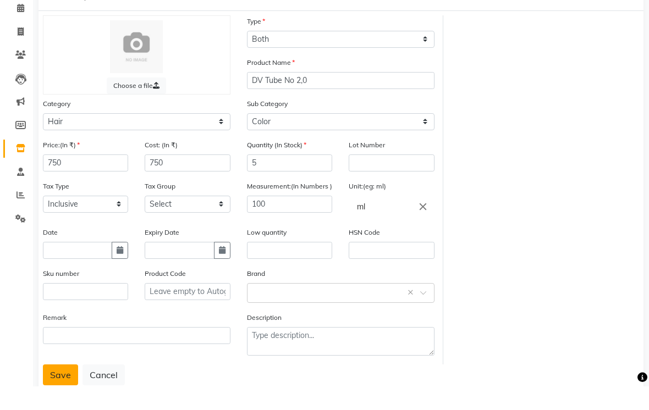
click at [59, 389] on button "Save" at bounding box center [60, 399] width 35 height 21
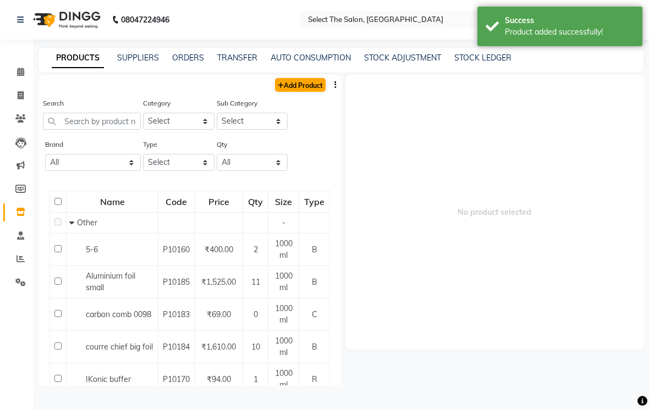
click at [309, 92] on link "Add Product" at bounding box center [300, 85] width 51 height 14
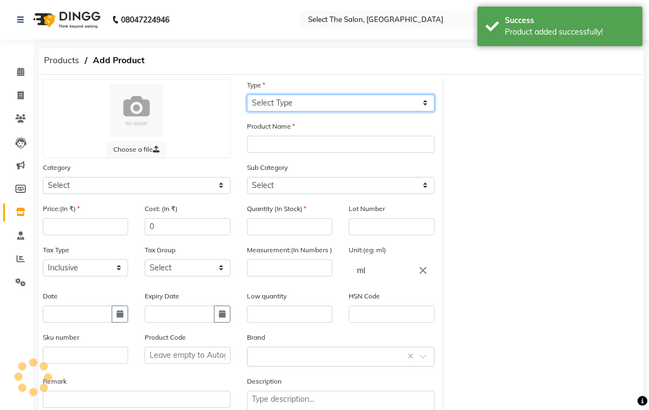
click at [322, 112] on select "Select Type Both Retail Consumable" at bounding box center [340, 103] width 187 height 17
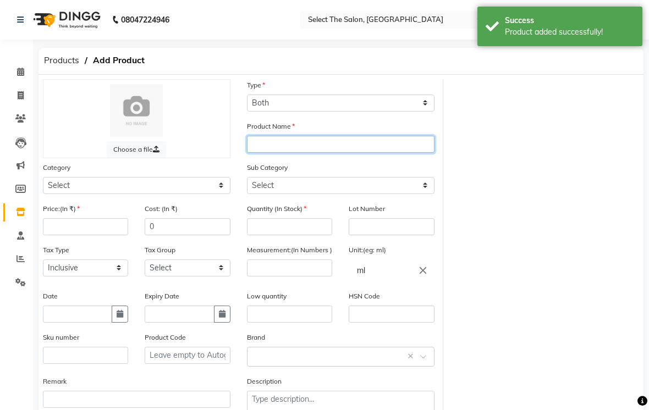
click at [311, 153] on input "text" at bounding box center [340, 144] width 187 height 17
click at [302, 153] on input "DV" at bounding box center [340, 144] width 187 height 17
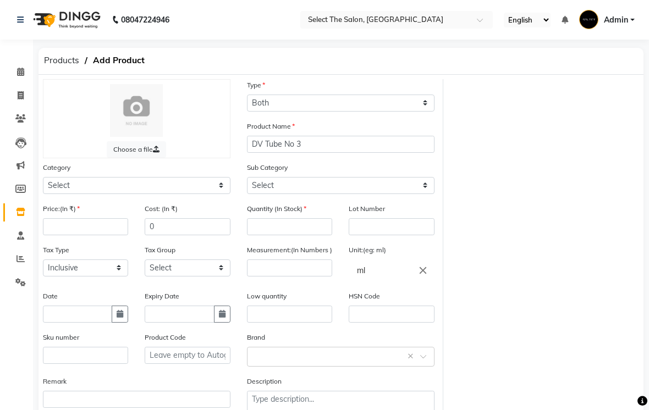
select select "B"
select select "true"
type input "DV Tube No 3,0"
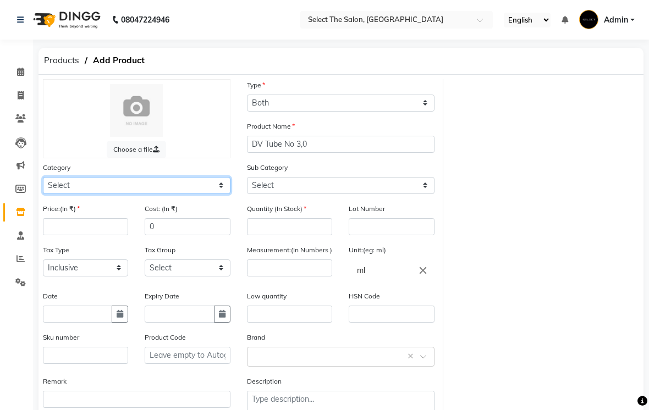
click at [220, 194] on select "Select Hair Skin Makeup Personal Care Appliances [PERSON_NAME] Waxing Disposabl…" at bounding box center [136, 185] width 187 height 17
select select "726501100"
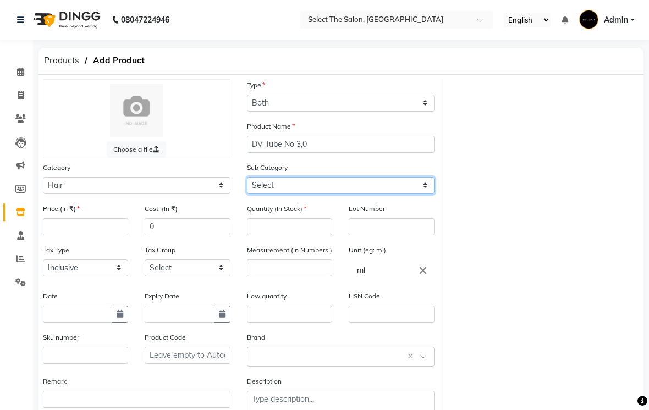
click at [423, 194] on select "Select Shampoo Conditioner Cream Mask Oil Serum Color Appliances Treatment Styl…" at bounding box center [340, 185] width 187 height 17
select select "726501107"
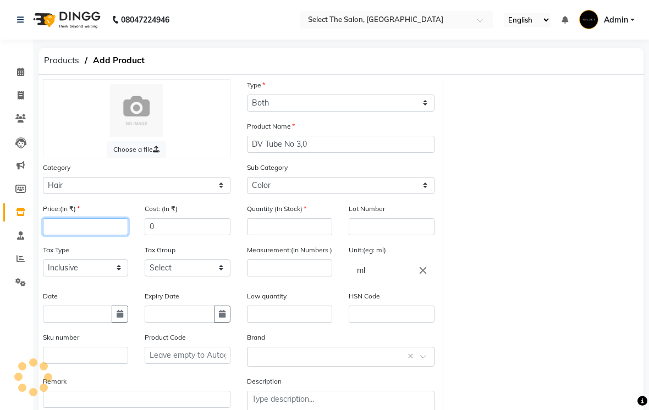
click at [95, 235] on input "number" at bounding box center [85, 226] width 85 height 17
type input "825"
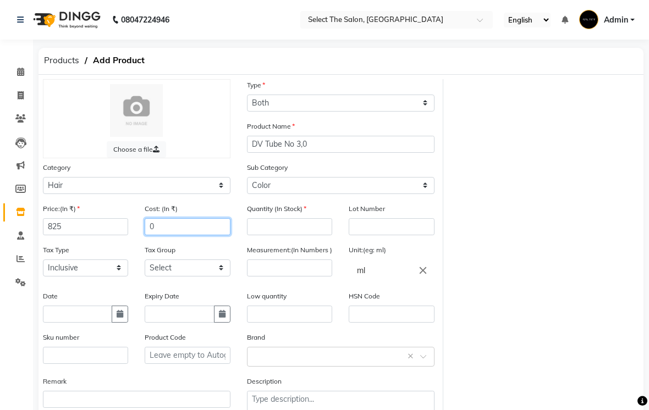
click at [185, 235] on input "0" at bounding box center [187, 226] width 85 height 17
type input "825"
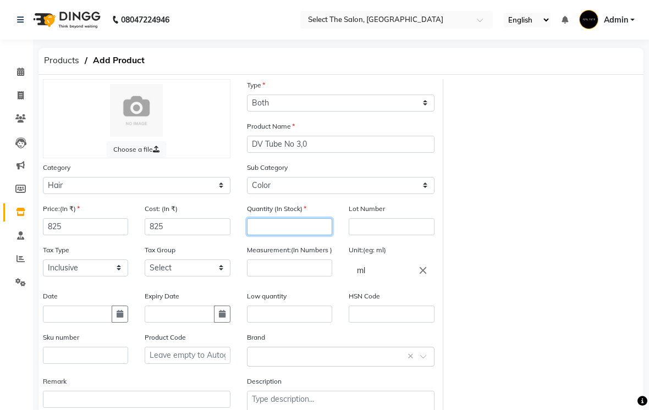
click at [286, 235] on input "number" at bounding box center [289, 226] width 85 height 17
type input "7"
click at [278, 276] on input "number" at bounding box center [289, 267] width 85 height 17
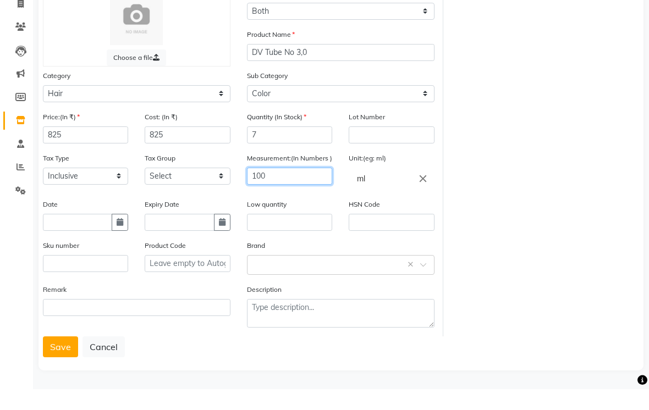
scroll to position [82, 0]
type input "100"
click at [62, 357] on button "Save" at bounding box center [60, 367] width 35 height 21
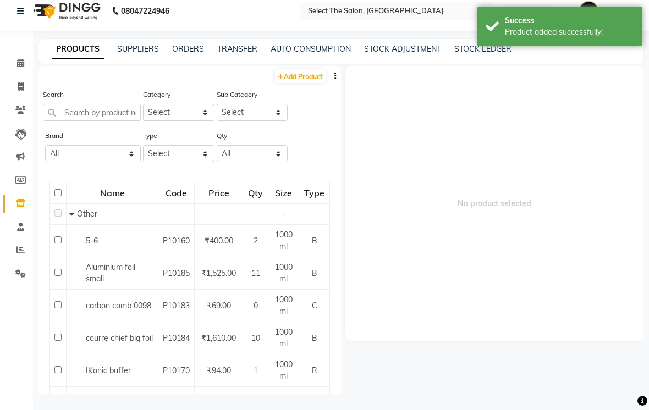
scroll to position [7, 0]
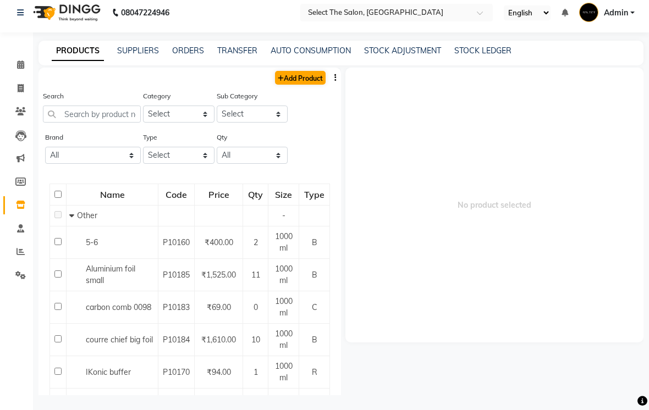
click at [297, 85] on link "Add Product" at bounding box center [300, 78] width 51 height 14
select select "true"
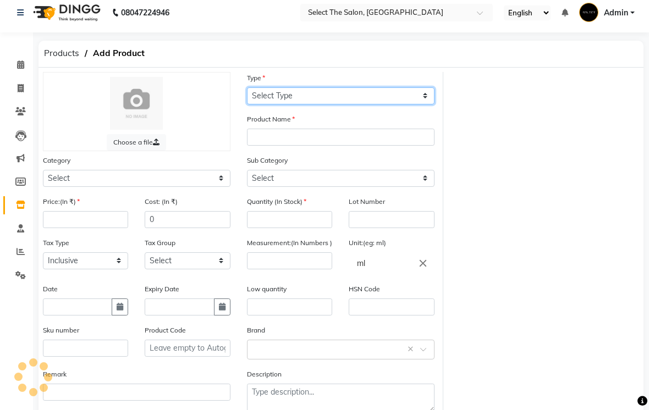
click at [312, 104] on select "Select Type Both Retail Consumable" at bounding box center [340, 95] width 187 height 17
select select "B"
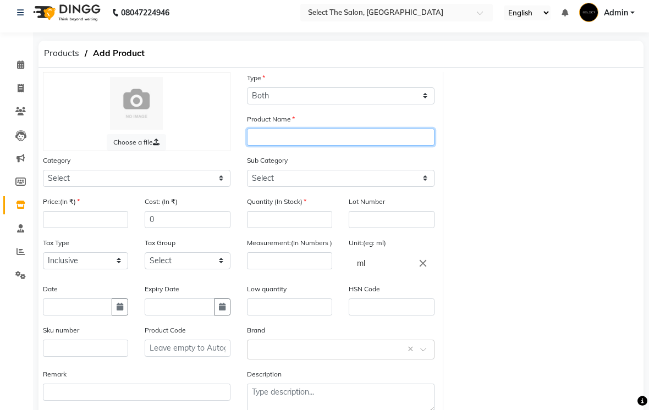
click at [279, 146] on input "text" at bounding box center [340, 137] width 187 height 17
click at [310, 146] on input "DV" at bounding box center [340, 137] width 187 height 17
type input "DV Tube No 33,0"
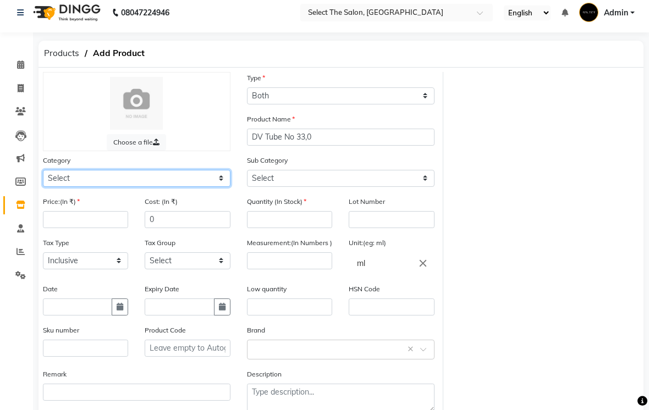
click at [226, 187] on select "Select Hair Skin Makeup Personal Care Appliances [PERSON_NAME] Waxing Disposabl…" at bounding box center [136, 178] width 187 height 17
click at [222, 187] on select "Select Hair Skin Makeup Personal Care Appliances [PERSON_NAME] Waxing Disposabl…" at bounding box center [136, 178] width 187 height 17
select select "726501100"
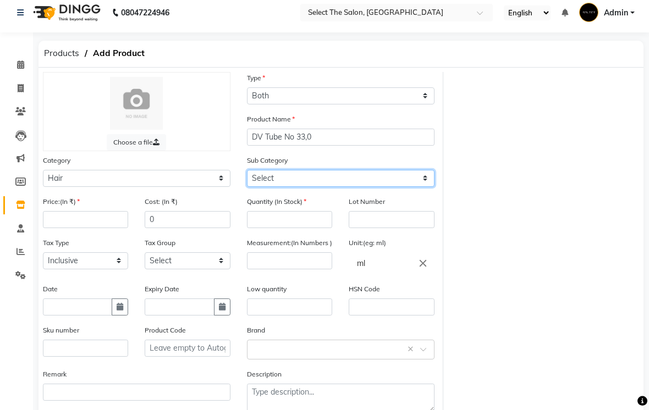
click at [426, 187] on select "Select Shampoo Conditioner Cream Mask Oil Serum Color Appliances Treatment Styl…" at bounding box center [340, 178] width 187 height 17
select select "726501107"
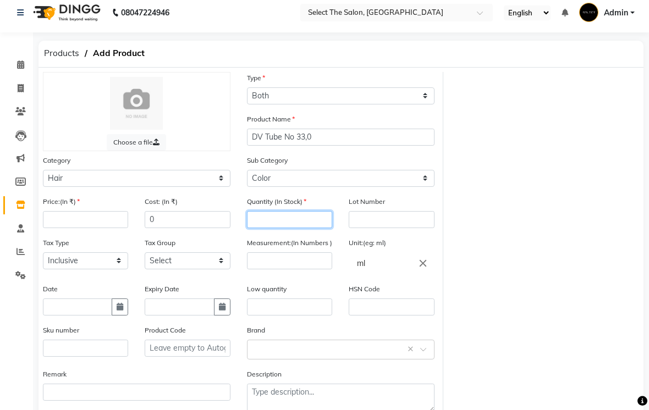
click at [286, 228] on input "number" at bounding box center [289, 219] width 85 height 17
type input "3"
click at [279, 269] on input "number" at bounding box center [289, 260] width 85 height 17
type input "100"
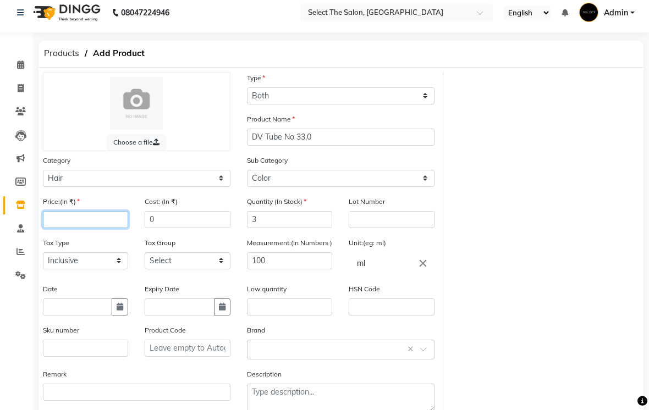
click at [81, 228] on input "number" at bounding box center [85, 219] width 85 height 17
type input "750"
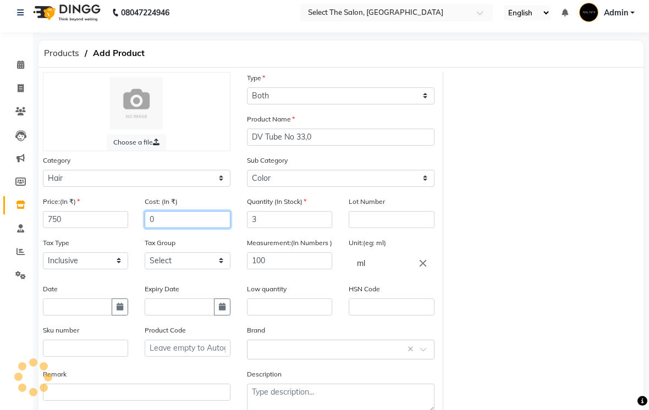
click at [176, 228] on input "0" at bounding box center [187, 219] width 85 height 17
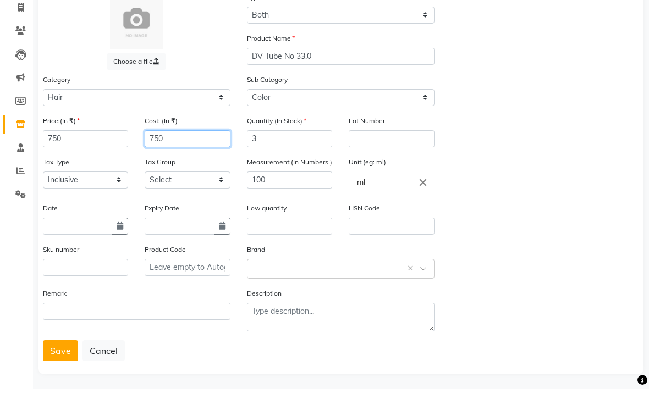
scroll to position [86, 0]
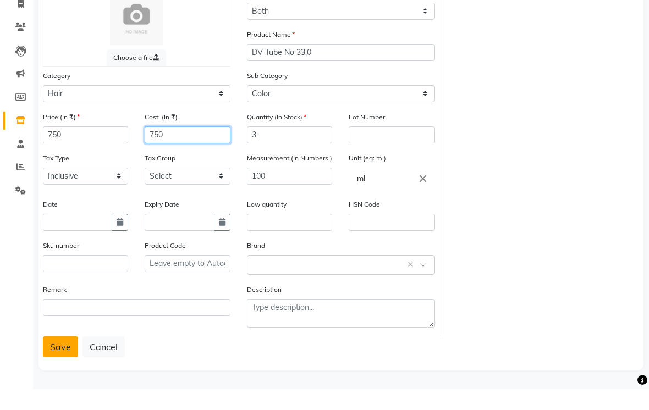
type input "750"
click at [54, 357] on button "Save" at bounding box center [60, 367] width 35 height 21
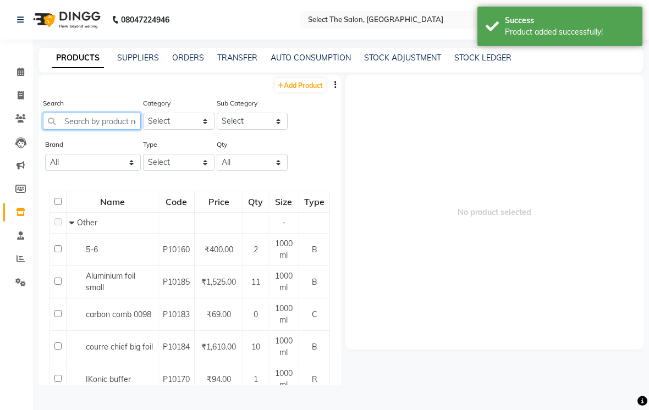
click at [103, 130] on input "text" at bounding box center [92, 121] width 98 height 17
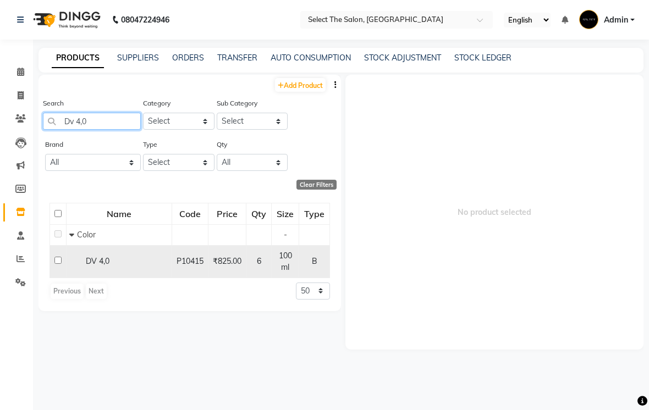
type input "Dv 4,0"
click at [60, 264] on input "checkbox" at bounding box center [57, 260] width 7 height 7
checkbox input "true"
select select
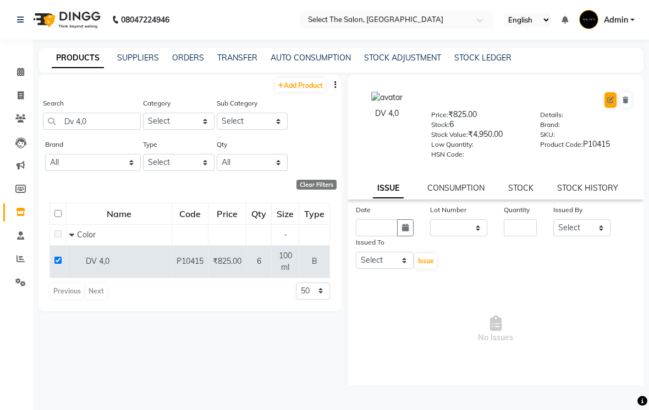
click at [609, 103] on icon at bounding box center [610, 100] width 7 height 7
select select "true"
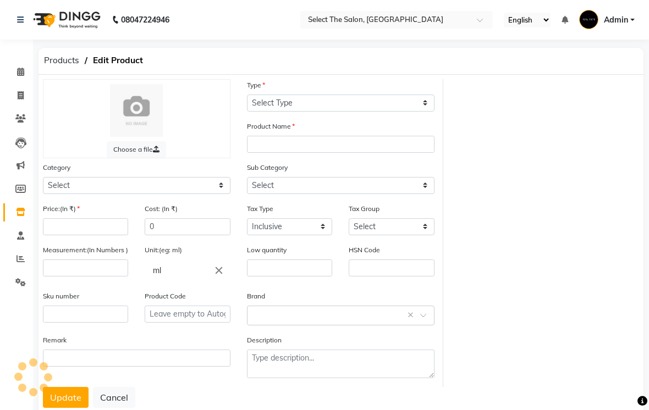
select select "B"
type input "DV 4,0"
select select
type input "825"
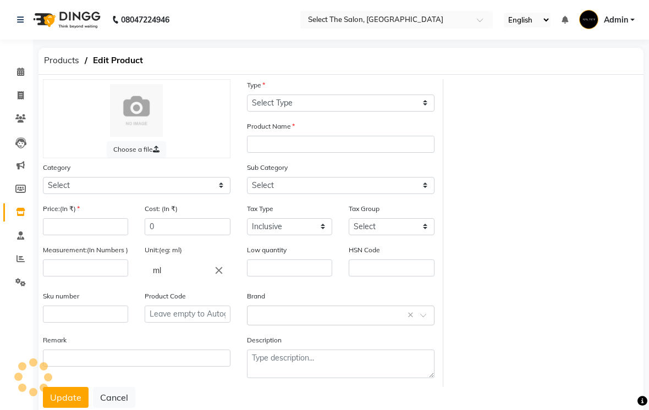
type input "825"
type input "100"
type input "P10415"
select select "726501100"
select select "726501107"
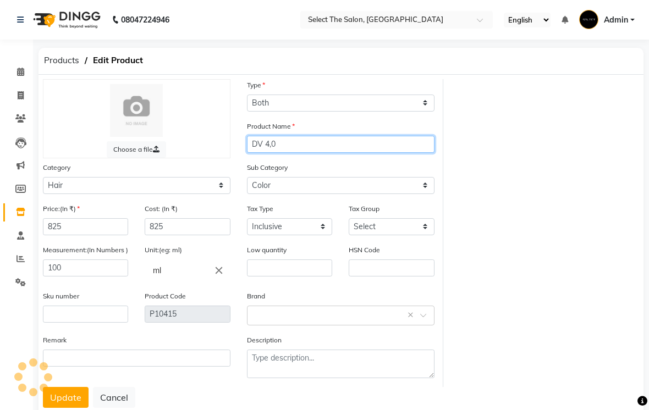
click at [301, 153] on input "DV 4,0" at bounding box center [340, 144] width 187 height 17
type input "DV Tube"
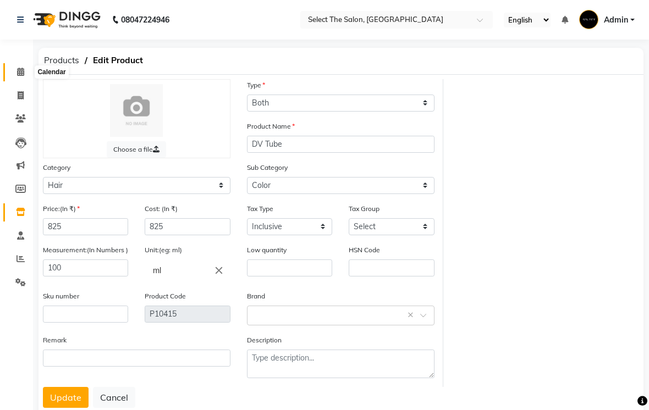
click at [24, 73] on icon at bounding box center [20, 72] width 7 height 8
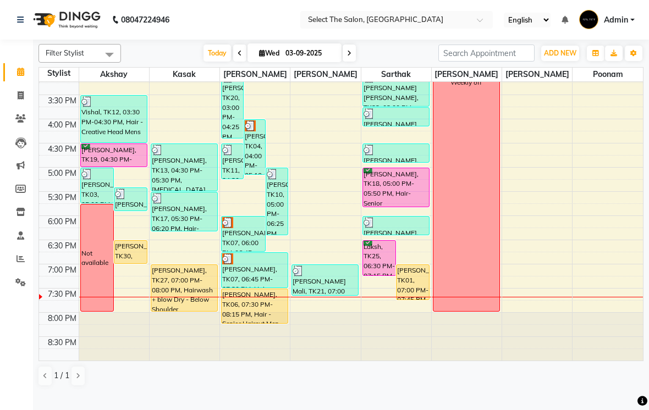
scroll to position [361, 0]
click at [15, 117] on icon at bounding box center [20, 118] width 10 height 8
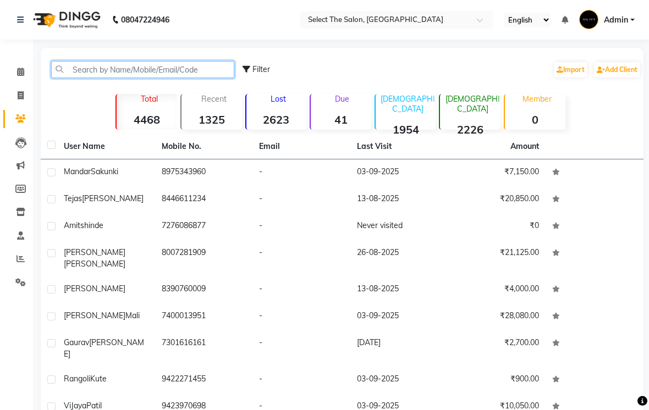
click at [101, 78] on input "text" at bounding box center [142, 69] width 183 height 17
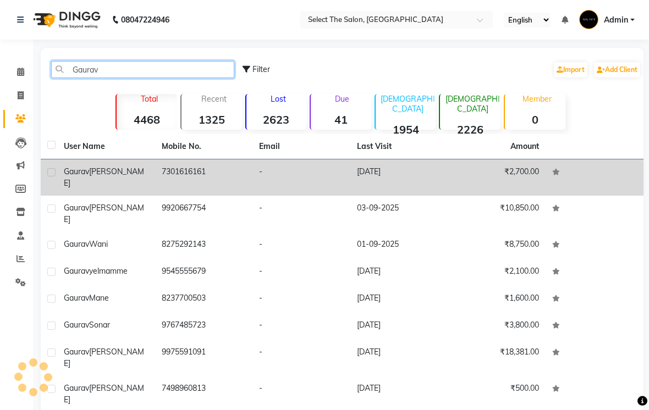
type input "Gaurav"
click at [529, 186] on td "₹2,700.00" at bounding box center [497, 177] width 98 height 36
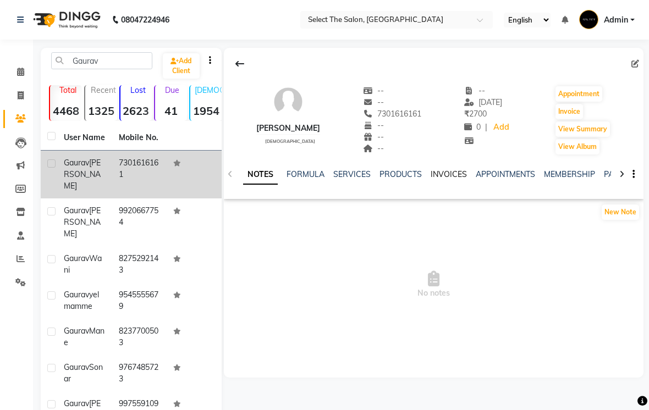
click at [442, 179] on link "INVOICES" at bounding box center [448, 174] width 36 height 10
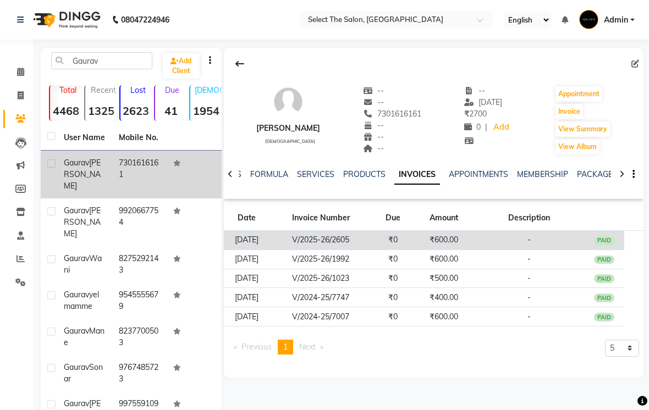
click at [606, 245] on div "PAID" at bounding box center [604, 240] width 21 height 9
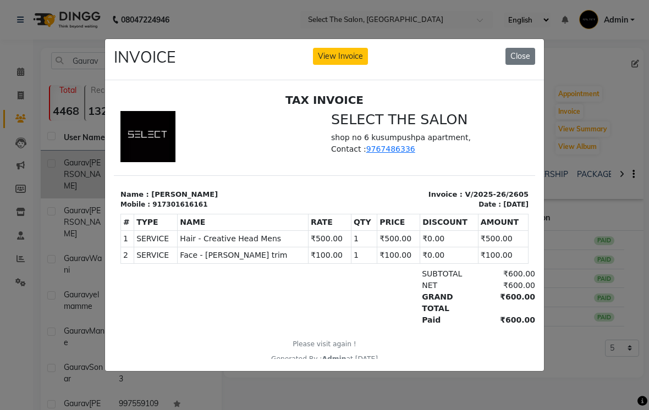
click at [575, 256] on ngb-modal-window "INVOICE View Invoice Close" at bounding box center [324, 205] width 649 height 410
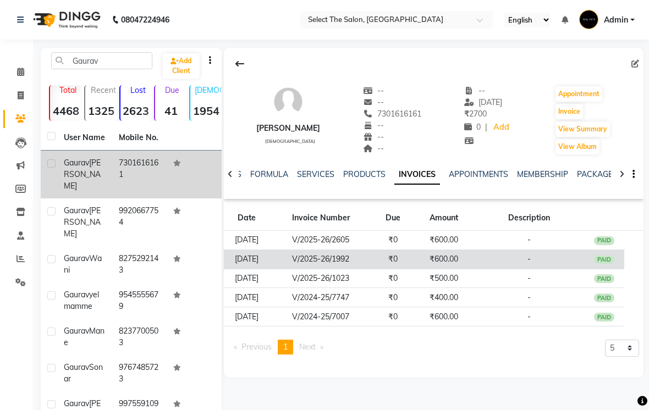
click at [608, 264] on div "PAID" at bounding box center [604, 260] width 21 height 9
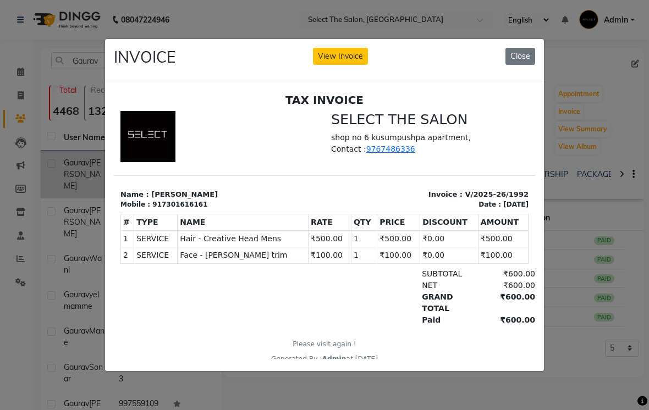
click at [561, 294] on ngb-modal-window "INVOICE View Invoice Close" at bounding box center [324, 205] width 649 height 410
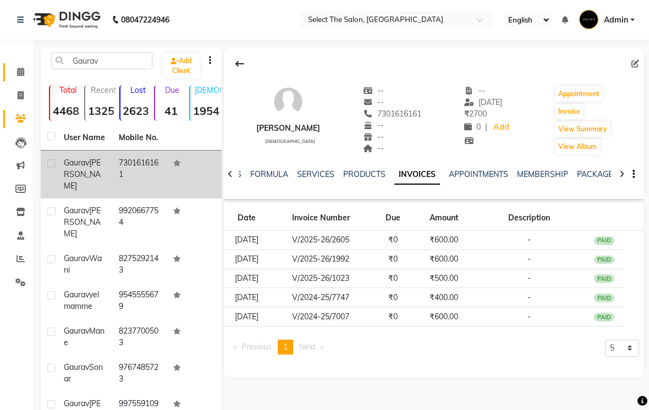
click at [25, 70] on span at bounding box center [20, 72] width 19 height 13
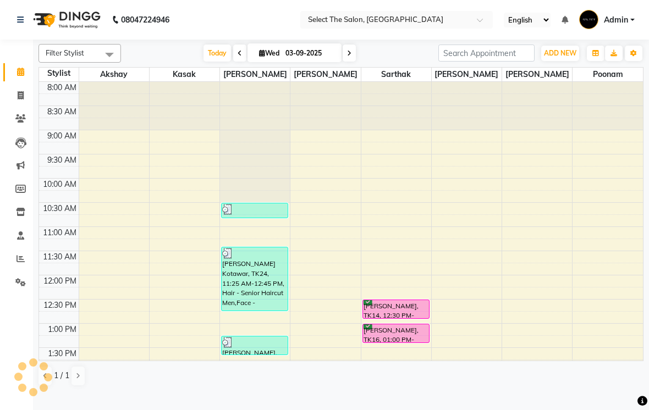
scroll to position [340, 0]
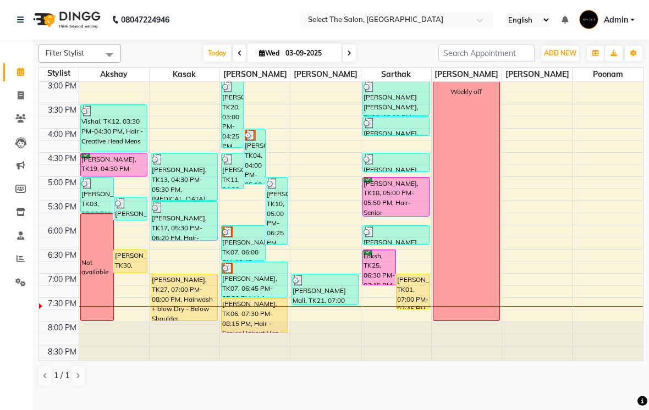
click at [129, 273] on div "[PERSON_NAME], TK30, 06:30 PM-07:00 PM, Hair - Creative Head Mens" at bounding box center [130, 261] width 32 height 23
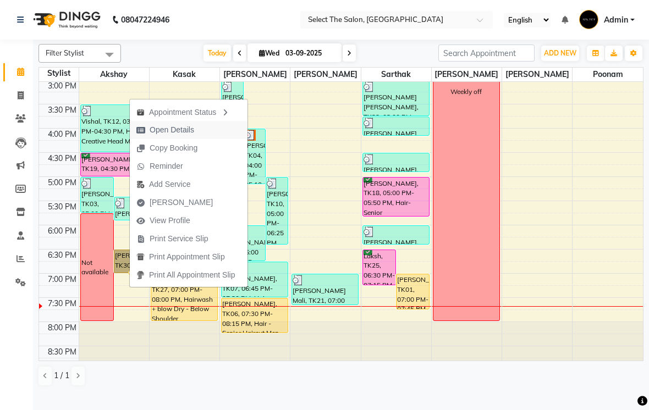
click at [180, 132] on span "Open Details" at bounding box center [172, 130] width 45 height 12
select select "1"
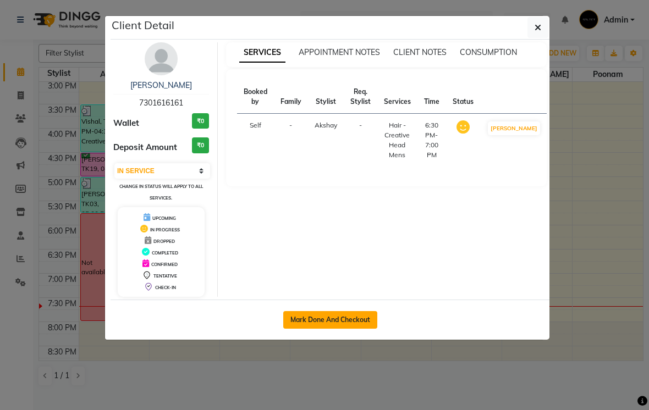
click at [343, 319] on button "Mark Done And Checkout" at bounding box center [330, 320] width 94 height 18
select select "4969"
select select "service"
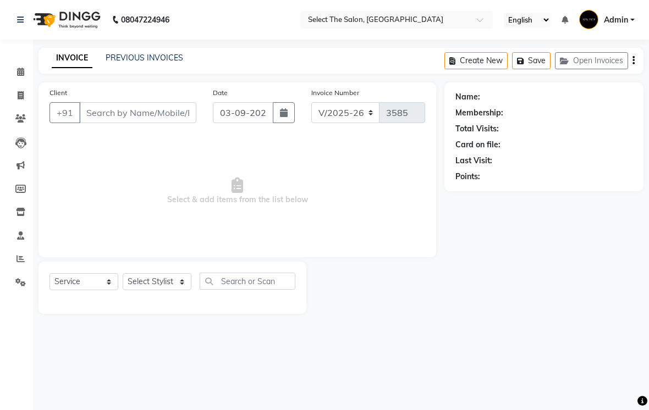
type input "7301616161"
select select "31289"
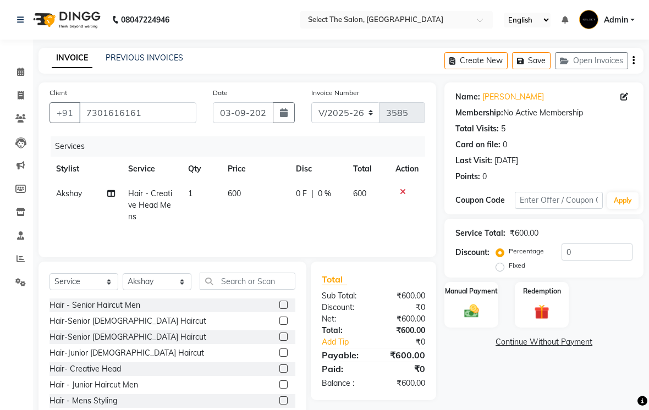
click at [240, 198] on span "600" at bounding box center [234, 194] width 13 height 10
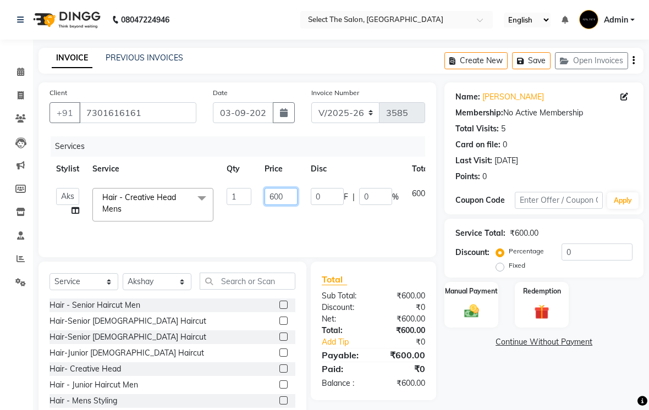
click at [288, 205] on input "600" at bounding box center [280, 196] width 33 height 17
type input "6"
type input "500"
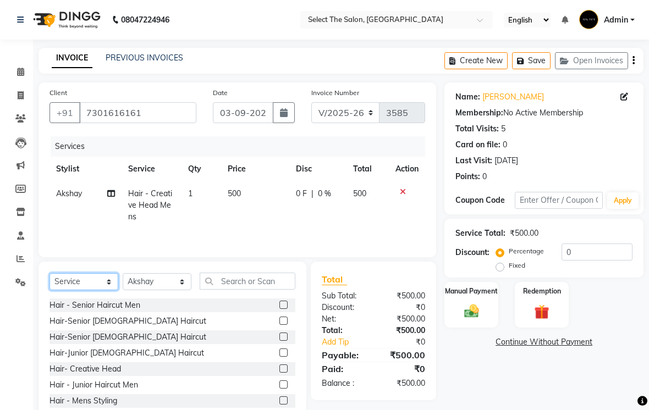
click at [95, 290] on select "Select Service Product Membership Package Voucher Prepaid Gift Card" at bounding box center [83, 281] width 69 height 17
select select "product"
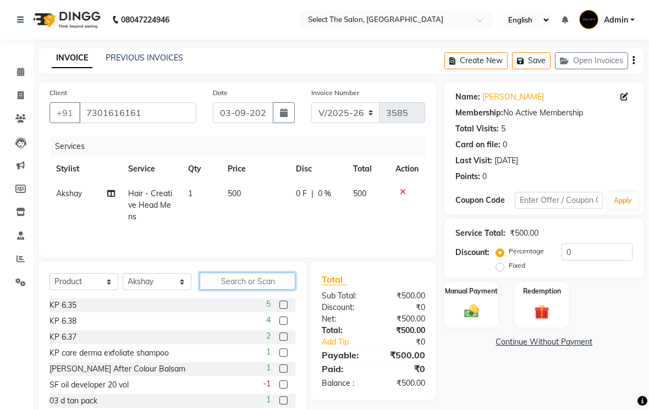
click at [250, 290] on input "text" at bounding box center [248, 281] width 96 height 17
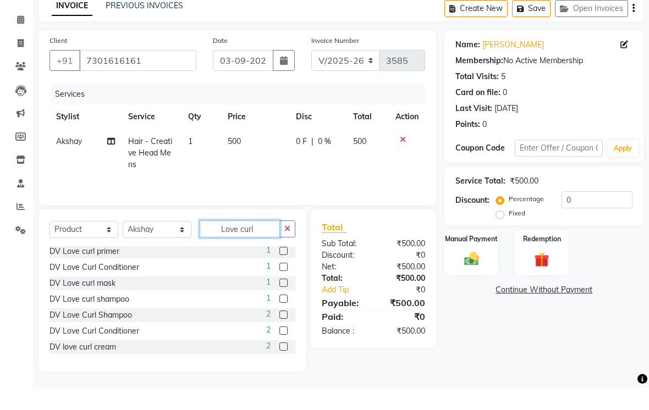
scroll to position [46, 0]
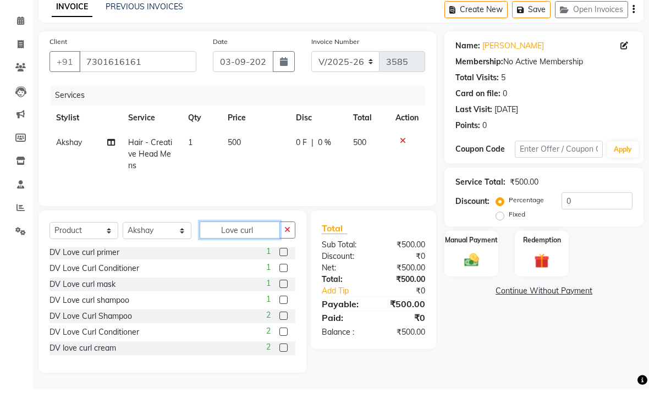
type input "Love curl"
click at [283, 364] on label at bounding box center [283, 368] width 8 height 8
click at [283, 366] on input "checkbox" at bounding box center [282, 369] width 7 height 7
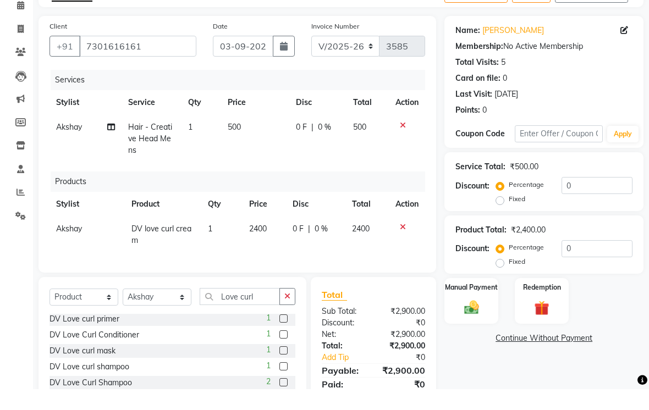
checkbox input "false"
click at [272, 248] on td "2400" at bounding box center [263, 235] width 43 height 36
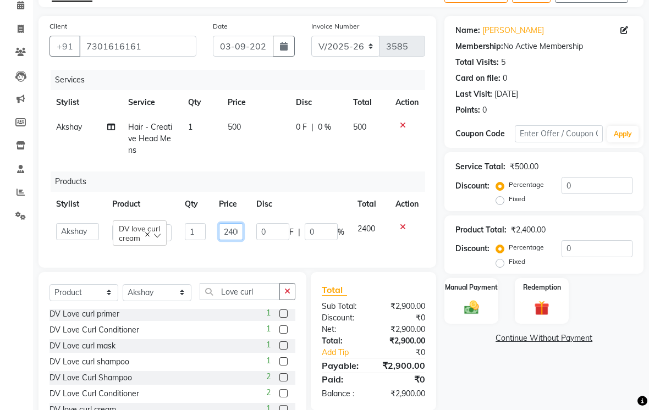
click at [242, 240] on input "2400" at bounding box center [231, 231] width 24 height 17
type input "2"
type input "2700"
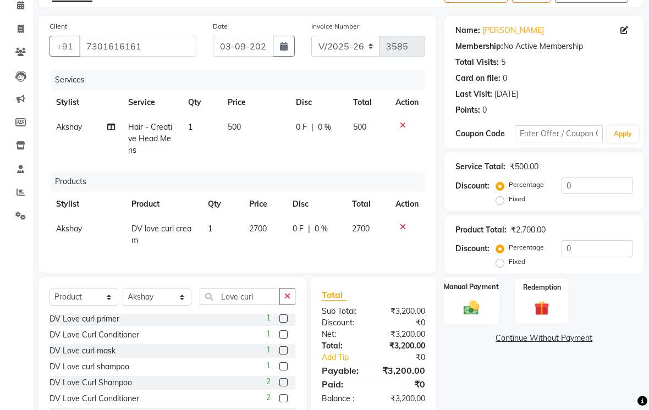
click at [472, 317] on img at bounding box center [471, 308] width 25 height 18
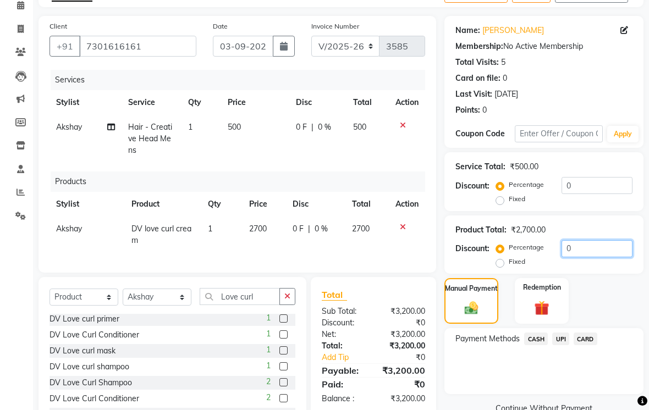
click at [579, 257] on input "0" at bounding box center [596, 248] width 71 height 17
click at [560, 345] on span "UPI" at bounding box center [560, 339] width 17 height 13
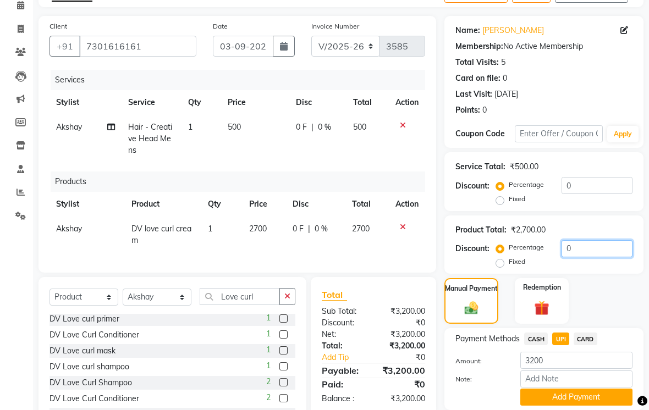
click at [584, 257] on input "0" at bounding box center [596, 248] width 71 height 17
type input "5"
click at [527, 345] on span "CASH" at bounding box center [536, 339] width 24 height 13
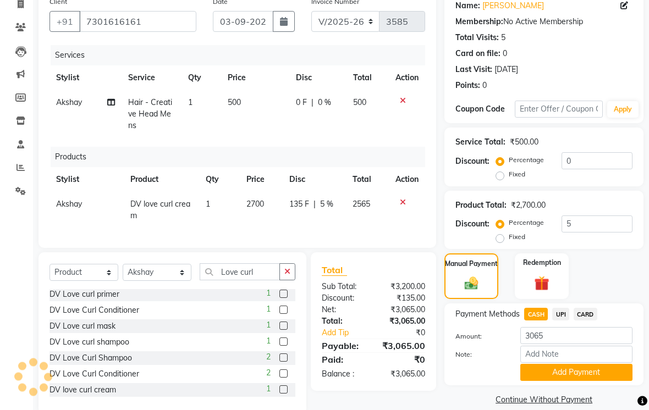
scroll to position [91, 0]
click at [563, 320] on span "UPI" at bounding box center [560, 314] width 17 height 13
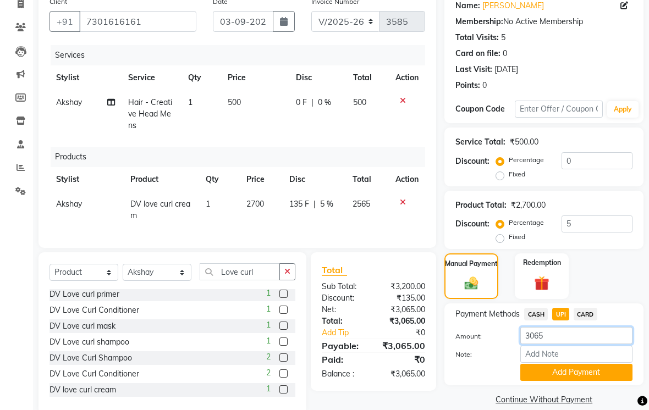
click at [552, 344] on input "3065" at bounding box center [576, 335] width 112 height 17
type input "3000"
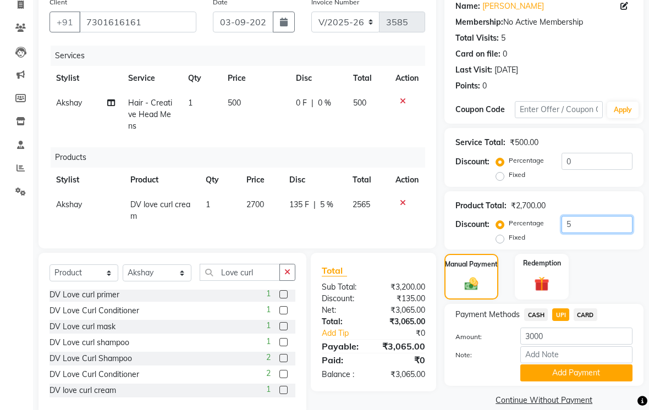
click at [578, 233] on input "5" at bounding box center [596, 224] width 71 height 17
click at [535, 321] on span "CASH" at bounding box center [536, 314] width 24 height 13
type input "3200"
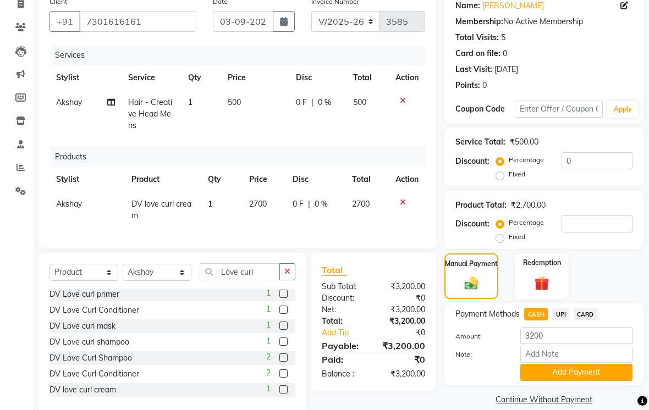
click at [560, 321] on span "UPI" at bounding box center [560, 314] width 17 height 13
click at [577, 233] on input "number" at bounding box center [596, 224] width 71 height 17
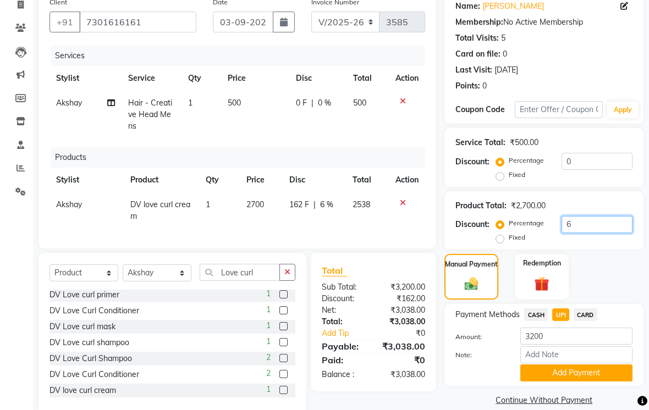
type input "6"
click at [534, 321] on span "CASH" at bounding box center [536, 314] width 24 height 13
type input "3038"
click at [581, 233] on input "6" at bounding box center [596, 224] width 71 height 17
type input "7"
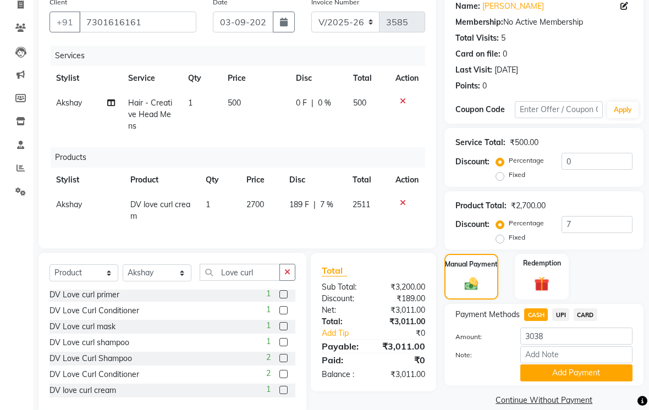
click at [560, 321] on span "UPI" at bounding box center [560, 314] width 17 height 13
type input "3011"
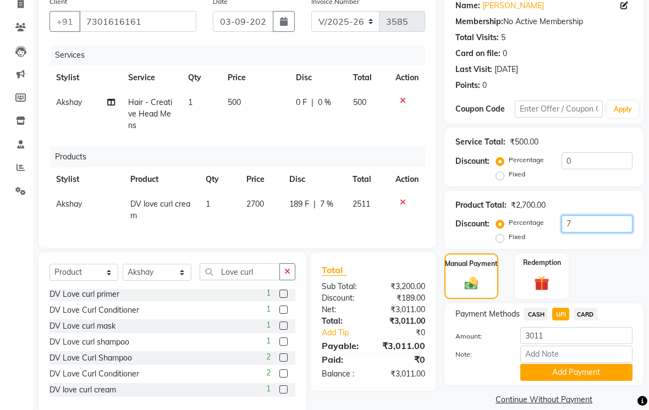
click at [580, 233] on input "7" at bounding box center [596, 223] width 71 height 17
type input "8"
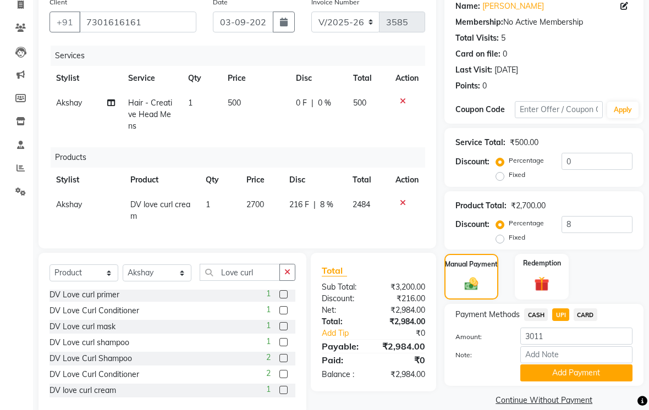
click at [538, 321] on span "CASH" at bounding box center [536, 314] width 24 height 13
type input "2984"
click at [555, 321] on span "UPI" at bounding box center [560, 314] width 17 height 13
click at [582, 233] on input "8" at bounding box center [596, 224] width 71 height 17
type input "7"
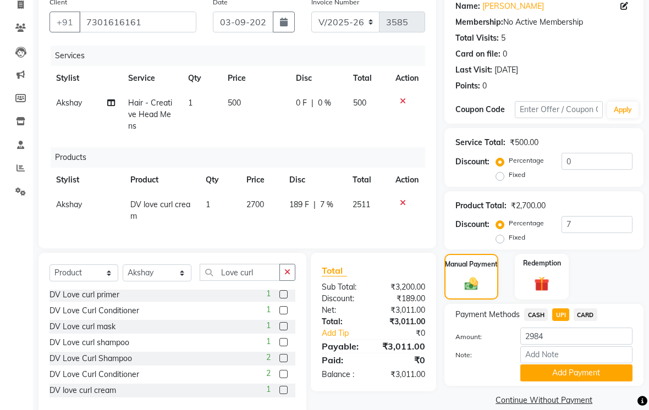
click at [536, 321] on span "CASH" at bounding box center [536, 314] width 24 height 13
click at [553, 321] on span "UPI" at bounding box center [560, 314] width 17 height 13
click at [558, 345] on input "3011" at bounding box center [576, 336] width 112 height 17
type input "3000"
click at [573, 381] on button "Add Payment" at bounding box center [576, 372] width 112 height 17
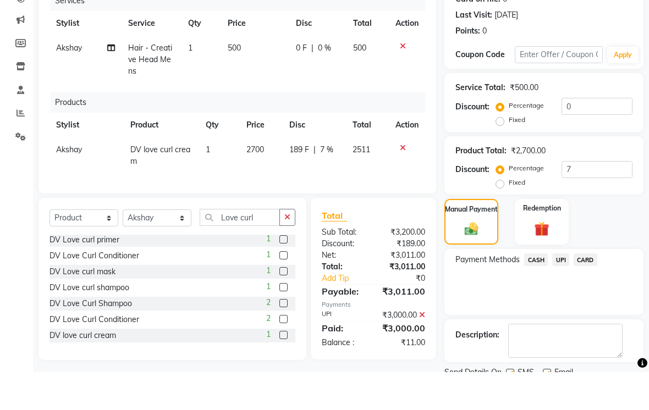
scroll to position [152, 0]
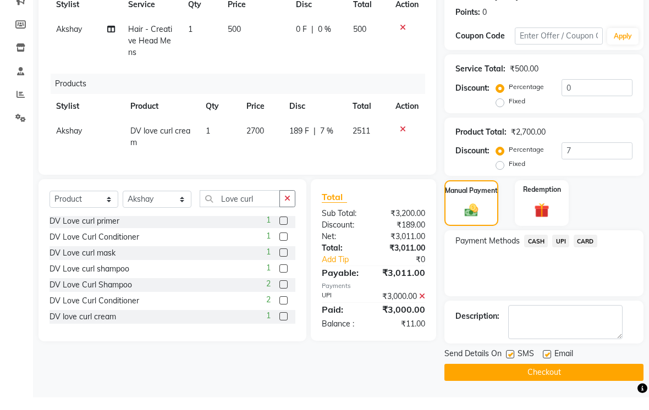
click at [512, 371] on label at bounding box center [510, 367] width 8 height 8
click at [512, 371] on input "checkbox" at bounding box center [509, 367] width 7 height 7
checkbox input "false"
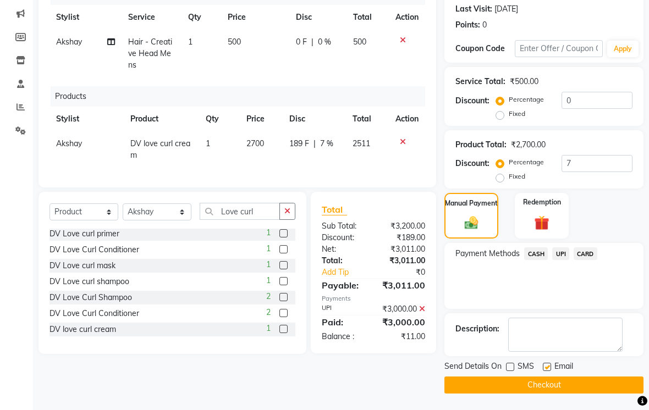
click at [551, 371] on label at bounding box center [547, 367] width 8 height 8
click at [550, 371] on input "checkbox" at bounding box center [546, 367] width 7 height 7
checkbox input "false"
click at [552, 394] on button "Checkout" at bounding box center [543, 385] width 199 height 17
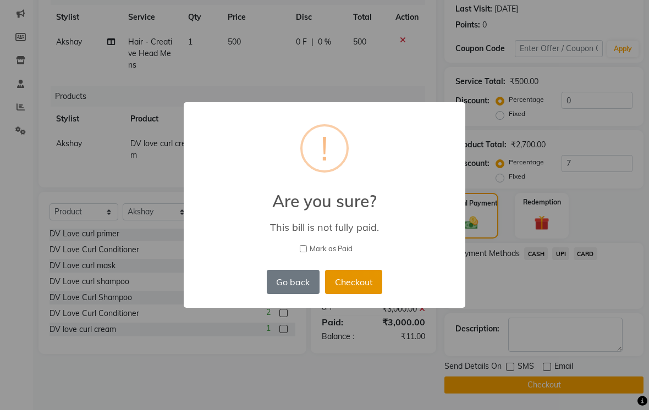
click at [355, 290] on button "Checkout" at bounding box center [353, 282] width 57 height 24
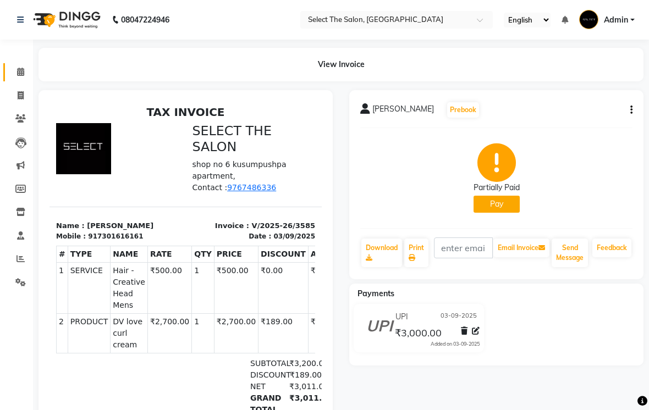
click at [21, 79] on link "Calendar" at bounding box center [16, 72] width 26 height 18
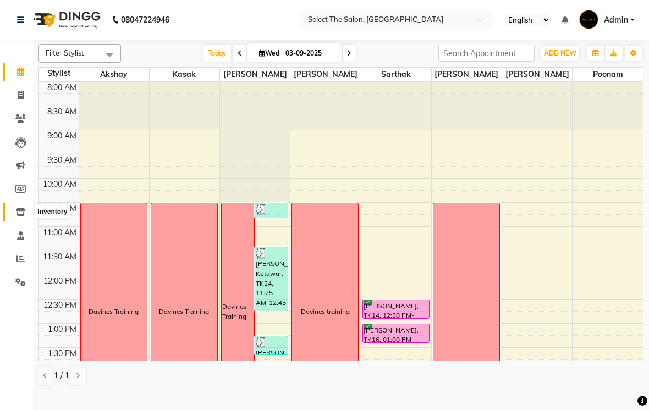
click at [23, 212] on icon at bounding box center [20, 212] width 9 height 8
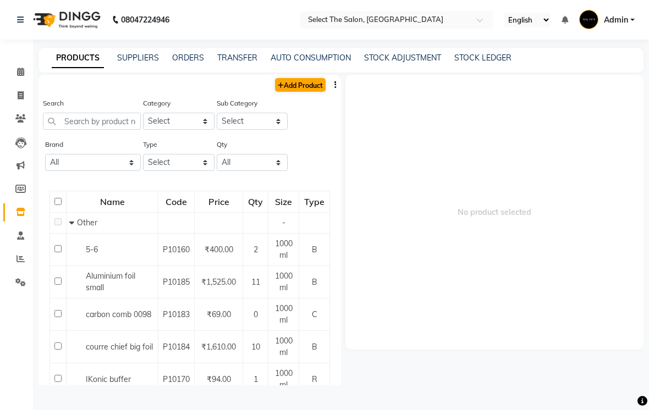
click at [310, 92] on link "Add Product" at bounding box center [300, 85] width 51 height 14
select select "true"
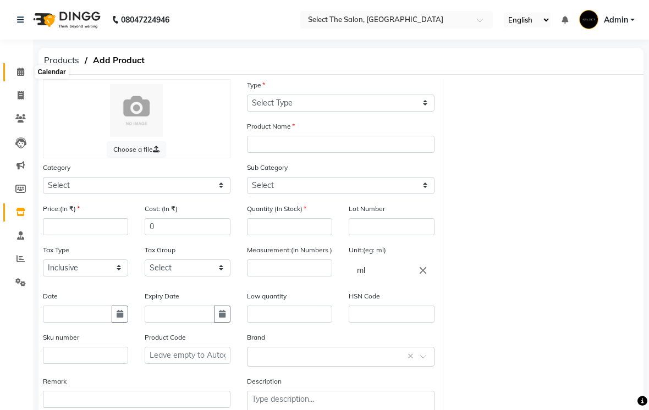
click at [20, 70] on icon at bounding box center [20, 72] width 7 height 8
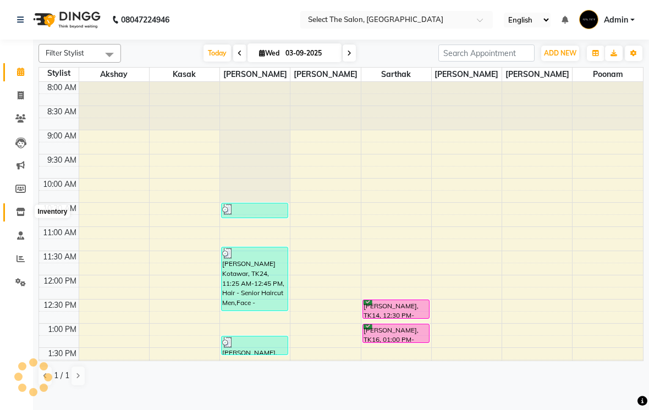
click at [23, 214] on icon at bounding box center [20, 212] width 9 height 8
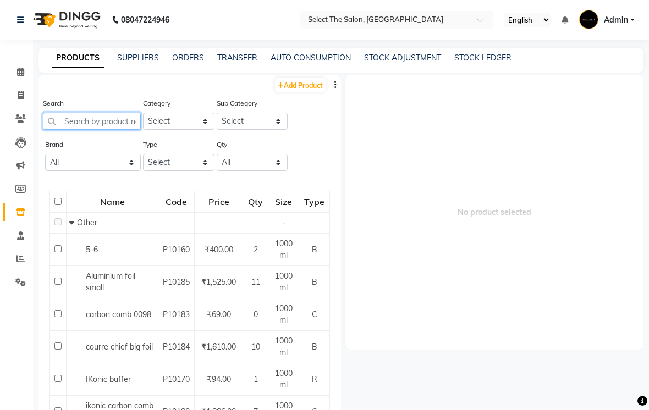
click at [101, 130] on input "text" at bounding box center [92, 121] width 98 height 17
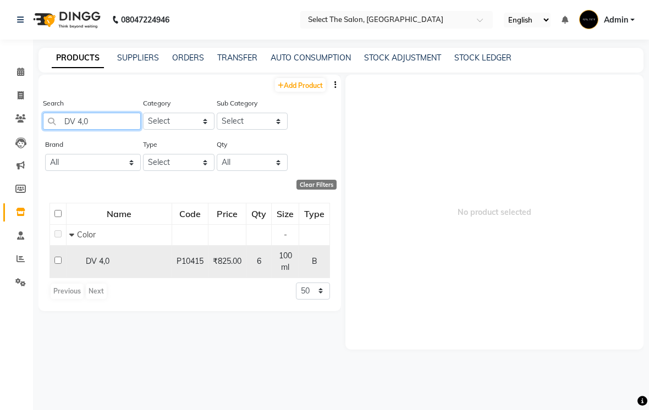
type input "DV 4,0"
click at [59, 264] on input "checkbox" at bounding box center [57, 260] width 7 height 7
checkbox input "true"
select select
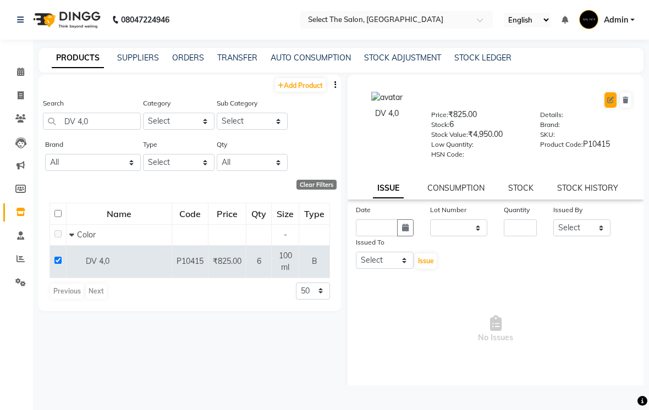
click at [615, 108] on button at bounding box center [610, 99] width 12 height 15
select select "B"
select select "726501100"
select select "726501107"
select select "true"
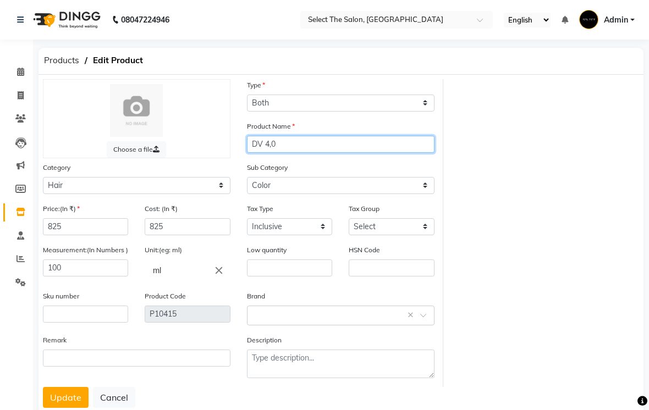
click at [303, 153] on input "DV 4,0" at bounding box center [340, 144] width 187 height 17
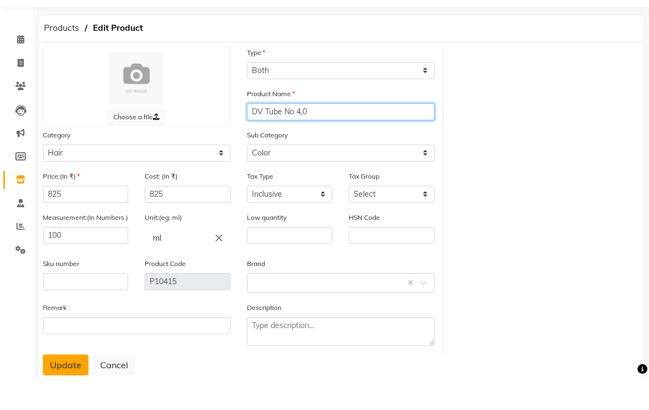
type input "DV Tube No 4,0"
click at [68, 387] on button "Update" at bounding box center [66, 397] width 46 height 21
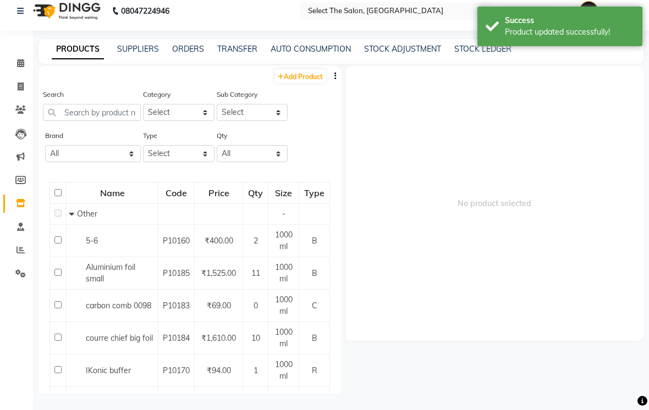
scroll to position [7, 0]
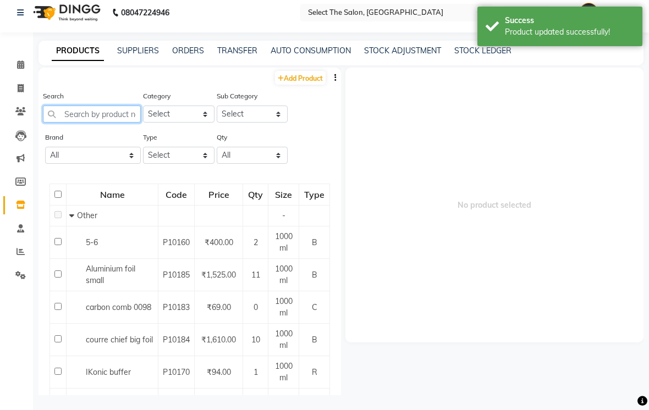
click at [83, 123] on input "text" at bounding box center [92, 114] width 98 height 17
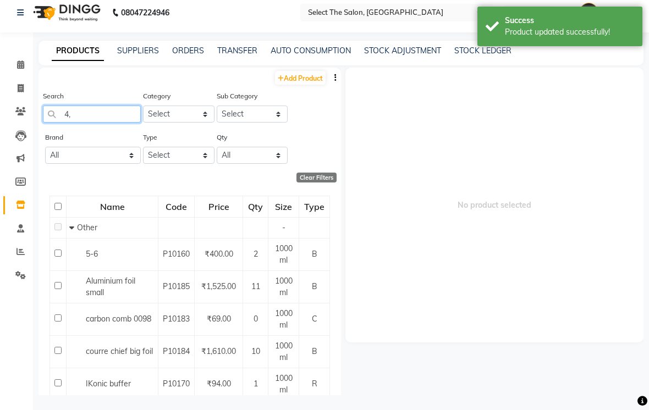
type input "4,0"
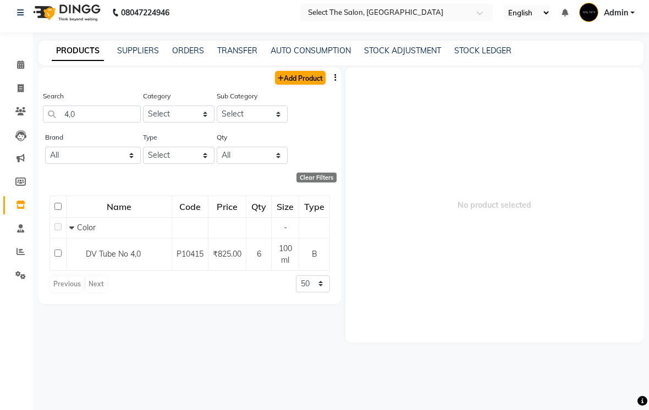
click at [324, 85] on link "Add Product" at bounding box center [300, 78] width 51 height 14
select select "true"
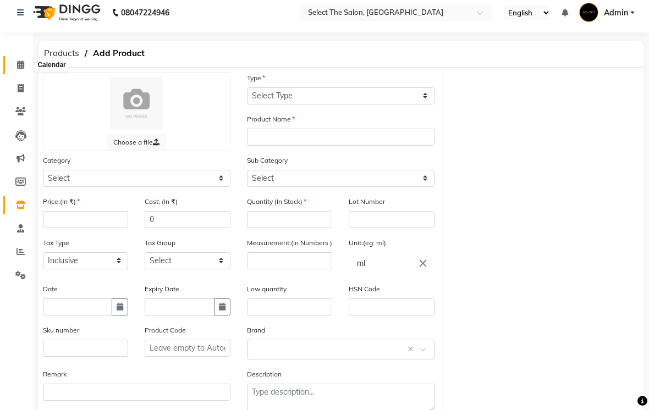
click at [25, 66] on span at bounding box center [20, 65] width 19 height 13
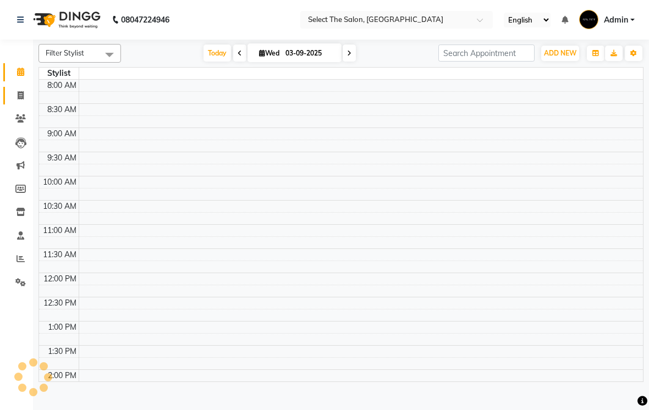
click at [18, 97] on icon at bounding box center [21, 95] width 6 height 8
select select "service"
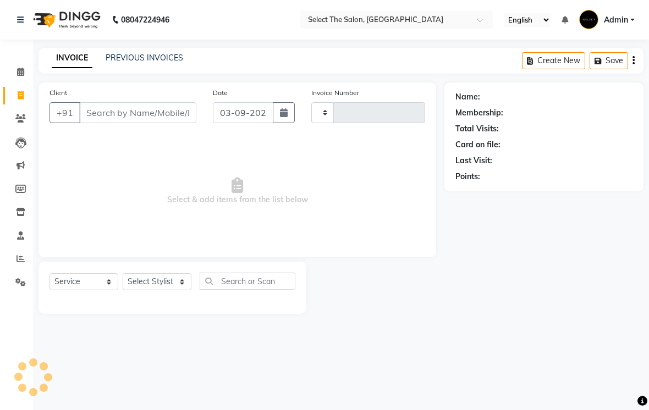
type input "3586"
select select "4969"
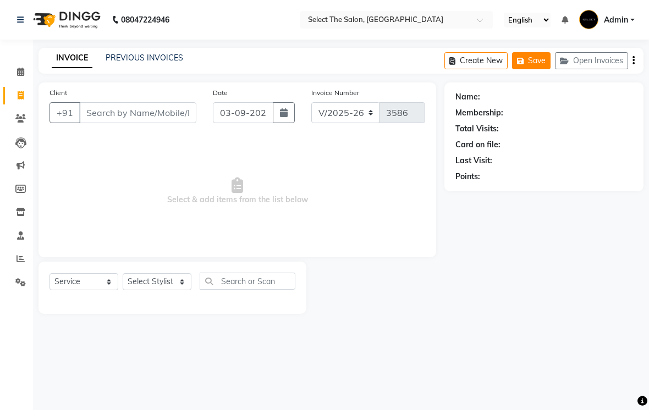
click at [536, 69] on button "Save" at bounding box center [531, 60] width 38 height 17
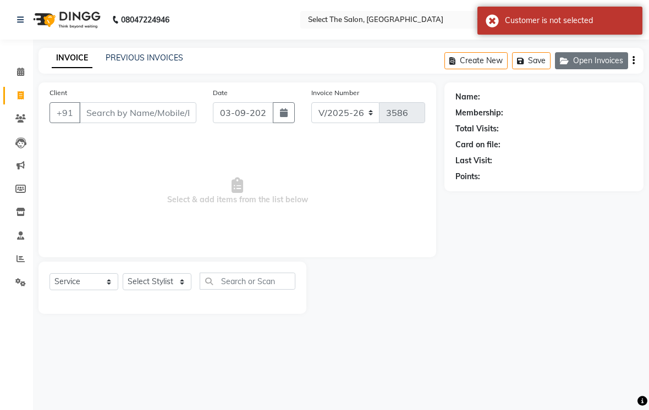
click at [602, 69] on button "Open Invoices" at bounding box center [591, 60] width 73 height 17
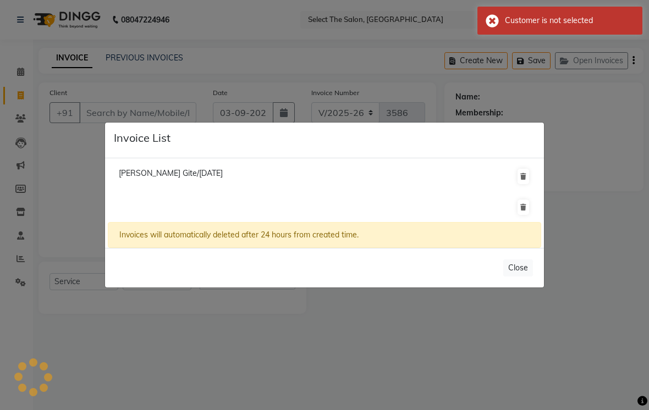
click at [231, 179] on li "Trupti Gite/02 September 2025" at bounding box center [324, 176] width 433 height 31
click at [599, 75] on ngb-modal-window "Invoice List Trupti Gite/02 September 2025 Invoices will automatically deleted …" at bounding box center [324, 205] width 649 height 410
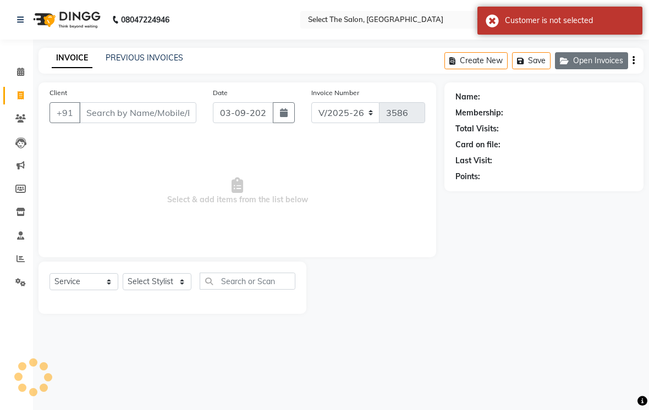
click at [594, 69] on button "Open Invoices" at bounding box center [591, 60] width 73 height 17
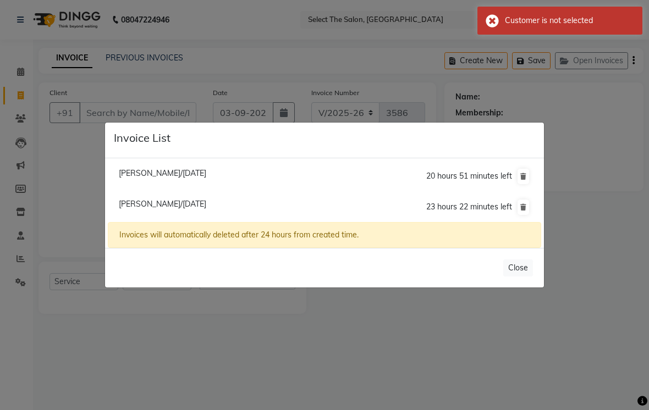
click at [460, 212] on span "23 hours 22 minutes left" at bounding box center [469, 207] width 86 height 10
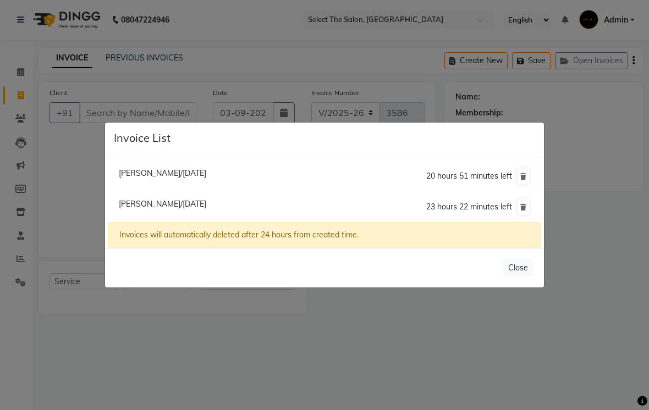
click at [447, 212] on span "23 hours 22 minutes left" at bounding box center [469, 207] width 86 height 10
click at [491, 212] on span "23 hours 22 minutes left" at bounding box center [469, 207] width 86 height 10
click at [206, 209] on span "Amit Shinde/03 September 2025" at bounding box center [162, 204] width 87 height 10
type input "7276086877"
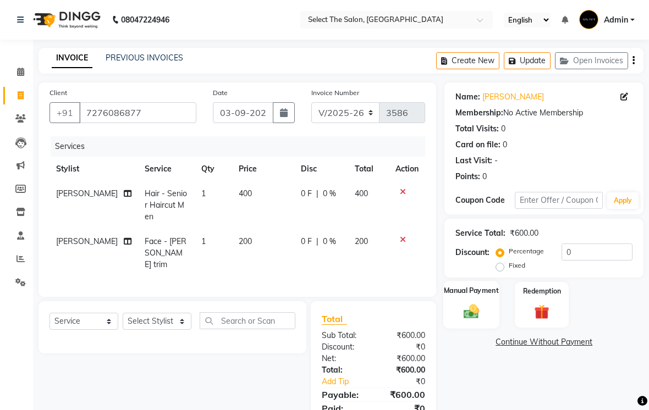
click at [482, 320] on img at bounding box center [471, 311] width 25 height 18
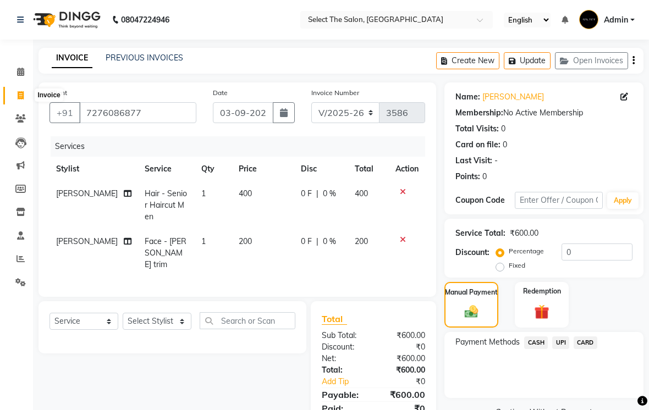
click at [25, 97] on span at bounding box center [20, 96] width 19 height 13
select select "service"
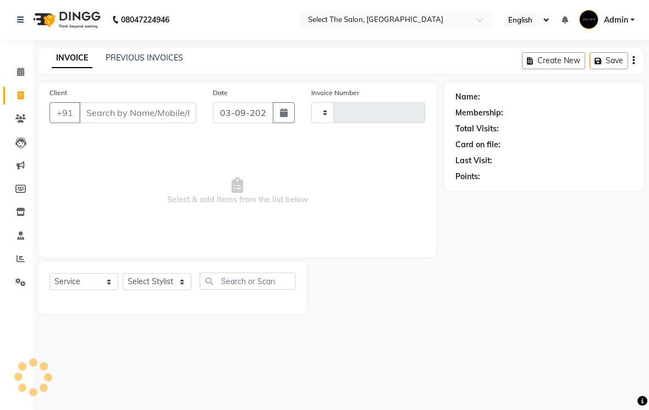
type input "3586"
select select "4969"
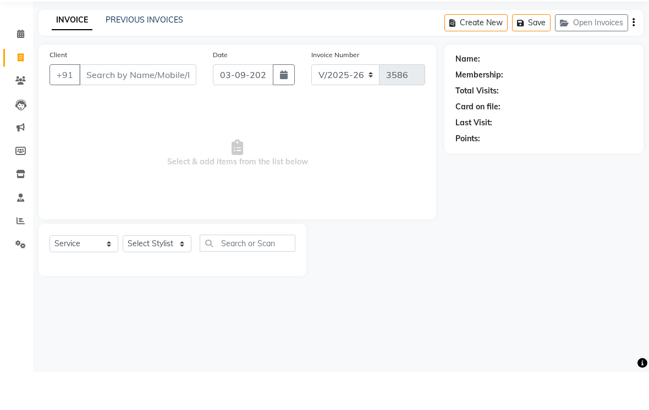
click at [24, 90] on span at bounding box center [20, 96] width 19 height 13
select select "4969"
select select "service"
click at [596, 52] on button "Open Invoices" at bounding box center [591, 60] width 73 height 17
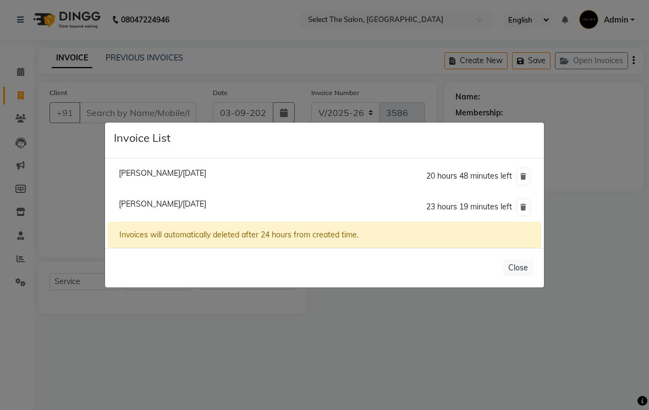
click at [206, 209] on span "Amit Shinde/03 September 2025" at bounding box center [162, 204] width 87 height 10
type input "7276086877"
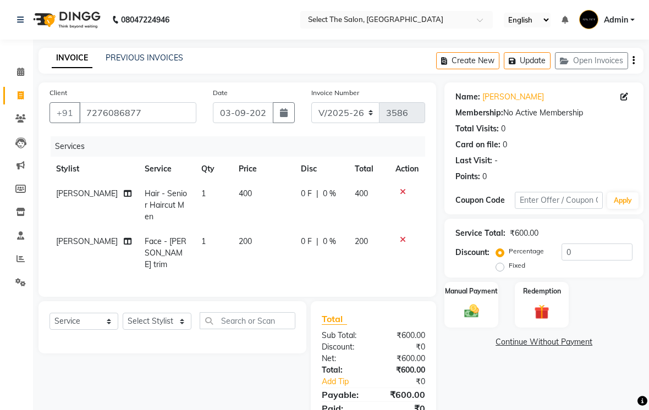
click at [195, 214] on td "1" at bounding box center [213, 205] width 37 height 48
select select "31292"
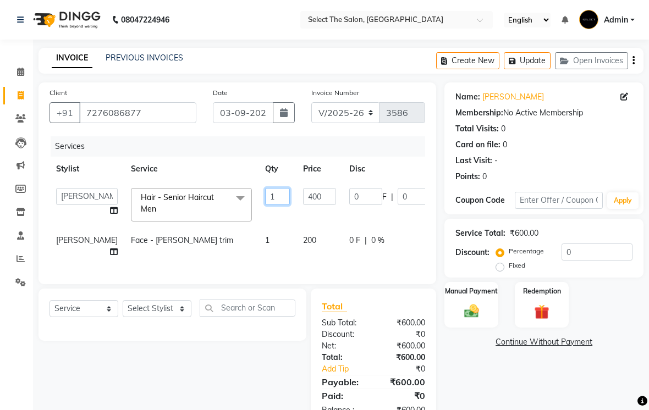
click at [265, 205] on input "1" at bounding box center [277, 196] width 25 height 17
type input "2"
click at [252, 262] on tr "Venkatesh warule Face - Beard trim 1 200 0 F | 0 % 200" at bounding box center [280, 246] width 462 height 36
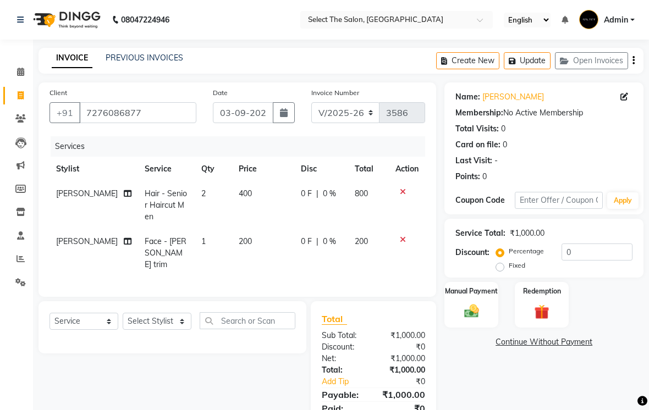
click at [196, 258] on td "1" at bounding box center [213, 253] width 37 height 48
select select "31292"
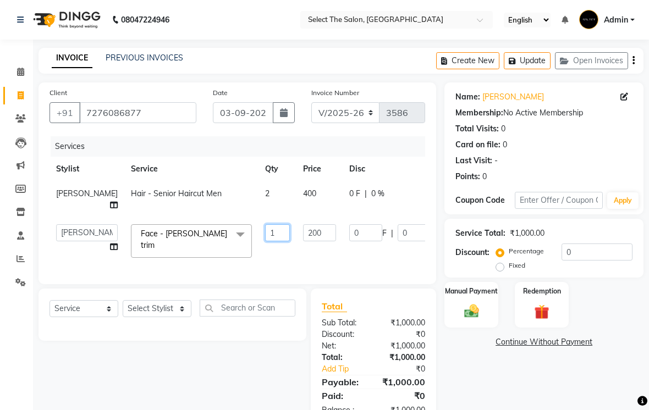
click at [265, 241] on input "1" at bounding box center [277, 232] width 25 height 17
type input "2"
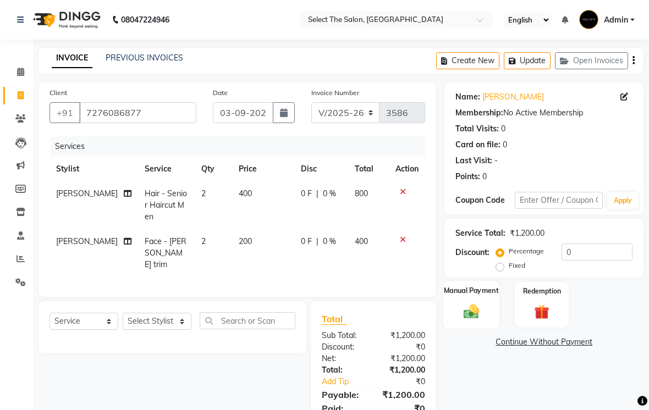
click at [473, 320] on img at bounding box center [471, 311] width 25 height 18
click at [535, 349] on span "CASH" at bounding box center [536, 342] width 24 height 13
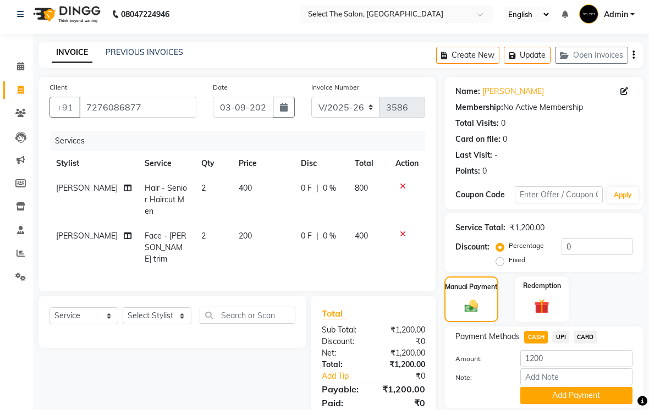
scroll to position [35, 0]
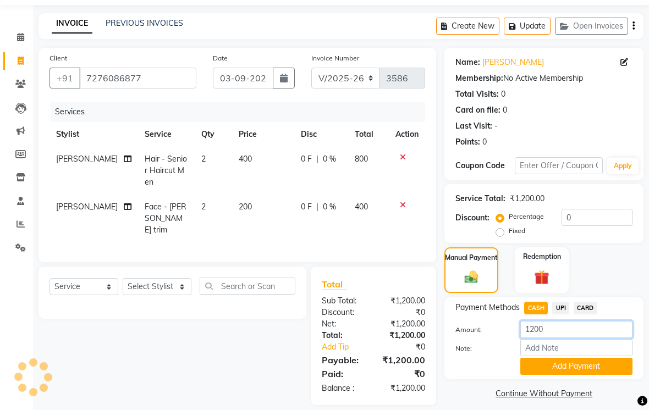
click at [559, 338] on input "1200" at bounding box center [576, 329] width 112 height 17
type input "1"
type input "100"
click at [571, 375] on button "Add Payment" at bounding box center [576, 366] width 112 height 17
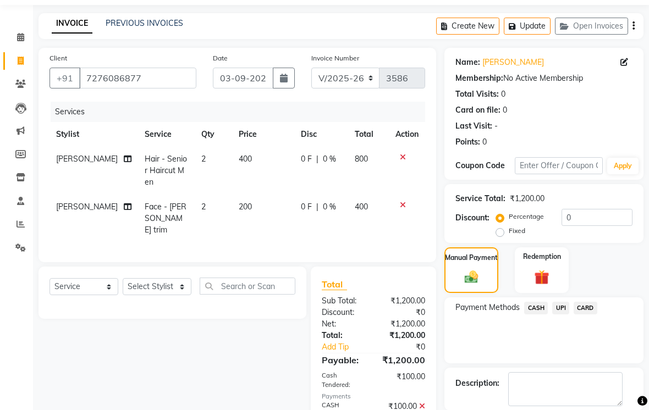
click at [557, 314] on span "UPI" at bounding box center [560, 308] width 17 height 13
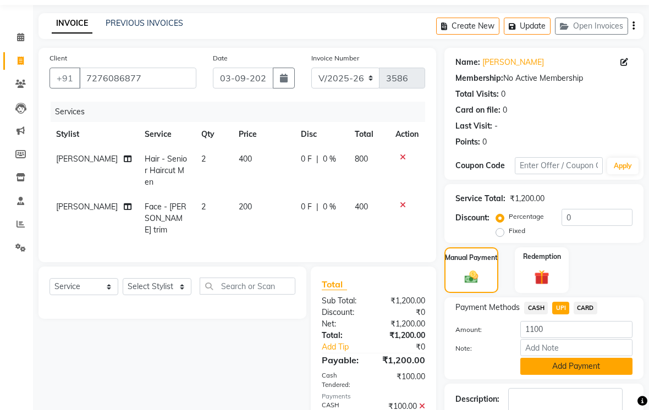
click at [572, 375] on button "Add Payment" at bounding box center [576, 366] width 112 height 17
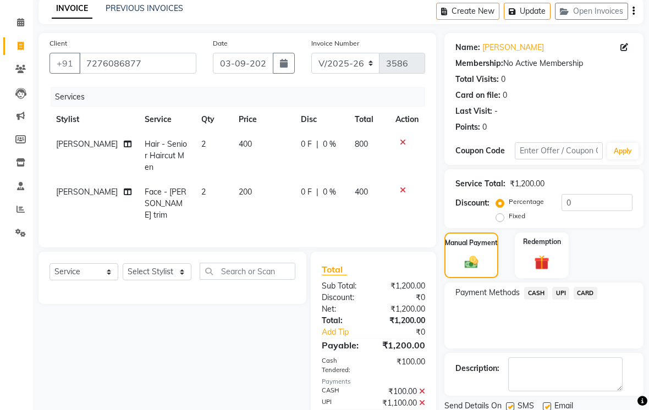
scroll to position [79, 0]
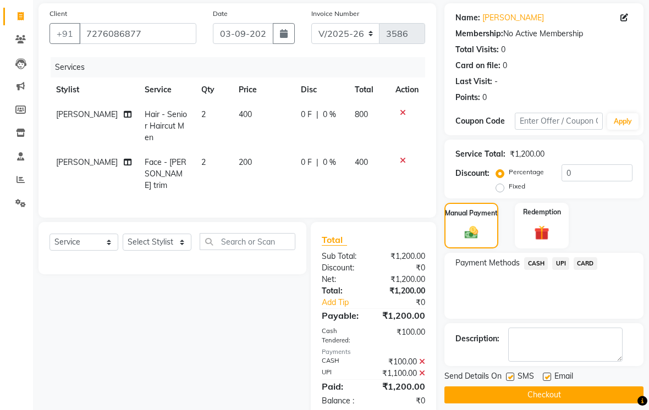
click at [513, 381] on label at bounding box center [510, 377] width 8 height 8
click at [513, 381] on input "checkbox" at bounding box center [509, 377] width 7 height 7
checkbox input "false"
click at [550, 381] on label at bounding box center [547, 377] width 8 height 8
click at [550, 381] on input "checkbox" at bounding box center [546, 377] width 7 height 7
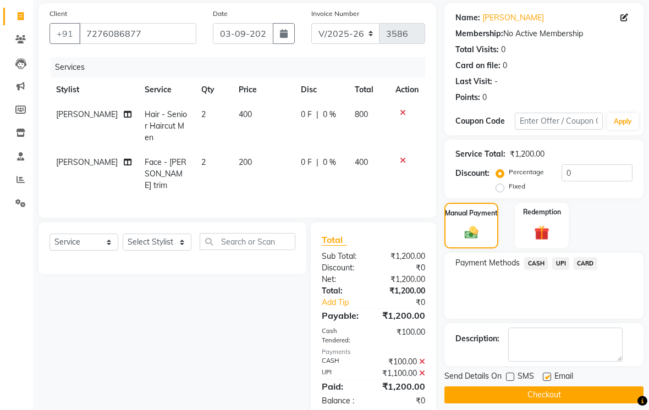
checkbox input "false"
click at [548, 403] on button "Checkout" at bounding box center [543, 394] width 199 height 17
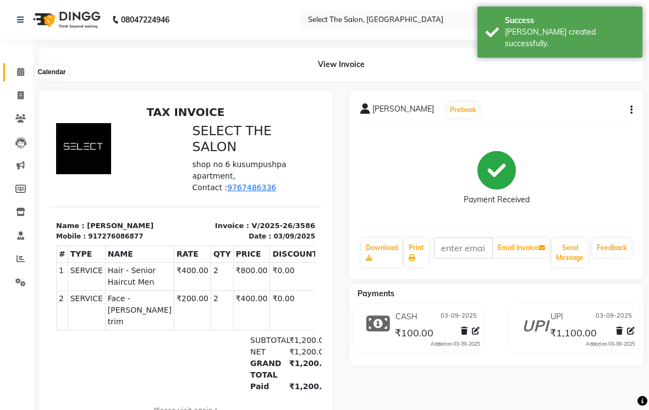
click at [26, 71] on span at bounding box center [20, 72] width 19 height 13
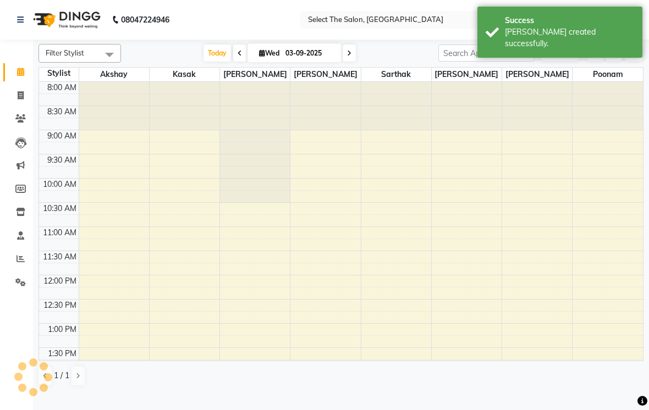
scroll to position [340, 0]
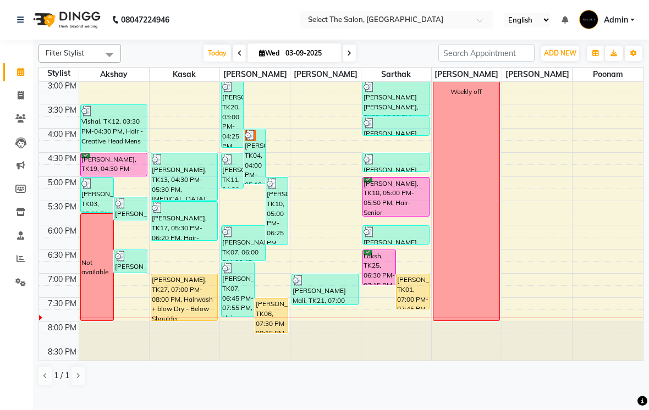
click at [406, 309] on div "[PERSON_NAME], TK01, 07:00 PM-07:45 PM, Hair - Senior Haircut Men" at bounding box center [412, 291] width 32 height 35
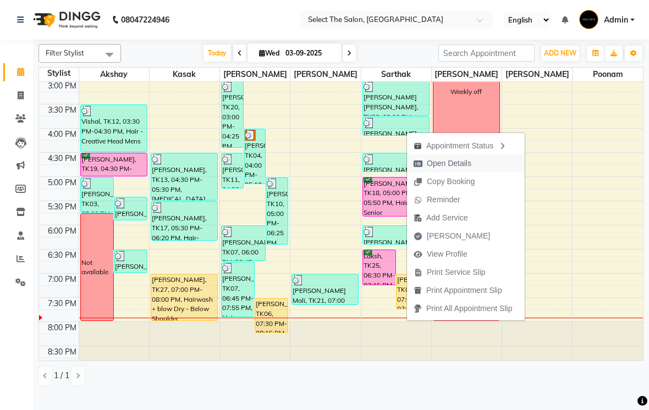
click at [456, 164] on span "Open Details" at bounding box center [449, 164] width 45 height 12
select select "1"
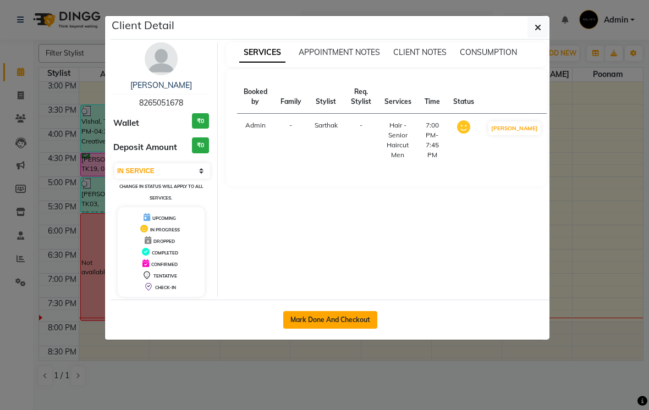
click at [341, 319] on button "Mark Done And Checkout" at bounding box center [330, 320] width 94 height 18
select select "service"
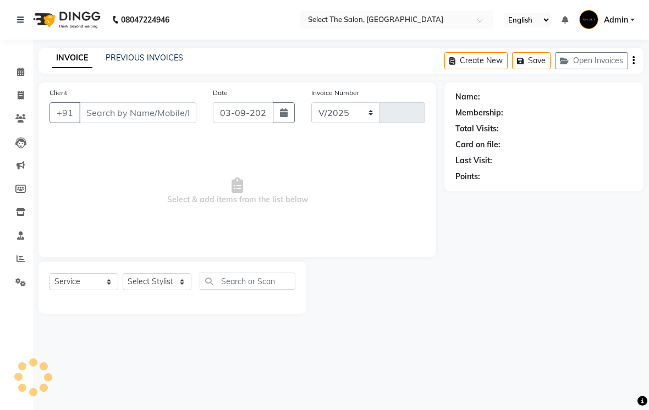
select select "4969"
type input "3587"
type input "8265051678"
select select "58559"
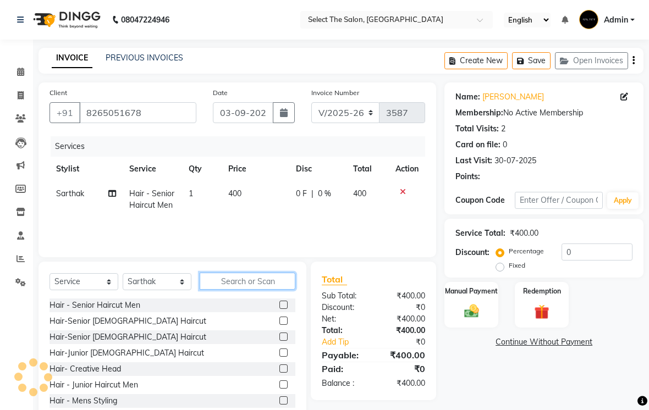
click at [242, 290] on input "text" at bounding box center [248, 281] width 96 height 17
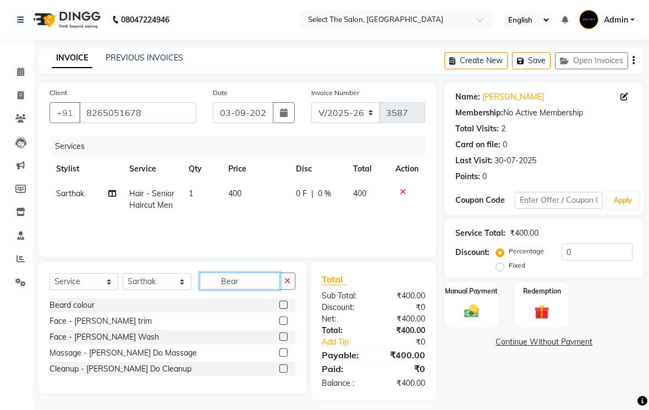
type input "Bear"
click at [279, 325] on label at bounding box center [283, 321] width 8 height 8
click at [279, 325] on input "checkbox" at bounding box center [282, 321] width 7 height 7
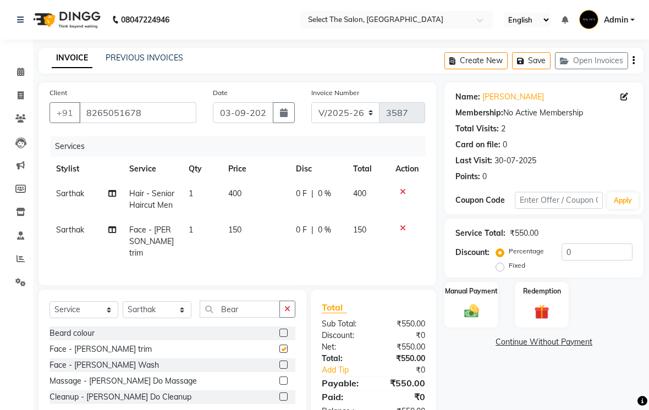
checkbox input "false"
click at [258, 250] on td "150" at bounding box center [256, 242] width 68 height 48
select select "58559"
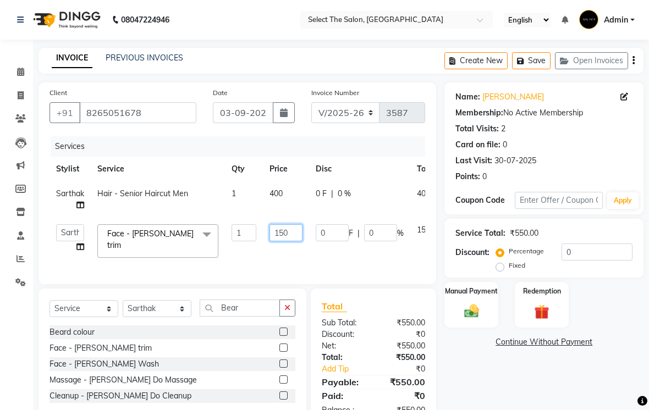
click at [288, 241] on input "150" at bounding box center [285, 232] width 33 height 17
type input "100"
click at [480, 320] on img at bounding box center [471, 311] width 25 height 18
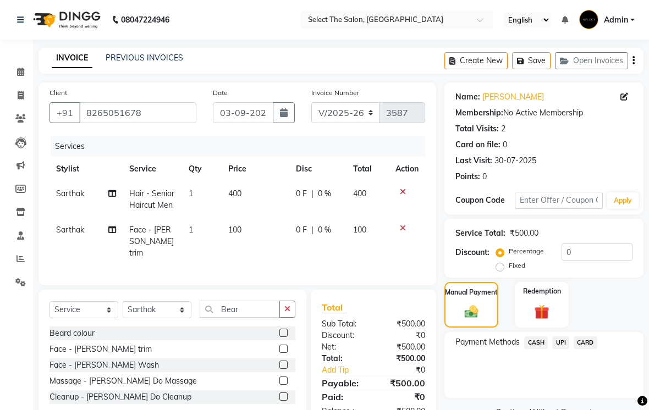
click at [537, 349] on span "CASH" at bounding box center [536, 342] width 24 height 13
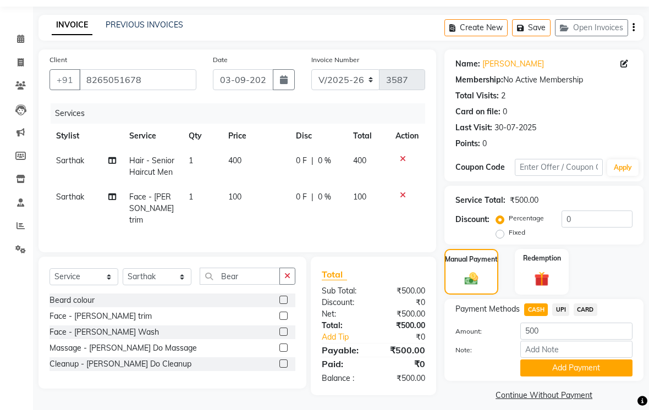
scroll to position [34, 0]
click at [587, 376] on button "Add Payment" at bounding box center [576, 367] width 112 height 17
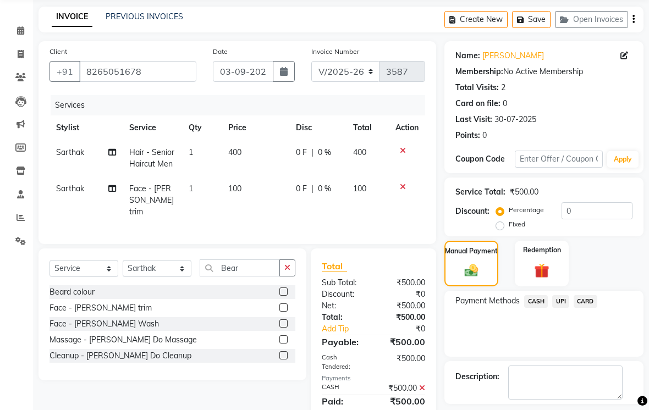
scroll to position [88, 0]
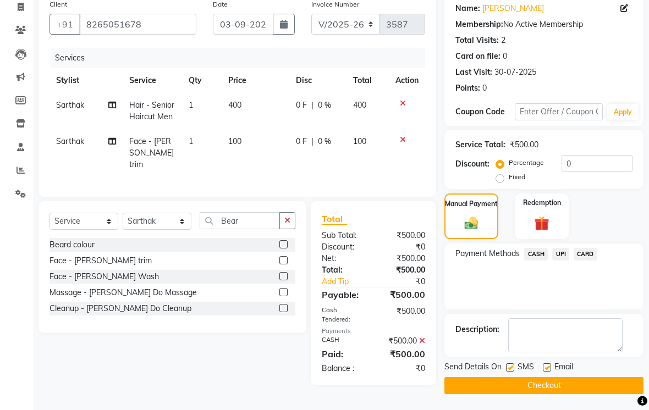
click at [513, 372] on label at bounding box center [510, 367] width 8 height 8
click at [513, 372] on input "checkbox" at bounding box center [509, 367] width 7 height 7
checkbox input "false"
click at [549, 372] on label at bounding box center [547, 367] width 8 height 8
click at [549, 372] on input "checkbox" at bounding box center [546, 367] width 7 height 7
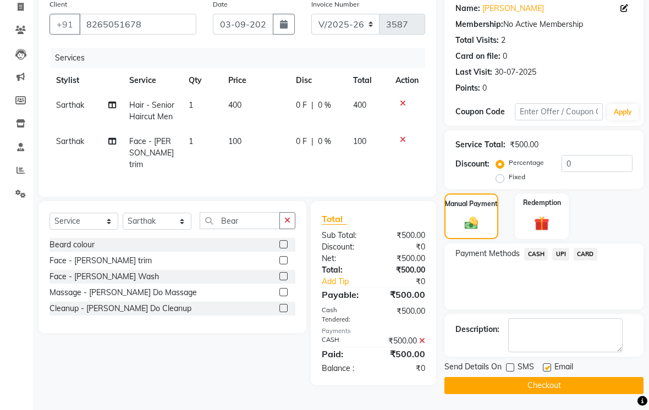
checkbox input "false"
click at [545, 394] on button "Checkout" at bounding box center [543, 385] width 199 height 17
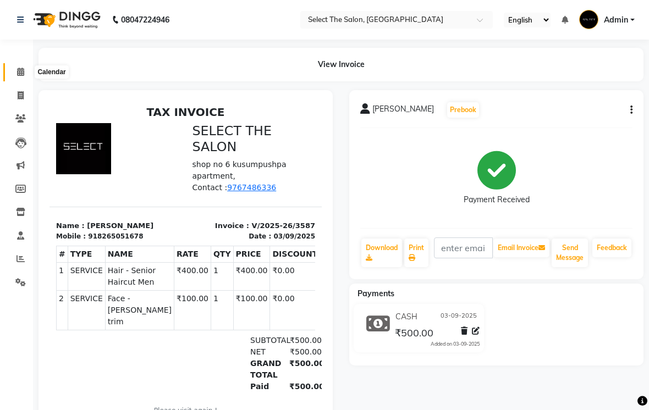
click at [20, 74] on icon at bounding box center [20, 72] width 7 height 8
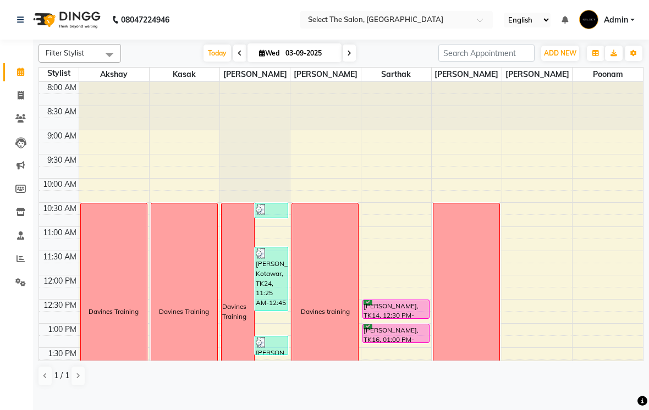
click at [345, 62] on span at bounding box center [348, 53] width 13 height 17
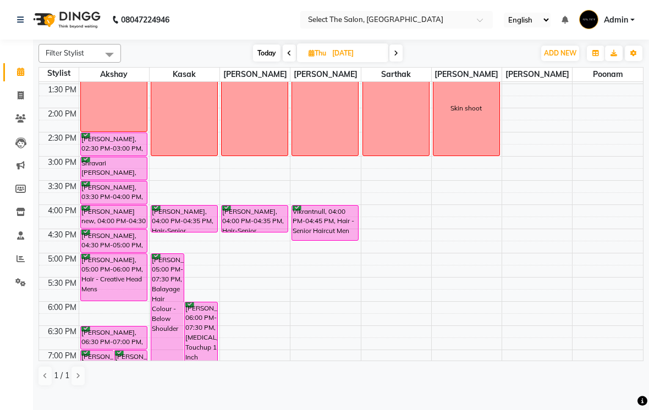
scroll to position [258, 0]
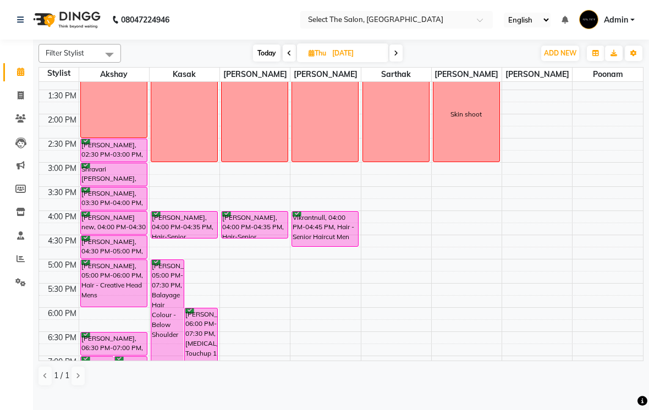
click at [267, 62] on span "Today" at bounding box center [266, 53] width 27 height 17
type input "03-09-2025"
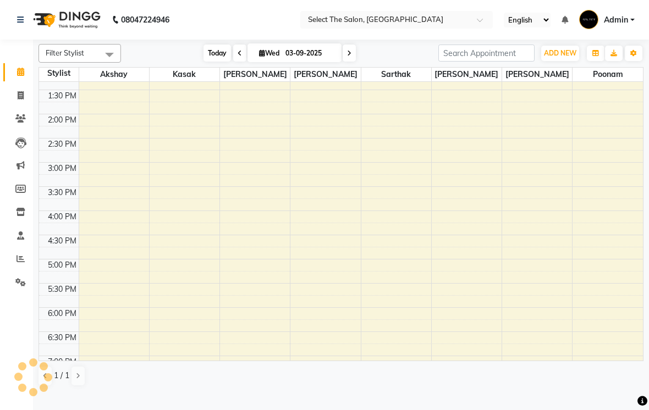
scroll to position [361, 0]
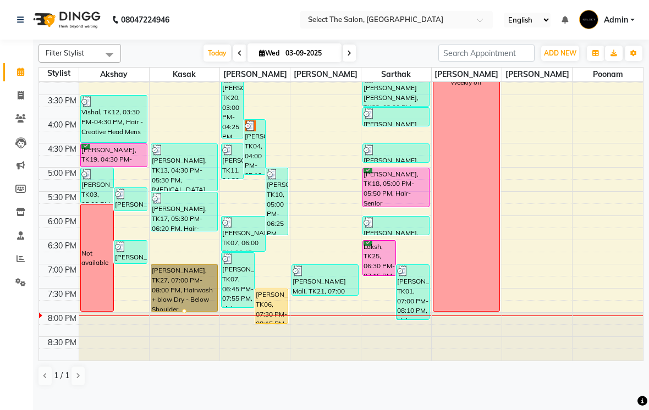
click at [185, 313] on div at bounding box center [184, 311] width 4 height 4
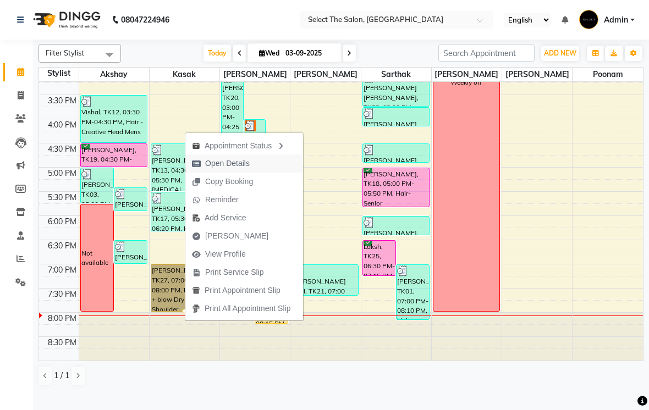
click at [236, 162] on span "Open Details" at bounding box center [227, 164] width 45 height 12
select select "1"
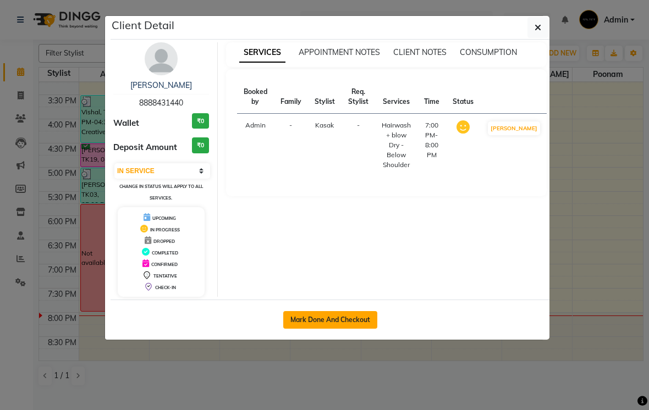
click at [332, 322] on button "Mark Done And Checkout" at bounding box center [330, 320] width 94 height 18
select select "service"
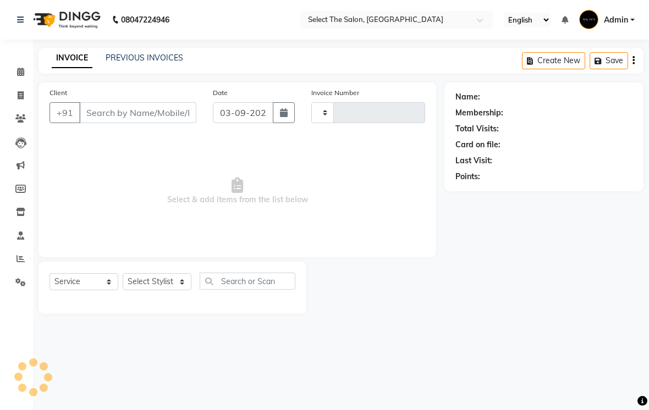
type input "3588"
select select "4969"
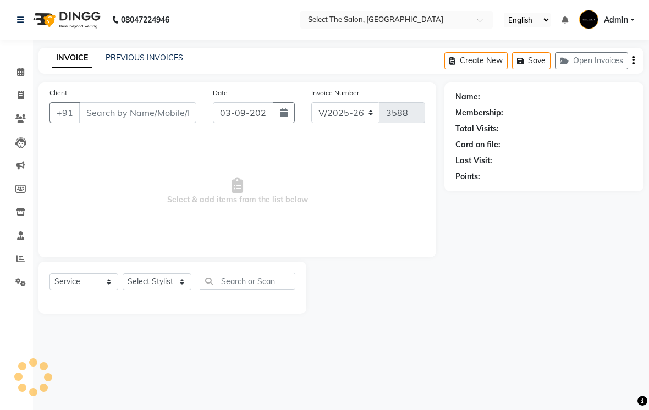
type input "8888431440"
select select "36897"
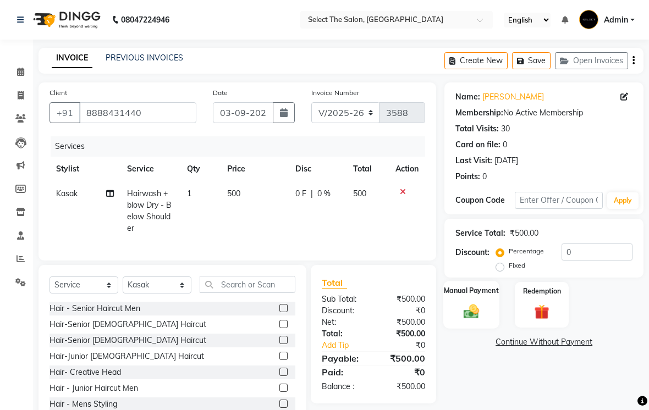
click at [475, 320] on img at bounding box center [471, 311] width 25 height 18
click at [557, 349] on span "UPI" at bounding box center [560, 342] width 17 height 13
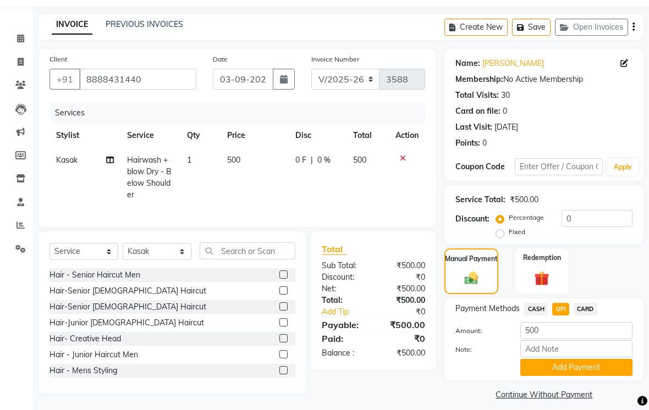
scroll to position [40, 0]
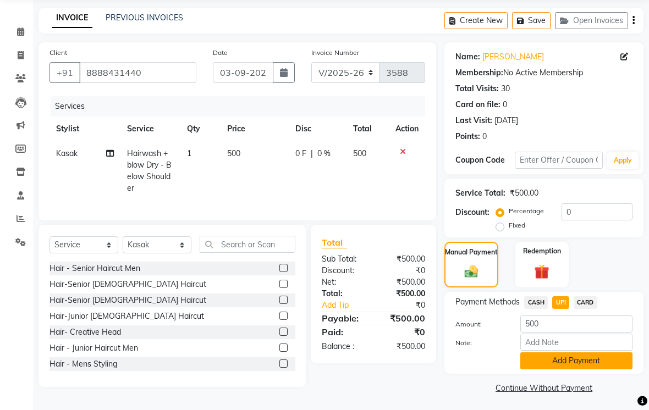
click at [584, 369] on button "Add Payment" at bounding box center [576, 360] width 112 height 17
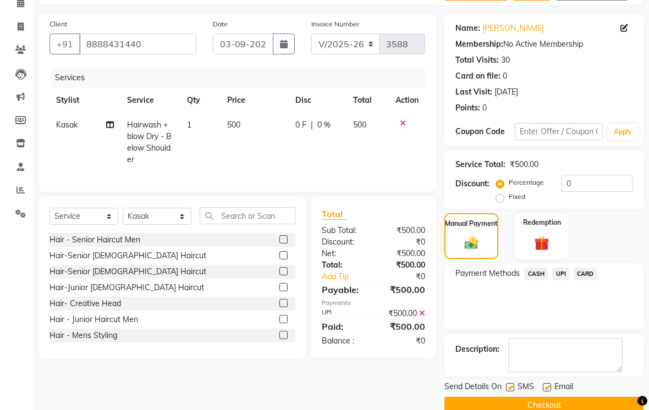
scroll to position [76, 0]
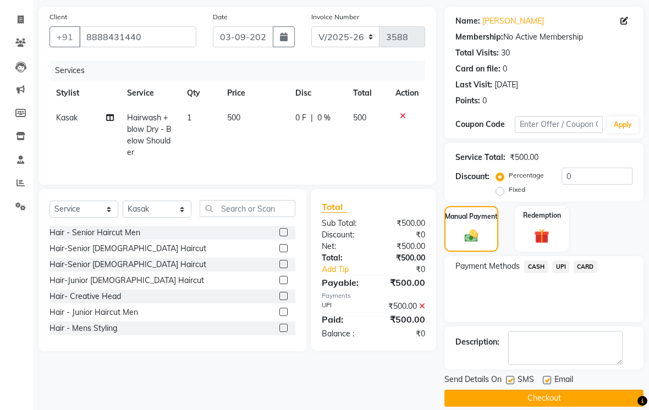
click at [511, 384] on label at bounding box center [510, 380] width 8 height 8
click at [511, 384] on input "checkbox" at bounding box center [509, 380] width 7 height 7
checkbox input "false"
click at [546, 384] on label at bounding box center [547, 380] width 8 height 8
click at [546, 384] on input "checkbox" at bounding box center [546, 380] width 7 height 7
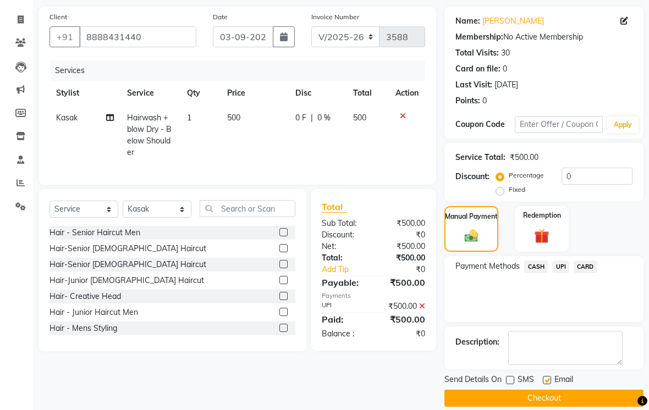
checkbox input "false"
click at [532, 407] on button "Checkout" at bounding box center [543, 398] width 199 height 17
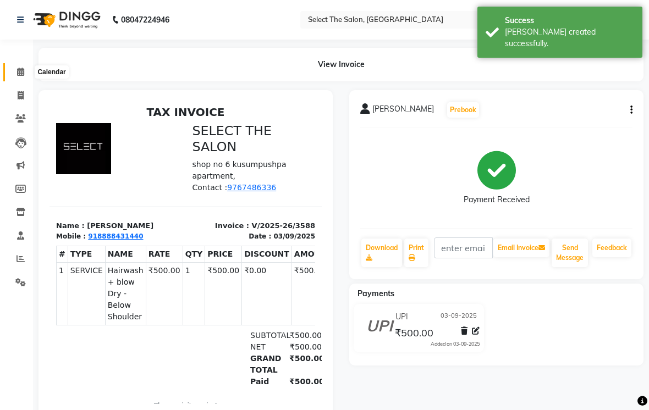
click at [20, 73] on icon at bounding box center [20, 72] width 7 height 8
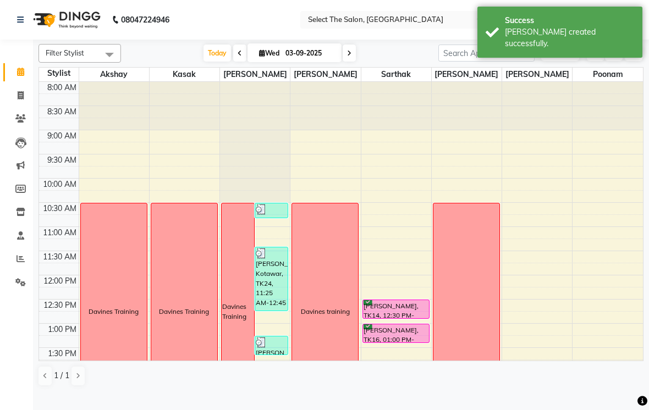
scroll to position [361, 0]
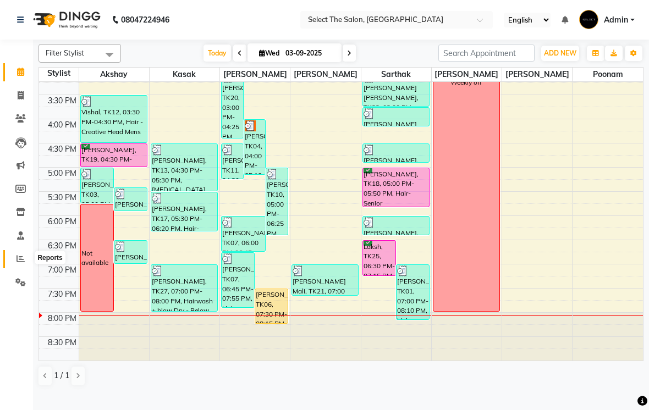
click at [19, 254] on icon at bounding box center [20, 258] width 8 height 8
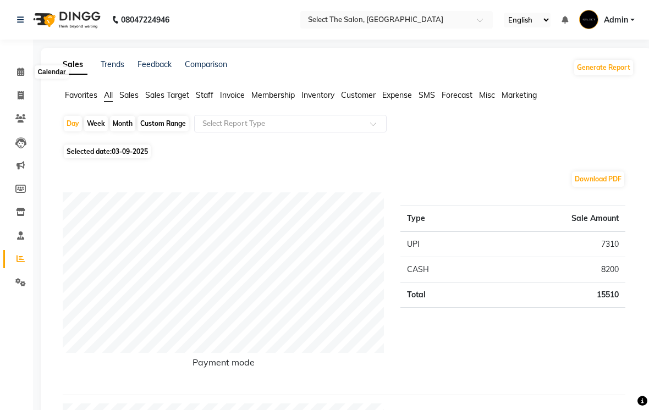
click at [21, 74] on icon at bounding box center [20, 72] width 7 height 8
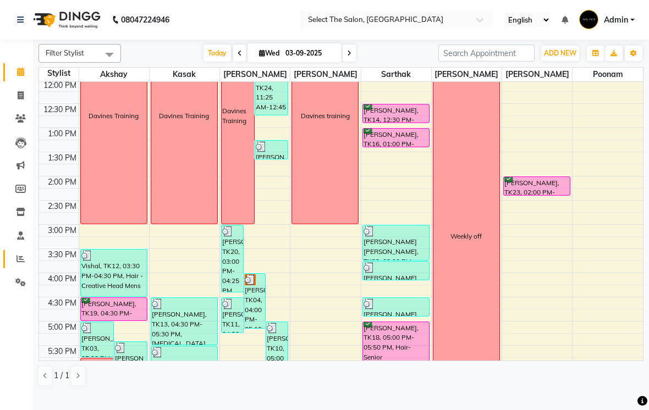
scroll to position [193, 0]
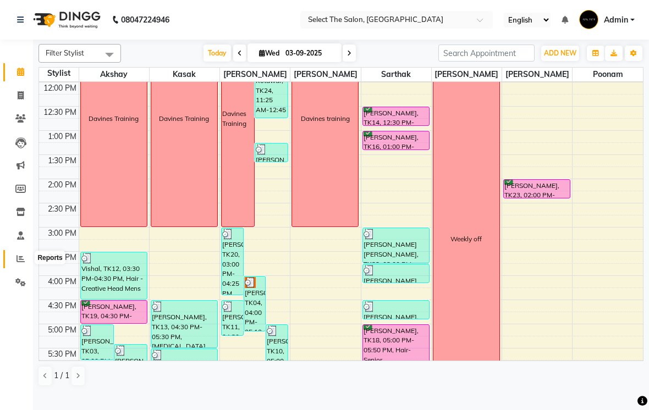
click at [20, 258] on icon at bounding box center [20, 258] width 8 height 8
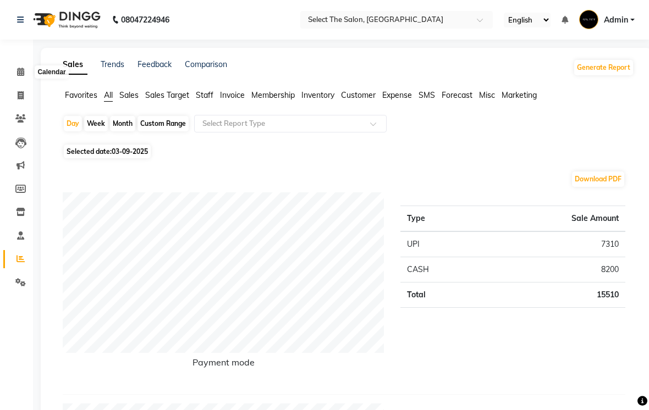
click at [21, 72] on icon at bounding box center [20, 72] width 7 height 8
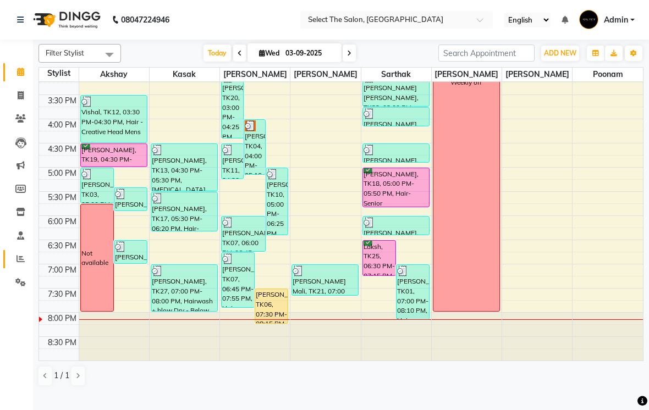
scroll to position [361, 0]
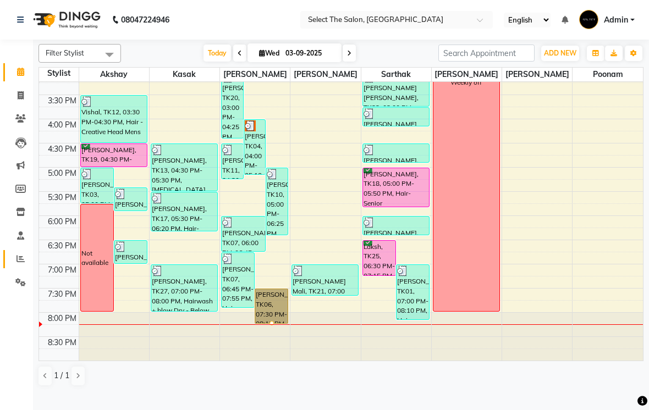
click at [270, 325] on div at bounding box center [271, 323] width 4 height 4
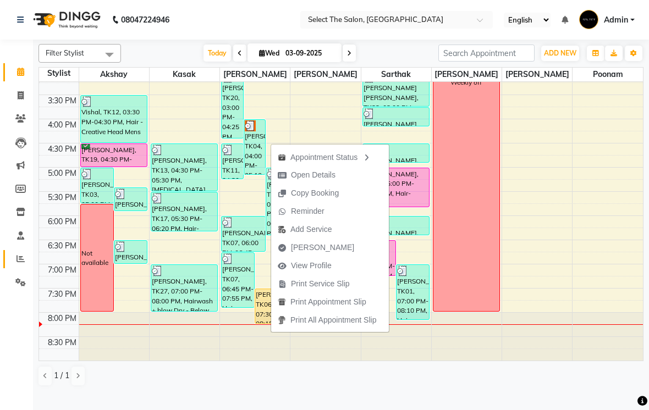
click at [307, 170] on span "Open Details" at bounding box center [313, 175] width 45 height 12
select select "1"
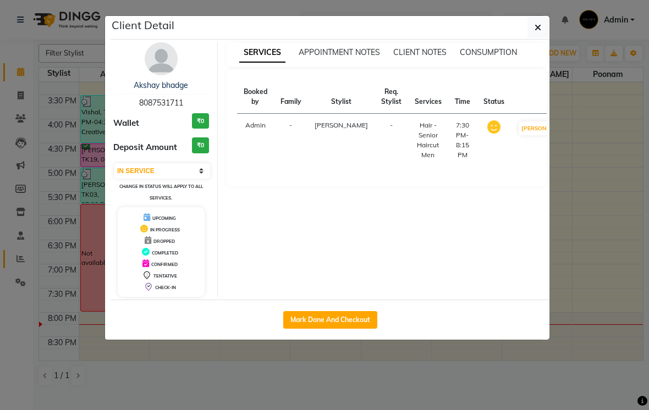
click at [323, 322] on button "Mark Done And Checkout" at bounding box center [330, 320] width 94 height 18
select select "service"
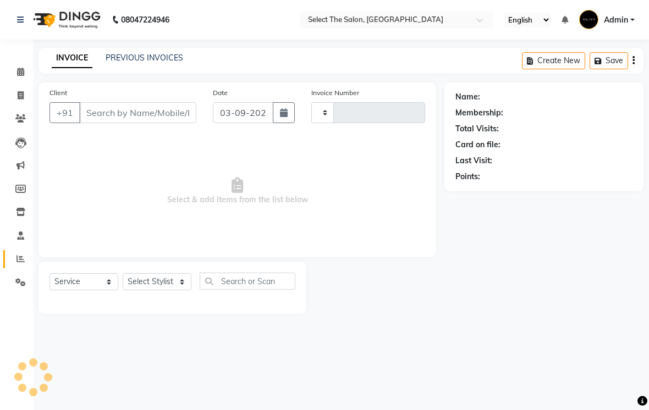
type input "3589"
select select "4969"
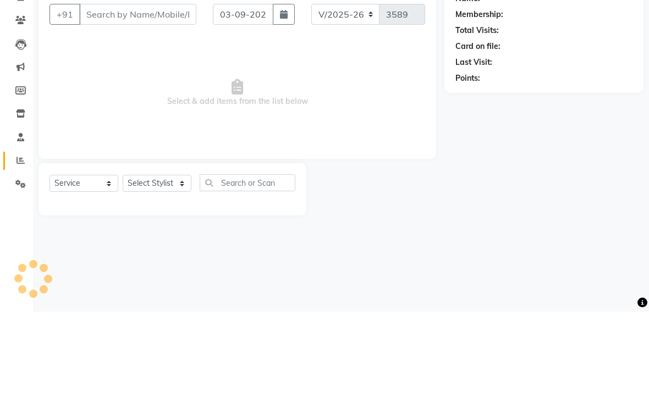
type input "8087531711"
select select "31292"
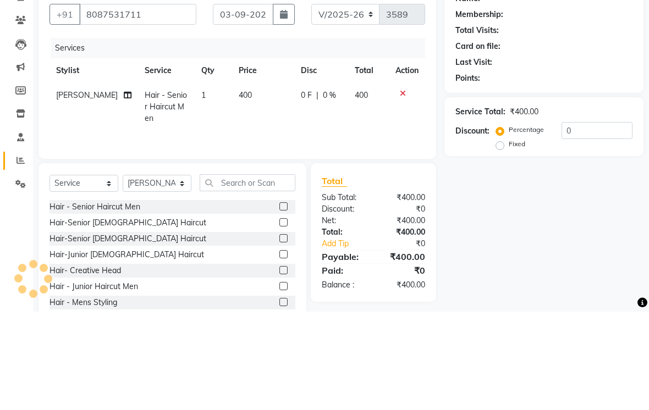
scroll to position [46, 0]
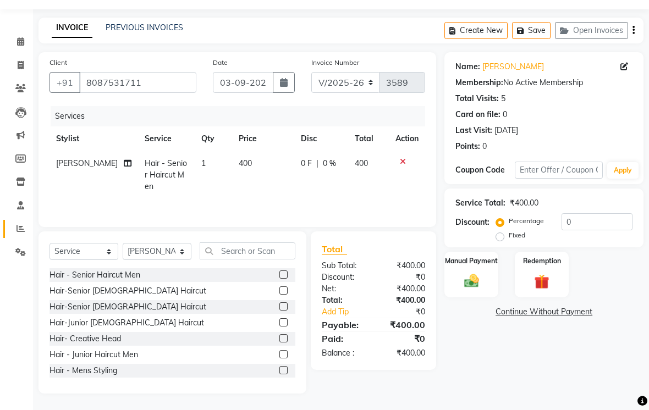
click at [471, 284] on img at bounding box center [472, 281] width 24 height 17
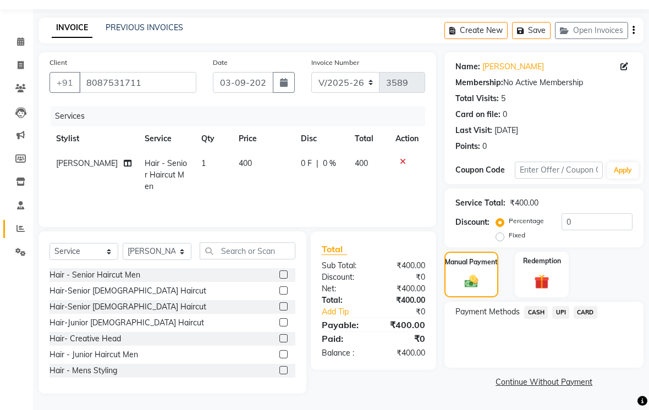
click at [555, 313] on span "UPI" at bounding box center [560, 312] width 17 height 13
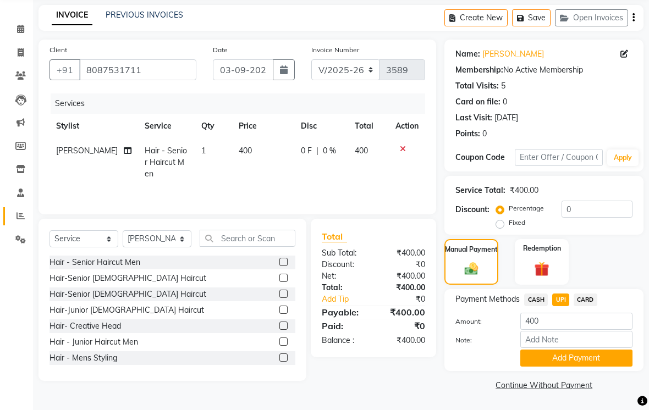
click at [588, 367] on button "Add Payment" at bounding box center [576, 358] width 112 height 17
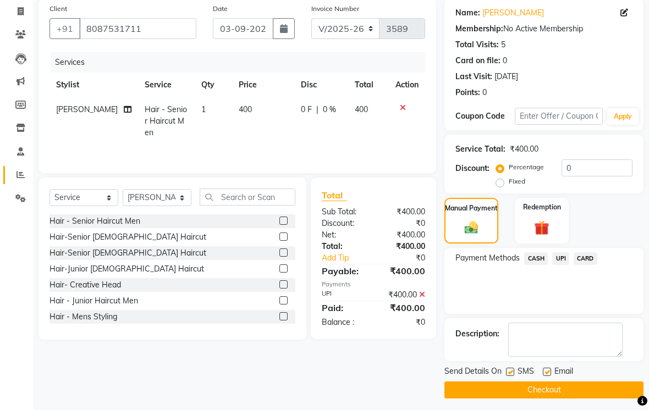
scroll to position [88, 0]
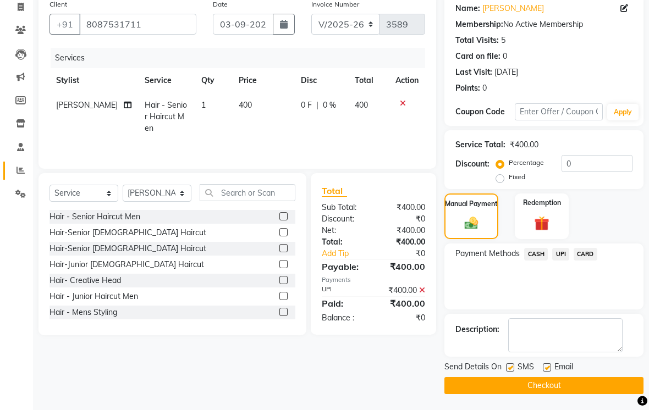
click at [514, 372] on label at bounding box center [510, 367] width 8 height 8
click at [513, 372] on input "checkbox" at bounding box center [509, 367] width 7 height 7
checkbox input "false"
click at [551, 372] on label at bounding box center [547, 367] width 8 height 8
click at [550, 372] on input "checkbox" at bounding box center [546, 367] width 7 height 7
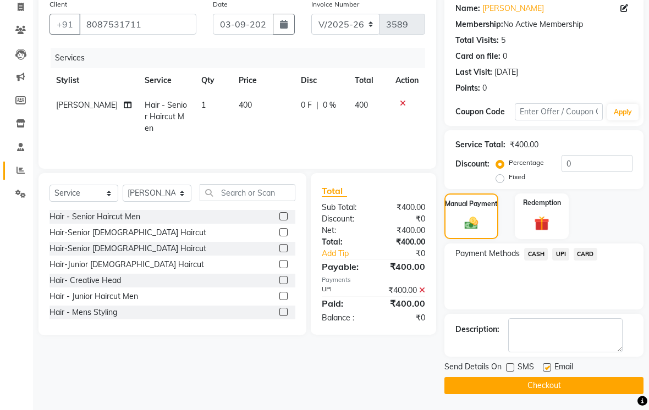
checkbox input "false"
click at [537, 394] on button "Checkout" at bounding box center [543, 385] width 199 height 17
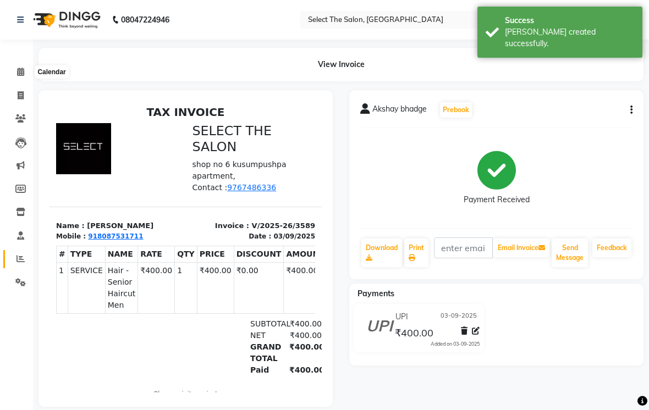
click at [26, 70] on span at bounding box center [20, 72] width 19 height 13
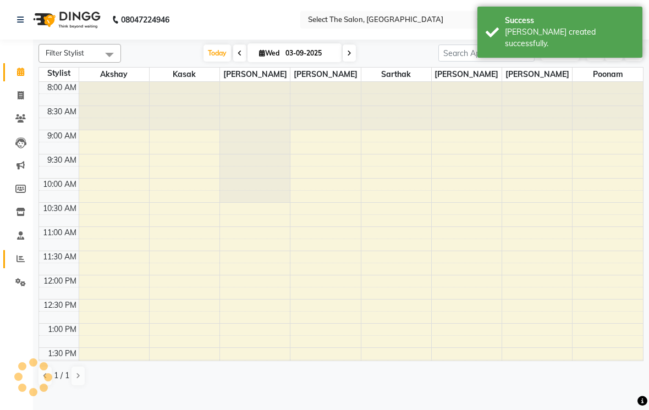
scroll to position [340, 0]
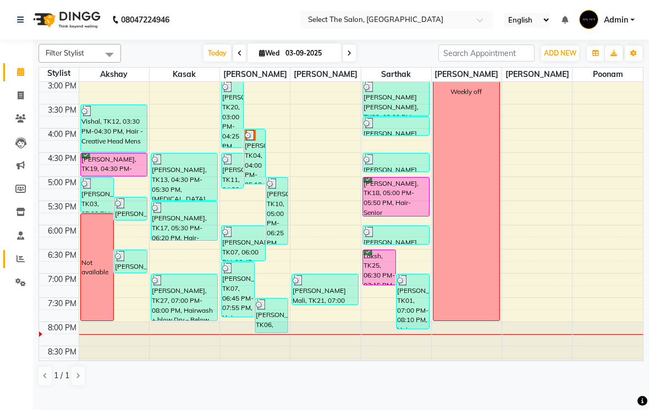
click at [351, 62] on span at bounding box center [348, 53] width 13 height 17
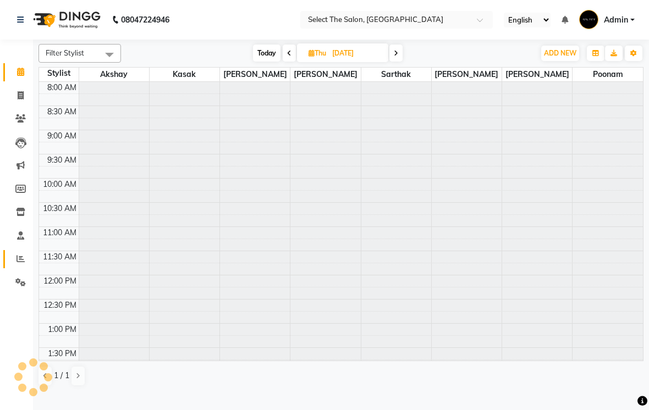
scroll to position [361, 0]
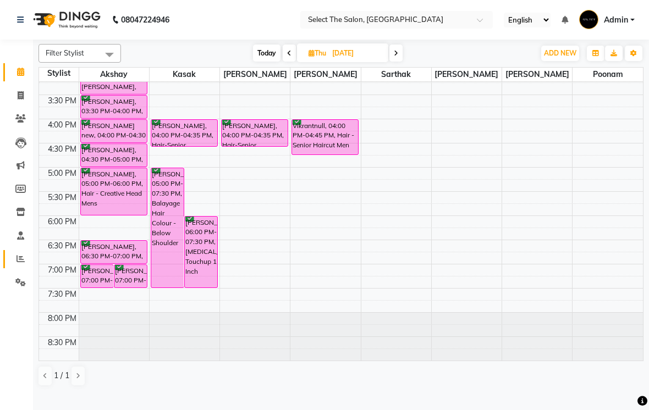
click at [264, 62] on span "Today" at bounding box center [266, 53] width 27 height 17
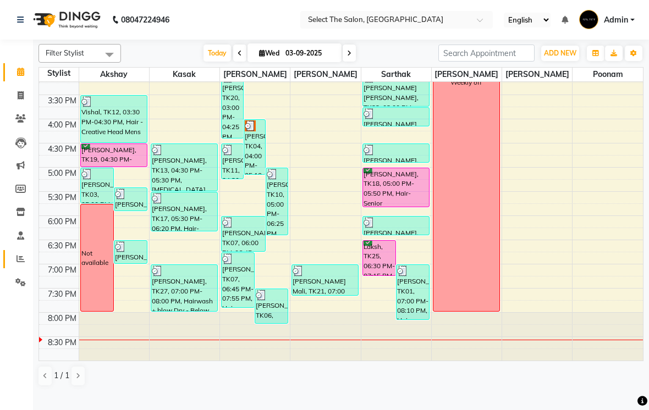
click at [361, 62] on div "Today Wed 03-09-2025" at bounding box center [279, 53] width 306 height 16
click at [348, 57] on icon at bounding box center [349, 53] width 4 height 7
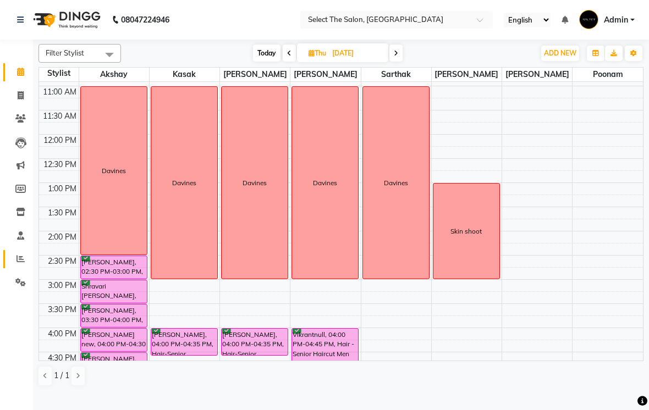
scroll to position [137, 0]
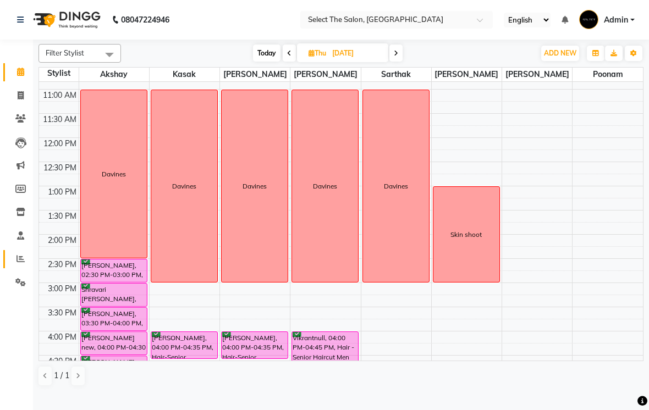
click at [254, 62] on span "Today" at bounding box center [266, 53] width 27 height 17
type input "03-09-2025"
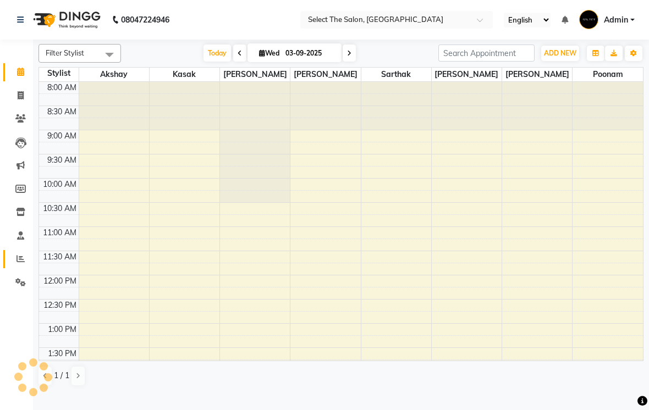
scroll to position [361, 0]
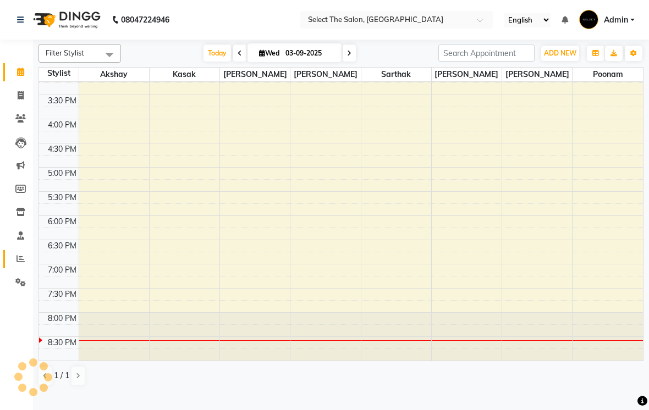
click at [18, 96] on icon at bounding box center [21, 95] width 6 height 8
select select "service"
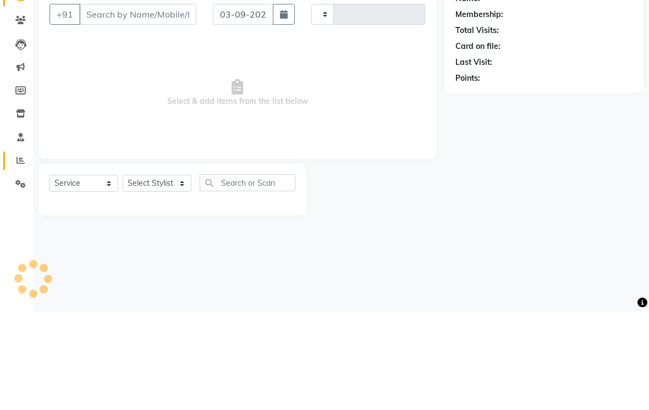
type input "3590"
select select "4969"
click at [96, 136] on span "Select & add items from the list below" at bounding box center [236, 191] width 375 height 110
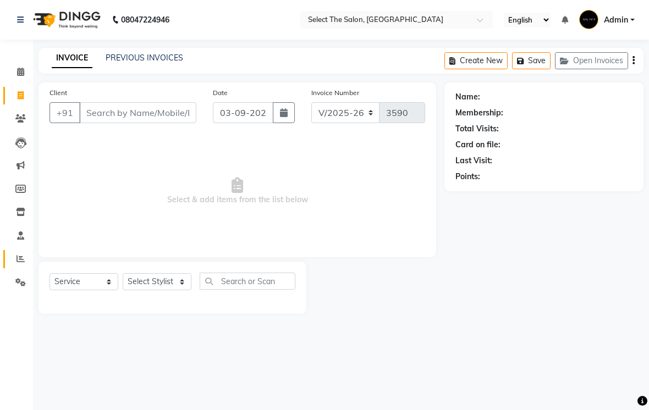
click at [90, 246] on span "Select & add items from the list below" at bounding box center [236, 191] width 375 height 110
click at [105, 290] on select "Select Service Product Membership Package Voucher Prepaid Gift Card" at bounding box center [83, 281] width 69 height 17
select select "product"
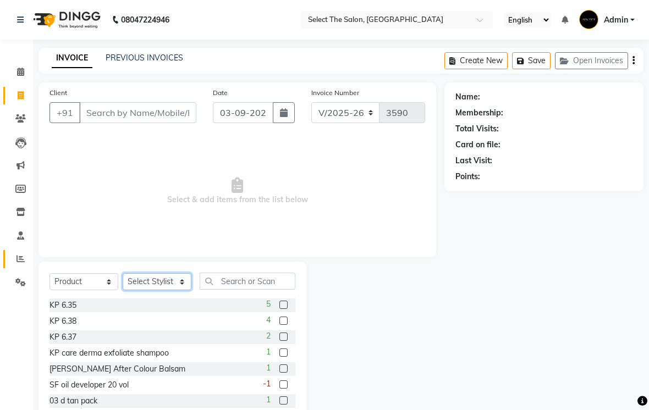
click at [180, 290] on select "Select Stylist Akshay Kasak Poonam Sachin [PERSON_NAME] [PERSON_NAME] [PERSON_N…" at bounding box center [157, 281] width 69 height 17
select select "31289"
click at [224, 290] on input "text" at bounding box center [248, 281] width 96 height 17
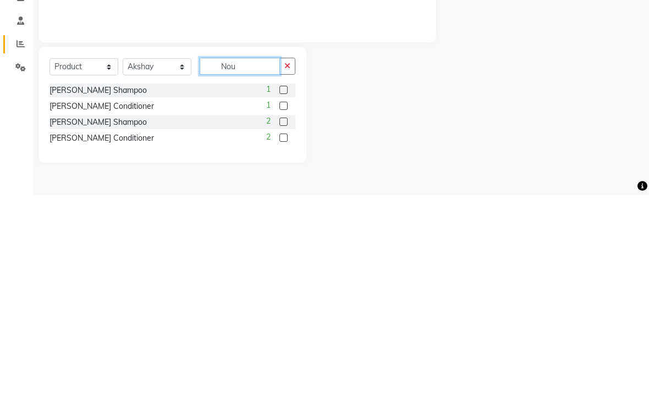
type input "Nou"
click at [282, 333] on label at bounding box center [283, 337] width 8 height 8
click at [282, 334] on input "checkbox" at bounding box center [282, 337] width 7 height 7
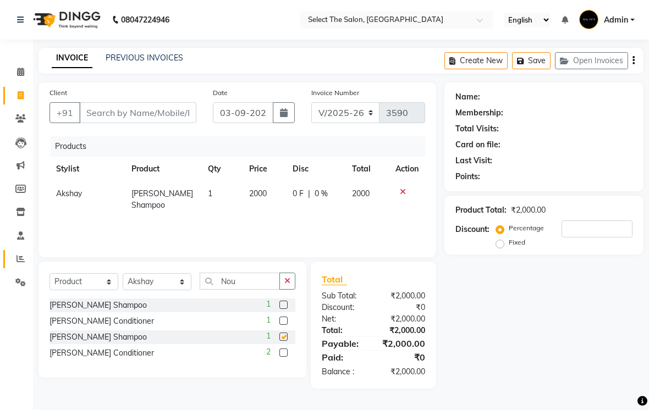
checkbox input "false"
click at [403, 196] on icon at bounding box center [403, 192] width 6 height 8
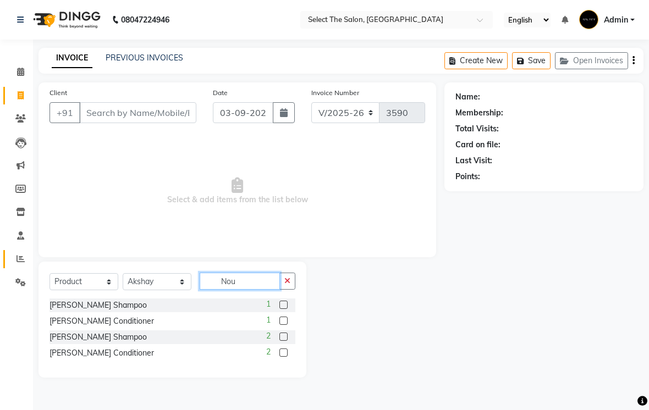
click at [258, 290] on input "Nou" at bounding box center [240, 281] width 80 height 17
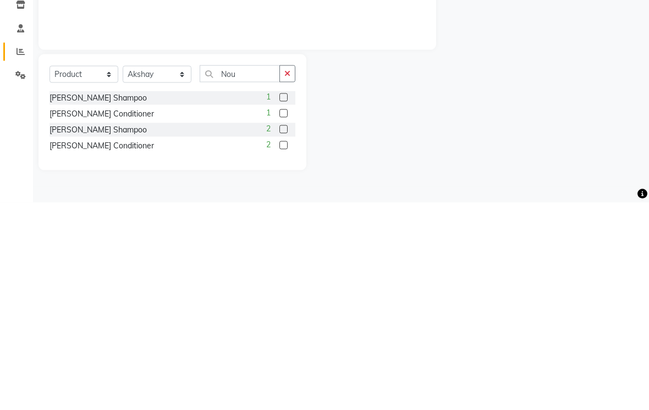
click at [279, 348] on label at bounding box center [283, 352] width 8 height 8
click at [279, 350] on input "checkbox" at bounding box center [282, 353] width 7 height 7
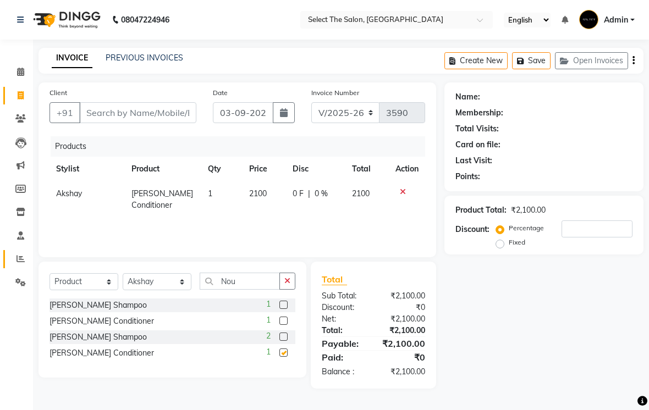
checkbox input "false"
click at [251, 290] on input "Nou" at bounding box center [240, 281] width 80 height 17
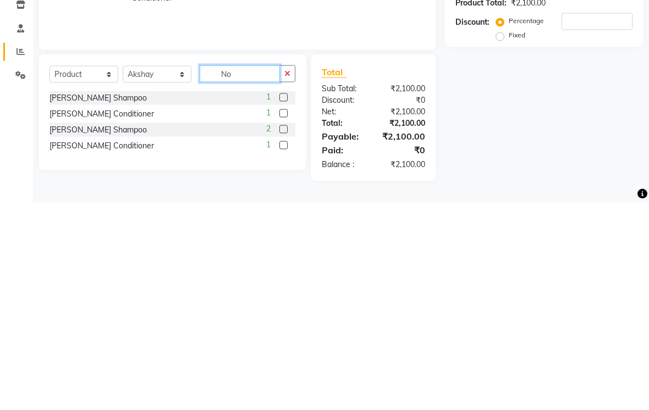
type input "N"
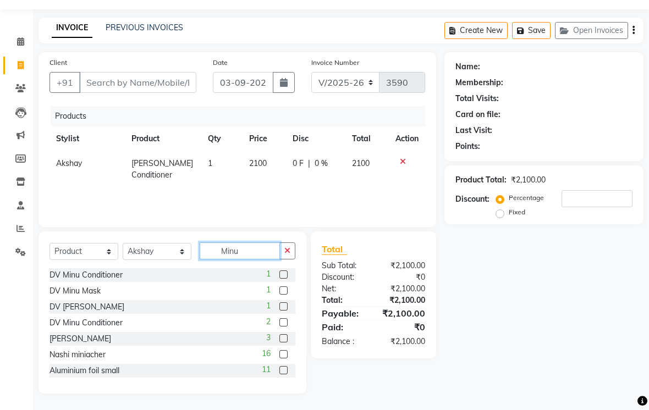
scroll to position [15, 0]
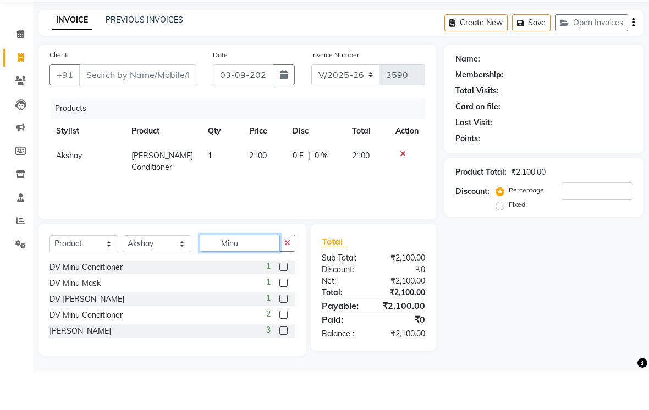
type input "Minu"
click at [281, 364] on label at bounding box center [283, 368] width 8 height 8
click at [281, 366] on input "checkbox" at bounding box center [282, 369] width 7 height 7
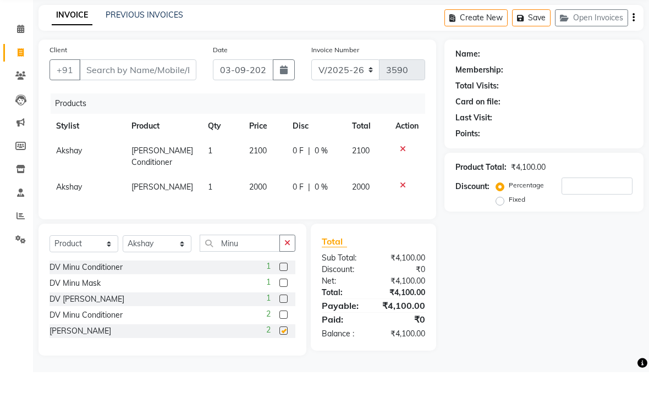
checkbox input "false"
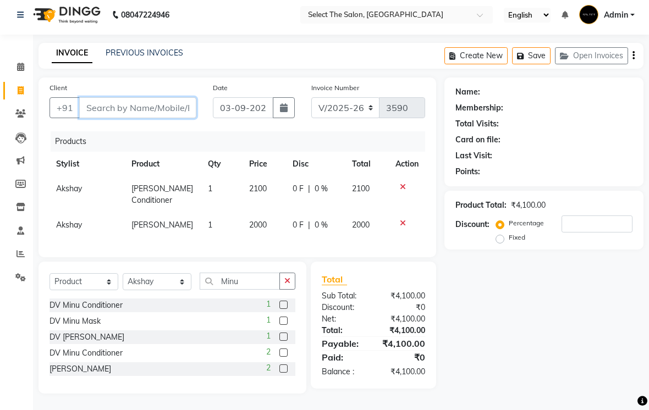
click at [123, 113] on input "Client" at bounding box center [137, 107] width 117 height 21
type input "8"
type input "0"
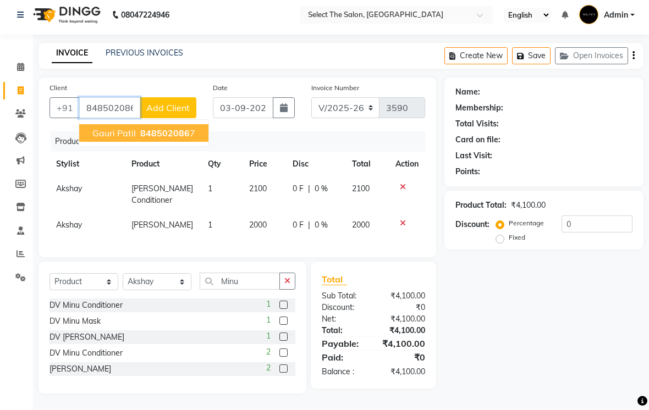
click at [176, 134] on span "848502086" at bounding box center [164, 133] width 49 height 11
type input "8485020867"
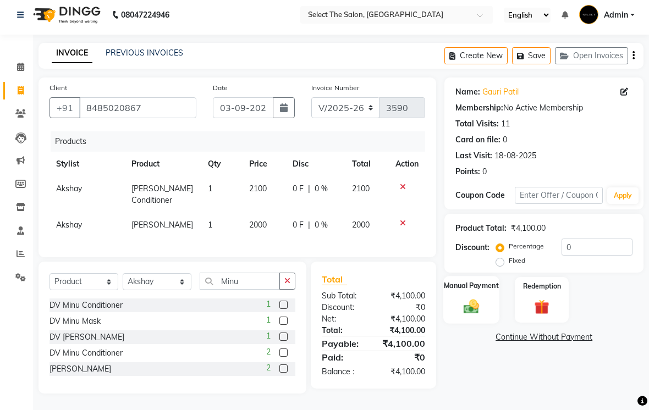
click at [464, 314] on img at bounding box center [471, 306] width 25 height 18
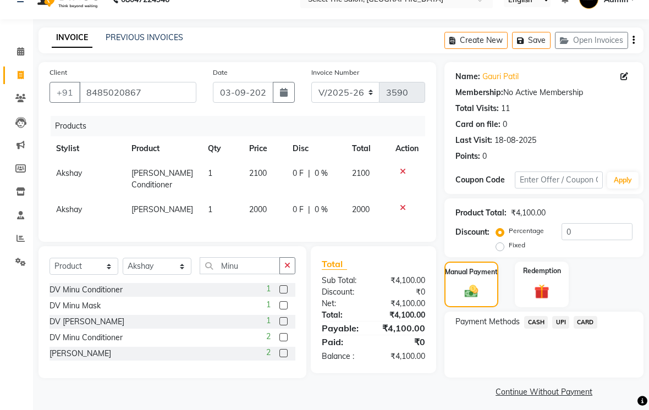
click at [561, 329] on span "UPI" at bounding box center [560, 322] width 17 height 13
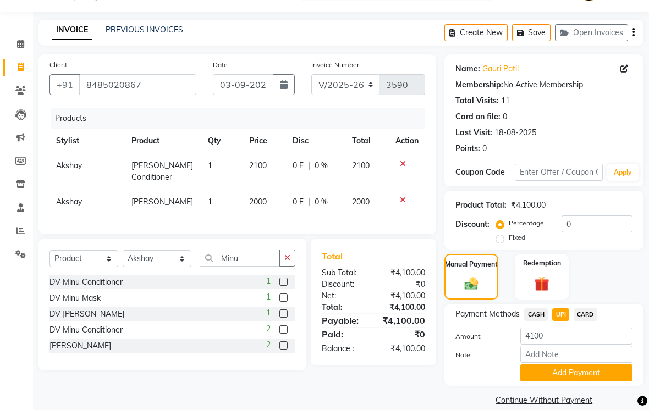
scroll to position [29, 0]
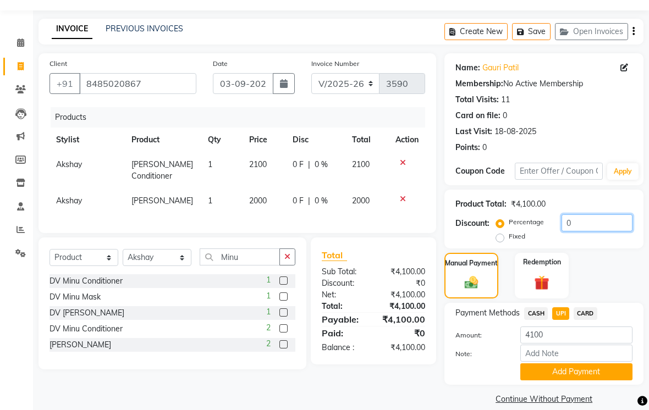
click at [581, 231] on input "0" at bounding box center [596, 222] width 71 height 17
type input "5"
click at [538, 320] on span "CASH" at bounding box center [536, 313] width 24 height 13
type input "3895"
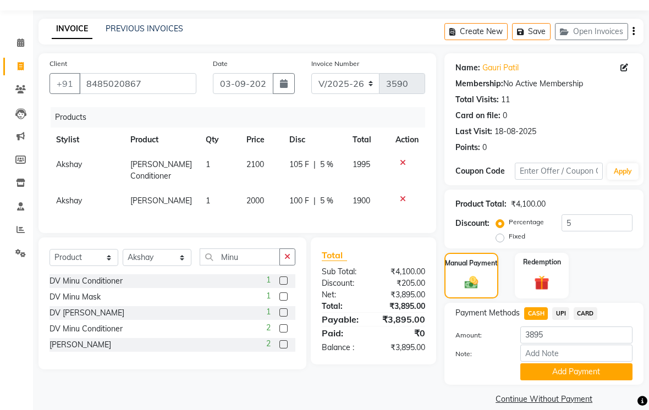
click at [558, 320] on span "UPI" at bounding box center [560, 313] width 17 height 13
click at [590, 231] on input "5" at bounding box center [596, 222] width 71 height 17
type input "10"
click at [541, 320] on span "CASH" at bounding box center [536, 313] width 24 height 13
type input "3690"
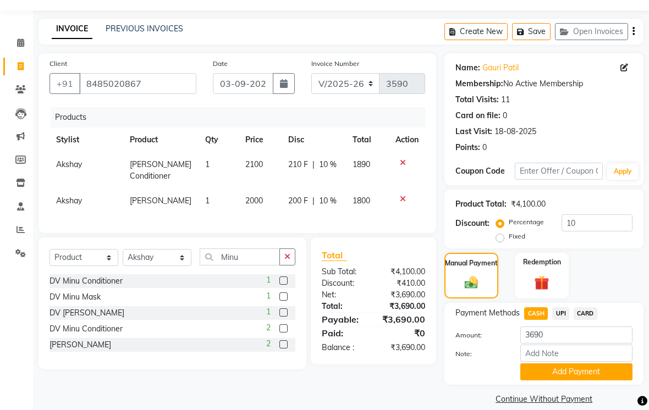
click at [564, 320] on span "UPI" at bounding box center [560, 313] width 17 height 13
click at [552, 380] on button "Add Payment" at bounding box center [576, 371] width 112 height 17
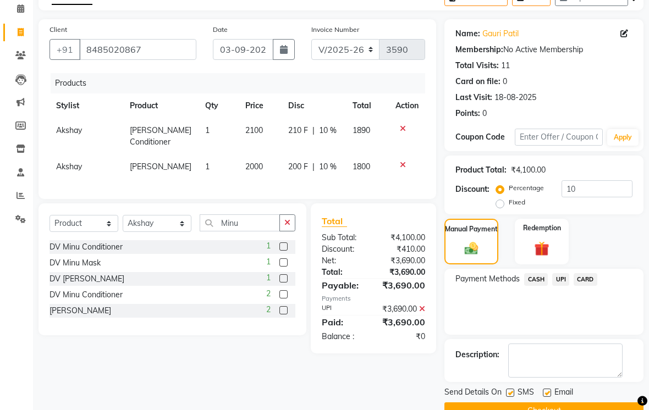
scroll to position [64, 0]
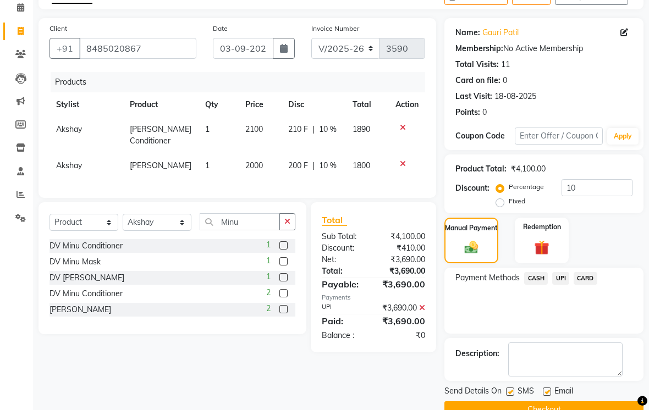
click at [513, 396] on label at bounding box center [510, 392] width 8 height 8
click at [513, 396] on input "checkbox" at bounding box center [509, 392] width 7 height 7
checkbox input "false"
click at [551, 396] on label at bounding box center [547, 392] width 8 height 8
click at [550, 396] on input "checkbox" at bounding box center [546, 392] width 7 height 7
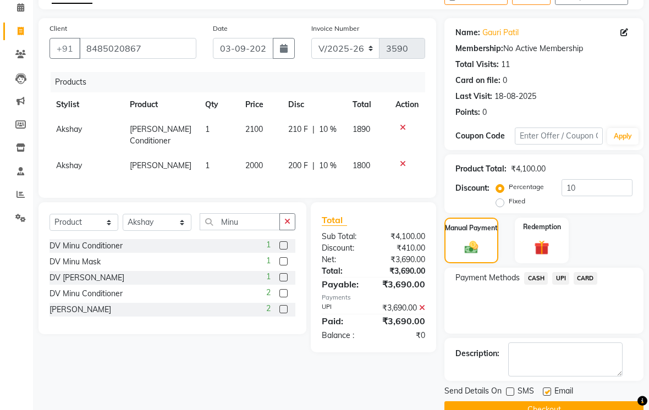
checkbox input "false"
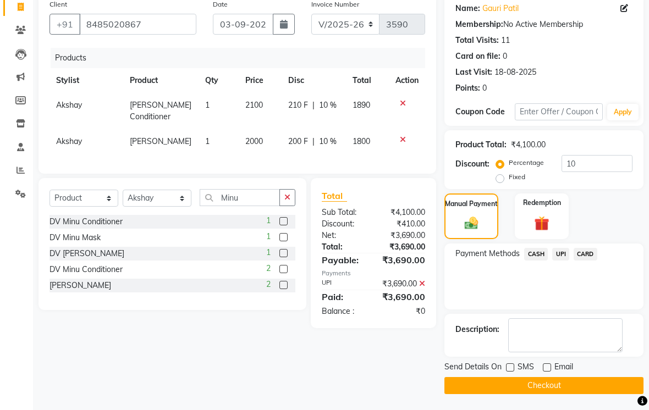
click at [527, 394] on button "Checkout" at bounding box center [543, 385] width 199 height 17
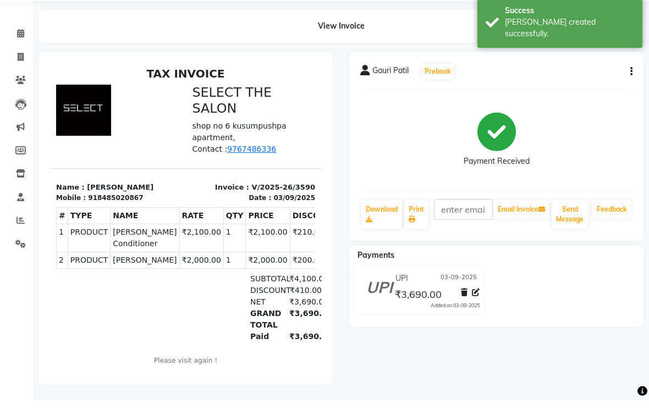
scroll to position [27, 0]
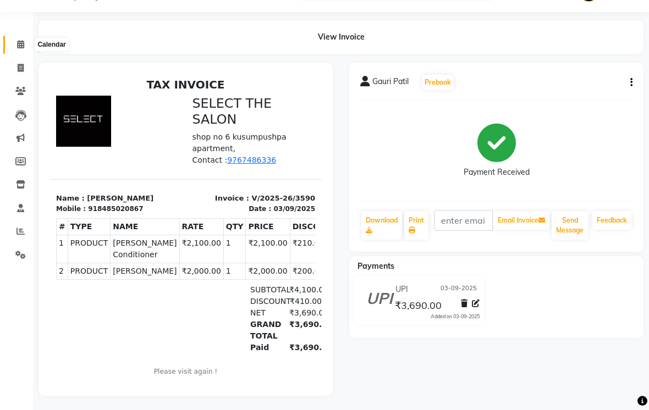
click at [26, 41] on span at bounding box center [20, 44] width 19 height 13
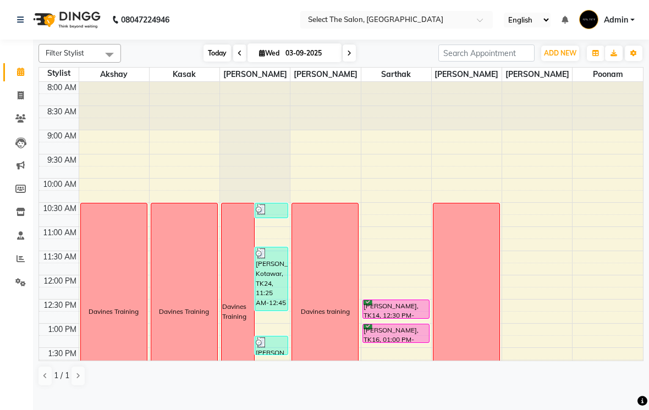
click at [216, 62] on span "Today" at bounding box center [216, 53] width 27 height 17
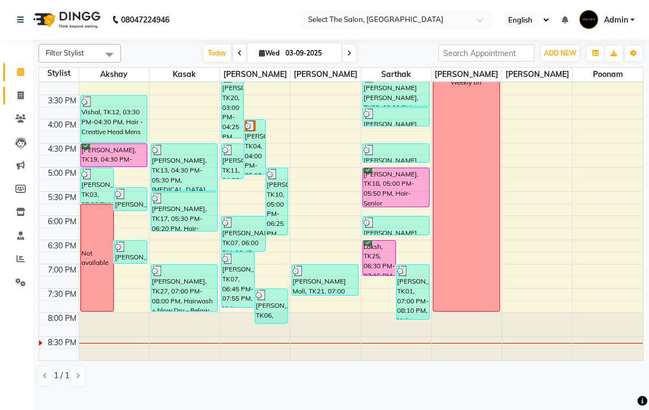
click at [23, 98] on icon at bounding box center [21, 95] width 6 height 8
select select "service"
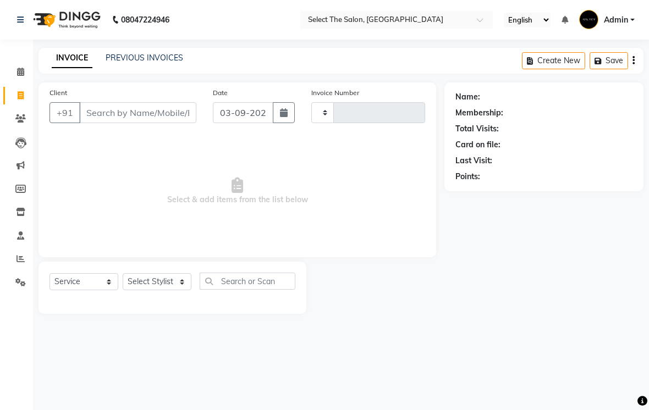
type input "3591"
select select "4969"
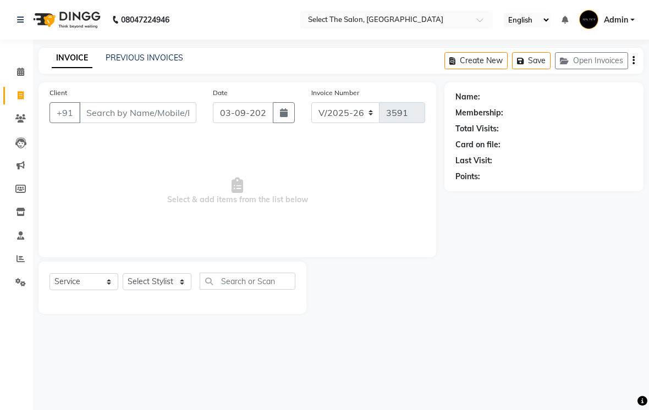
click at [114, 123] on input "Client" at bounding box center [137, 112] width 117 height 21
click at [190, 290] on select "Select Stylist Akshay Kasak Poonam Sachin [PERSON_NAME] [PERSON_NAME] [PERSON_N…" at bounding box center [157, 281] width 69 height 17
select select "58559"
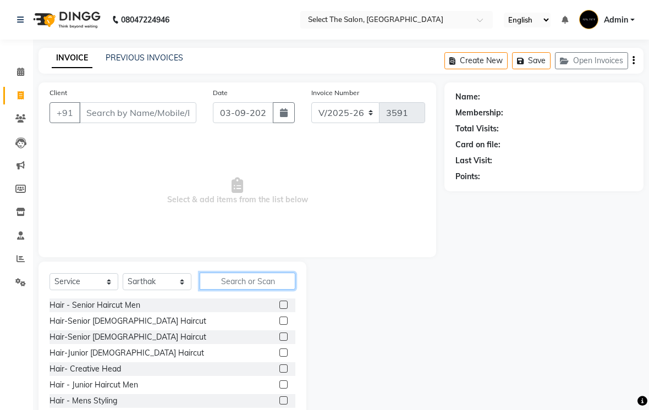
click at [229, 290] on input "text" at bounding box center [248, 281] width 96 height 17
click at [280, 309] on label at bounding box center [283, 305] width 8 height 8
click at [280, 309] on input "checkbox" at bounding box center [282, 305] width 7 height 7
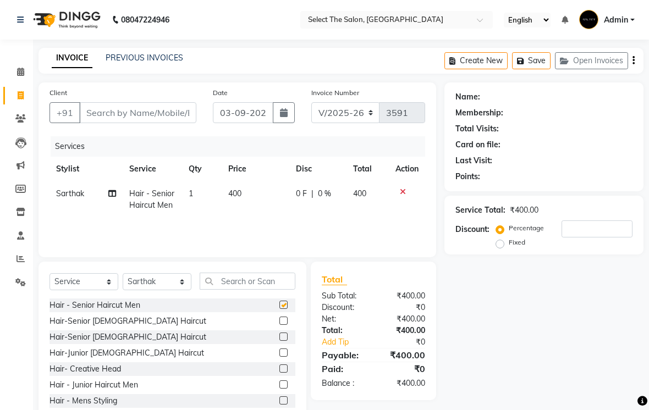
checkbox input "false"
click at [253, 290] on input "text" at bounding box center [248, 281] width 96 height 17
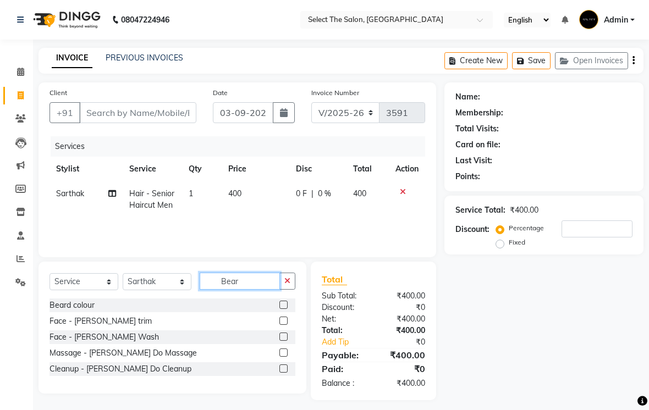
type input "Bear"
click at [285, 325] on label at bounding box center [283, 321] width 8 height 8
click at [285, 325] on input "checkbox" at bounding box center [282, 321] width 7 height 7
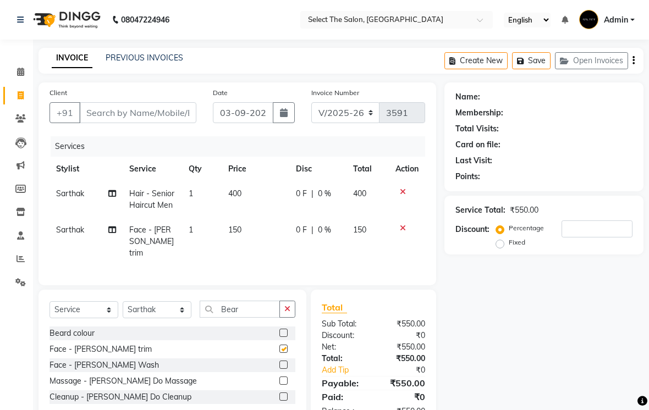
checkbox input "false"
click at [264, 256] on td "150" at bounding box center [256, 242] width 68 height 48
select select "58559"
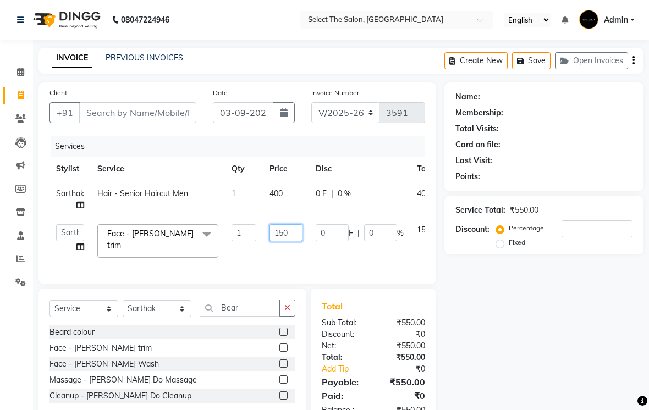
click at [296, 241] on input "150" at bounding box center [285, 232] width 33 height 17
type input "100"
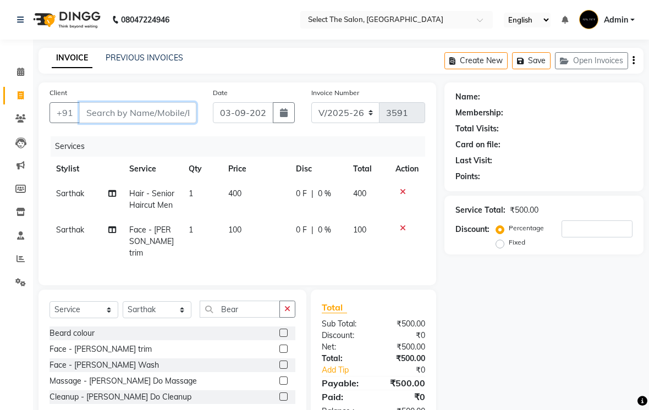
click at [103, 123] on input "Client" at bounding box center [137, 112] width 117 height 21
type input "7"
type input "0"
type input "7887661936"
click at [177, 118] on span "Add Client" at bounding box center [167, 112] width 43 height 11
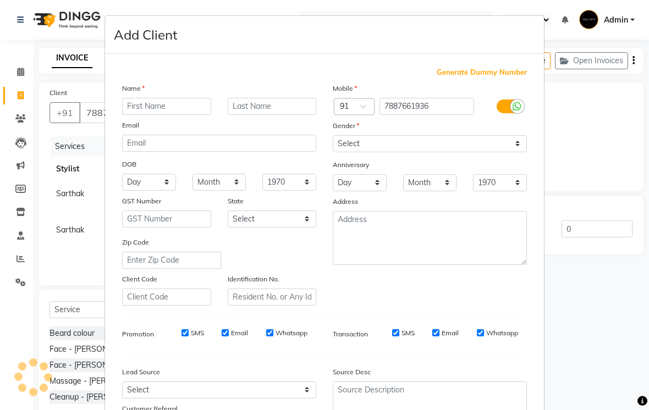
click at [168, 112] on input "text" at bounding box center [166, 106] width 89 height 17
type input "Ghansham"
click at [252, 110] on input "text" at bounding box center [272, 106] width 89 height 17
click at [254, 105] on input "text" at bounding box center [272, 106] width 89 height 17
type input "Birari"
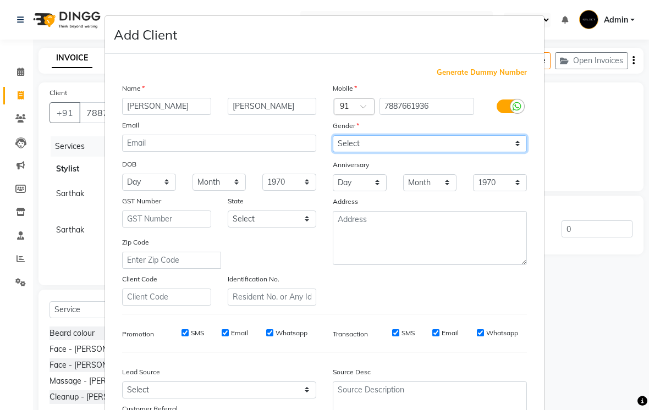
click at [368, 141] on select "Select [DEMOGRAPHIC_DATA] [DEMOGRAPHIC_DATA] Other Prefer Not To Say" at bounding box center [430, 143] width 194 height 17
select select "[DEMOGRAPHIC_DATA]"
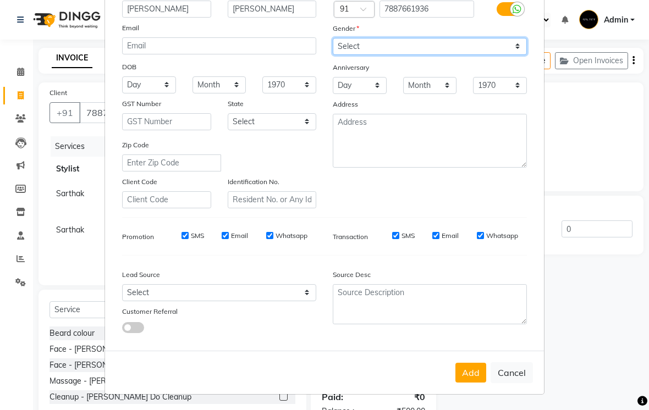
scroll to position [97, 0]
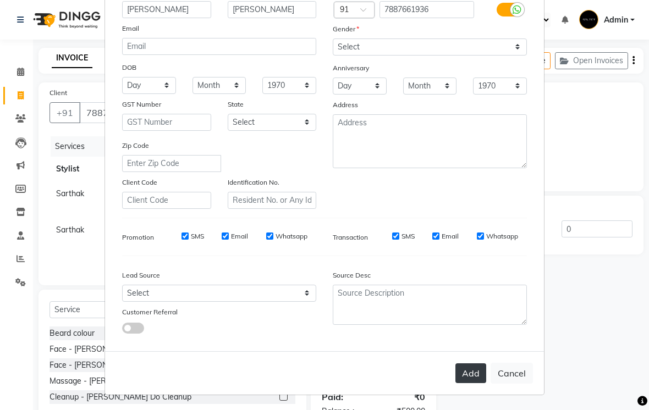
click at [474, 376] on button "Add" at bounding box center [470, 373] width 31 height 20
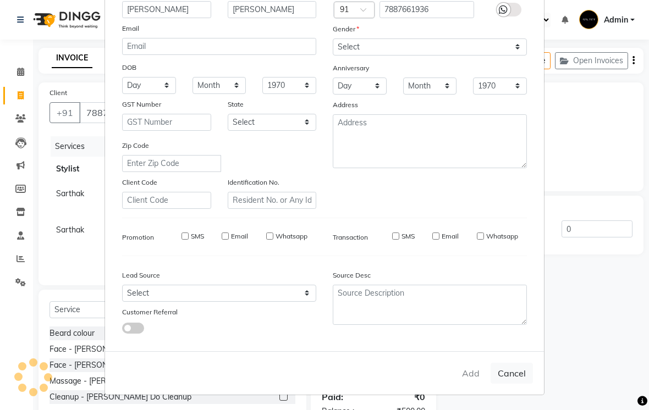
select select
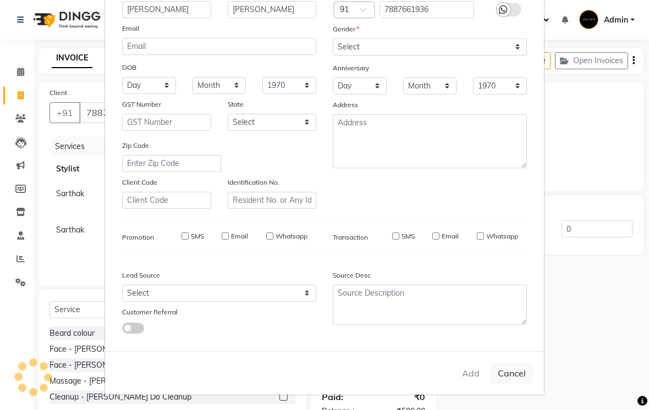
select select
checkbox input "false"
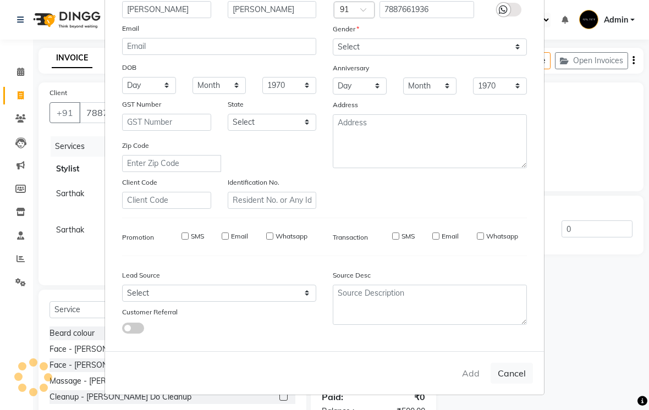
checkbox input "false"
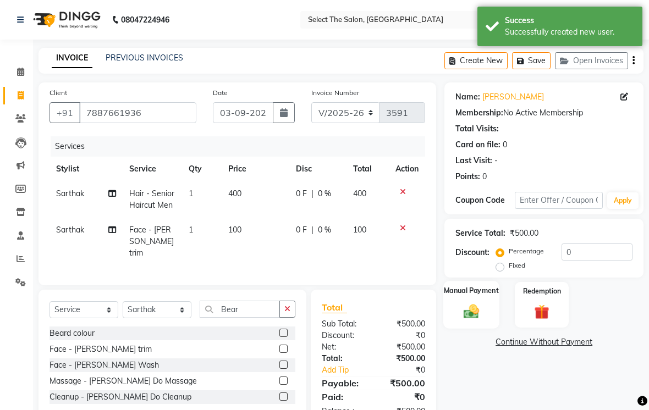
click at [481, 320] on img at bounding box center [471, 311] width 25 height 18
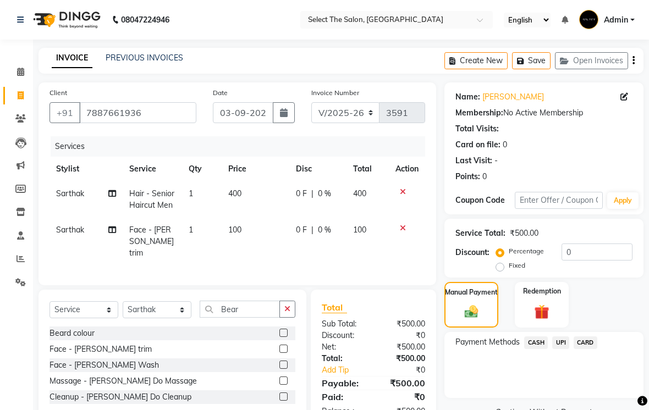
click at [561, 349] on span "UPI" at bounding box center [560, 342] width 17 height 13
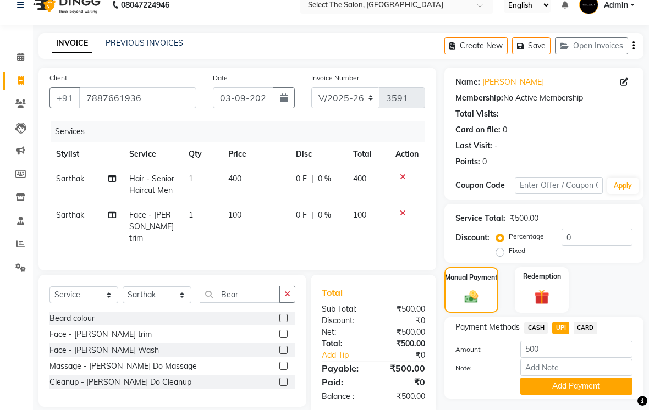
scroll to position [19, 0]
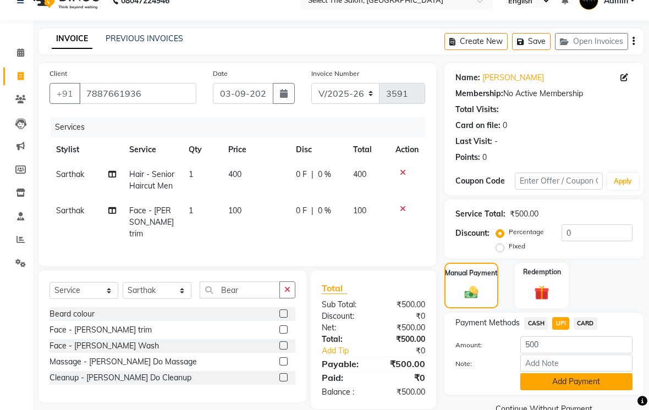
click at [544, 390] on button "Add Payment" at bounding box center [576, 381] width 112 height 17
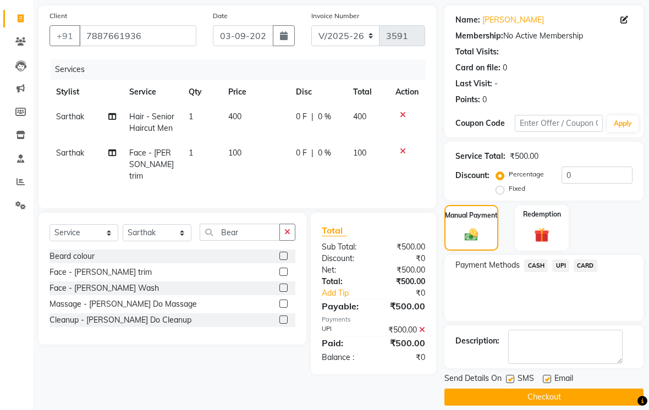
scroll to position [84, 0]
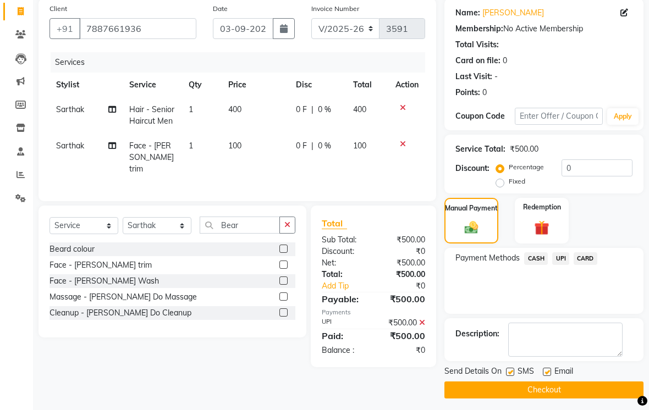
click at [513, 376] on label at bounding box center [510, 372] width 8 height 8
click at [513, 376] on input "checkbox" at bounding box center [509, 372] width 7 height 7
checkbox input "false"
click at [545, 376] on label at bounding box center [547, 372] width 8 height 8
click at [545, 376] on input "checkbox" at bounding box center [546, 372] width 7 height 7
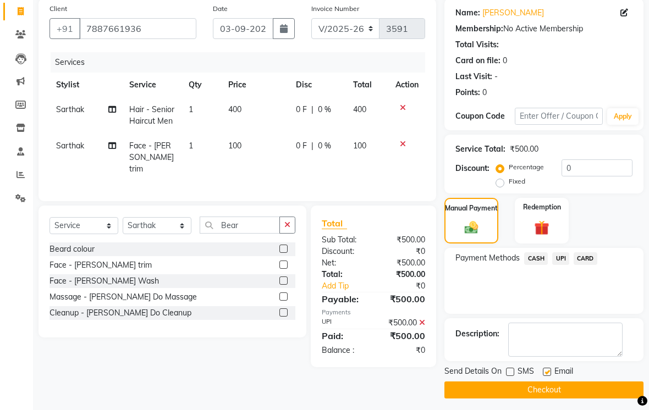
checkbox input "false"
click at [539, 399] on button "Checkout" at bounding box center [543, 389] width 199 height 17
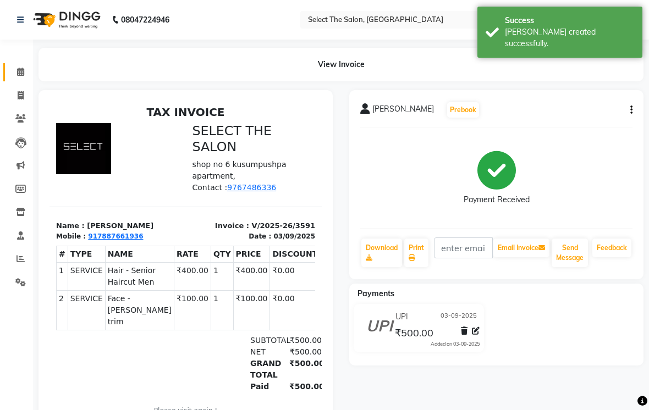
click at [26, 80] on link "Calendar" at bounding box center [16, 72] width 26 height 18
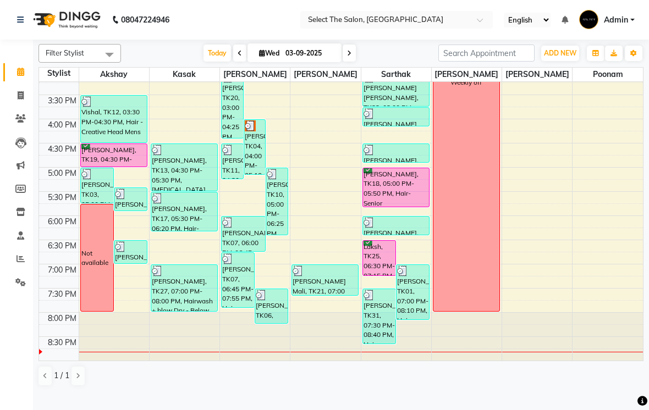
scroll to position [361, 0]
click at [21, 91] on icon at bounding box center [21, 95] width 6 height 8
select select "service"
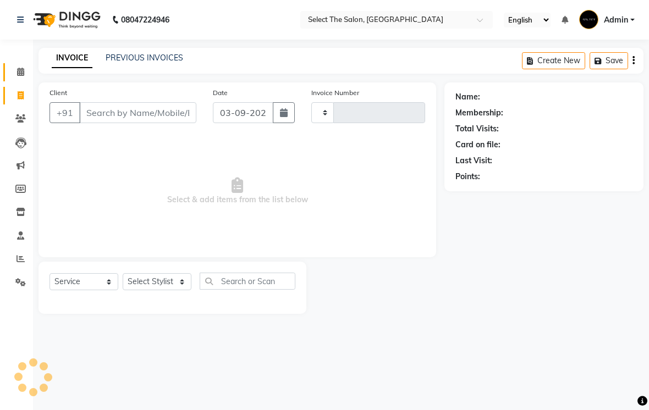
type input "3592"
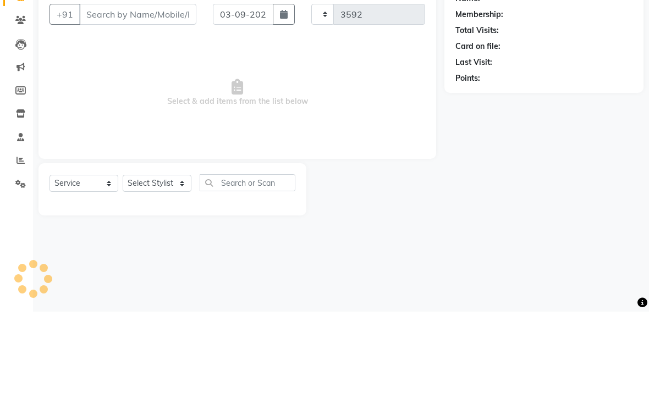
select select "4969"
click at [96, 102] on input "Client" at bounding box center [137, 112] width 117 height 21
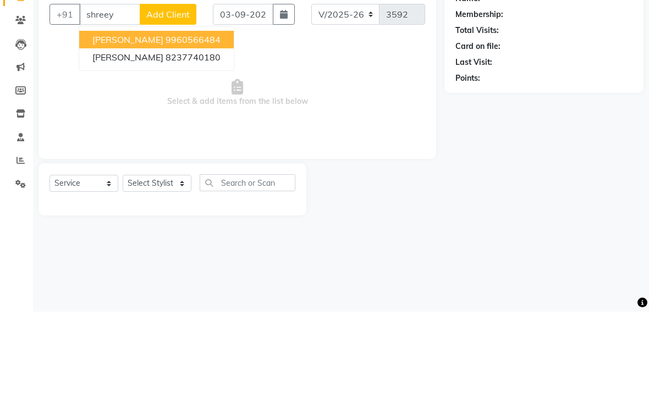
click at [103, 132] on span "[PERSON_NAME]" at bounding box center [127, 137] width 71 height 11
type input "9960566484"
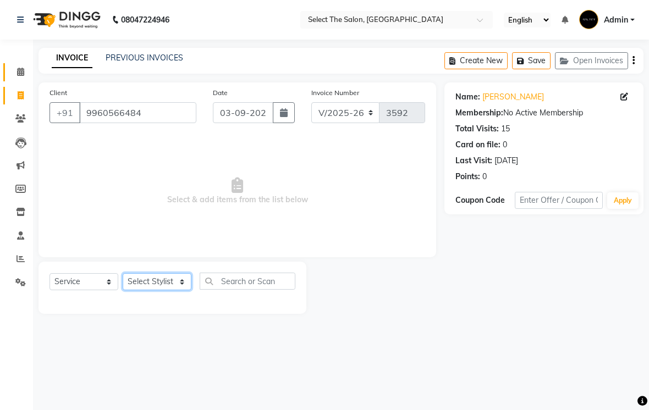
click at [176, 290] on select "Select Stylist Akshay Kasak Poonam Sachin [PERSON_NAME] [PERSON_NAME] [PERSON_N…" at bounding box center [157, 281] width 69 height 17
select select "50838"
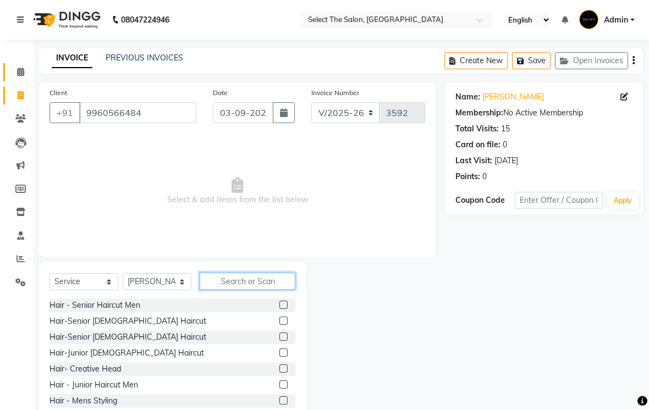
click at [235, 290] on input "text" at bounding box center [248, 281] width 96 height 17
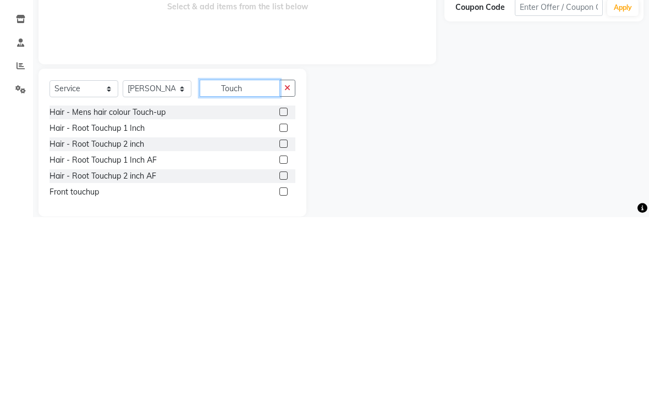
type input "Touch"
click at [281, 333] on label at bounding box center [283, 337] width 8 height 8
click at [281, 334] on input "checkbox" at bounding box center [282, 337] width 7 height 7
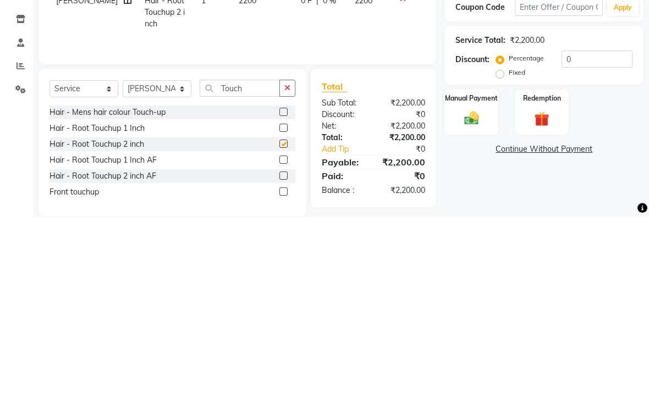
scroll to position [31, 0]
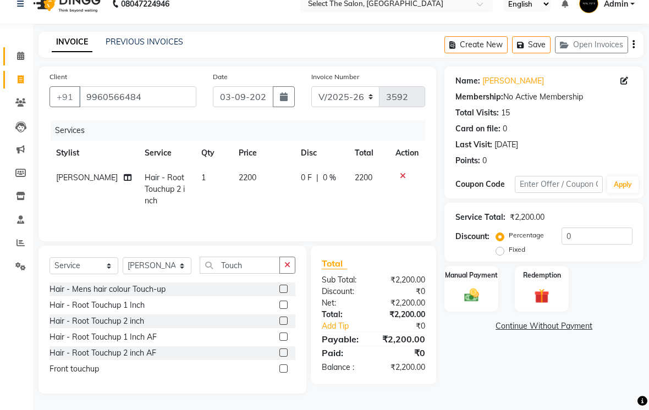
checkbox input "false"
click at [544, 43] on button "Save" at bounding box center [531, 44] width 38 height 17
click at [22, 52] on icon at bounding box center [20, 56] width 7 height 8
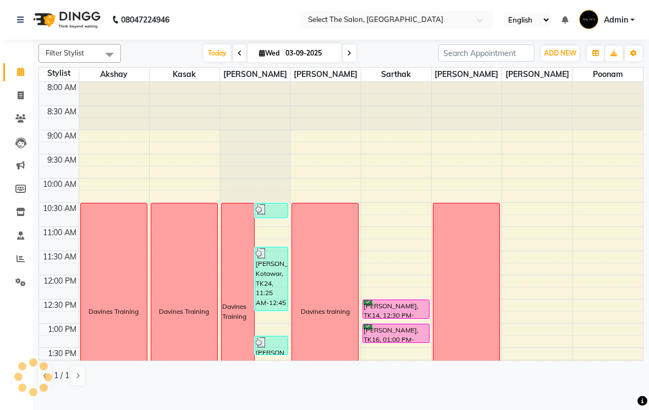
scroll to position [340, 0]
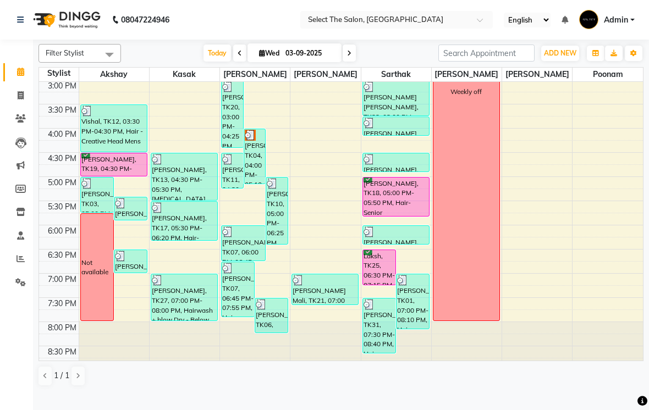
click at [18, 99] on icon at bounding box center [21, 95] width 6 height 8
select select "service"
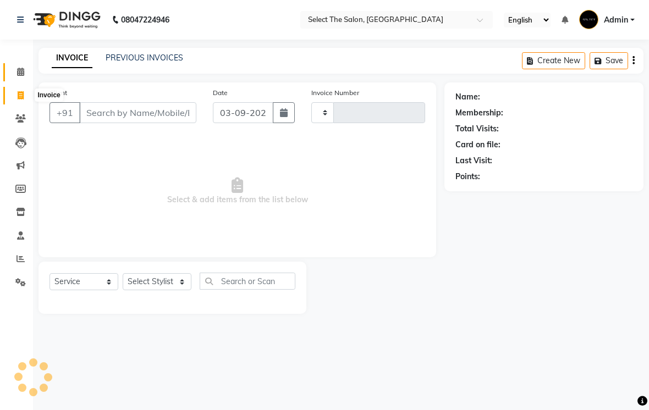
type input "3592"
select select "4969"
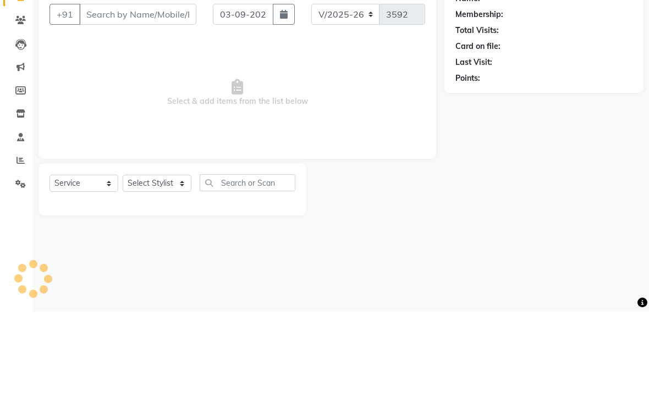
click at [97, 102] on input "Client" at bounding box center [137, 112] width 117 height 21
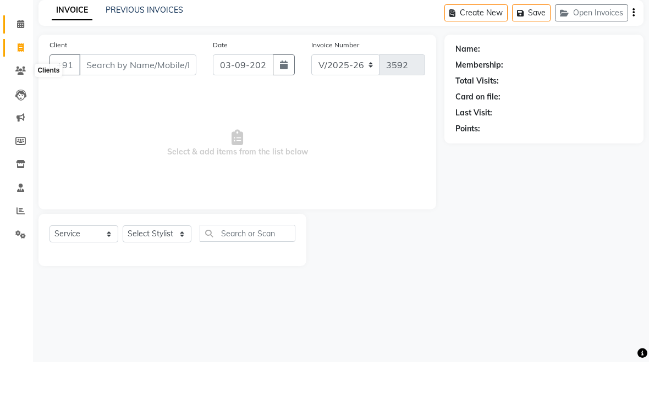
click at [26, 113] on span at bounding box center [20, 119] width 19 height 13
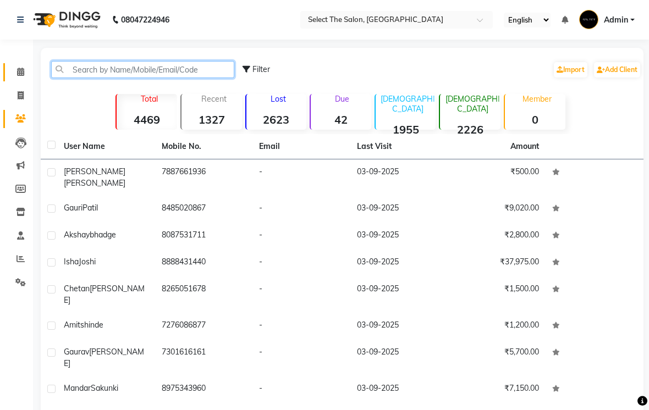
click at [88, 78] on input "text" at bounding box center [142, 69] width 183 height 17
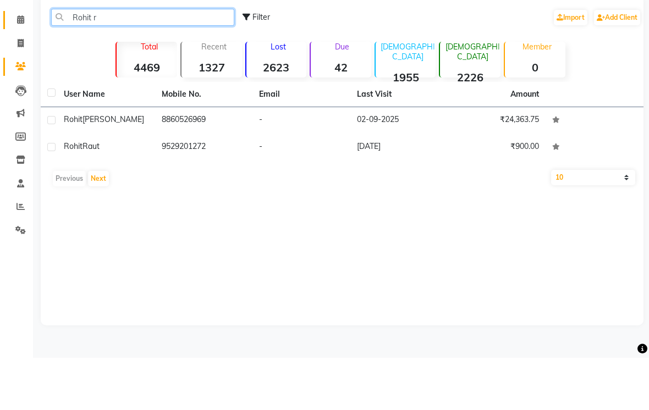
type input "Rohit r"
click at [511, 159] on td "₹24,363.75" at bounding box center [497, 172] width 98 height 27
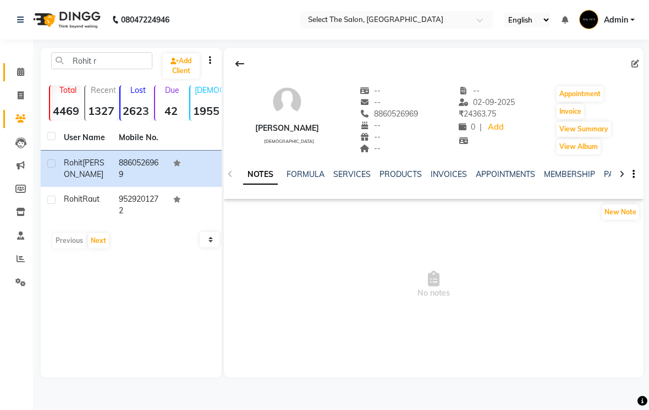
click at [439, 179] on link "INVOICES" at bounding box center [448, 174] width 36 height 10
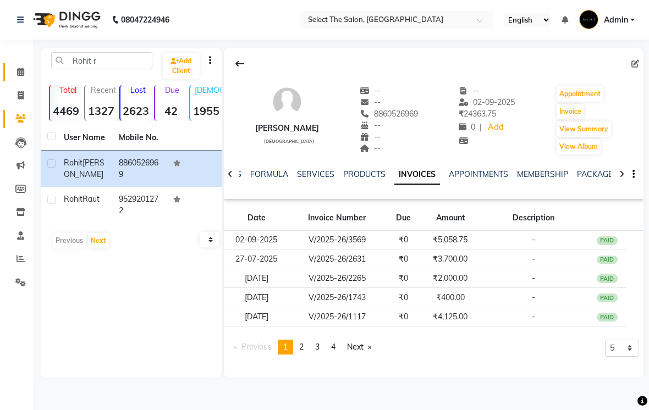
click at [610, 250] on td "PAID" at bounding box center [606, 240] width 37 height 19
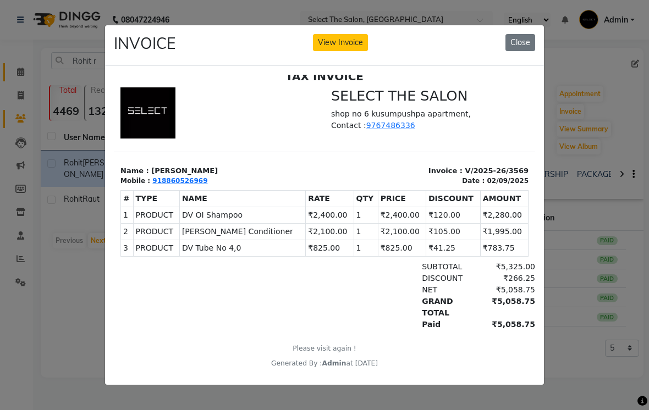
scroll to position [9, 0]
click at [557, 359] on ngb-modal-window "INVOICE View Invoice Close" at bounding box center [324, 205] width 649 height 410
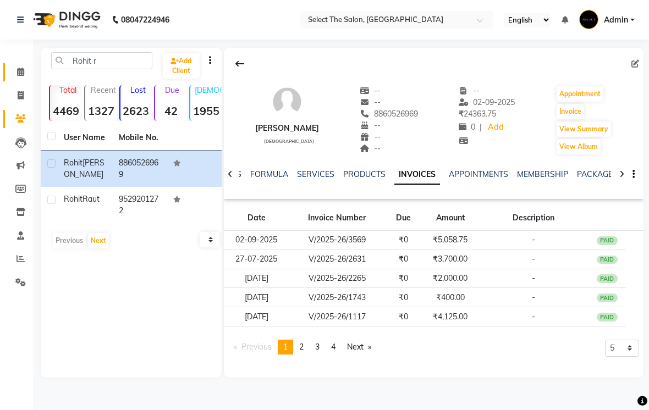
click at [272, 250] on td "02-09-2025" at bounding box center [256, 240] width 65 height 19
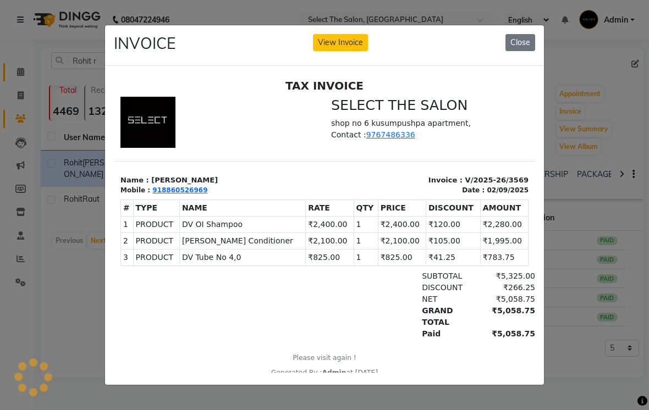
scroll to position [0, 0]
click at [578, 336] on ngb-modal-window "INVOICE View Invoice Close" at bounding box center [324, 205] width 649 height 410
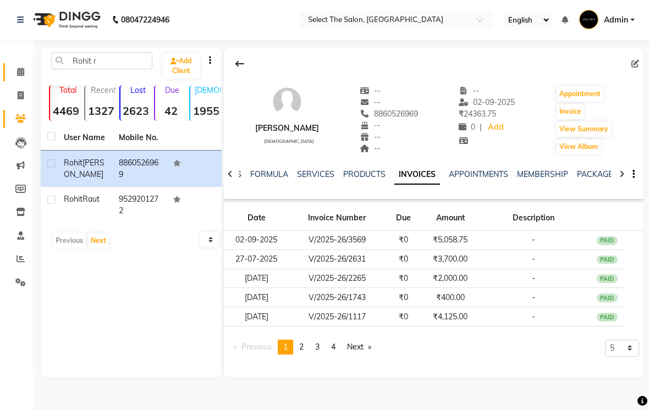
click at [314, 179] on link "SERVICES" at bounding box center [315, 174] width 37 height 10
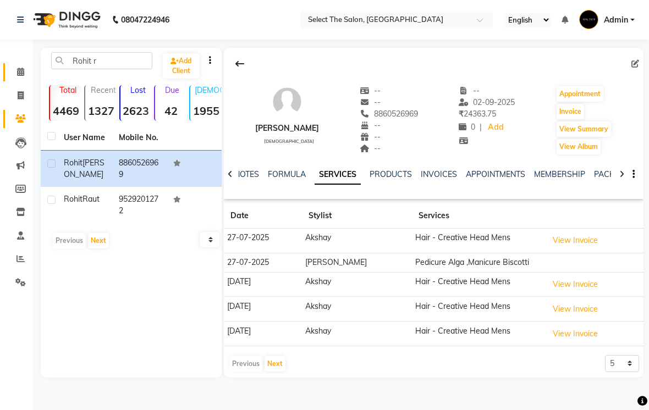
click at [29, 77] on span at bounding box center [20, 72] width 19 height 13
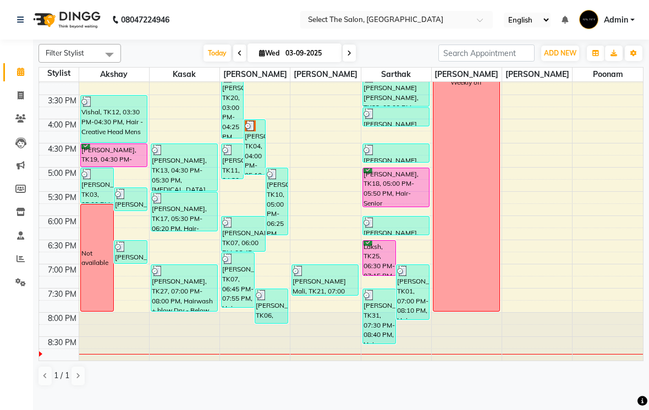
scroll to position [361, 0]
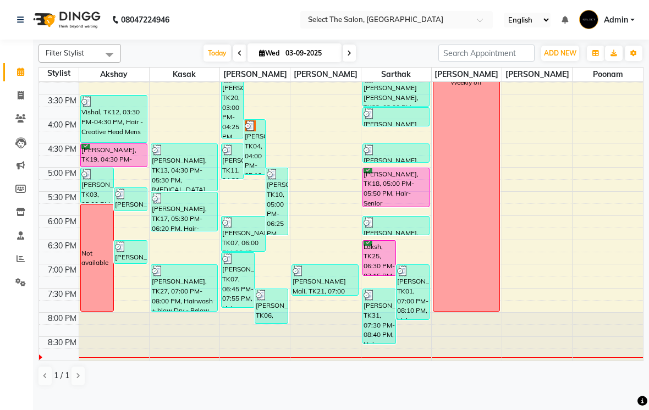
click at [560, 57] on span "ADD NEW" at bounding box center [560, 53] width 32 height 8
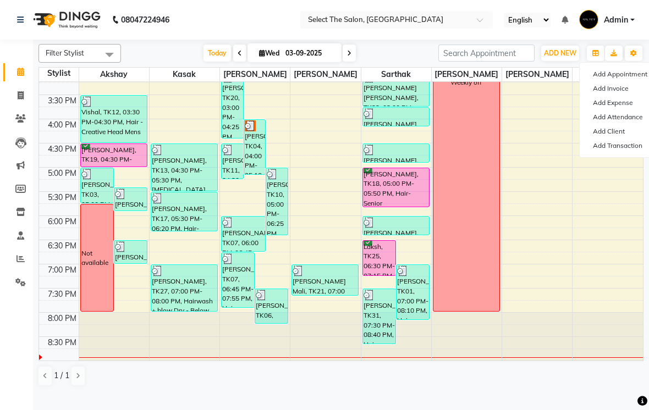
click at [618, 110] on link "Add Expense" at bounding box center [622, 103] width 87 height 14
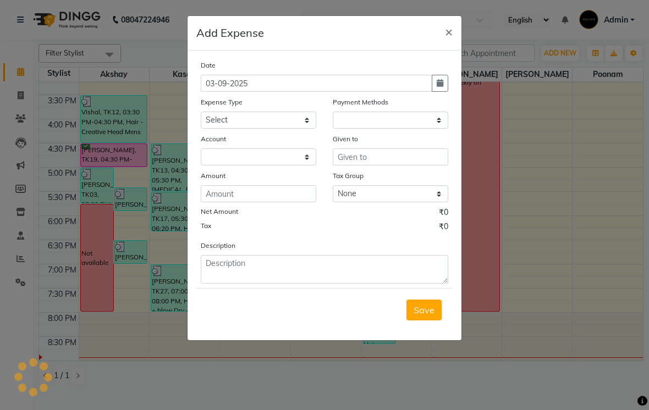
select select "1"
select select "3853"
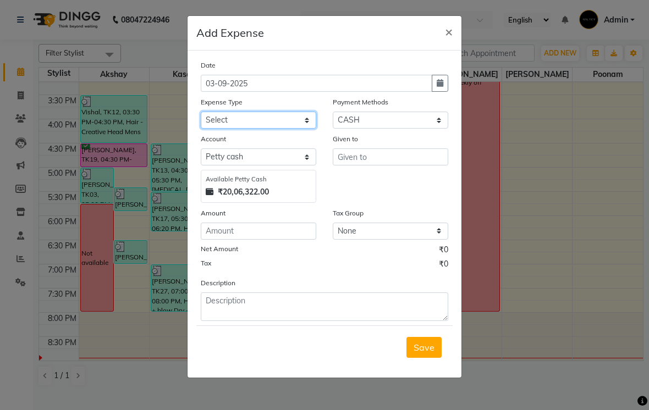
click at [313, 114] on select "Select Advance Salary Akshay Home Akshay Investment Akshay Mom Akshay Personal …" at bounding box center [258, 120] width 115 height 17
select select "8782"
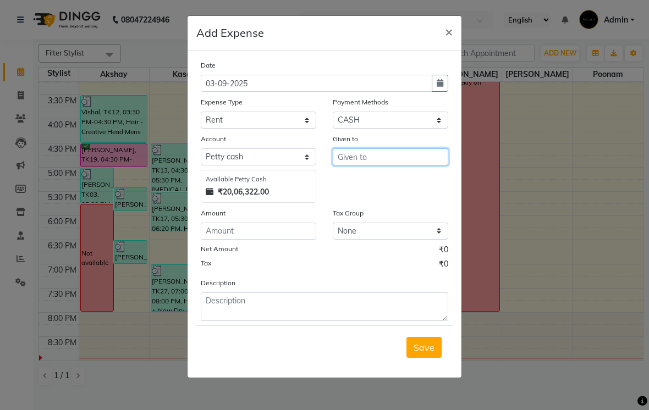
click at [370, 162] on input "text" at bounding box center [390, 156] width 115 height 17
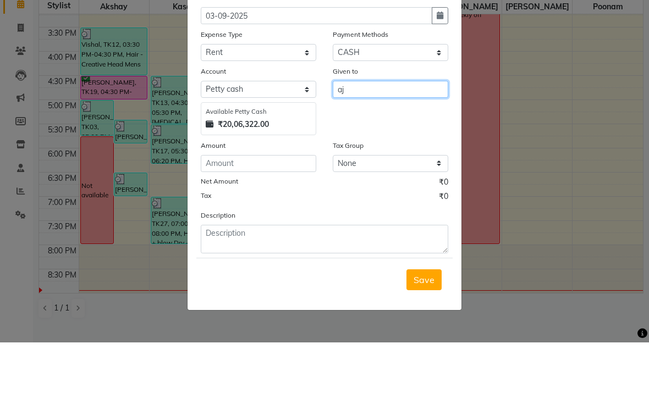
type input "a"
type input "Ajay shette"
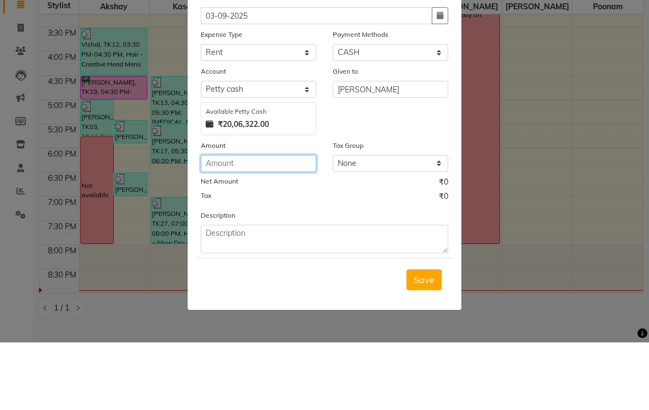
click at [241, 223] on input "number" at bounding box center [258, 231] width 115 height 17
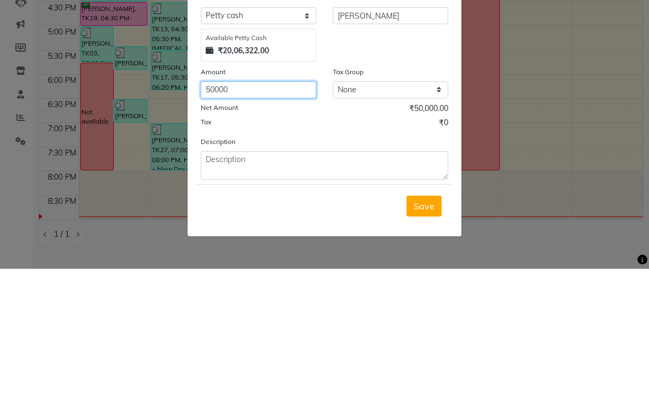
type input "50000"
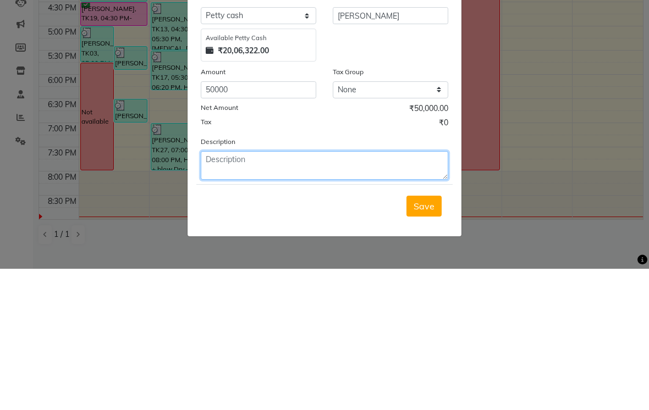
click at [240, 292] on textarea at bounding box center [324, 306] width 247 height 29
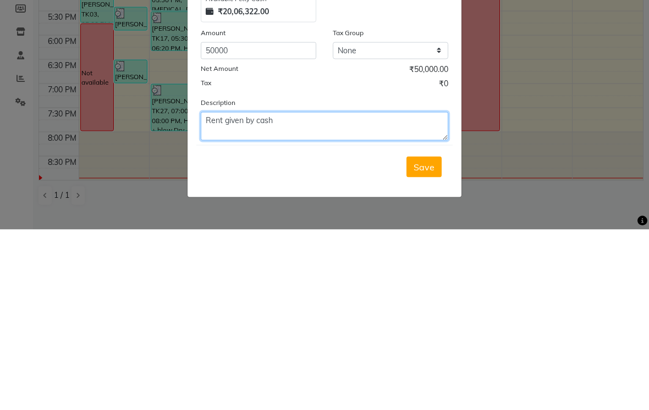
type textarea "Rent given by cash"
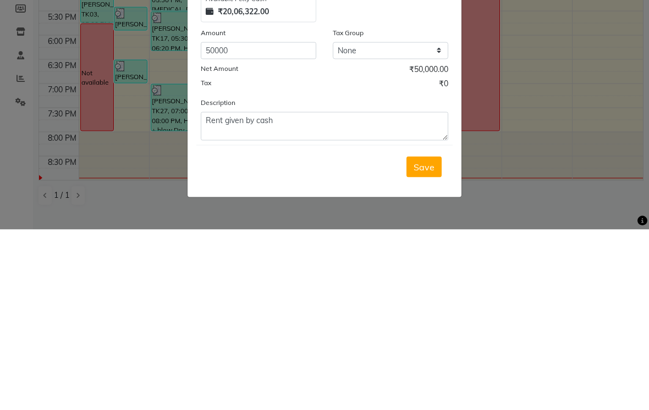
click at [420, 342] on span "Save" at bounding box center [423, 347] width 21 height 11
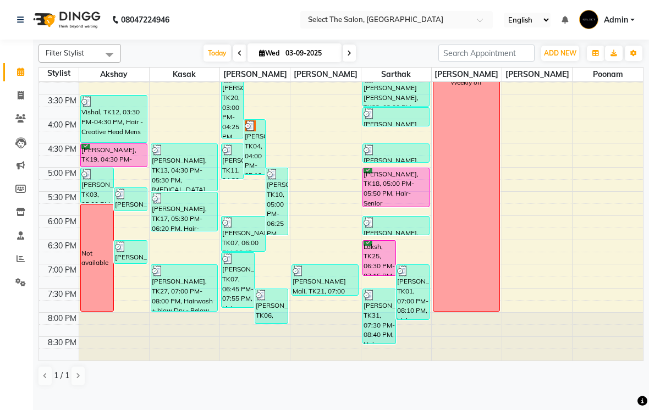
click at [20, 93] on icon at bounding box center [21, 95] width 6 height 8
select select "service"
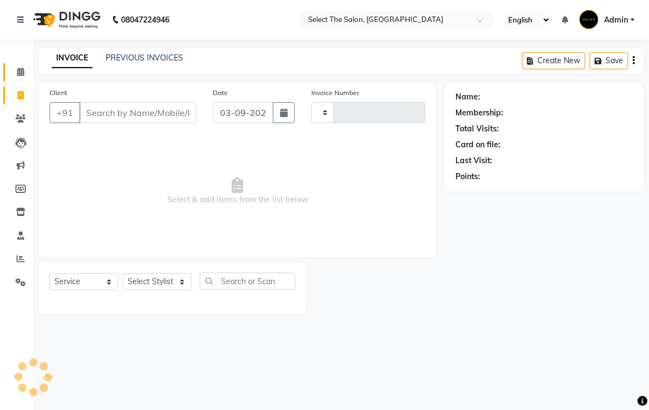
type input "3592"
select select "4969"
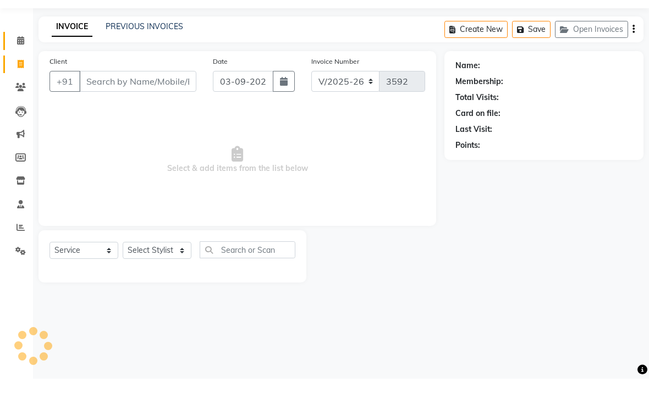
click at [584, 52] on button "Open Invoices" at bounding box center [591, 60] width 73 height 17
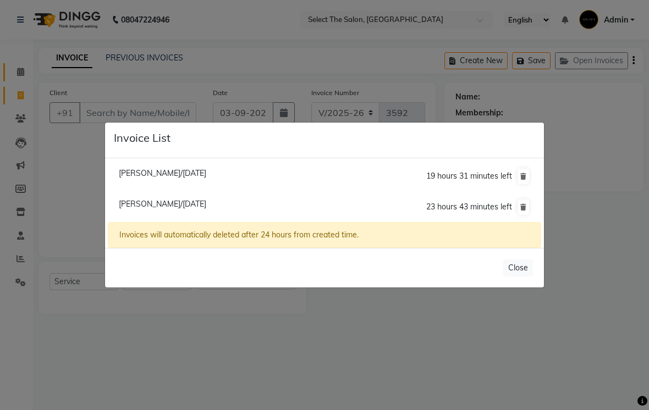
click at [206, 209] on span "Shreeya Pande/03 September 2025" at bounding box center [162, 204] width 87 height 10
type input "9960566484"
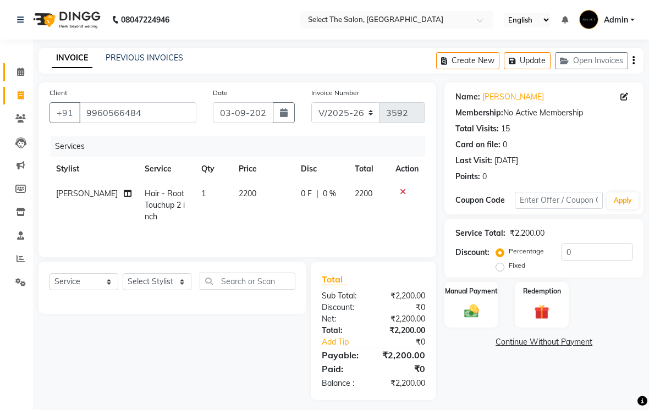
click at [264, 212] on td "2200" at bounding box center [263, 205] width 62 height 48
select select "50838"
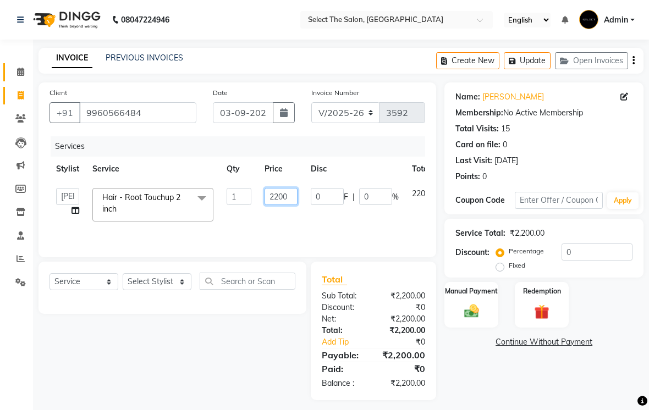
click at [291, 205] on input "2200" at bounding box center [280, 196] width 33 height 17
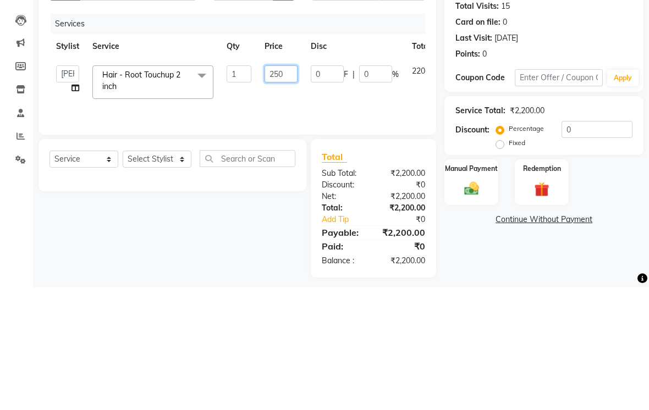
type input "2500"
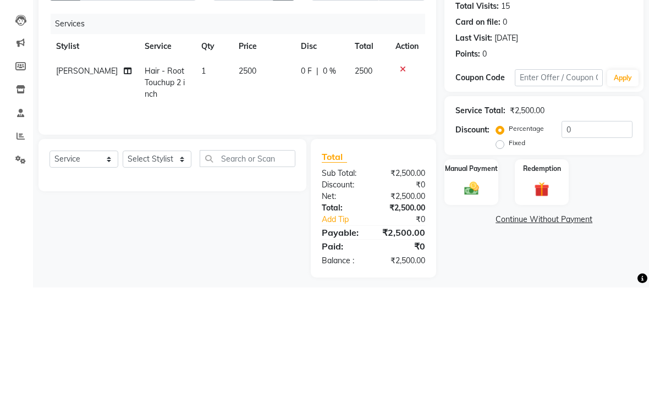
scroll to position [22, 0]
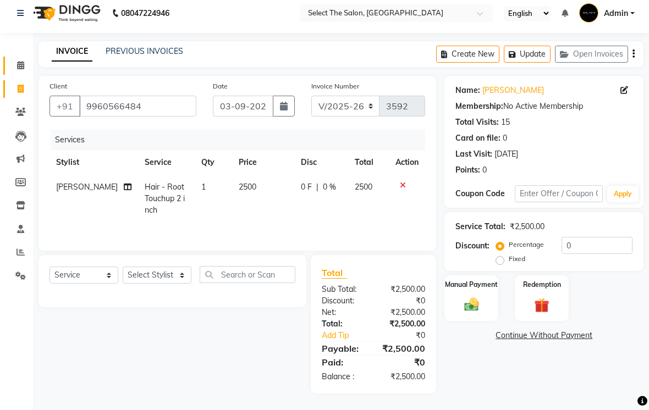
click at [475, 294] on div "Manual Payment" at bounding box center [471, 298] width 54 height 46
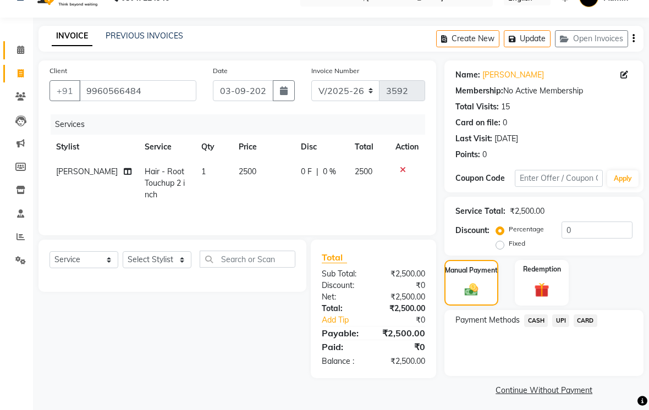
click at [539, 327] on span "CASH" at bounding box center [536, 320] width 24 height 13
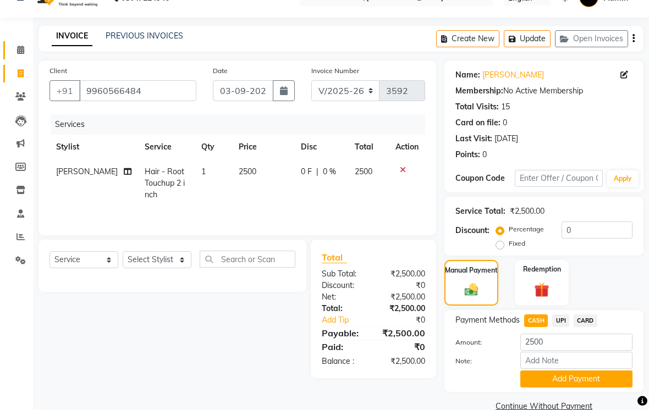
click at [561, 327] on span "UPI" at bounding box center [560, 320] width 17 height 13
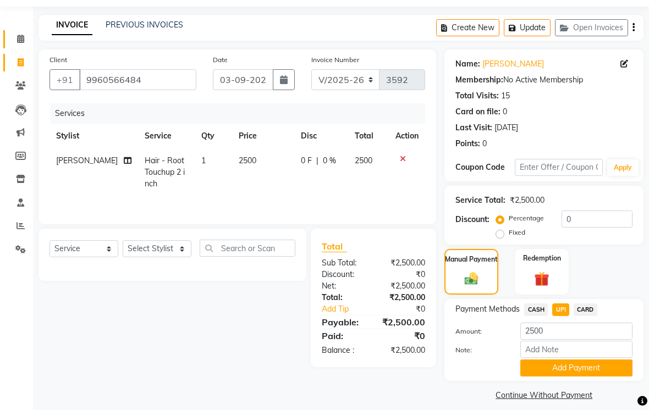
scroll to position [42, 0]
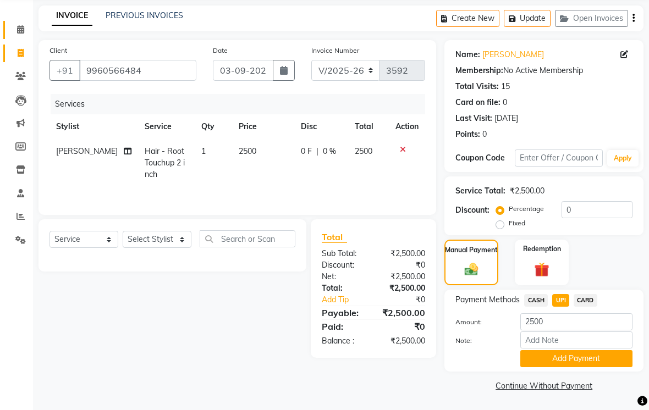
click at [571, 367] on button "Add Payment" at bounding box center [576, 358] width 112 height 17
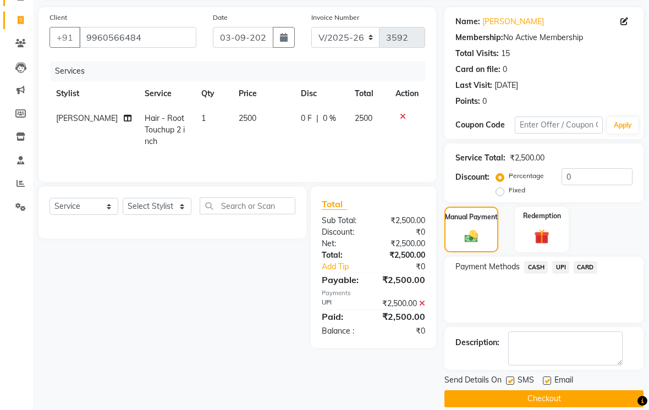
scroll to position [80, 0]
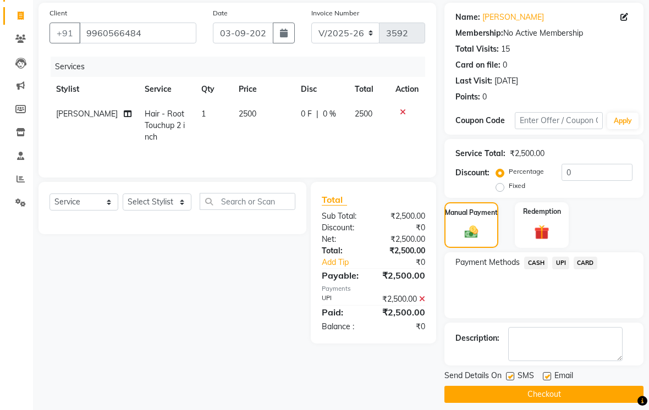
click at [512, 380] on label at bounding box center [510, 376] width 8 height 8
click at [512, 380] on input "checkbox" at bounding box center [509, 376] width 7 height 7
checkbox input "false"
click at [548, 380] on label at bounding box center [547, 376] width 8 height 8
click at [548, 380] on input "checkbox" at bounding box center [546, 376] width 7 height 7
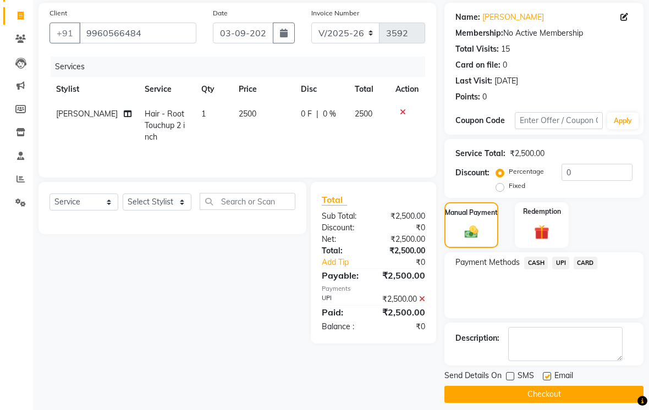
checkbox input "false"
click at [545, 403] on button "Checkout" at bounding box center [543, 394] width 199 height 17
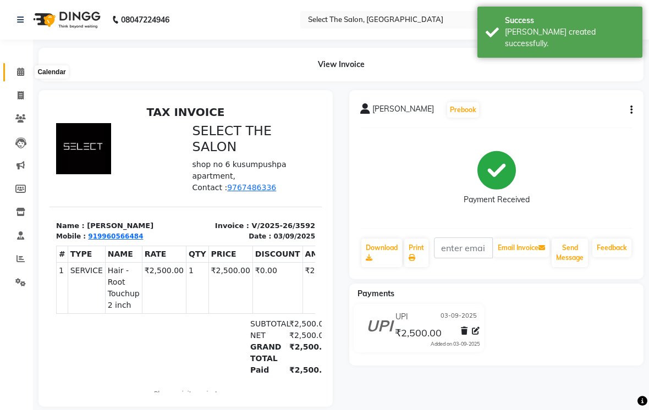
click at [18, 72] on icon at bounding box center [20, 72] width 7 height 8
